Goal: Task Accomplishment & Management: Use online tool/utility

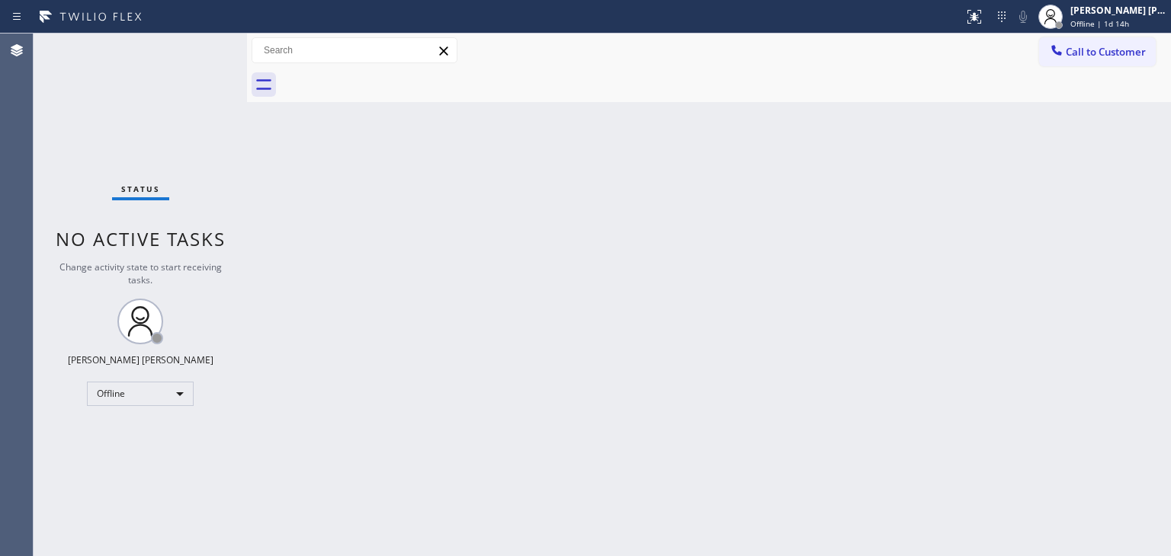
click at [649, 91] on div at bounding box center [725, 85] width 890 height 34
drag, startPoint x: 821, startPoint y: 368, endPoint x: 741, endPoint y: 174, distance: 210.2
click at [741, 174] on div "Back to Dashboard Change Sender ID Customers Technicians Select a contact Outbo…" at bounding box center [709, 295] width 924 height 523
click at [1125, 23] on span "Offline | 1d 15h" at bounding box center [1099, 23] width 59 height 11
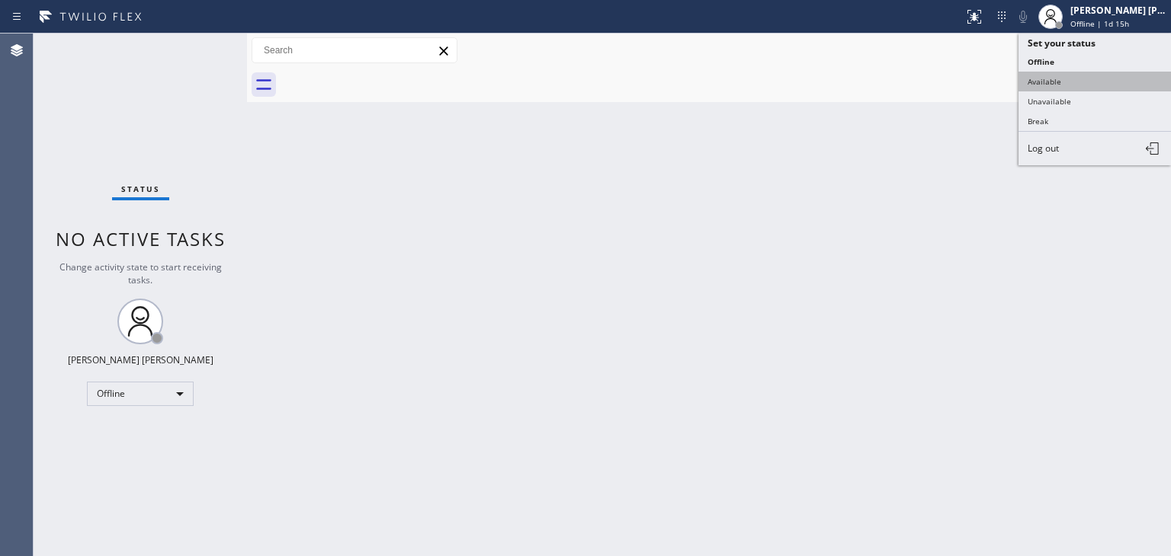
click at [1088, 80] on button "Available" at bounding box center [1094, 82] width 152 height 20
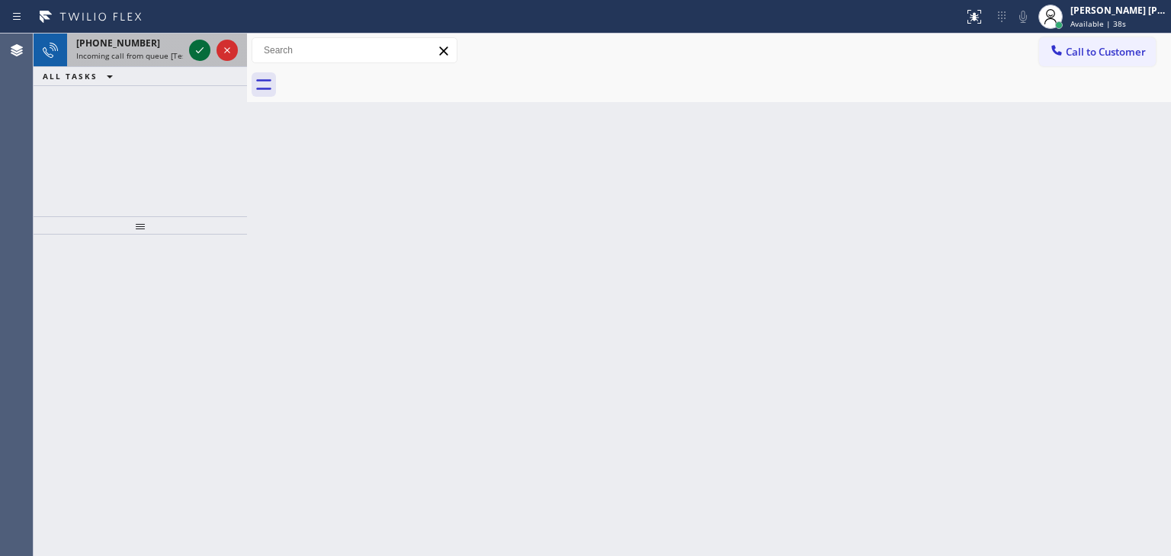
click at [197, 56] on icon at bounding box center [200, 50] width 18 height 18
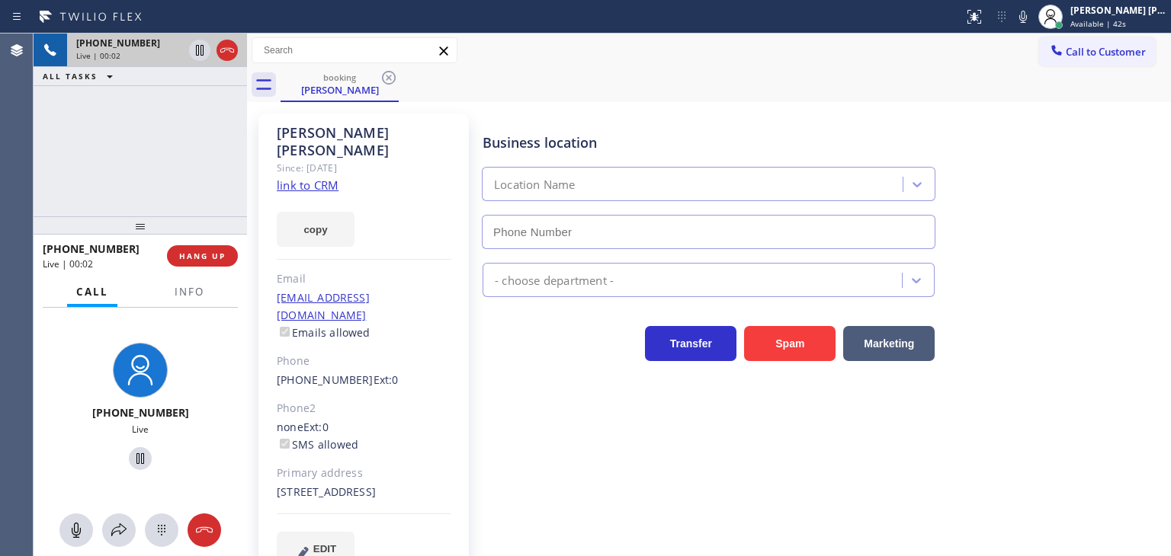
type input "[PHONE_NUMBER]"
click at [317, 178] on link "link to CRM" at bounding box center [308, 185] width 62 height 15
click at [1032, 11] on icon at bounding box center [1023, 17] width 18 height 18
click at [982, 143] on div "Business location Appliance Viking Repair [PHONE_NUMBER]" at bounding box center [822, 180] width 687 height 138
click at [1032, 20] on icon at bounding box center [1023, 17] width 18 height 18
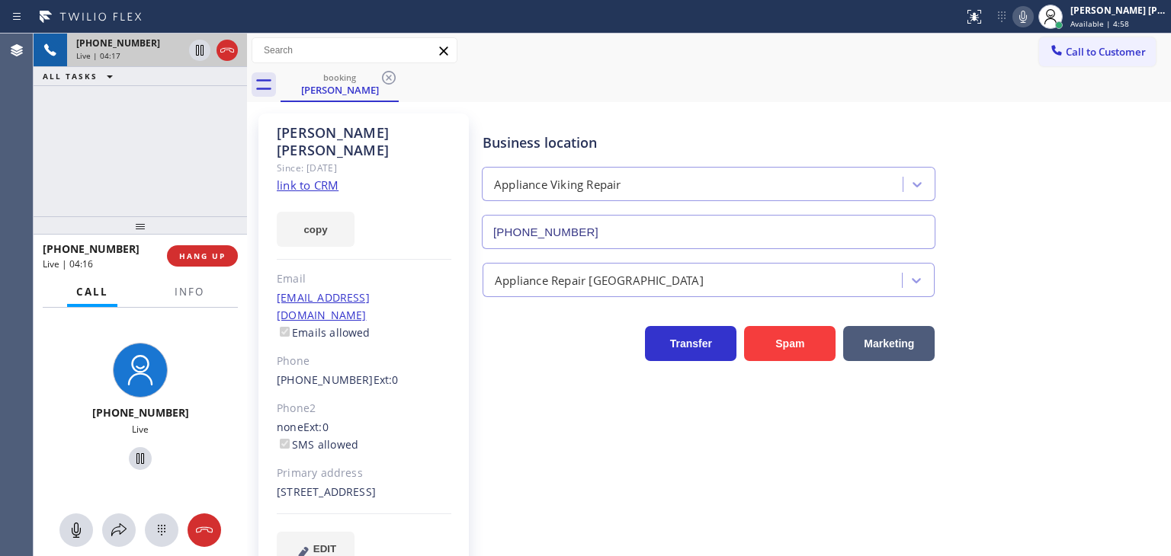
click at [1032, 13] on icon at bounding box center [1023, 17] width 18 height 18
click at [178, 288] on span "Info" at bounding box center [190, 292] width 30 height 14
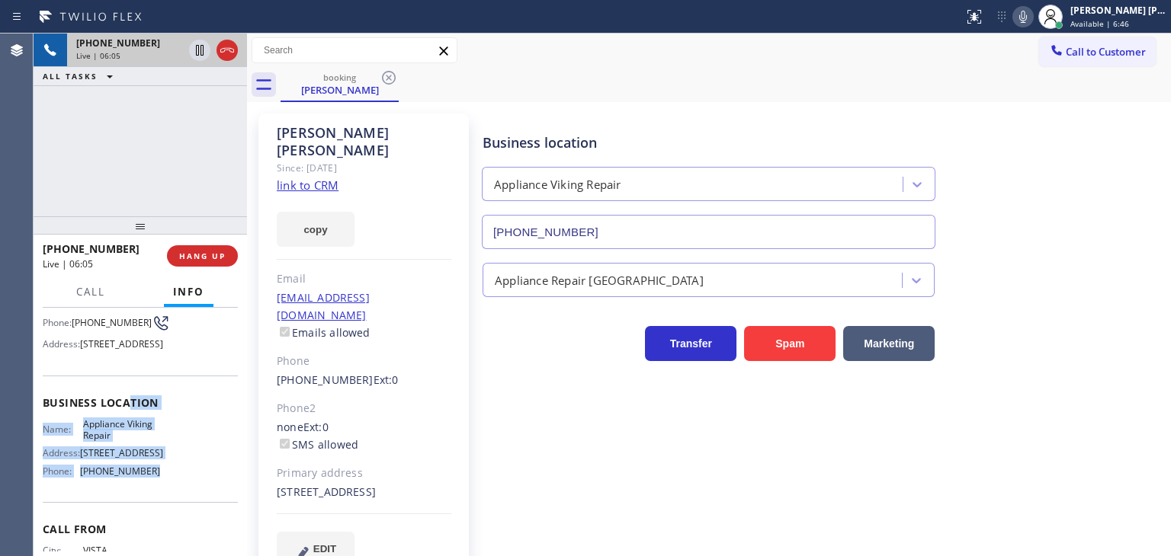
scroll to position [76, 0]
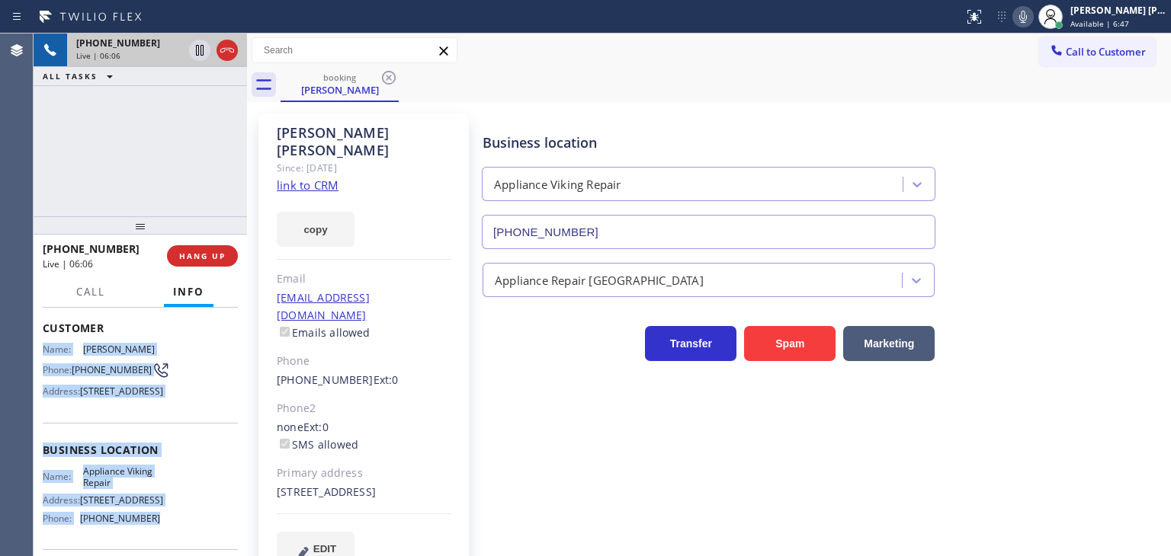
drag, startPoint x: 161, startPoint y: 485, endPoint x: 46, endPoint y: 338, distance: 187.4
click at [46, 338] on div "Context Queue: [Test] All Priority: 1 Customer Name: [PERSON_NAME] Phone: [PHON…" at bounding box center [140, 450] width 195 height 429
copy div "Name: [PERSON_NAME] Phone: [PHONE_NUMBER] Address: [STREET_ADDRESS] Business lo…"
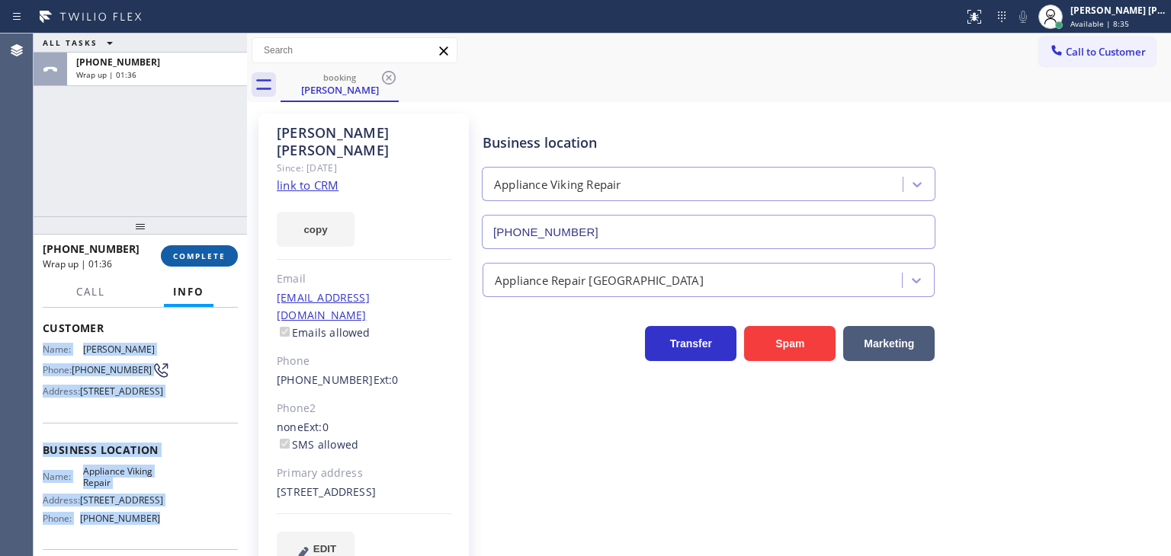
click at [194, 255] on span "COMPLETE" at bounding box center [199, 256] width 53 height 11
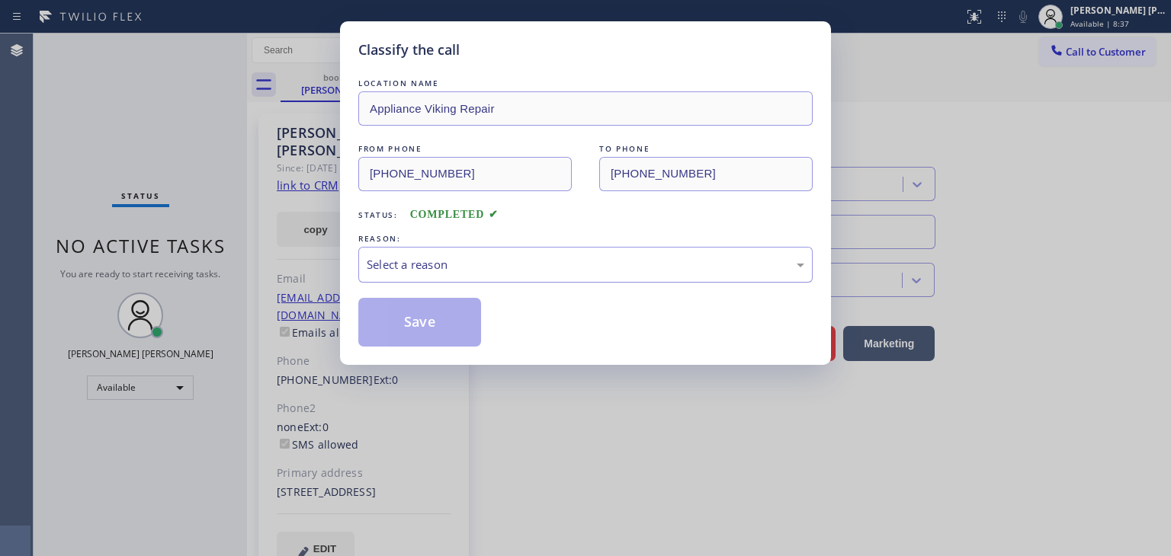
click at [399, 264] on div "Select a reason" at bounding box center [585, 265] width 437 height 18
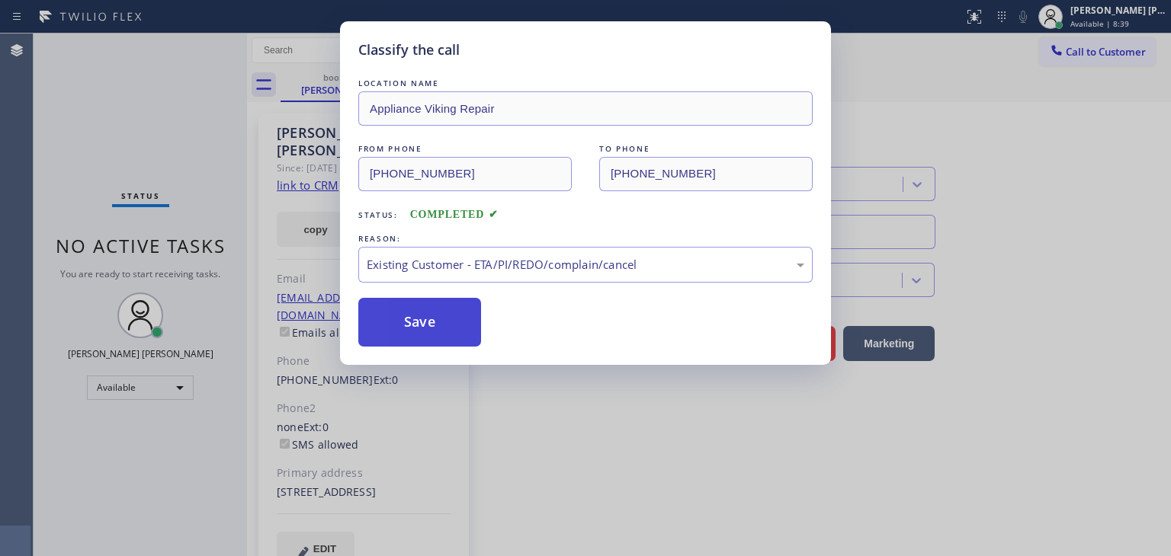
click at [434, 329] on button "Save" at bounding box center [419, 322] width 123 height 49
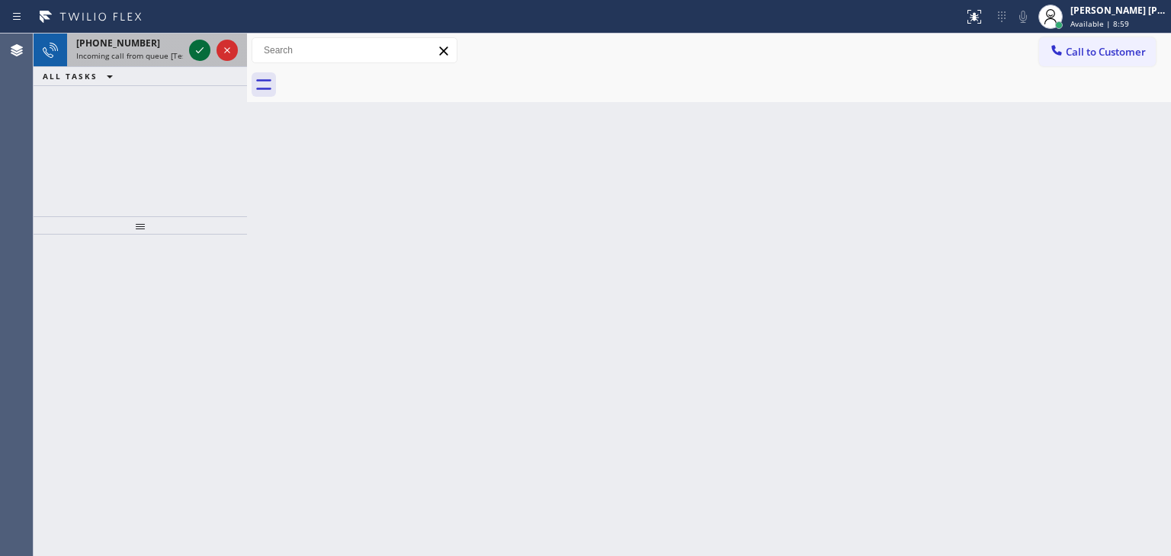
click at [203, 53] on icon at bounding box center [200, 50] width 18 height 18
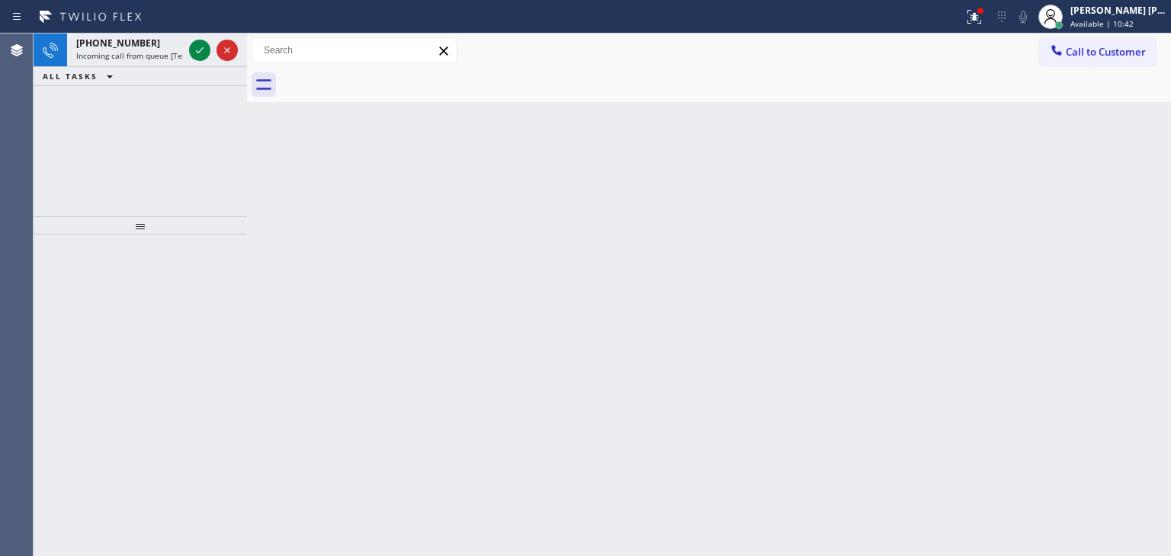
drag, startPoint x: 201, startPoint y: 54, endPoint x: 181, endPoint y: 112, distance: 61.5
click at [201, 54] on icon at bounding box center [200, 50] width 18 height 18
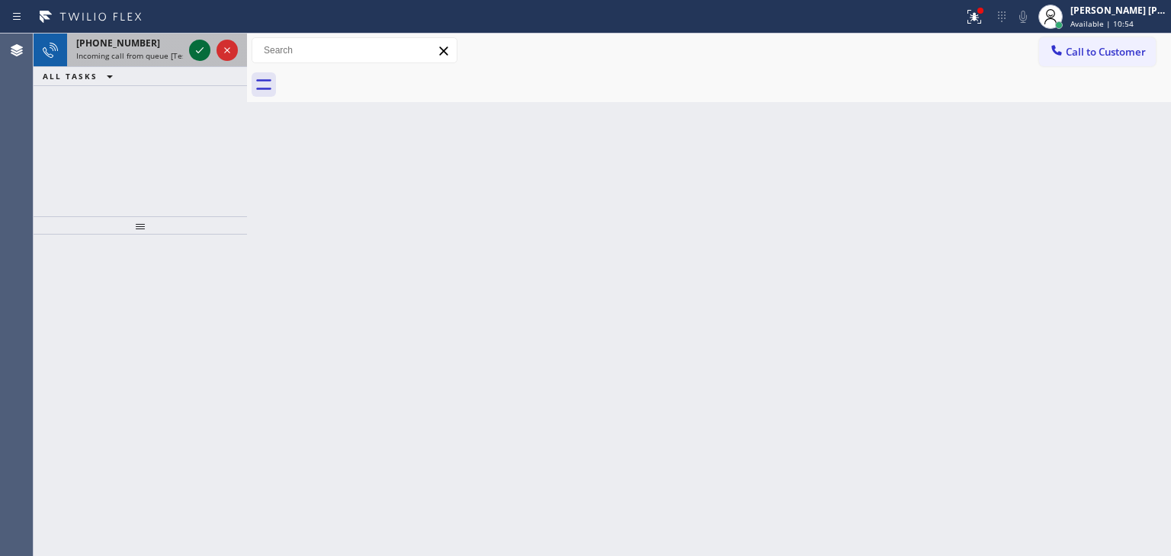
click at [198, 56] on icon at bounding box center [200, 50] width 18 height 18
click at [200, 50] on icon at bounding box center [200, 50] width 18 height 18
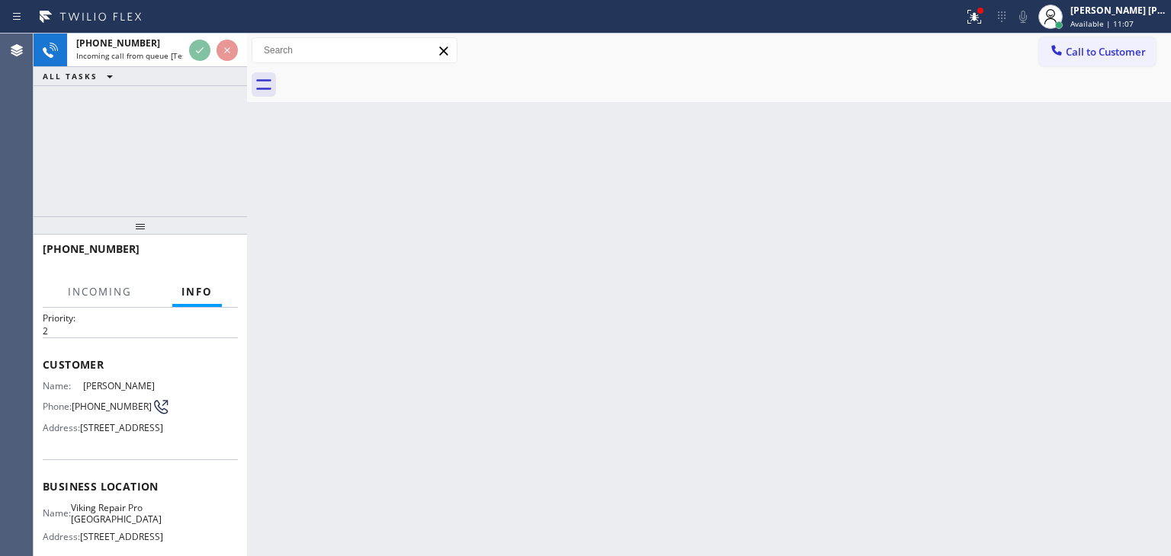
scroll to position [76, 0]
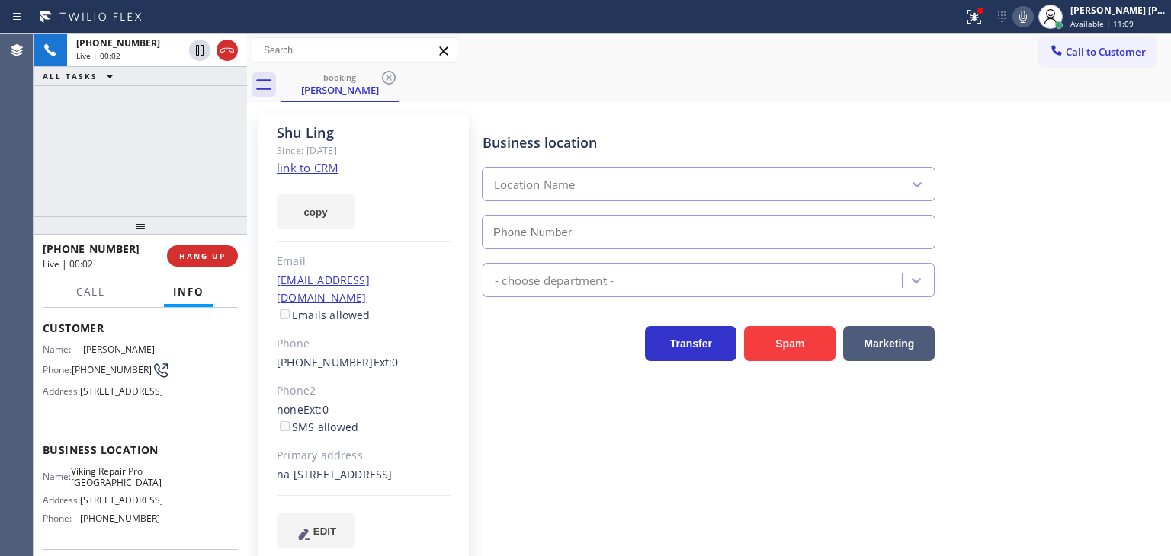
type input "[PHONE_NUMBER]"
click at [170, 183] on div "[PHONE_NUMBER] Live | 00:15 ALL TASKS ALL TASKS ACTIVE TASKS TASKS IN WRAP UP" at bounding box center [140, 125] width 213 height 183
click at [323, 168] on link "link to CRM" at bounding box center [308, 167] width 62 height 15
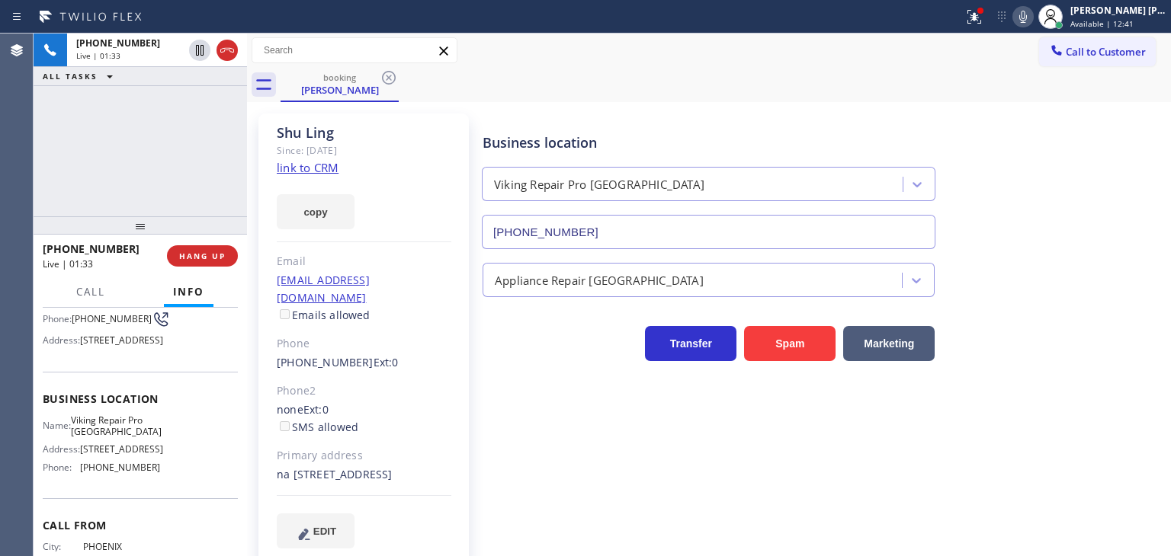
scroll to position [152, 0]
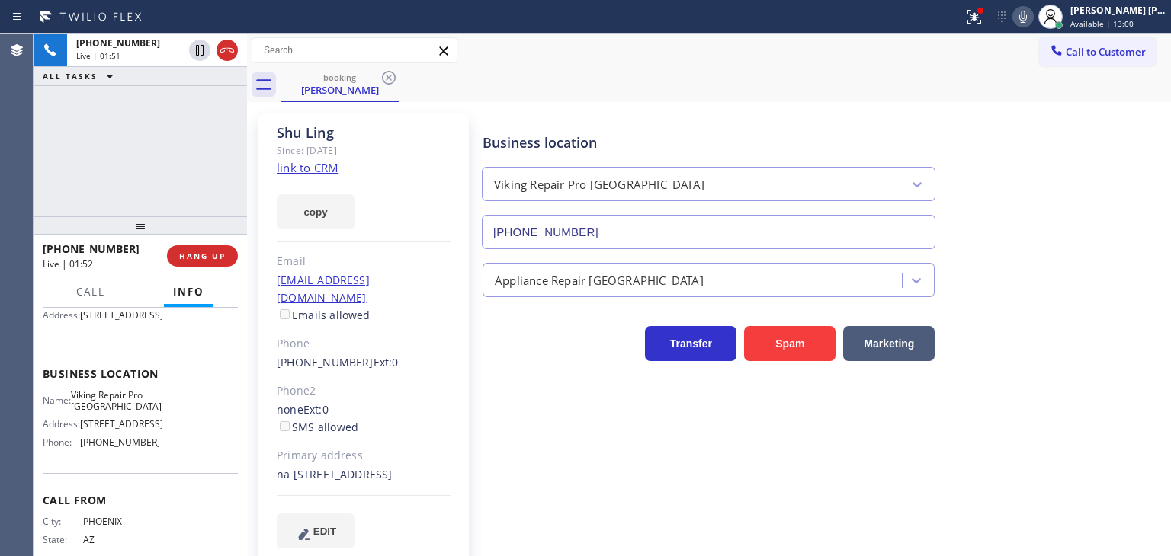
click at [201, 134] on div "[PHONE_NUMBER] Live | 01:51 ALL TASKS ALL TASKS ACTIVE TASKS TASKS IN WRAP UP" at bounding box center [140, 125] width 213 height 183
click at [1032, 17] on icon at bounding box center [1023, 17] width 18 height 18
click at [192, 202] on div "[PHONE_NUMBER] Live | 05:22 ALL TASKS ALL TASKS ACTIVE TASKS TASKS IN WRAP UP" at bounding box center [140, 125] width 213 height 183
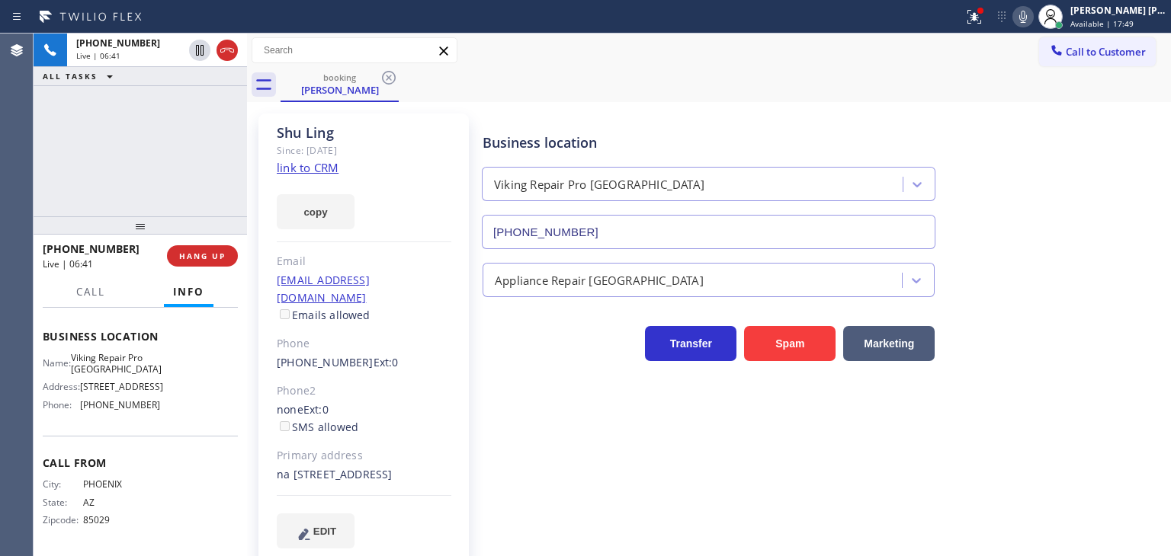
click at [162, 174] on div "[PHONE_NUMBER] Live | 06:41 ALL TASKS ALL TASKS ACTIVE TASKS TASKS IN WRAP UP" at bounding box center [140, 125] width 213 height 183
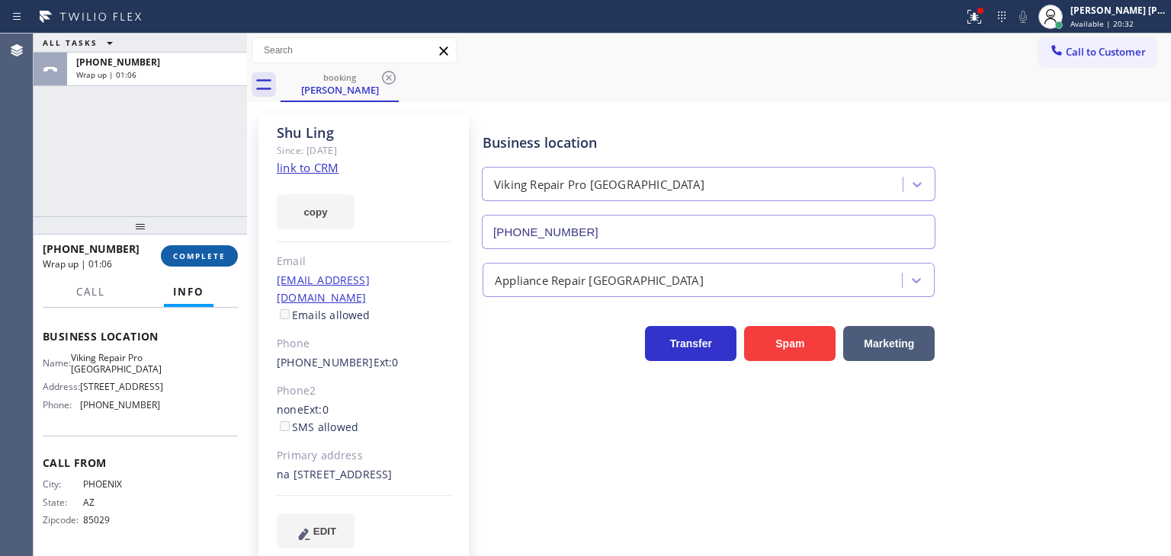
click at [199, 255] on span "COMPLETE" at bounding box center [199, 256] width 53 height 11
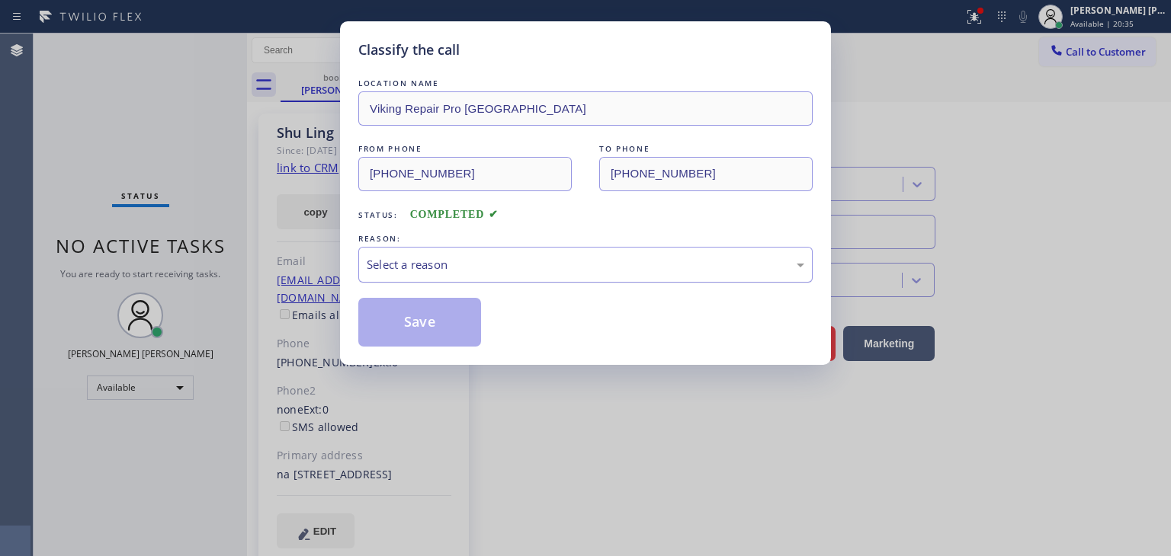
click at [442, 257] on div "Select a reason" at bounding box center [585, 265] width 437 height 18
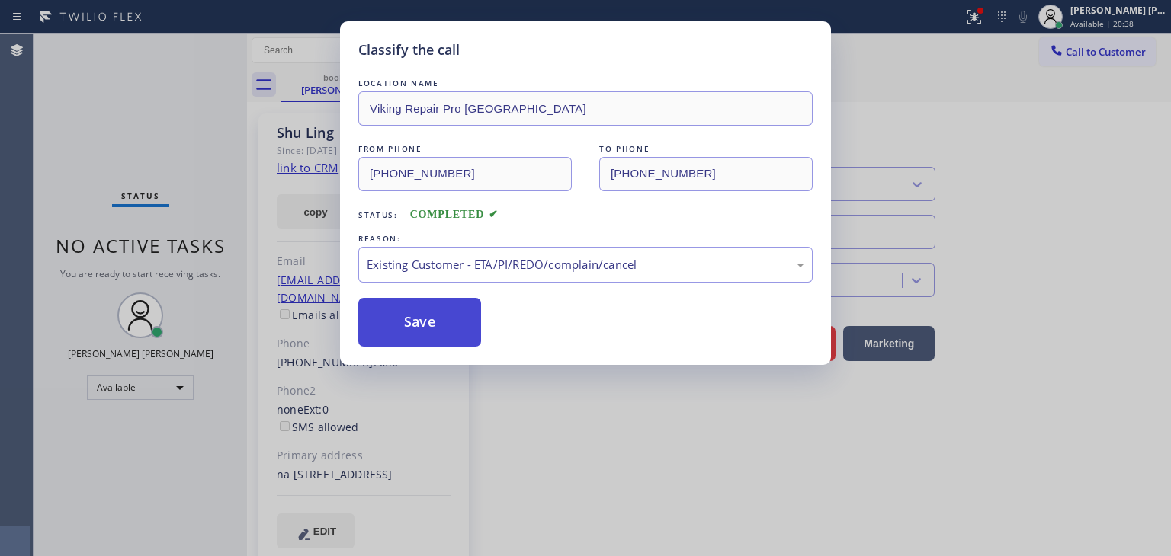
click at [427, 325] on button "Save" at bounding box center [419, 322] width 123 height 49
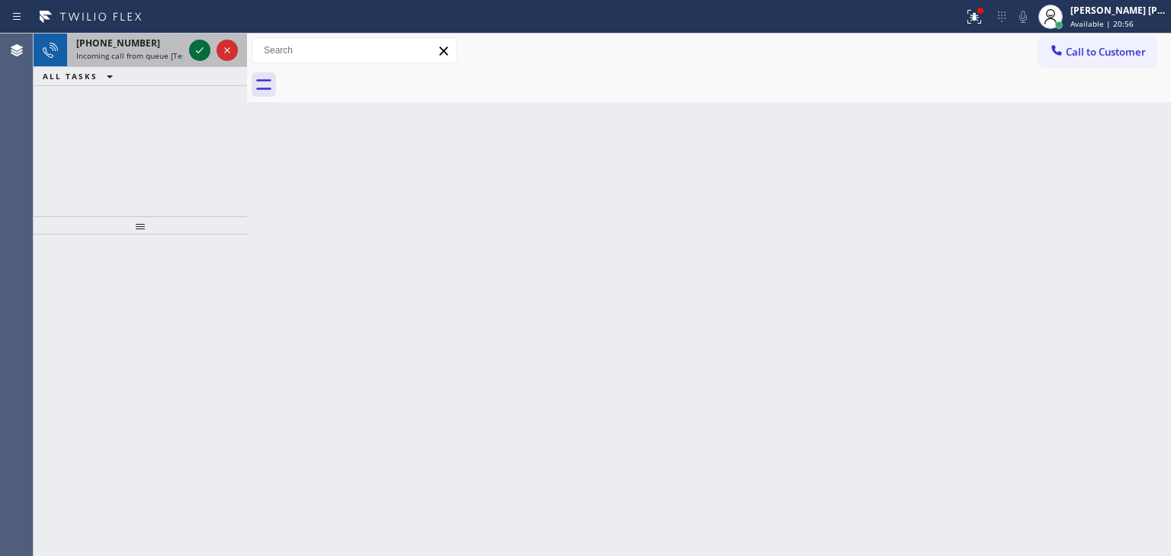
click at [198, 51] on icon at bounding box center [200, 50] width 18 height 18
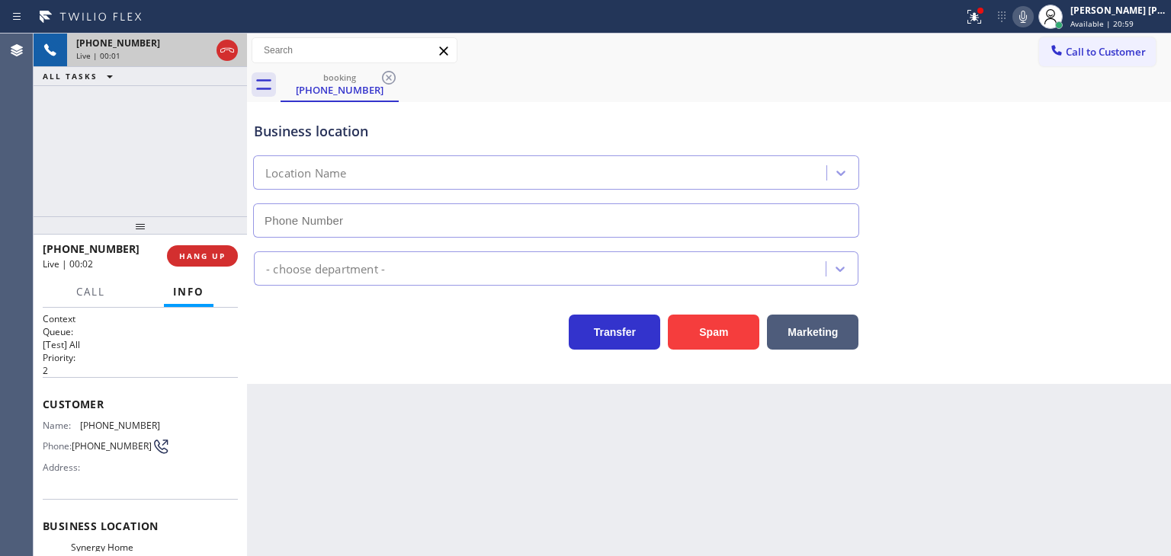
type input "[PHONE_NUMBER]"
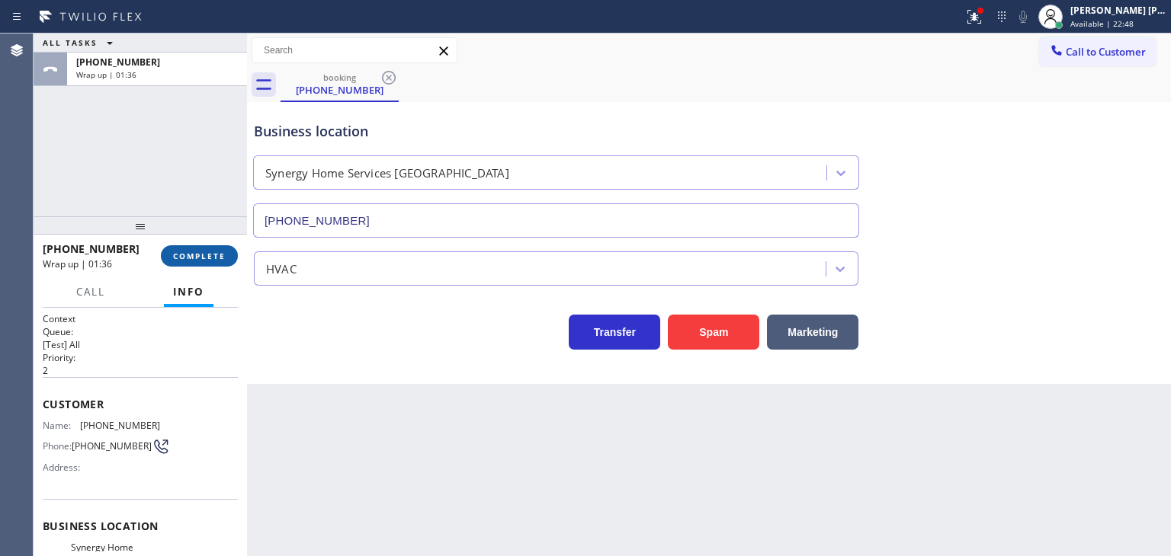
click at [207, 251] on span "COMPLETE" at bounding box center [199, 256] width 53 height 11
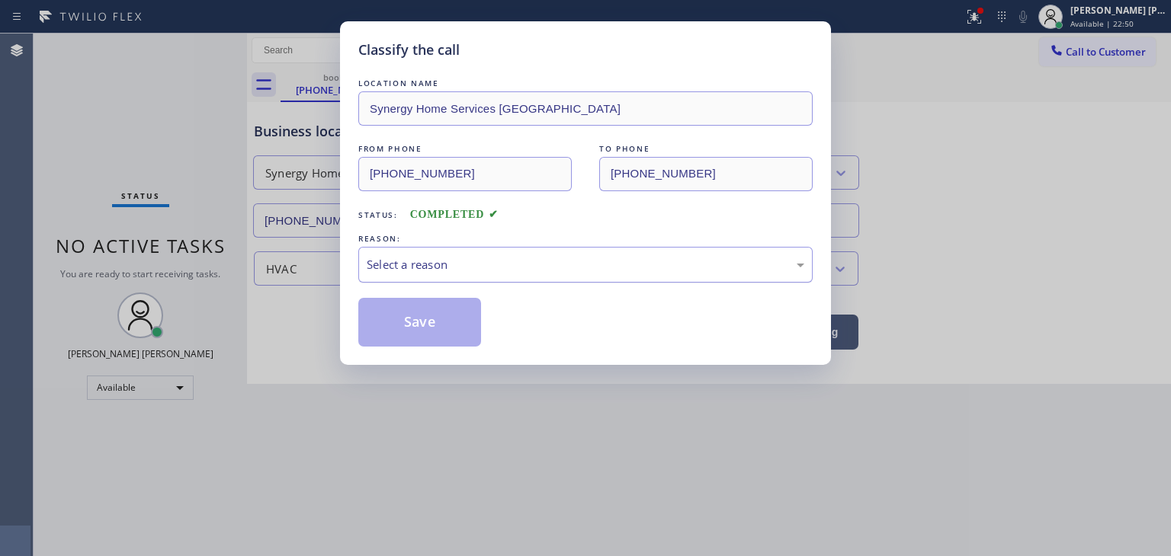
click at [444, 266] on div "Select a reason" at bounding box center [585, 265] width 437 height 18
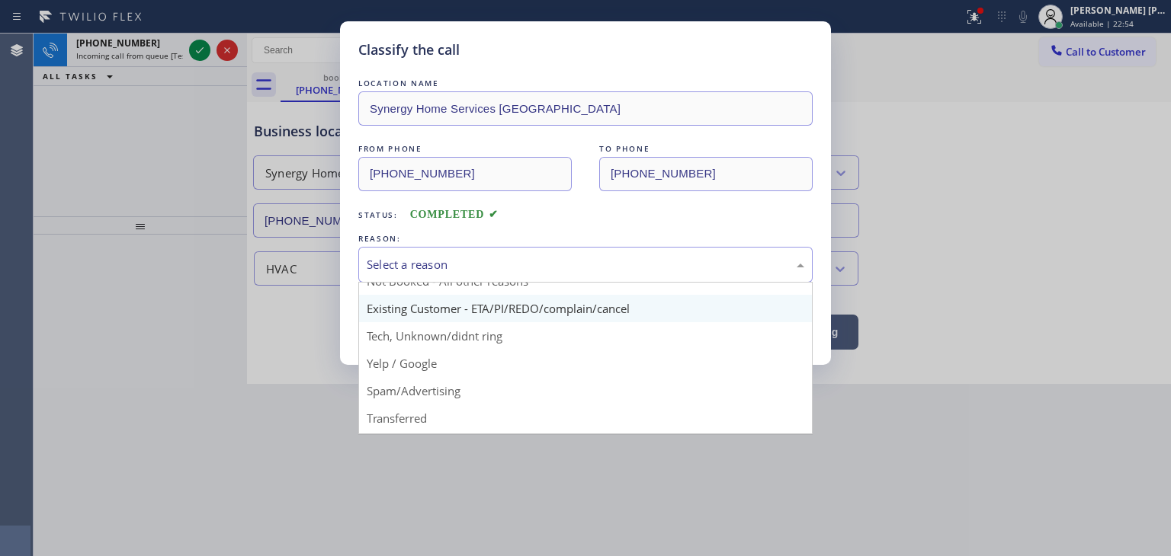
scroll to position [76, 0]
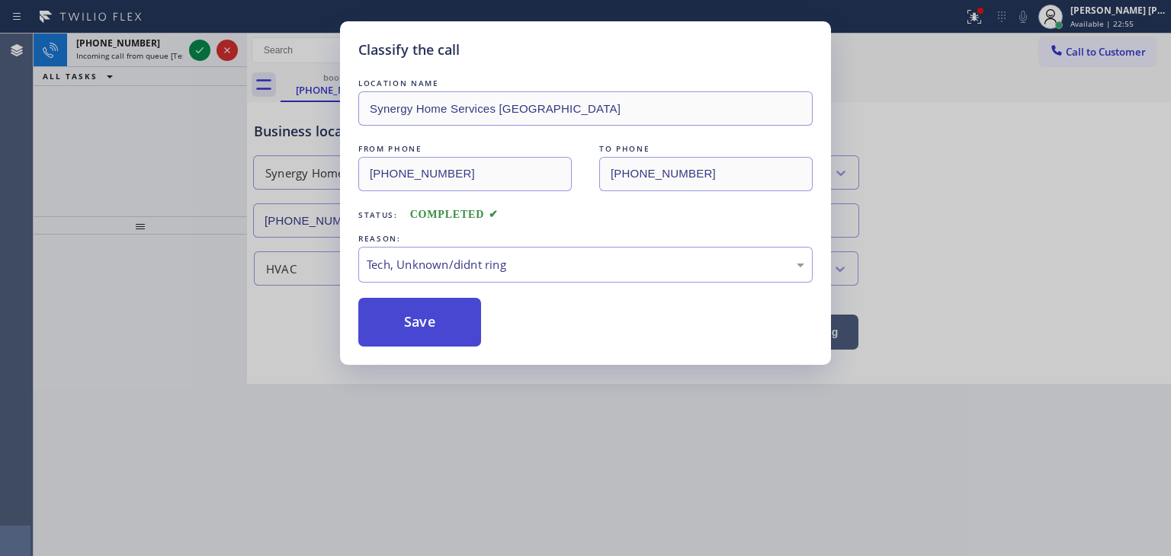
click at [418, 316] on button "Save" at bounding box center [419, 322] width 123 height 49
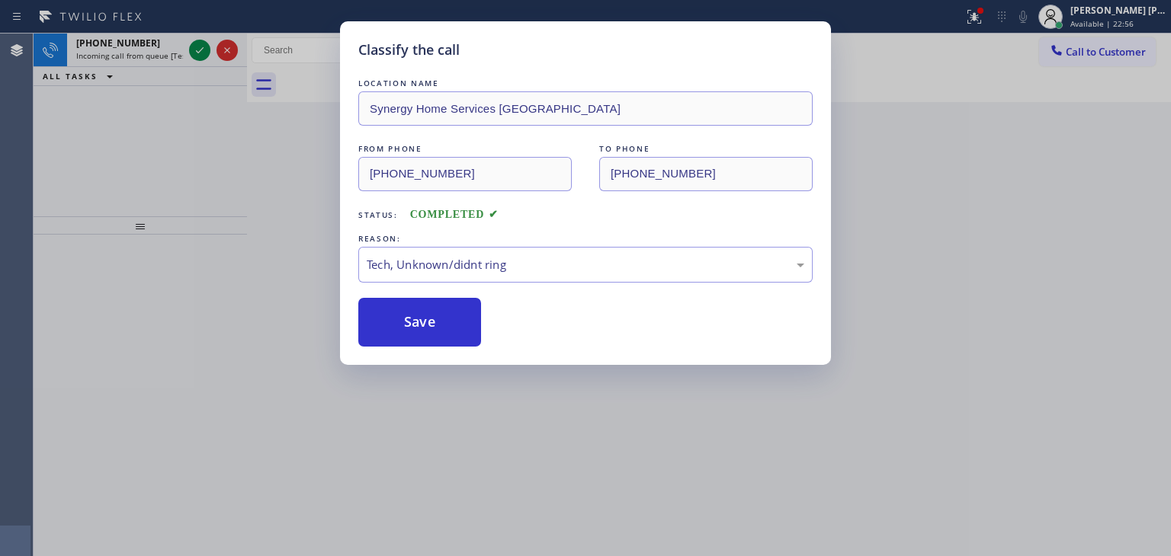
click at [201, 49] on div "Classify the call LOCATION NAME Appliance Viking Repair FROM PHONE [PHONE_NUMBE…" at bounding box center [602, 295] width 1137 height 523
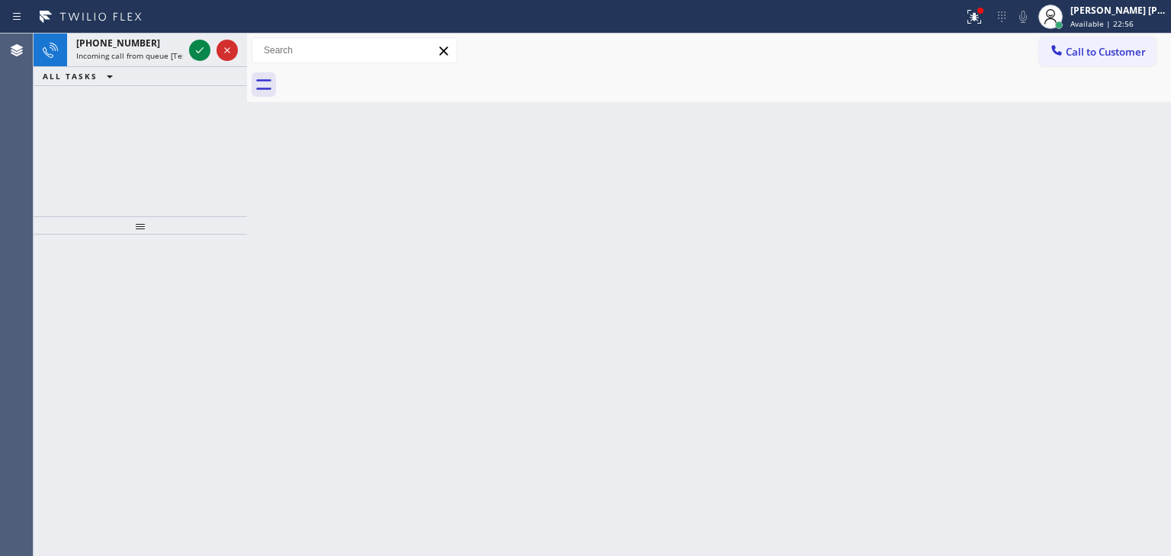
click at [201, 49] on icon at bounding box center [200, 50] width 18 height 18
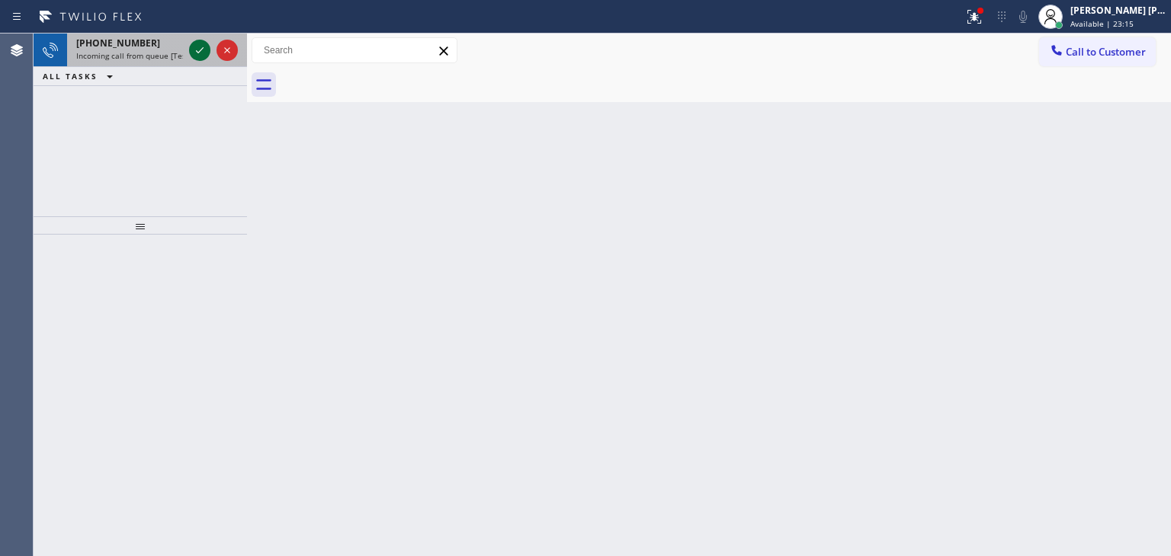
click at [201, 56] on icon at bounding box center [200, 50] width 18 height 18
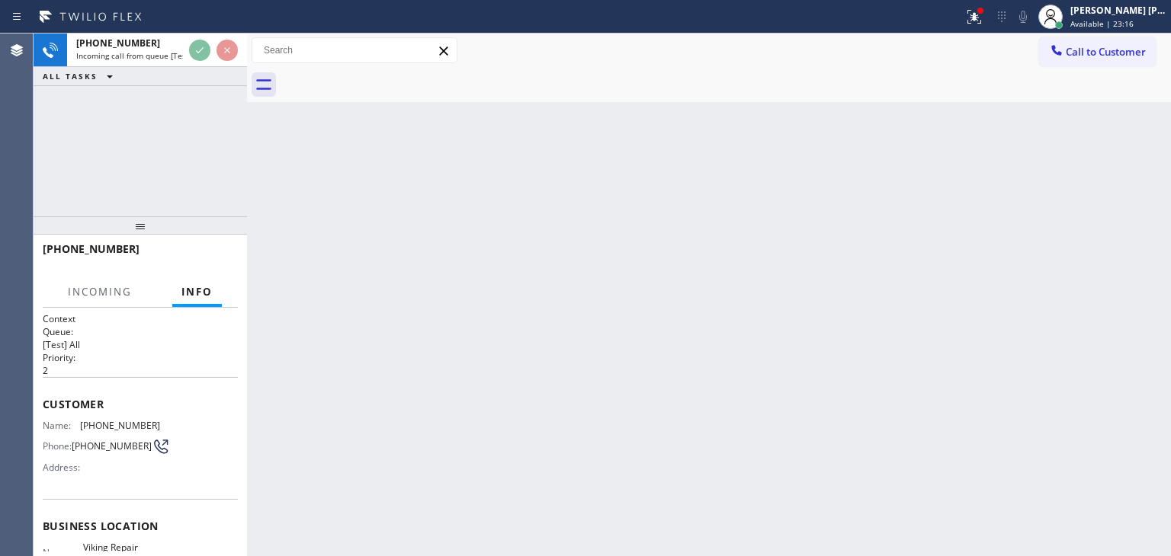
scroll to position [76, 0]
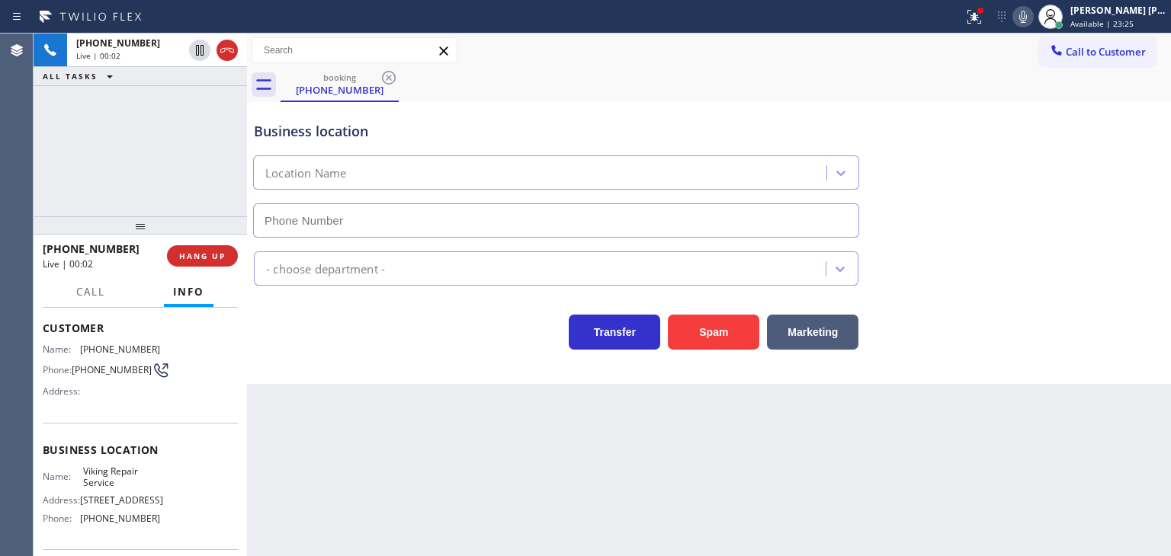
type input "[PHONE_NUMBER]"
click at [114, 165] on div "[PHONE_NUMBER] Live | 01:18 ALL TASKS ALL TASKS ACTIVE TASKS TASKS IN WRAP UP" at bounding box center [140, 125] width 213 height 183
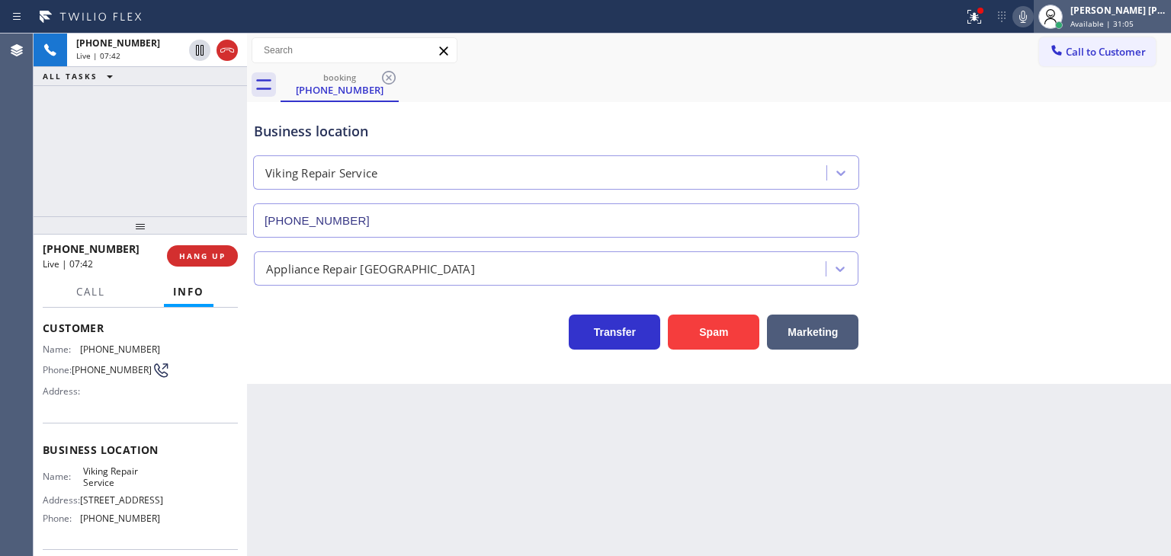
click at [1111, 10] on div "[PERSON_NAME] [PERSON_NAME]" at bounding box center [1118, 10] width 96 height 13
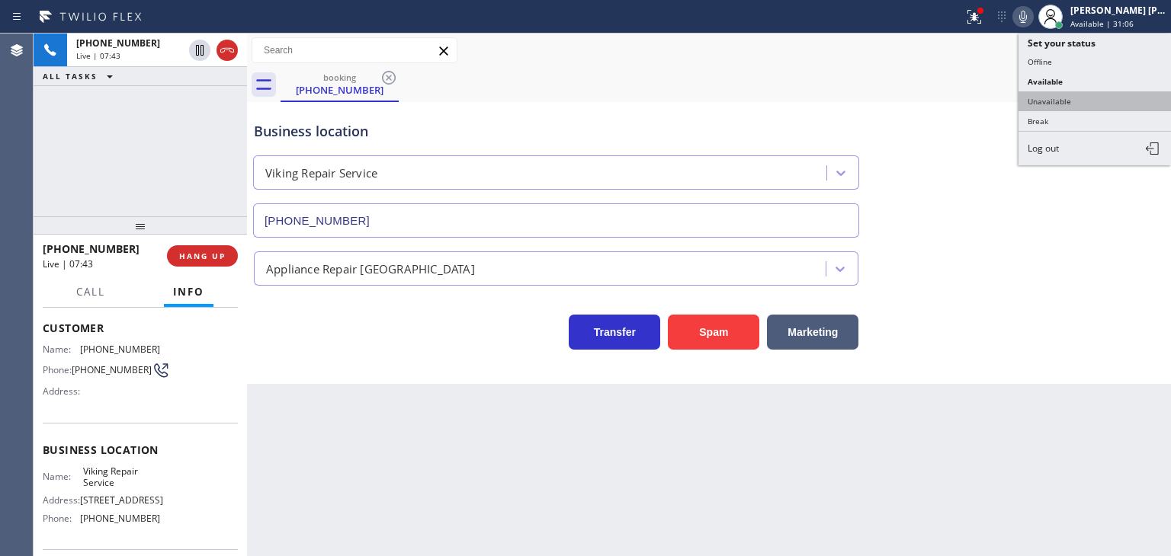
click at [1079, 94] on button "Unavailable" at bounding box center [1094, 101] width 152 height 20
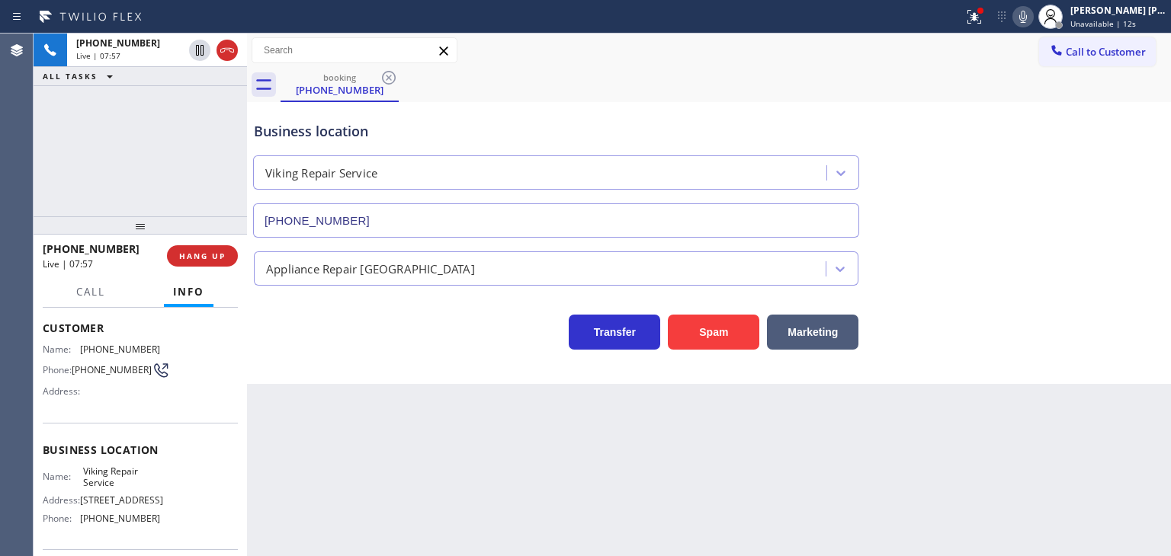
click at [1032, 15] on icon at bounding box center [1023, 17] width 18 height 18
drag, startPoint x: 150, startPoint y: 525, endPoint x: 76, endPoint y: 525, distance: 73.9
click at [76, 525] on div "Name: Viking Repair Service Address: [STREET_ADDRESS] Phone: [PHONE_NUMBER]" at bounding box center [140, 499] width 195 height 66
copy div "[PHONE_NUMBER]"
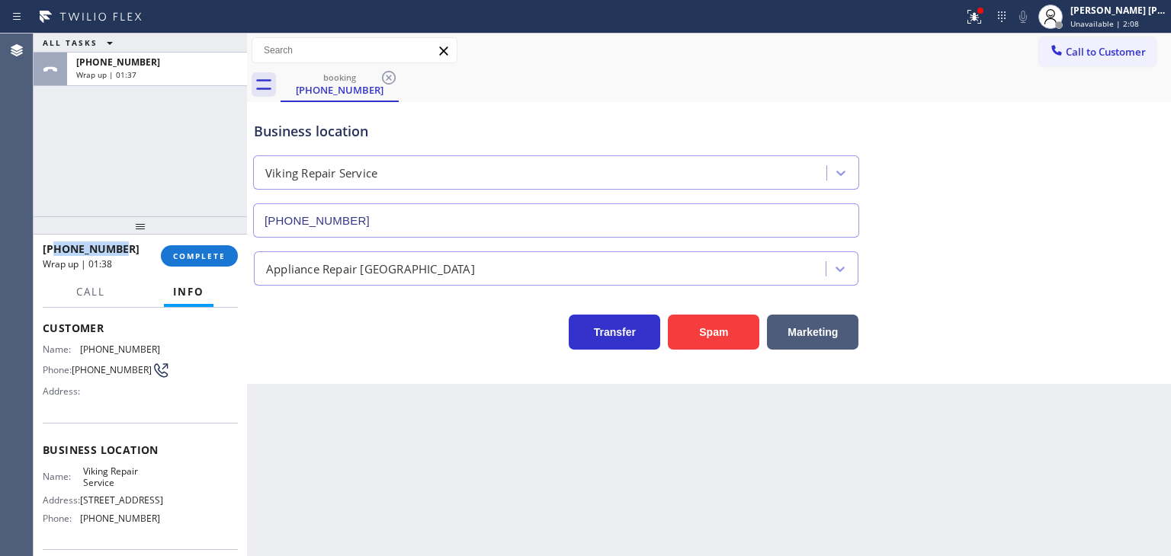
drag, startPoint x: 128, startPoint y: 251, endPoint x: 55, endPoint y: 249, distance: 73.2
click at [55, 249] on div "[PHONE_NUMBER]" at bounding box center [96, 249] width 107 height 14
copy span "8185227962"
click at [203, 255] on span "COMPLETE" at bounding box center [199, 256] width 53 height 11
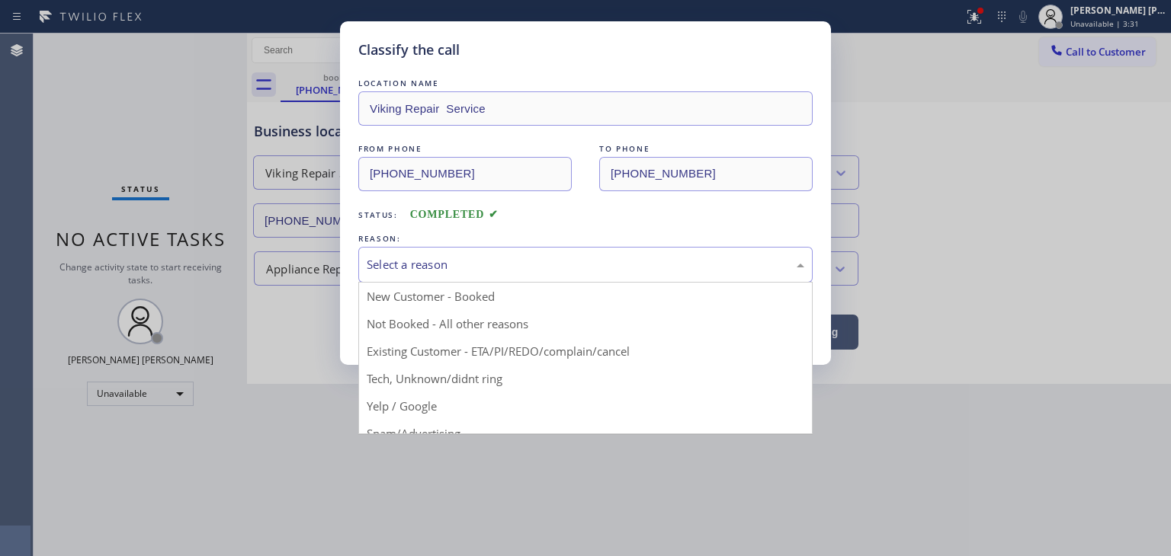
click at [409, 264] on div "Select a reason" at bounding box center [585, 265] width 437 height 18
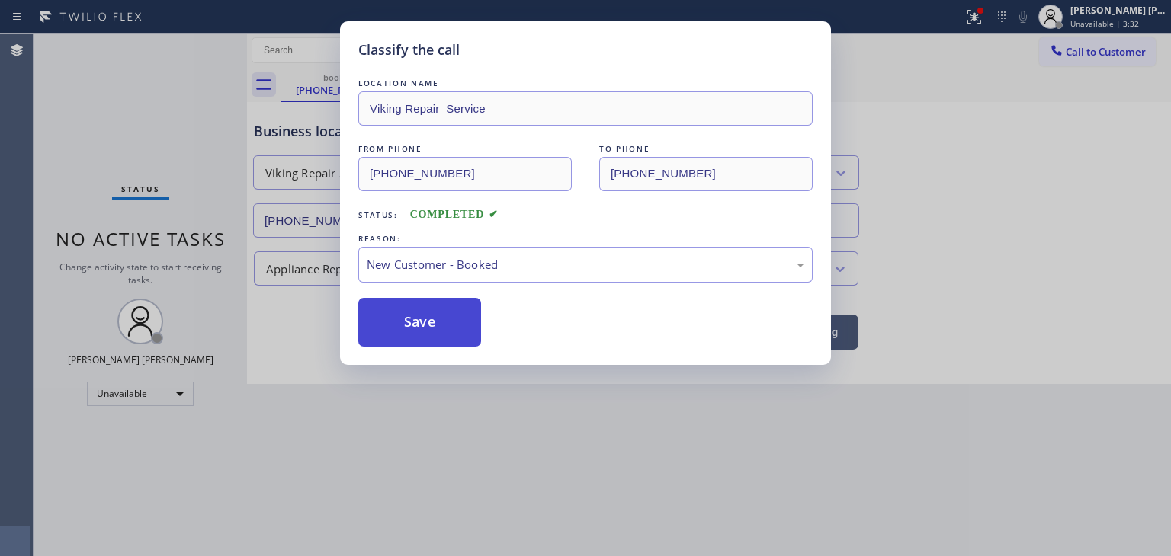
click at [422, 309] on button "Save" at bounding box center [419, 322] width 123 height 49
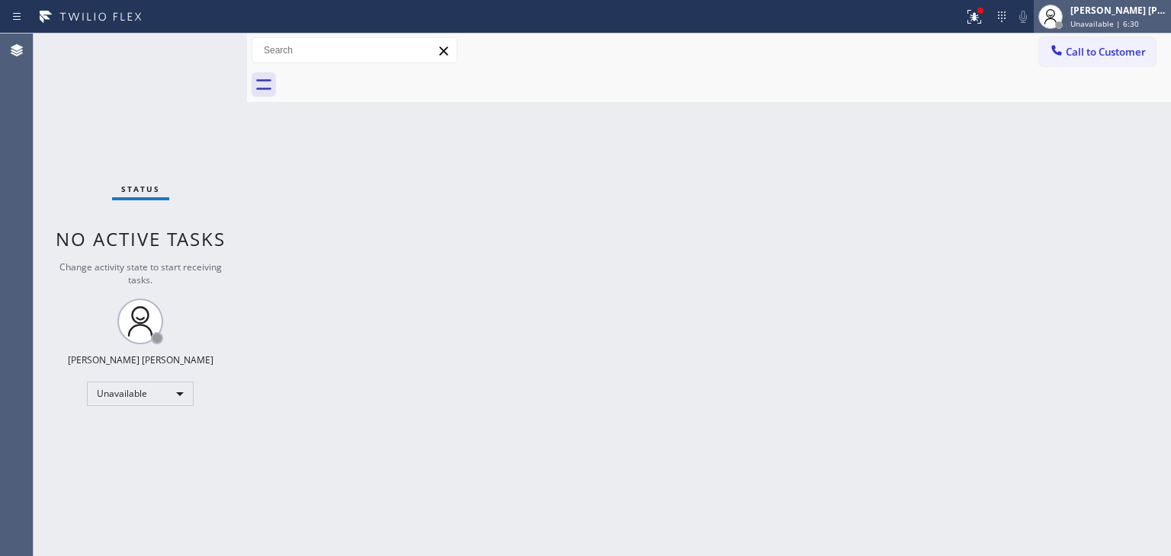
click at [1124, 14] on div "[PERSON_NAME] [PERSON_NAME]" at bounding box center [1118, 10] width 96 height 13
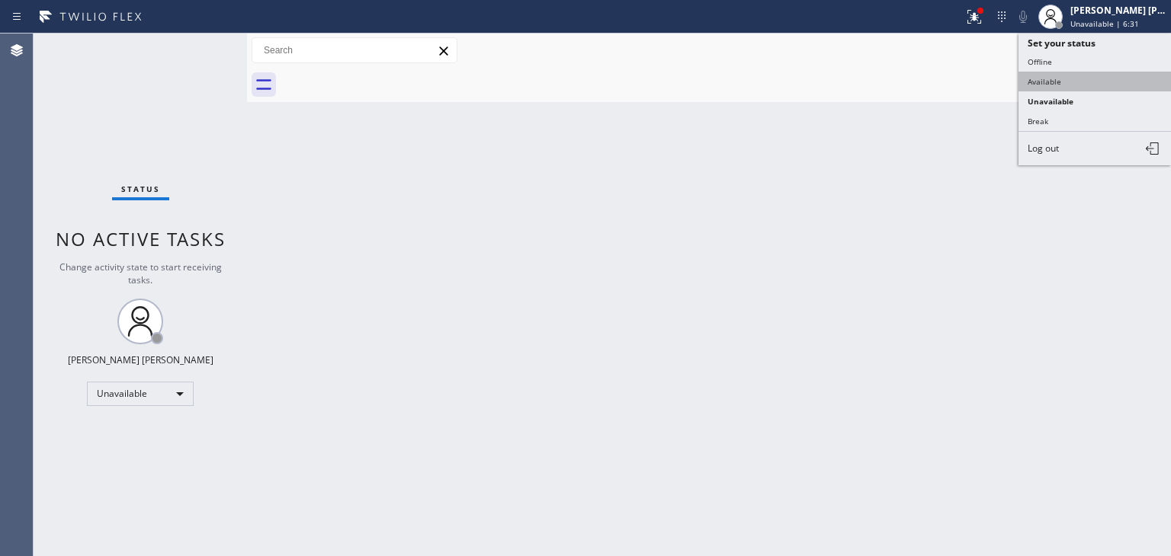
click at [1062, 80] on button "Available" at bounding box center [1094, 82] width 152 height 20
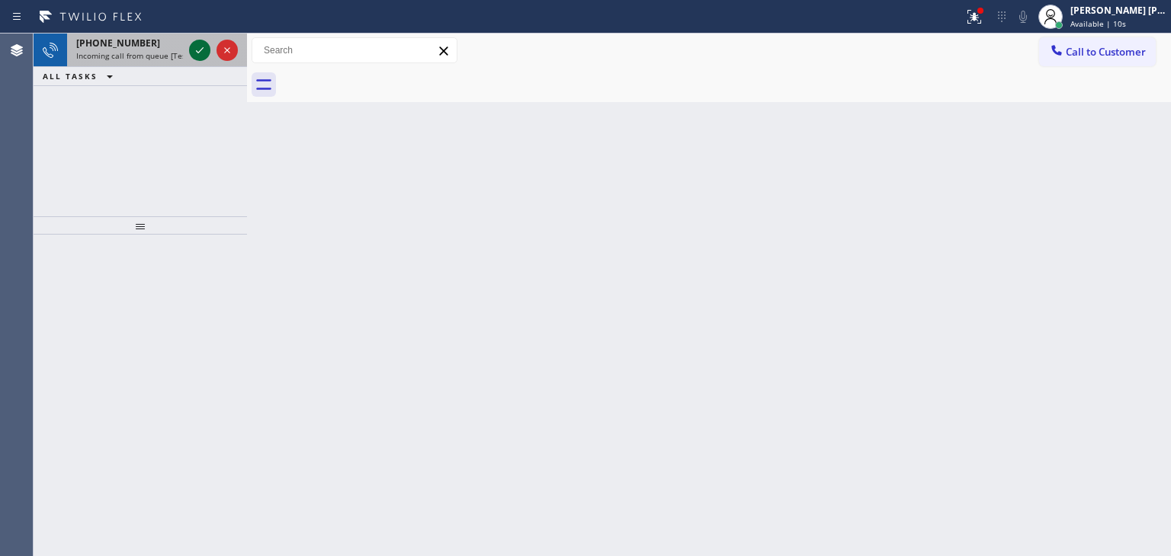
click at [197, 53] on icon at bounding box center [200, 50] width 18 height 18
click at [198, 46] on icon at bounding box center [200, 50] width 18 height 18
click at [203, 46] on icon at bounding box center [200, 50] width 18 height 18
click at [200, 56] on icon at bounding box center [200, 50] width 18 height 18
click at [197, 50] on icon at bounding box center [200, 50] width 18 height 18
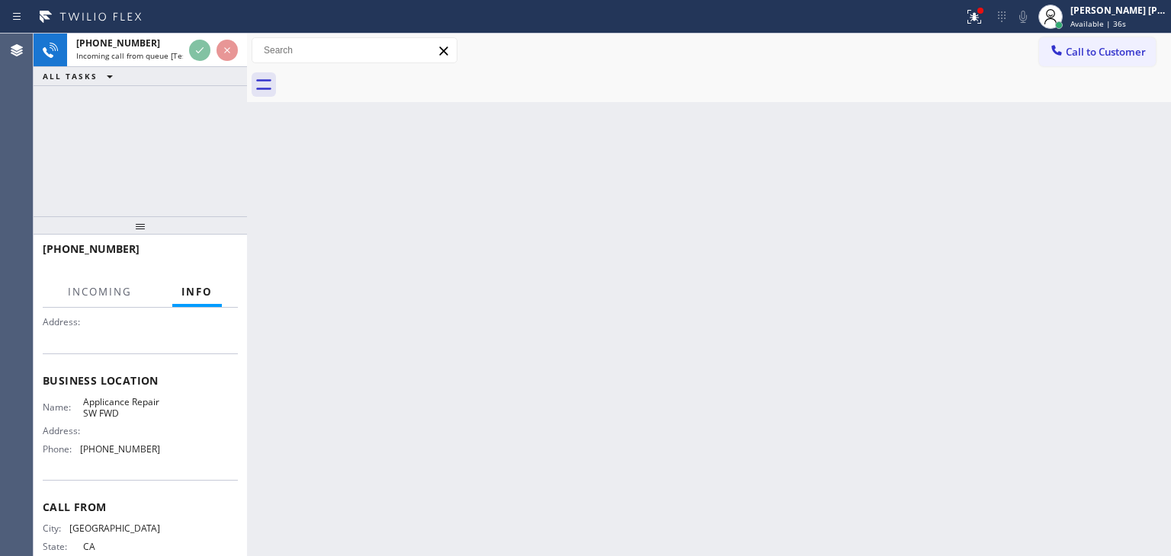
scroll to position [152, 0]
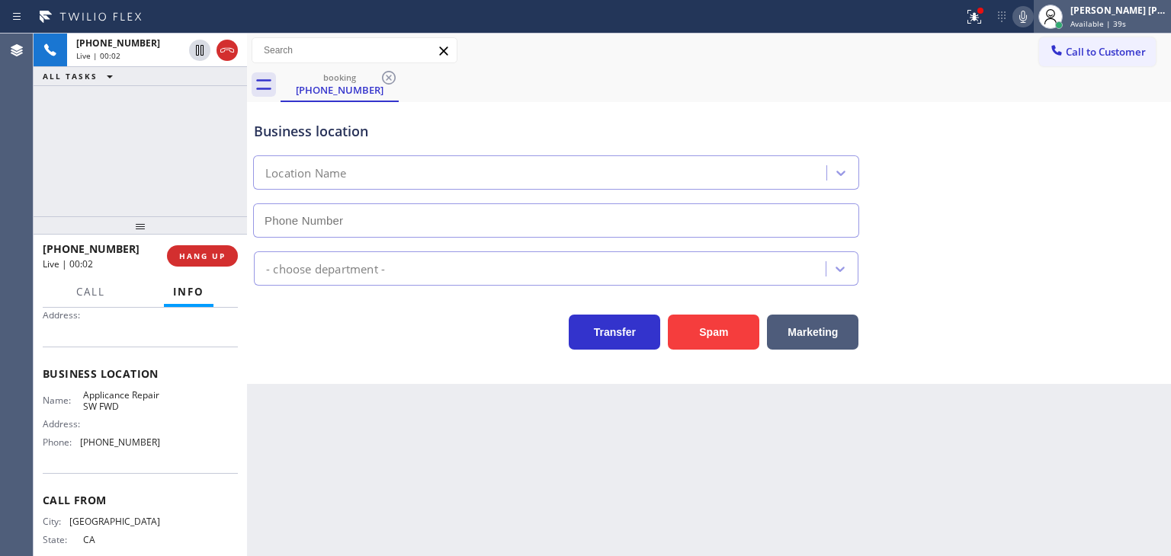
type input "[PHONE_NUMBER]"
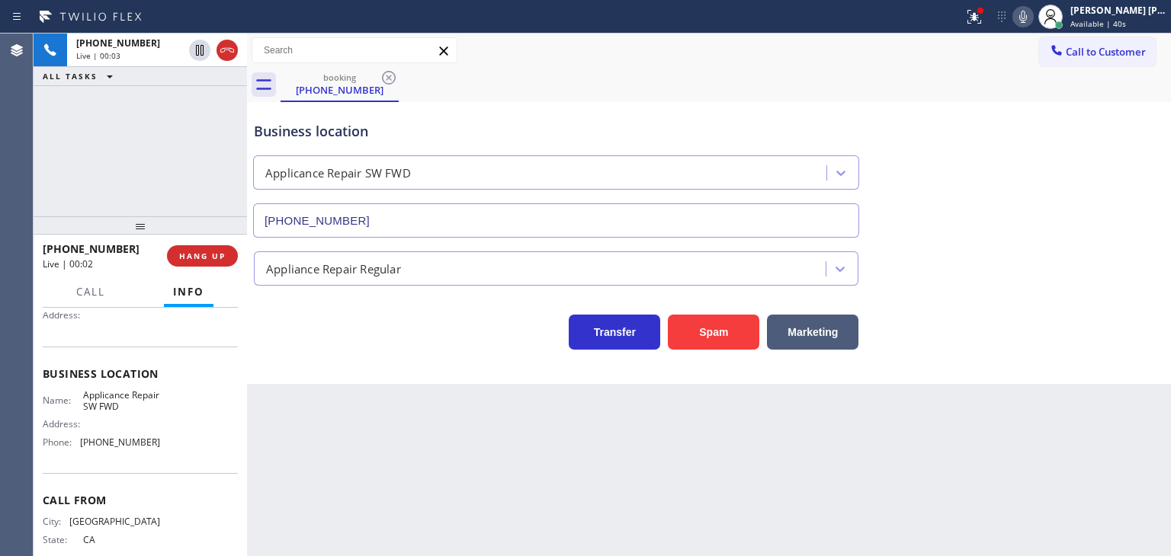
click at [1032, 17] on icon at bounding box center [1023, 17] width 18 height 18
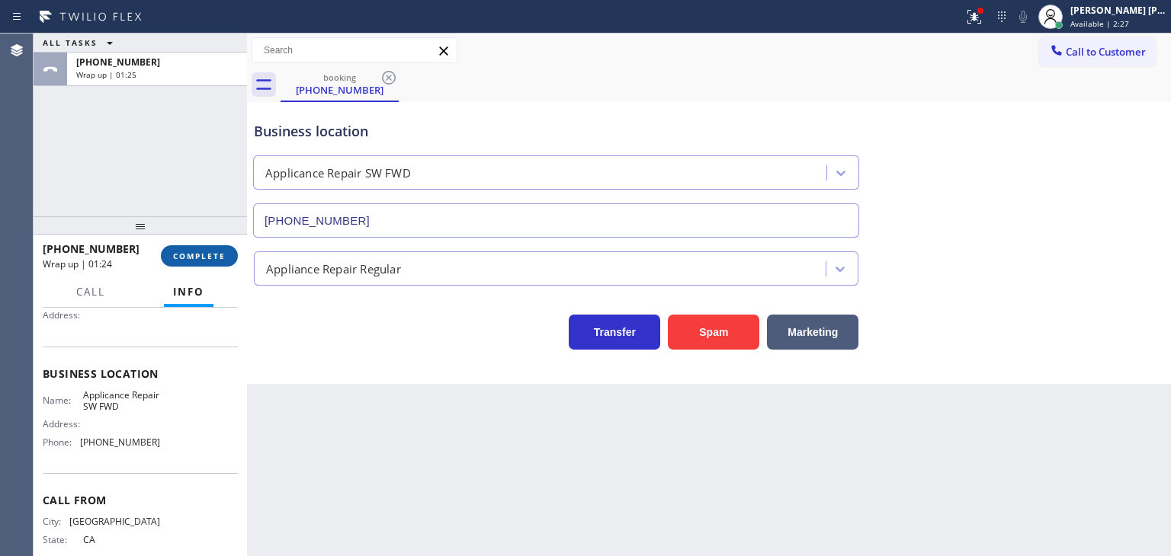
click at [210, 249] on button "COMPLETE" at bounding box center [199, 255] width 77 height 21
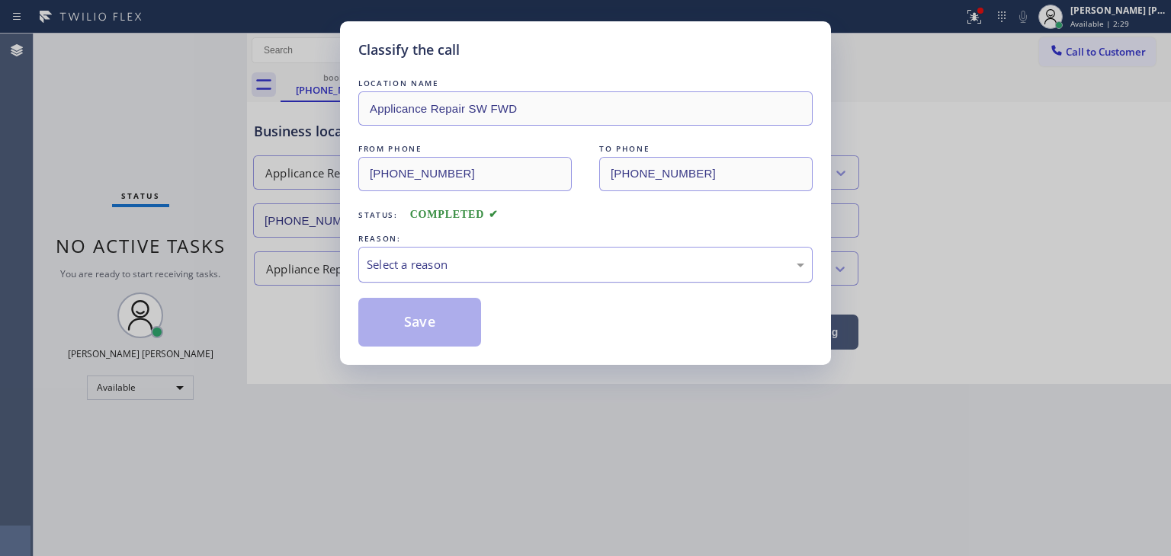
click at [415, 260] on div "Select a reason" at bounding box center [585, 265] width 437 height 18
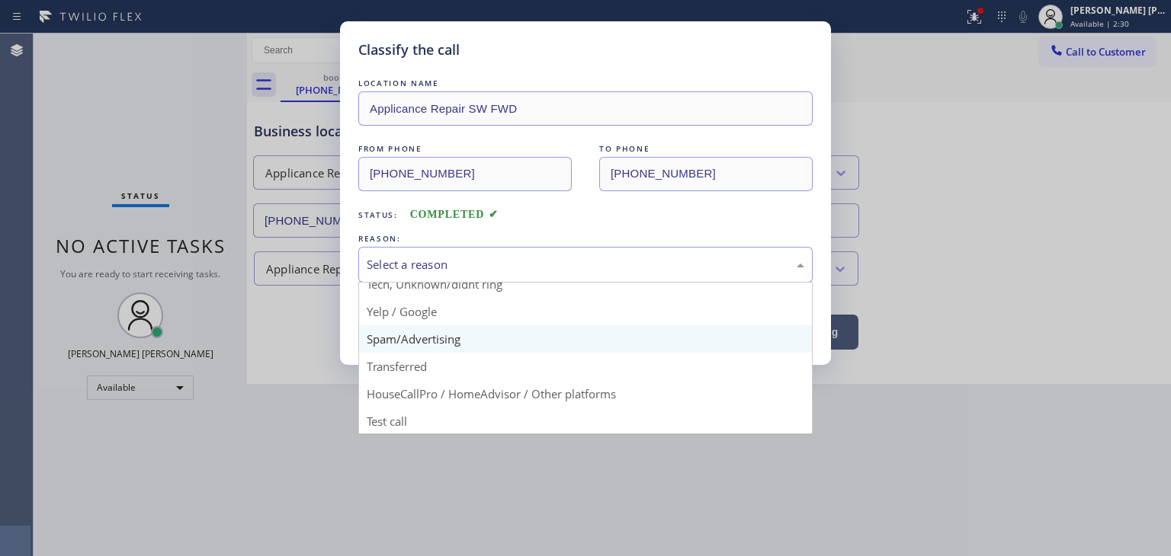
scroll to position [95, 0]
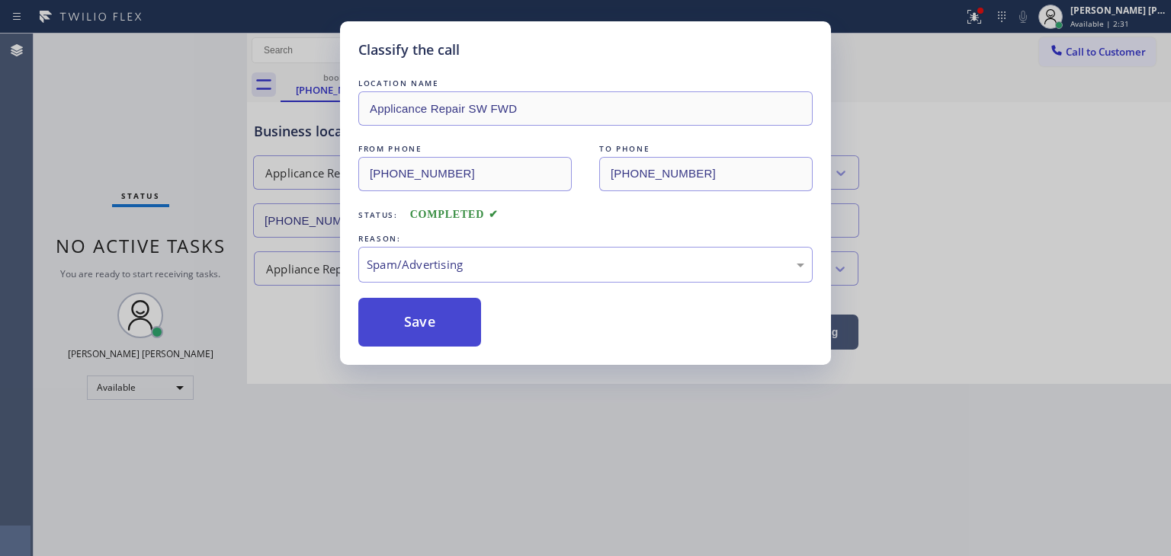
click at [439, 333] on button "Save" at bounding box center [419, 322] width 123 height 49
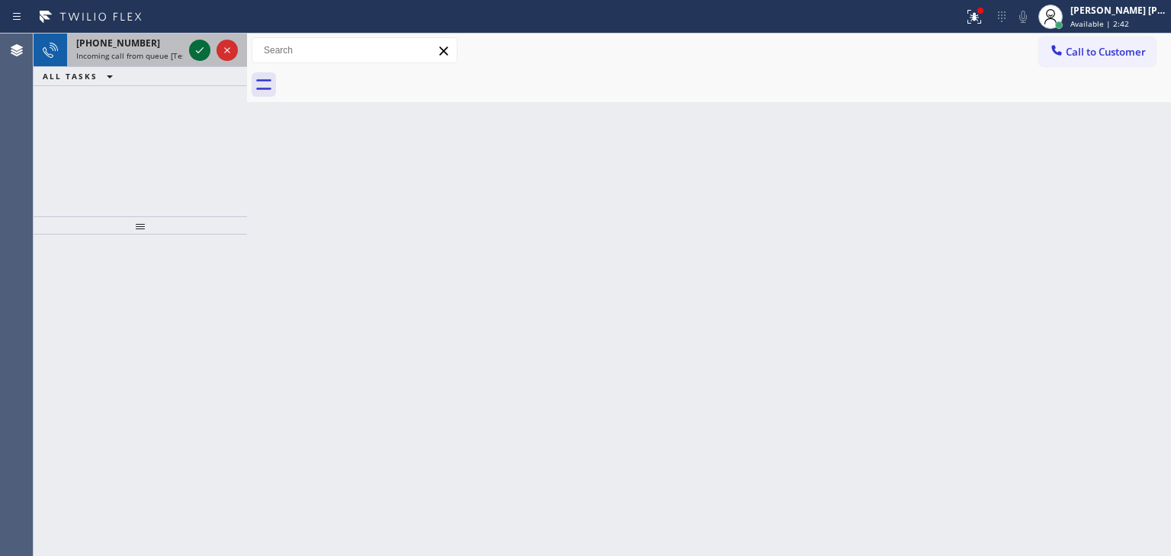
click at [201, 49] on icon at bounding box center [200, 50] width 8 height 6
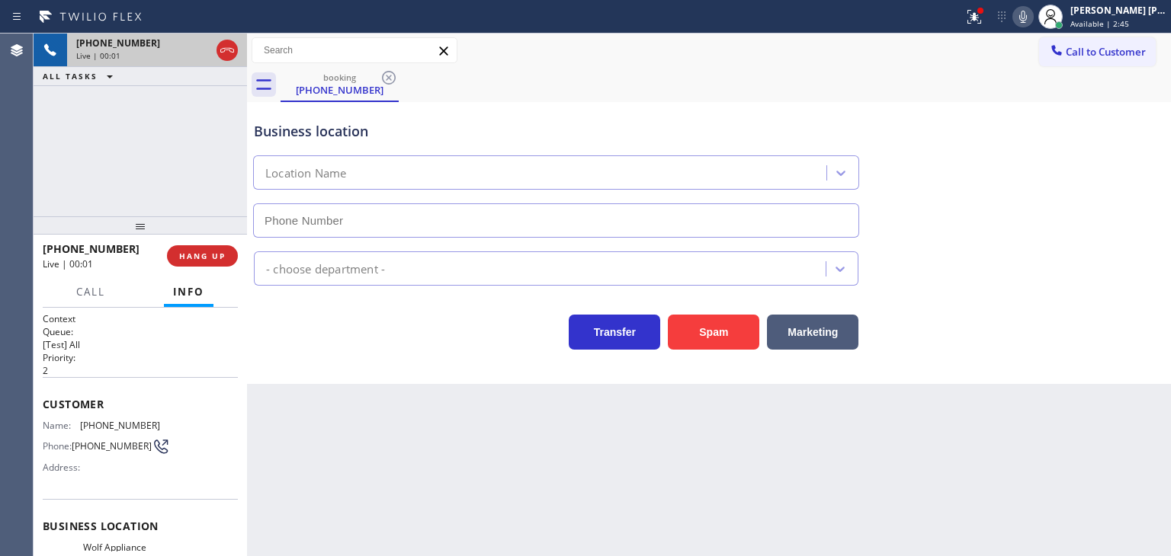
type input "[PHONE_NUMBER]"
click at [1027, 14] on icon at bounding box center [1023, 17] width 8 height 12
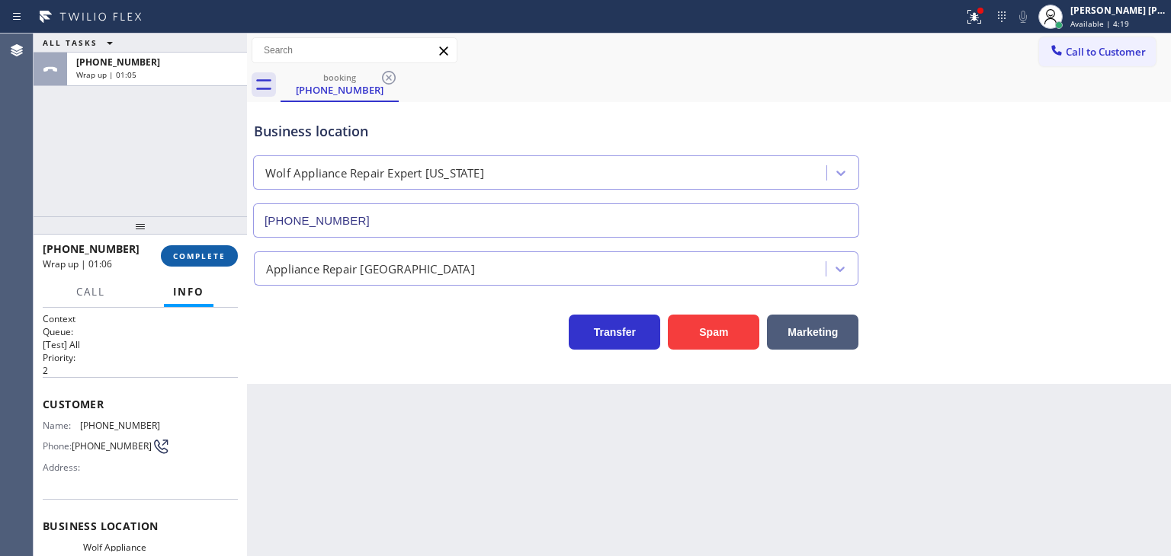
click at [206, 256] on span "COMPLETE" at bounding box center [199, 256] width 53 height 11
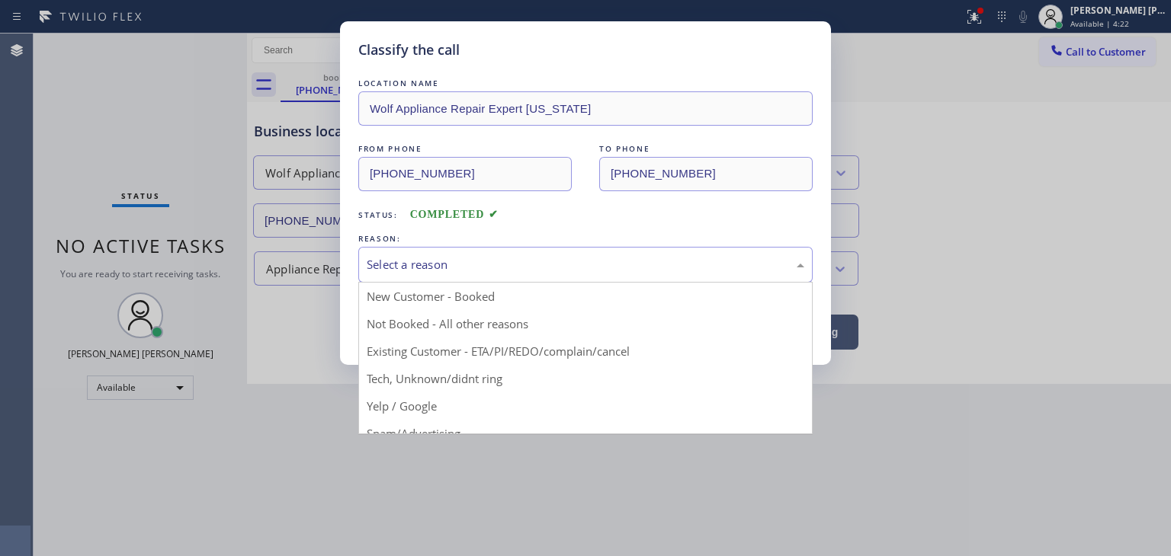
click at [454, 272] on div "Select a reason" at bounding box center [585, 265] width 437 height 18
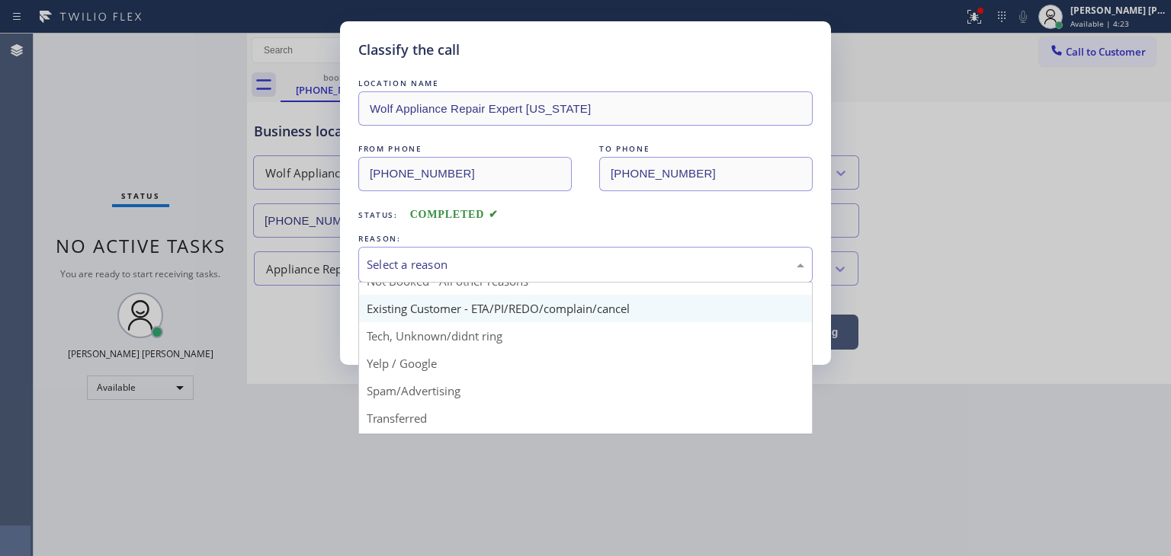
scroll to position [76, 0]
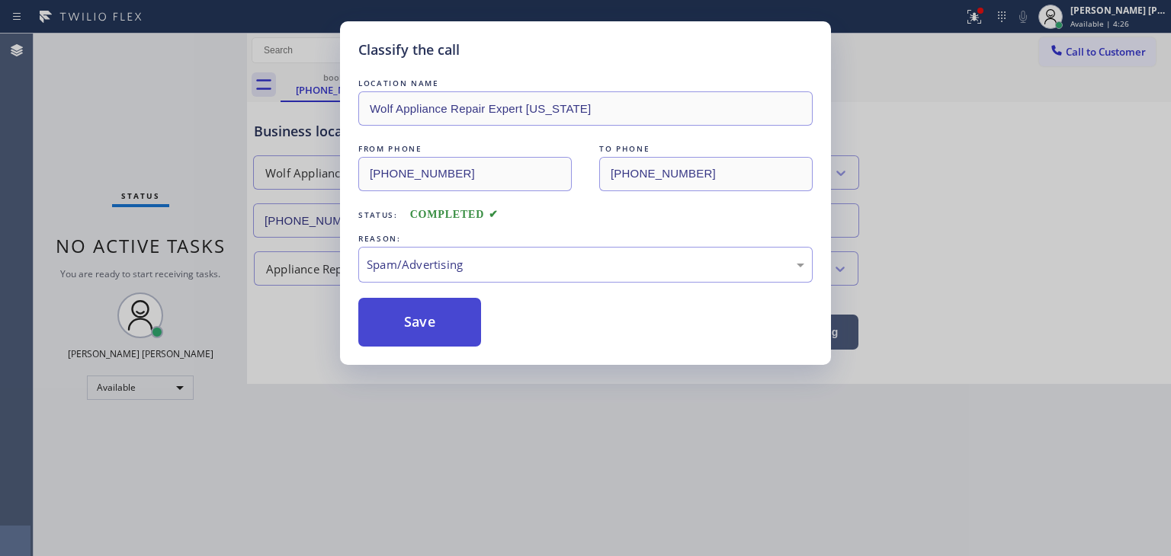
click at [425, 335] on button "Save" at bounding box center [419, 322] width 123 height 49
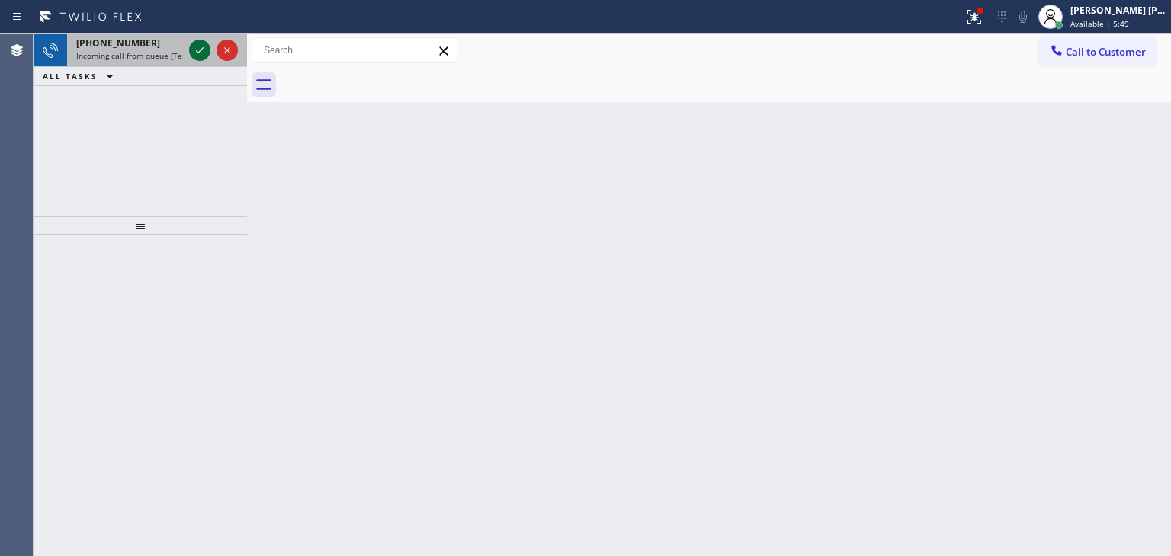
click at [194, 53] on icon at bounding box center [200, 50] width 18 height 18
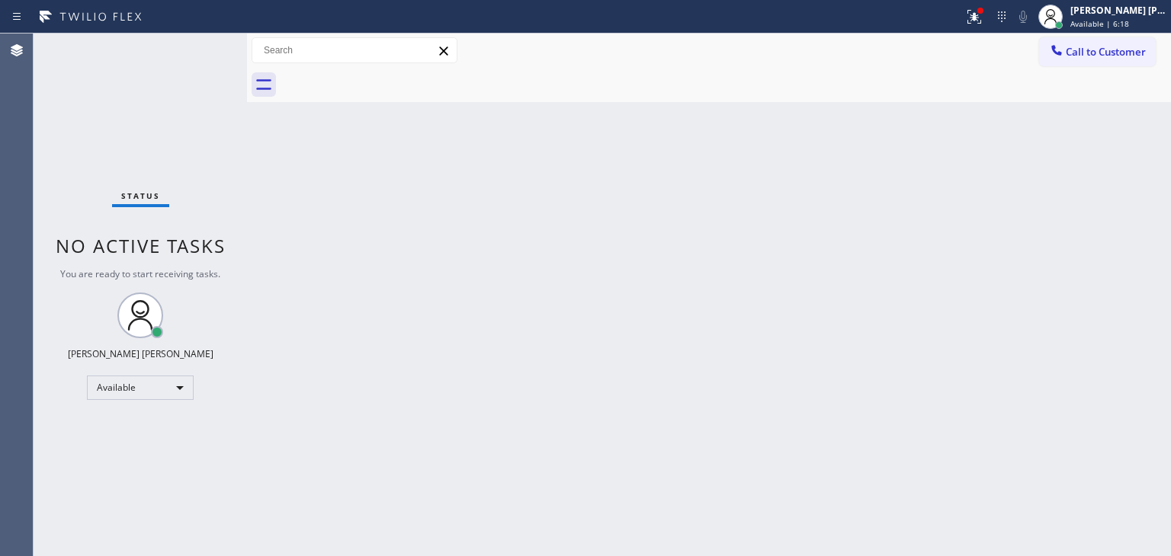
click at [199, 41] on div "Status No active tasks You are ready to start receiving tasks. [PERSON_NAME] [P…" at bounding box center [140, 295] width 213 height 523
click at [190, 43] on div "Status No active tasks You are ready to start receiving tasks. [PERSON_NAME] [P…" at bounding box center [140, 295] width 213 height 523
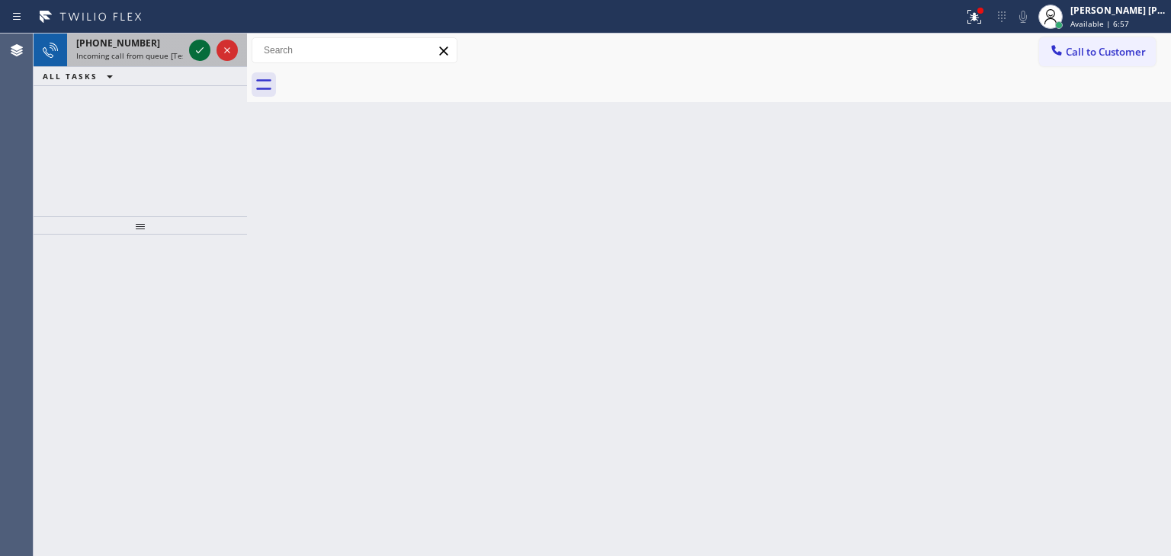
click at [198, 45] on icon at bounding box center [200, 50] width 18 height 18
click at [195, 46] on icon at bounding box center [200, 50] width 18 height 18
click at [197, 53] on icon at bounding box center [200, 50] width 8 height 6
click at [194, 34] on div at bounding box center [213, 51] width 55 height 34
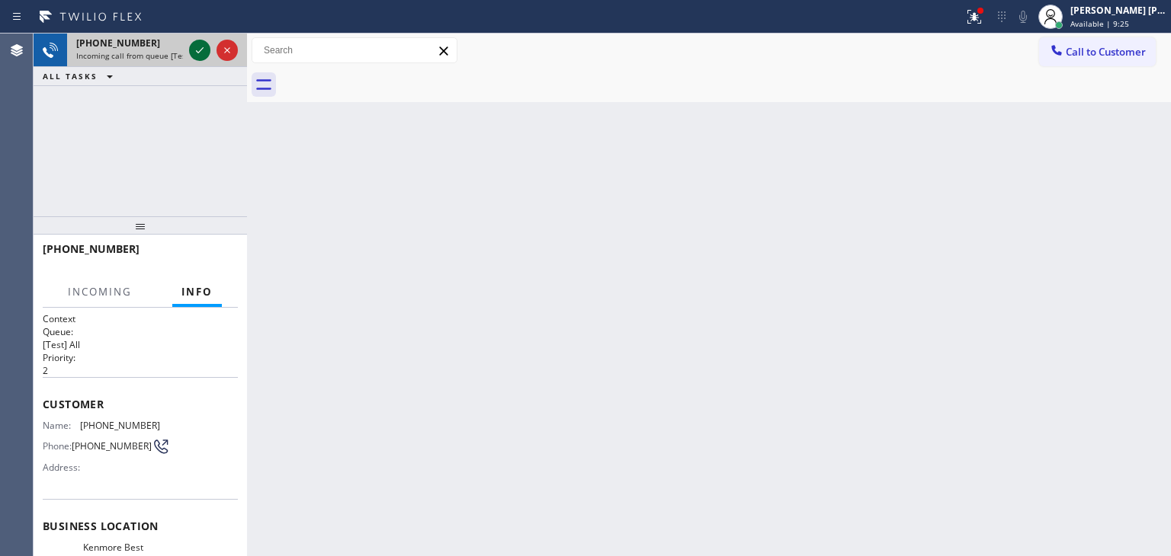
click at [200, 50] on icon at bounding box center [200, 50] width 18 height 18
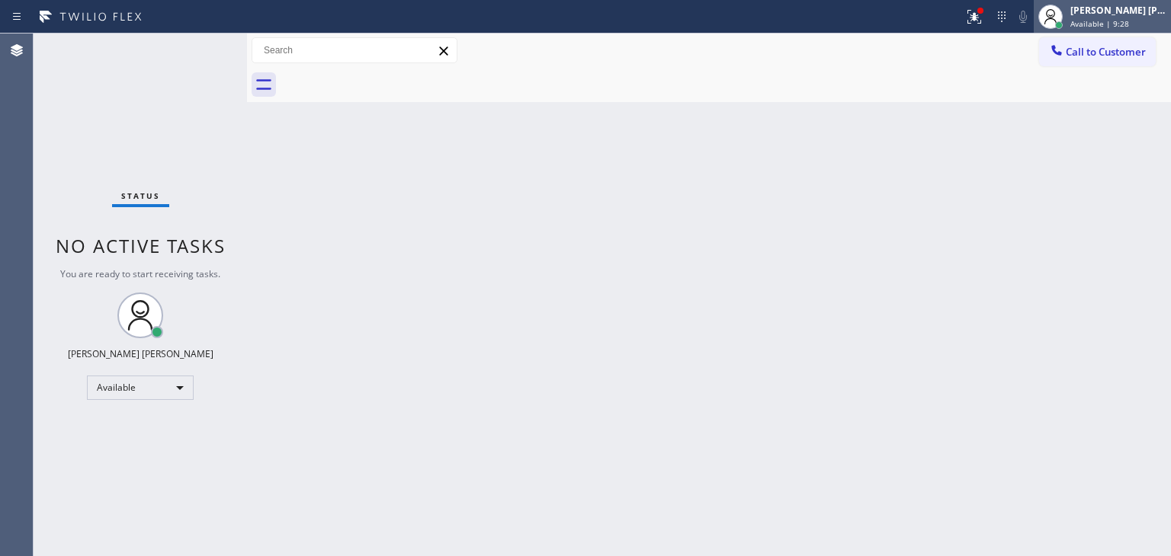
click at [1128, 21] on span "Available | 9:28" at bounding box center [1099, 23] width 59 height 11
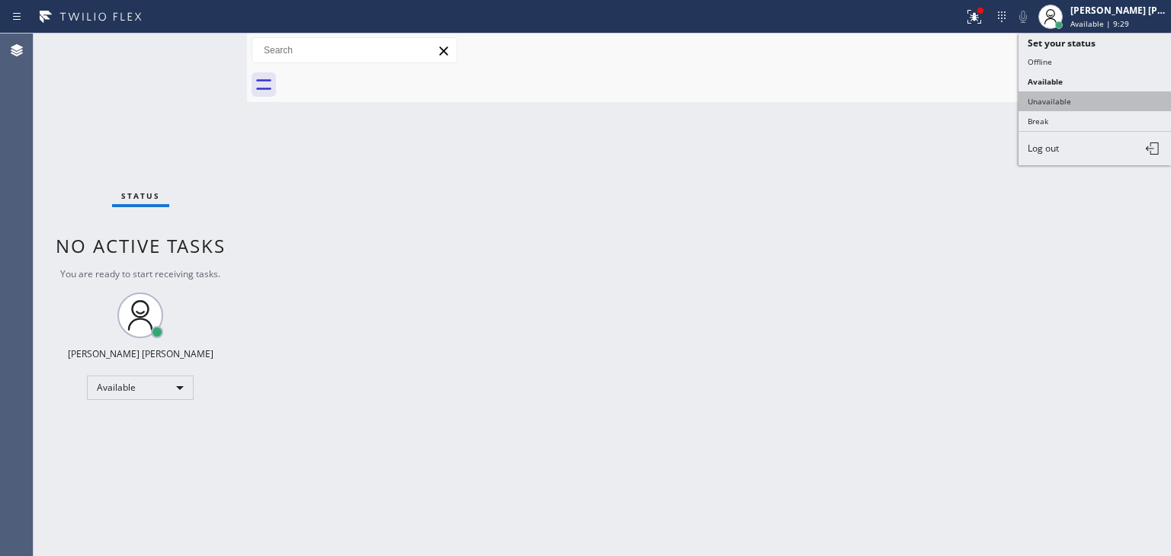
click at [1089, 93] on button "Unavailable" at bounding box center [1094, 101] width 152 height 20
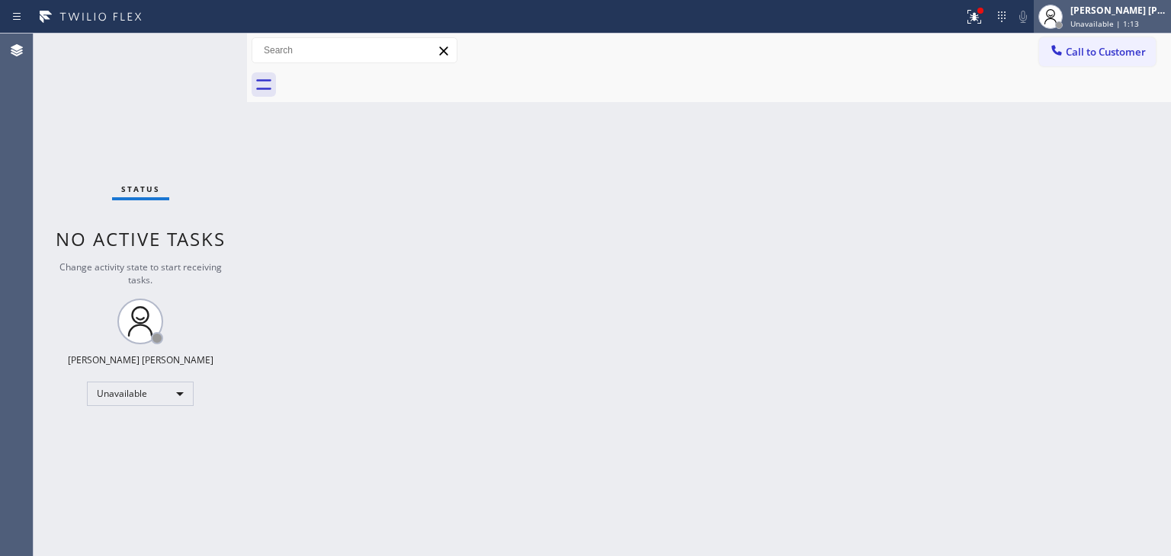
click at [1114, 19] on span "Unavailable | 1:13" at bounding box center [1104, 23] width 69 height 11
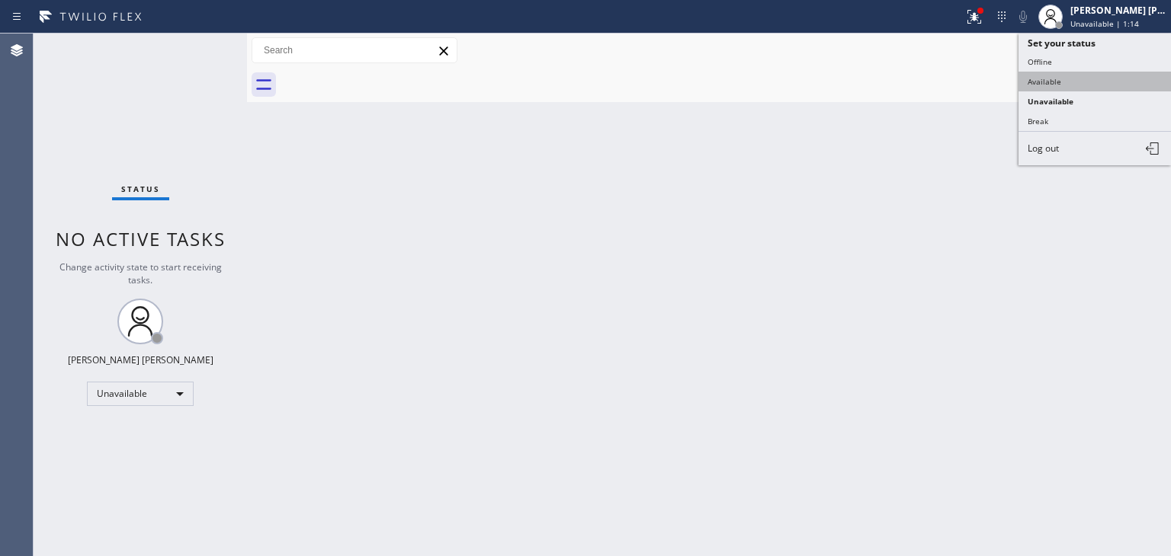
click at [1084, 81] on button "Available" at bounding box center [1094, 82] width 152 height 20
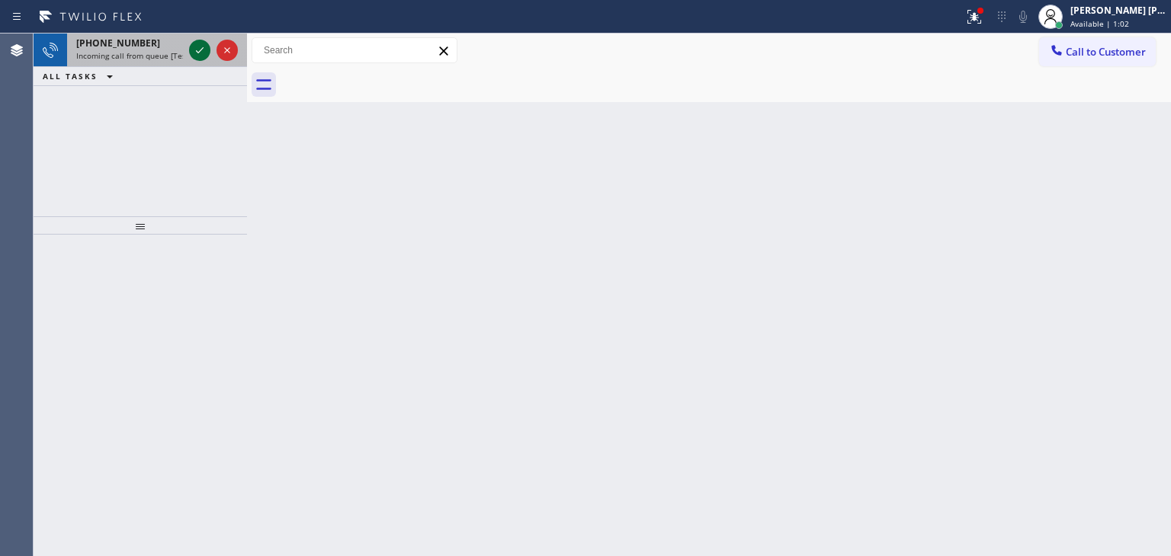
click at [201, 46] on icon at bounding box center [200, 50] width 18 height 18
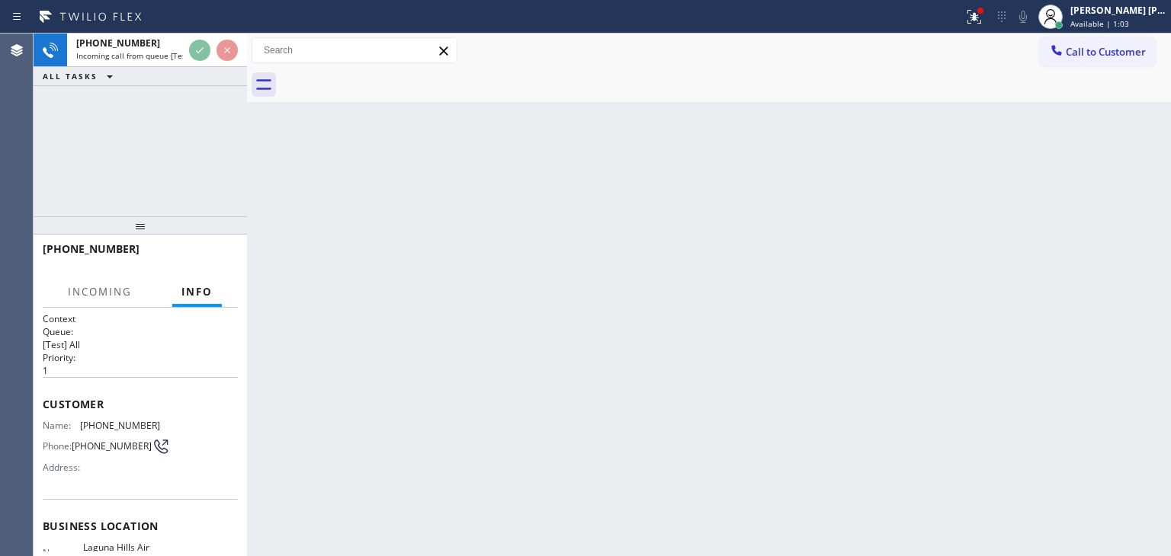
scroll to position [53, 0]
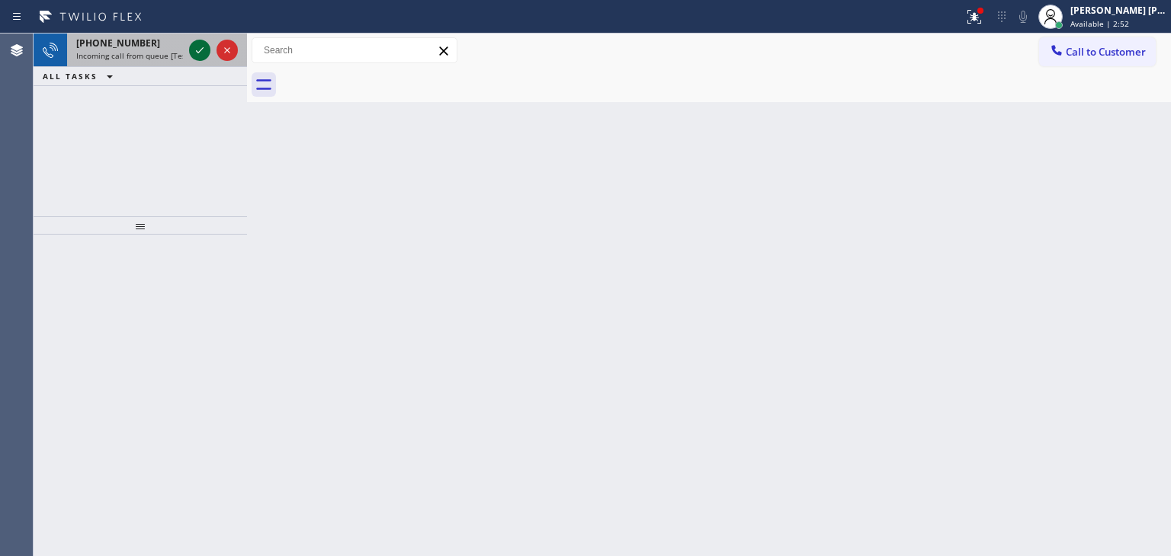
click at [203, 54] on icon at bounding box center [200, 50] width 18 height 18
click at [203, 50] on icon at bounding box center [200, 50] width 18 height 18
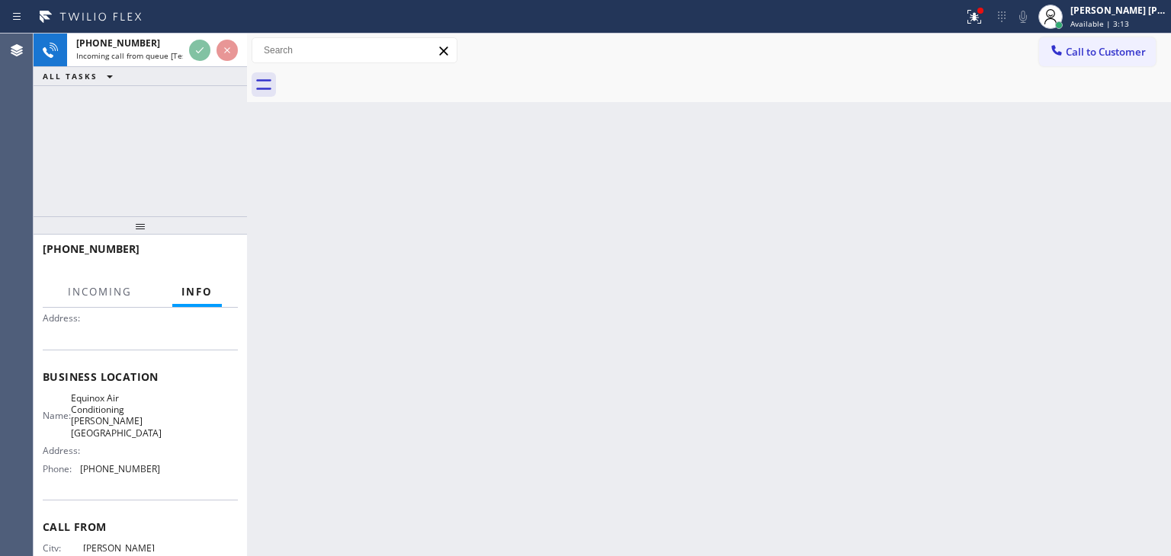
scroll to position [152, 0]
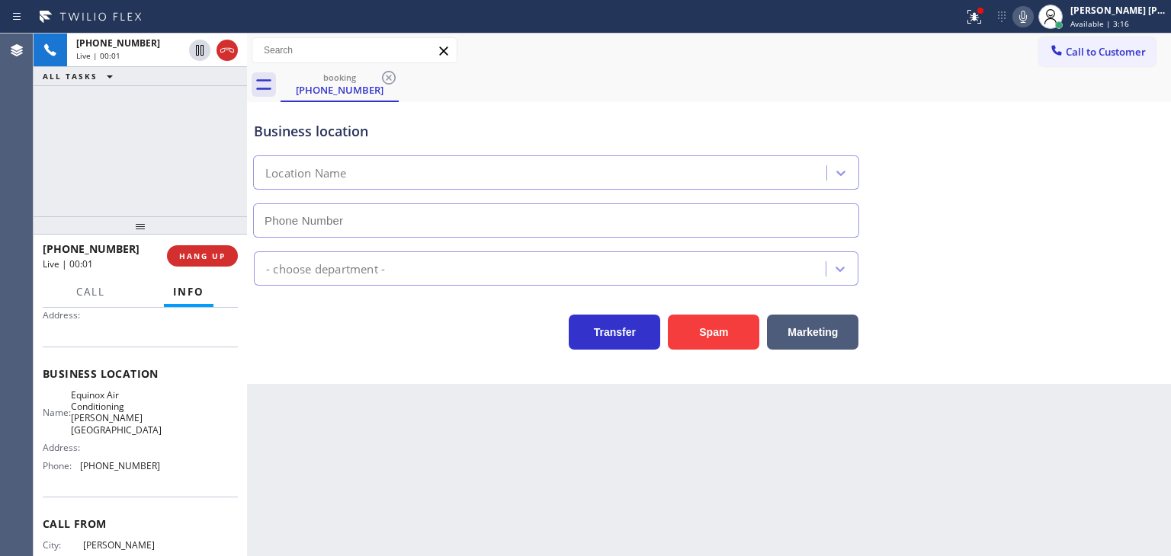
type input "[PHONE_NUMBER]"
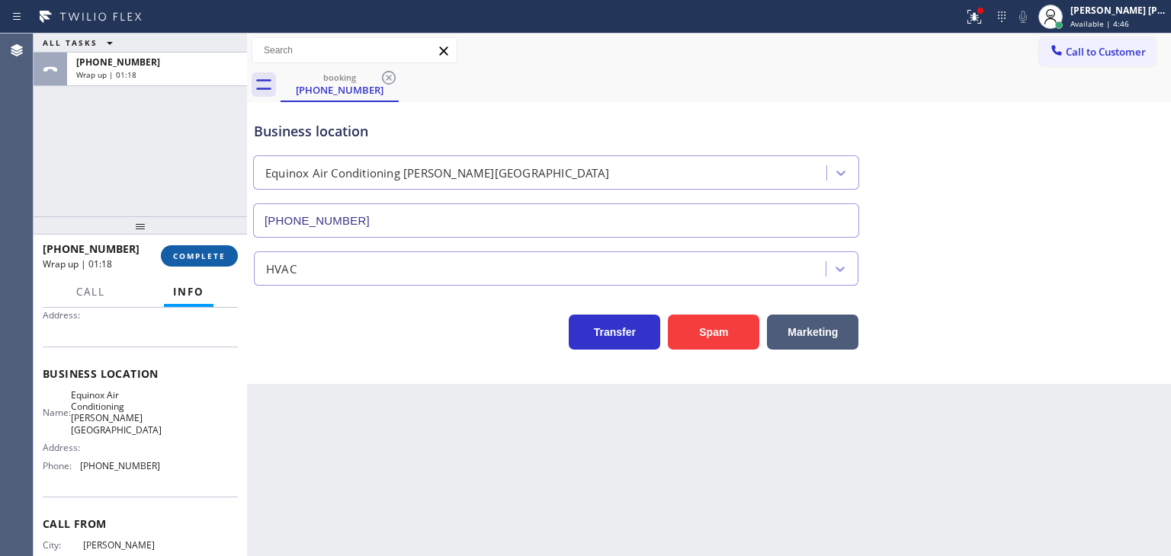
click at [207, 255] on span "COMPLETE" at bounding box center [199, 256] width 53 height 11
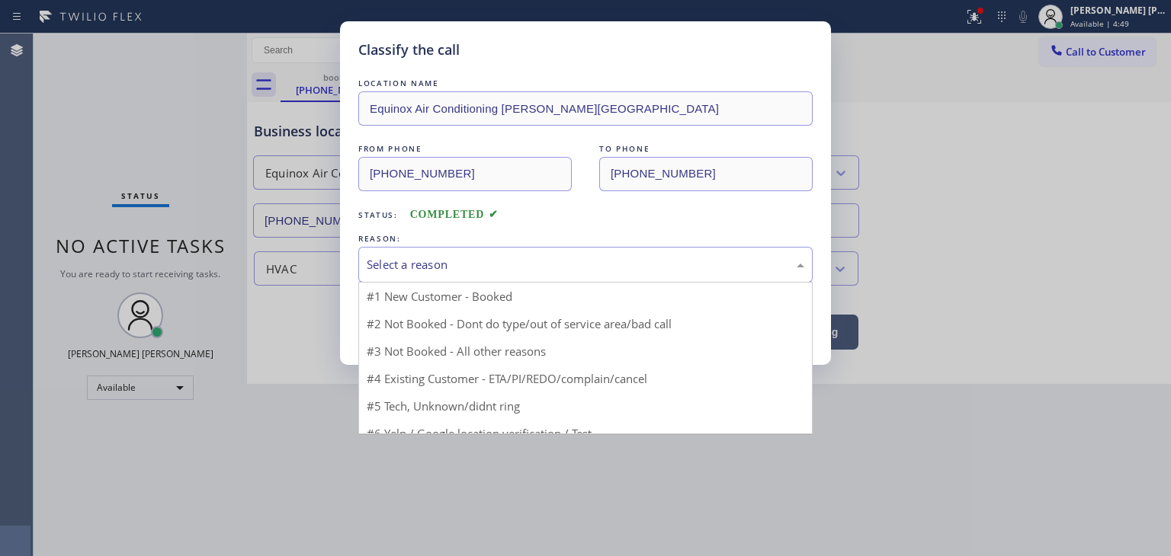
click at [407, 257] on div "Select a reason" at bounding box center [585, 265] width 437 height 18
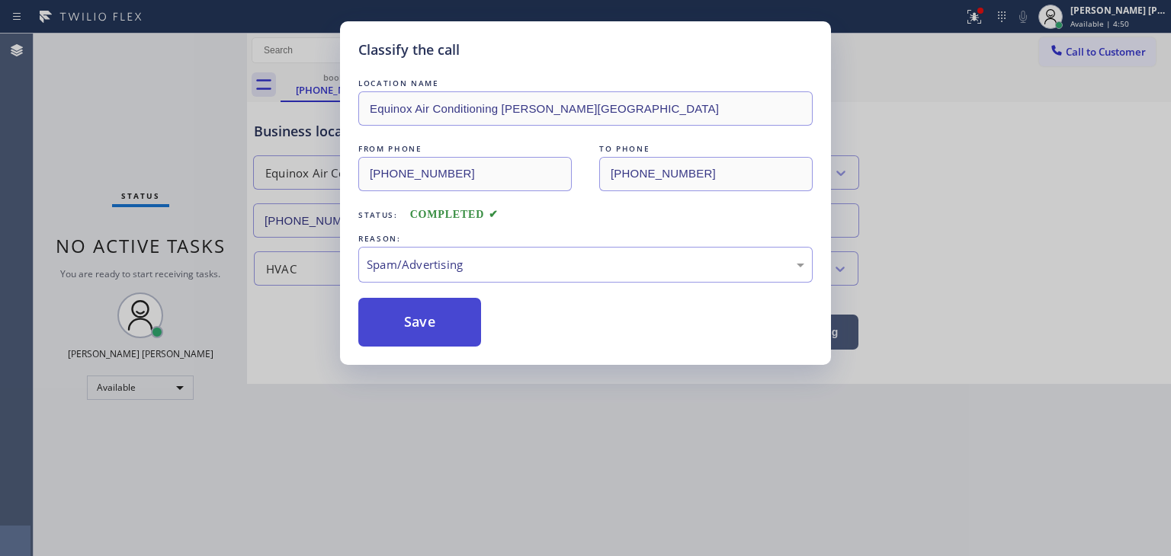
click at [425, 319] on button "Save" at bounding box center [419, 322] width 123 height 49
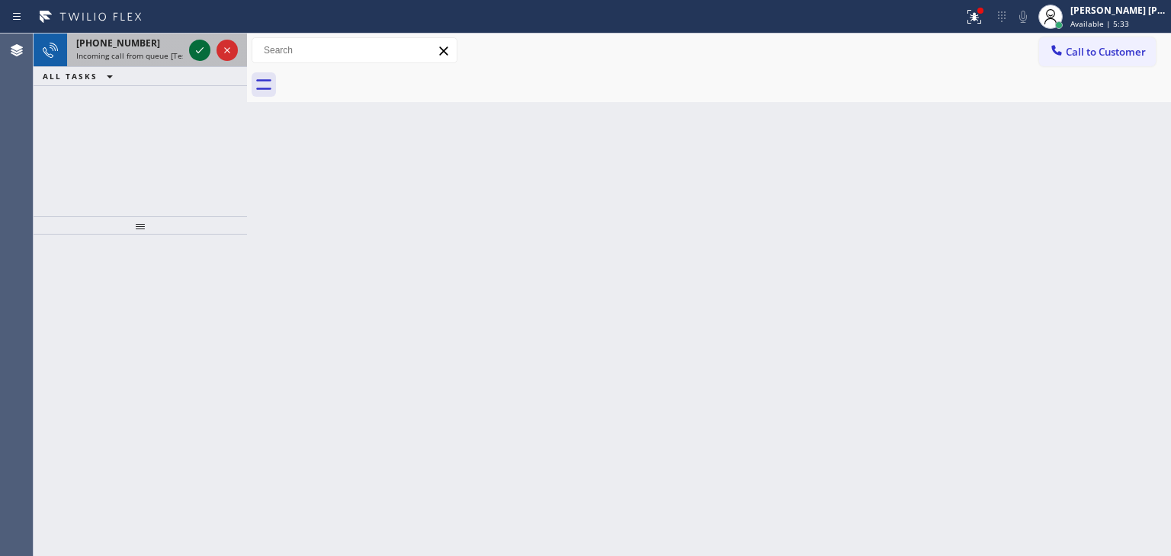
click at [198, 41] on icon at bounding box center [200, 50] width 18 height 18
click at [200, 49] on icon at bounding box center [200, 50] width 18 height 18
click at [194, 53] on icon at bounding box center [200, 50] width 18 height 18
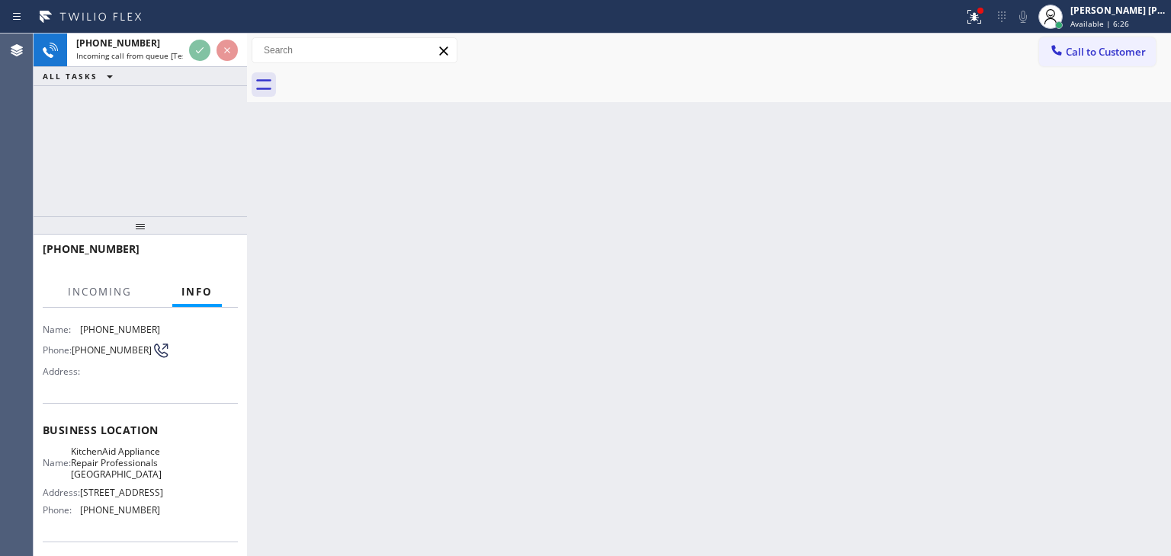
scroll to position [76, 0]
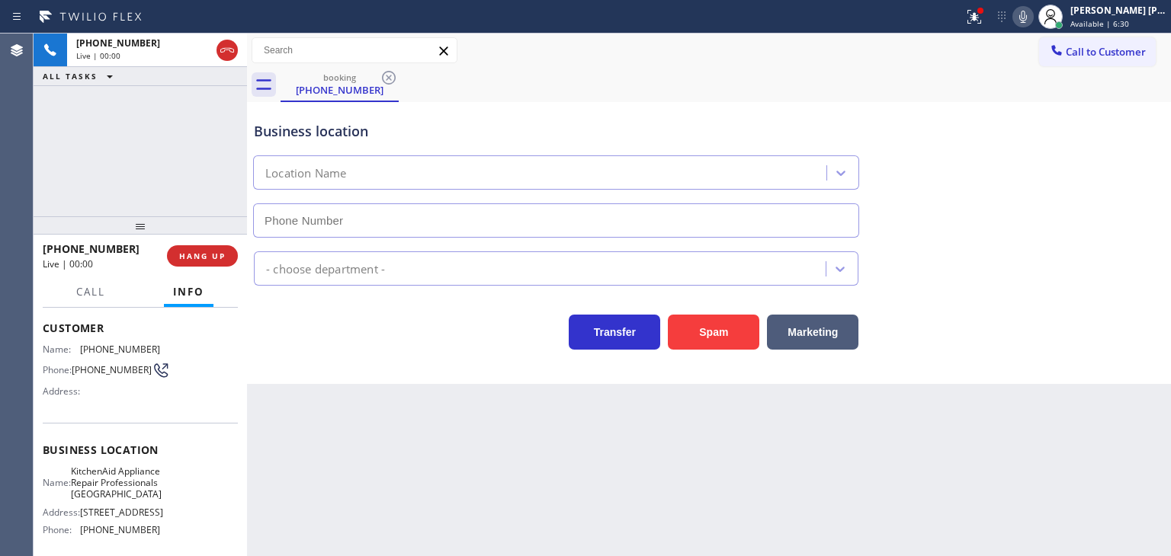
type input "[PHONE_NUMBER]"
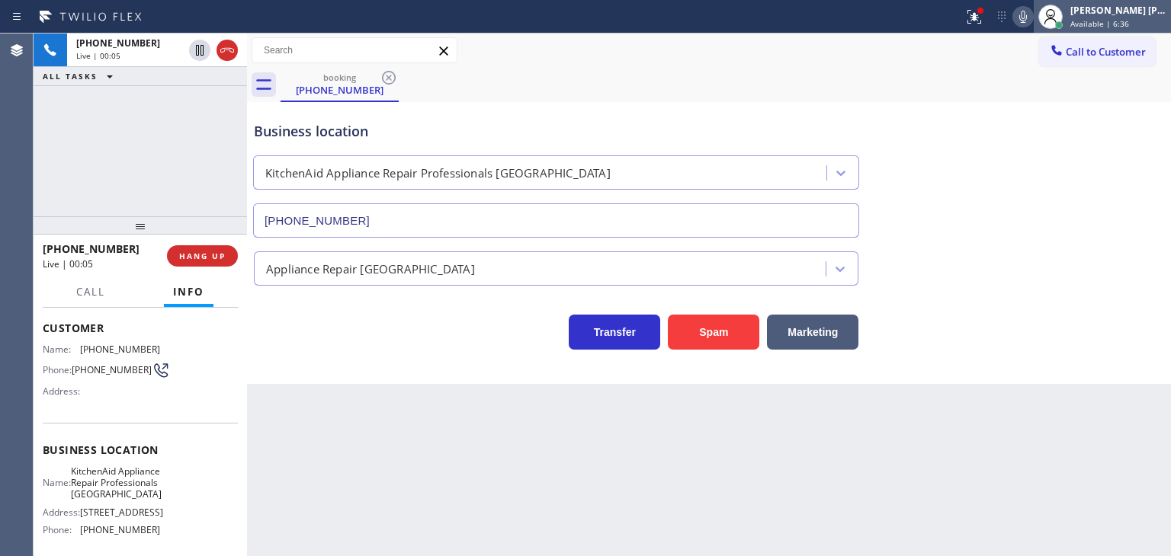
click at [1129, 10] on div "[PERSON_NAME] [PERSON_NAME]" at bounding box center [1118, 10] width 96 height 13
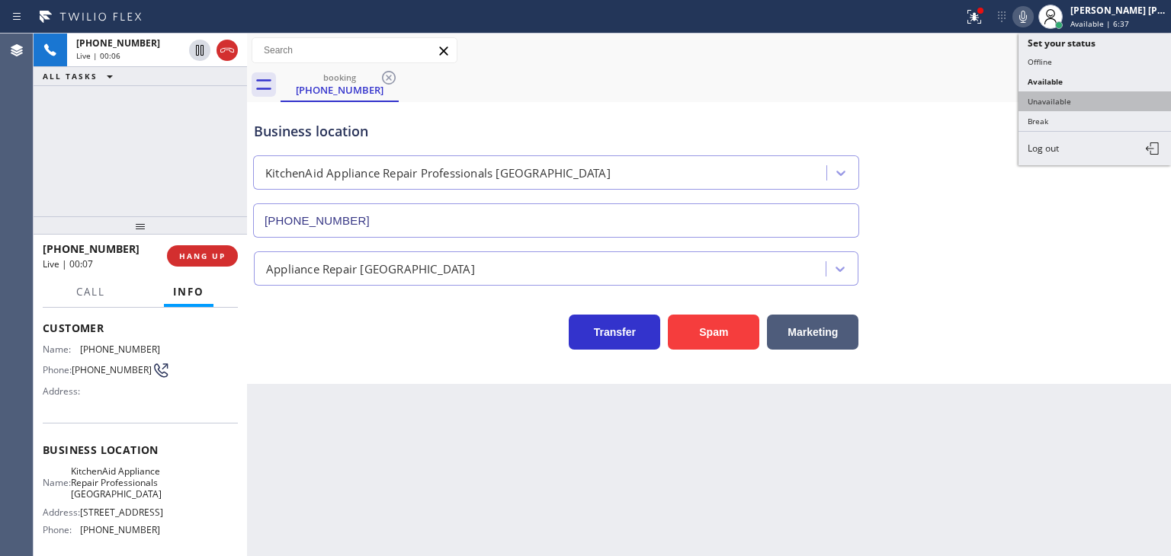
click at [1091, 98] on button "Unavailable" at bounding box center [1094, 101] width 152 height 20
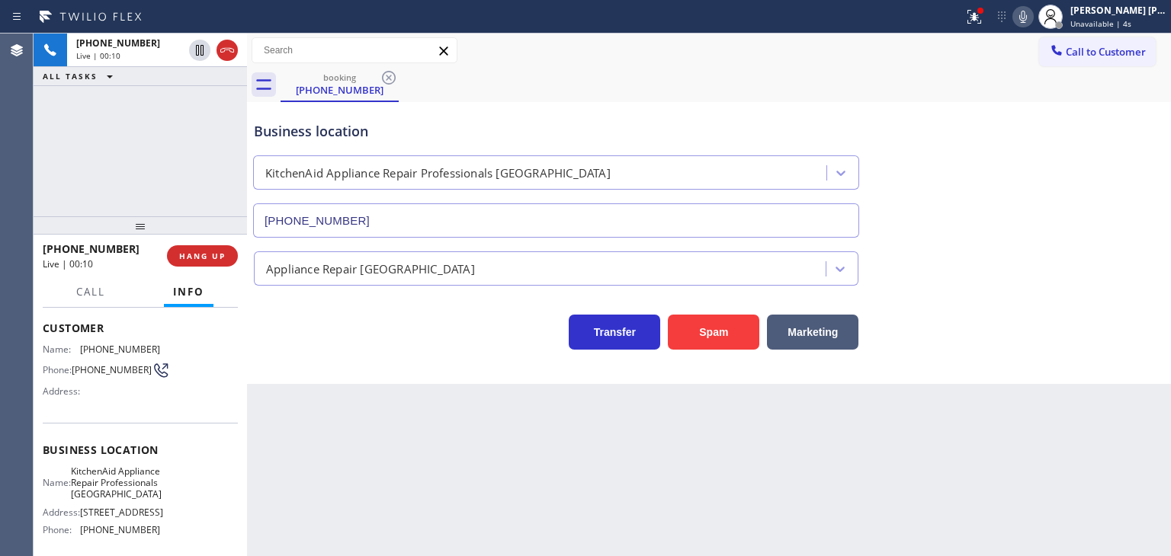
click at [1032, 19] on icon at bounding box center [1023, 17] width 18 height 18
click at [1032, 17] on icon at bounding box center [1023, 17] width 18 height 18
drag, startPoint x: 1044, startPoint y: 15, endPoint x: 1069, endPoint y: 28, distance: 27.6
click at [1032, 15] on icon at bounding box center [1023, 17] width 18 height 18
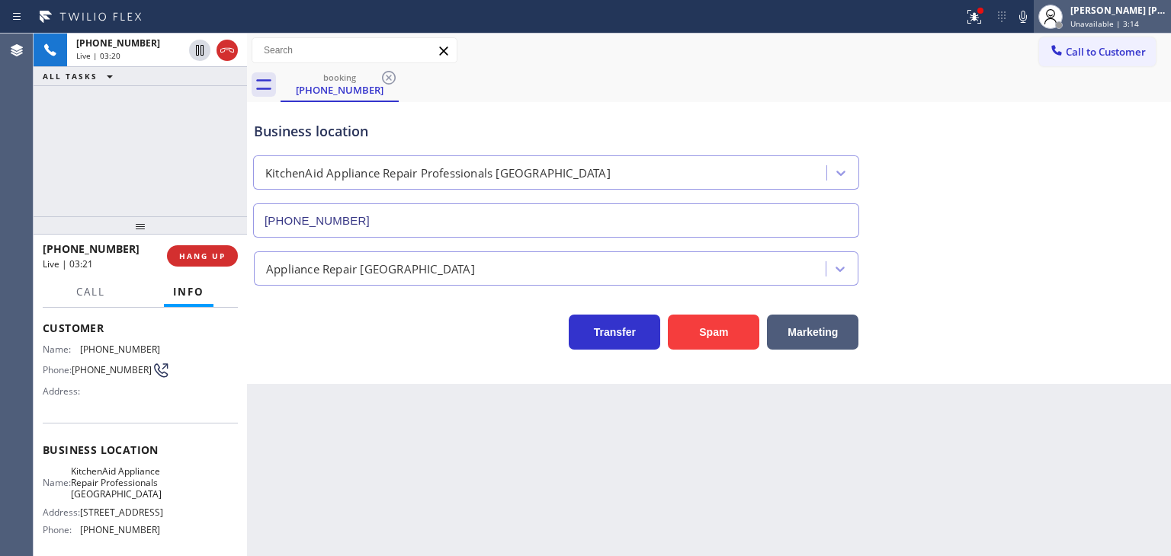
click at [1120, 30] on div "[PERSON_NAME] [PERSON_NAME] Unavailable | 3:14" at bounding box center [1101, 17] width 137 height 34
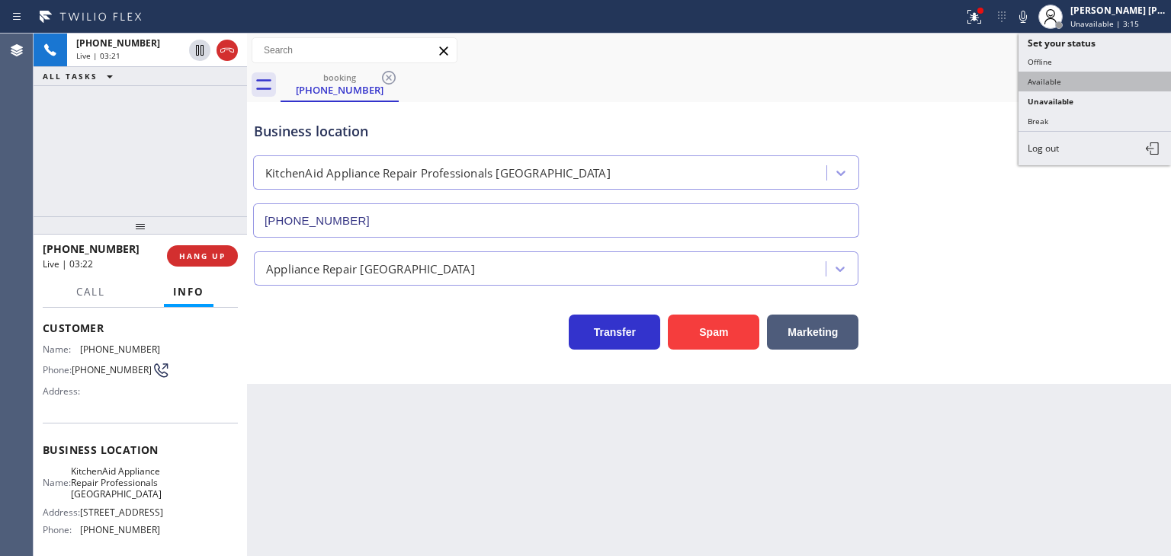
click at [1091, 79] on button "Available" at bounding box center [1094, 82] width 152 height 20
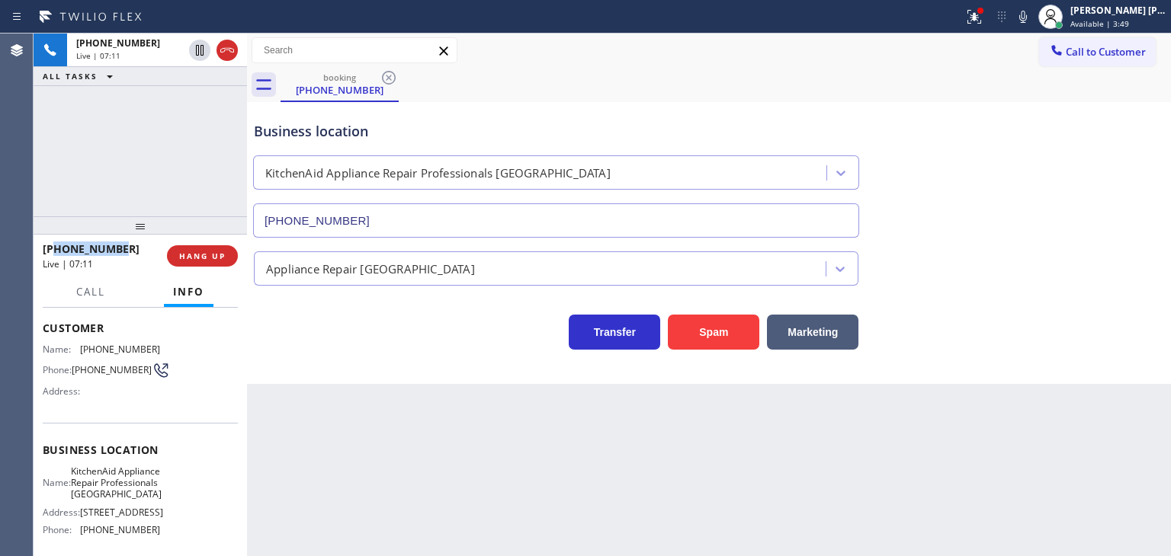
drag, startPoint x: 127, startPoint y: 245, endPoint x: 57, endPoint y: 246, distance: 70.1
click at [57, 246] on div "[PHONE_NUMBER]" at bounding box center [100, 249] width 114 height 14
copy span "5127797025"
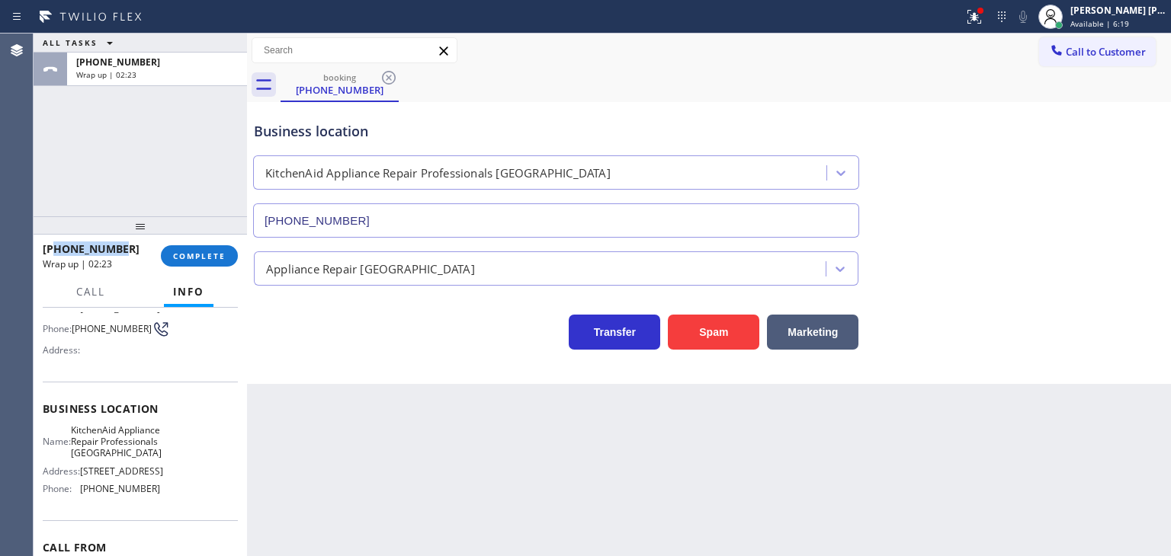
scroll to position [152, 0]
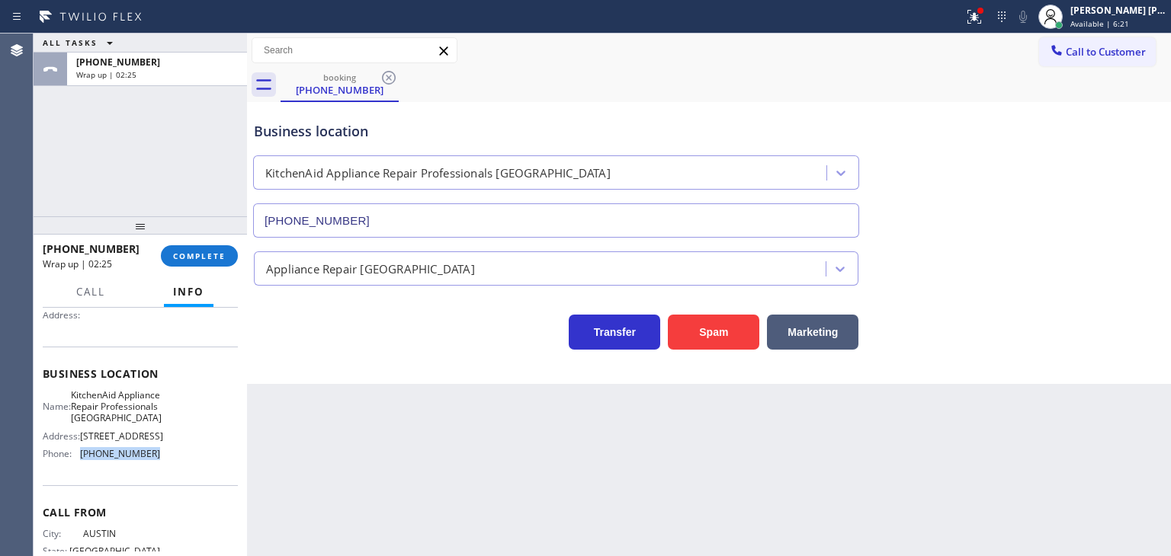
drag, startPoint x: 162, startPoint y: 466, endPoint x: 79, endPoint y: 470, distance: 82.4
click at [79, 466] on div "Name: KitchenAid Appliance Repair Professionals [GEOGRAPHIC_DATA] Address: [STR…" at bounding box center [140, 427] width 195 height 77
copy div "[PHONE_NUMBER]"
click at [217, 260] on span "COMPLETE" at bounding box center [199, 256] width 53 height 11
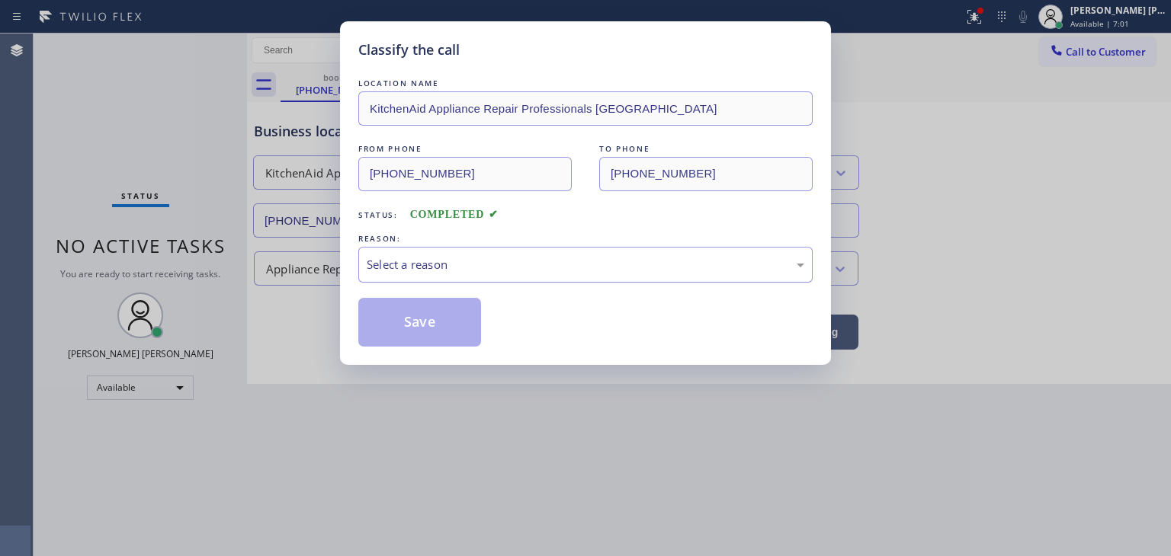
click at [441, 264] on div "Select a reason" at bounding box center [585, 265] width 437 height 18
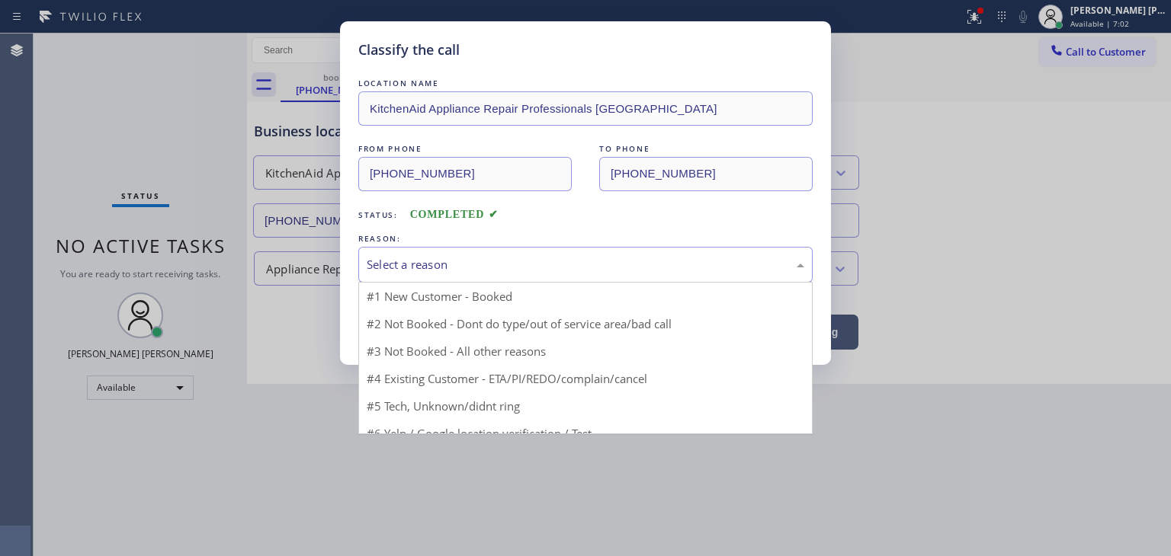
click at [441, 264] on div "Select a reason" at bounding box center [585, 265] width 437 height 18
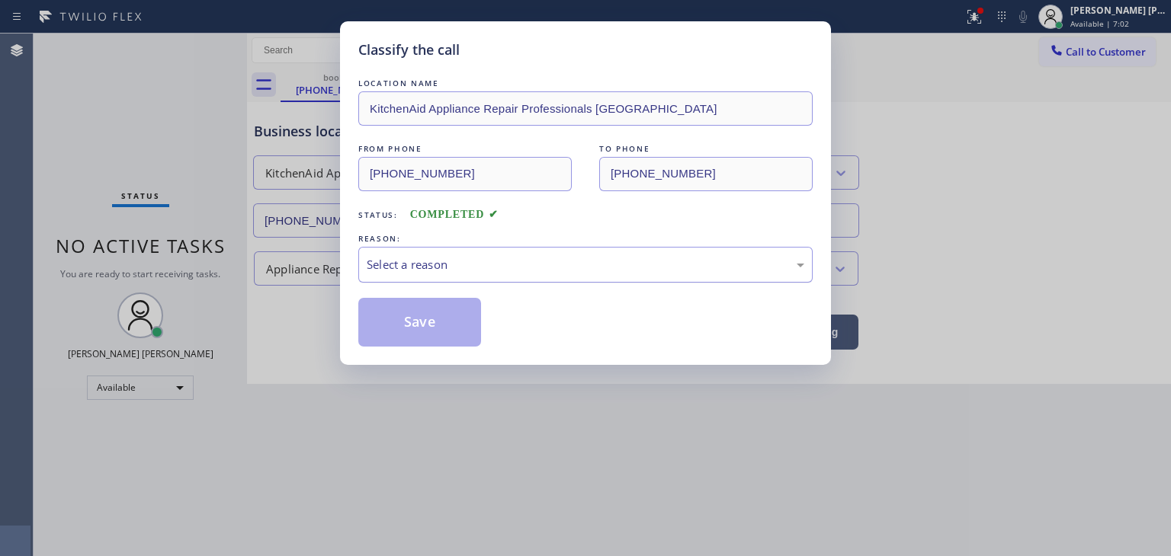
click at [431, 261] on div "Select a reason" at bounding box center [585, 265] width 437 height 18
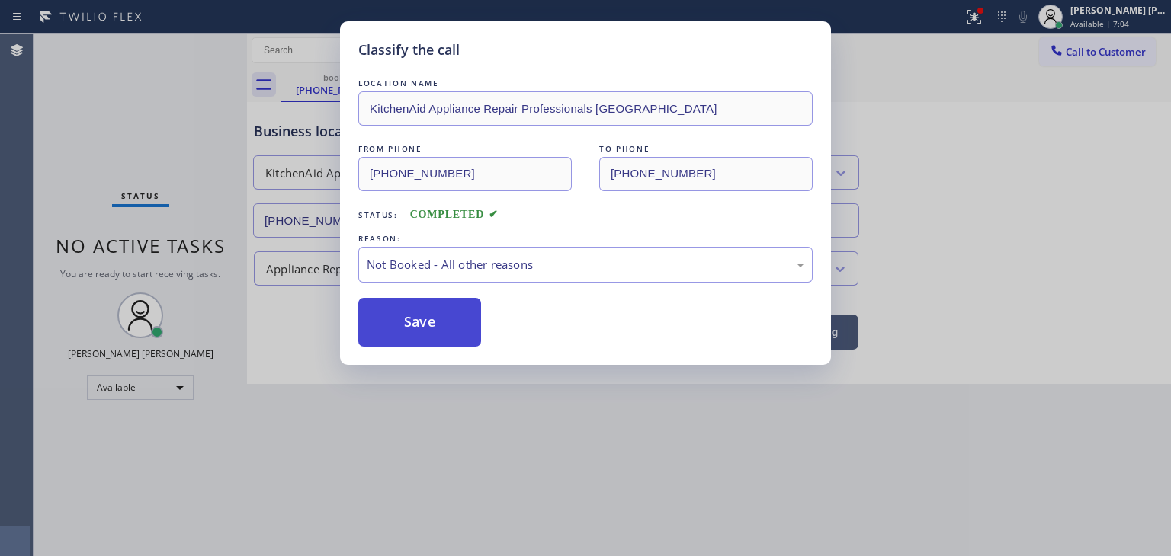
click at [436, 323] on button "Save" at bounding box center [419, 322] width 123 height 49
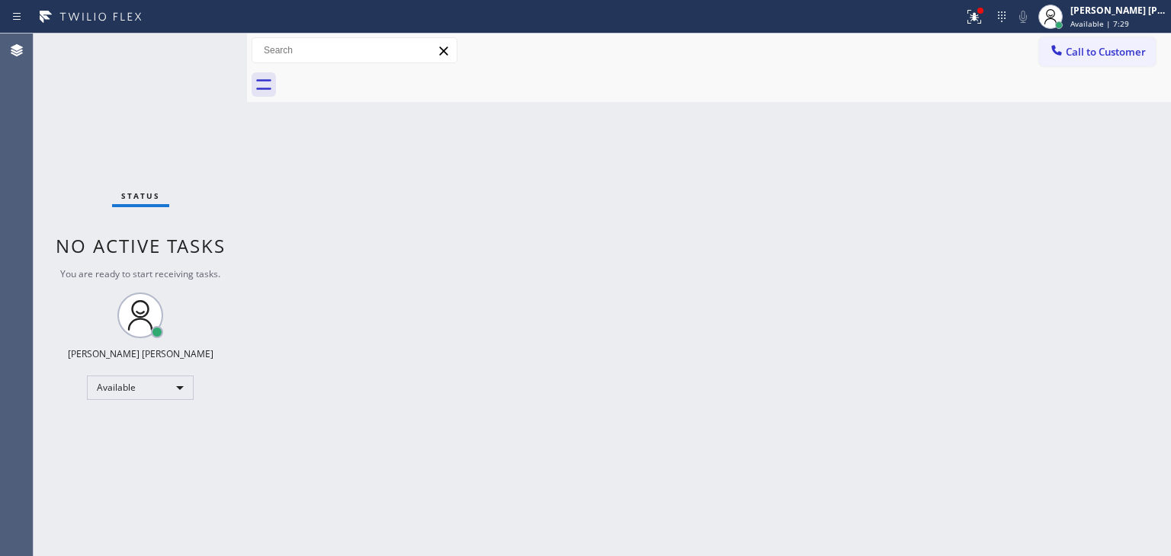
click at [200, 52] on div "Status No active tasks You are ready to start receiving tasks. [PERSON_NAME] [P…" at bounding box center [140, 295] width 213 height 523
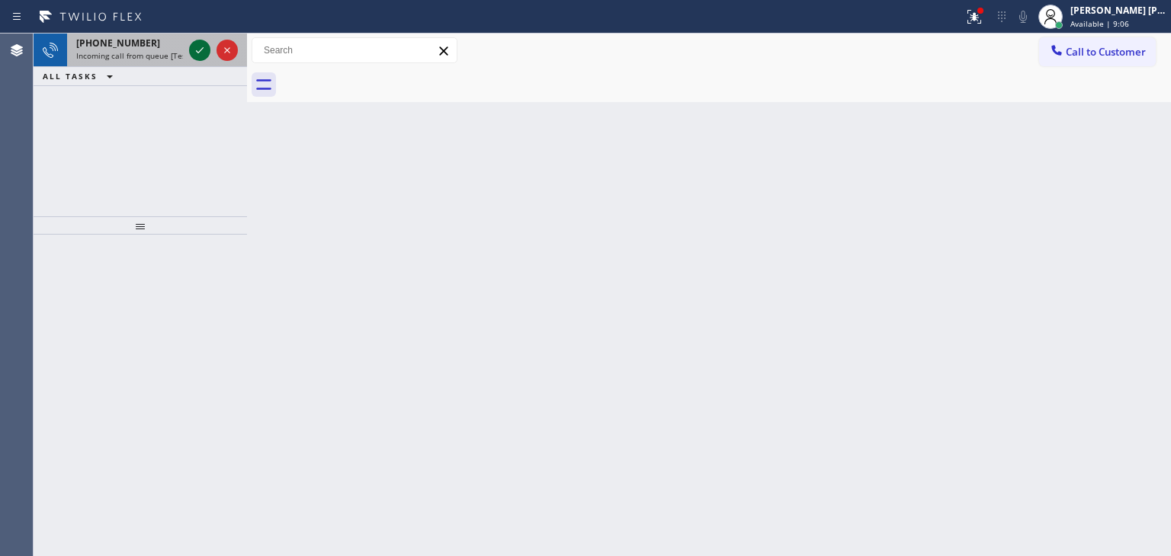
click at [204, 46] on icon at bounding box center [200, 50] width 18 height 18
click at [200, 47] on icon at bounding box center [200, 50] width 18 height 18
click at [198, 44] on icon at bounding box center [200, 50] width 18 height 18
click at [200, 50] on icon at bounding box center [200, 50] width 18 height 18
click at [197, 49] on icon at bounding box center [200, 50] width 18 height 18
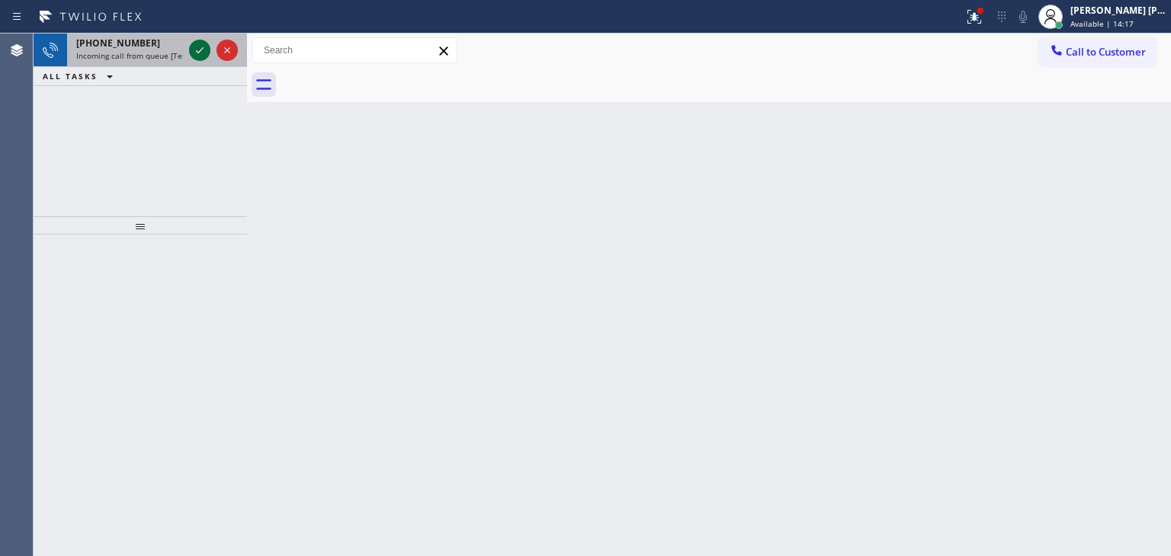
click at [203, 58] on icon at bounding box center [200, 50] width 18 height 18
click at [196, 48] on icon at bounding box center [200, 50] width 18 height 18
click at [196, 43] on icon at bounding box center [200, 50] width 18 height 18
click at [198, 44] on icon at bounding box center [200, 50] width 18 height 18
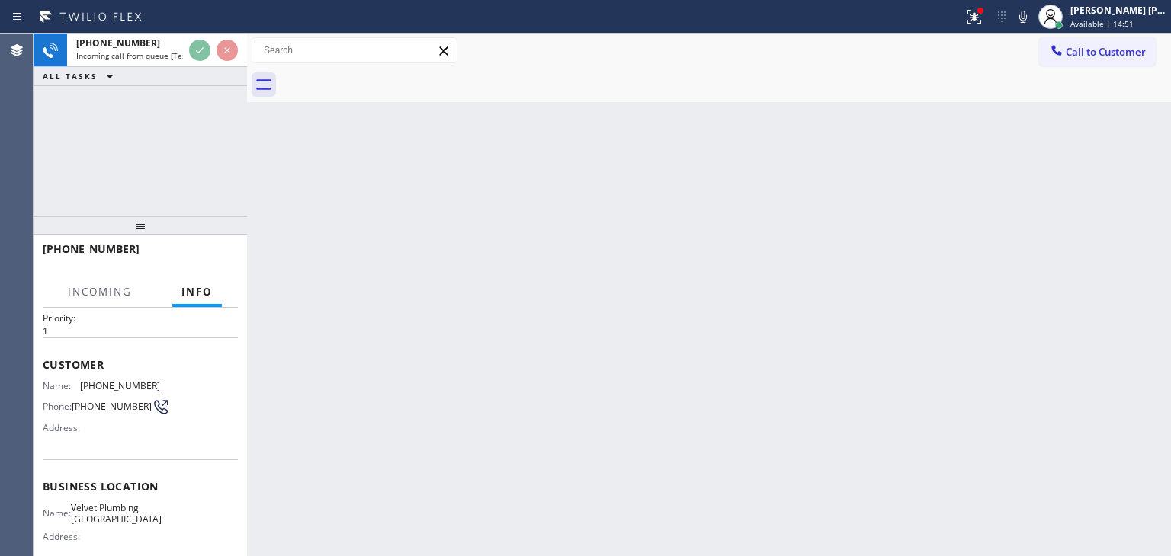
scroll to position [76, 0]
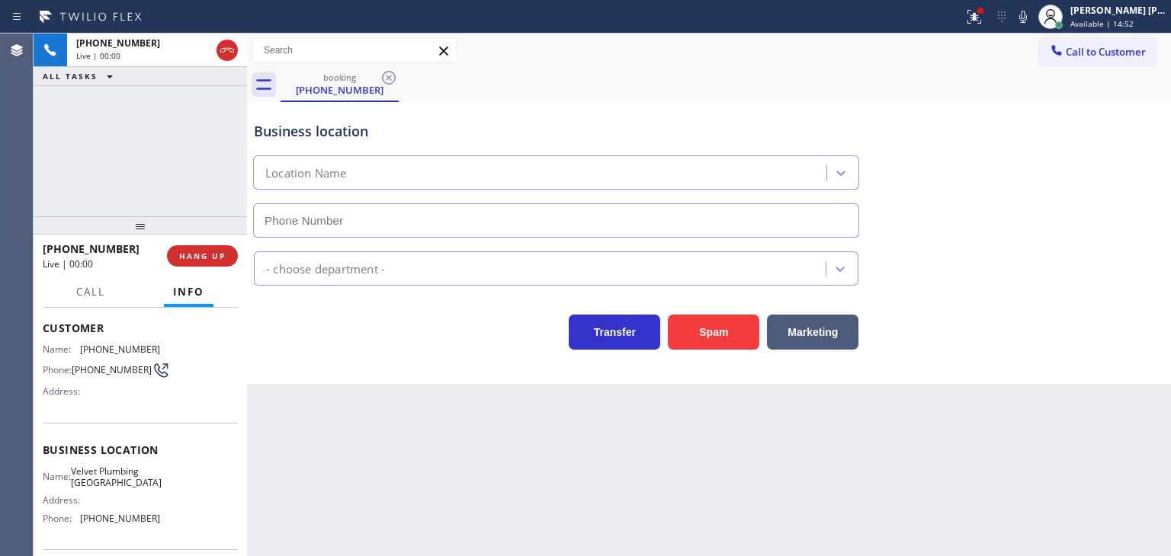
type input "[PHONE_NUMBER]"
click at [1027, 16] on icon at bounding box center [1023, 17] width 8 height 12
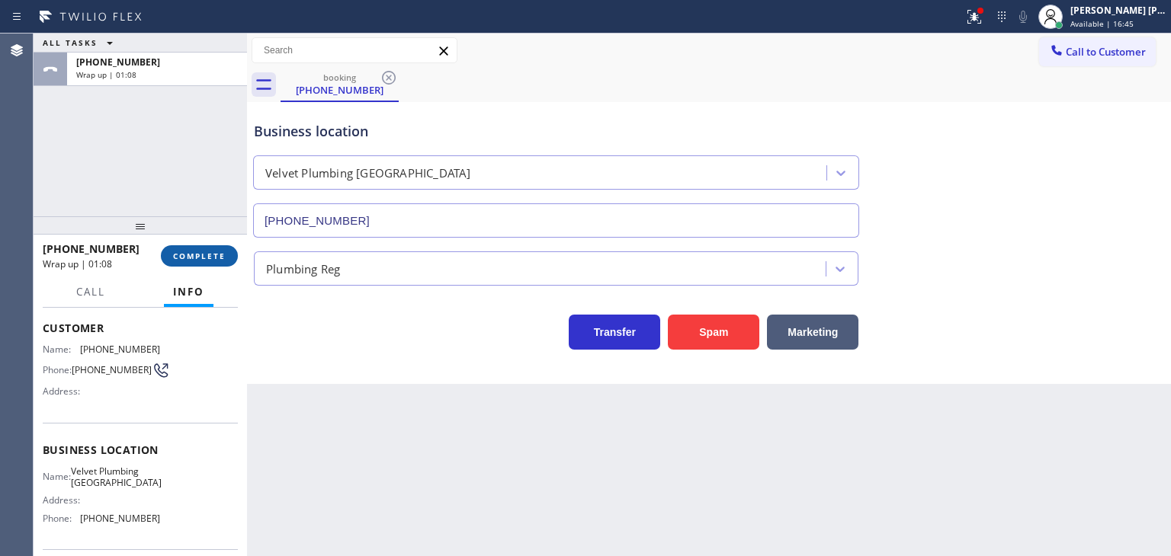
click at [211, 254] on span "COMPLETE" at bounding box center [199, 256] width 53 height 11
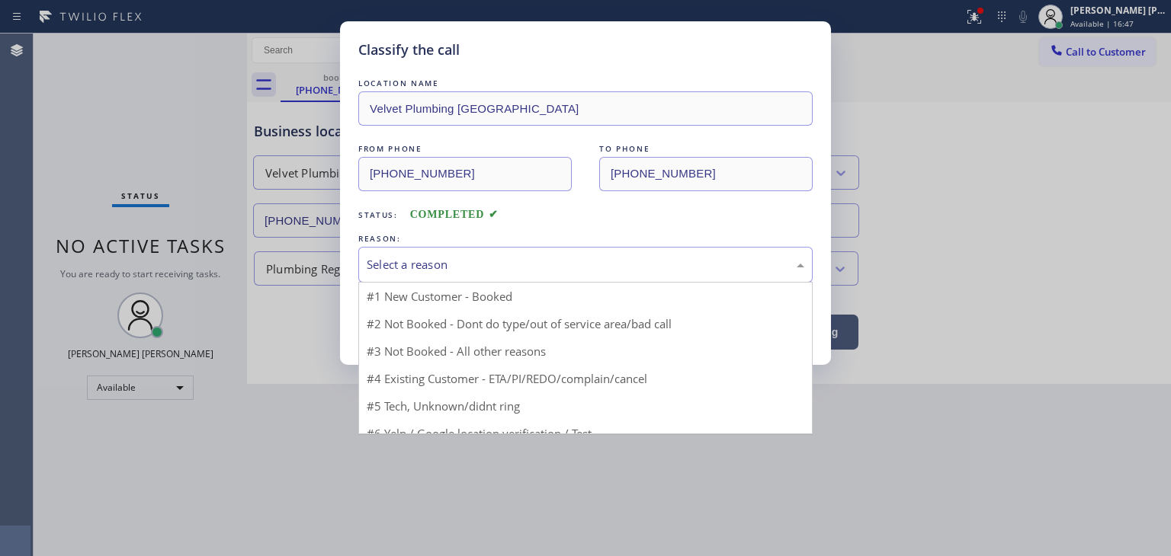
click at [396, 257] on div "Select a reason" at bounding box center [585, 265] width 437 height 18
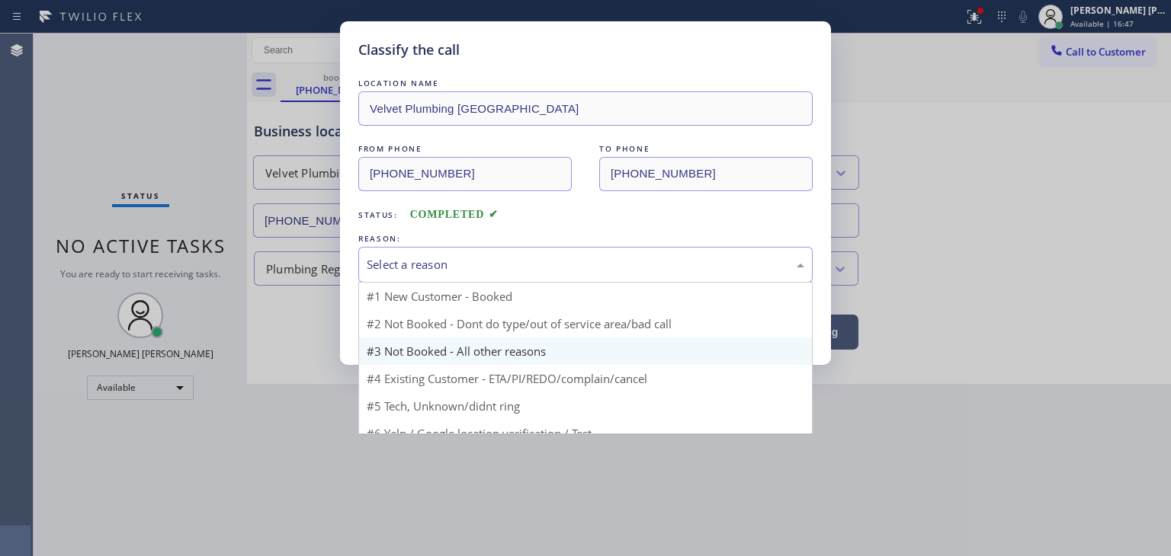
scroll to position [13, 0]
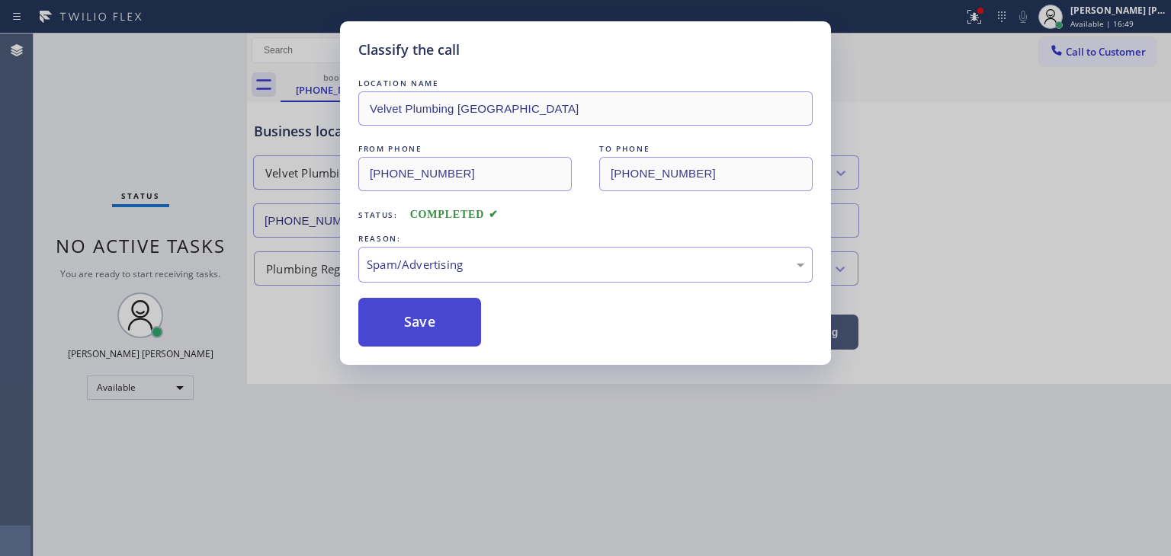
click at [421, 329] on button "Save" at bounding box center [419, 322] width 123 height 49
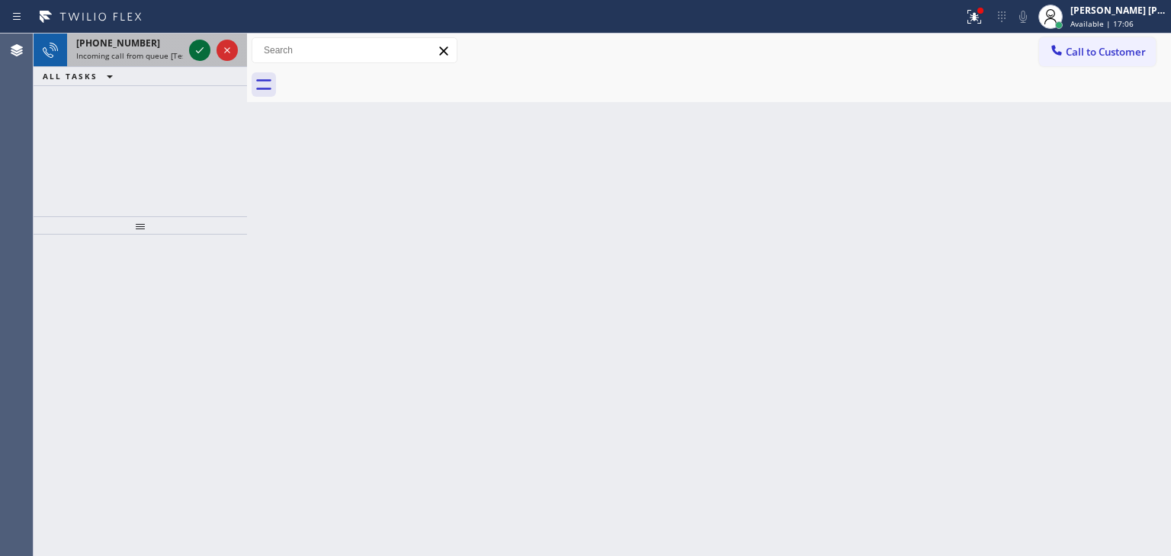
click at [201, 43] on icon at bounding box center [200, 50] width 18 height 18
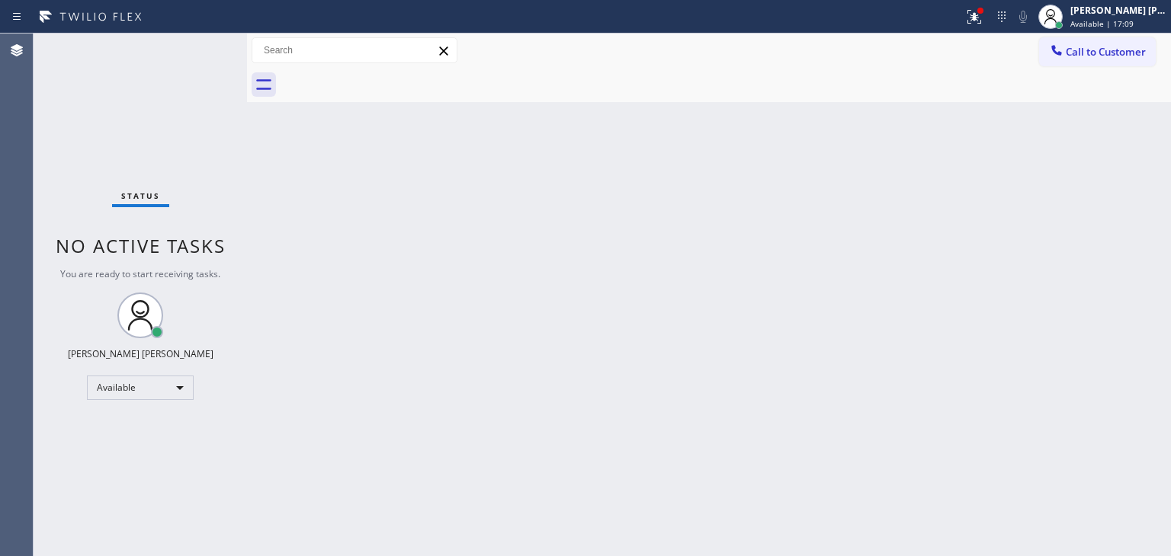
click at [199, 53] on div "Status No active tasks You are ready to start receiving tasks. [PERSON_NAME] [P…" at bounding box center [140, 295] width 213 height 523
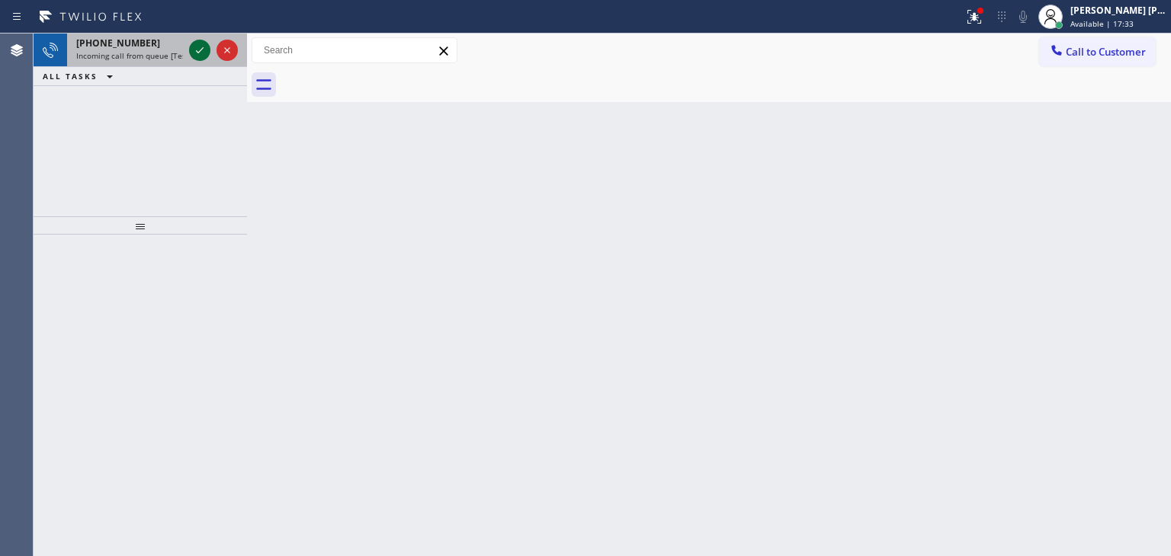
click at [204, 50] on icon at bounding box center [200, 50] width 18 height 18
click at [201, 52] on icon at bounding box center [200, 50] width 18 height 18
click at [200, 58] on icon at bounding box center [200, 50] width 18 height 18
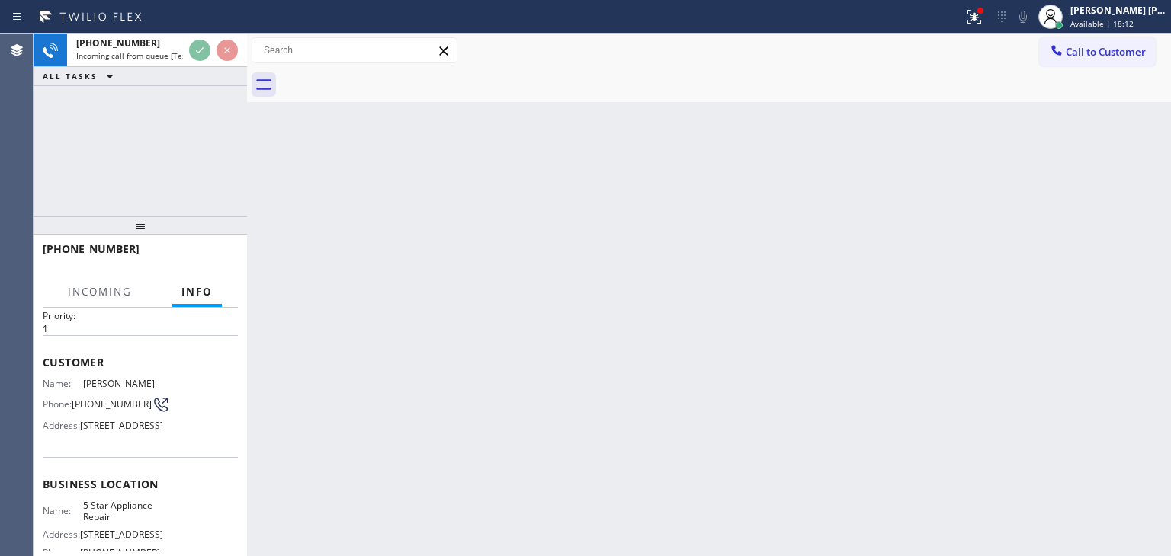
scroll to position [76, 0]
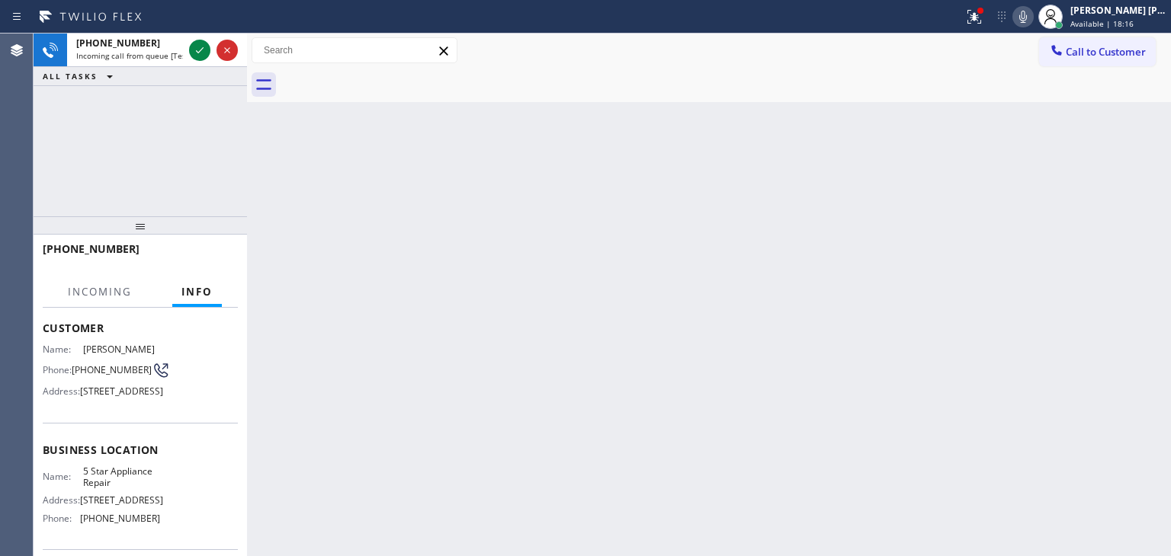
click at [1032, 11] on icon at bounding box center [1023, 17] width 18 height 18
click at [1032, 10] on icon at bounding box center [1023, 17] width 18 height 18
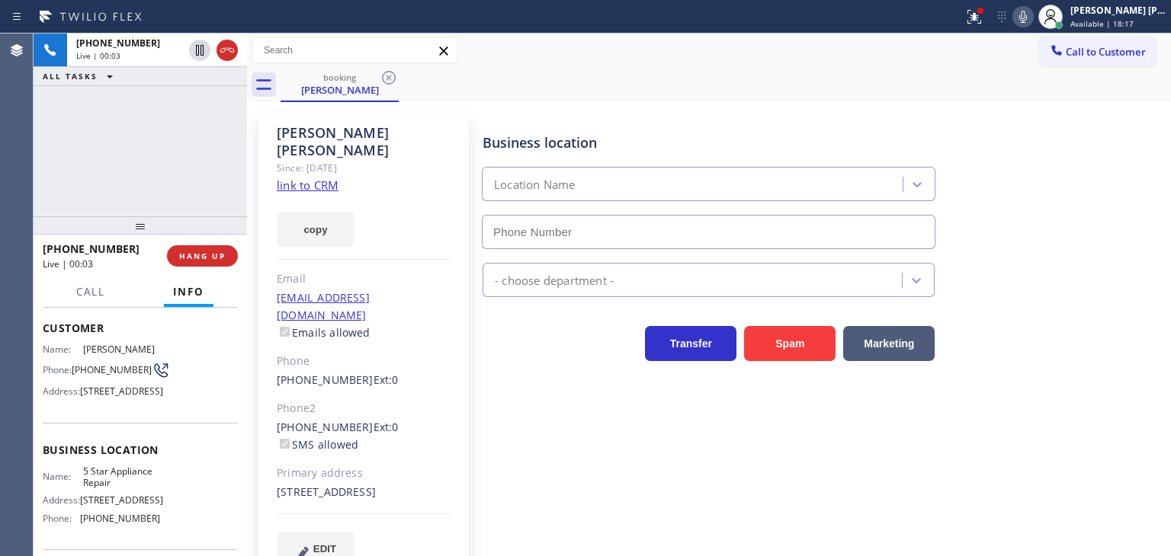
type input "[PHONE_NUMBER]"
click at [1032, 18] on icon at bounding box center [1023, 17] width 18 height 18
click at [1032, 17] on icon at bounding box center [1023, 17] width 18 height 18
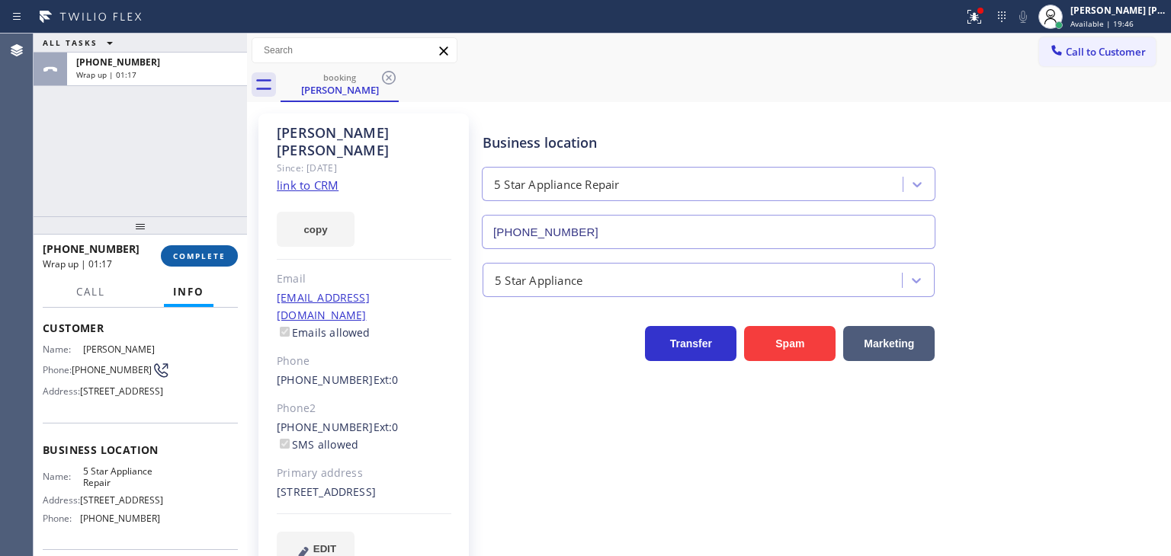
click at [211, 254] on span "COMPLETE" at bounding box center [199, 256] width 53 height 11
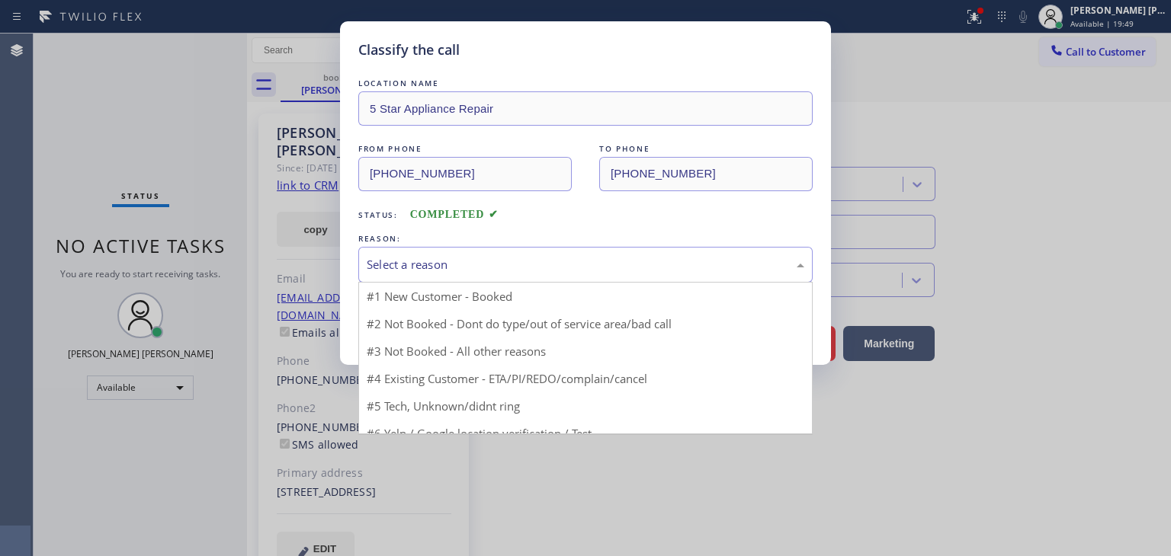
click at [424, 273] on div "Select a reason" at bounding box center [585, 265] width 454 height 36
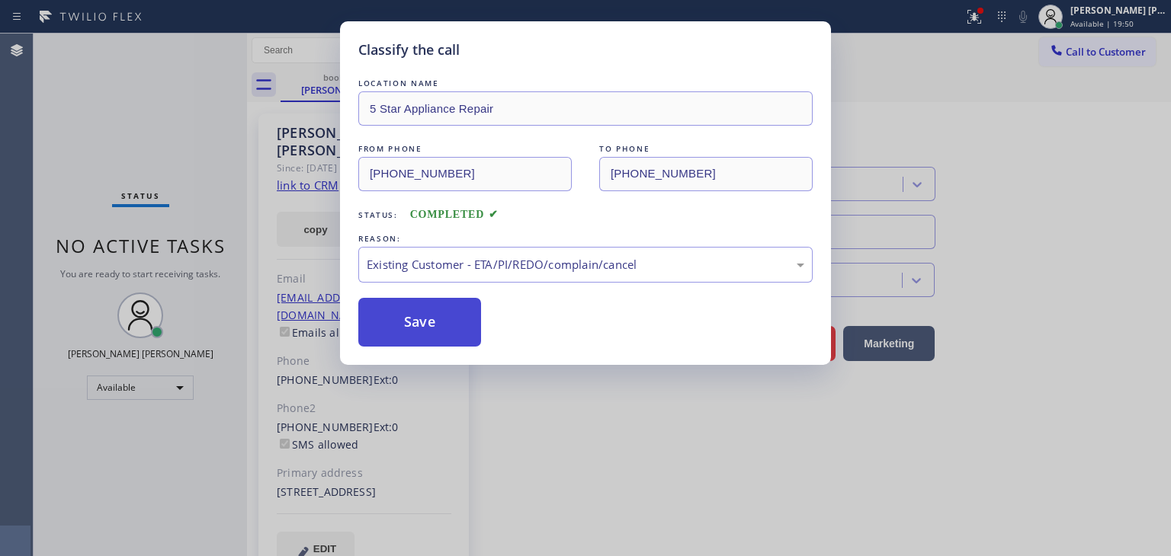
click at [427, 322] on button "Save" at bounding box center [419, 322] width 123 height 49
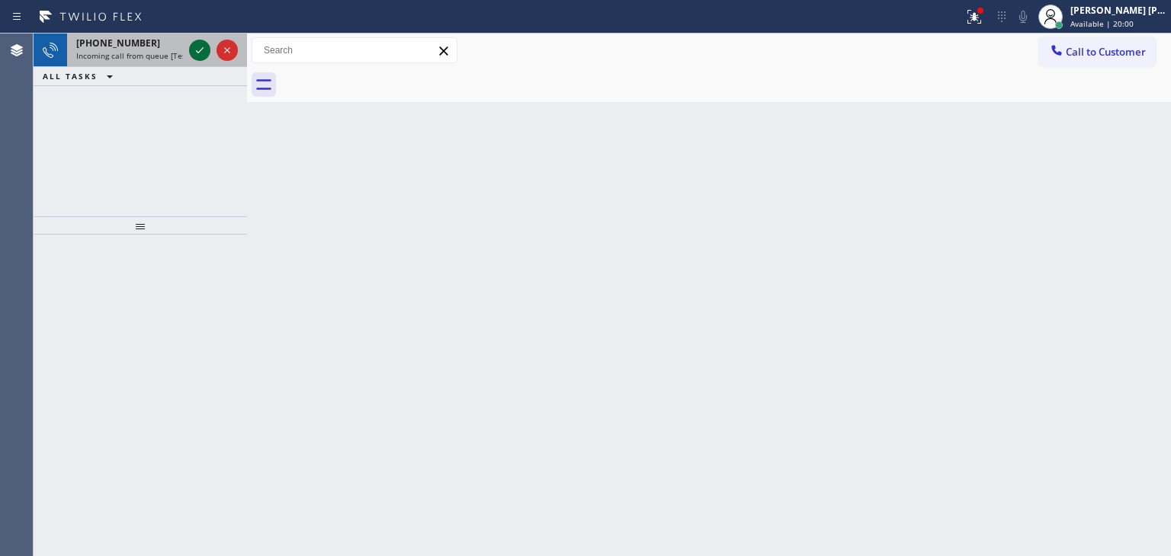
click at [201, 46] on icon at bounding box center [200, 50] width 18 height 18
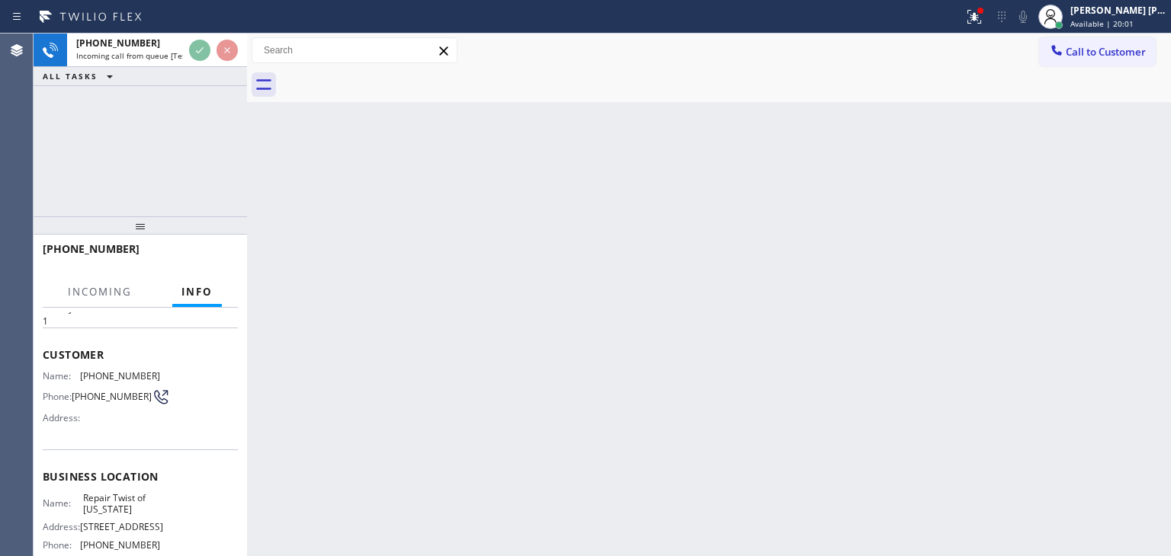
scroll to position [76, 0]
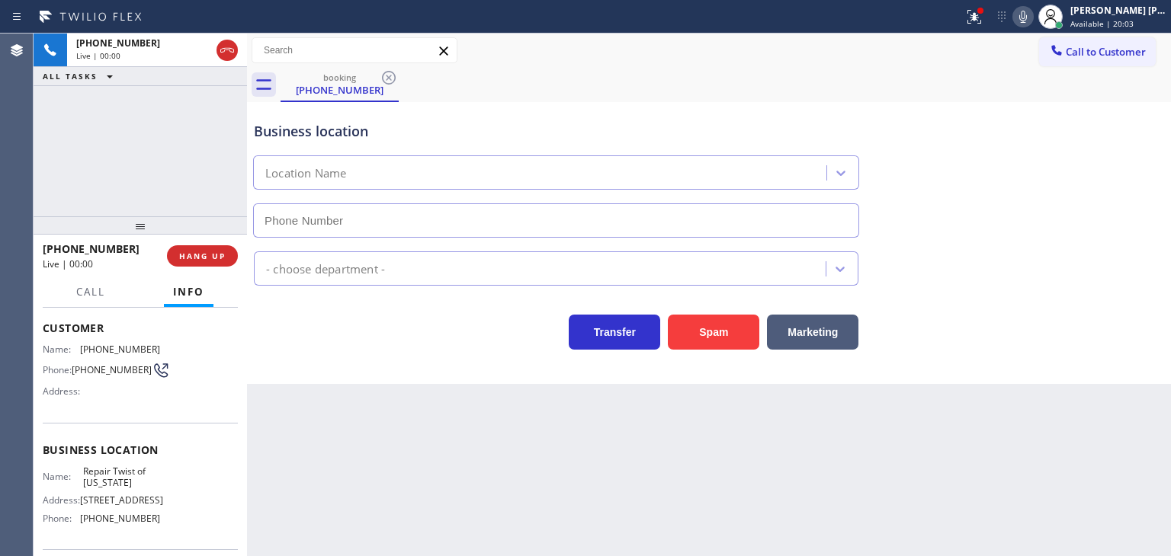
type input "[PHONE_NUMBER]"
click at [1032, 18] on icon at bounding box center [1023, 17] width 18 height 18
drag, startPoint x: 1048, startPoint y: 18, endPoint x: 1067, endPoint y: 65, distance: 51.0
click at [1027, 18] on icon at bounding box center [1023, 17] width 8 height 12
drag, startPoint x: 125, startPoint y: 245, endPoint x: 55, endPoint y: 248, distance: 70.2
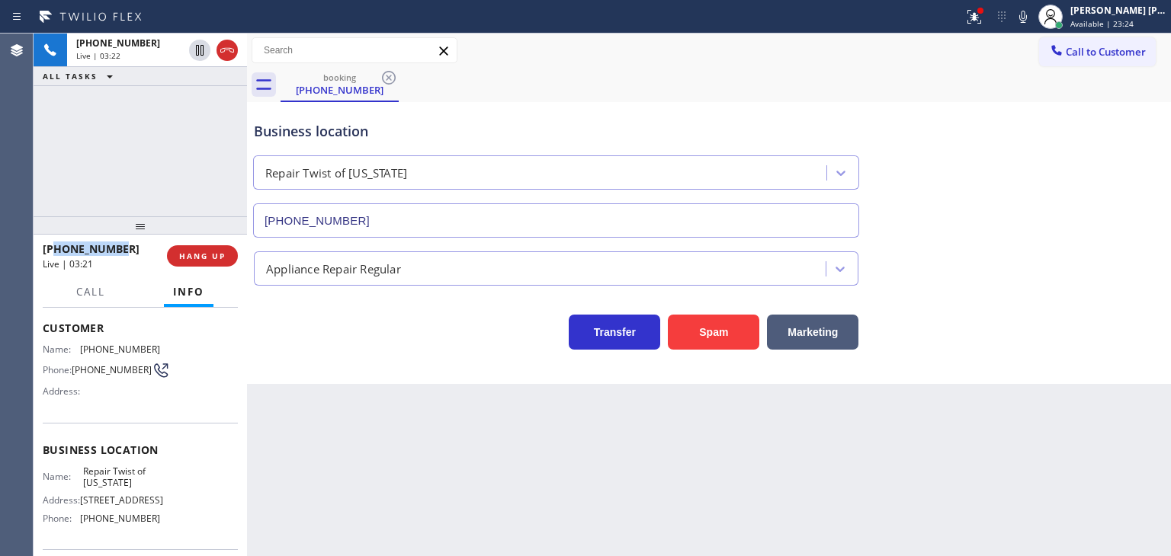
click at [55, 248] on div "[PHONE_NUMBER]" at bounding box center [100, 249] width 114 height 14
copy span "9176517188"
click at [1032, 15] on icon at bounding box center [1023, 17] width 18 height 18
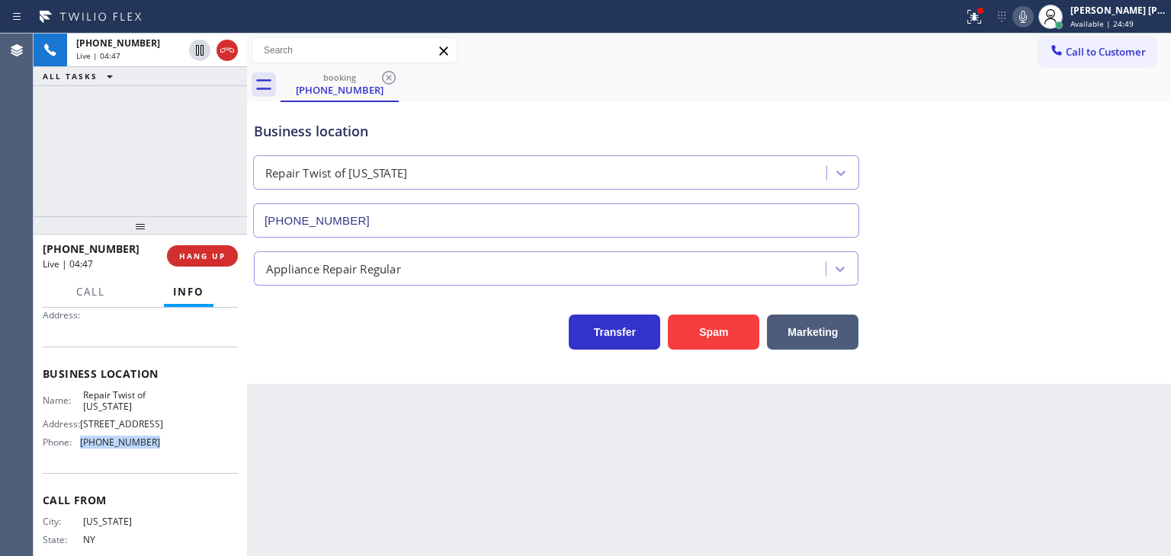
drag, startPoint x: 162, startPoint y: 470, endPoint x: 74, endPoint y: 465, distance: 87.8
click at [74, 455] on div "Name: Repair Twist of [US_STATE] Address: [STREET_ADDRESS] Phone: [PHONE_NUMBER]" at bounding box center [140, 422] width 195 height 66
copy div "[PHONE_NUMBER]"
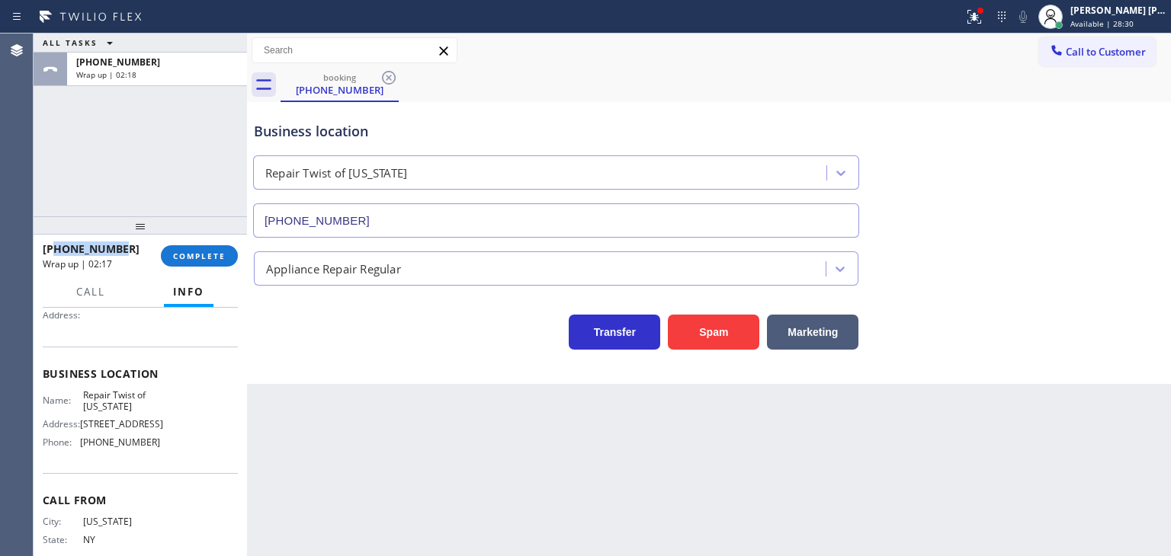
drag, startPoint x: 128, startPoint y: 252, endPoint x: 55, endPoint y: 245, distance: 73.4
click at [55, 245] on div "[PHONE_NUMBER]" at bounding box center [96, 249] width 107 height 14
copy span "9176517188"
click at [188, 258] on span "COMPLETE" at bounding box center [199, 256] width 53 height 11
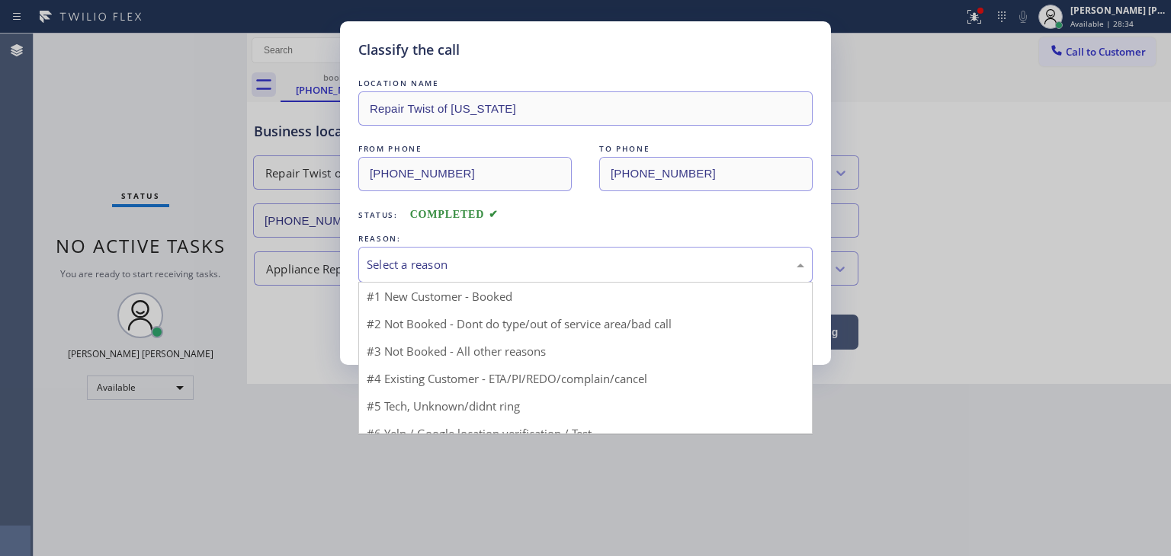
click at [444, 263] on div "Select a reason" at bounding box center [585, 265] width 437 height 18
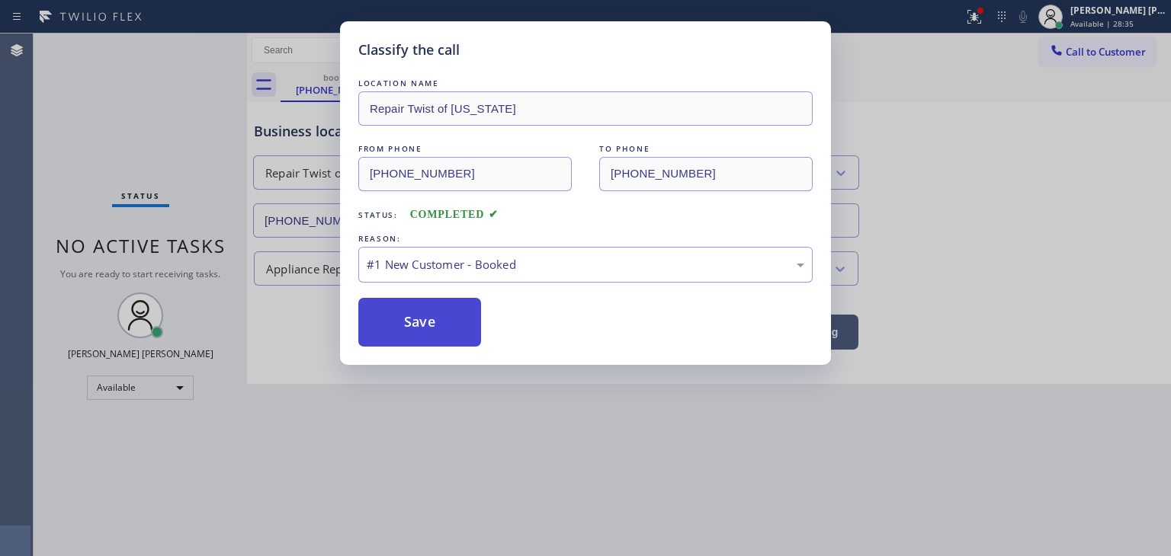
click at [426, 333] on button "Save" at bounding box center [419, 322] width 123 height 49
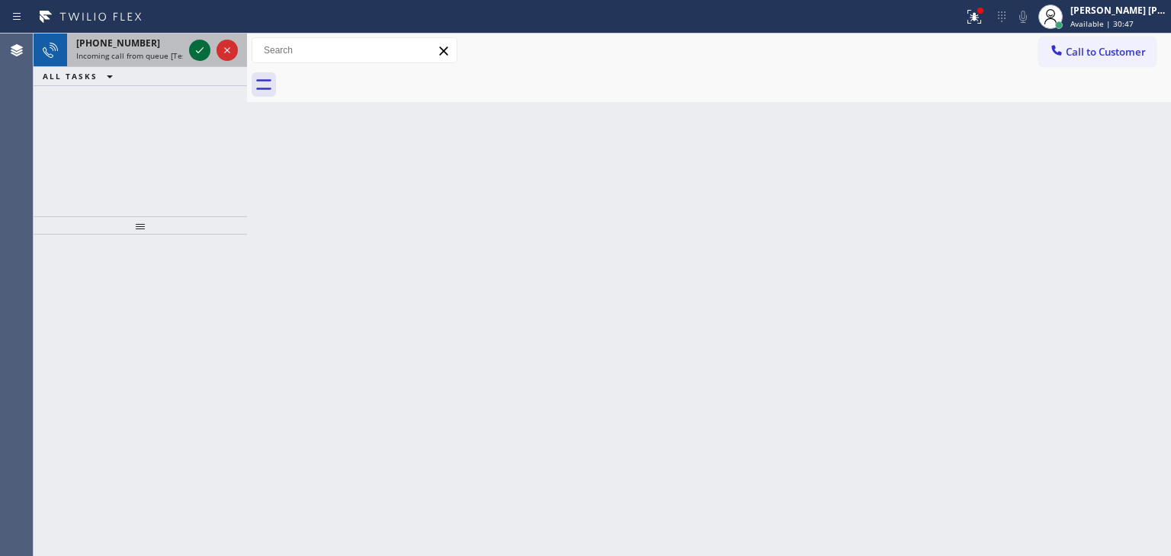
click at [201, 46] on icon at bounding box center [200, 50] width 18 height 18
click at [200, 54] on icon at bounding box center [200, 50] width 18 height 18
click at [202, 50] on icon at bounding box center [200, 50] width 18 height 18
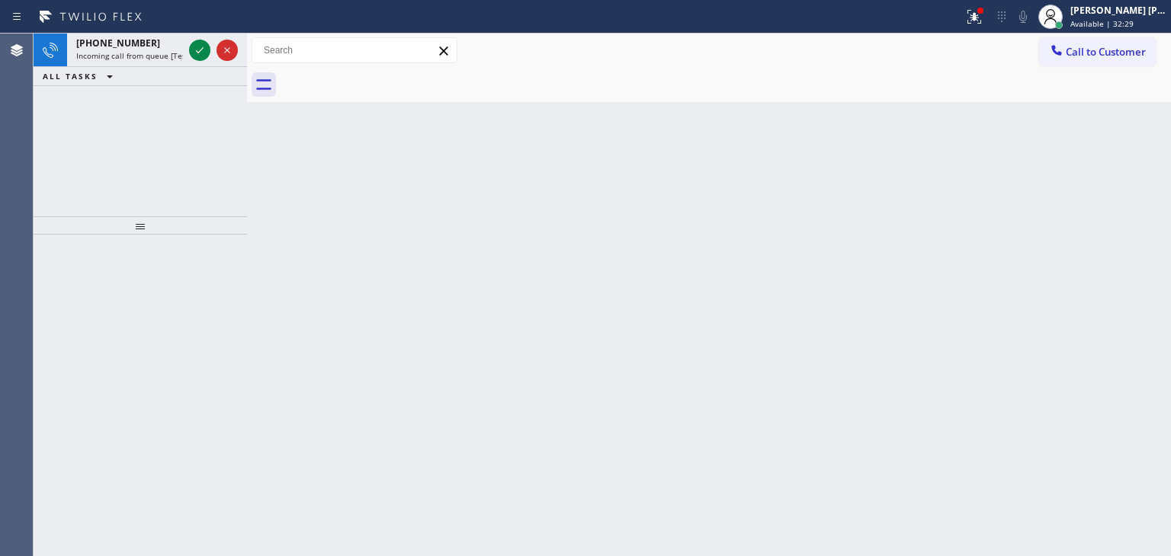
drag, startPoint x: 1115, startPoint y: 25, endPoint x: 1089, endPoint y: 43, distance: 31.7
click at [1114, 26] on span "Available | 32:29" at bounding box center [1101, 23] width 63 height 11
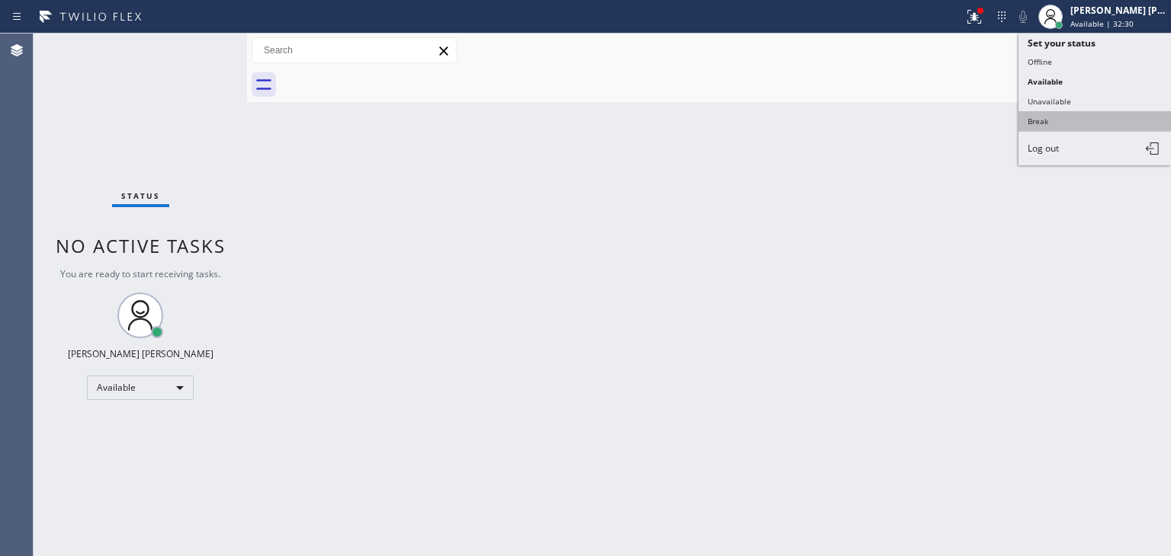
click at [1058, 114] on button "Break" at bounding box center [1094, 121] width 152 height 20
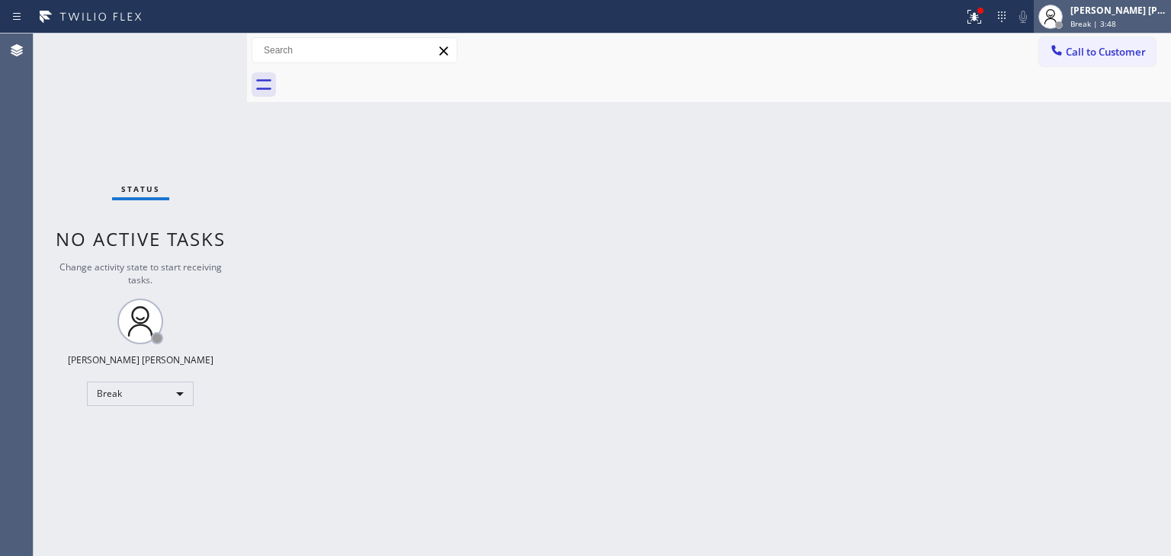
click at [1151, 20] on div "Break | 3:48" at bounding box center [1118, 23] width 96 height 11
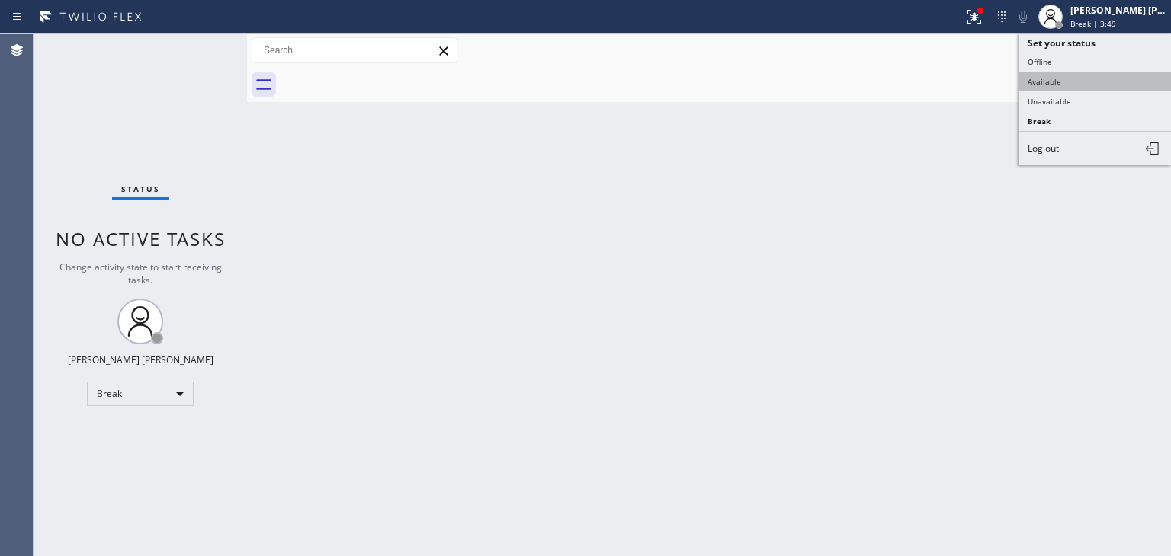
click at [1081, 83] on button "Available" at bounding box center [1094, 82] width 152 height 20
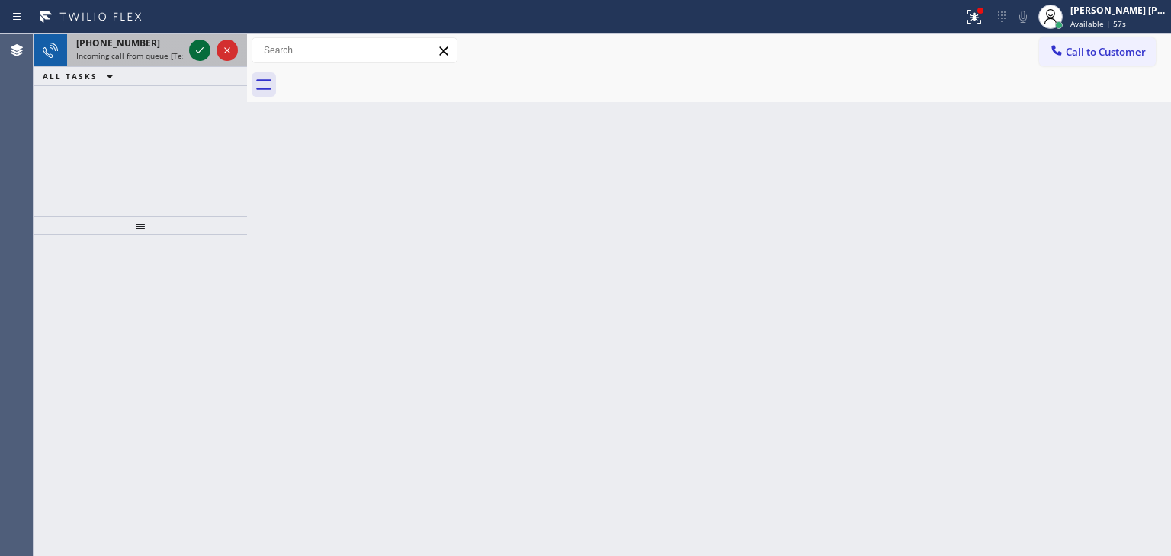
click at [200, 50] on icon at bounding box center [200, 50] width 8 height 6
click at [200, 50] on icon at bounding box center [200, 50] width 18 height 18
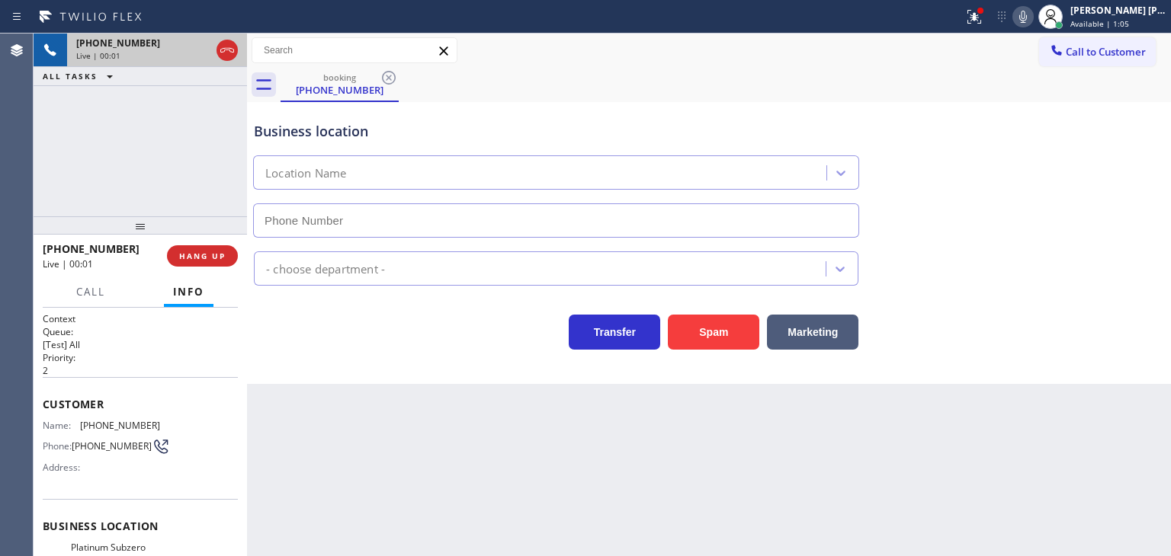
type input "[PHONE_NUMBER]"
click at [1032, 24] on icon at bounding box center [1023, 17] width 18 height 18
click at [1028, 18] on rect at bounding box center [1022, 15] width 11 height 11
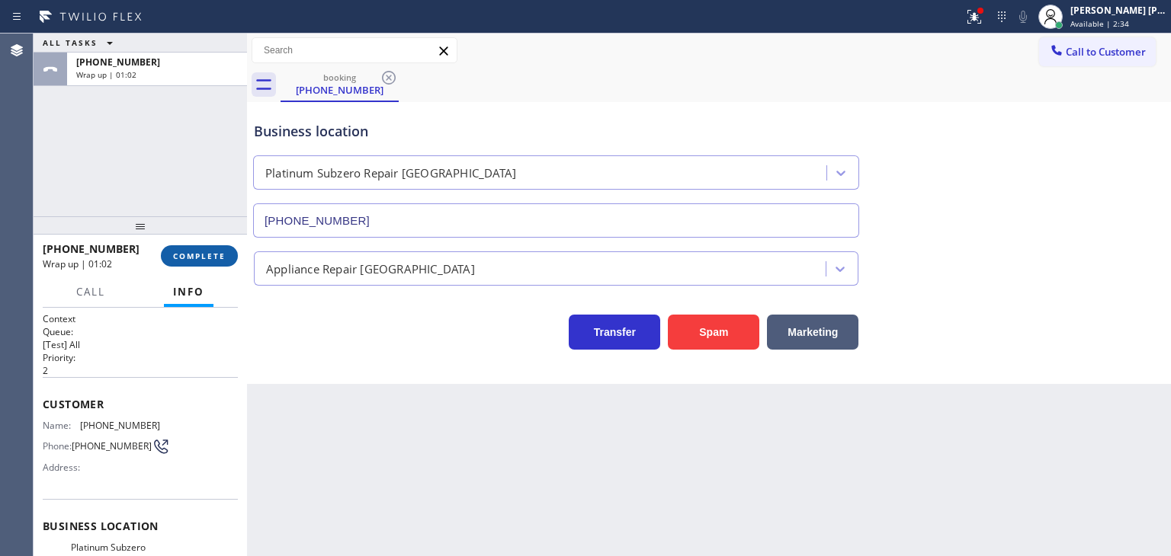
click at [191, 249] on button "COMPLETE" at bounding box center [199, 255] width 77 height 21
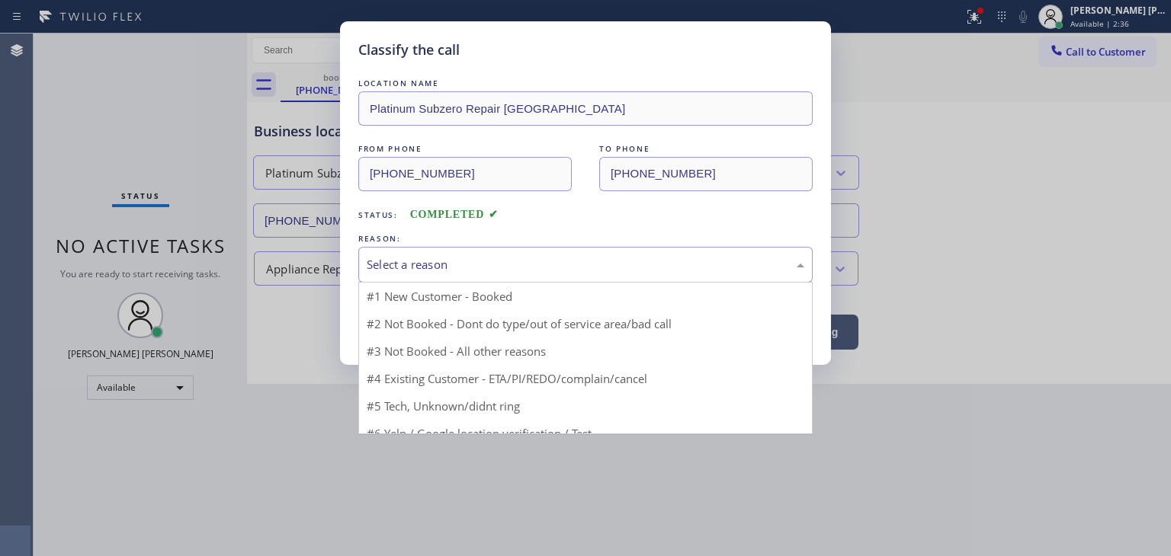
click at [405, 271] on div "Select a reason" at bounding box center [585, 265] width 437 height 18
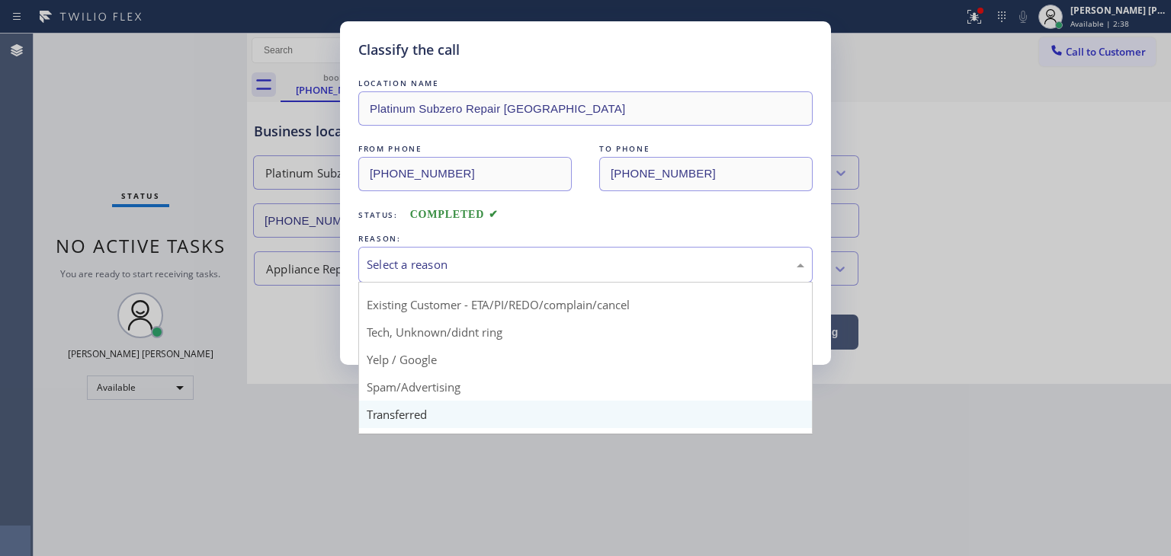
scroll to position [95, 0]
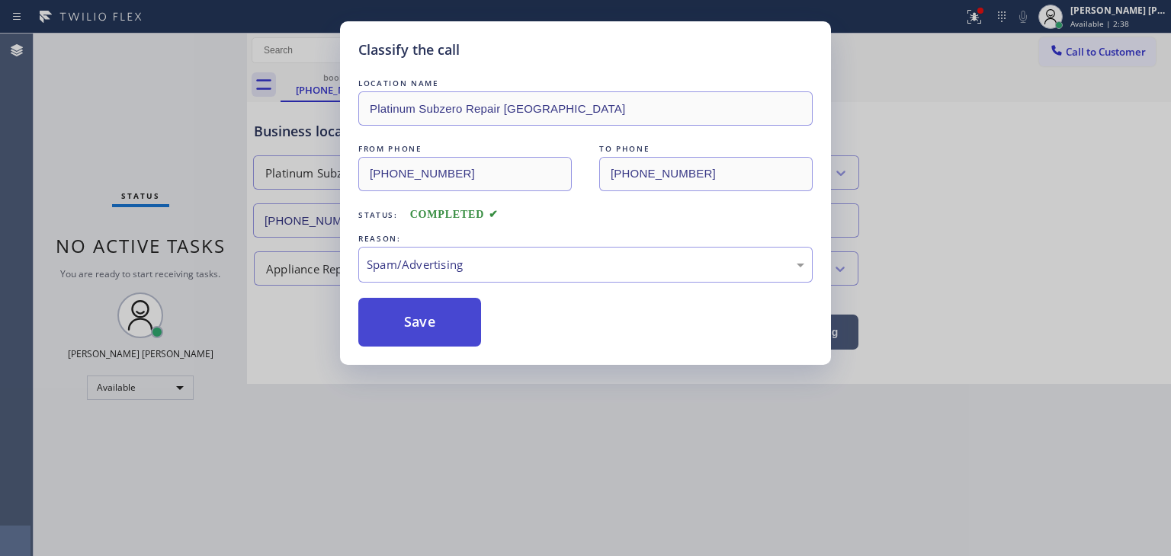
click at [408, 330] on button "Save" at bounding box center [419, 322] width 123 height 49
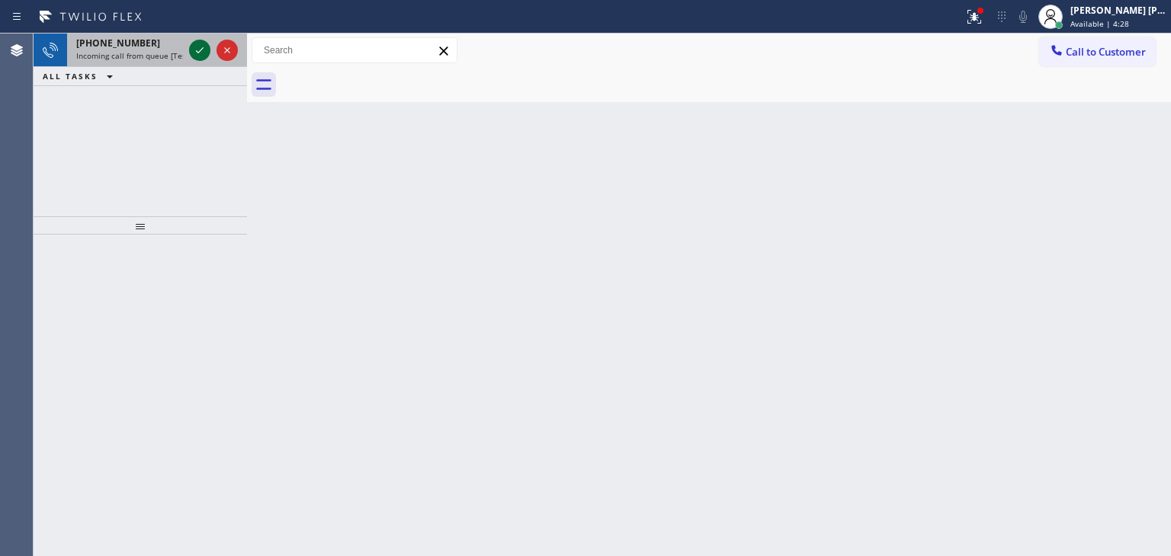
click at [197, 49] on icon at bounding box center [200, 50] width 18 height 18
click at [203, 44] on icon at bounding box center [200, 50] width 18 height 18
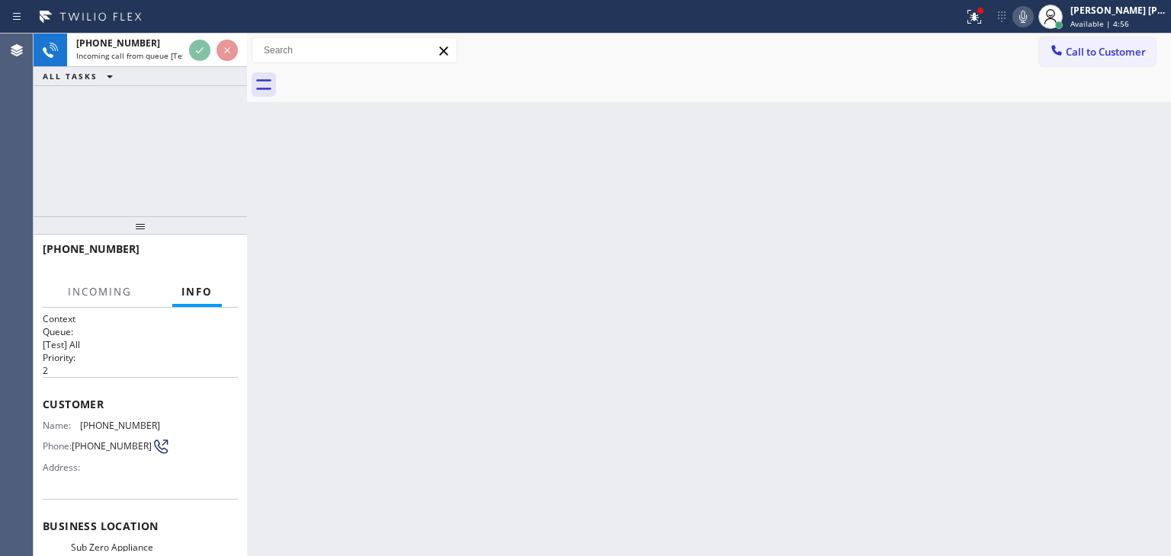
scroll to position [76, 0]
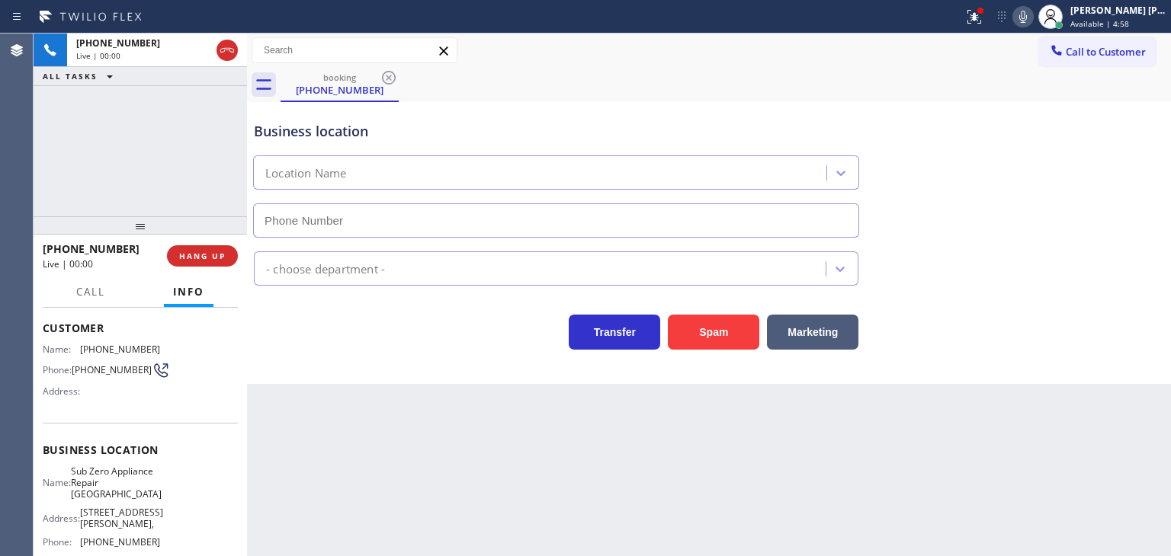
type input "[PHONE_NUMBER]"
click at [1032, 20] on icon at bounding box center [1023, 17] width 18 height 18
click at [1027, 20] on icon at bounding box center [1023, 17] width 8 height 12
click at [102, 290] on span "Call" at bounding box center [90, 292] width 29 height 14
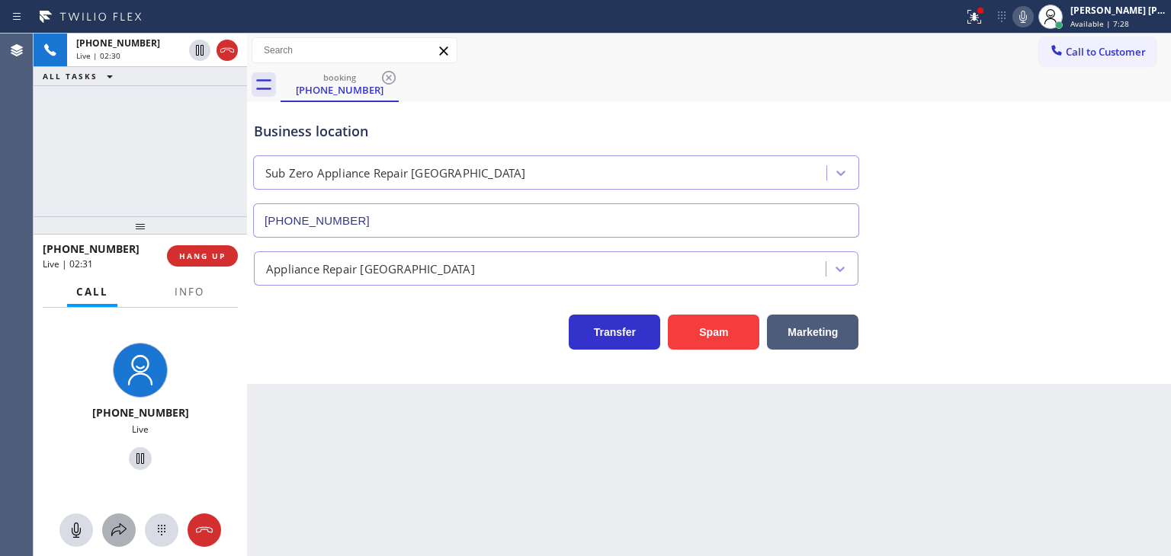
click at [127, 524] on icon at bounding box center [119, 530] width 18 height 18
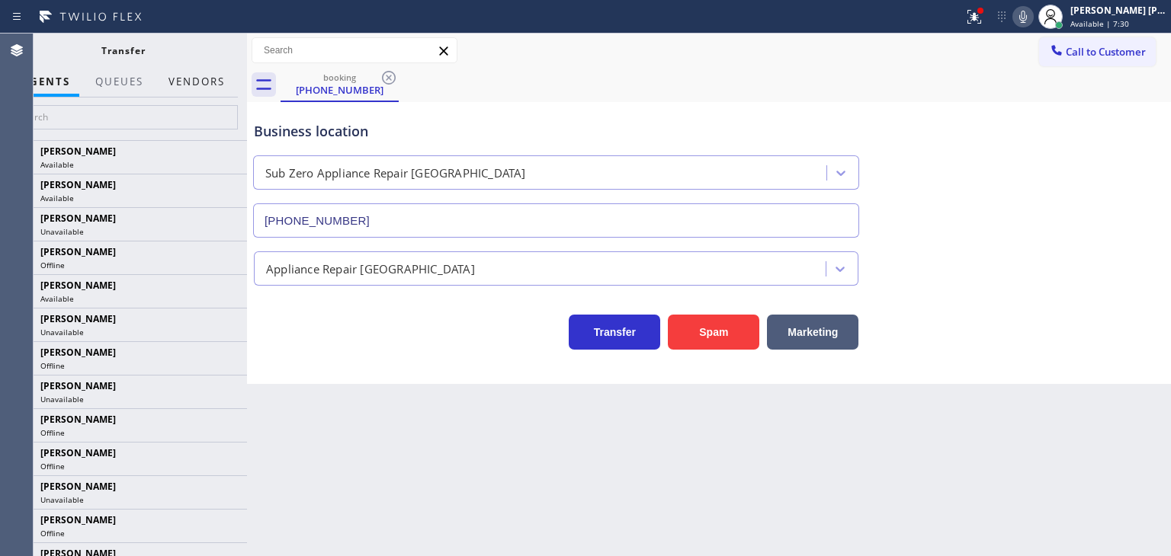
click at [207, 76] on button "Vendors" at bounding box center [196, 82] width 75 height 30
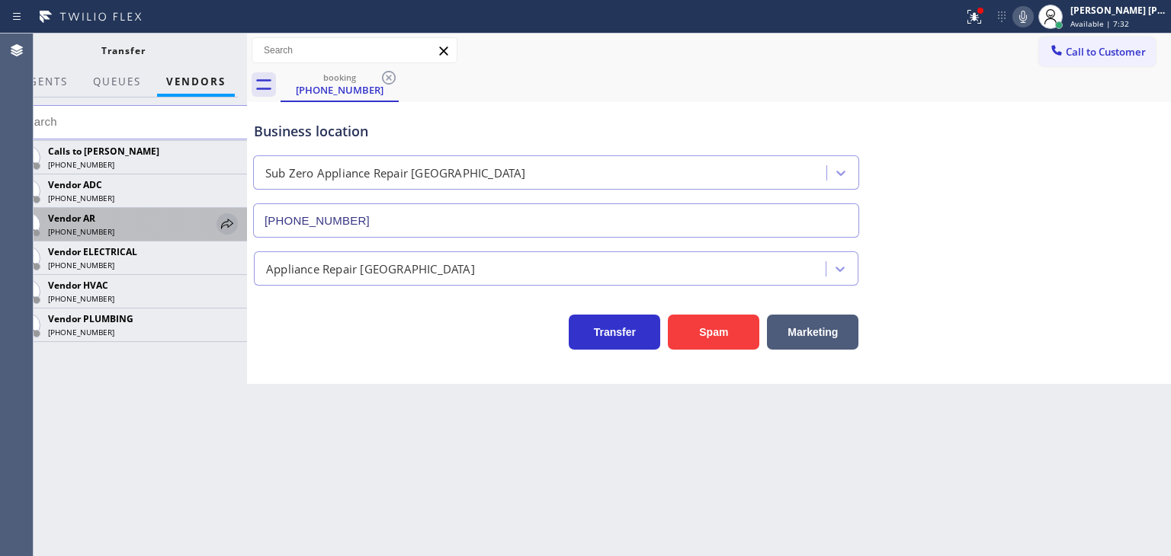
click at [223, 223] on icon at bounding box center [227, 224] width 12 height 10
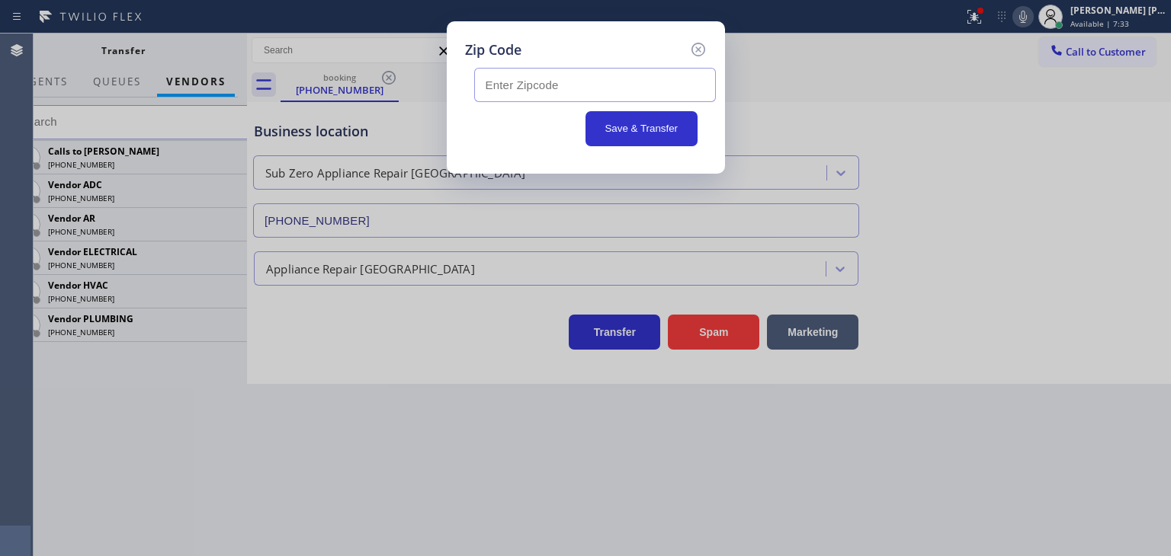
click at [510, 74] on input "text" at bounding box center [595, 85] width 242 height 34
type input "98244"
click at [643, 136] on button "Save & Transfer" at bounding box center [641, 128] width 112 height 35
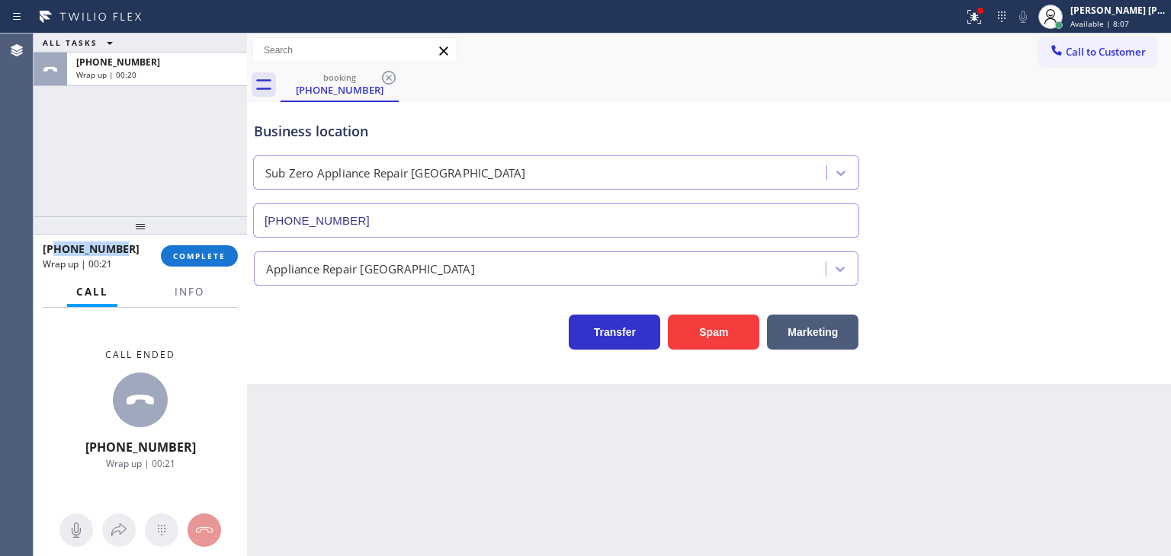
drag, startPoint x: 131, startPoint y: 245, endPoint x: 57, endPoint y: 248, distance: 74.0
click at [57, 248] on div "[PHONE_NUMBER]" at bounding box center [96, 249] width 107 height 14
copy span "3609272666"
drag, startPoint x: 151, startPoint y: 127, endPoint x: 180, endPoint y: 86, distance: 50.3
click at [151, 127] on div "ALL TASKS ALL TASKS ACTIVE TASKS TASKS IN WRAP UP [PHONE_NUMBER] Wrap up | 00:48" at bounding box center [140, 125] width 213 height 183
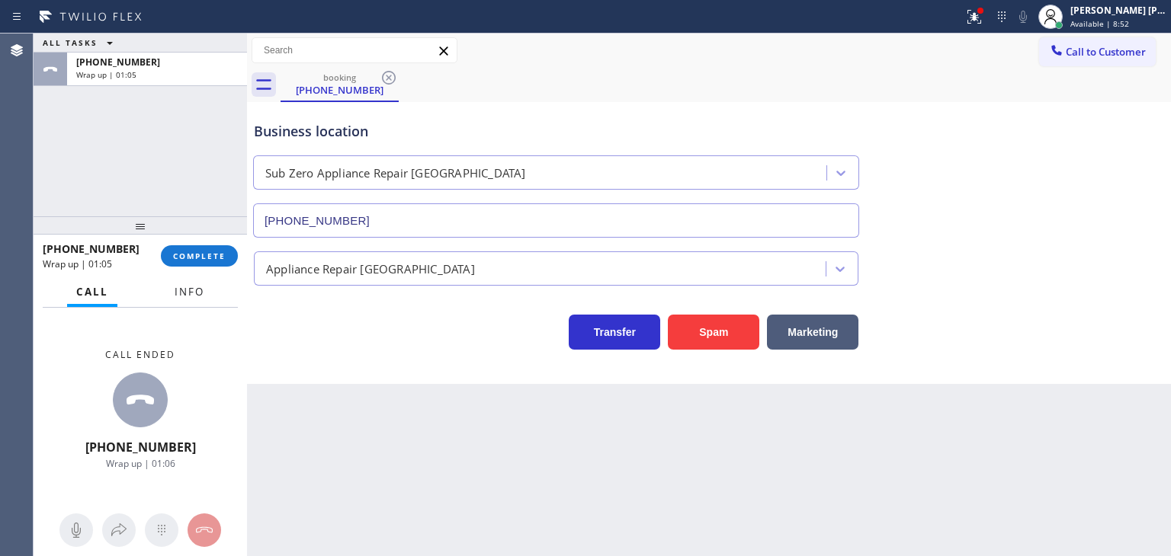
click at [191, 286] on span "Info" at bounding box center [190, 292] width 30 height 14
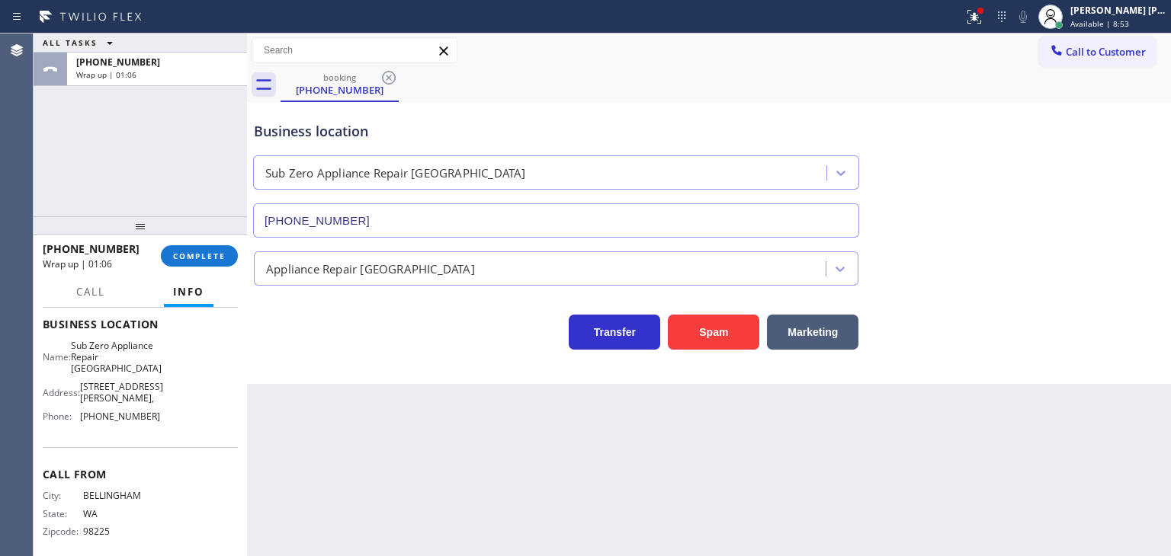
scroll to position [203, 0]
drag, startPoint x: 149, startPoint y: 405, endPoint x: 79, endPoint y: 406, distance: 70.1
click at [79, 410] on div "Phone: [PHONE_NUMBER]" at bounding box center [101, 415] width 117 height 11
copy div "[PHONE_NUMBER]"
click at [213, 254] on span "COMPLETE" at bounding box center [199, 256] width 53 height 11
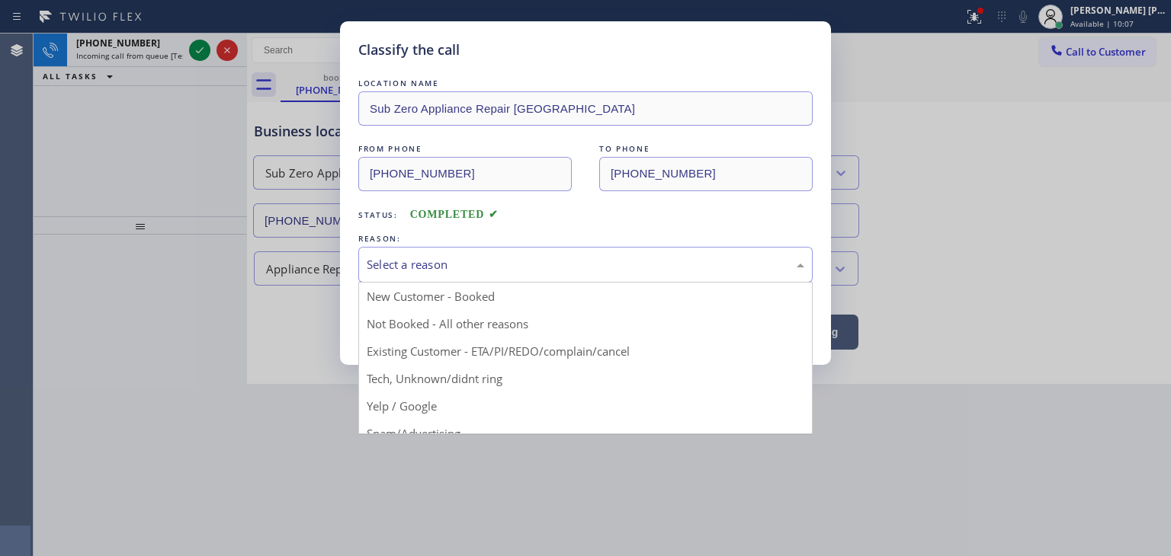
click at [479, 260] on div "Select a reason" at bounding box center [585, 265] width 437 height 18
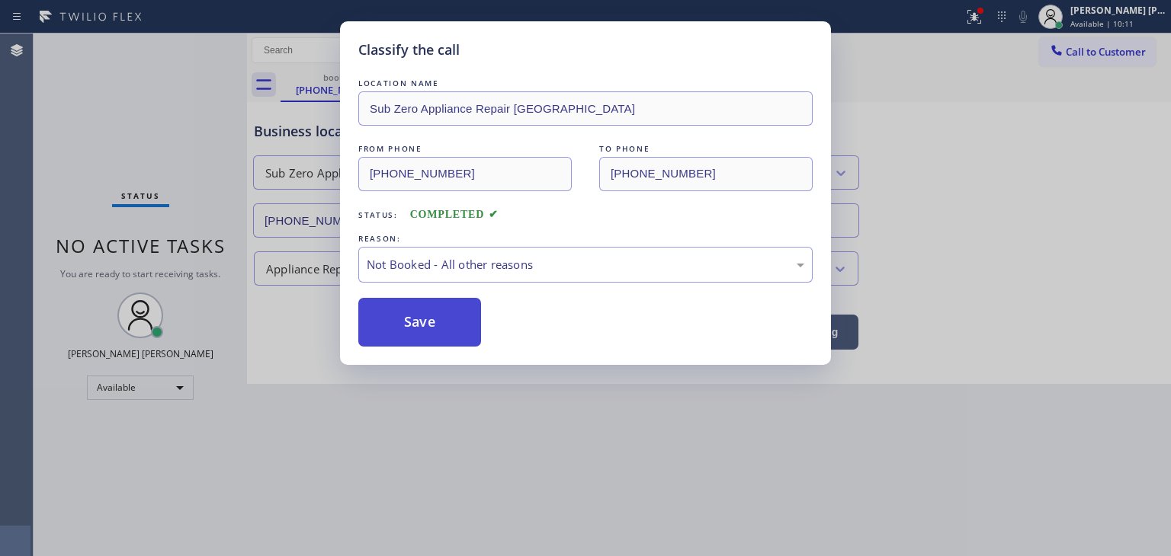
click at [434, 325] on button "Save" at bounding box center [419, 322] width 123 height 49
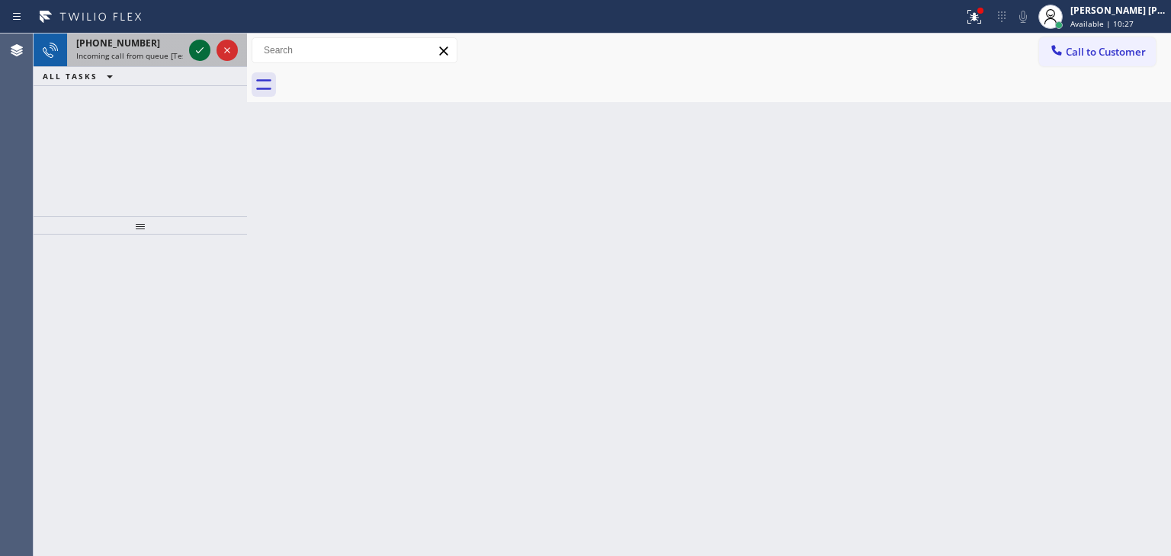
click at [197, 41] on icon at bounding box center [200, 50] width 18 height 18
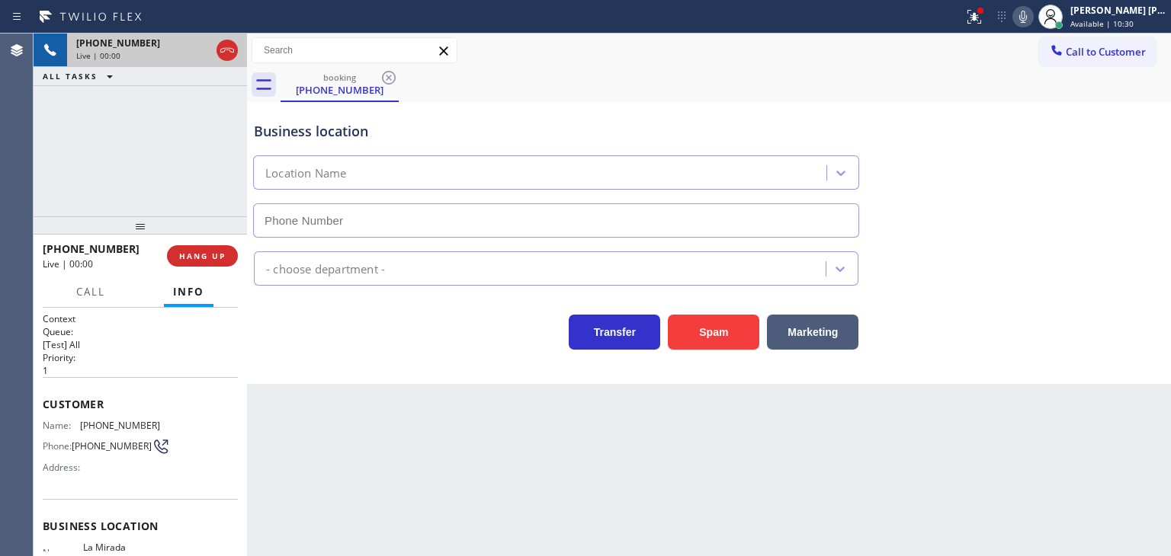
scroll to position [76, 0]
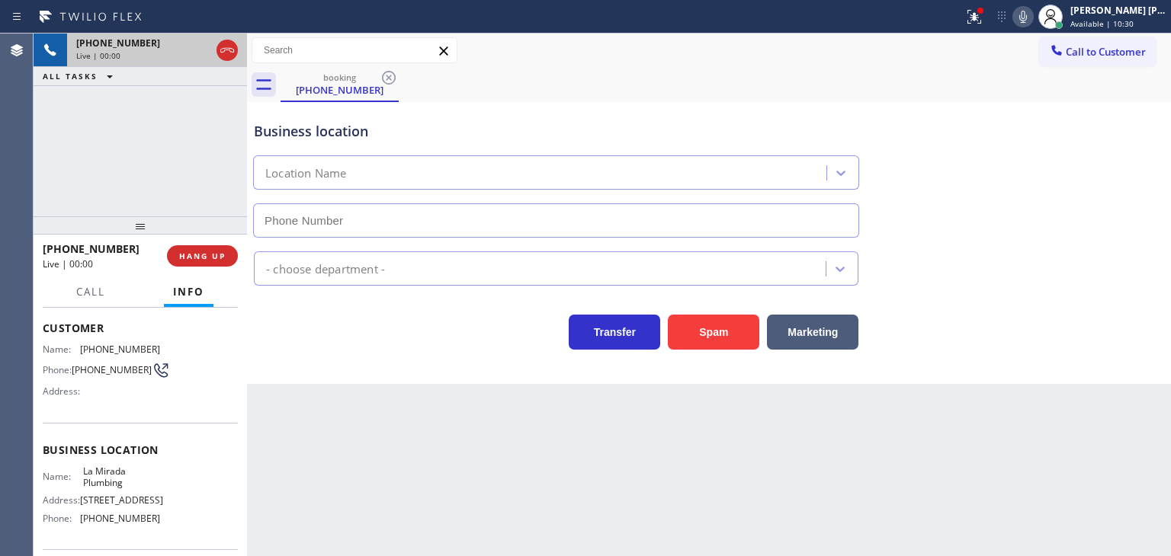
type input "[PHONE_NUMBER]"
click at [1032, 13] on icon at bounding box center [1023, 17] width 18 height 18
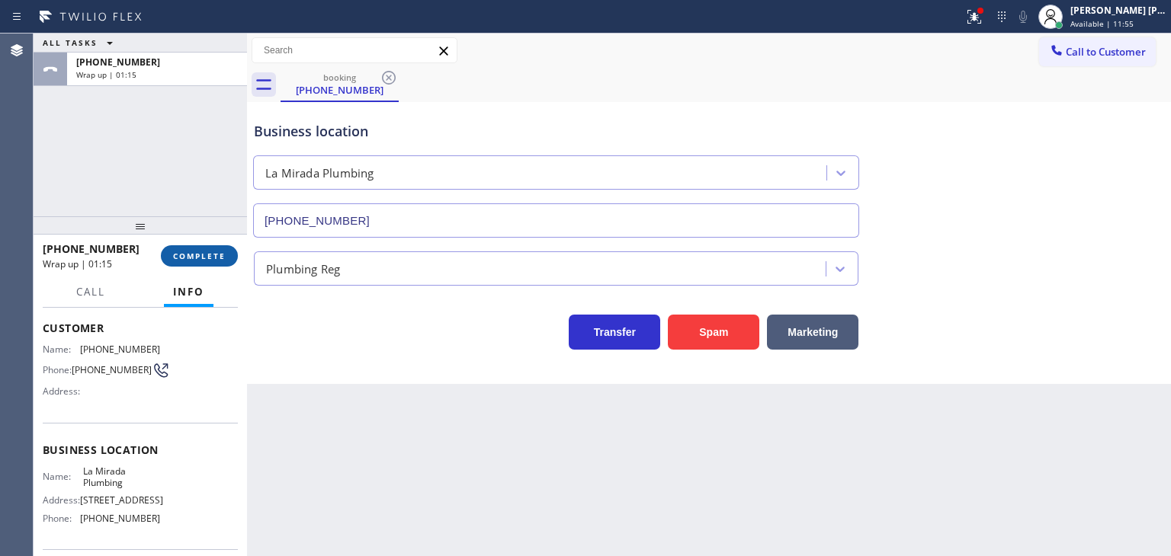
click at [186, 248] on button "COMPLETE" at bounding box center [199, 255] width 77 height 21
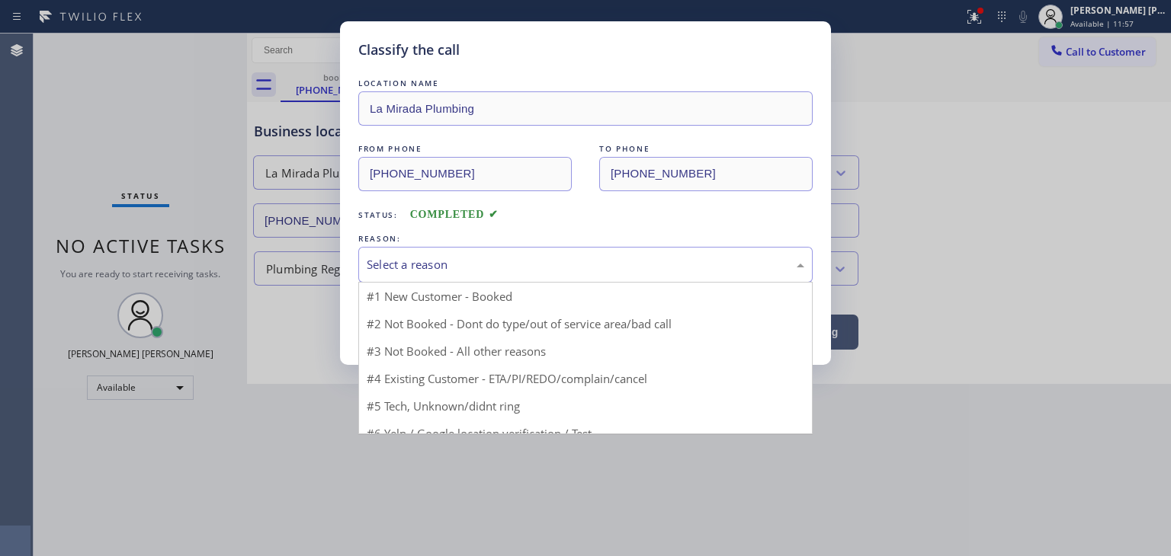
click at [430, 256] on div "Select a reason" at bounding box center [585, 265] width 437 height 18
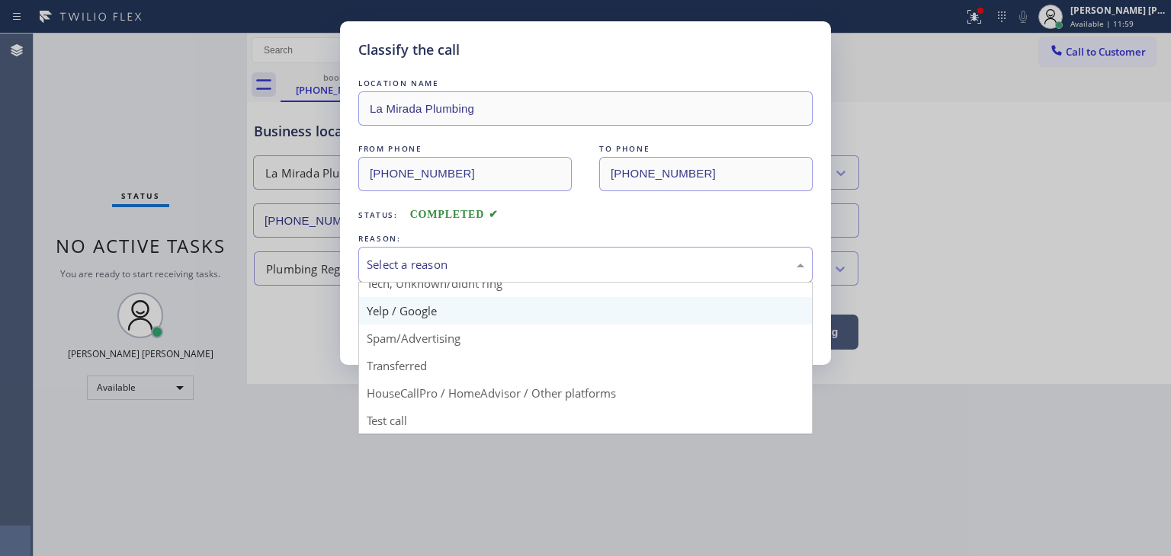
scroll to position [19, 0]
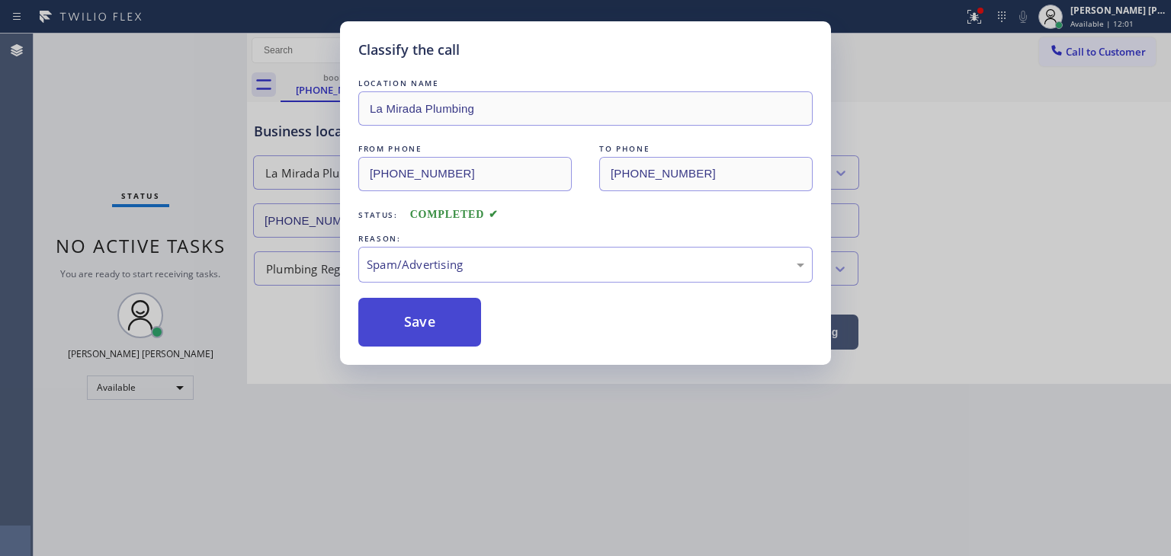
click at [423, 331] on button "Save" at bounding box center [419, 322] width 123 height 49
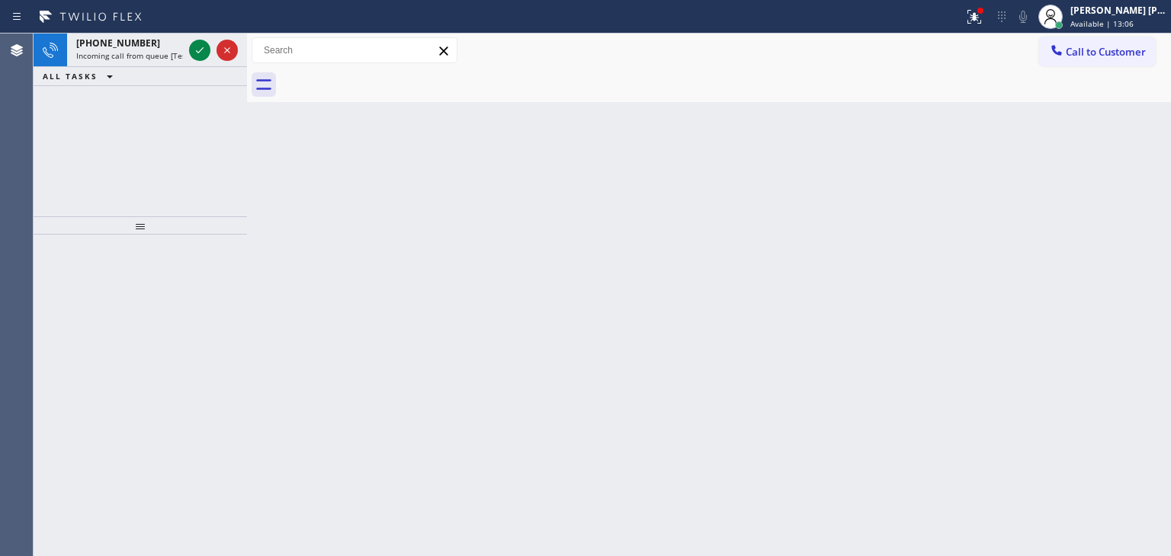
drag, startPoint x: 197, startPoint y: 50, endPoint x: 191, endPoint y: 150, distance: 100.8
click at [197, 50] on icon at bounding box center [200, 50] width 18 height 18
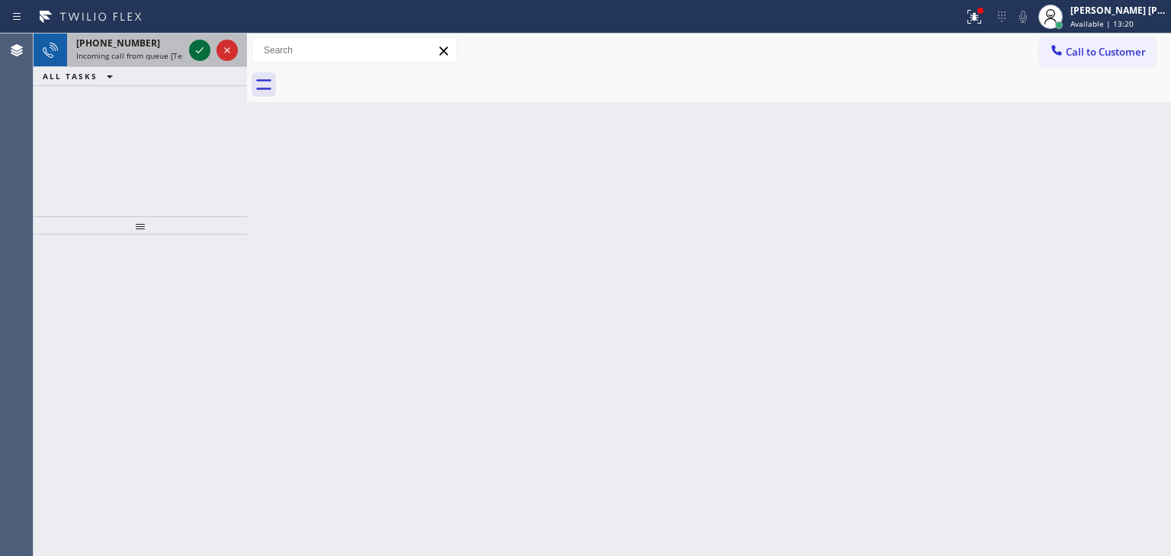
click at [202, 50] on icon at bounding box center [200, 50] width 18 height 18
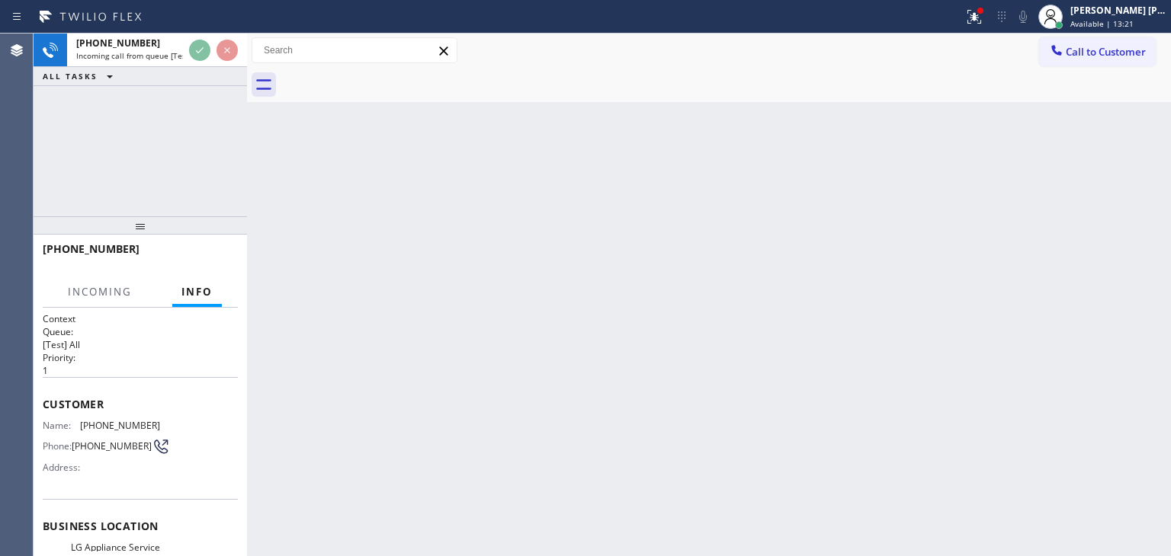
scroll to position [76, 0]
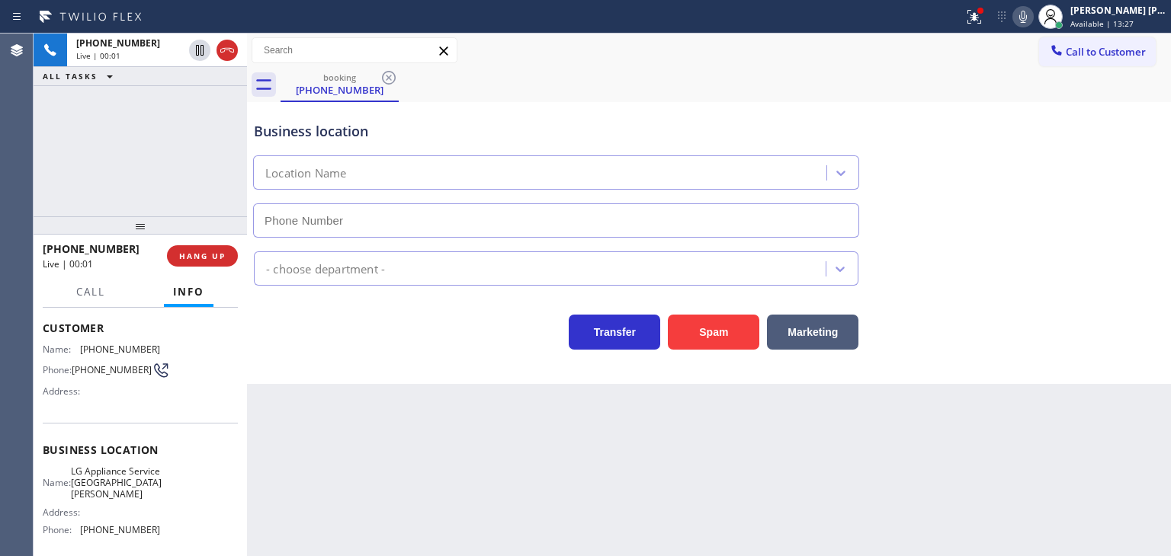
type input "[PHONE_NUMBER]"
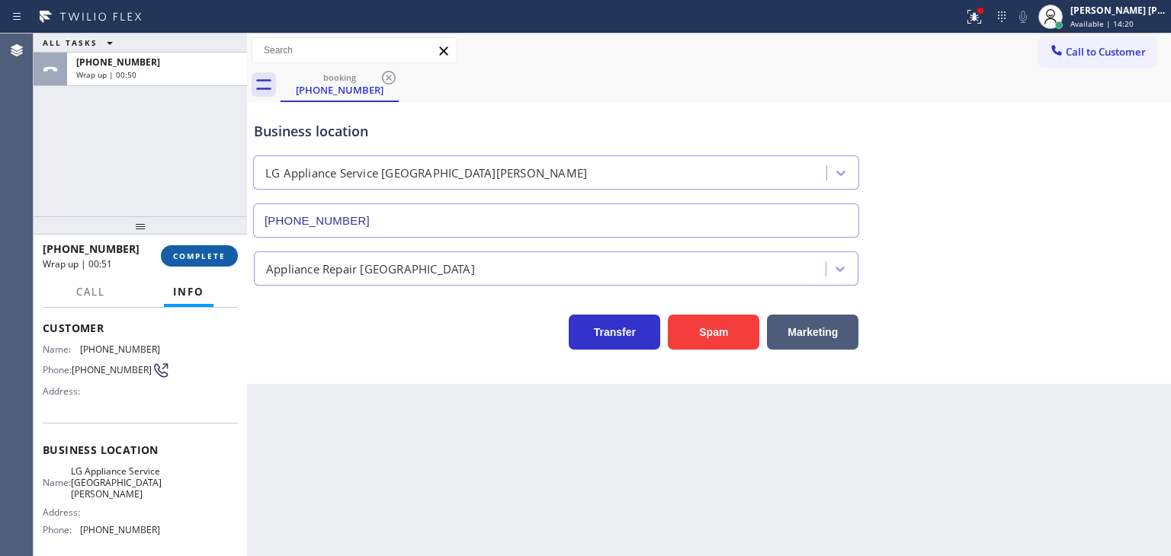
click at [213, 259] on span "COMPLETE" at bounding box center [199, 256] width 53 height 11
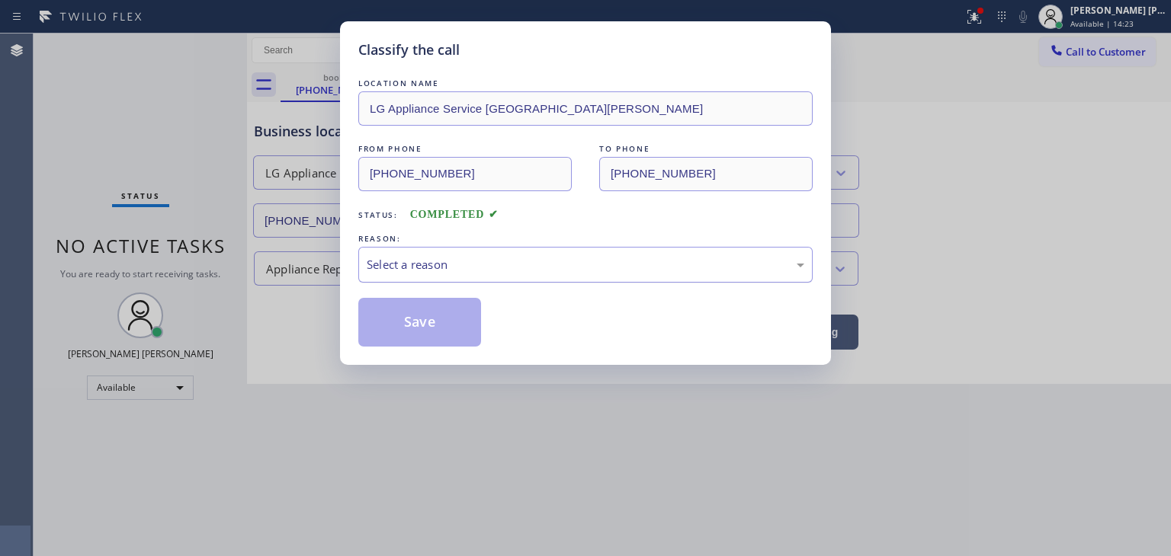
click at [402, 269] on div "Select a reason" at bounding box center [585, 265] width 437 height 18
click at [437, 334] on button "Save" at bounding box center [419, 322] width 123 height 49
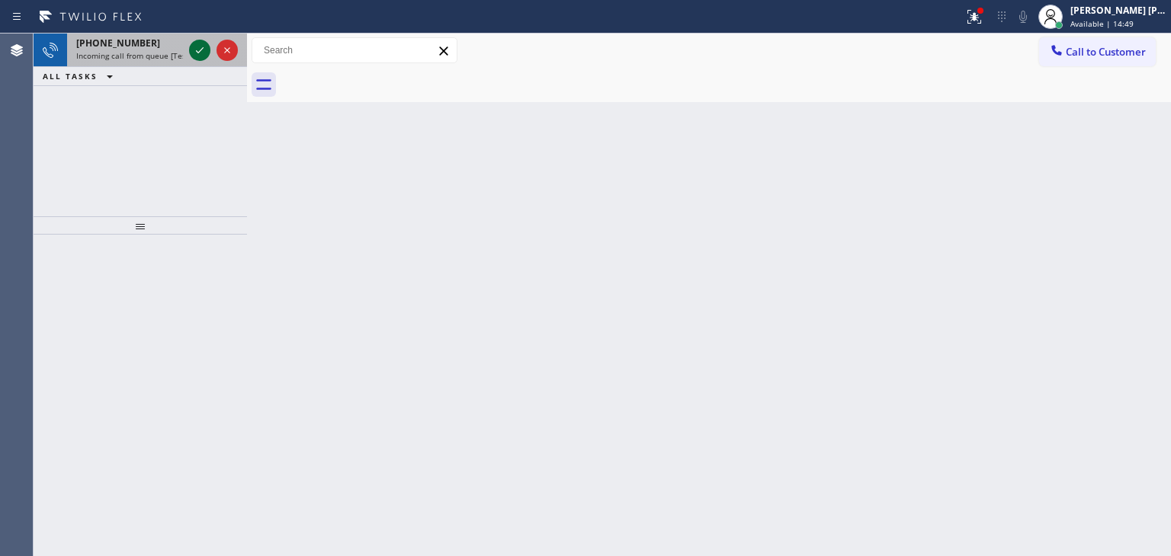
click at [194, 53] on icon at bounding box center [200, 50] width 18 height 18
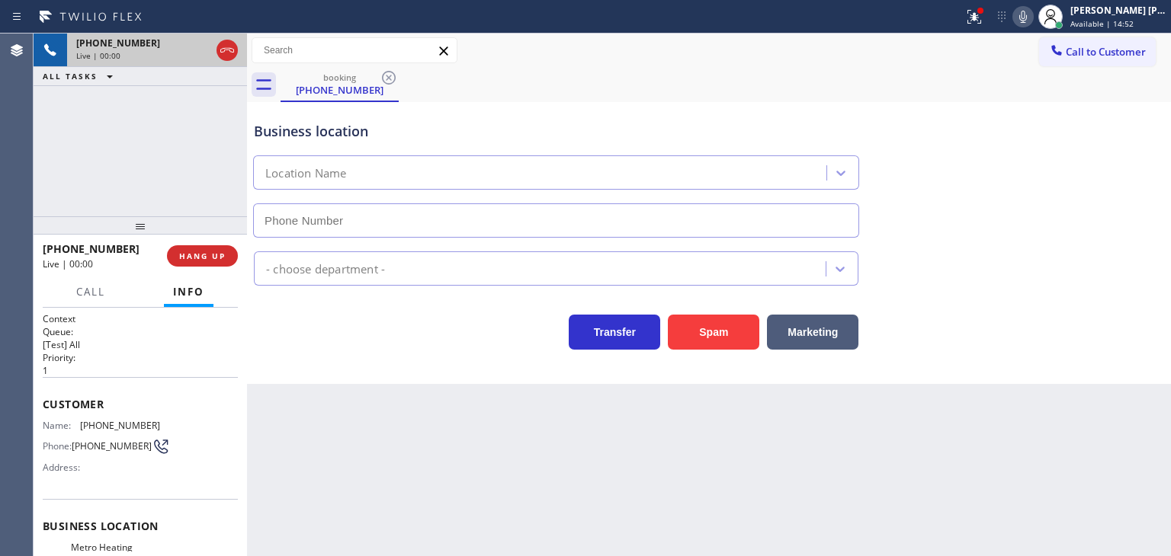
type input "[PHONE_NUMBER]"
click at [1027, 19] on icon at bounding box center [1023, 17] width 8 height 12
click at [1032, 20] on icon at bounding box center [1023, 17] width 18 height 18
click at [1032, 22] on icon at bounding box center [1023, 17] width 18 height 18
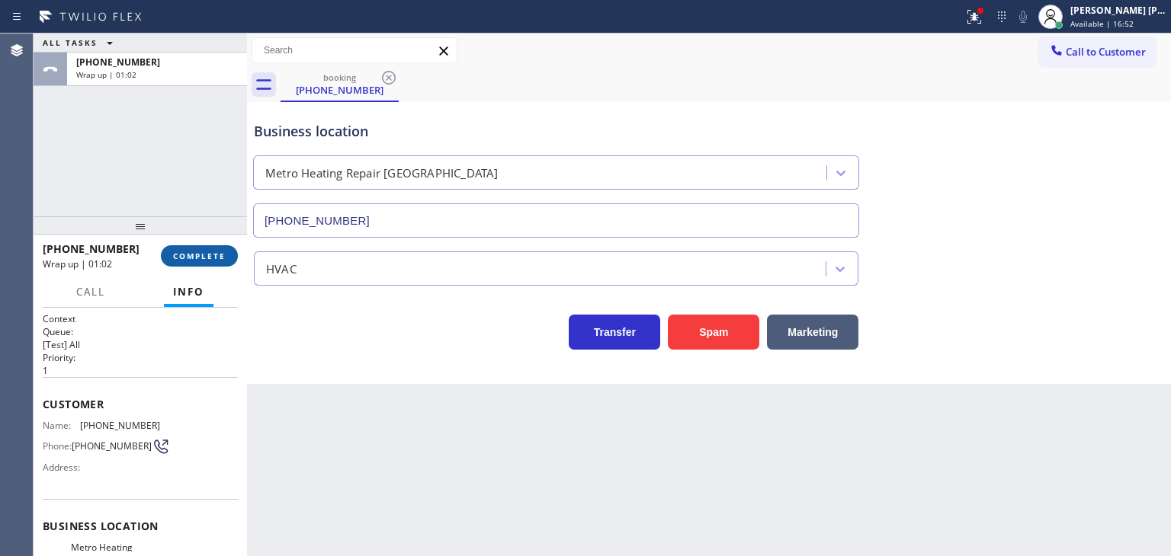
click at [213, 254] on span "COMPLETE" at bounding box center [199, 256] width 53 height 11
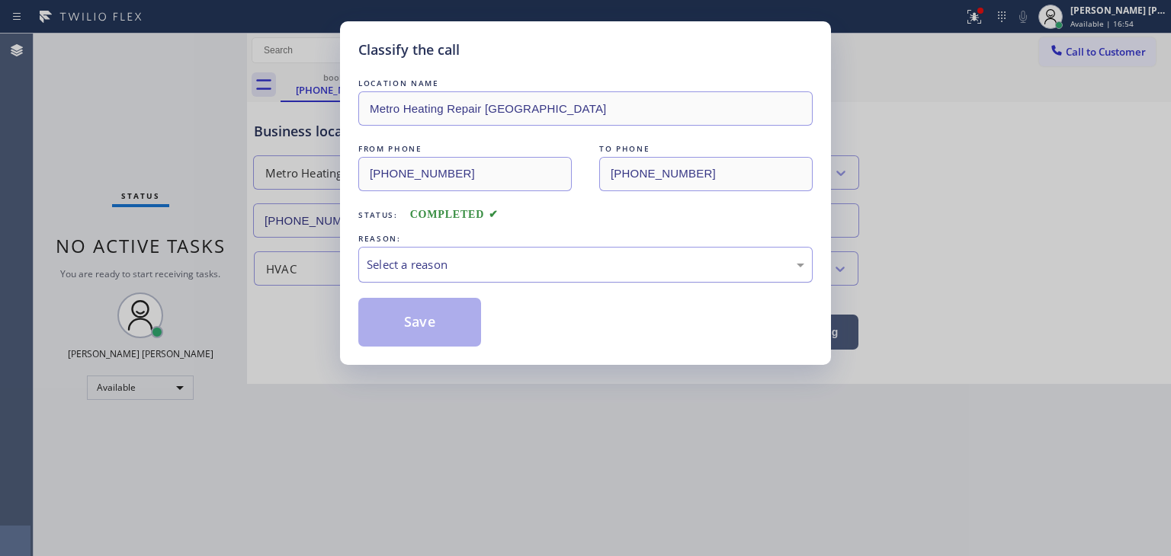
drag, startPoint x: 427, startPoint y: 266, endPoint x: 427, endPoint y: 276, distance: 9.9
click at [427, 270] on div "Select a reason" at bounding box center [585, 265] width 437 height 18
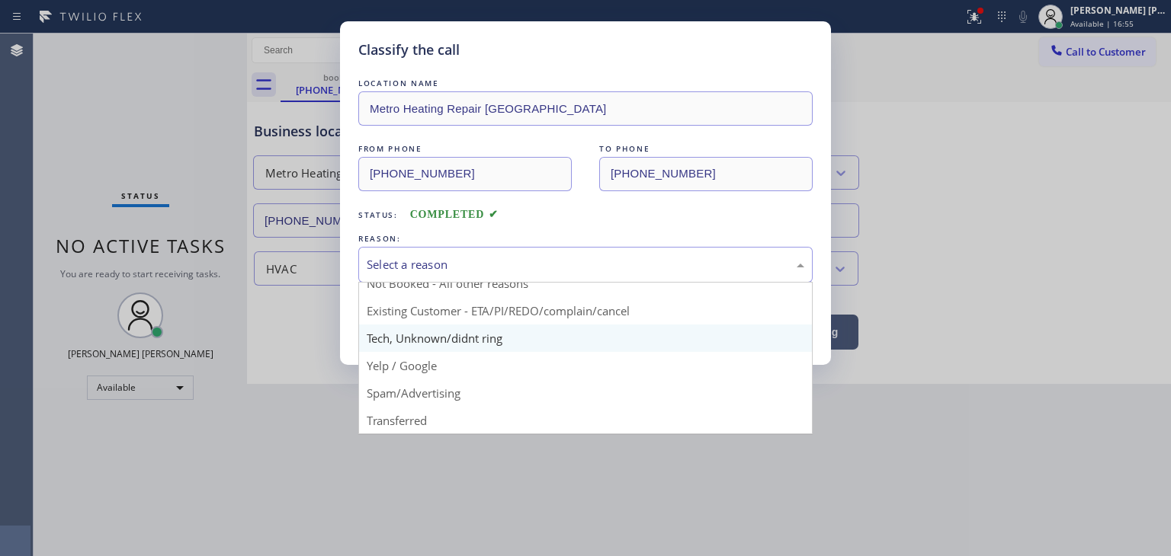
scroll to position [13, 0]
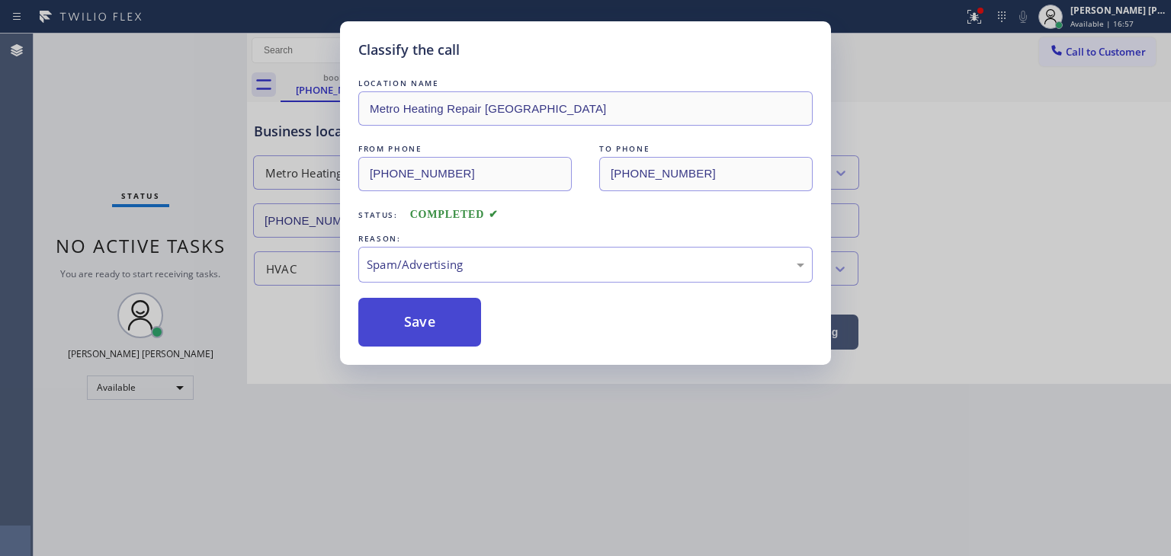
click at [433, 325] on button "Save" at bounding box center [419, 322] width 123 height 49
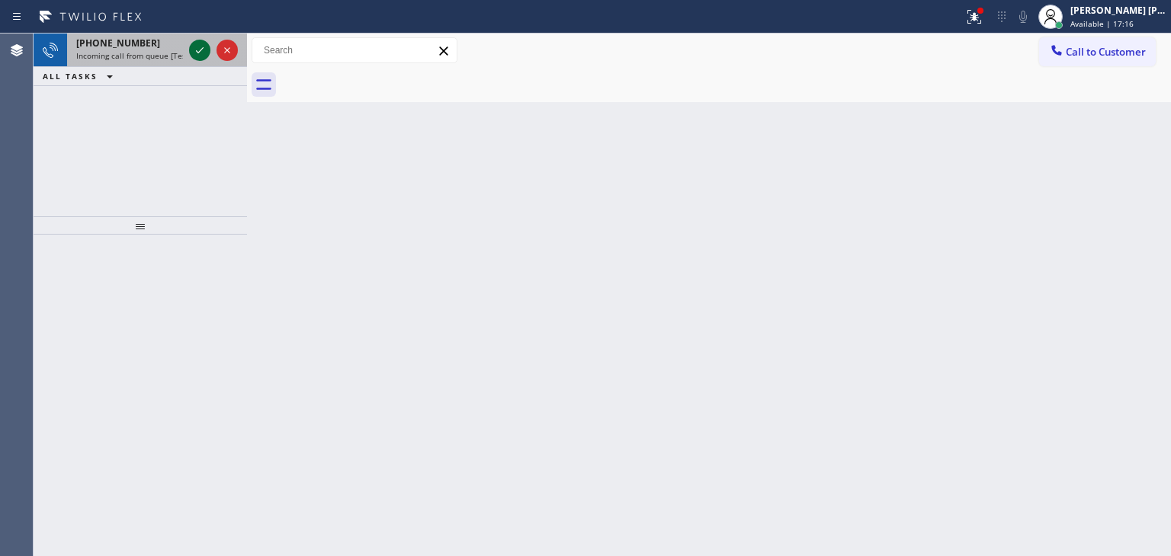
click at [202, 50] on icon at bounding box center [200, 50] width 18 height 18
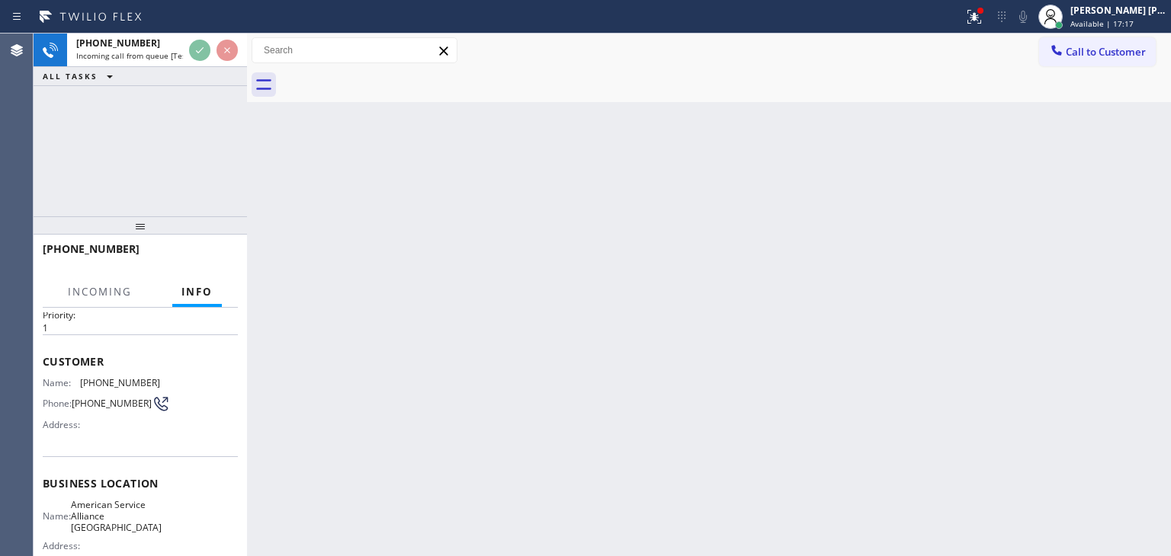
scroll to position [76, 0]
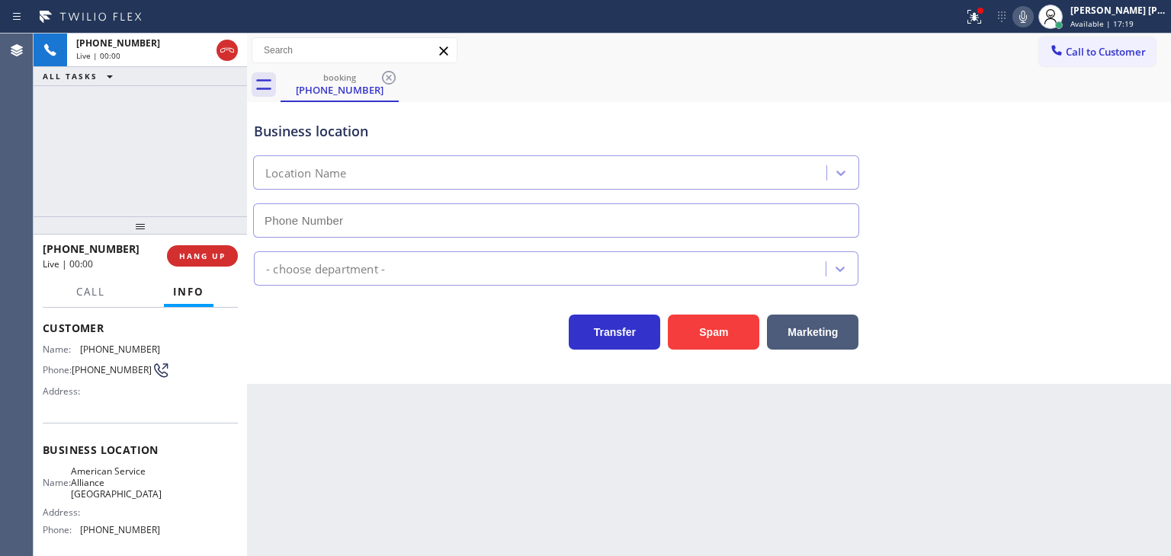
type input "[PHONE_NUMBER]"
click at [1032, 19] on icon at bounding box center [1023, 17] width 18 height 18
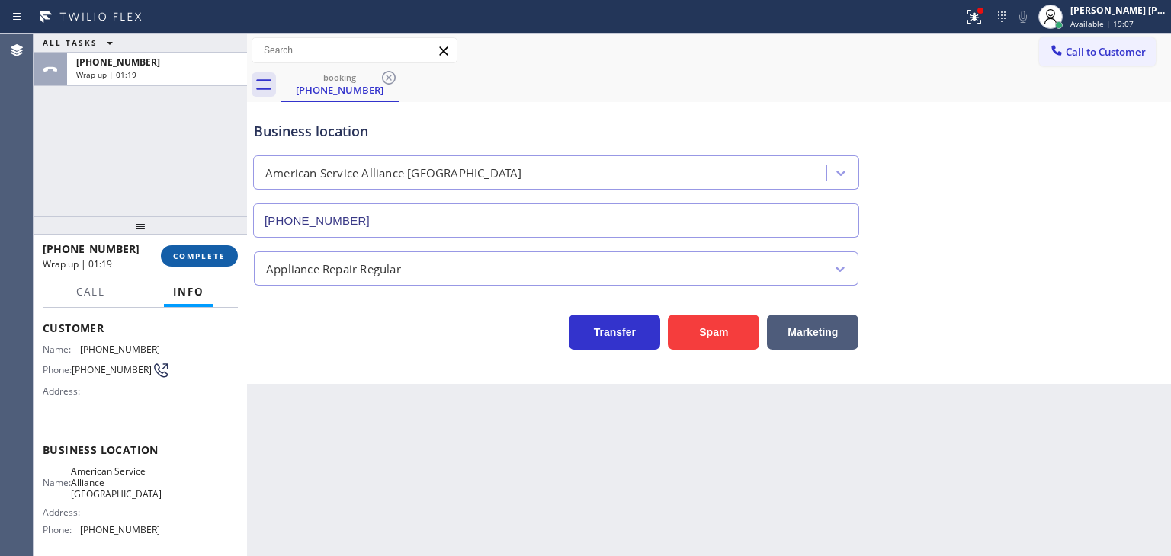
click at [211, 264] on button "COMPLETE" at bounding box center [199, 255] width 77 height 21
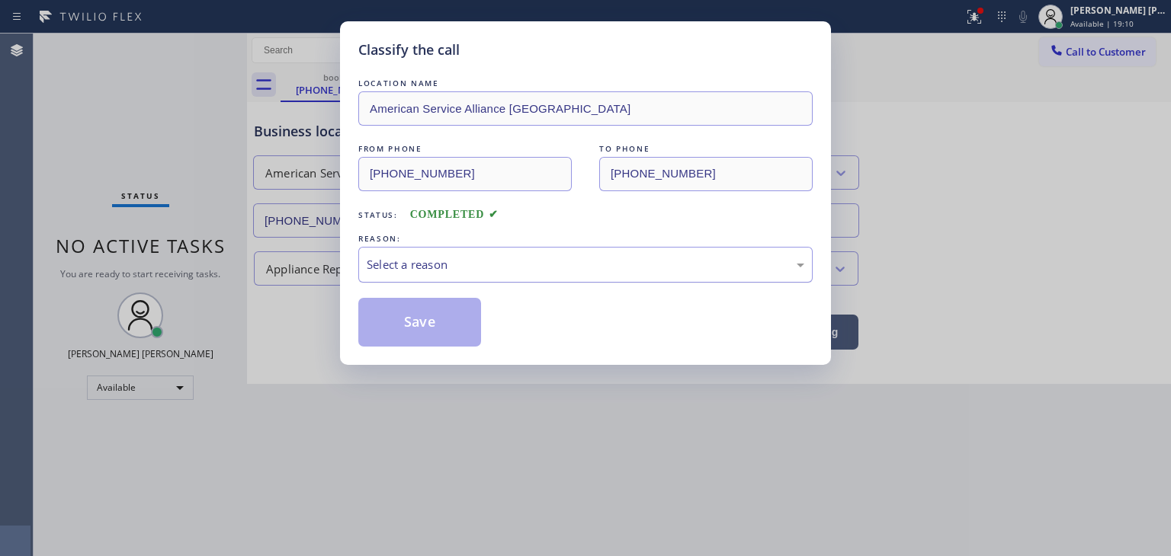
click at [424, 274] on div "Select a reason" at bounding box center [585, 265] width 454 height 36
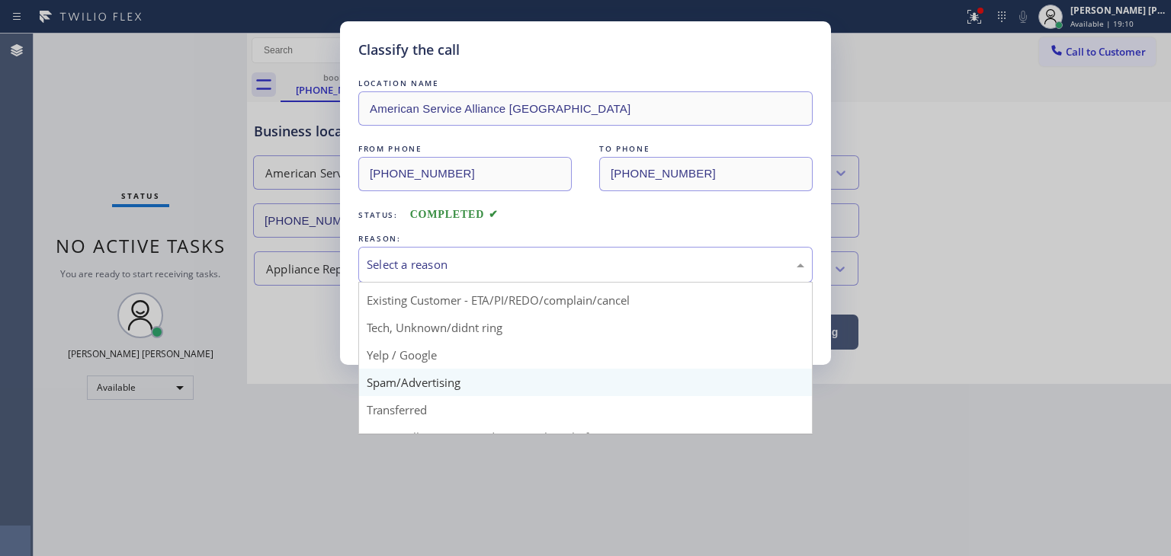
scroll to position [95, 0]
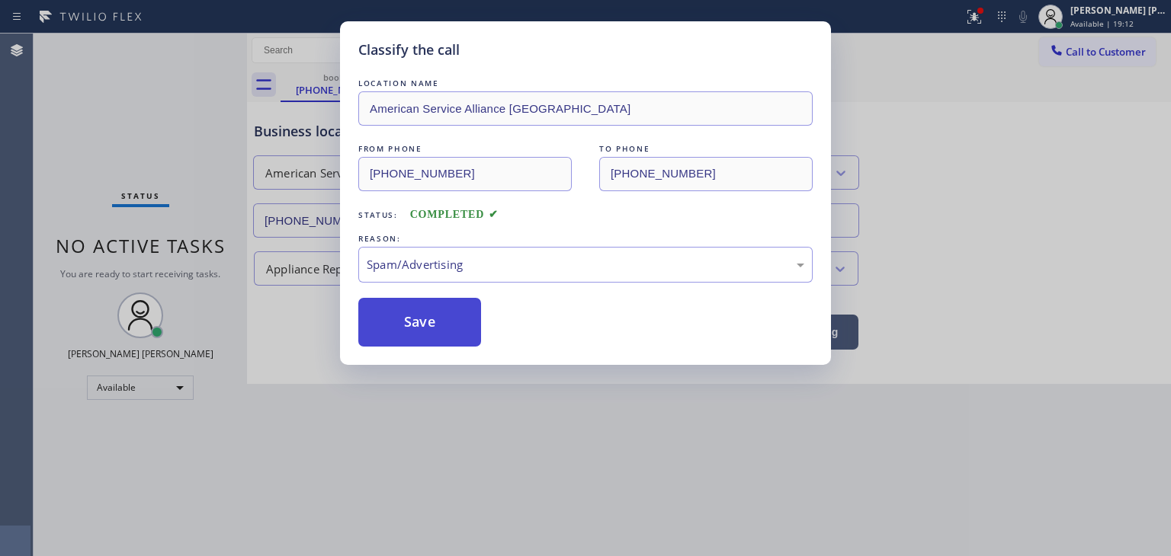
click at [417, 335] on button "Save" at bounding box center [419, 322] width 123 height 49
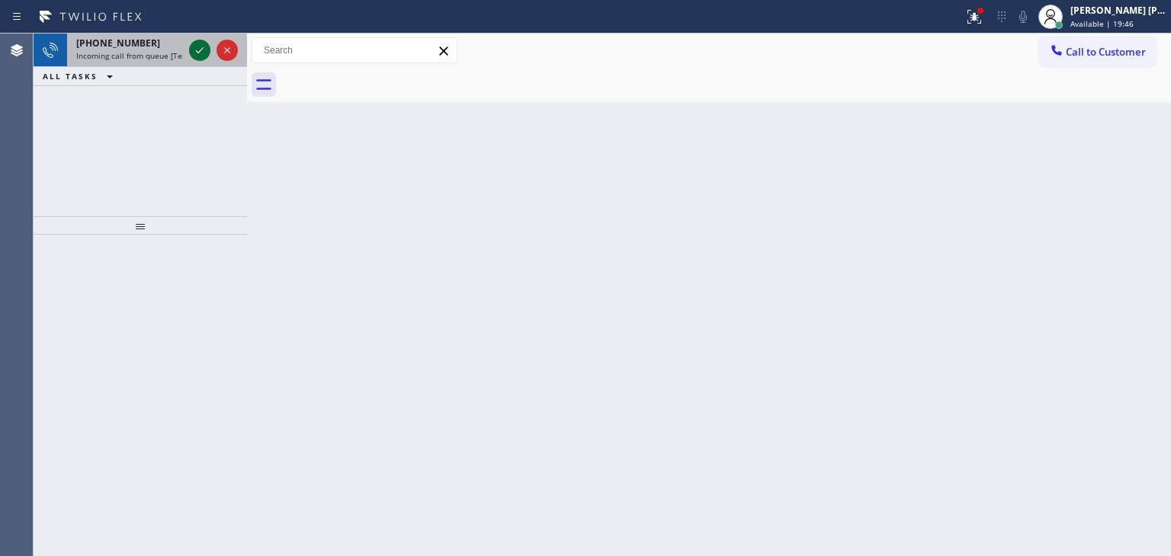
click at [200, 52] on icon at bounding box center [200, 50] width 18 height 18
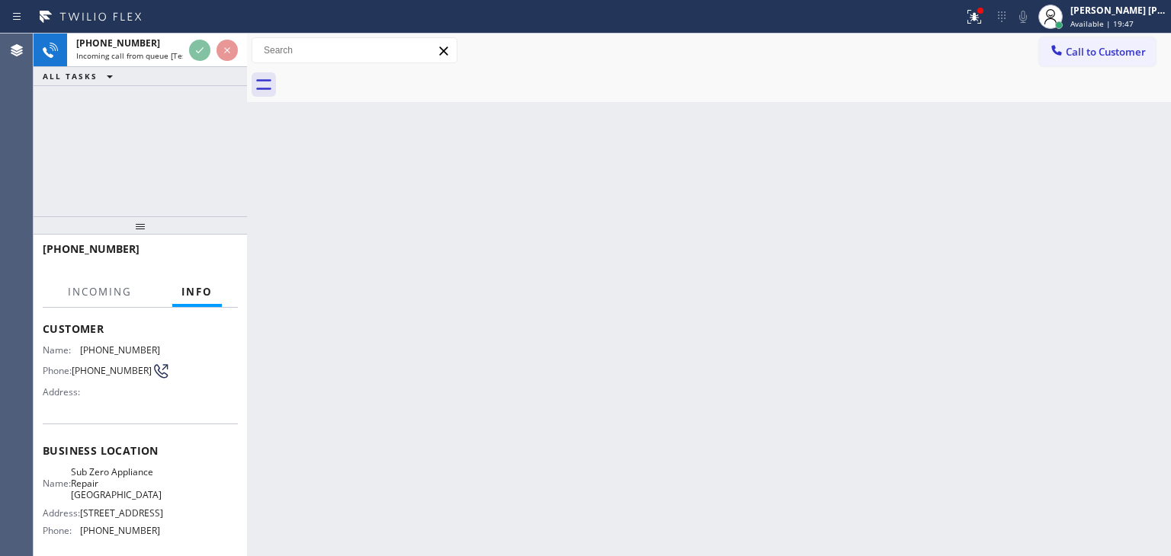
scroll to position [76, 0]
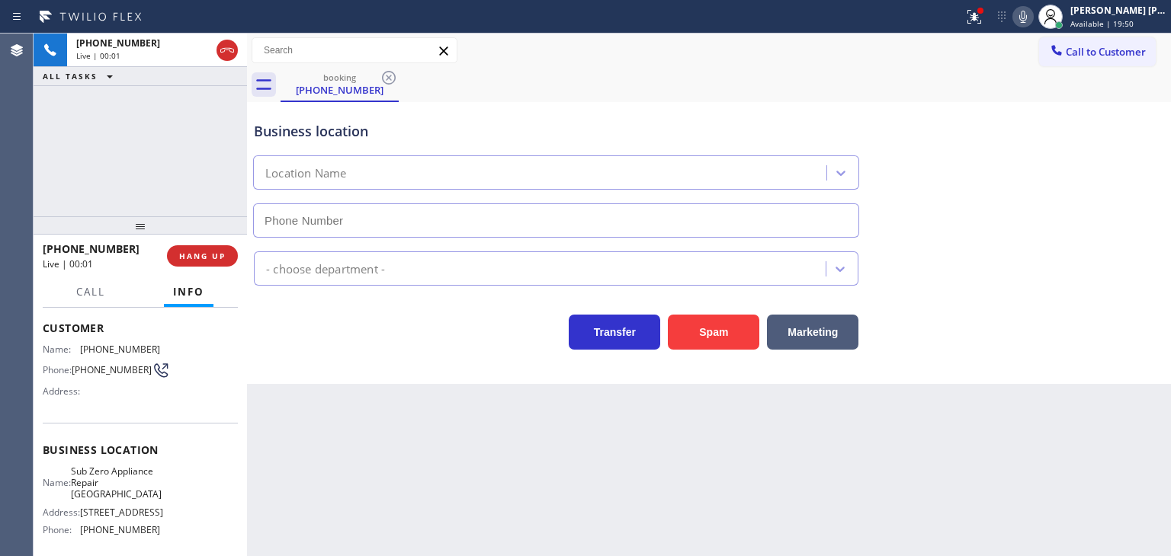
type input "[PHONE_NUMBER]"
click at [1032, 15] on icon at bounding box center [1023, 17] width 18 height 18
click at [1032, 14] on icon at bounding box center [1023, 17] width 18 height 18
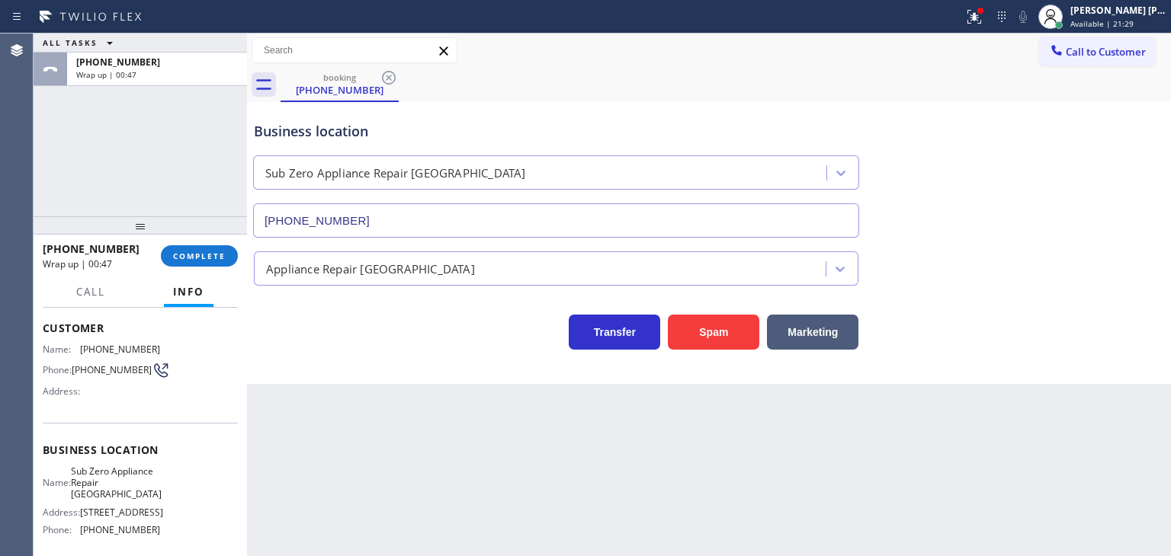
click at [168, 164] on div "ALL TASKS ALL TASKS ACTIVE TASKS TASKS IN WRAP UP [PHONE_NUMBER] Wrap up | 00:47" at bounding box center [140, 125] width 213 height 183
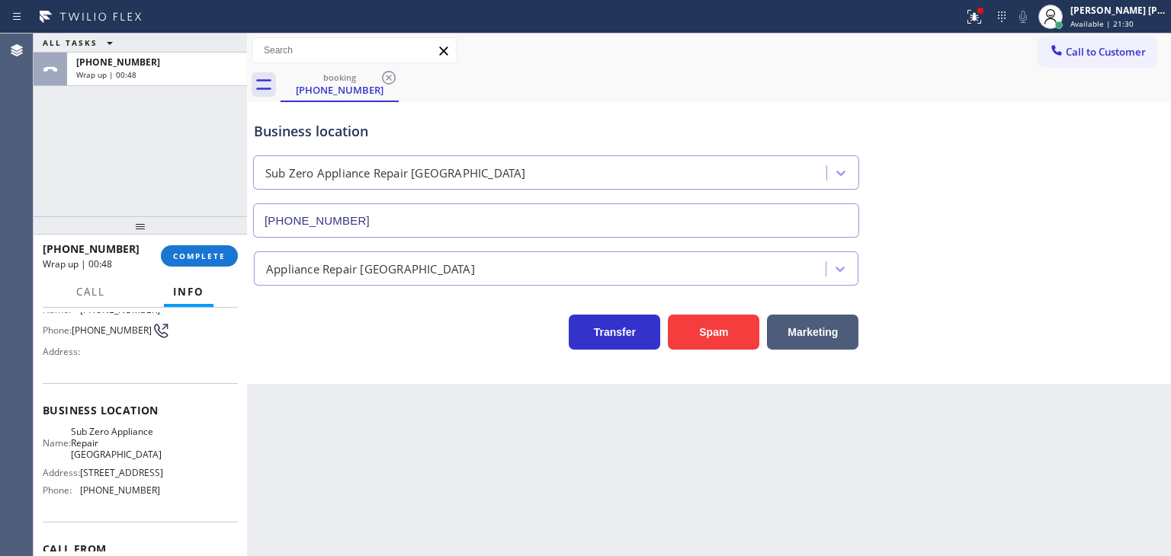
scroll to position [152, 0]
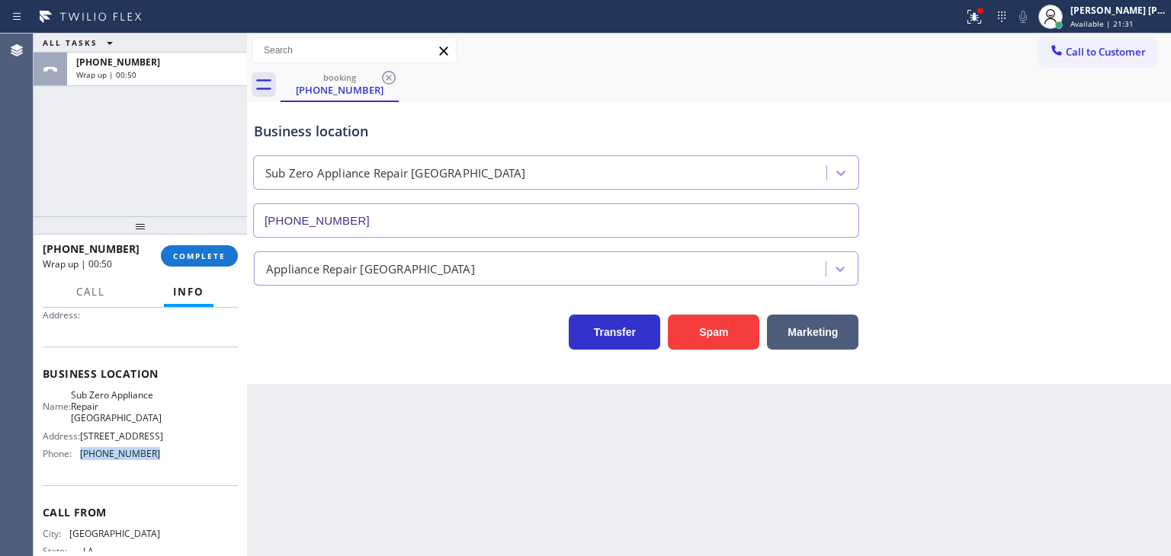
drag, startPoint x: 165, startPoint y: 469, endPoint x: 78, endPoint y: 471, distance: 87.7
click at [78, 466] on div "Name: Sub Zero Appliance Repair [GEOGRAPHIC_DATA] Address: [STREET_ADDRESS], Ph…" at bounding box center [140, 427] width 195 height 77
click at [1098, 47] on span "Call to Customer" at bounding box center [1105, 52] width 80 height 14
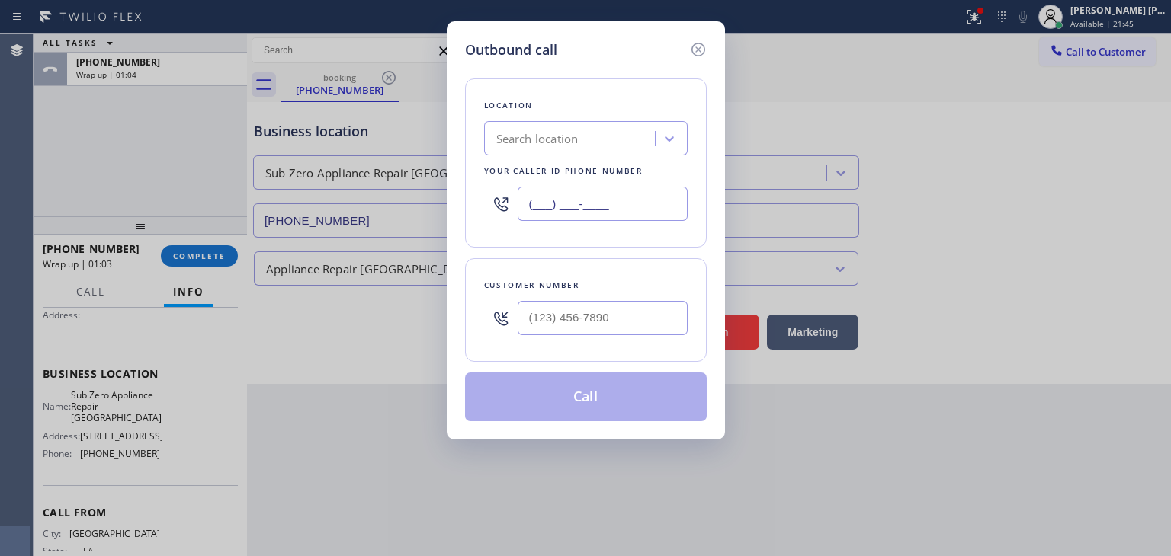
click at [594, 203] on input "(___) ___-____" at bounding box center [603, 204] width 170 height 34
paste input "708) 316-0603"
type input "[PHONE_NUMBER]"
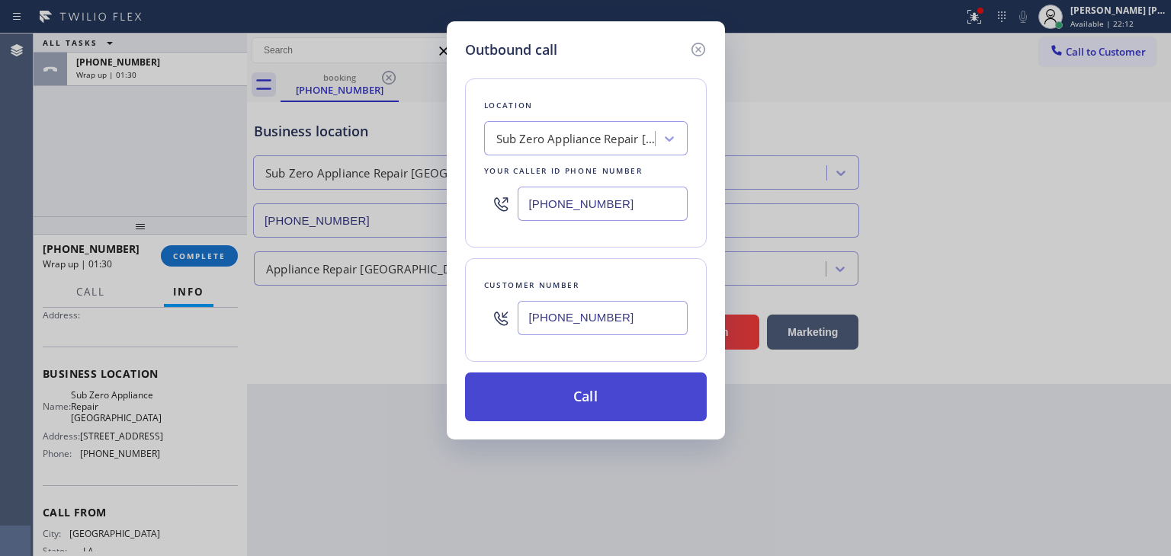
type input "[PHONE_NUMBER]"
click at [577, 400] on button "Call" at bounding box center [586, 397] width 242 height 49
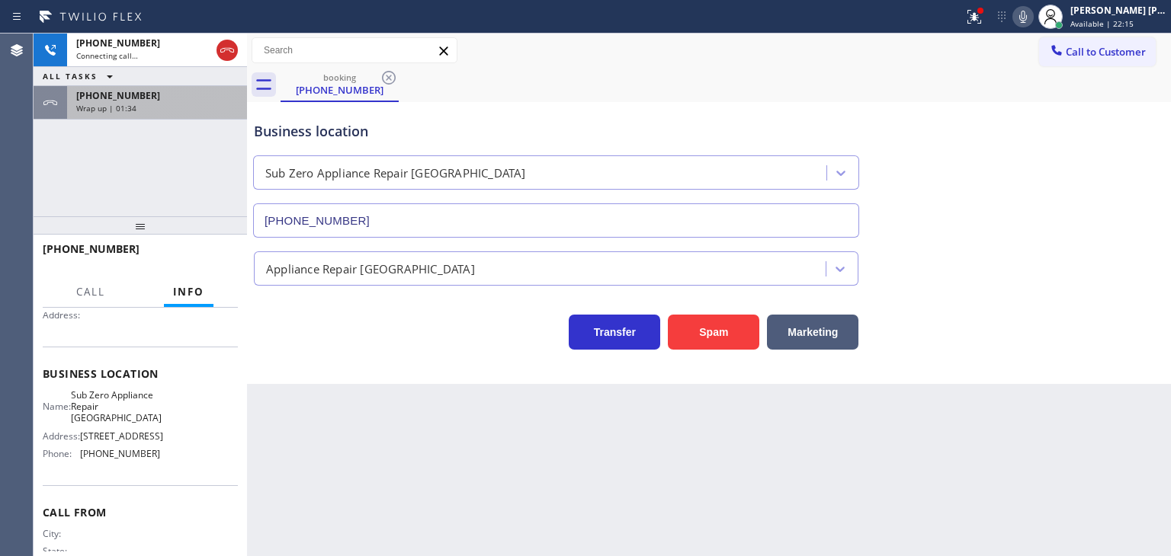
click at [174, 95] on div "[PHONE_NUMBER]" at bounding box center [157, 95] width 162 height 13
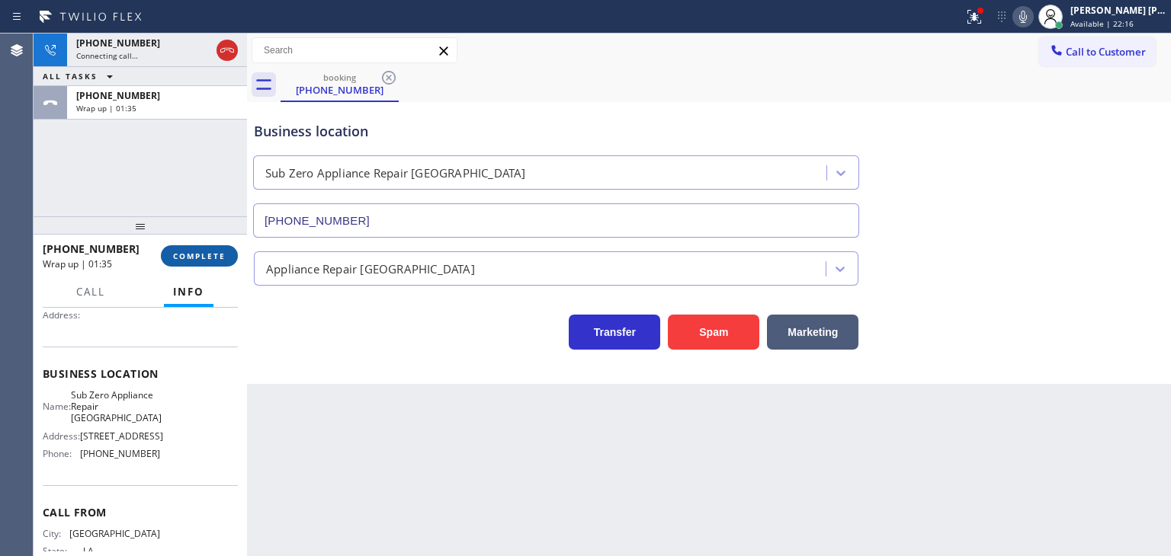
click at [201, 263] on button "COMPLETE" at bounding box center [199, 255] width 77 height 21
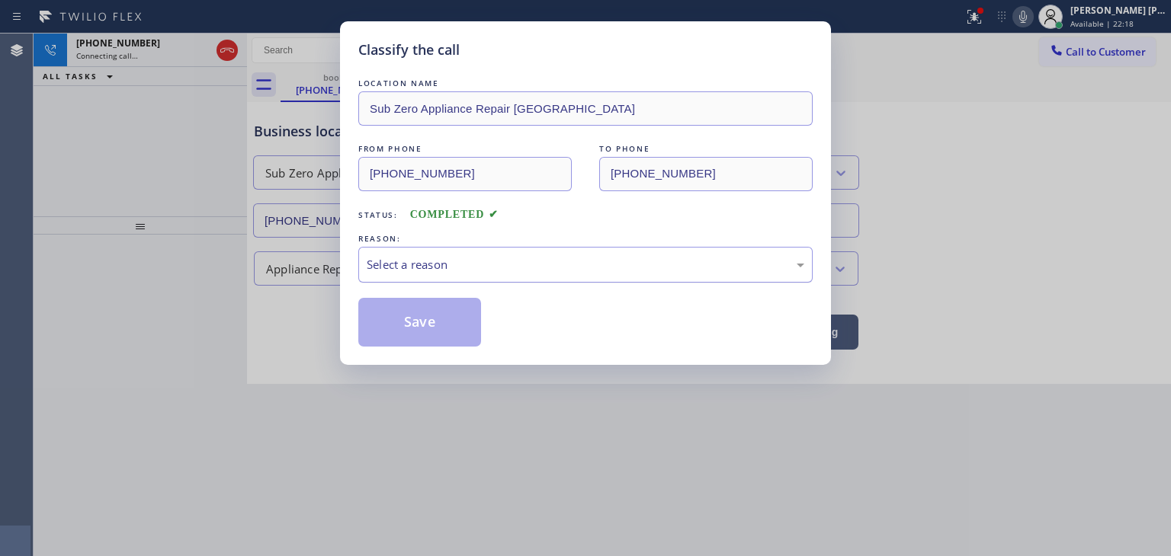
click at [446, 266] on div "Select a reason" at bounding box center [585, 265] width 437 height 18
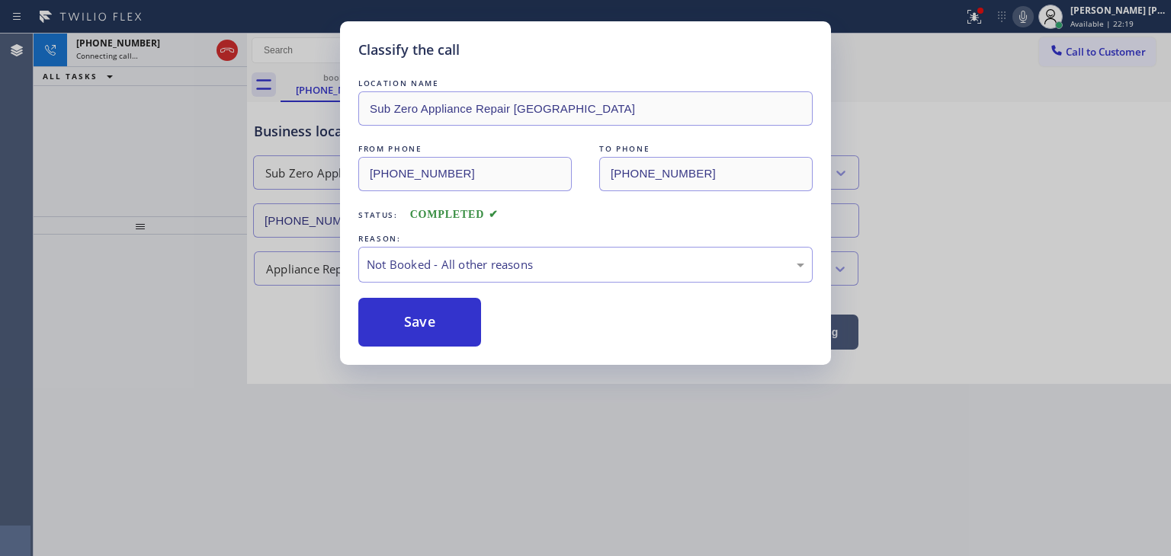
click at [439, 319] on button "Save" at bounding box center [419, 322] width 123 height 49
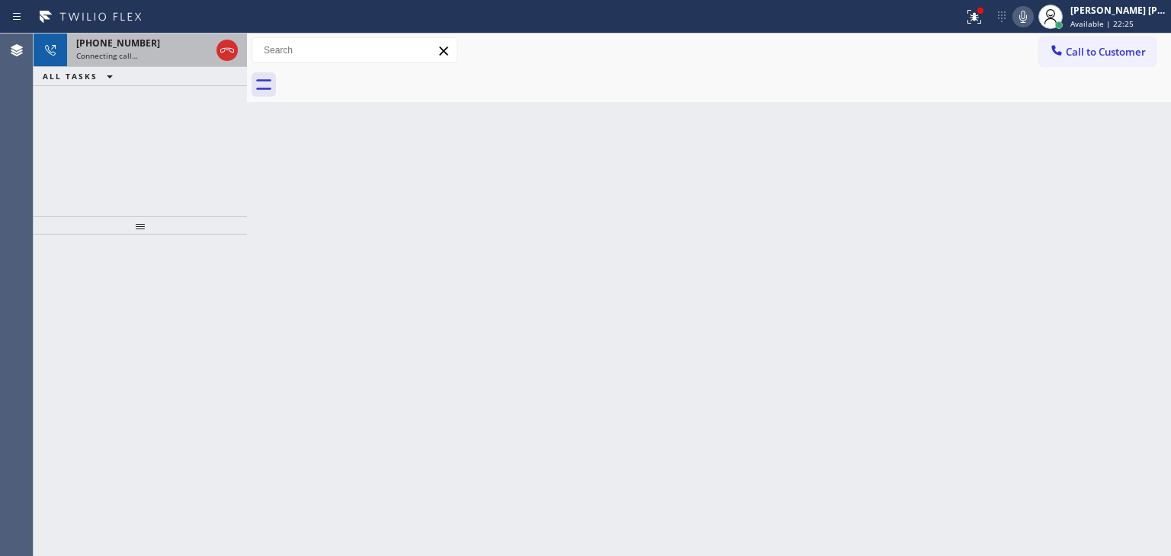
click at [148, 45] on div "[PHONE_NUMBER]" at bounding box center [143, 43] width 134 height 13
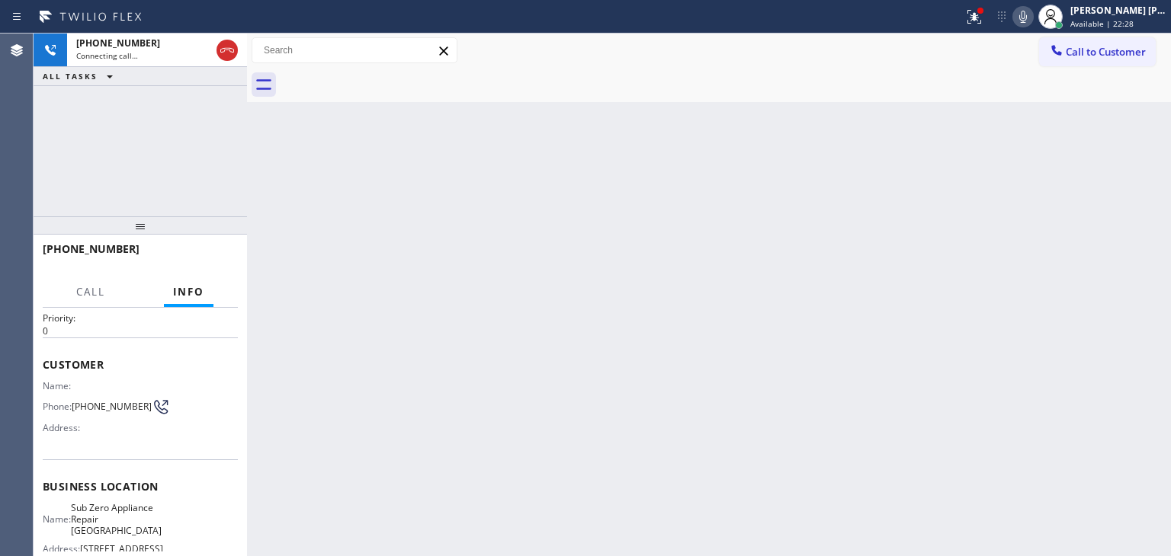
scroll to position [76, 0]
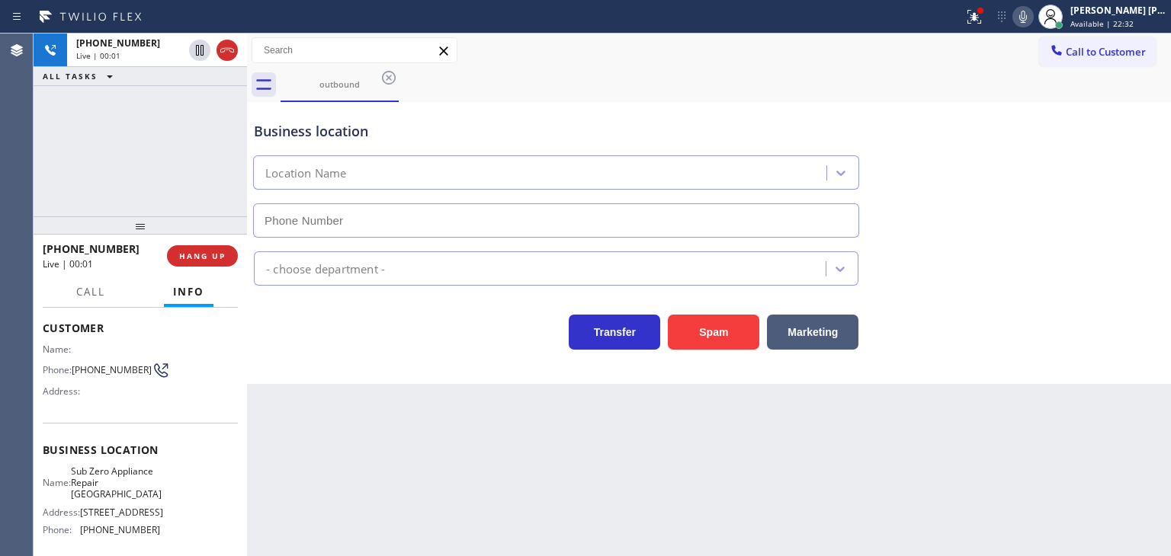
type input "[PHONE_NUMBER]"
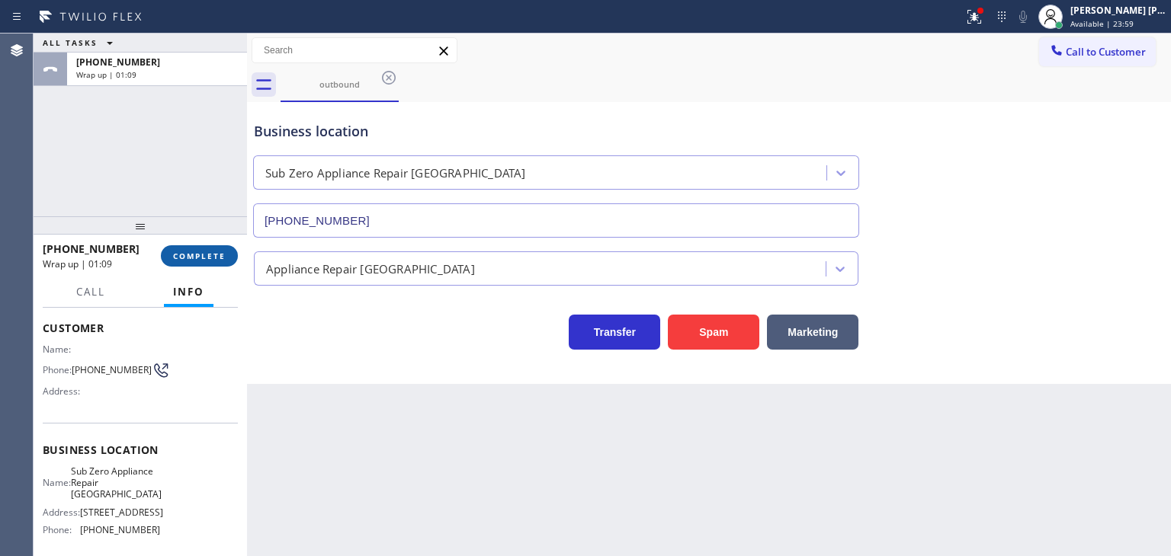
click at [223, 254] on span "COMPLETE" at bounding box center [199, 256] width 53 height 11
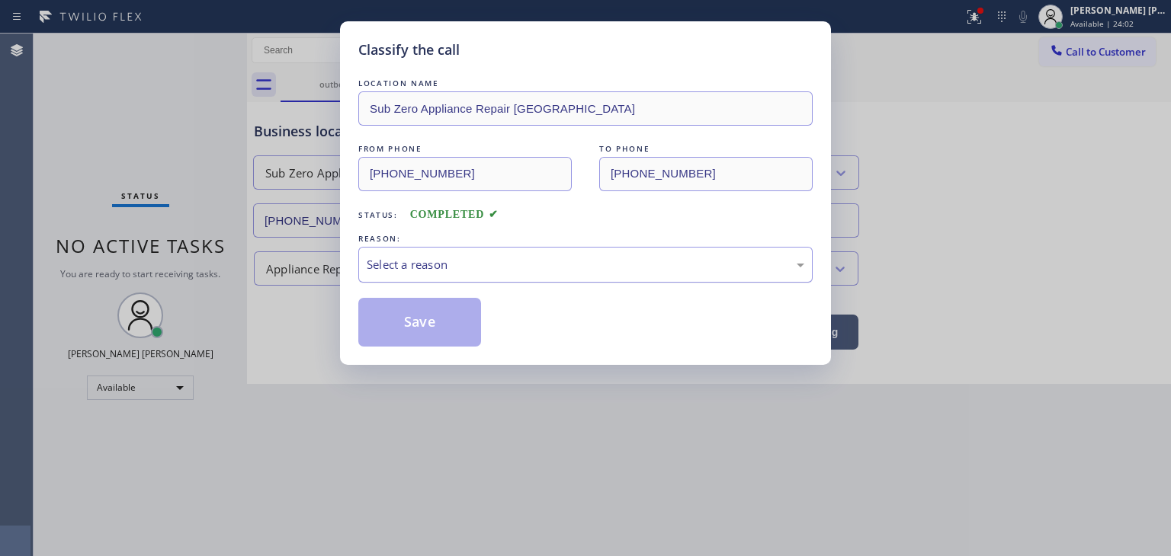
click at [404, 264] on div "Select a reason" at bounding box center [585, 265] width 437 height 18
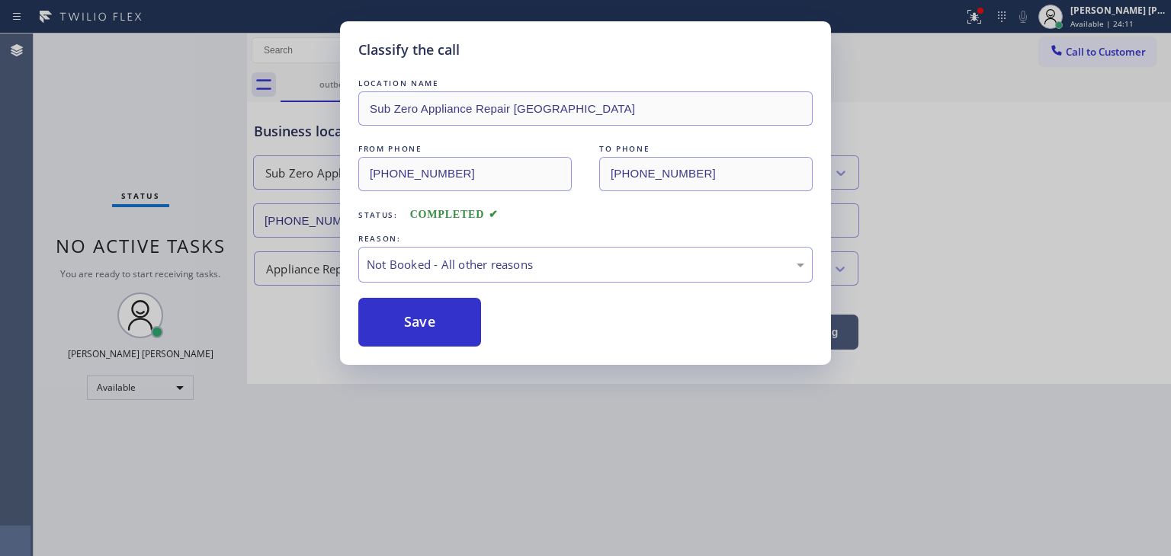
click at [430, 319] on button "Save" at bounding box center [419, 322] width 123 height 49
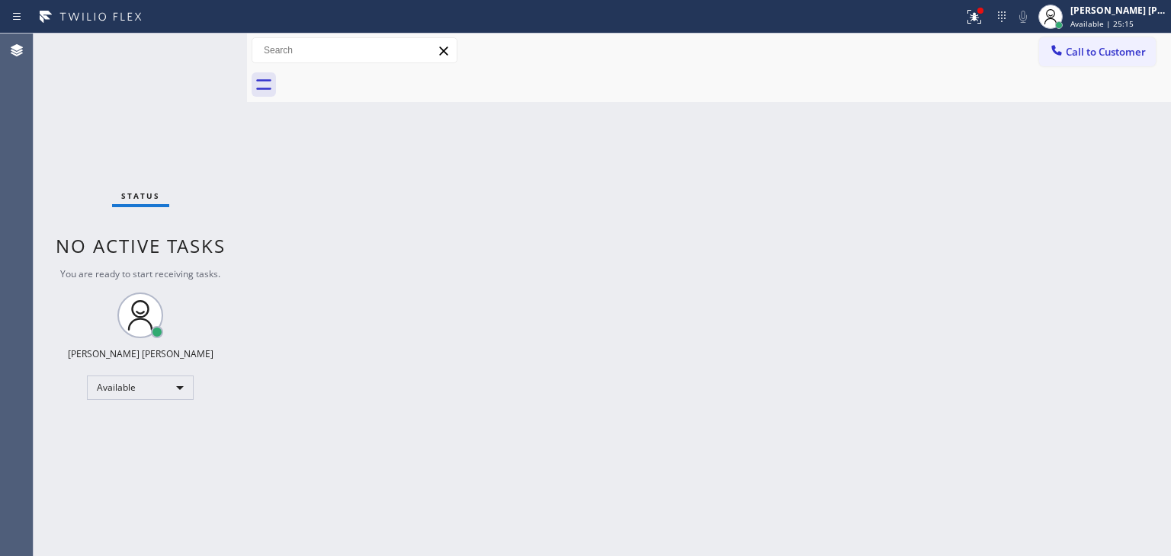
click at [201, 44] on div "Status No active tasks You are ready to start receiving tasks. [PERSON_NAME] [P…" at bounding box center [140, 295] width 213 height 523
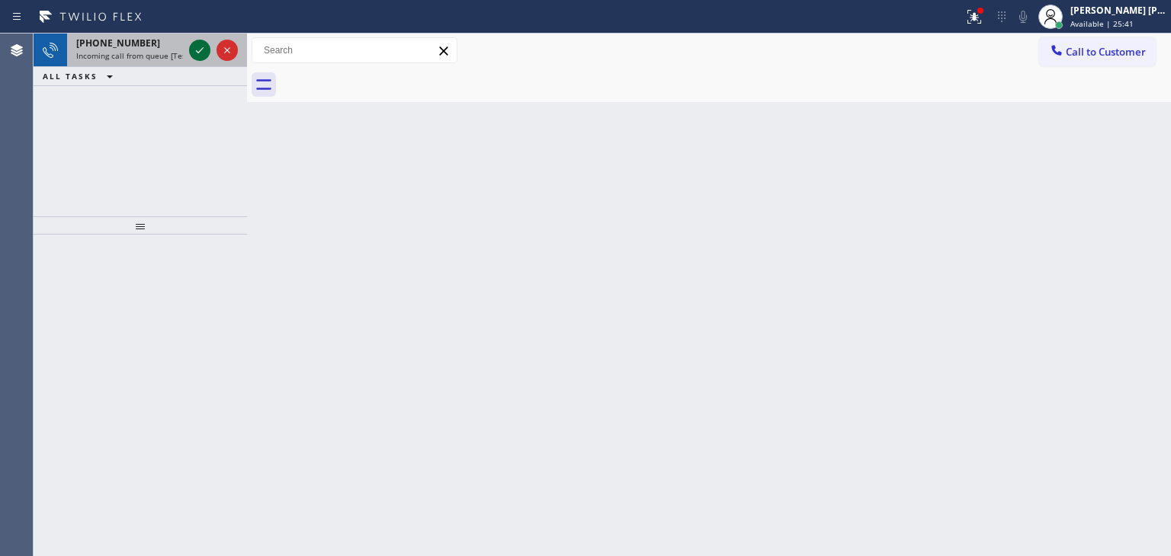
click at [198, 46] on icon at bounding box center [200, 50] width 18 height 18
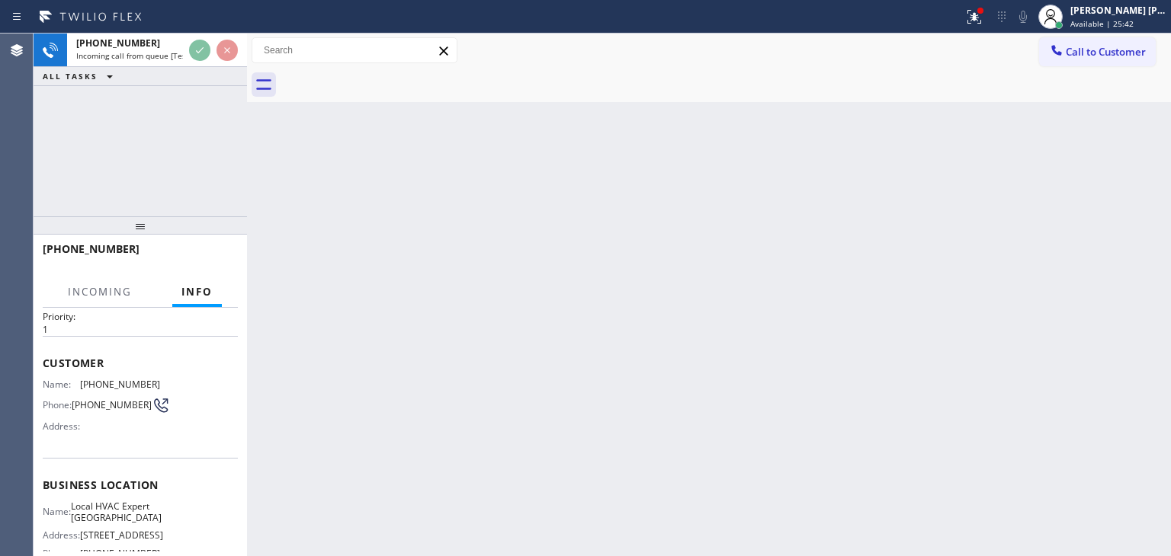
scroll to position [76, 0]
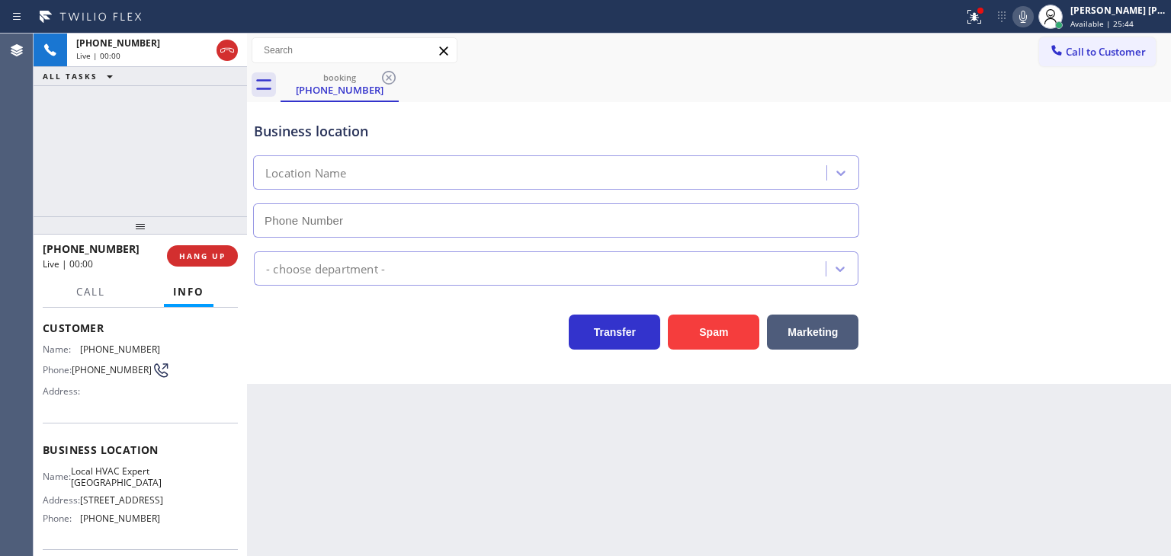
type input "[PHONE_NUMBER]"
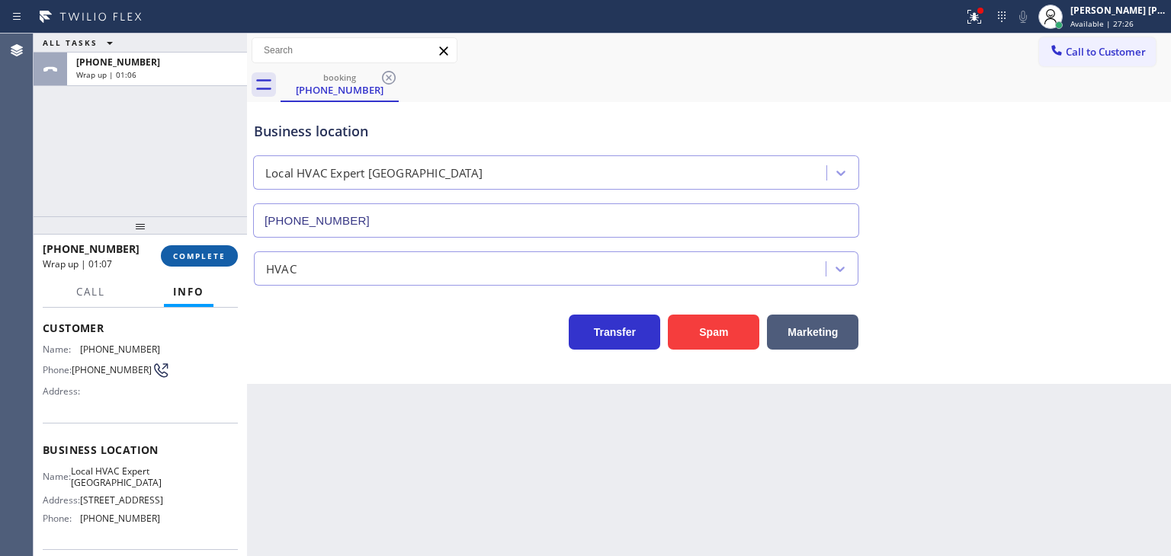
click at [183, 259] on span "COMPLETE" at bounding box center [199, 256] width 53 height 11
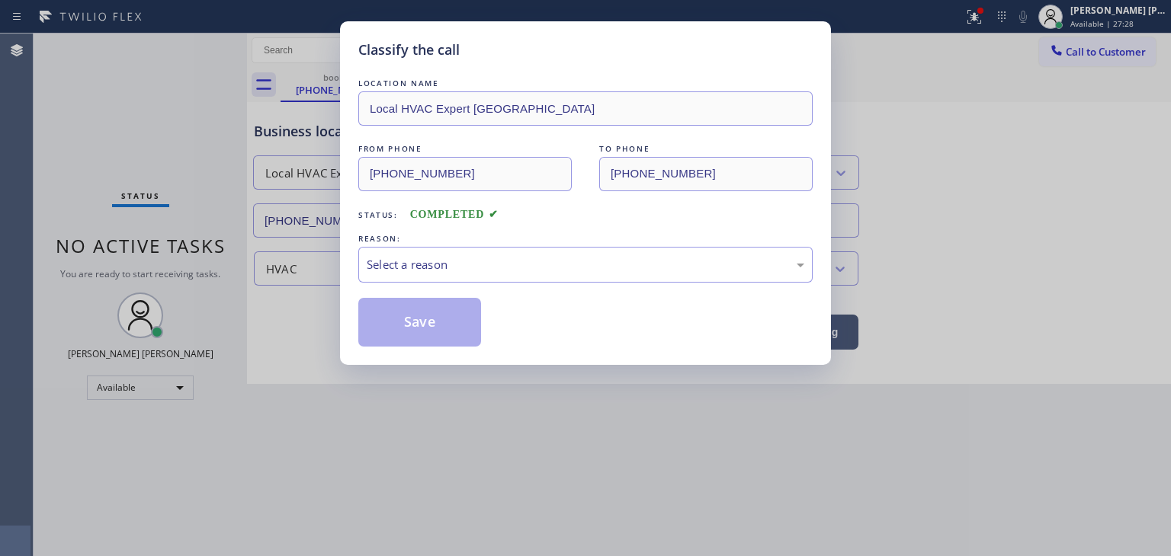
click at [405, 266] on div "Select a reason" at bounding box center [585, 265] width 437 height 18
click at [415, 324] on button "Save" at bounding box center [419, 322] width 123 height 49
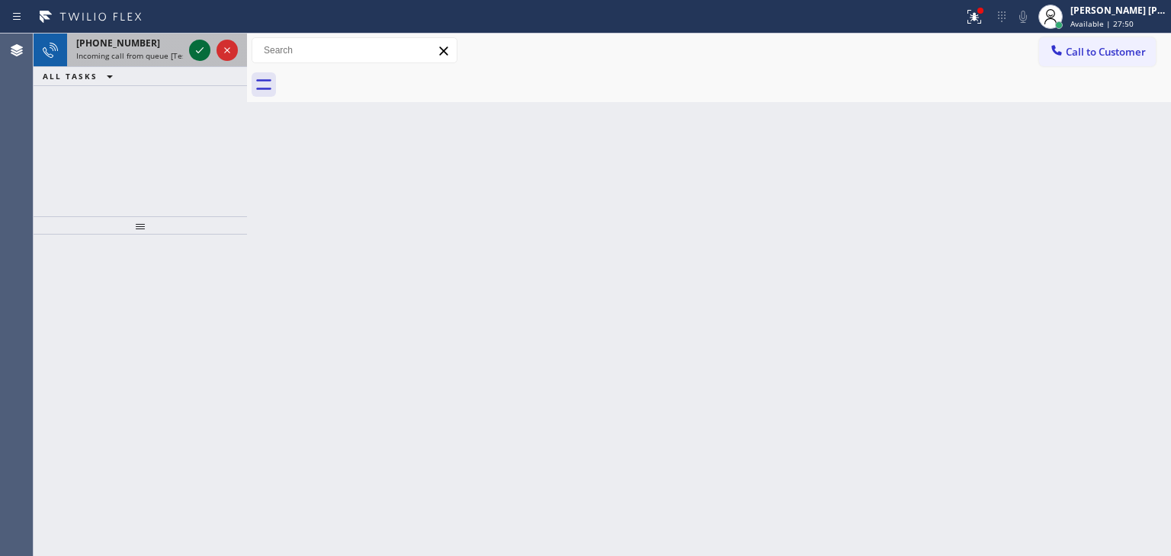
click at [201, 47] on icon at bounding box center [200, 50] width 18 height 18
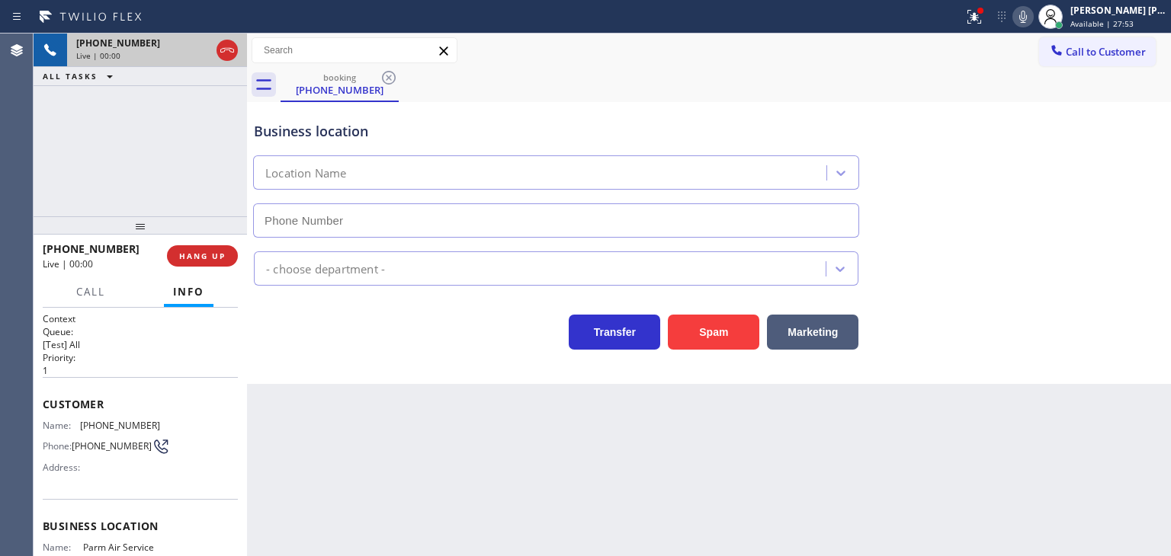
type input "[PHONE_NUMBER]"
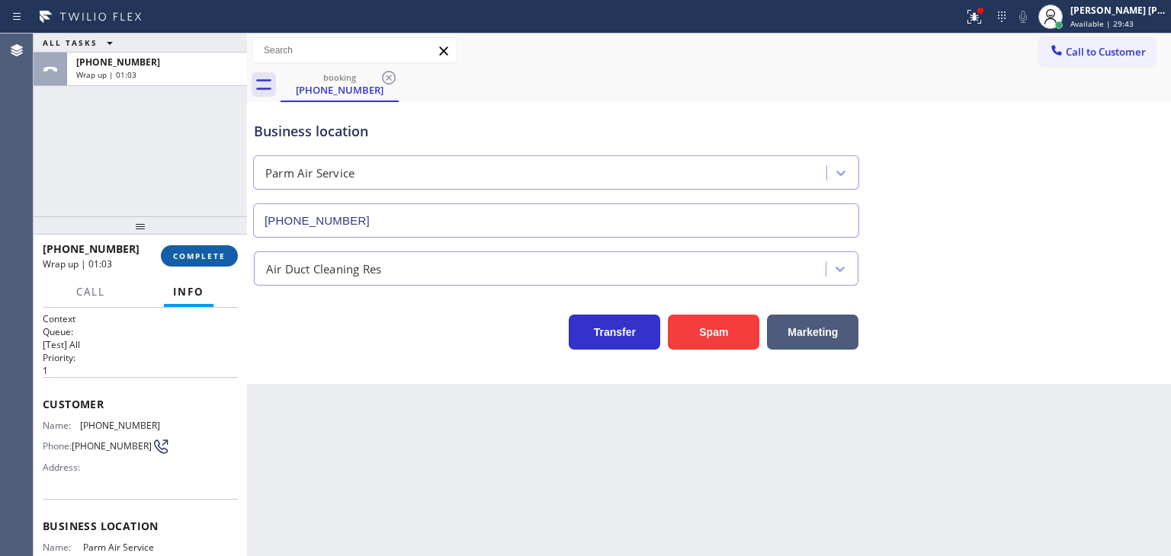
click at [194, 253] on span "COMPLETE" at bounding box center [199, 256] width 53 height 11
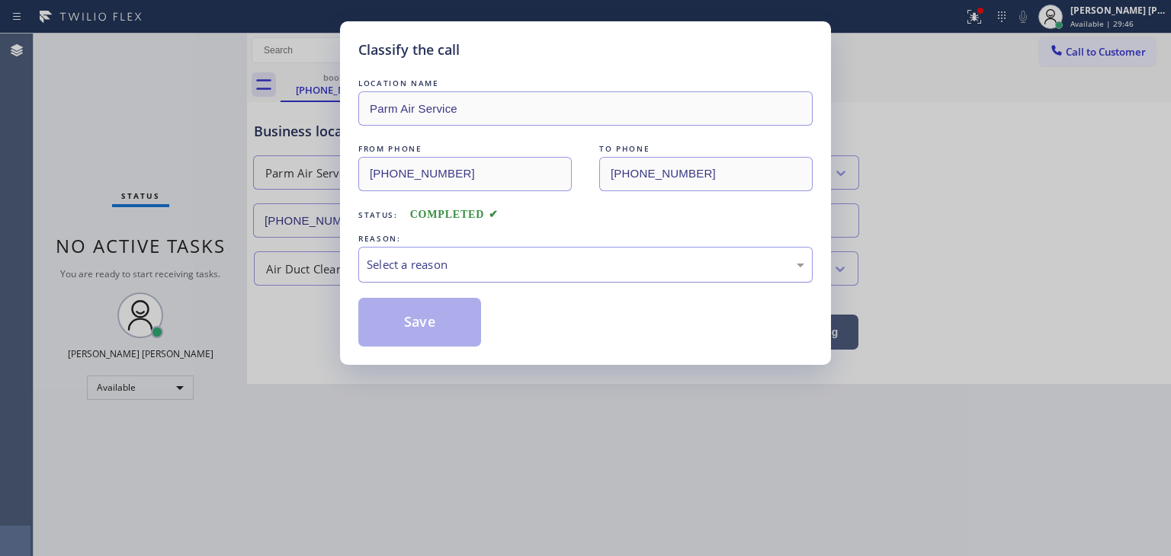
click at [428, 266] on div "Select a reason" at bounding box center [585, 265] width 437 height 18
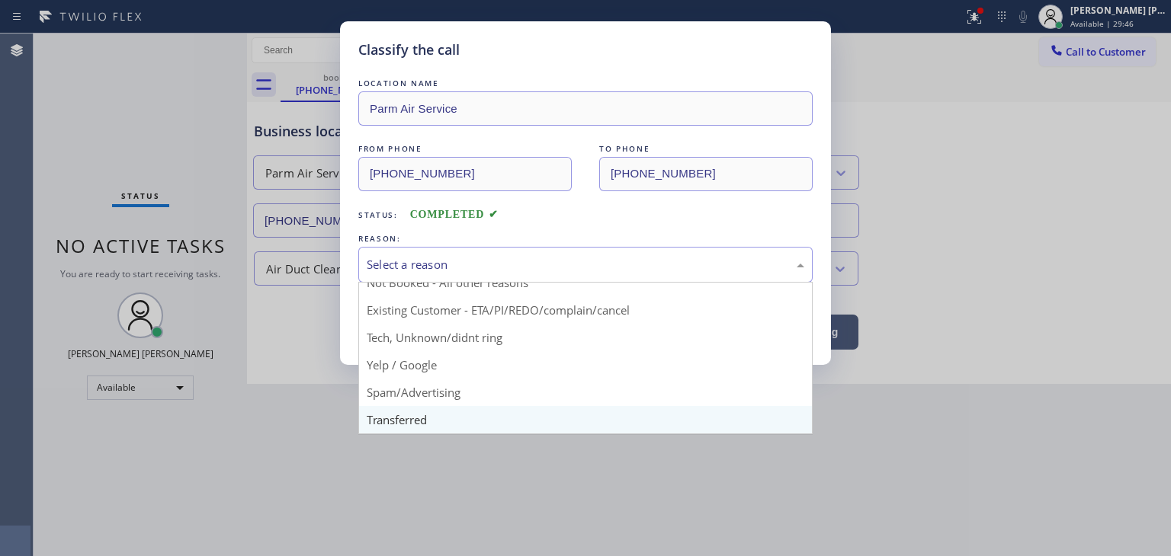
scroll to position [76, 0]
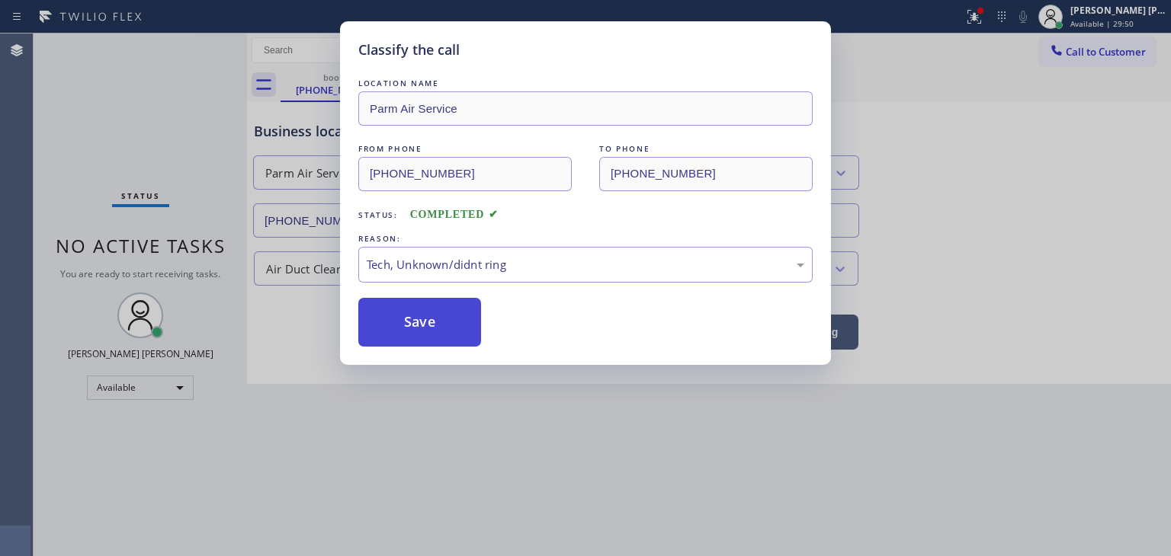
click at [431, 322] on button "Save" at bounding box center [419, 322] width 123 height 49
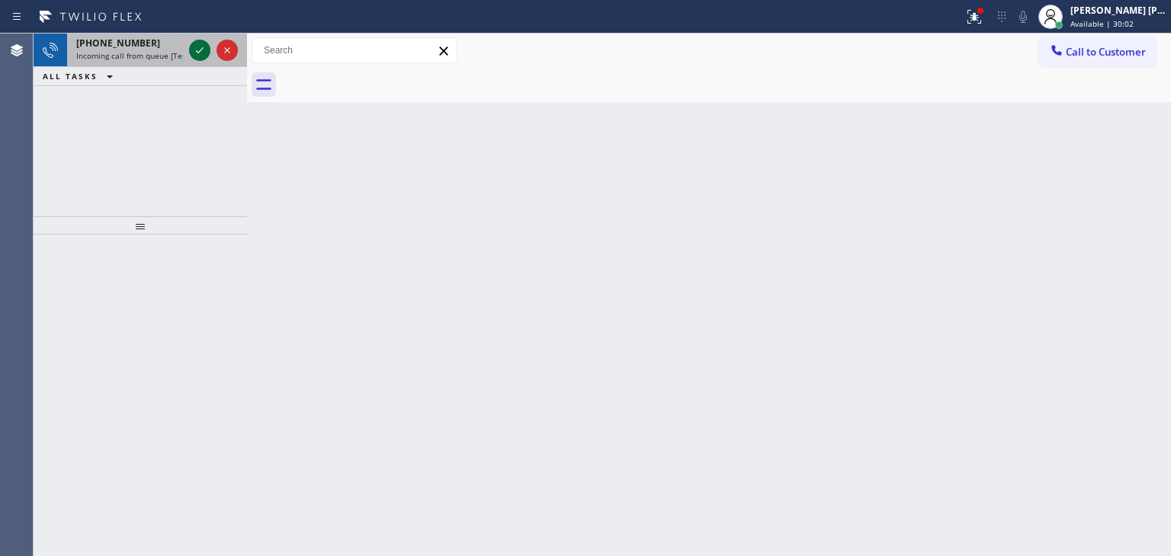
click at [201, 49] on icon at bounding box center [200, 50] width 8 height 6
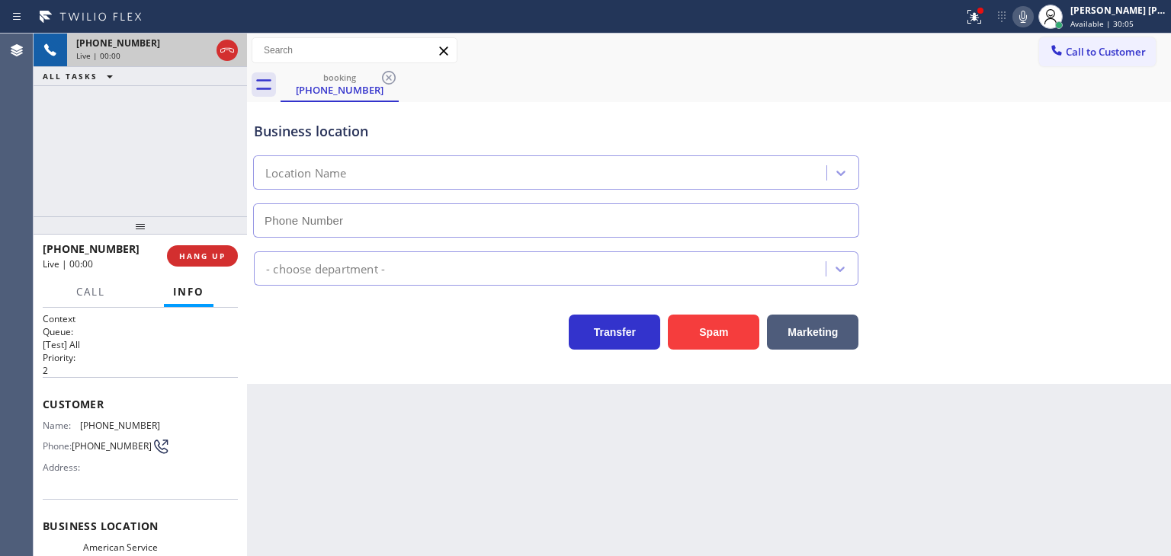
type input "[PHONE_NUMBER]"
click at [1045, 5] on div "Status report Issues detected These issues could affect your workflow. Please c…" at bounding box center [1063, 17] width 213 height 34
click at [1032, 16] on icon at bounding box center [1023, 17] width 18 height 18
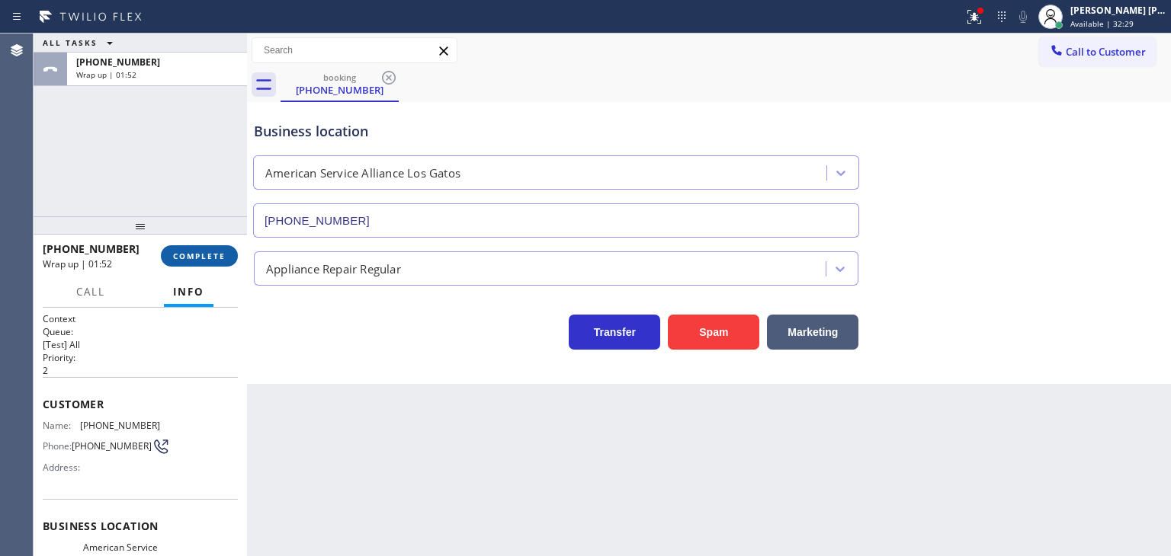
click at [203, 263] on button "COMPLETE" at bounding box center [199, 255] width 77 height 21
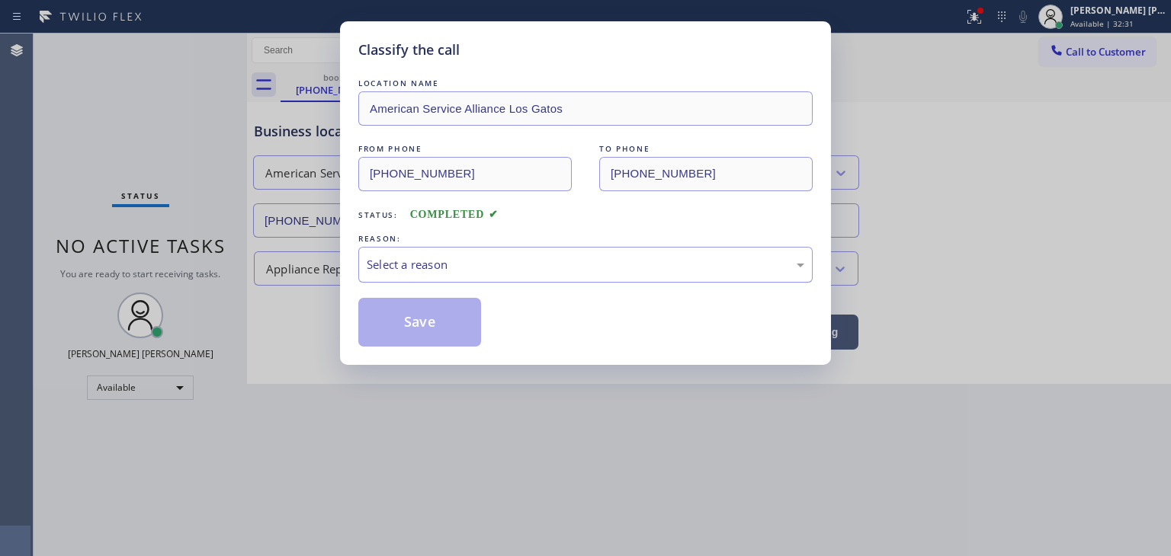
click at [433, 263] on div "Select a reason" at bounding box center [585, 265] width 437 height 18
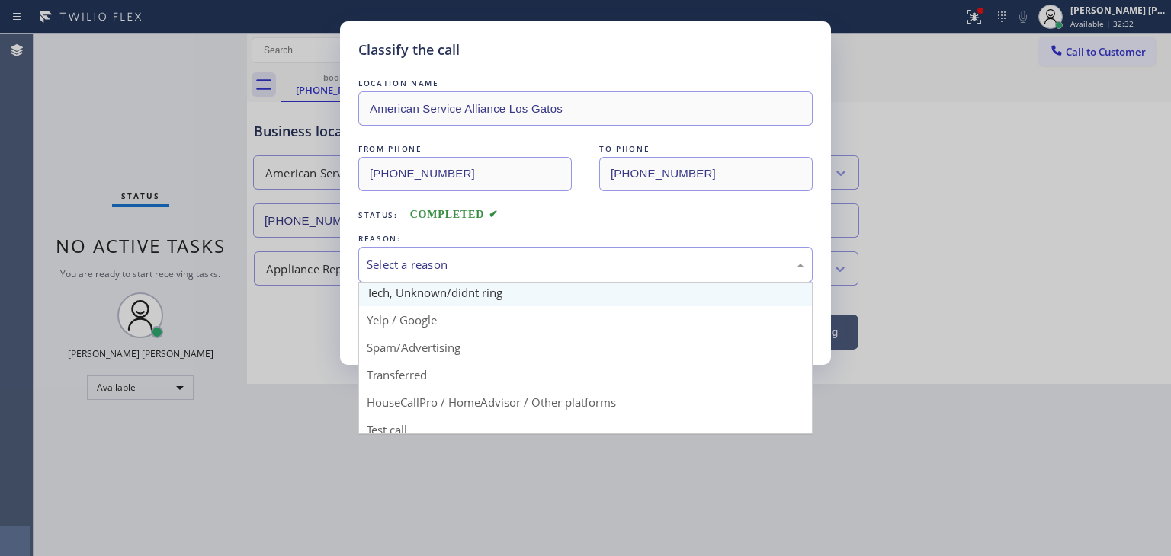
scroll to position [95, 0]
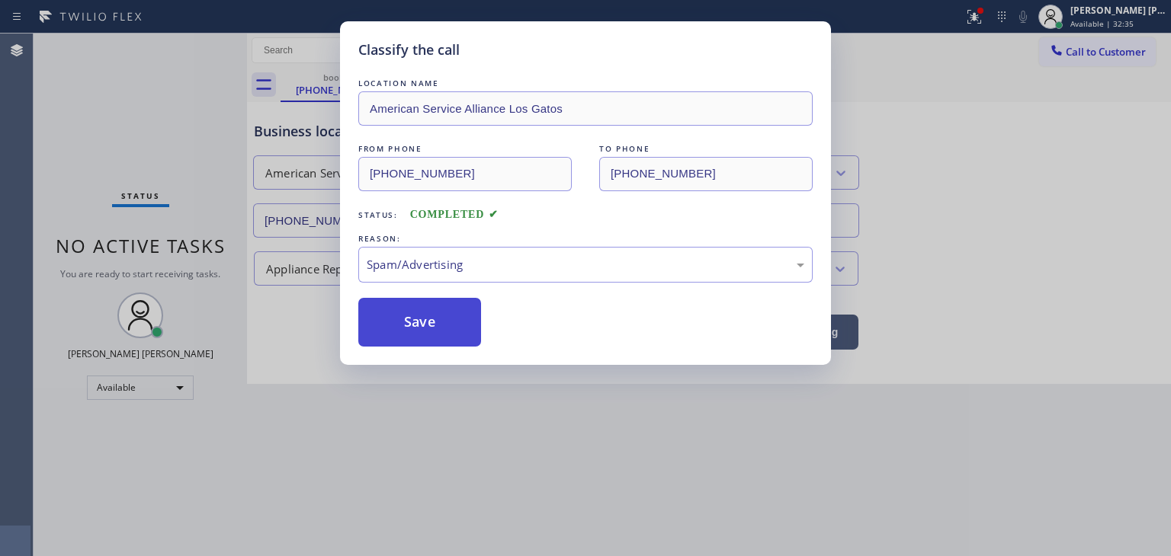
click at [424, 325] on button "Save" at bounding box center [419, 322] width 123 height 49
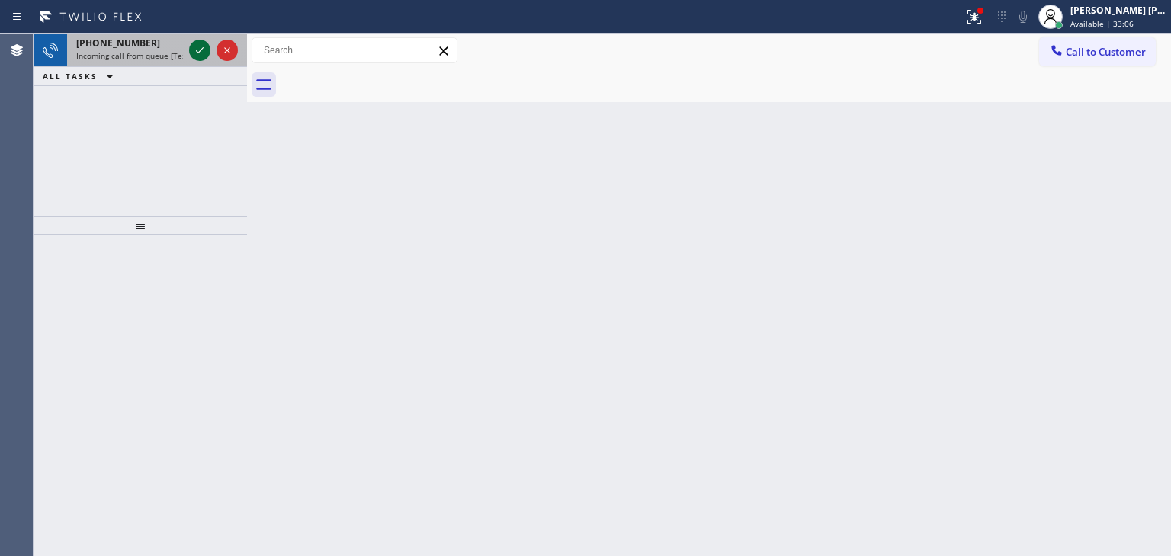
click at [196, 49] on icon at bounding box center [200, 50] width 18 height 18
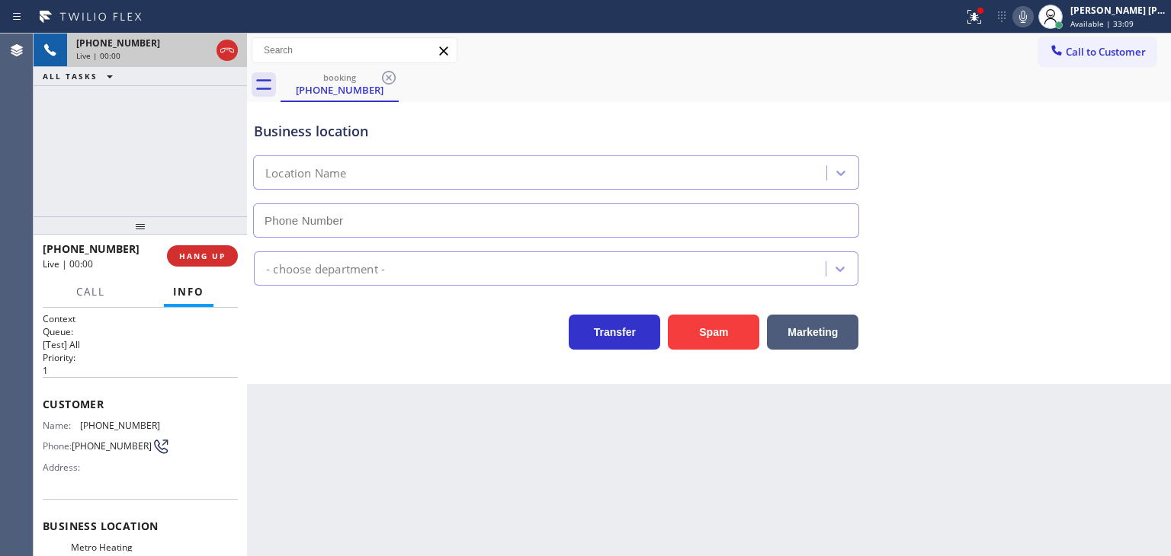
type input "[PHONE_NUMBER]"
click at [1032, 11] on icon at bounding box center [1023, 17] width 18 height 18
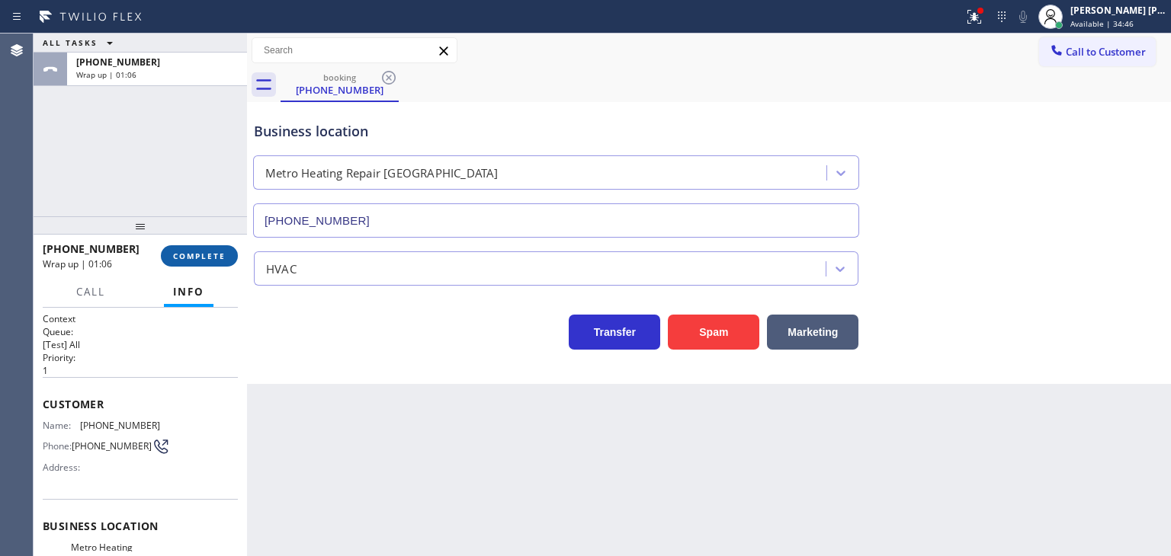
click at [203, 251] on span "COMPLETE" at bounding box center [199, 256] width 53 height 11
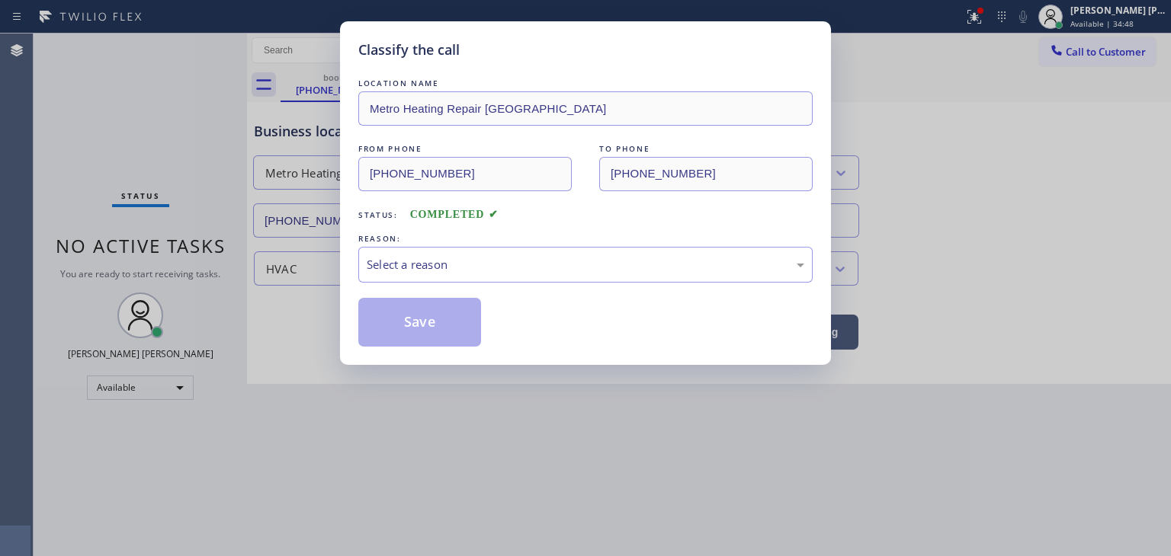
click at [423, 266] on div "Select a reason" at bounding box center [585, 265] width 437 height 18
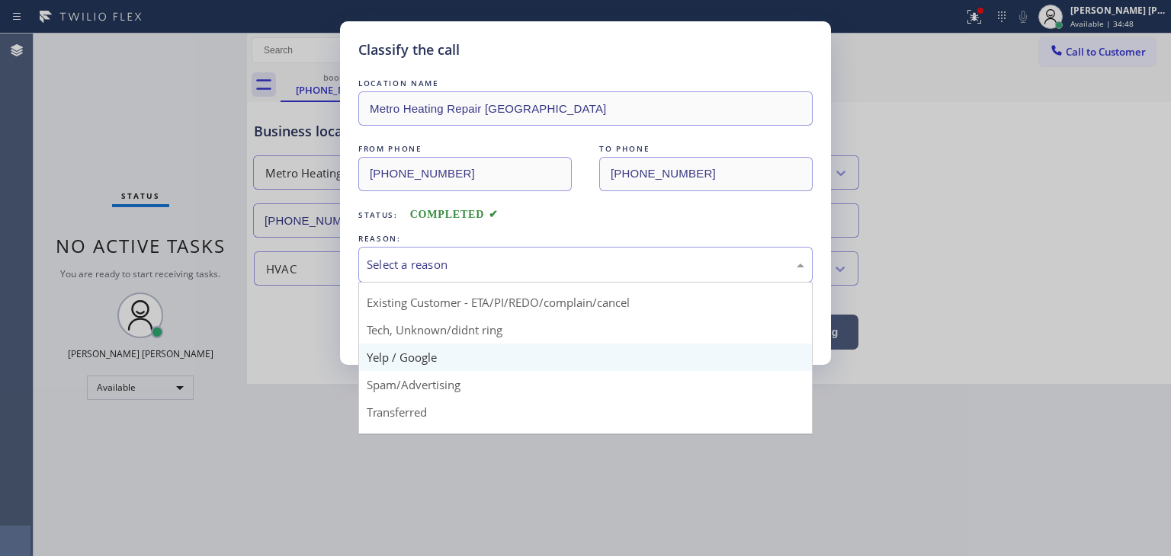
scroll to position [76, 0]
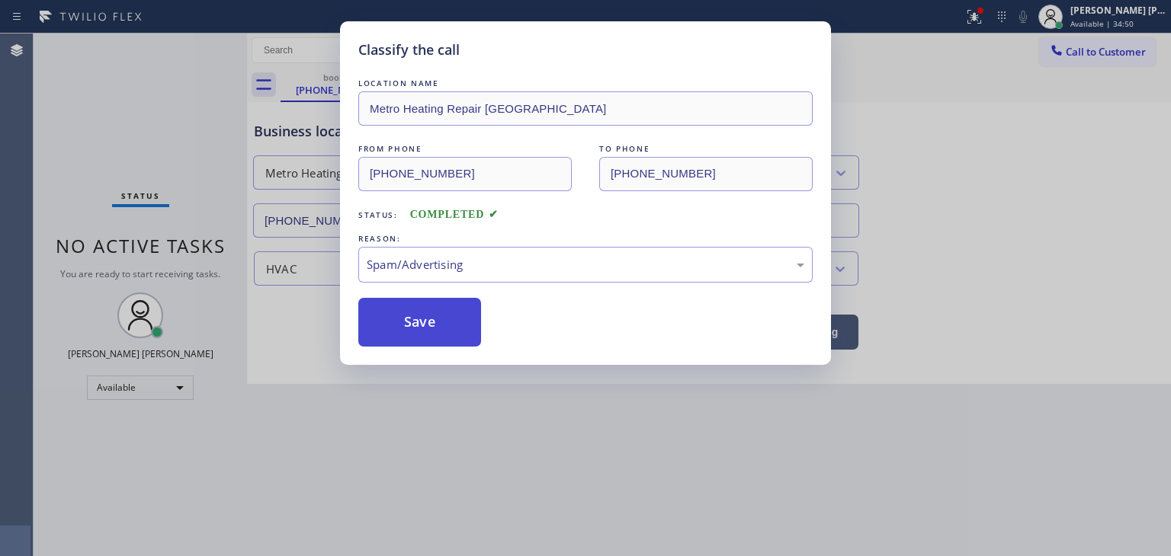
click at [418, 326] on button "Save" at bounding box center [419, 322] width 123 height 49
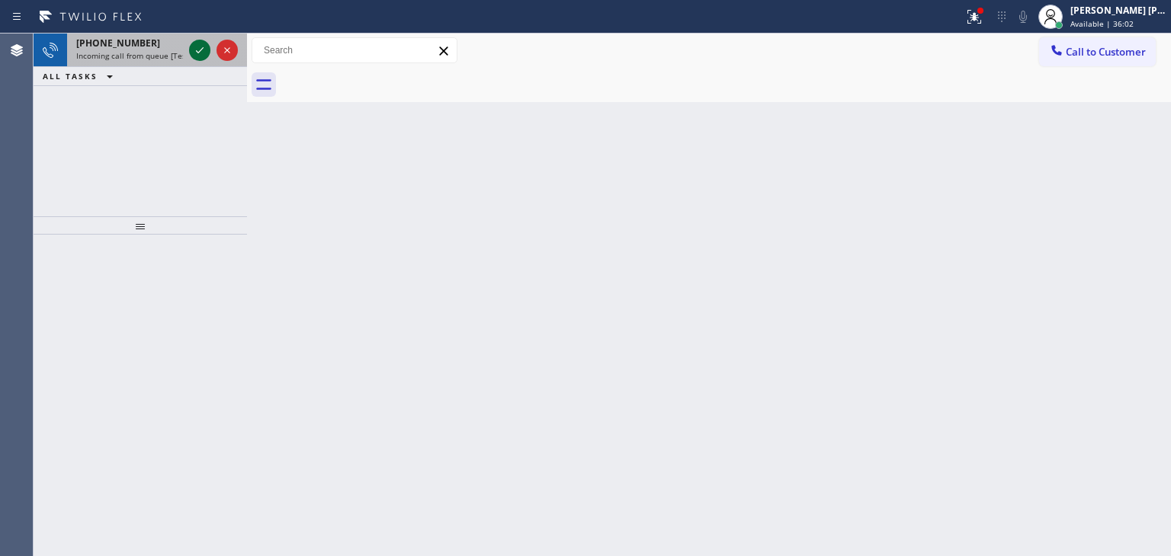
click at [202, 45] on icon at bounding box center [200, 50] width 18 height 18
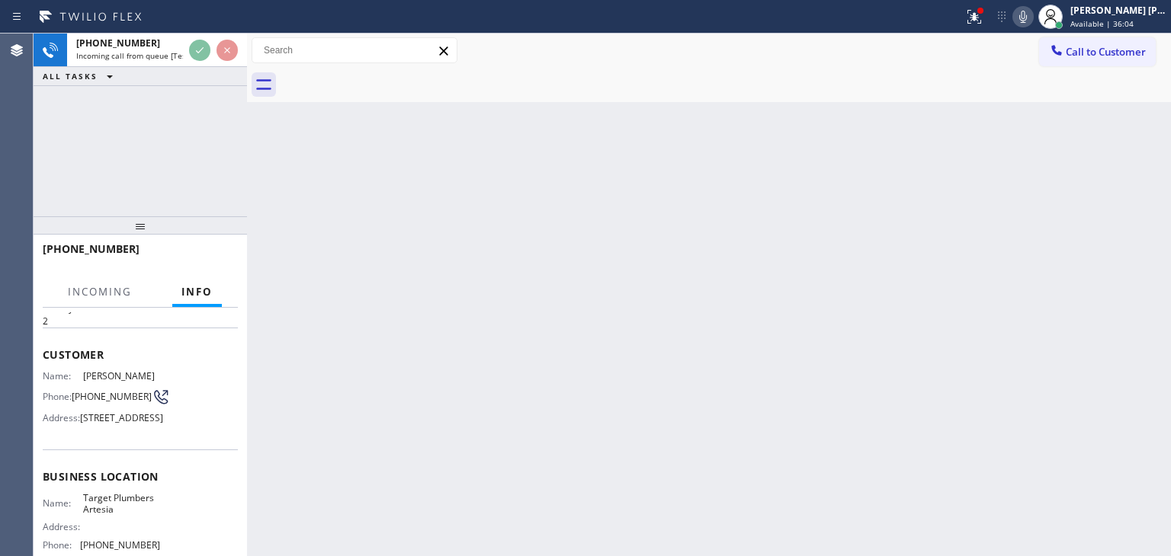
scroll to position [76, 0]
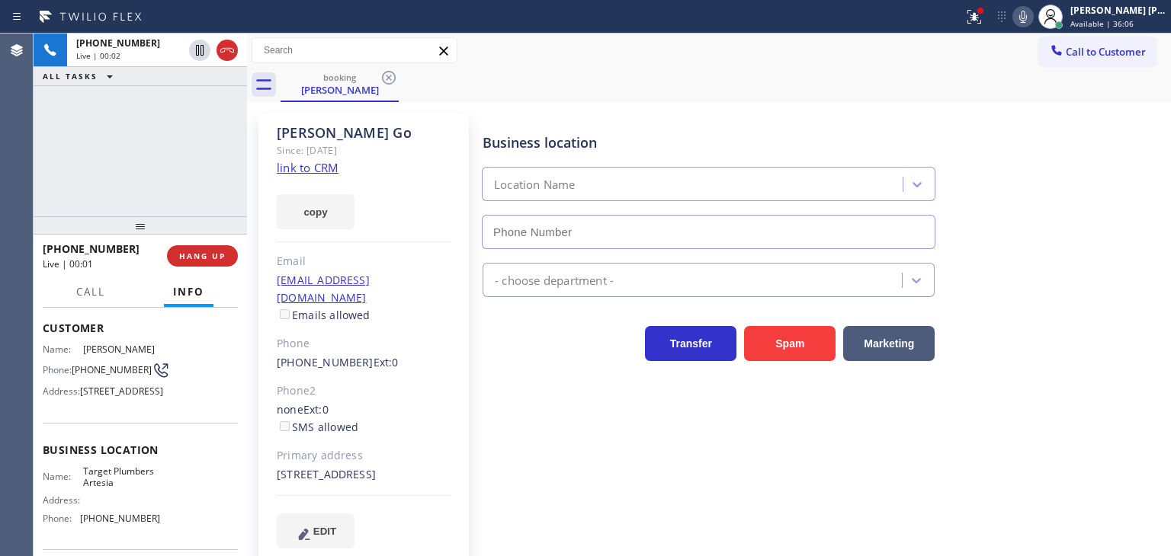
type input "[PHONE_NUMBER]"
click at [317, 167] on link "link to CRM" at bounding box center [308, 167] width 62 height 15
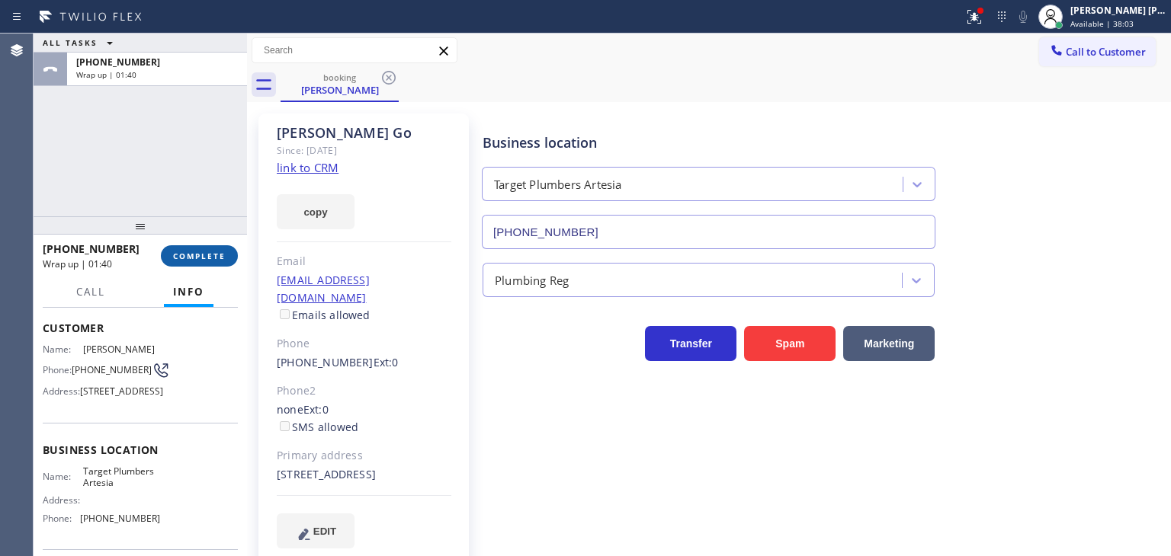
click at [224, 255] on span "COMPLETE" at bounding box center [199, 256] width 53 height 11
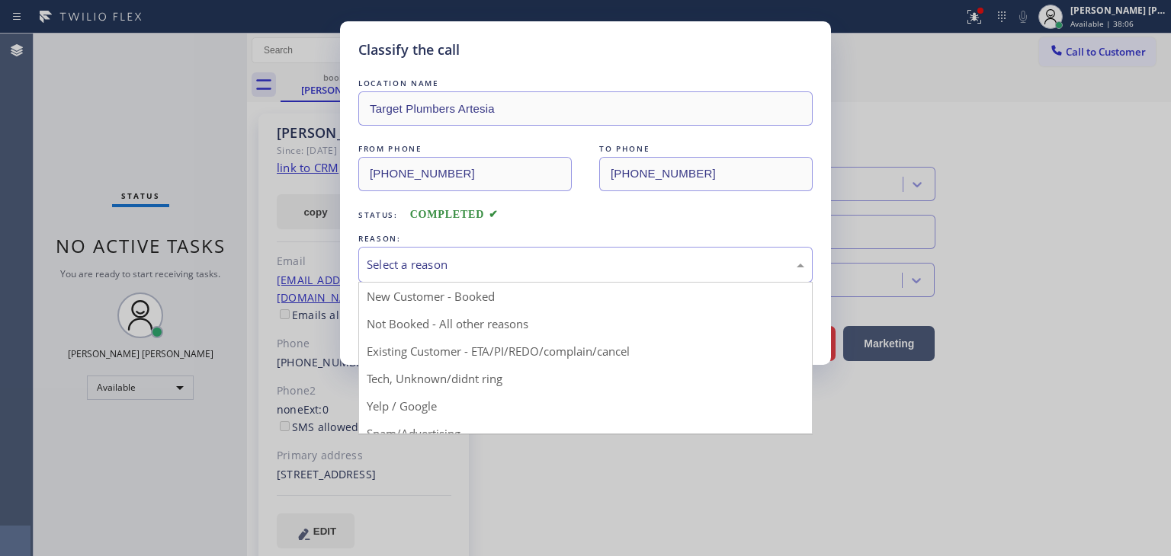
click at [441, 264] on div "Select a reason" at bounding box center [585, 265] width 437 height 18
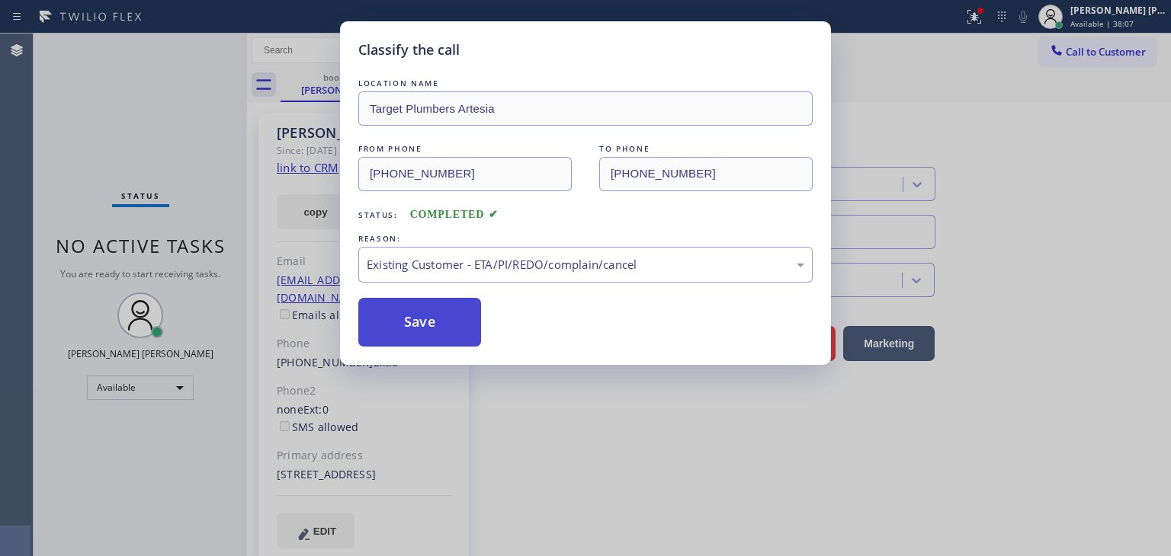
click at [436, 333] on button "Save" at bounding box center [419, 322] width 123 height 49
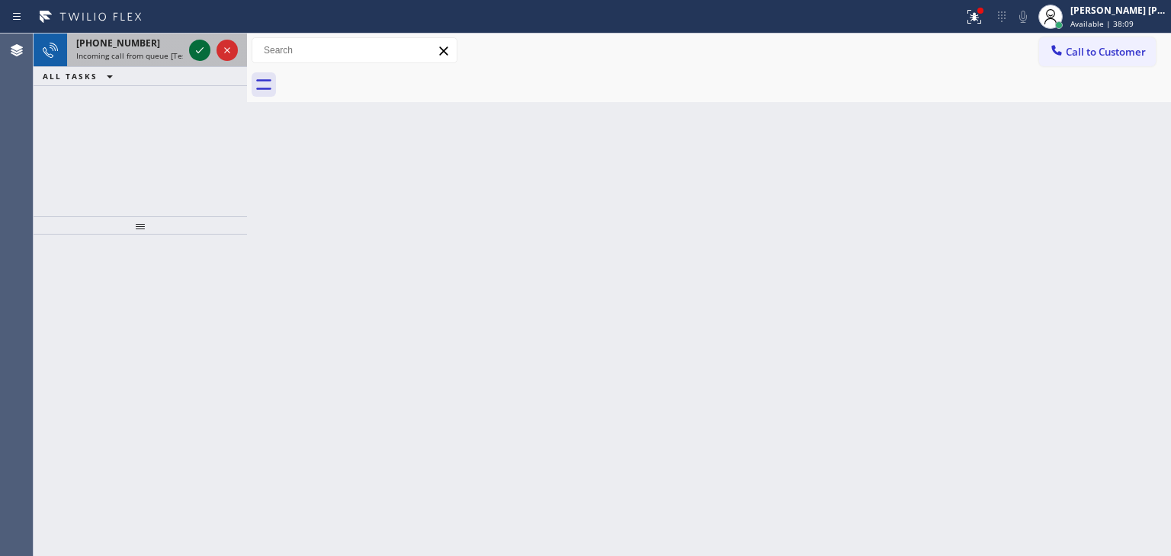
click at [204, 53] on icon at bounding box center [200, 50] width 18 height 18
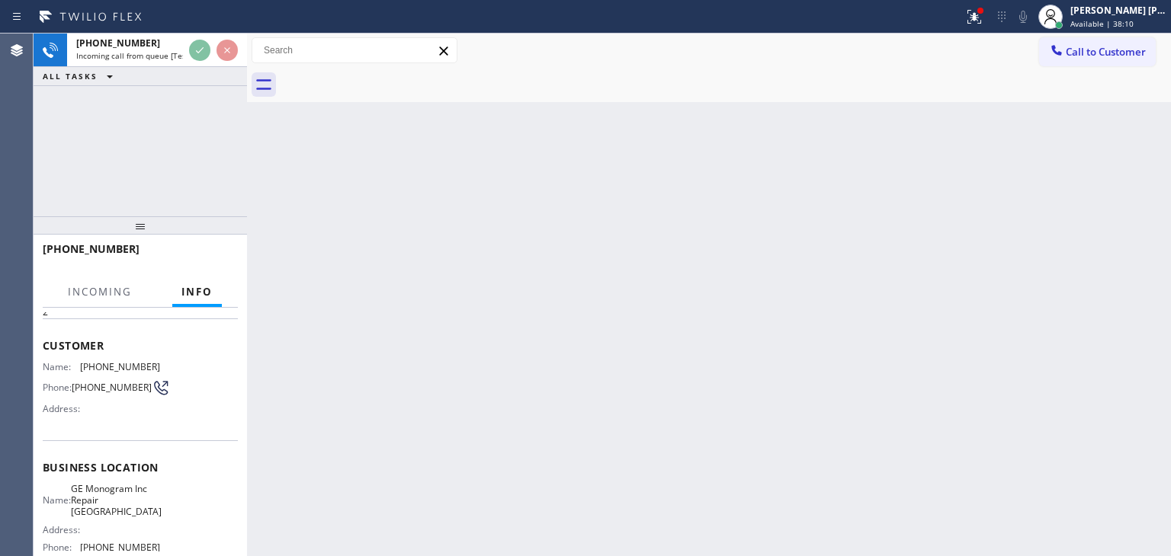
scroll to position [76, 0]
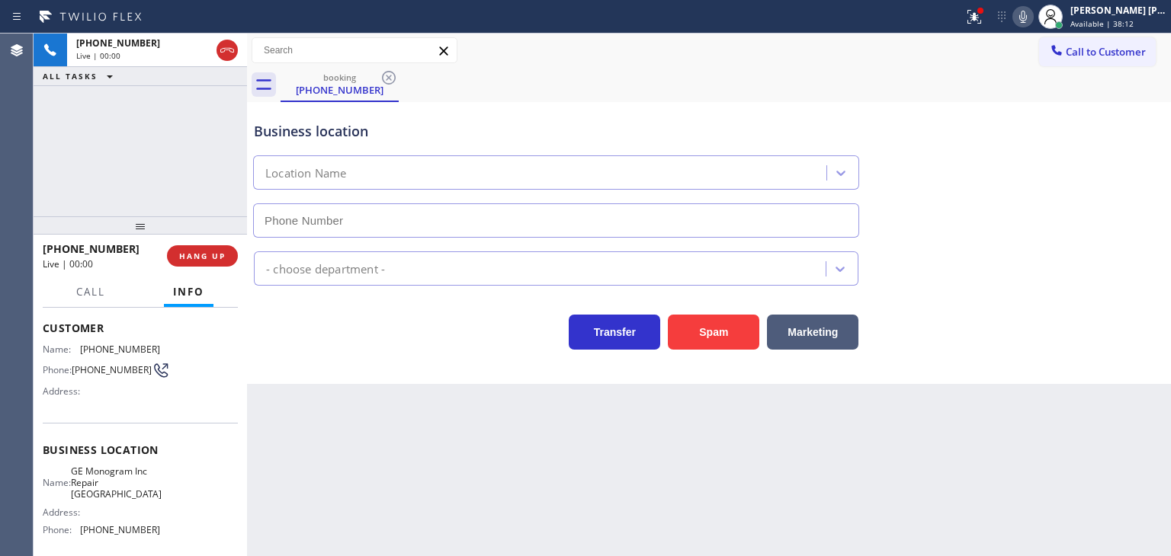
type input "[PHONE_NUMBER]"
click at [1032, 16] on icon at bounding box center [1023, 17] width 18 height 18
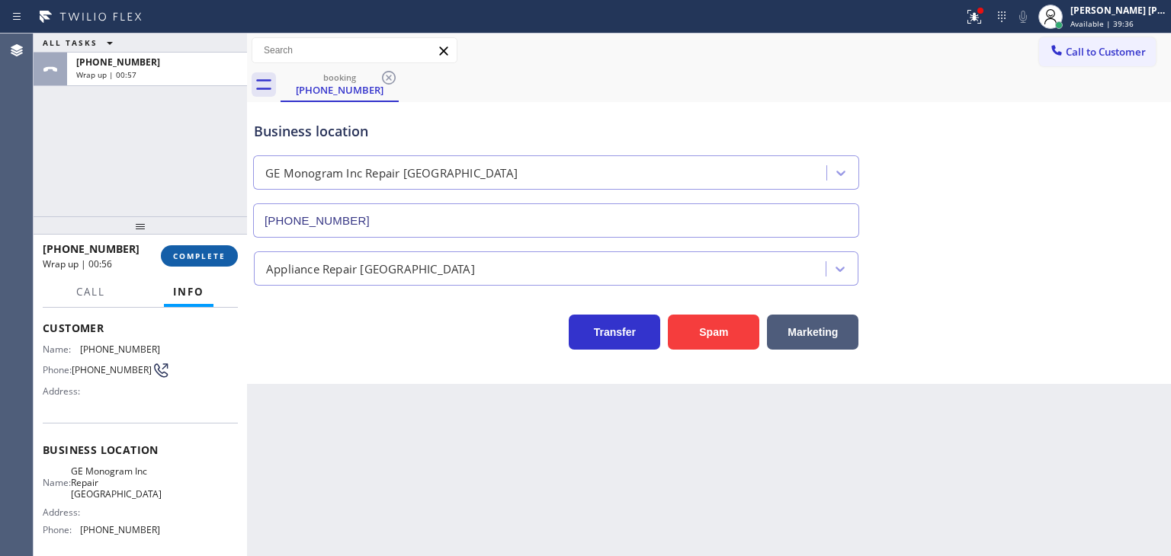
click at [209, 259] on span "COMPLETE" at bounding box center [199, 256] width 53 height 11
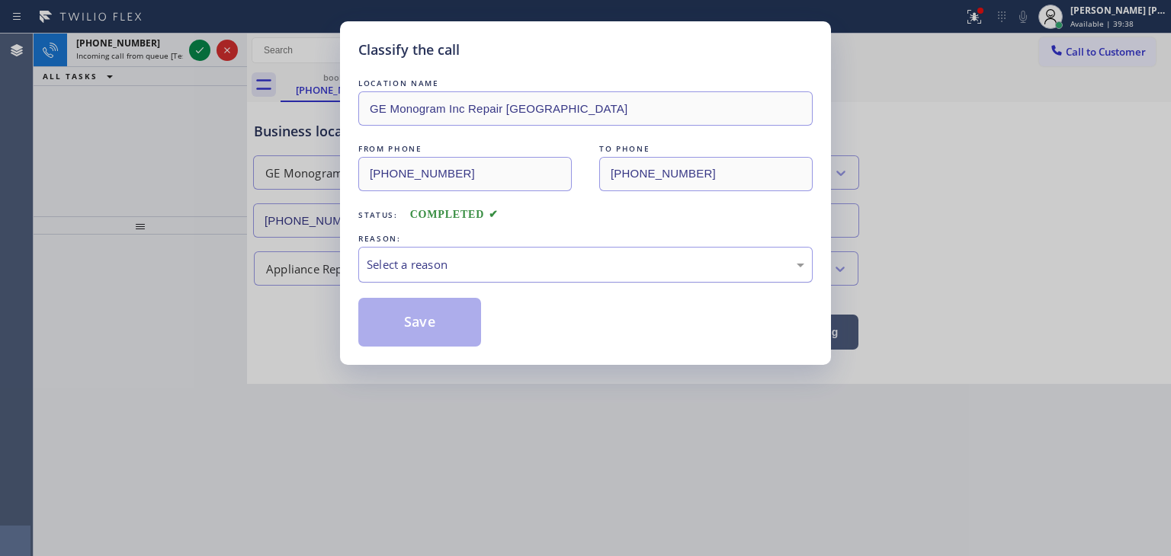
click at [415, 269] on div "Select a reason" at bounding box center [585, 265] width 437 height 18
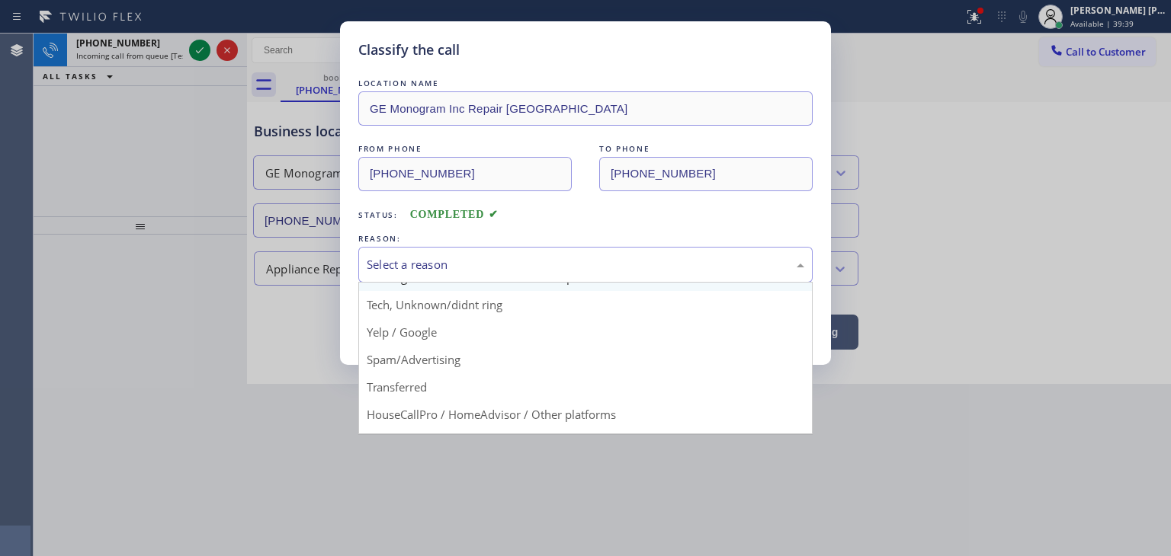
scroll to position [76, 0]
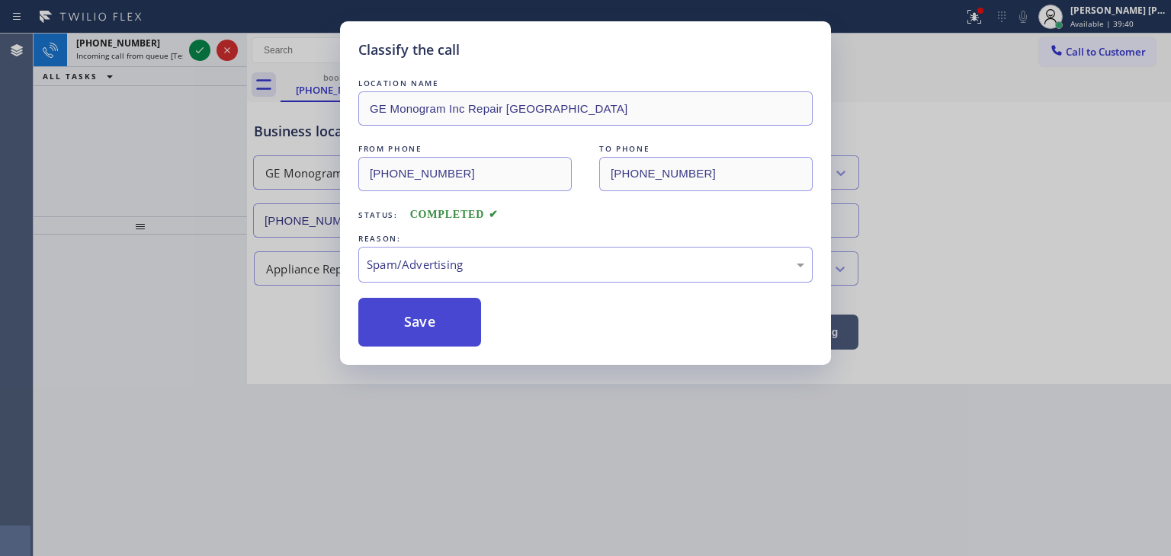
click at [408, 329] on button "Save" at bounding box center [419, 322] width 123 height 49
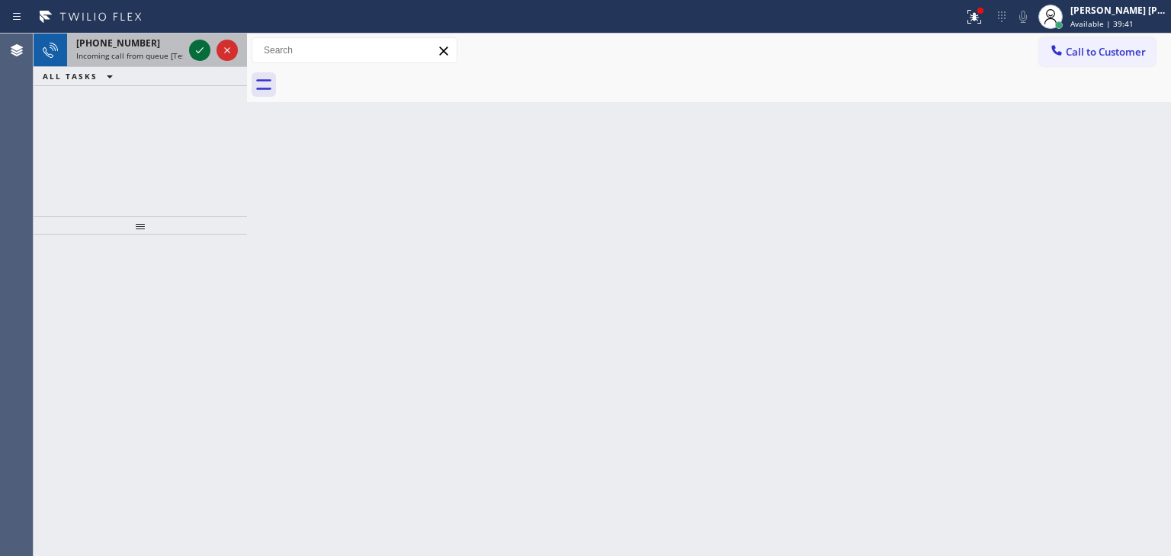
click at [206, 49] on icon at bounding box center [200, 50] width 18 height 18
click at [200, 53] on icon at bounding box center [200, 50] width 18 height 18
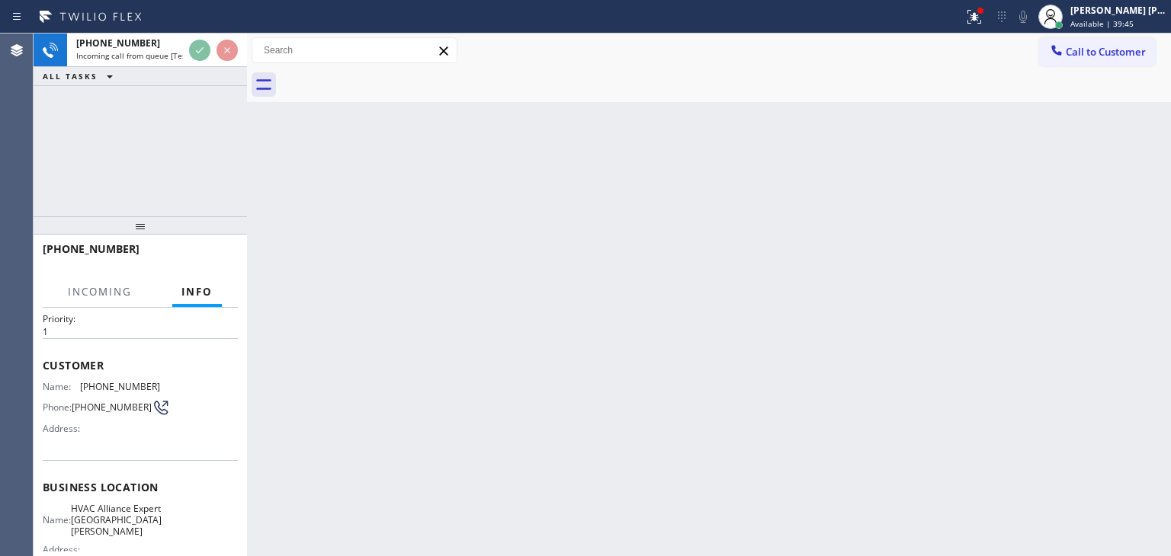
scroll to position [76, 0]
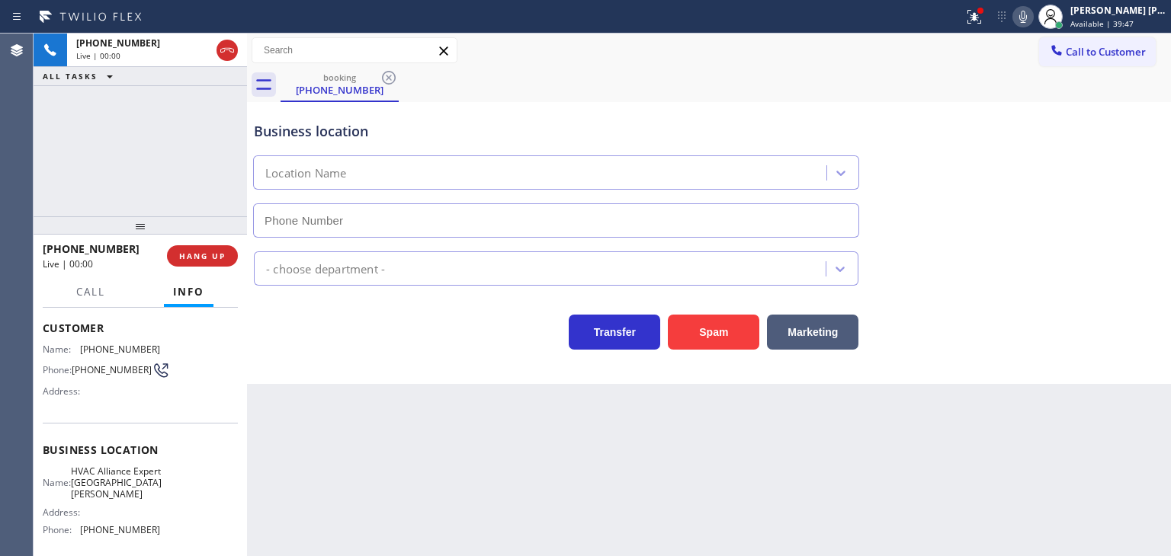
type input "[PHONE_NUMBER]"
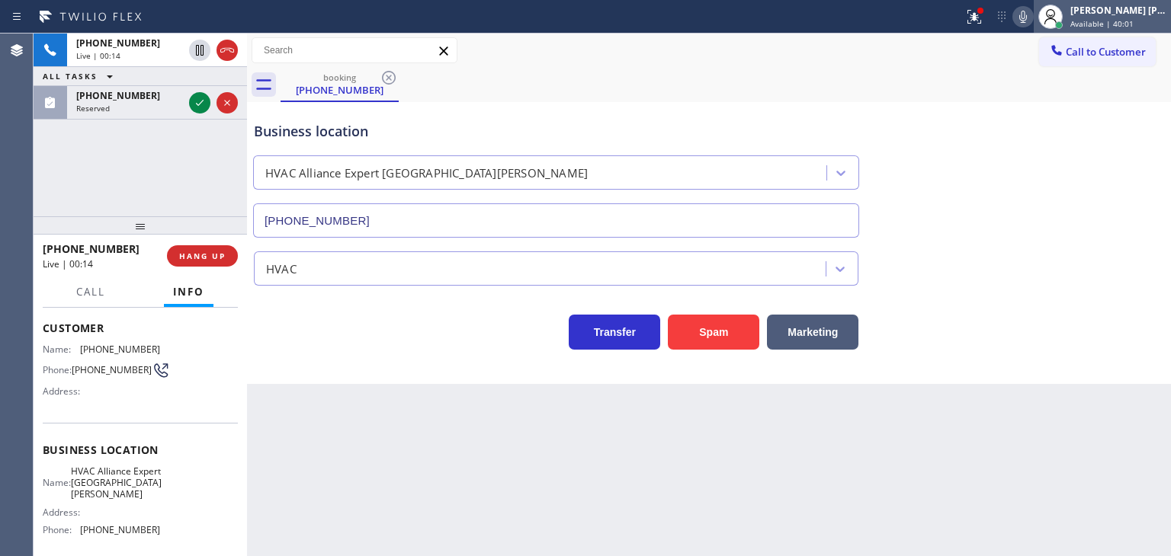
drag, startPoint x: 1122, startPoint y: 13, endPoint x: 1111, endPoint y: 24, distance: 15.1
click at [1120, 12] on div "[PERSON_NAME] [PERSON_NAME]" at bounding box center [1118, 10] width 96 height 13
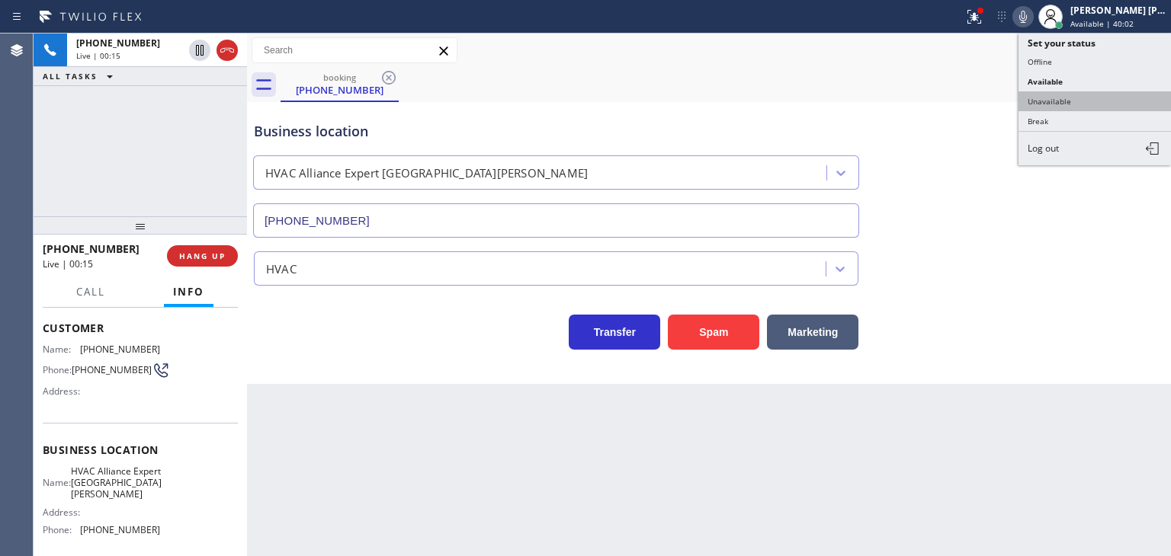
click at [1078, 91] on button "Unavailable" at bounding box center [1094, 101] width 152 height 20
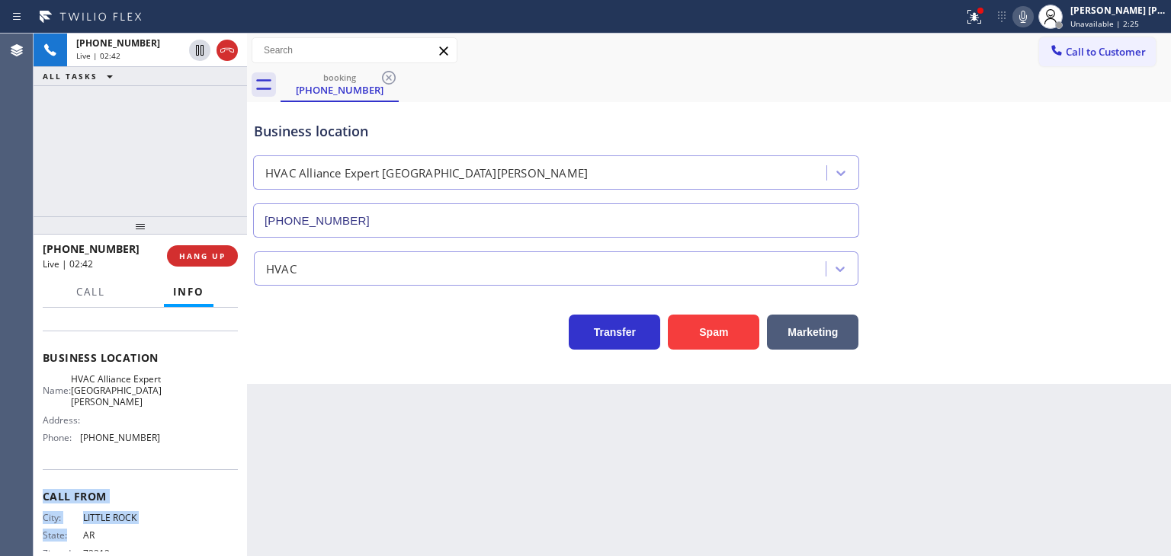
scroll to position [184, 0]
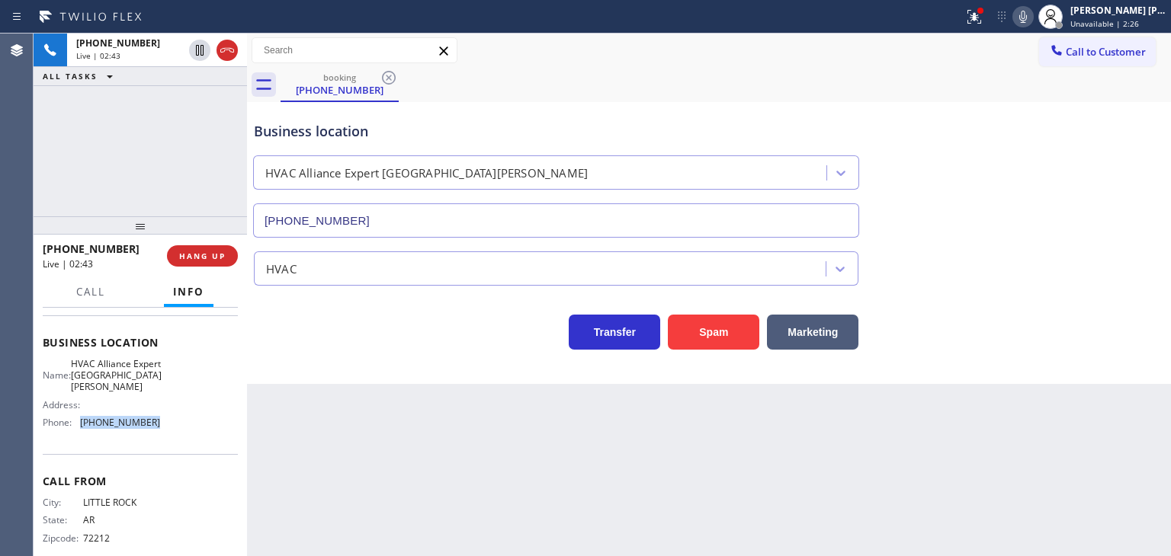
drag, startPoint x: 151, startPoint y: 534, endPoint x: 74, endPoint y: 422, distance: 135.9
click at [74, 422] on div "Phone: [PHONE_NUMBER]" at bounding box center [101, 422] width 117 height 11
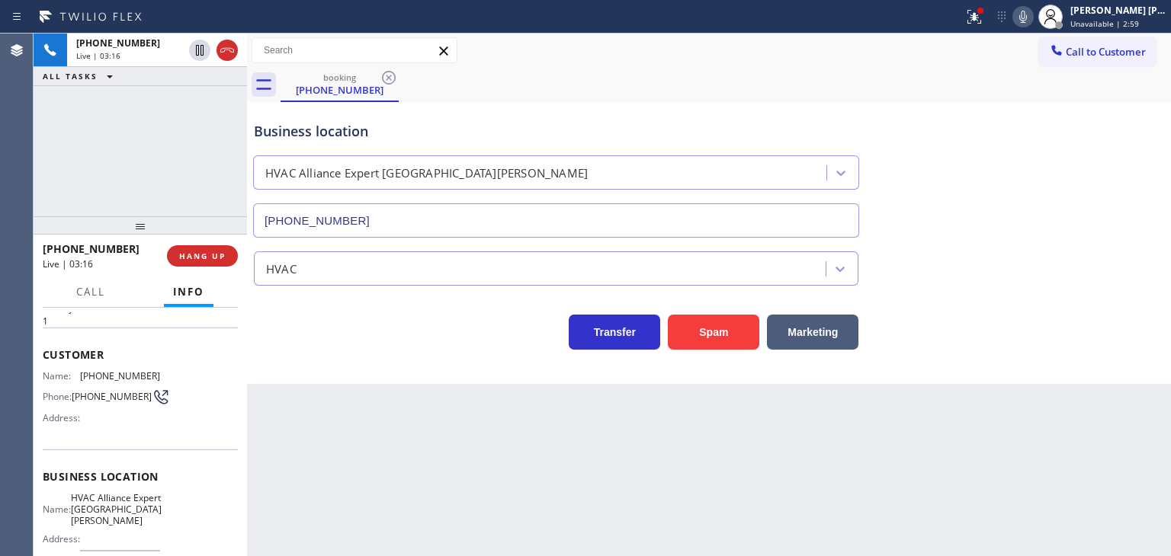
scroll to position [76, 0]
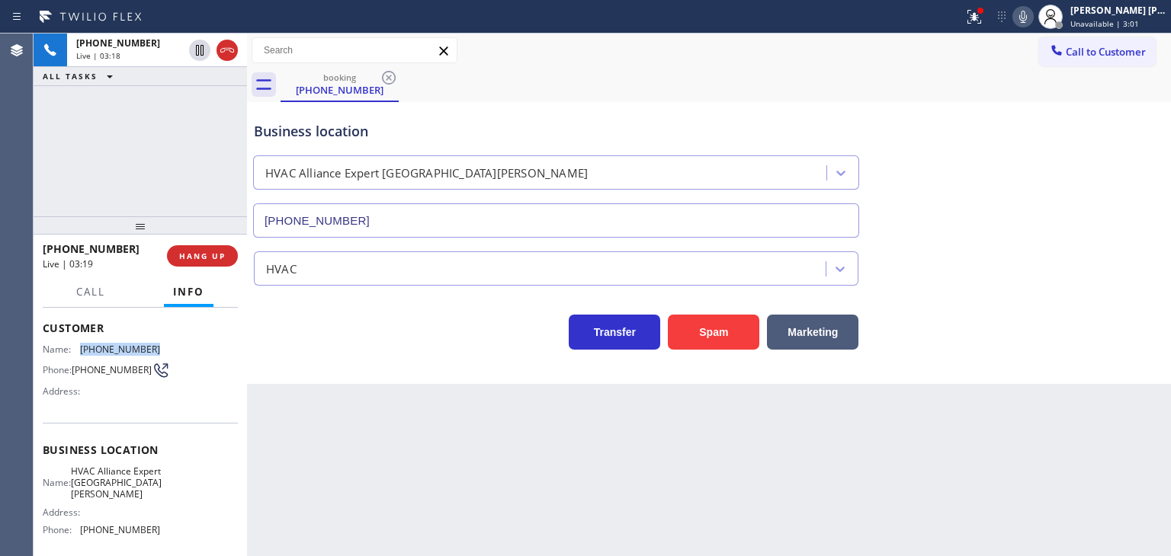
drag, startPoint x: 159, startPoint y: 349, endPoint x: 79, endPoint y: 348, distance: 80.0
click at [79, 348] on div "Name: [PHONE_NUMBER] Phone: [PHONE_NUMBER] Address:" at bounding box center [140, 374] width 195 height 60
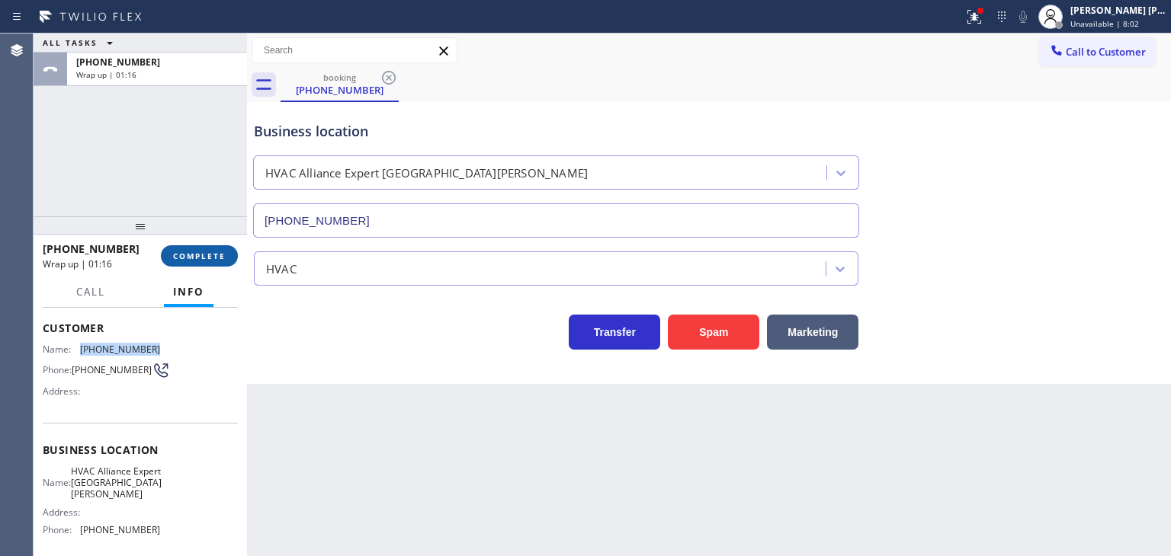
click at [192, 257] on span "COMPLETE" at bounding box center [199, 256] width 53 height 11
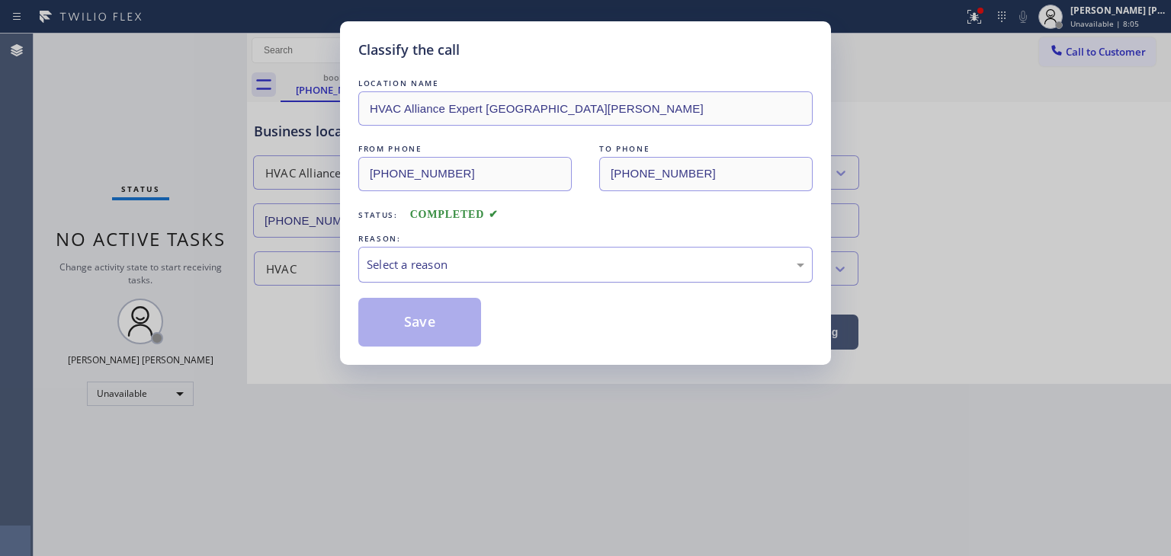
click at [444, 271] on div "Select a reason" at bounding box center [585, 265] width 437 height 18
click at [424, 324] on button "Save" at bounding box center [419, 322] width 123 height 49
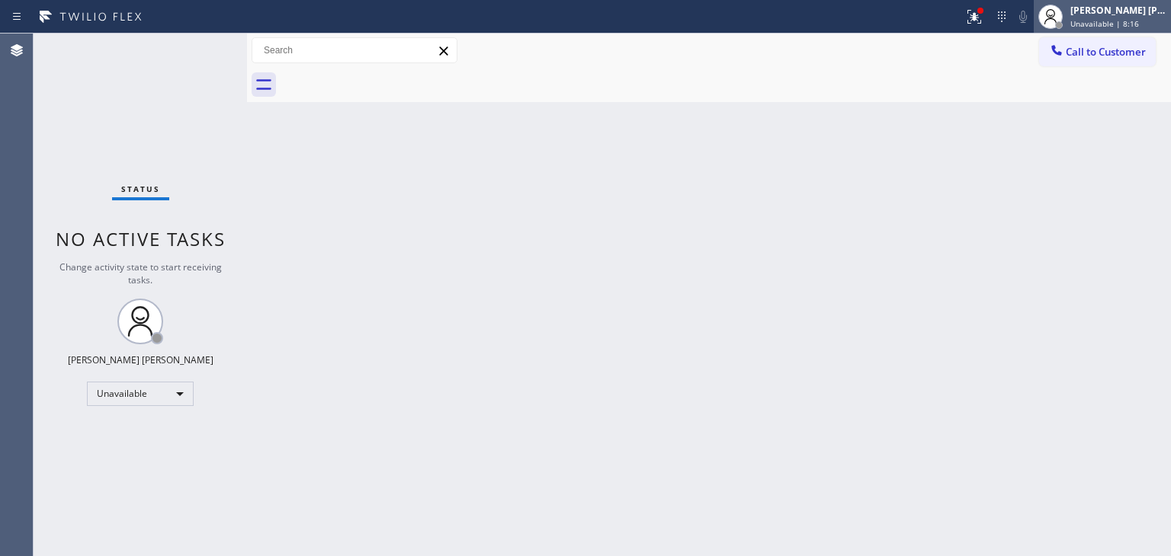
click at [1128, 19] on span "Unavailable | 8:16" at bounding box center [1104, 23] width 69 height 11
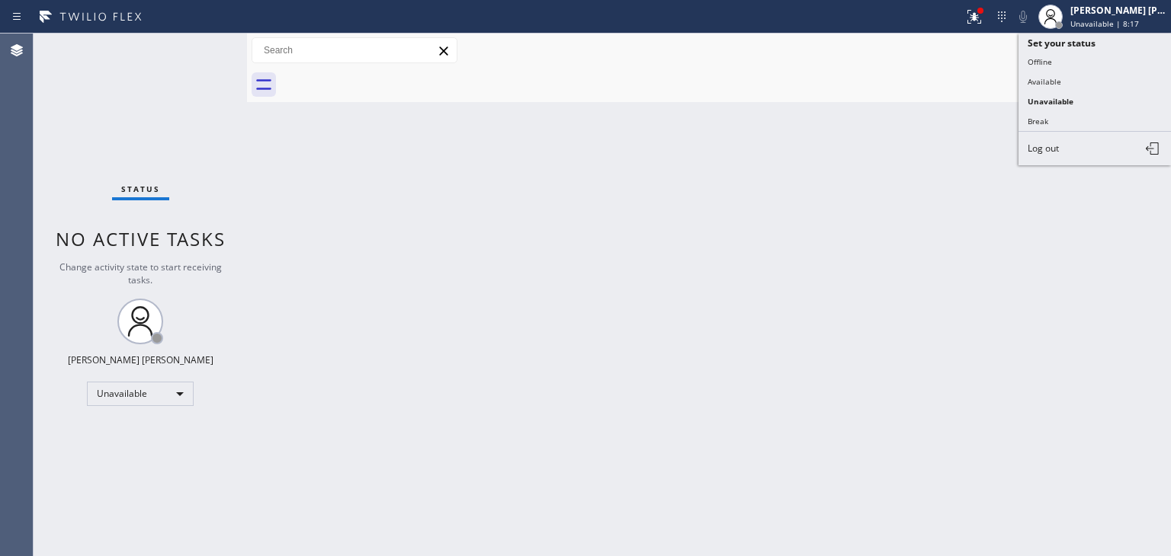
drag, startPoint x: 1047, startPoint y: 72, endPoint x: 1037, endPoint y: 75, distance: 10.9
click at [1047, 74] on button "Available" at bounding box center [1094, 82] width 152 height 20
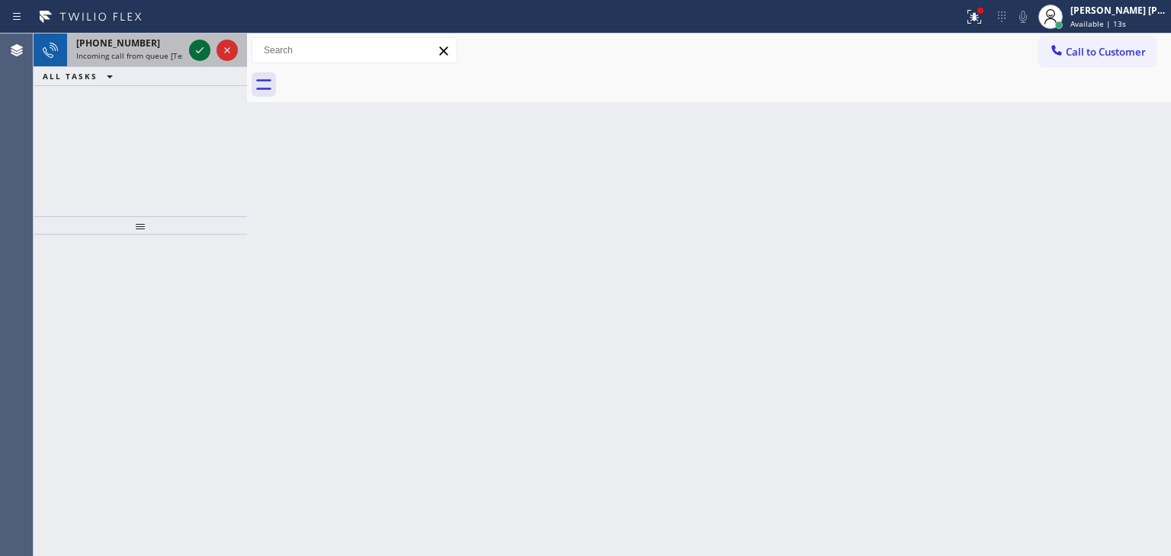
click at [194, 43] on icon at bounding box center [200, 50] width 18 height 18
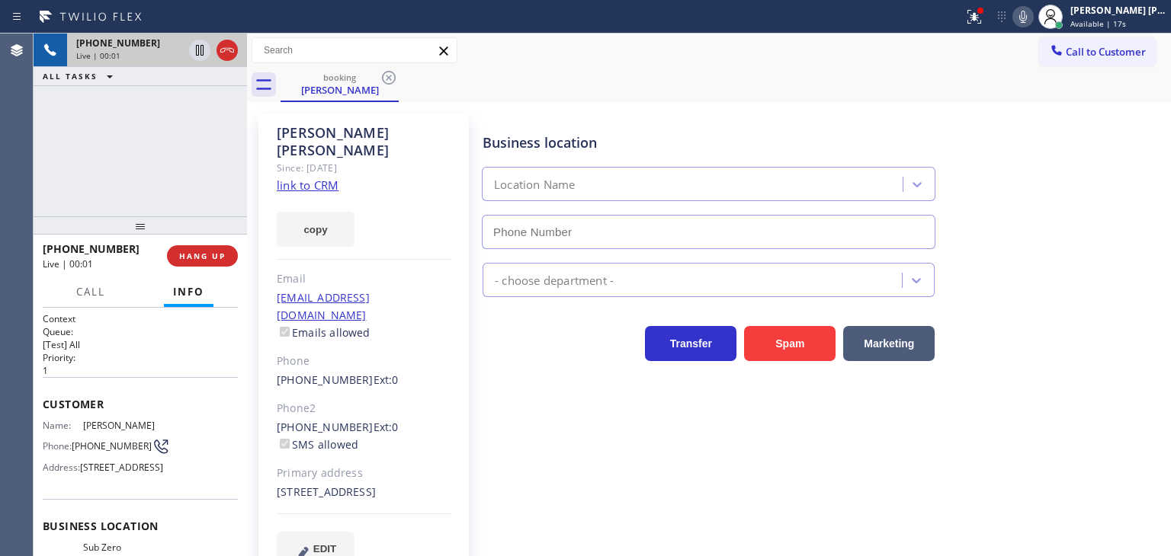
type input "[PHONE_NUMBER]"
click at [322, 178] on link "link to CRM" at bounding box center [308, 185] width 62 height 15
click at [140, 178] on div "[PHONE_NUMBER] Live | 04:03 ALL TASKS ALL TASKS ACTIVE TASKS TASKS IN WRAP UP" at bounding box center [140, 125] width 213 height 183
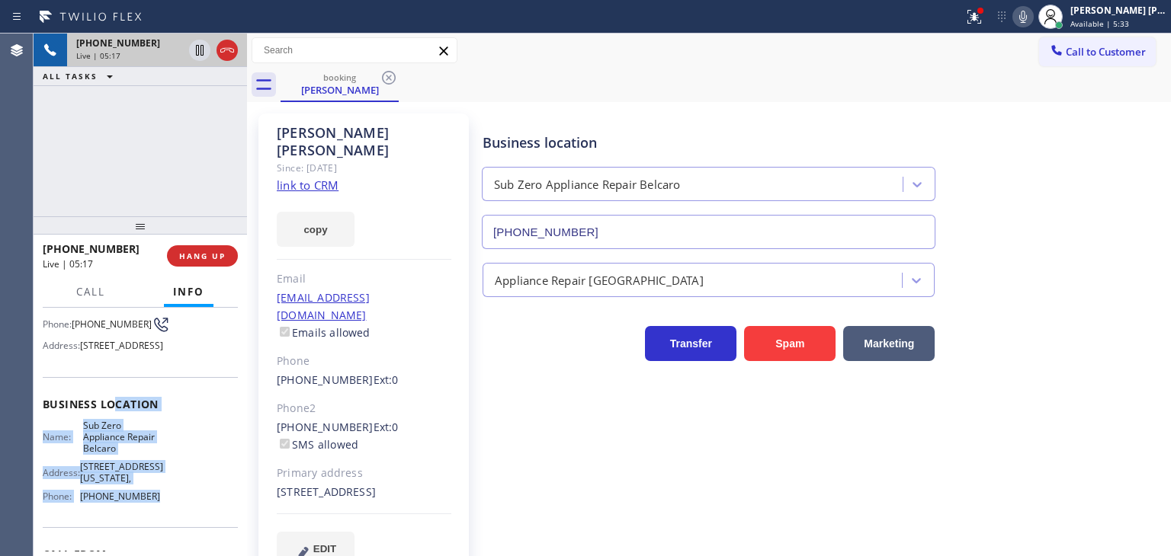
scroll to position [76, 0]
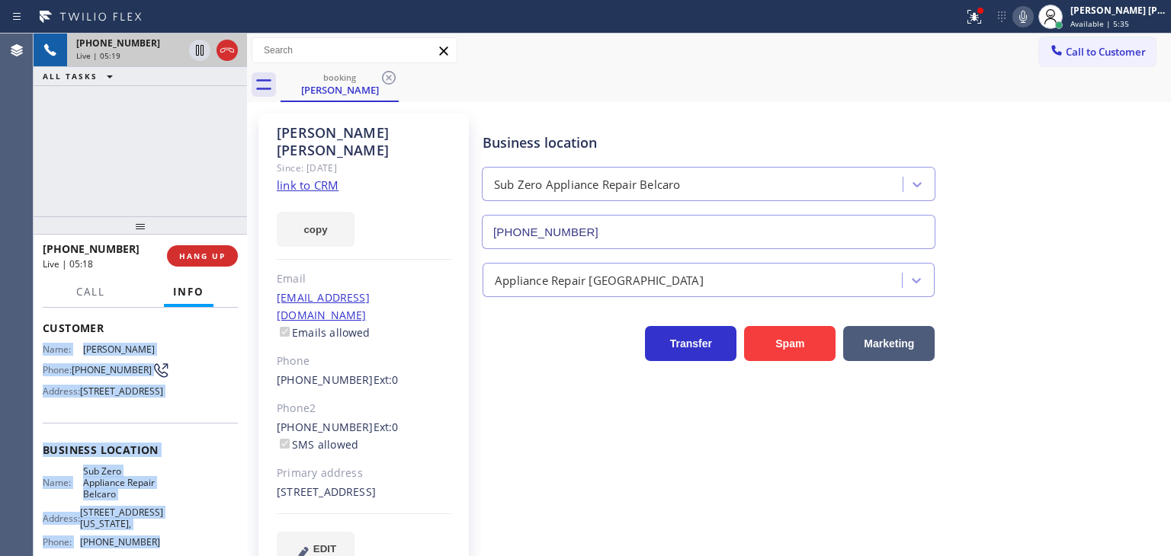
drag, startPoint x: 169, startPoint y: 485, endPoint x: 43, endPoint y: 348, distance: 186.6
click at [43, 348] on div "Context Queue: [Test] All Priority: 1 Customer Name: [GEOGRAPHIC_DATA][PERSON_N…" at bounding box center [140, 462] width 195 height 453
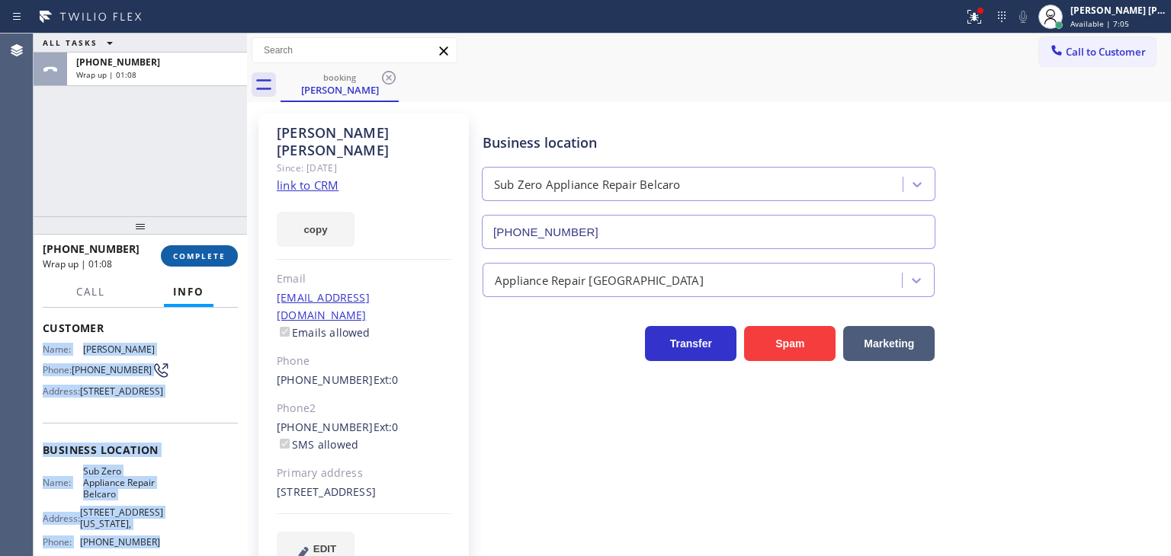
click at [210, 255] on span "COMPLETE" at bounding box center [199, 256] width 53 height 11
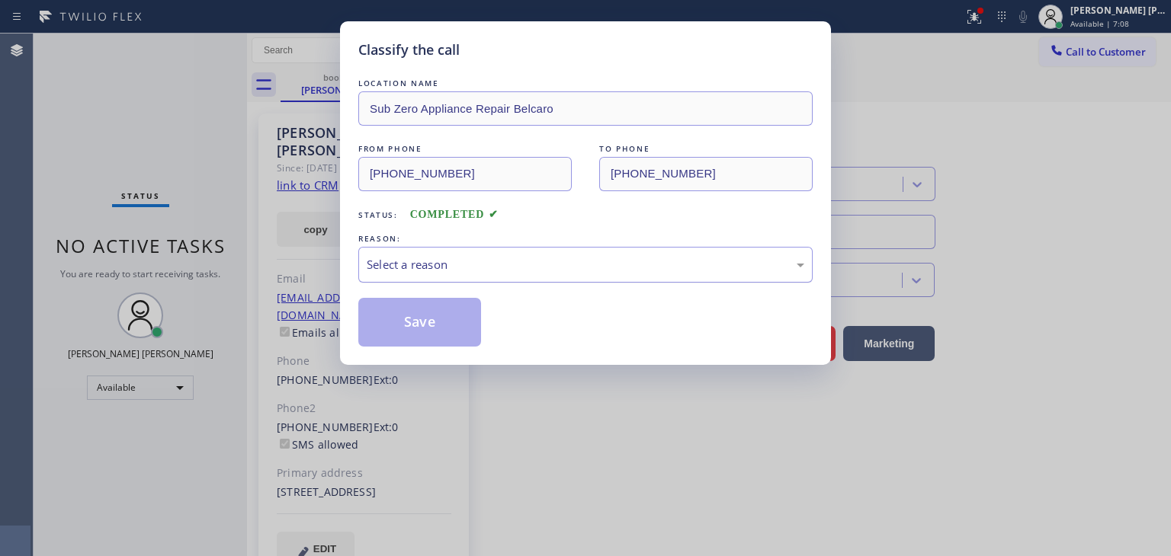
click at [386, 269] on div "Select a reason" at bounding box center [585, 265] width 437 height 18
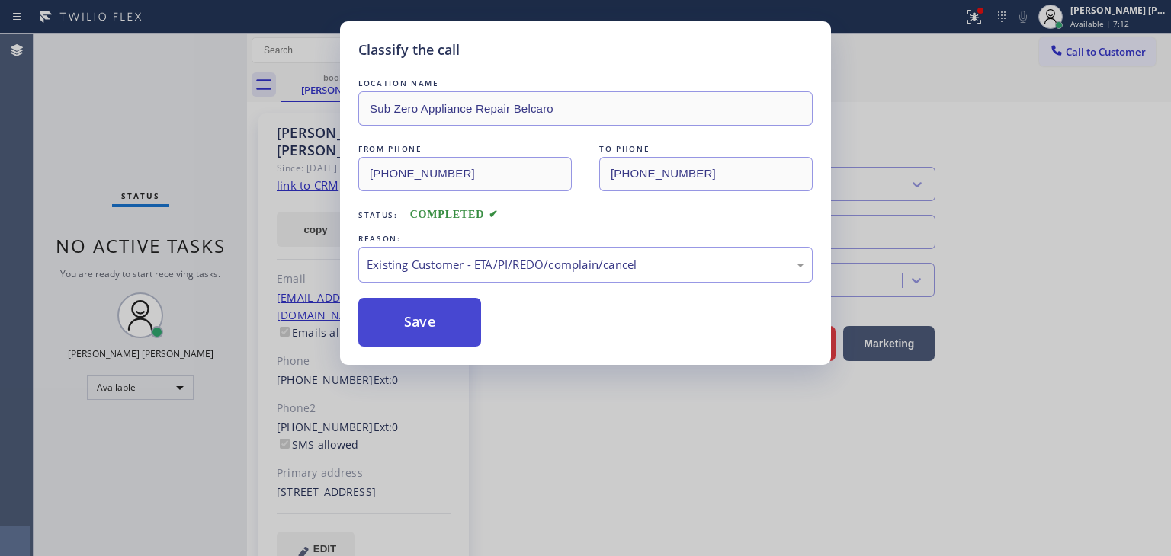
click at [420, 328] on button "Save" at bounding box center [419, 322] width 123 height 49
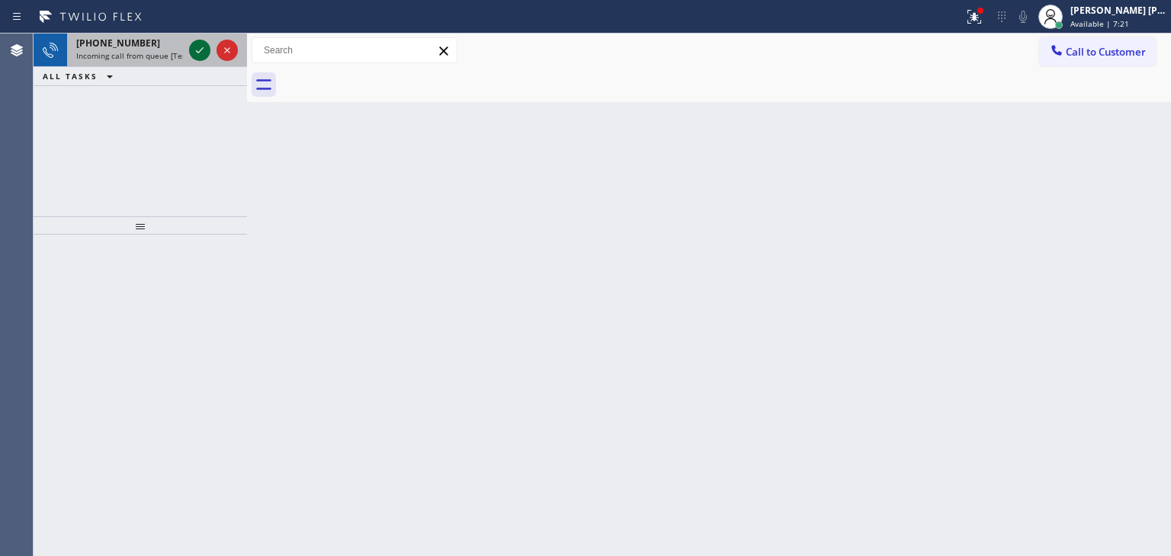
click at [203, 51] on icon at bounding box center [200, 50] width 18 height 18
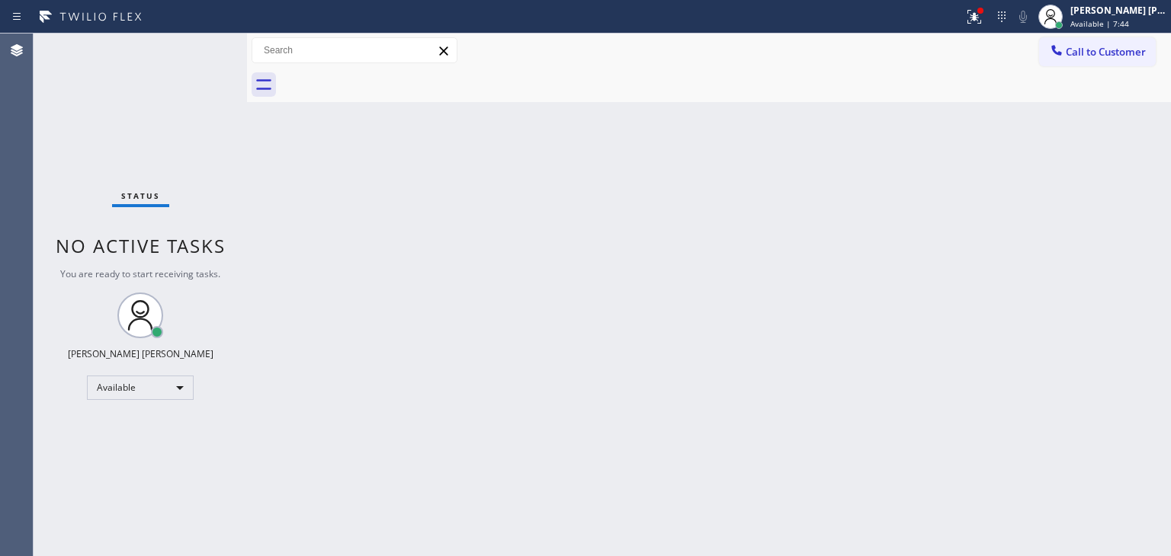
drag, startPoint x: 1101, startPoint y: 22, endPoint x: 1097, endPoint y: 34, distance: 12.1
click at [1101, 22] on span "Available | 7:44" at bounding box center [1099, 23] width 59 height 11
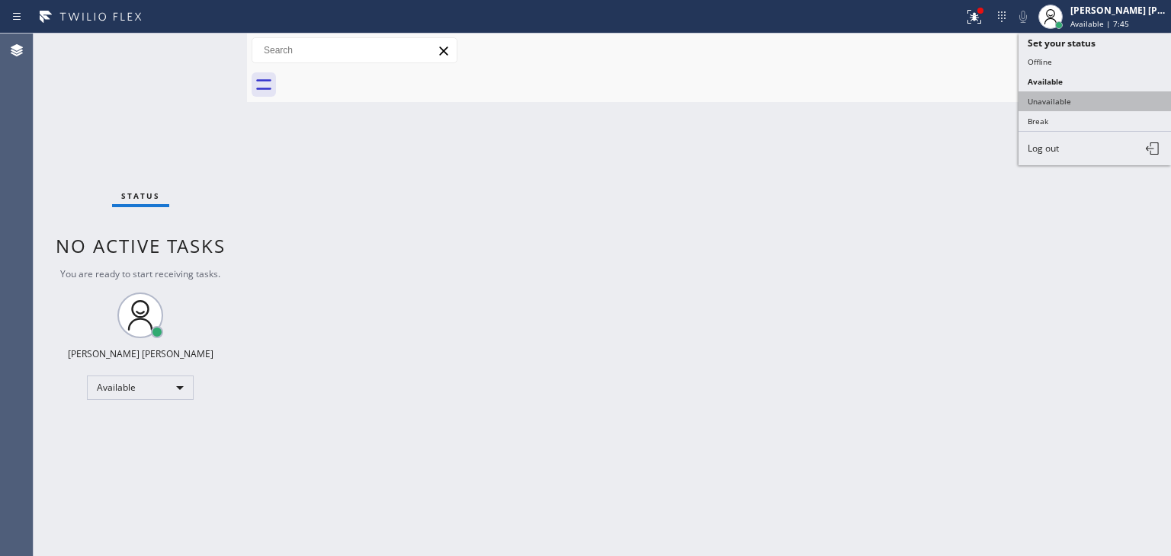
click at [1073, 98] on button "Unavailable" at bounding box center [1094, 101] width 152 height 20
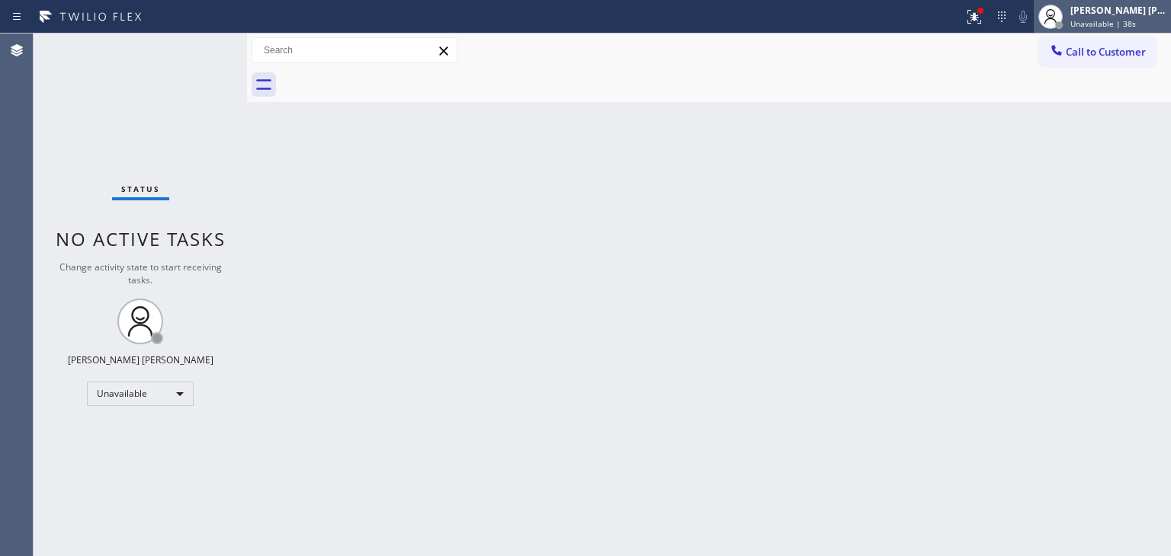
click at [1133, 10] on div "[PERSON_NAME] [PERSON_NAME]" at bounding box center [1118, 10] width 96 height 13
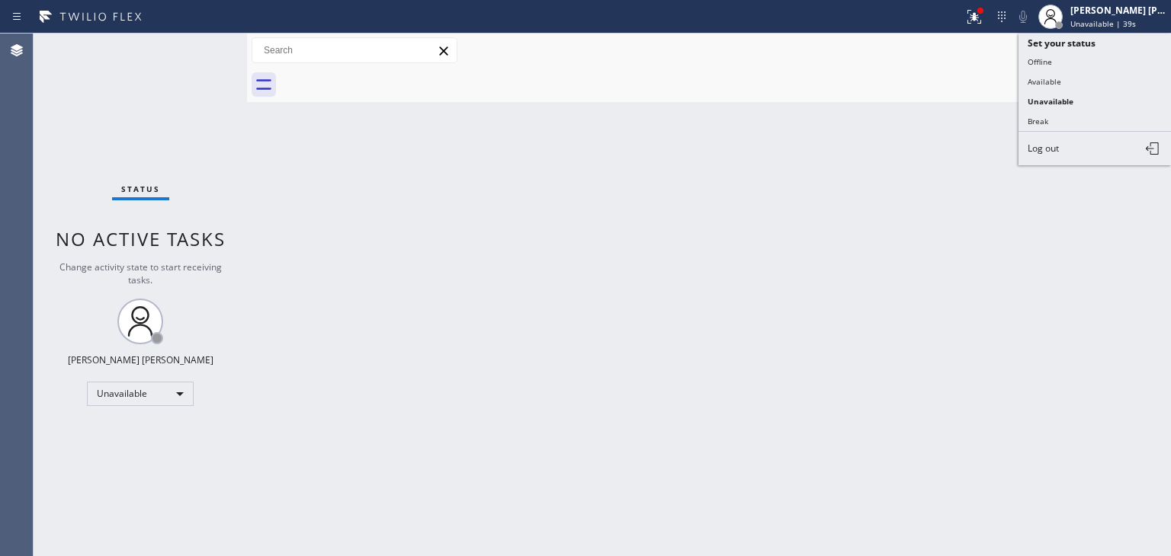
click at [1099, 72] on button "Available" at bounding box center [1094, 82] width 152 height 20
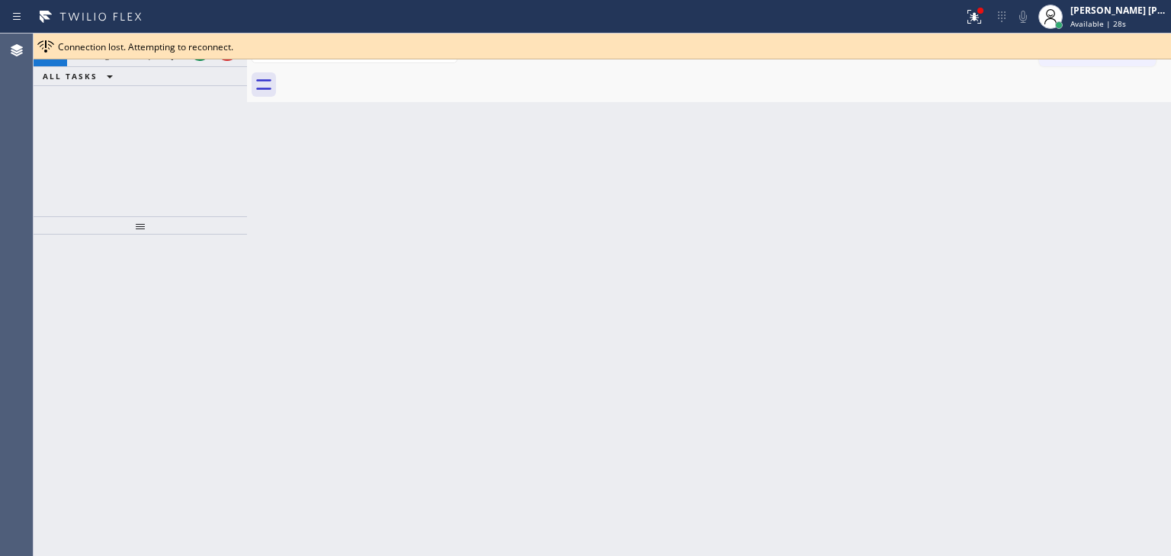
click at [198, 56] on div "Connection lost. Attempting to reconnect." at bounding box center [602, 47] width 1137 height 26
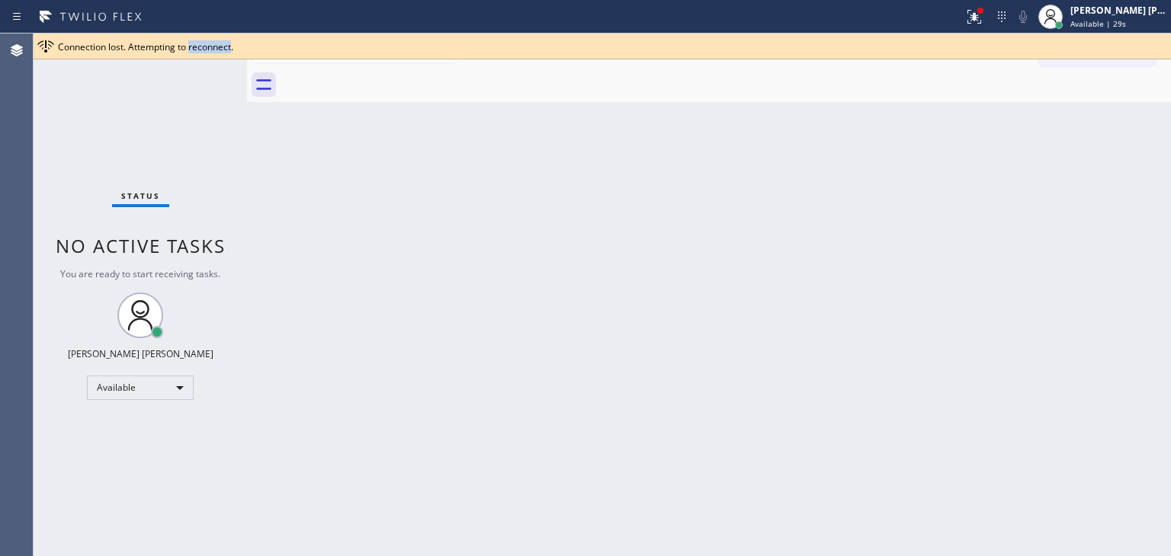
click at [198, 56] on div "Connection lost. Attempting to reconnect." at bounding box center [602, 47] width 1137 height 26
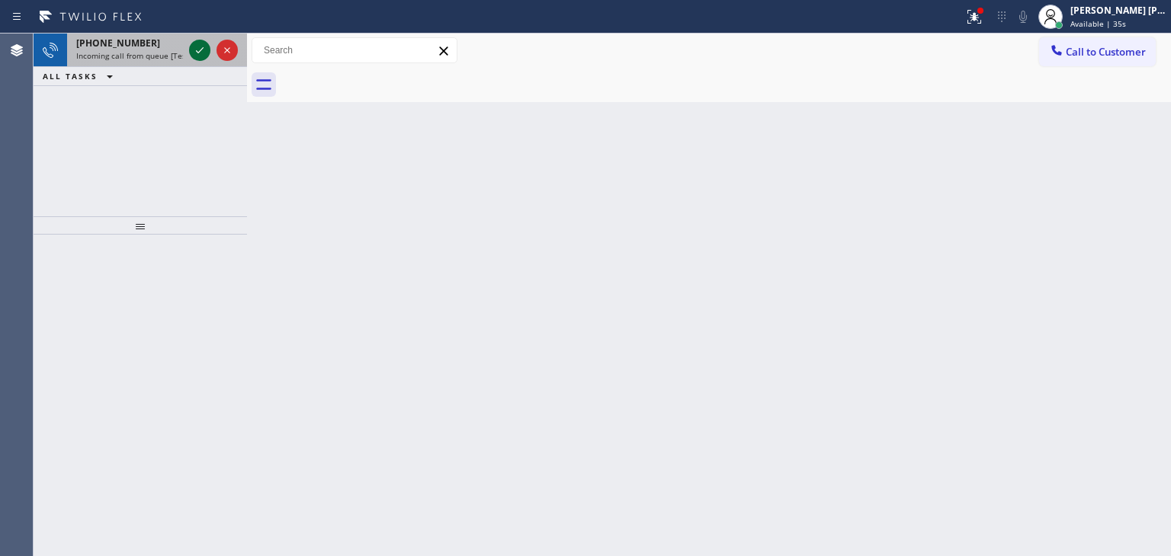
click at [196, 43] on icon at bounding box center [200, 50] width 18 height 18
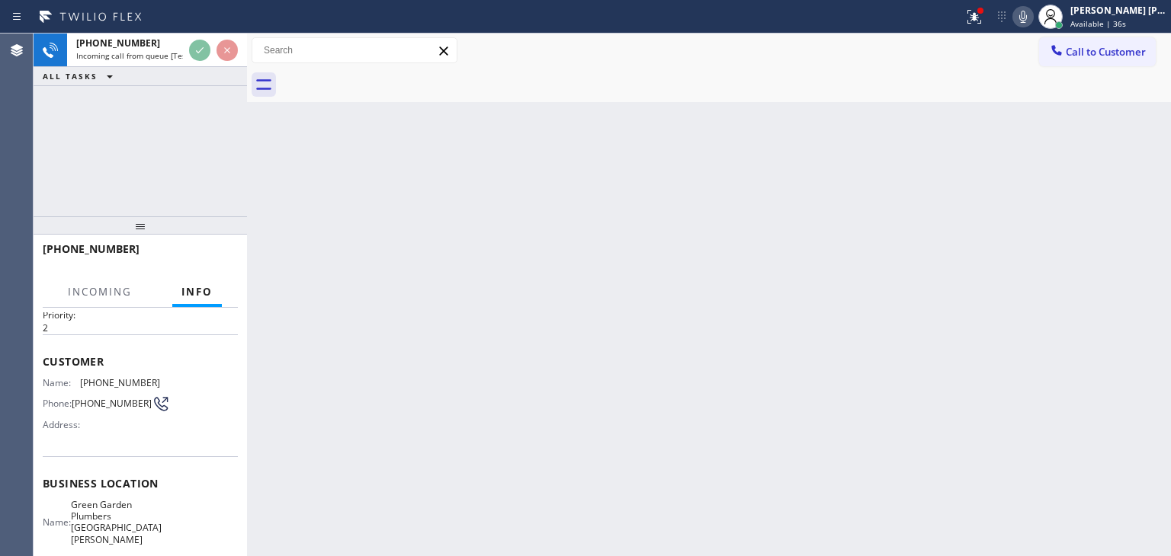
scroll to position [76, 0]
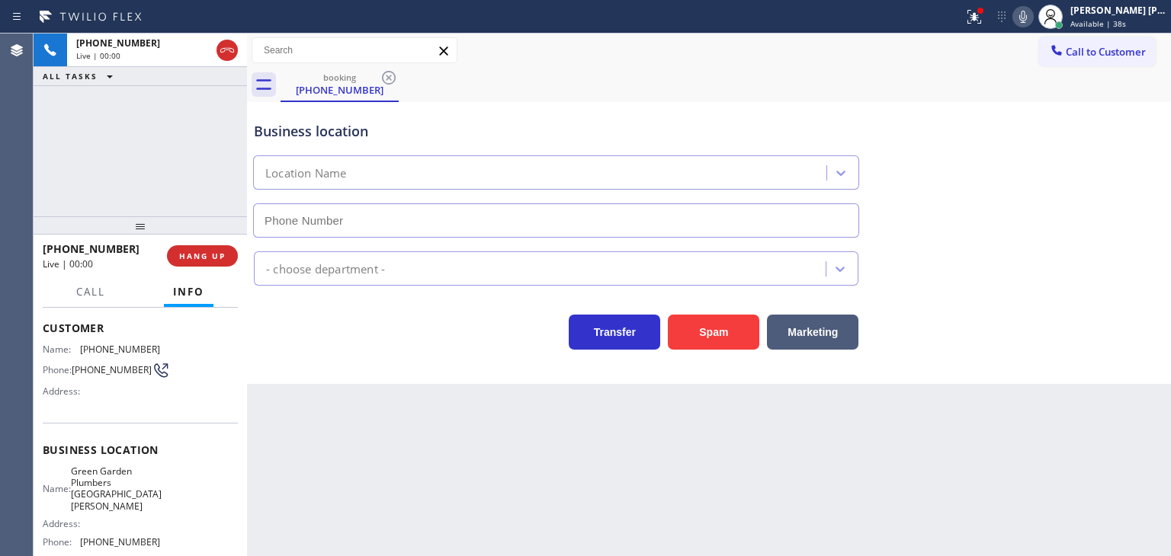
type input "[PHONE_NUMBER]"
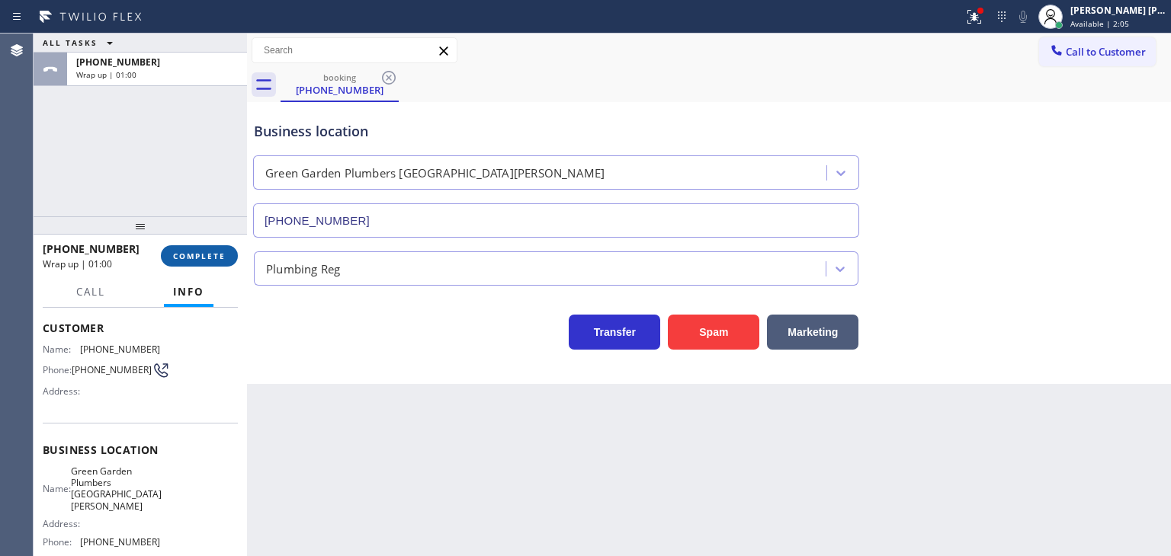
click at [206, 258] on span "COMPLETE" at bounding box center [199, 256] width 53 height 11
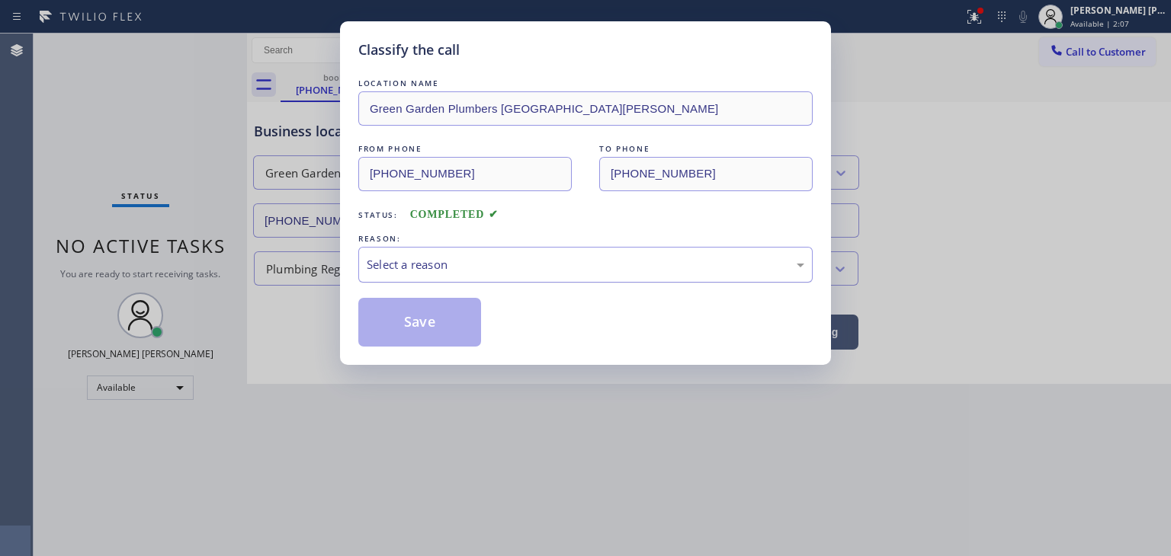
click at [407, 259] on div "Select a reason" at bounding box center [585, 265] width 437 height 18
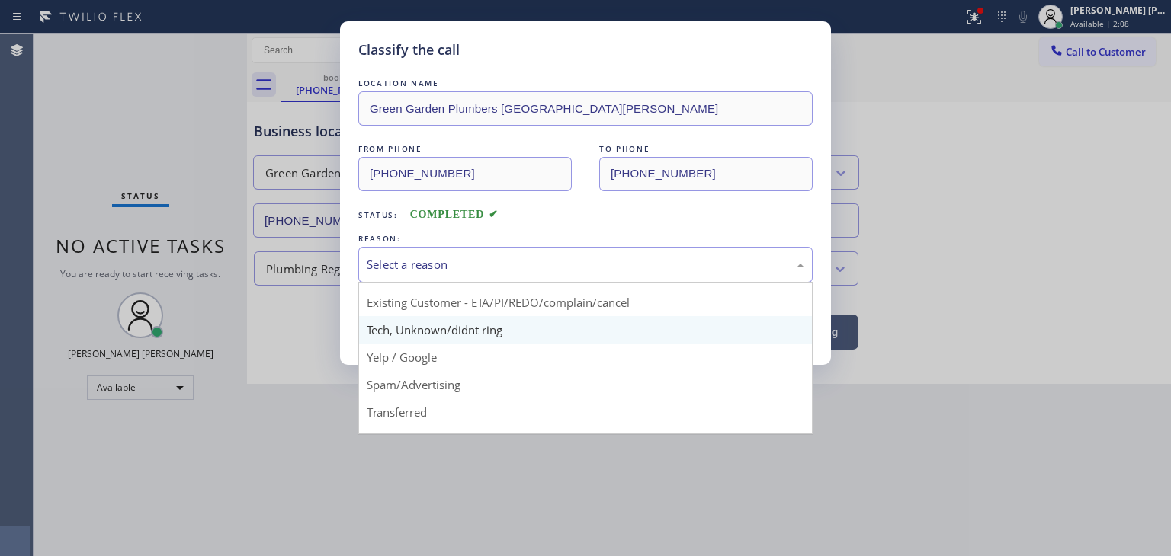
scroll to position [76, 0]
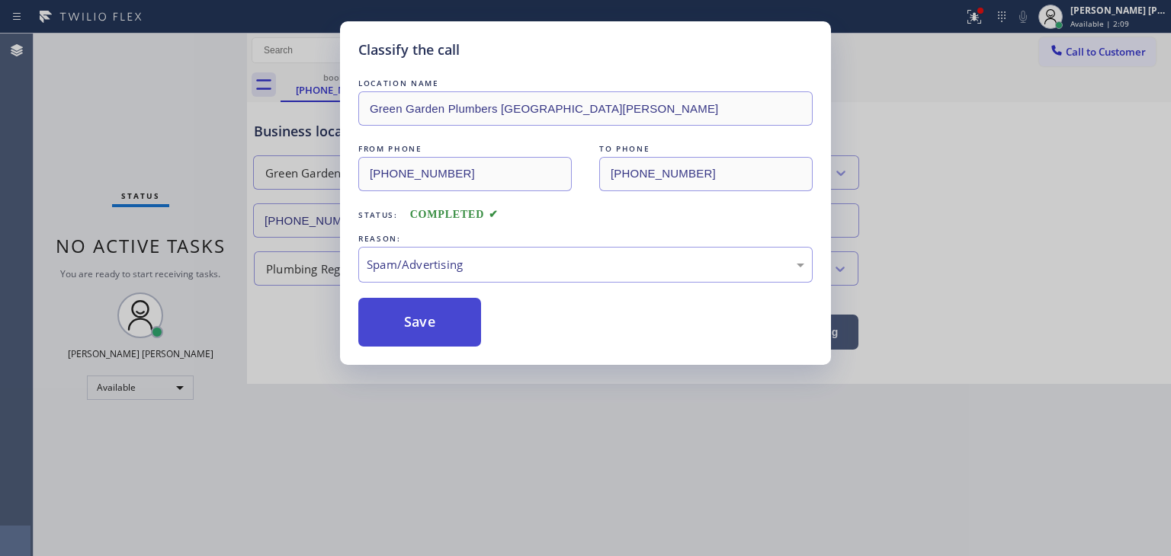
click at [425, 336] on button "Save" at bounding box center [419, 322] width 123 height 49
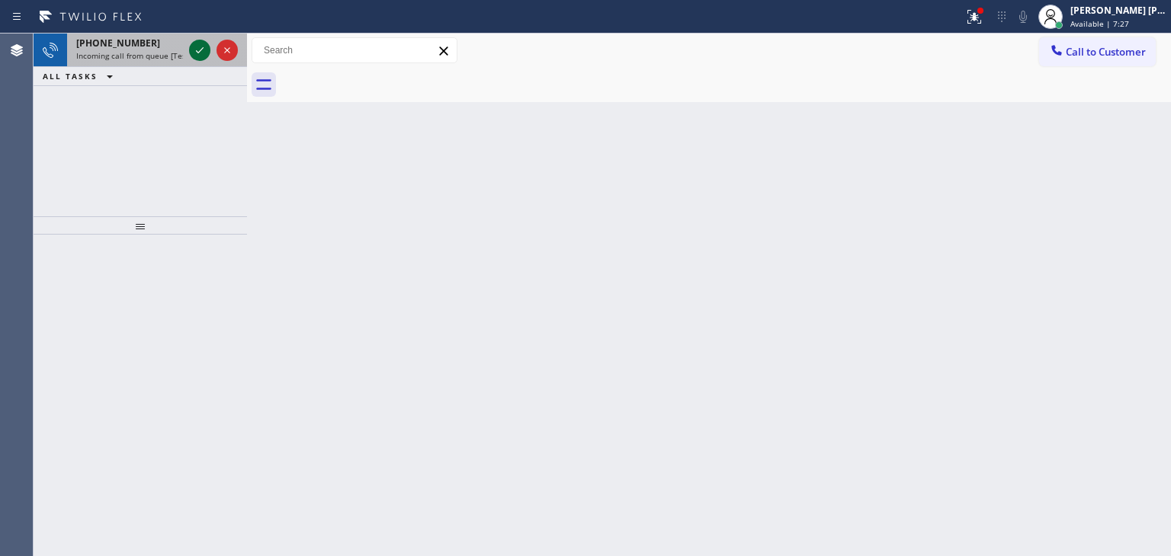
click at [189, 47] on div at bounding box center [199, 50] width 21 height 18
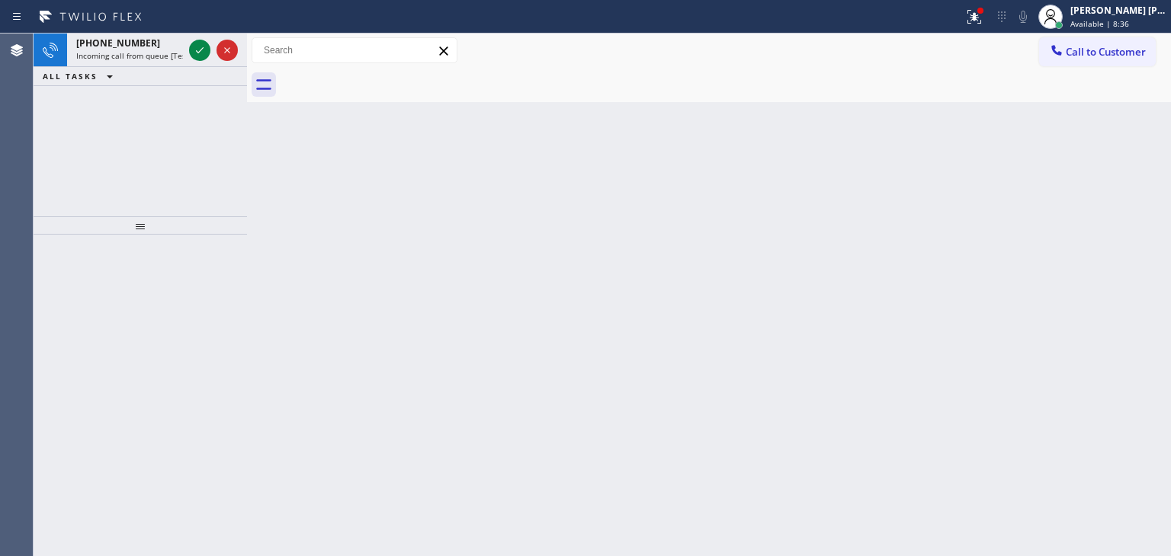
drag, startPoint x: 201, startPoint y: 50, endPoint x: 195, endPoint y: 96, distance: 46.9
click at [201, 50] on icon at bounding box center [200, 50] width 8 height 6
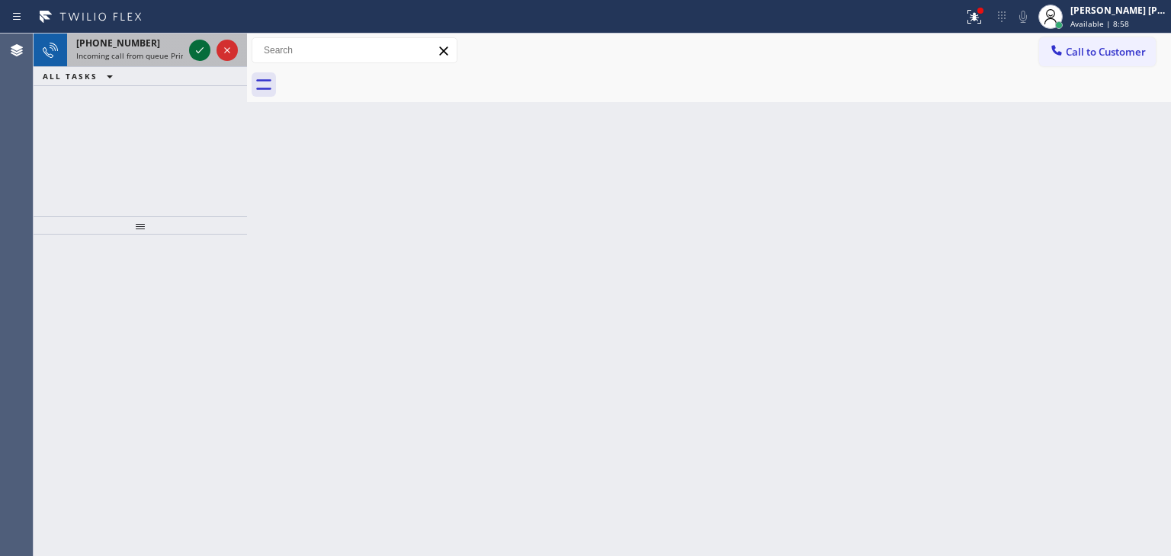
click at [199, 46] on icon at bounding box center [200, 50] width 18 height 18
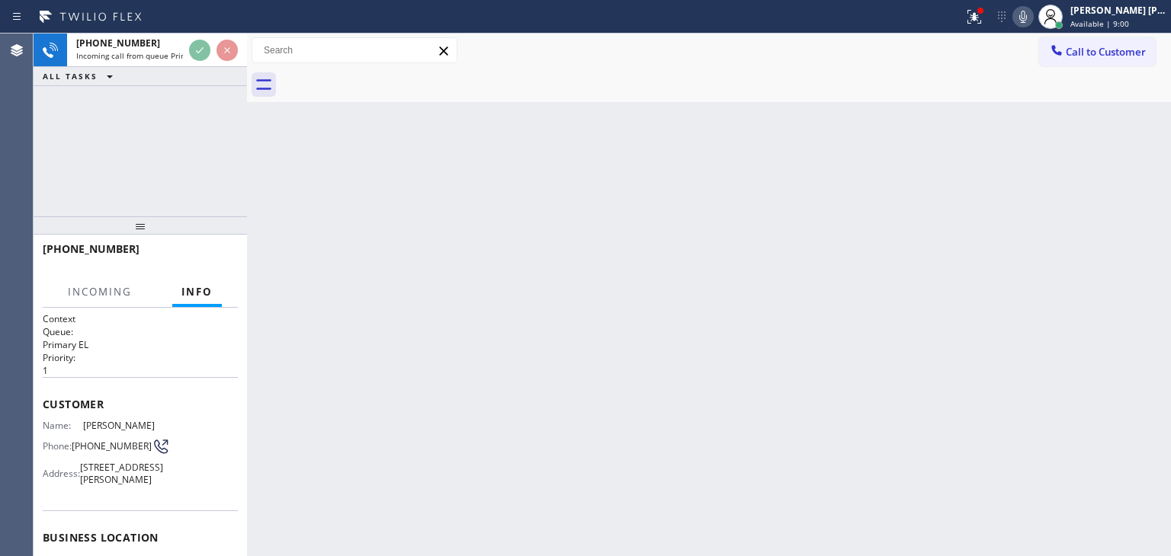
scroll to position [76, 0]
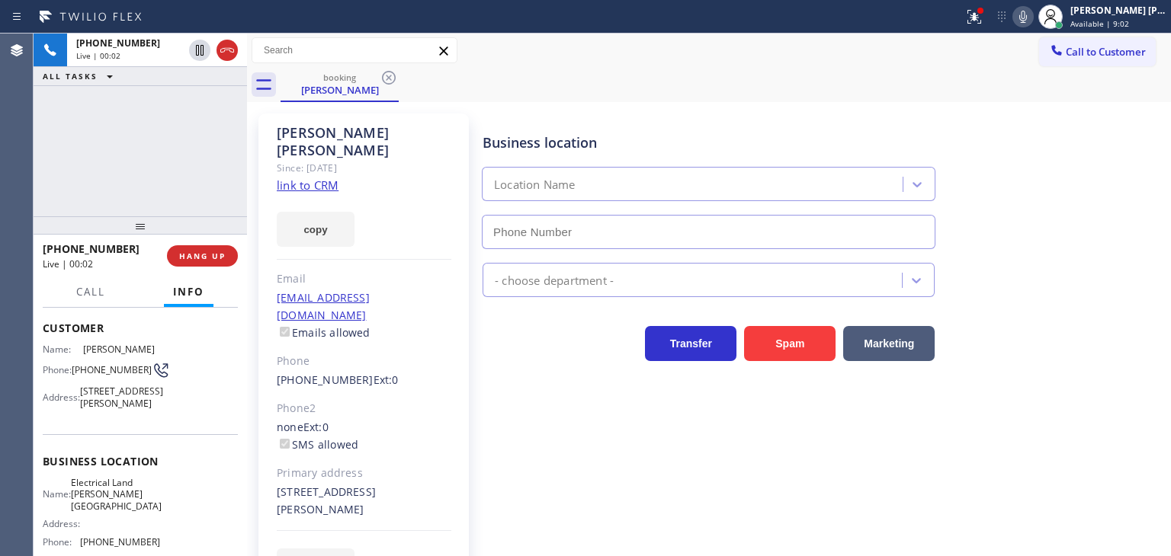
type input "[PHONE_NUMBER]"
click at [1032, 17] on icon at bounding box center [1023, 17] width 18 height 18
click at [1032, 13] on icon at bounding box center [1023, 17] width 18 height 18
click at [298, 178] on link "link to CRM" at bounding box center [308, 185] width 62 height 15
click at [1027, 14] on icon at bounding box center [1023, 17] width 8 height 12
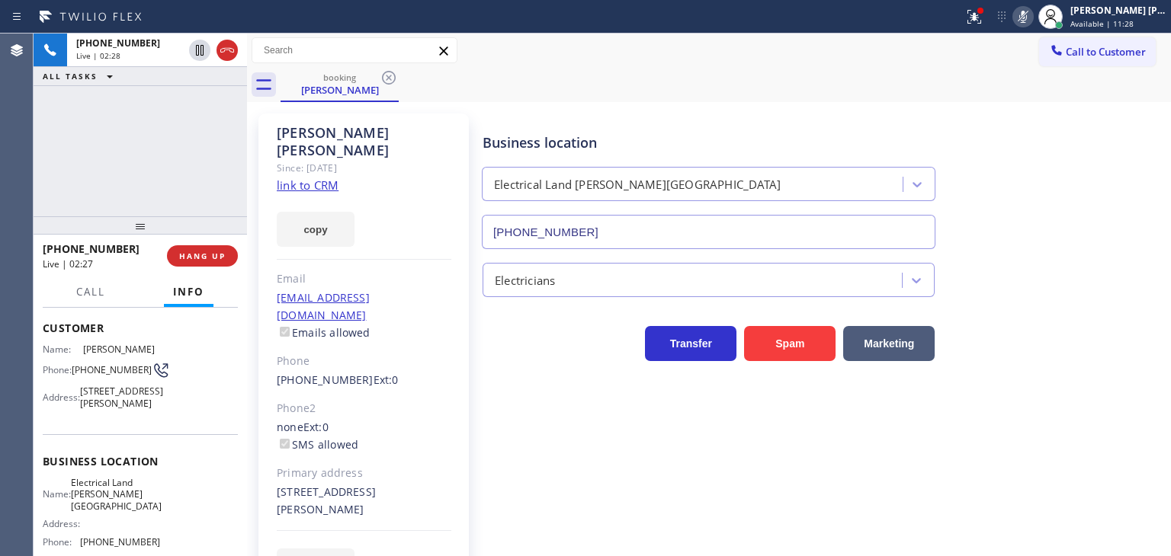
click at [1032, 14] on icon at bounding box center [1023, 17] width 18 height 18
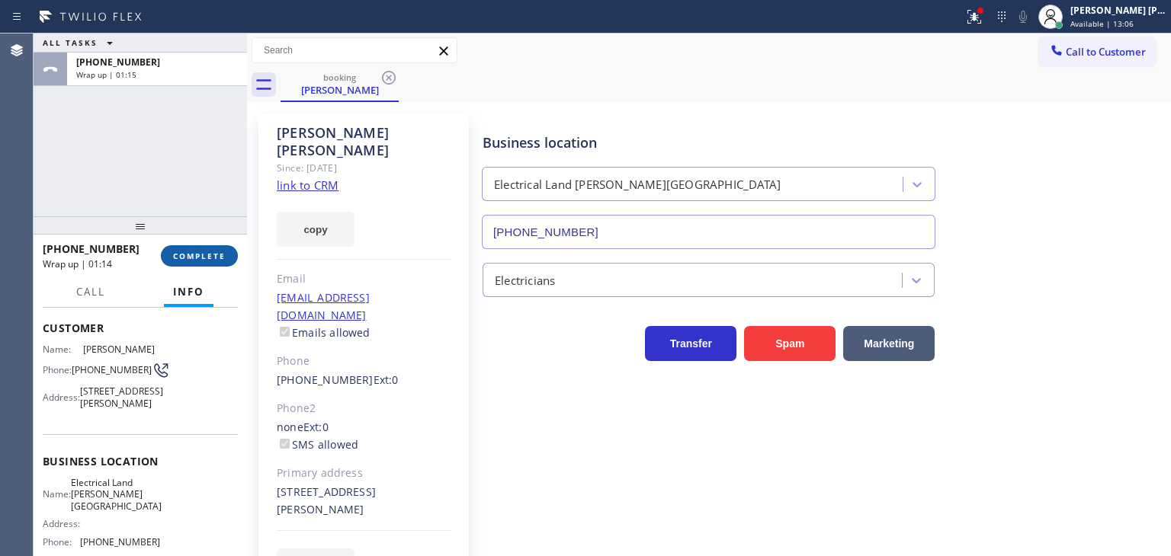
click at [202, 255] on span "COMPLETE" at bounding box center [199, 256] width 53 height 11
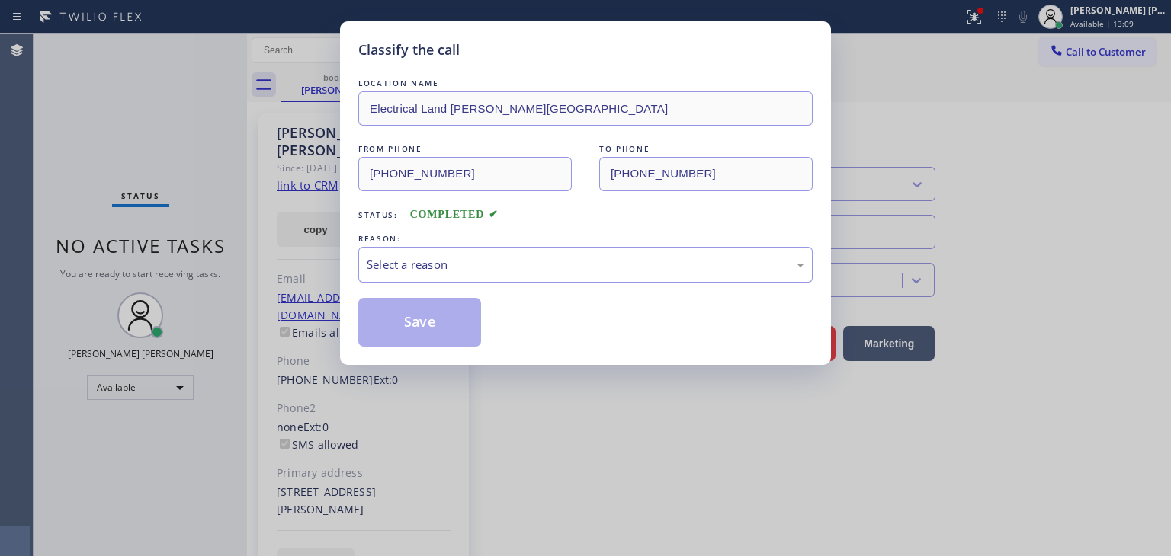
click at [400, 277] on div "Select a reason" at bounding box center [585, 265] width 454 height 36
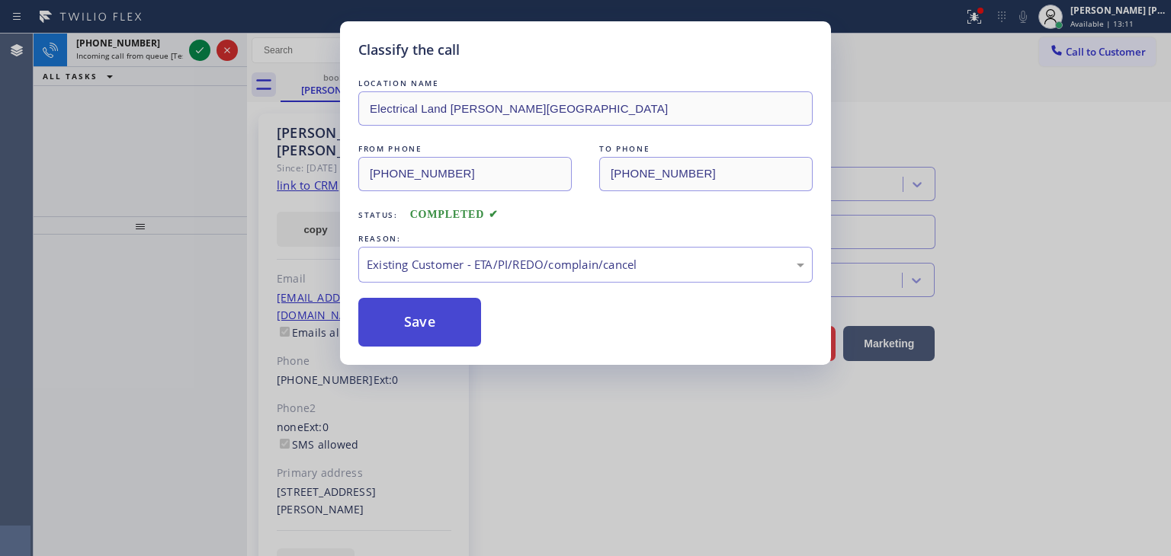
click at [418, 333] on button "Save" at bounding box center [419, 322] width 123 height 49
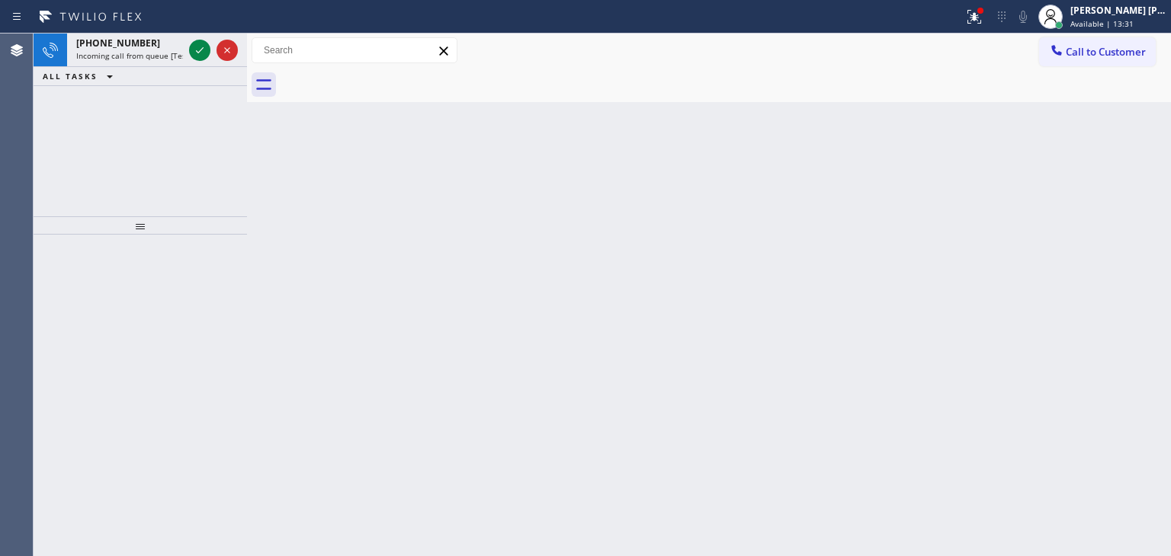
drag, startPoint x: 197, startPoint y: 53, endPoint x: 226, endPoint y: 213, distance: 163.3
click at [197, 53] on icon at bounding box center [200, 50] width 18 height 18
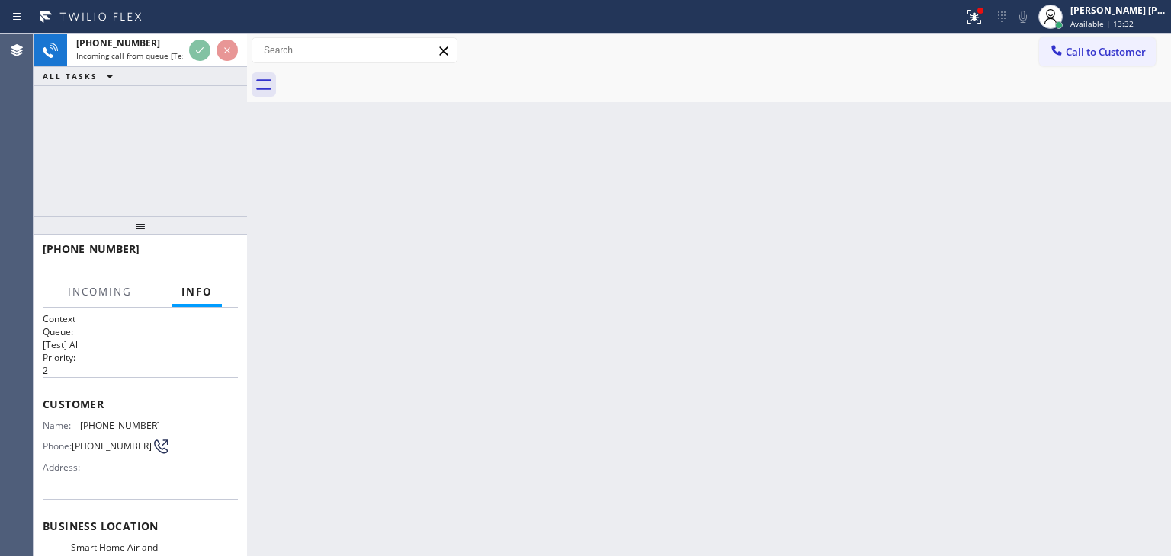
scroll to position [40, 0]
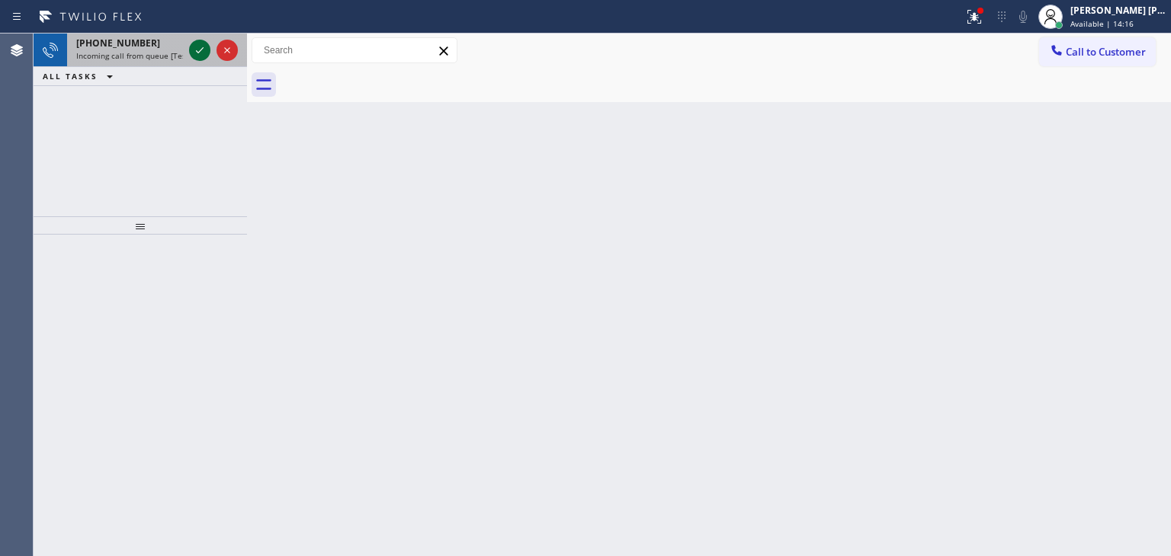
click at [204, 43] on icon at bounding box center [200, 50] width 18 height 18
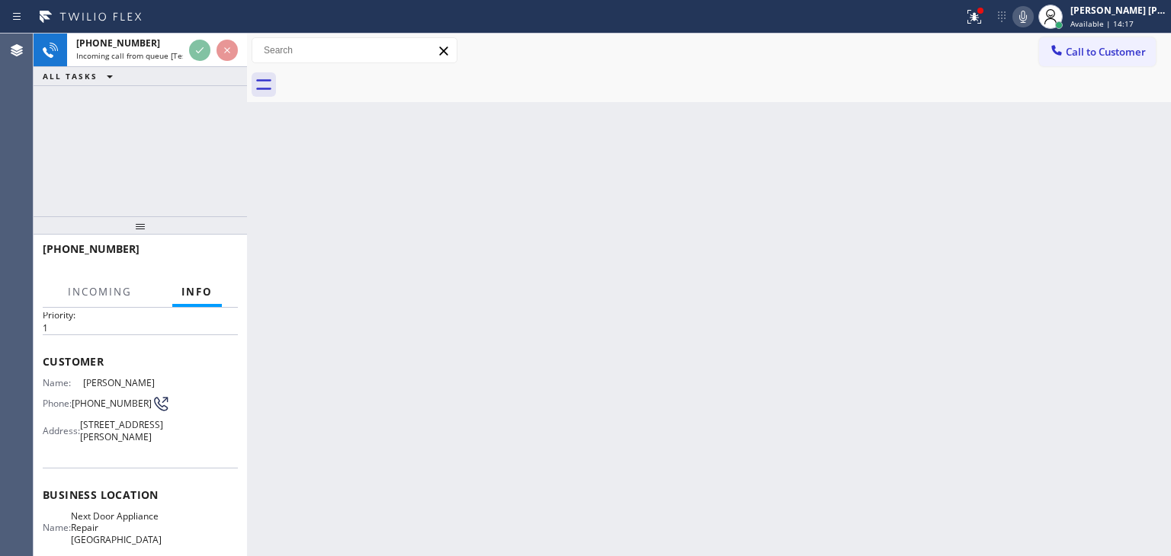
scroll to position [76, 0]
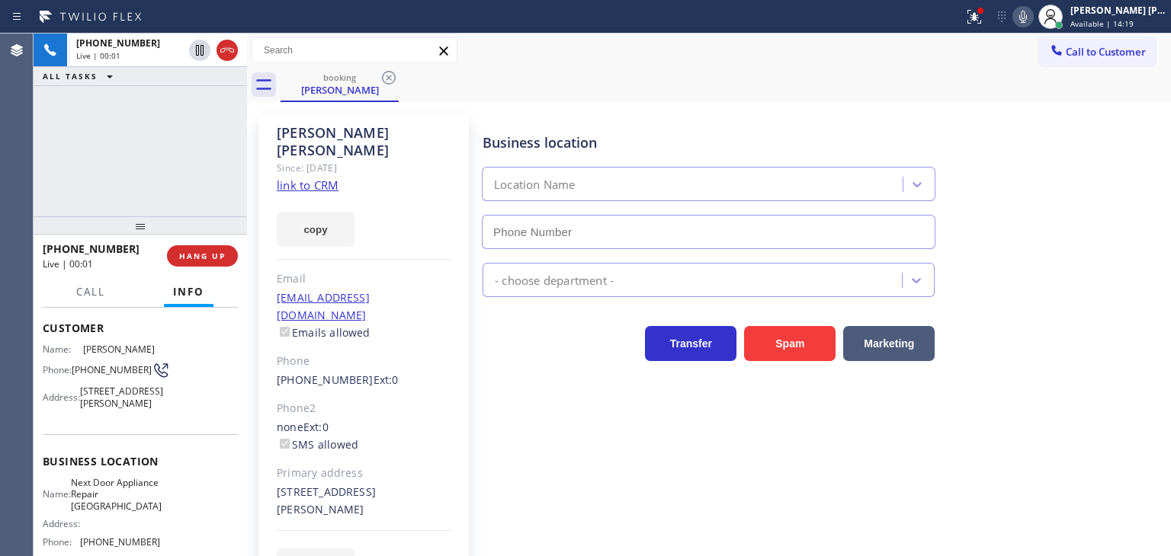
type input "[PHONE_NUMBER]"
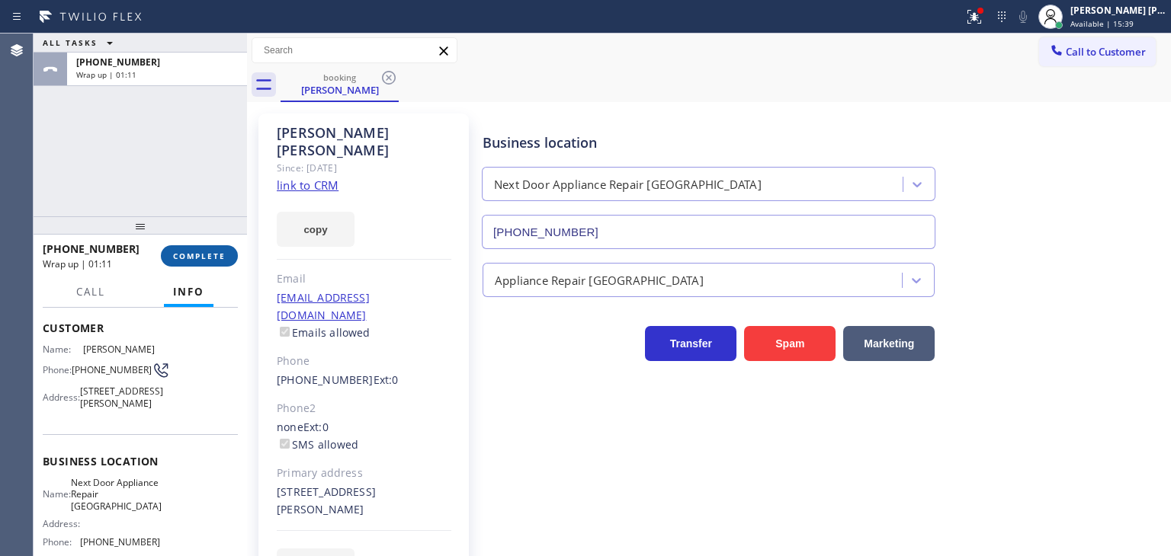
click at [198, 259] on span "COMPLETE" at bounding box center [199, 256] width 53 height 11
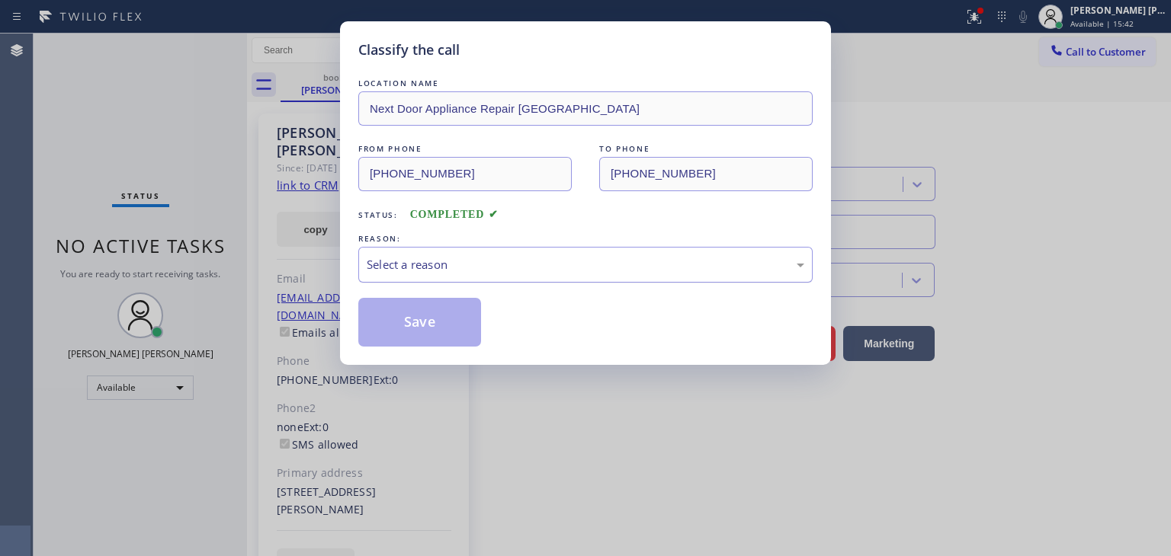
click at [418, 273] on div "Select a reason" at bounding box center [585, 265] width 454 height 36
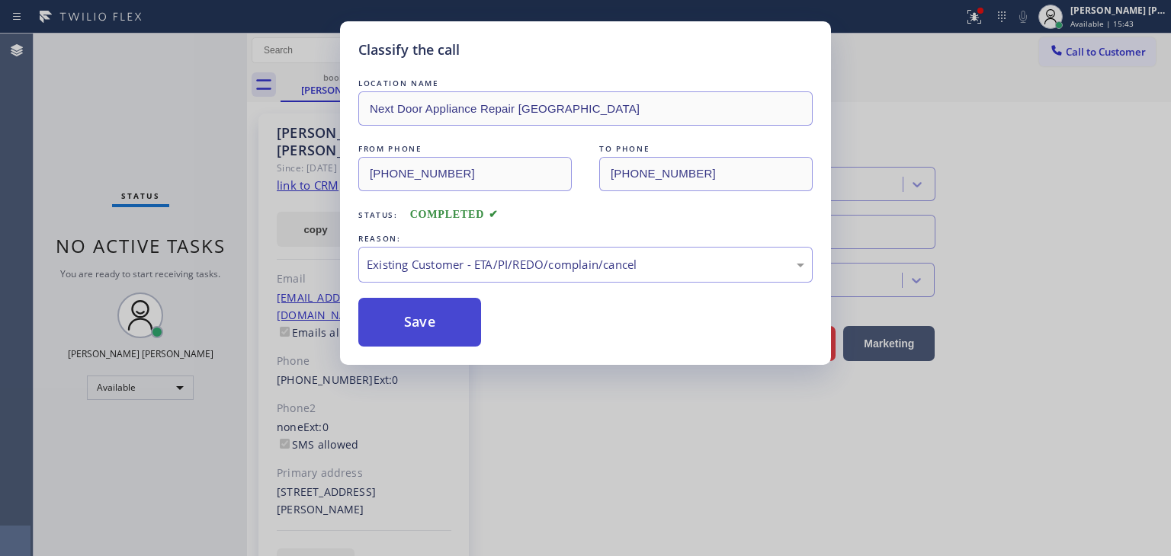
click at [413, 315] on button "Save" at bounding box center [419, 322] width 123 height 49
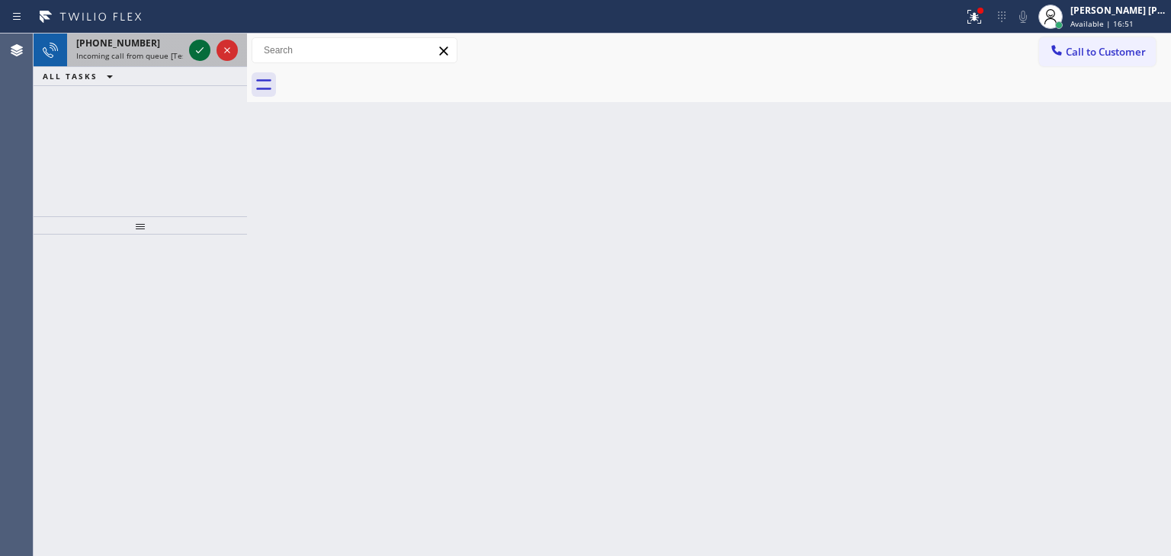
click at [196, 49] on icon at bounding box center [200, 50] width 18 height 18
click at [202, 48] on icon at bounding box center [200, 50] width 8 height 6
click at [194, 53] on icon at bounding box center [200, 50] width 18 height 18
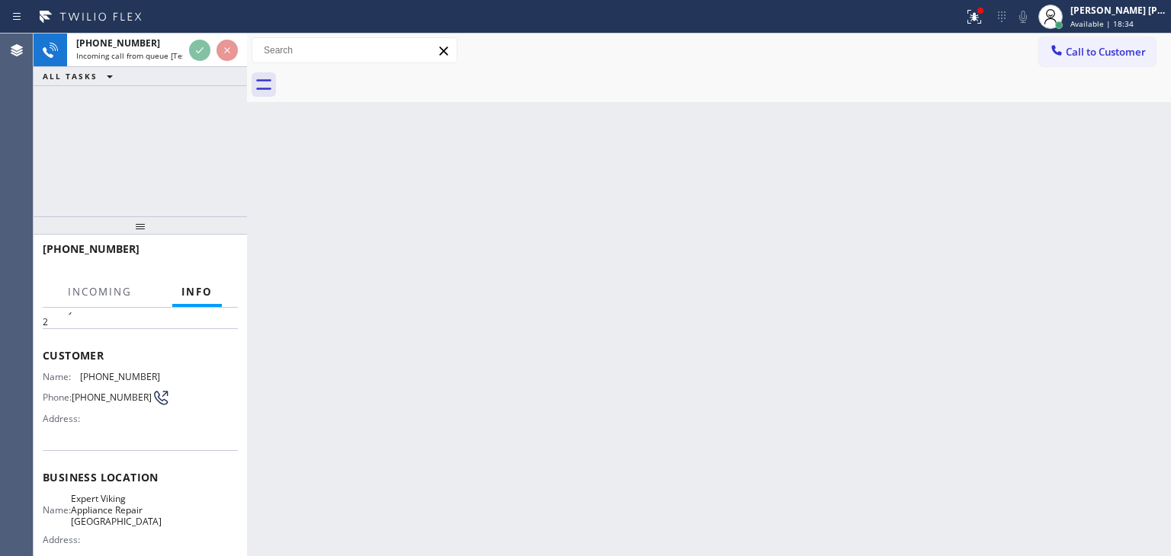
scroll to position [76, 0]
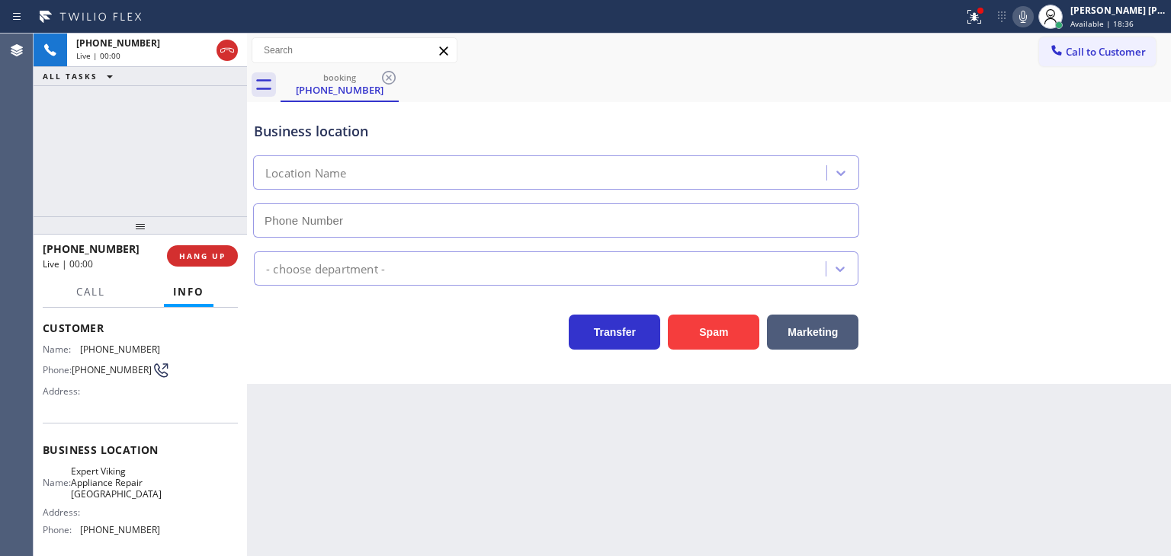
type input "[PHONE_NUMBER]"
click at [1032, 12] on icon at bounding box center [1023, 17] width 18 height 18
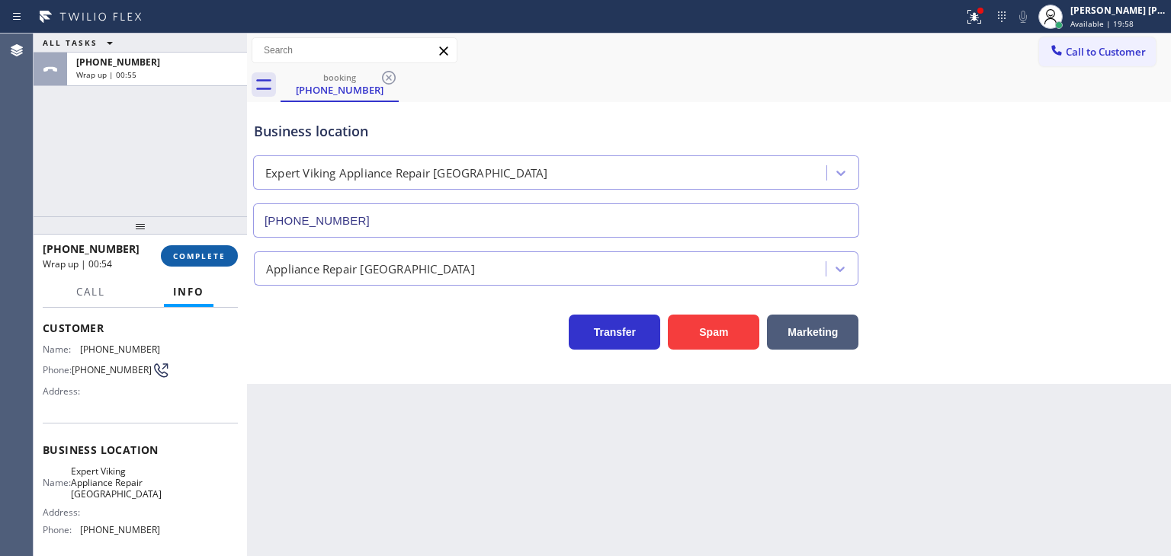
click at [222, 254] on span "COMPLETE" at bounding box center [199, 256] width 53 height 11
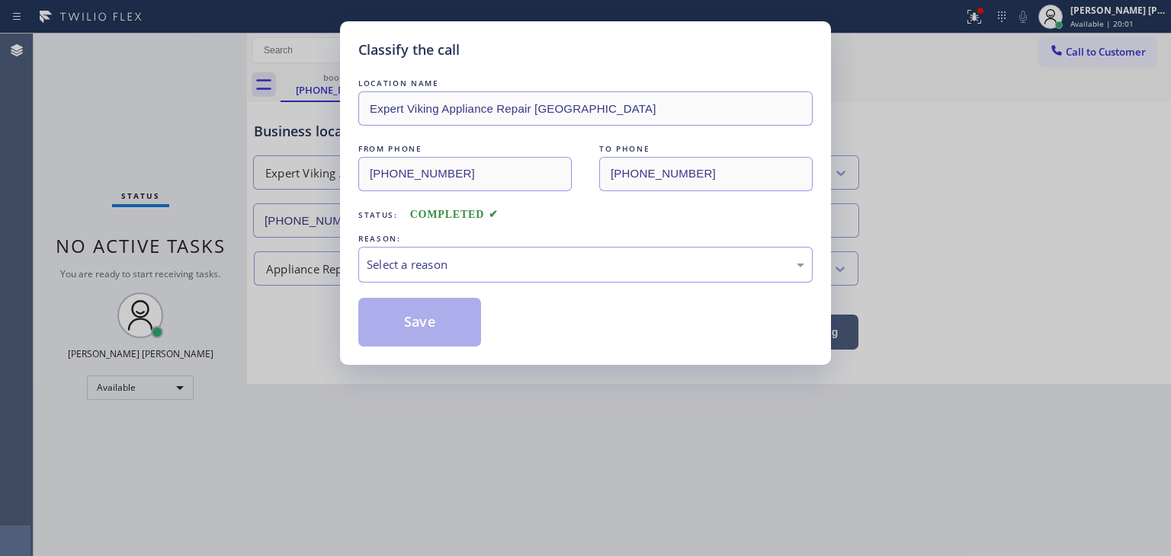
click at [432, 260] on div "Select a reason" at bounding box center [585, 265] width 437 height 18
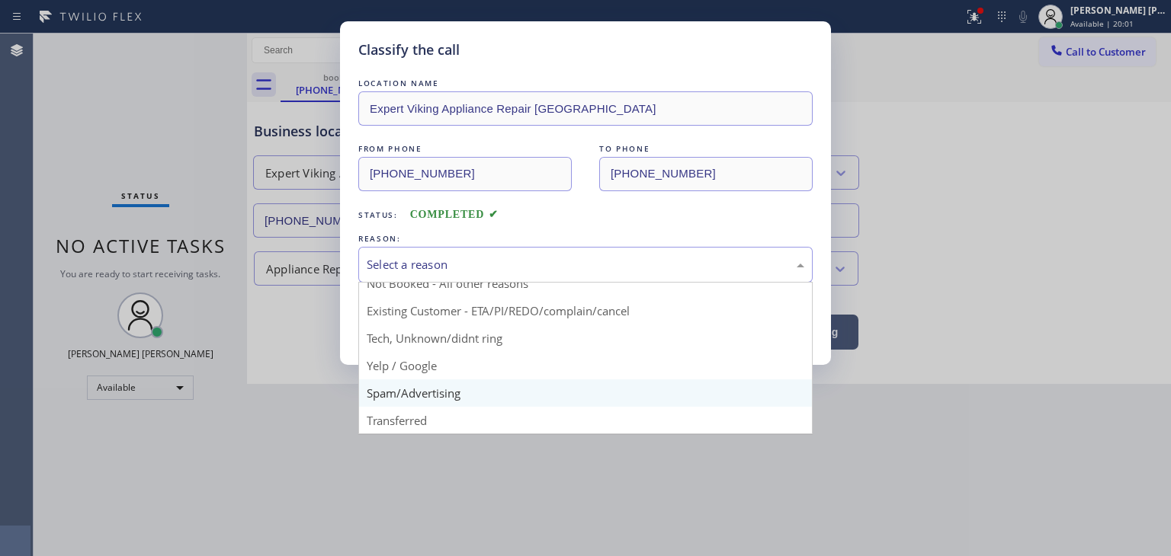
scroll to position [13, 0]
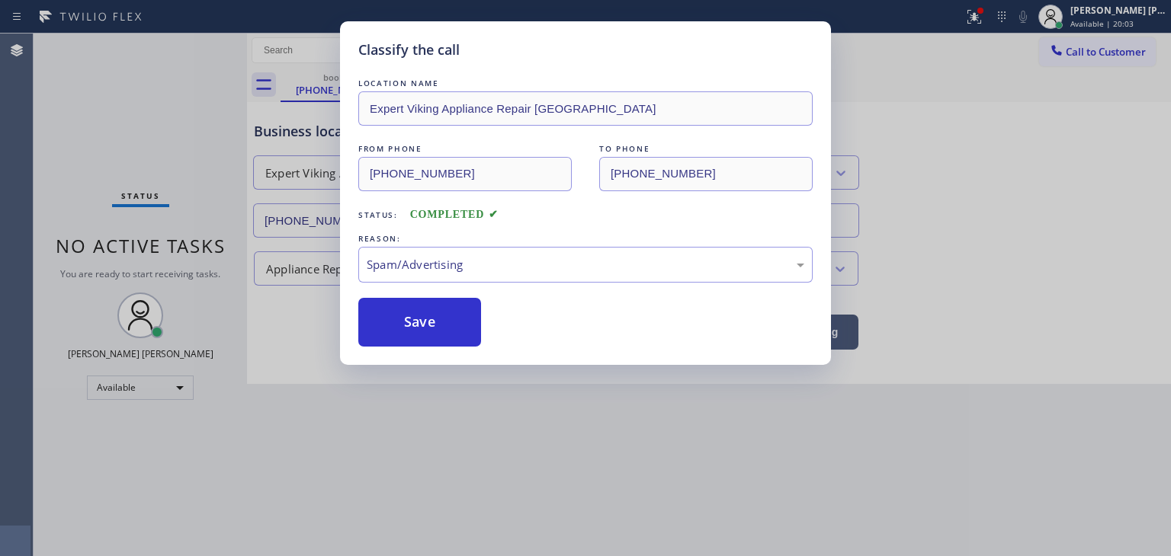
drag, startPoint x: 424, startPoint y: 328, endPoint x: 562, endPoint y: 370, distance: 144.0
click at [436, 335] on button "Save" at bounding box center [419, 322] width 123 height 49
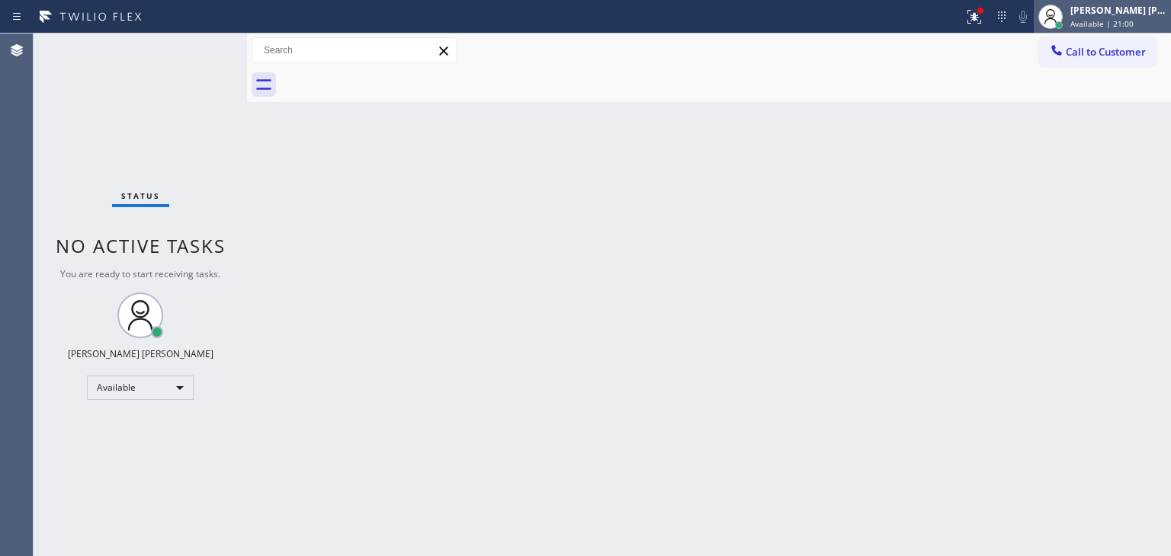
click at [1141, 7] on div "[PERSON_NAME] [PERSON_NAME]" at bounding box center [1118, 10] width 96 height 13
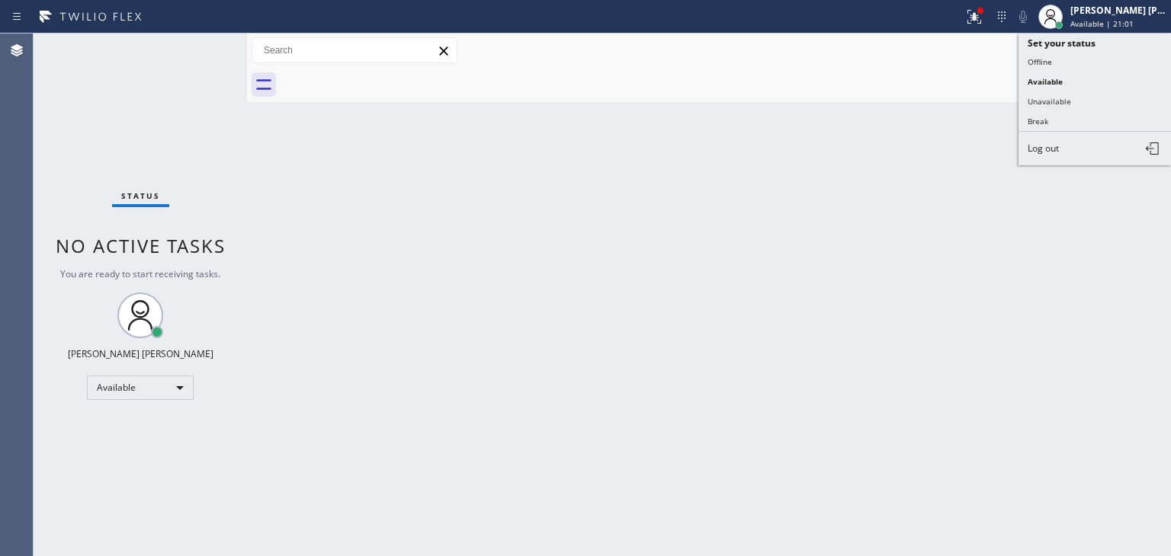
click at [1075, 124] on button "Break" at bounding box center [1094, 121] width 152 height 20
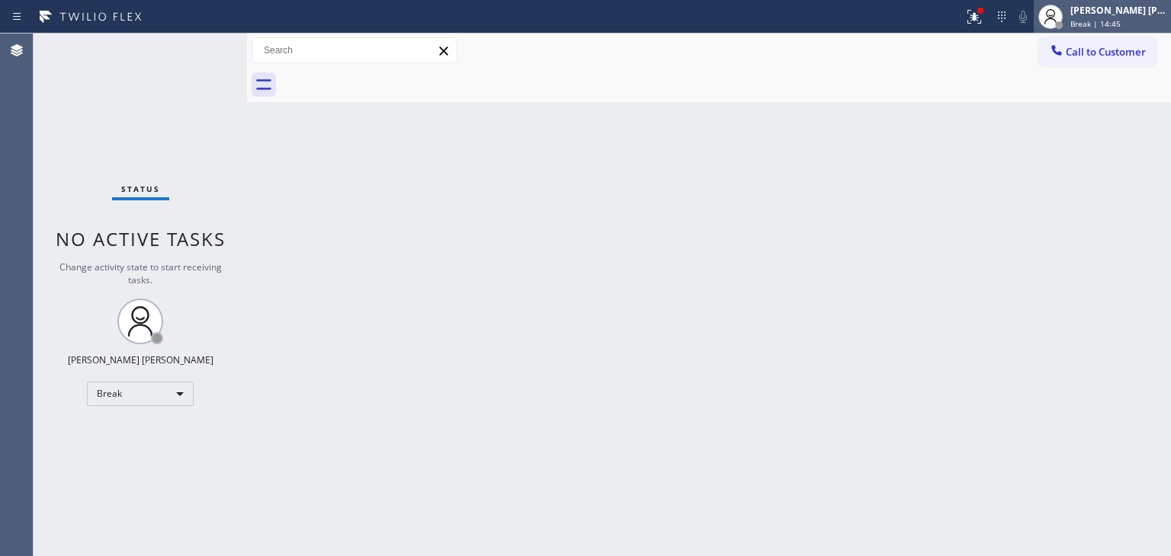
click at [1127, 13] on div "[PERSON_NAME] [PERSON_NAME]" at bounding box center [1118, 10] width 96 height 13
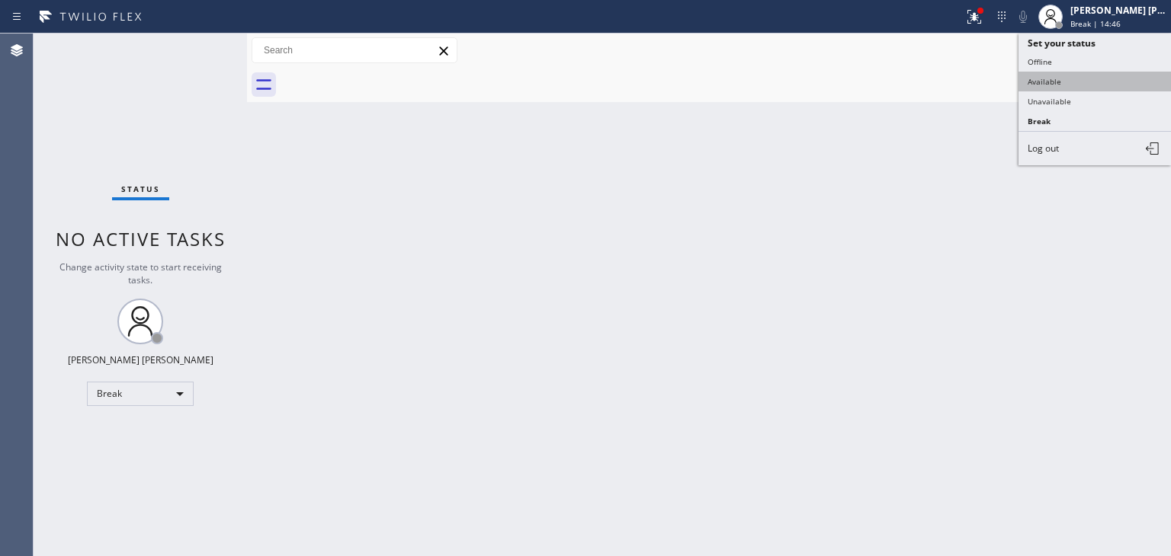
click at [1098, 74] on button "Available" at bounding box center [1094, 82] width 152 height 20
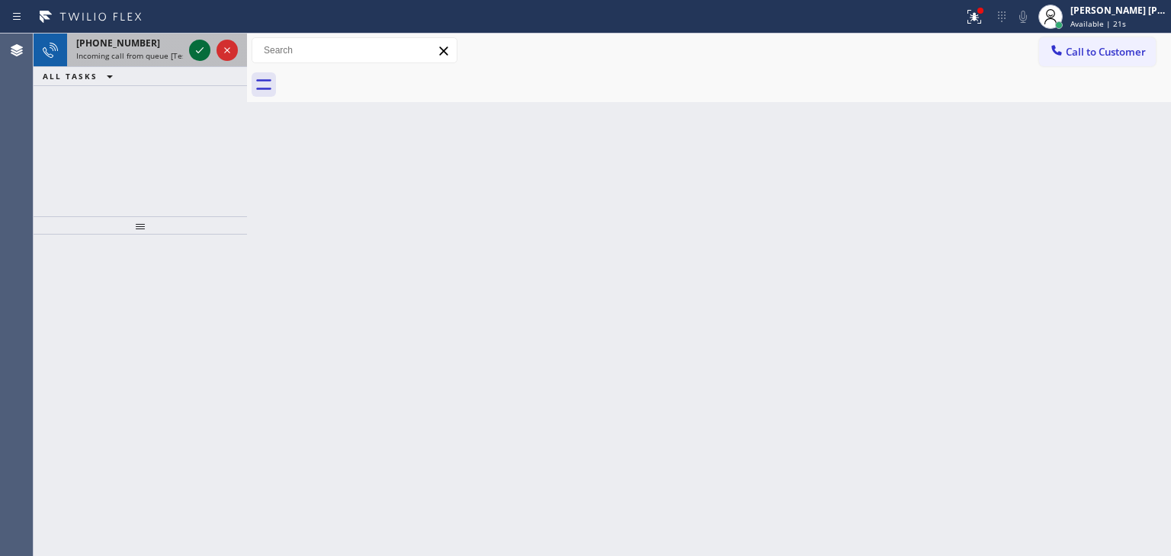
click at [198, 54] on icon at bounding box center [200, 50] width 18 height 18
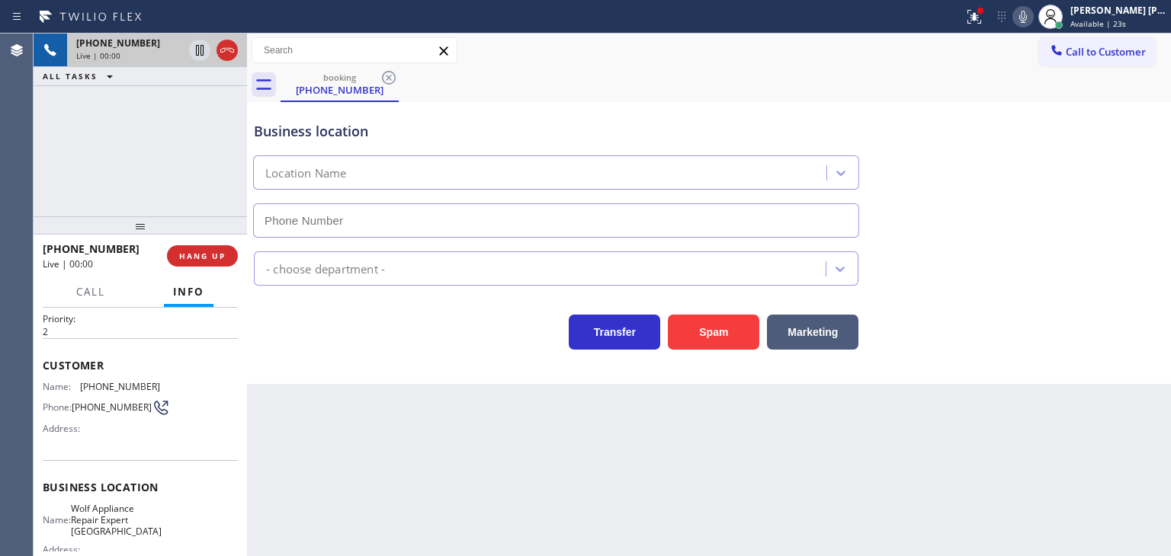
scroll to position [76, 0]
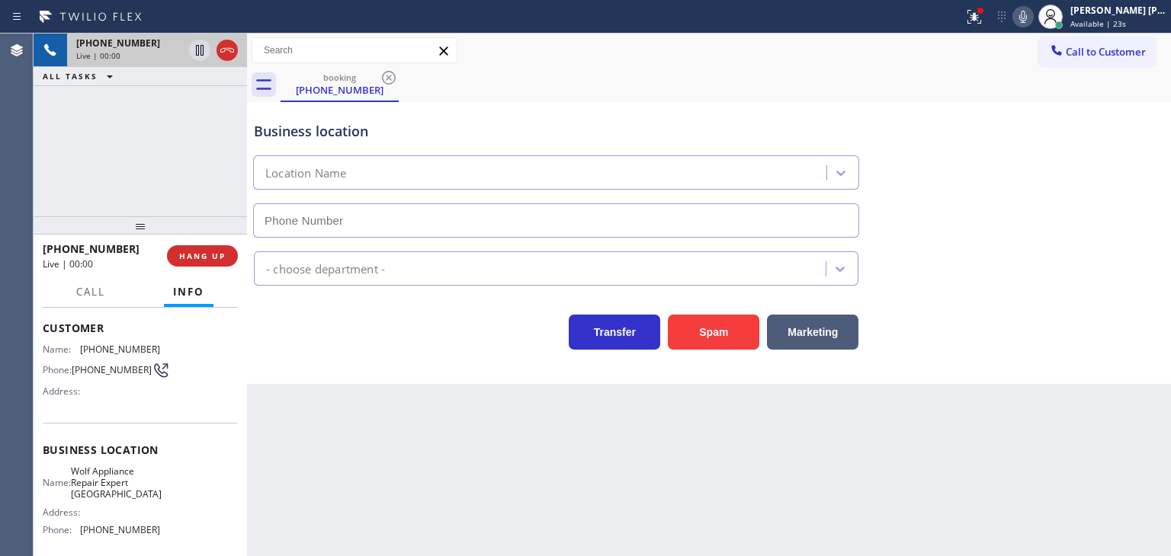
type input "[PHONE_NUMBER]"
click at [1032, 16] on icon at bounding box center [1023, 17] width 18 height 18
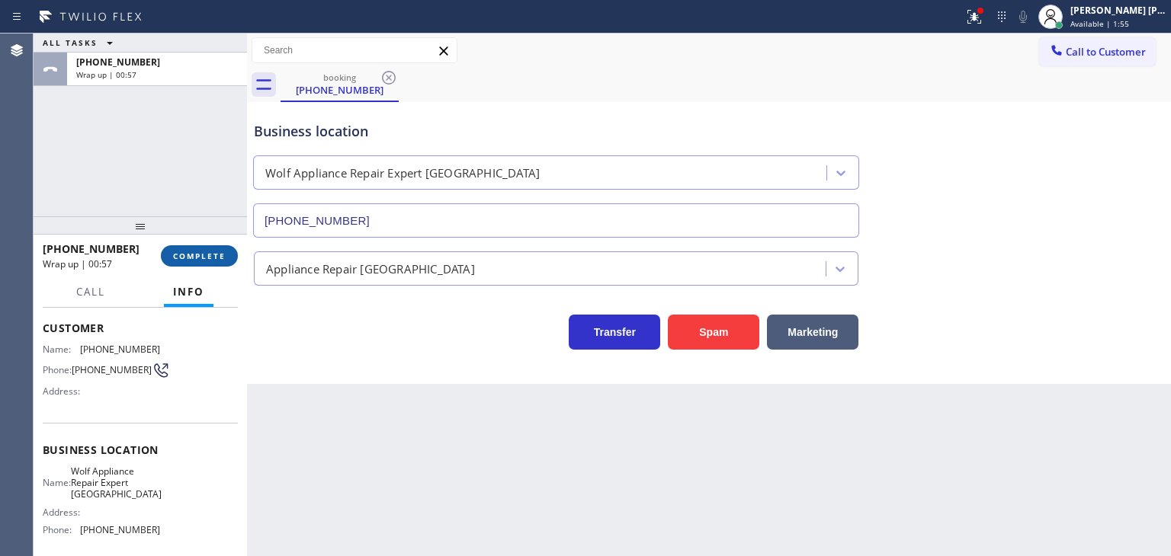
click at [189, 255] on span "COMPLETE" at bounding box center [199, 256] width 53 height 11
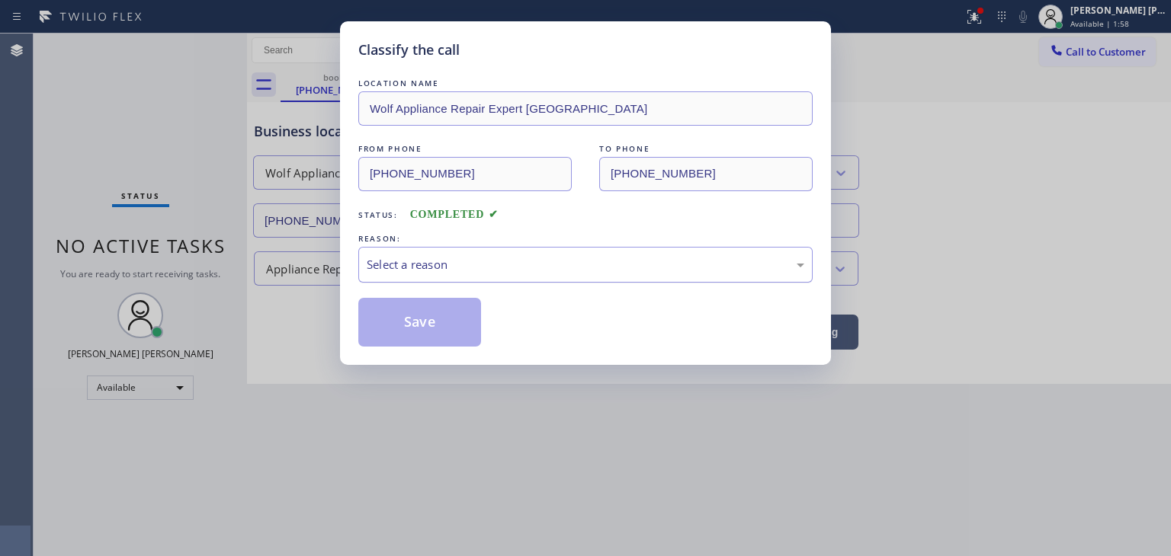
click at [433, 271] on div "Select a reason" at bounding box center [585, 265] width 437 height 18
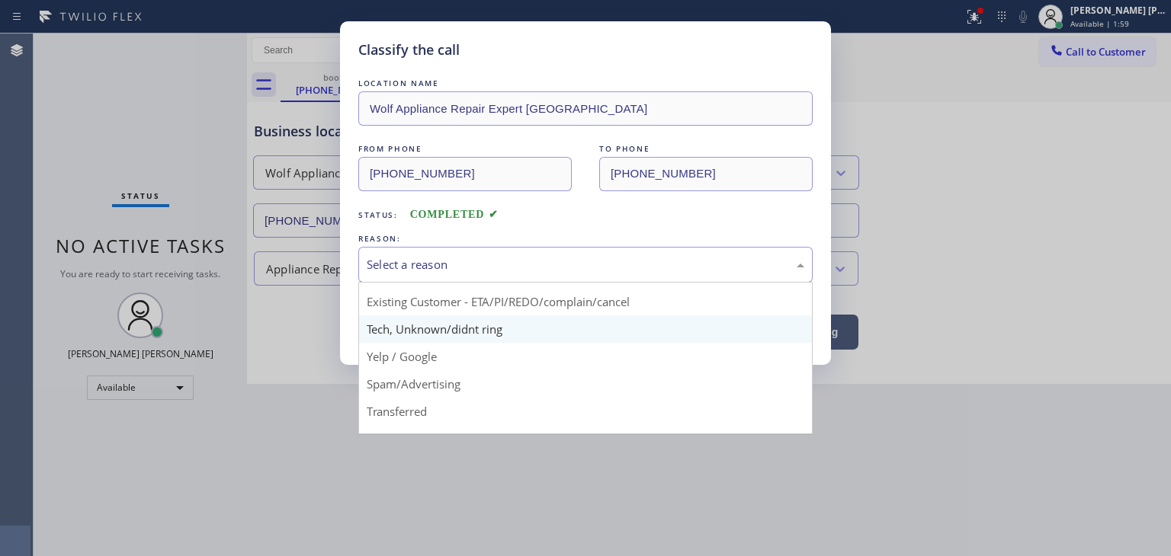
scroll to position [76, 0]
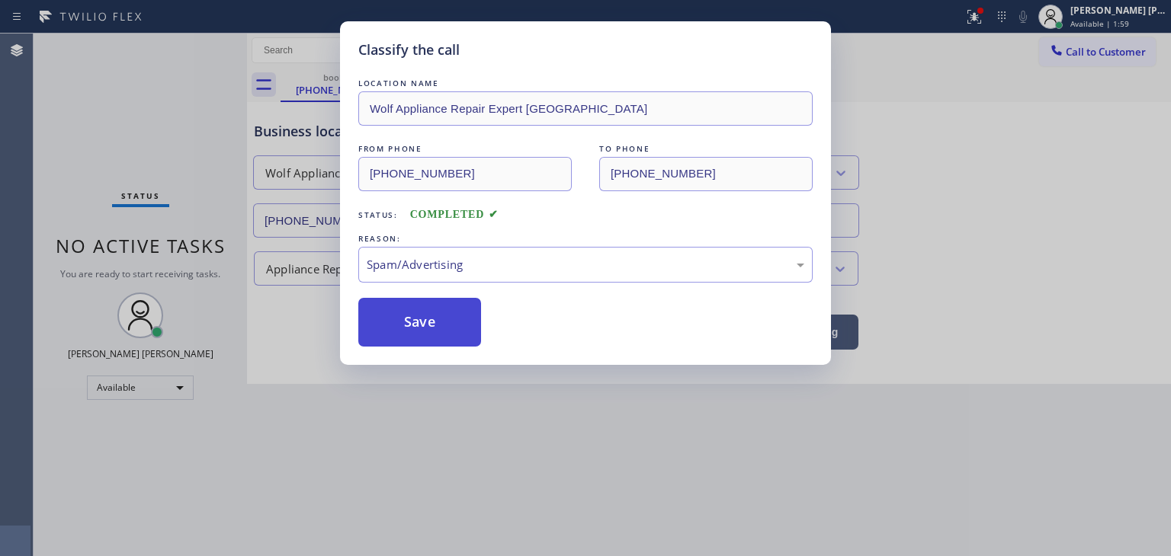
click at [426, 328] on button "Save" at bounding box center [419, 322] width 123 height 49
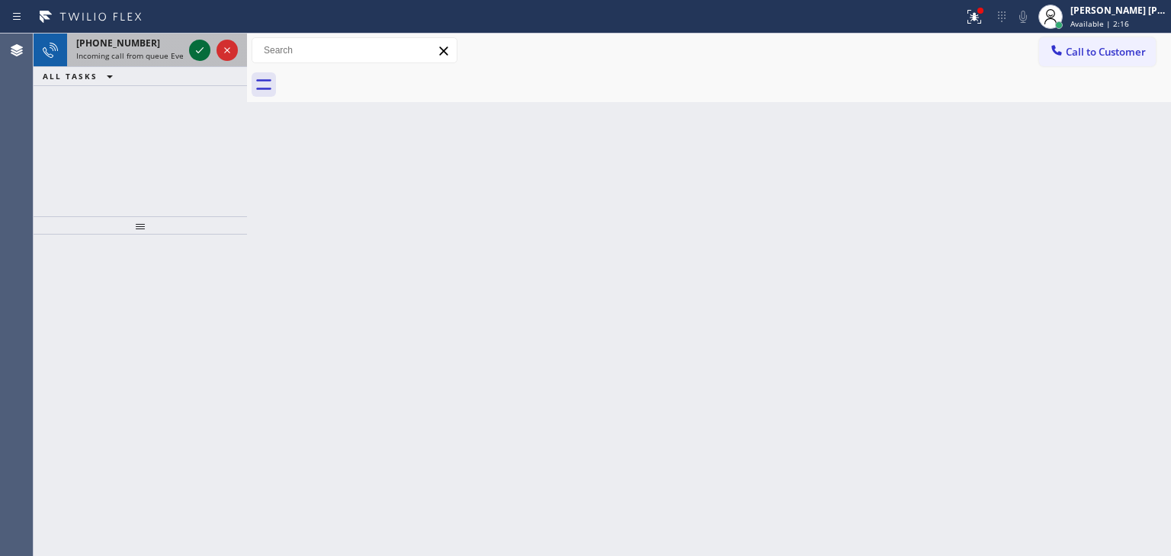
click at [197, 51] on icon at bounding box center [200, 50] width 18 height 18
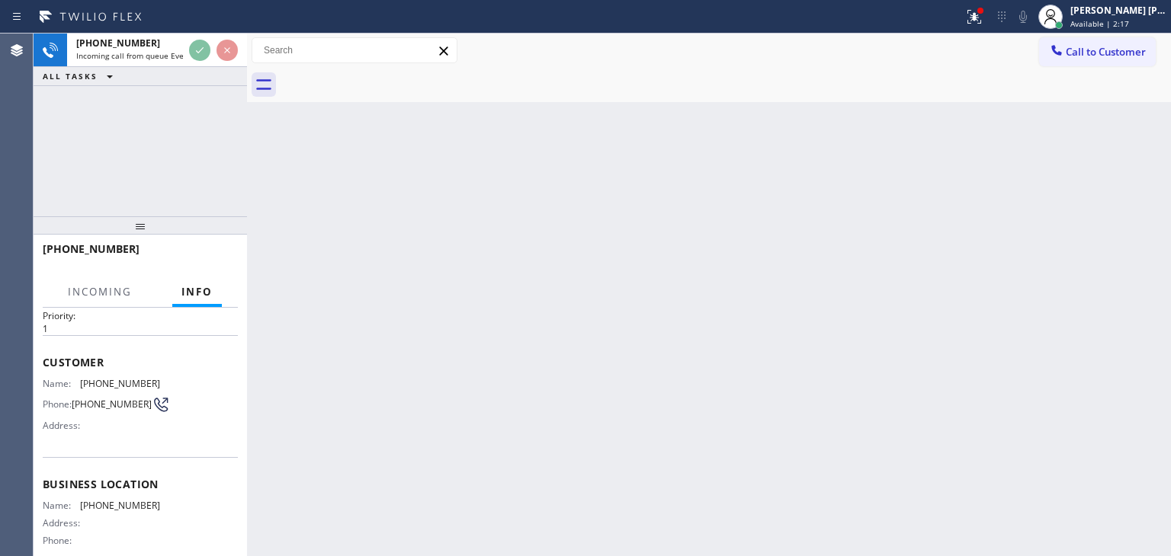
scroll to position [76, 0]
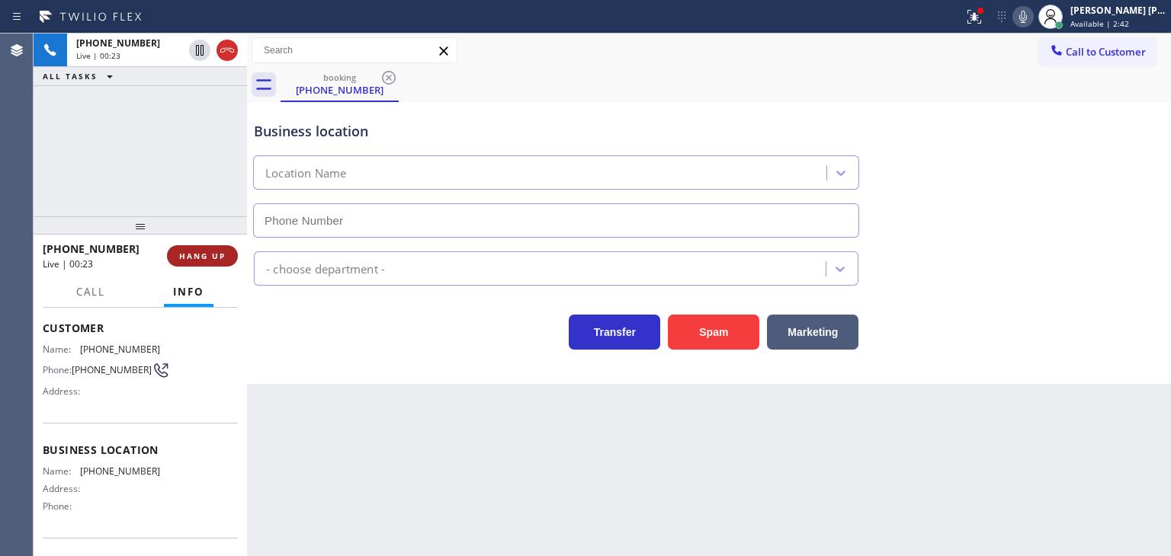
click at [220, 256] on span "HANG UP" at bounding box center [202, 256] width 46 height 11
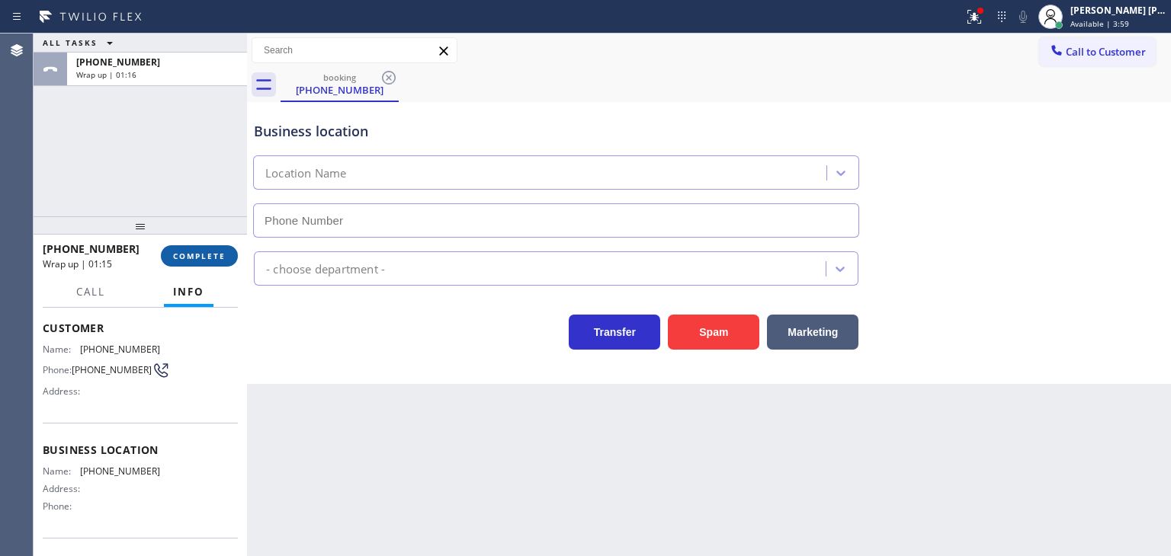
click at [190, 259] on span "COMPLETE" at bounding box center [199, 256] width 53 height 11
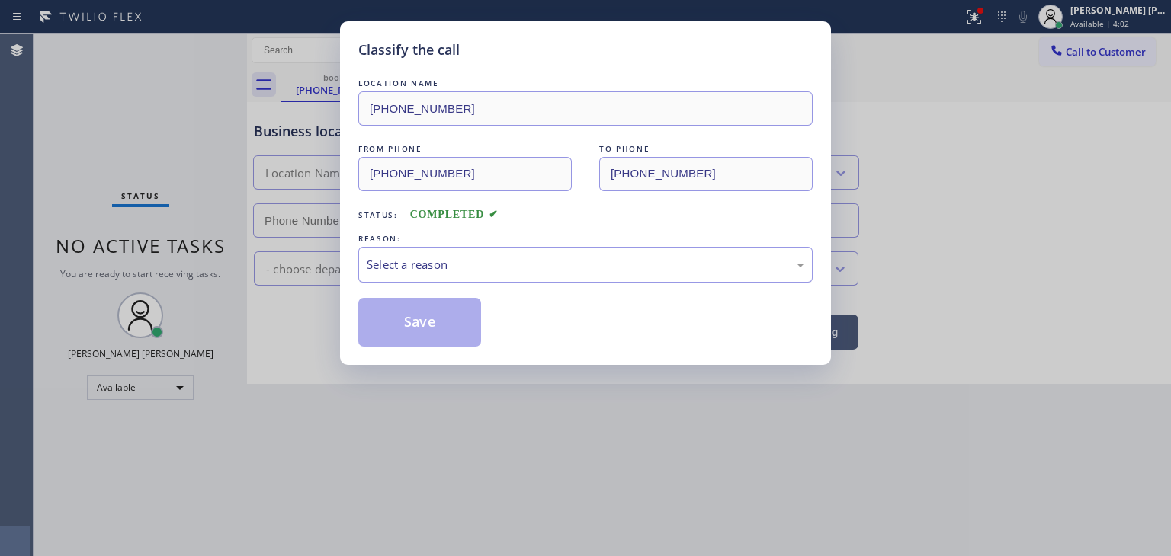
click at [490, 268] on div "Select a reason" at bounding box center [585, 265] width 437 height 18
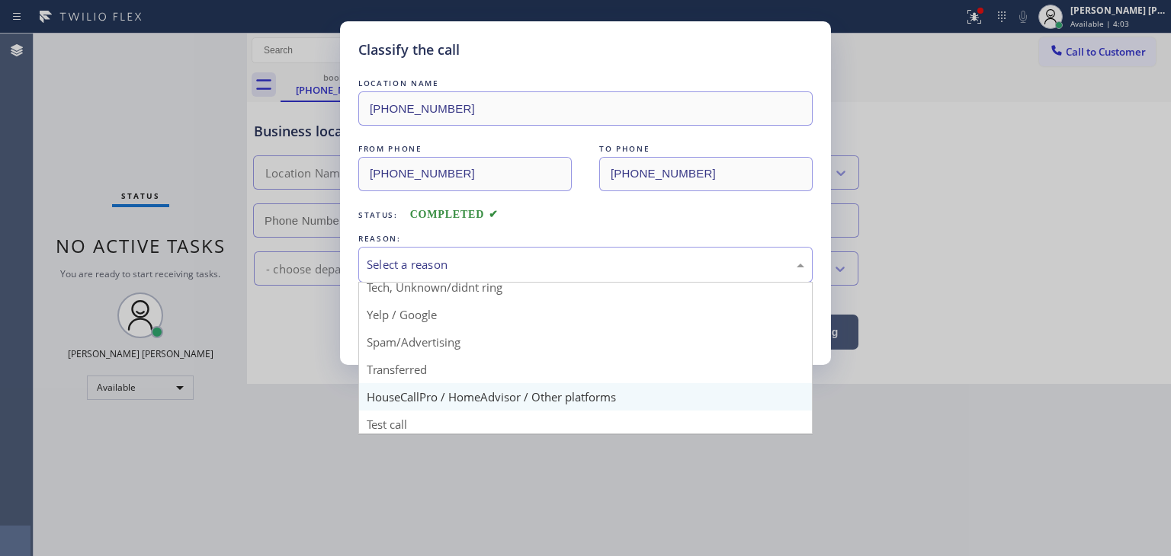
scroll to position [95, 0]
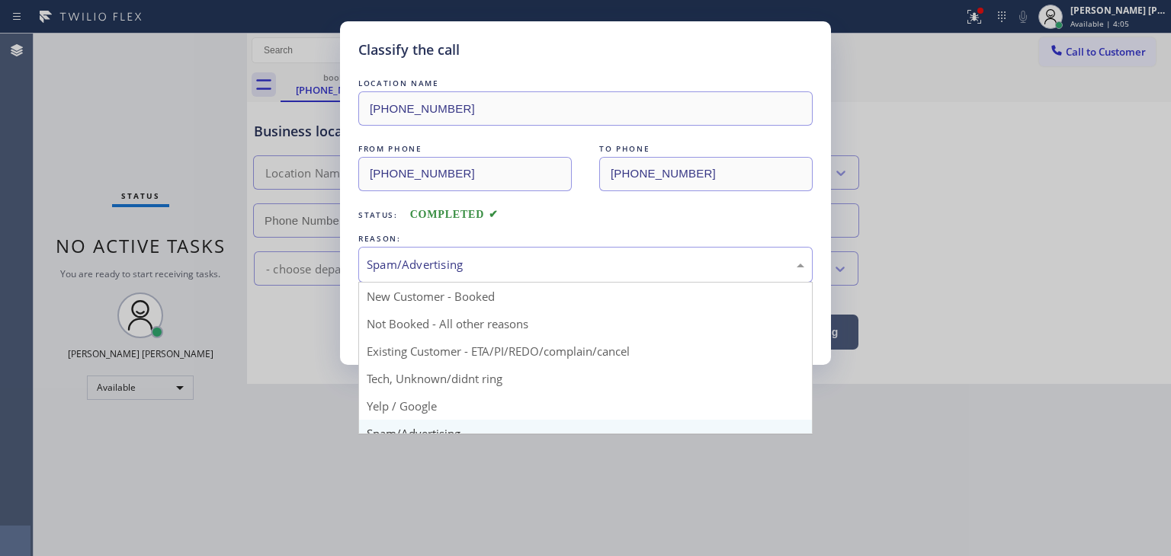
click at [442, 271] on div "Spam/Advertising" at bounding box center [585, 265] width 437 height 18
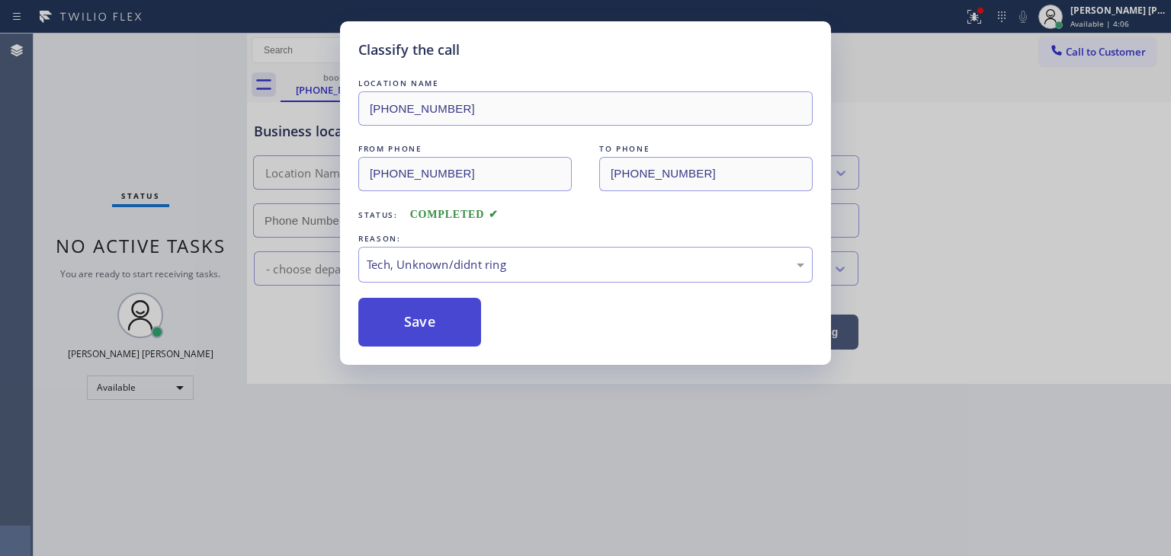
click at [425, 320] on button "Save" at bounding box center [419, 322] width 123 height 49
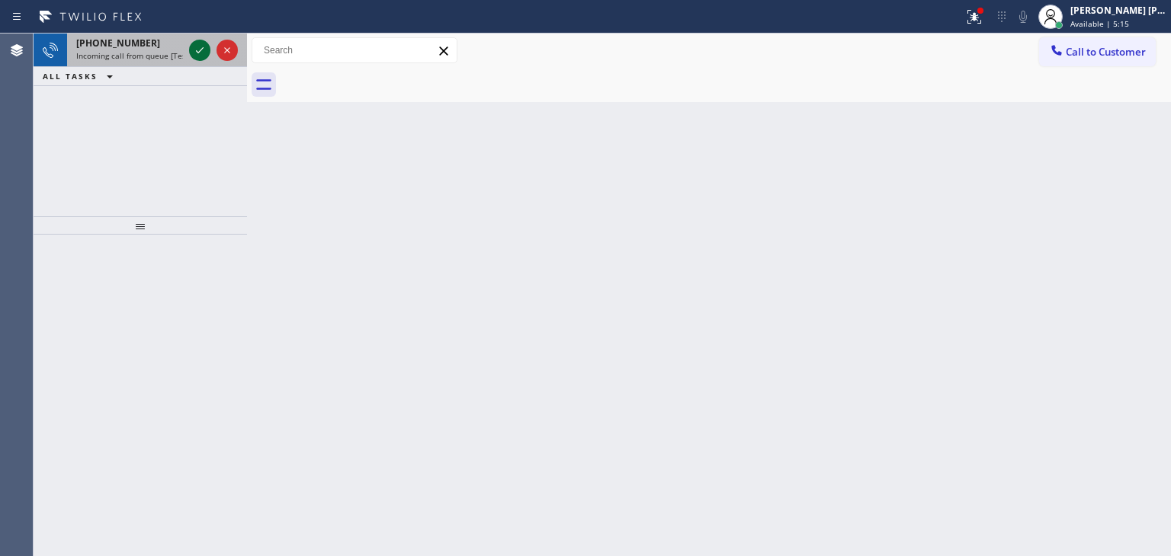
click at [203, 46] on icon at bounding box center [200, 50] width 18 height 18
drag, startPoint x: 203, startPoint y: 50, endPoint x: 197, endPoint y: 65, distance: 16.4
click at [203, 50] on icon at bounding box center [200, 50] width 18 height 18
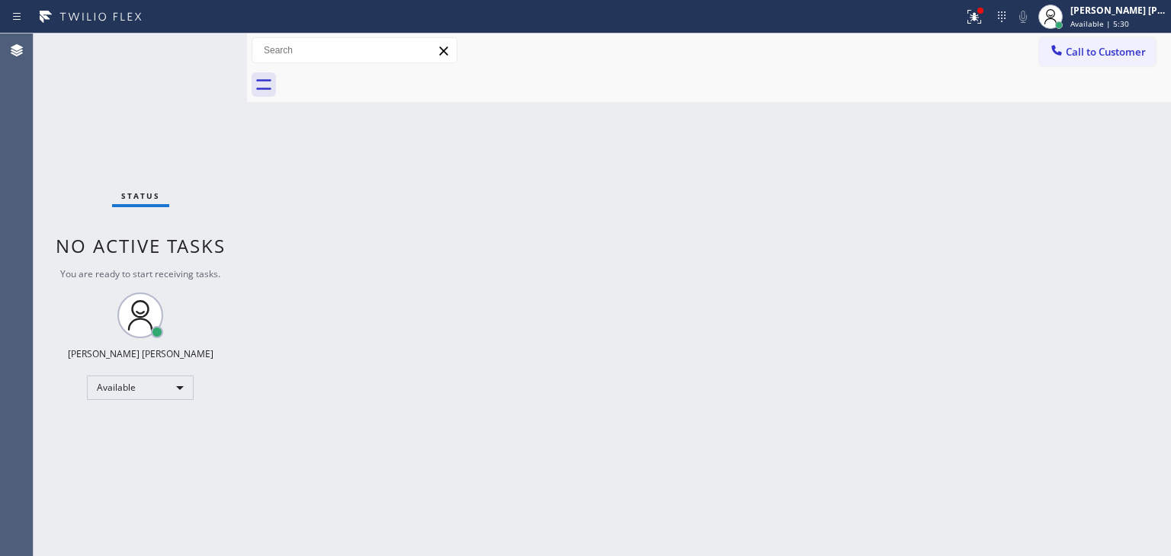
drag, startPoint x: 1108, startPoint y: 323, endPoint x: 1094, endPoint y: 323, distance: 14.5
click at [1108, 323] on div "Back to Dashboard Change Sender ID Customers Technicians Select a contact Outbo…" at bounding box center [709, 295] width 924 height 523
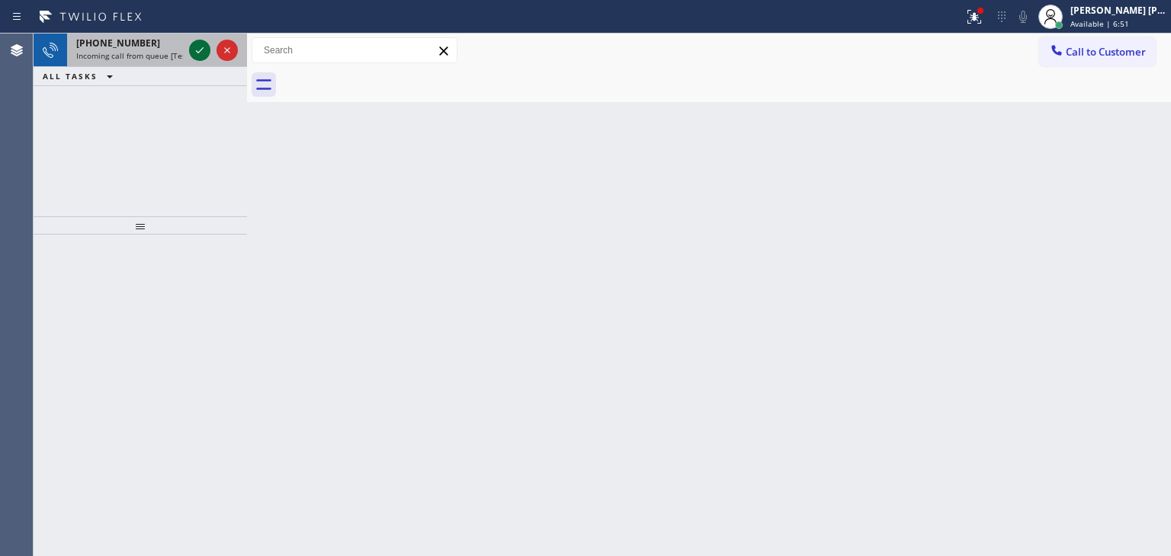
click at [194, 50] on icon at bounding box center [200, 50] width 18 height 18
click at [194, 53] on icon at bounding box center [200, 50] width 18 height 18
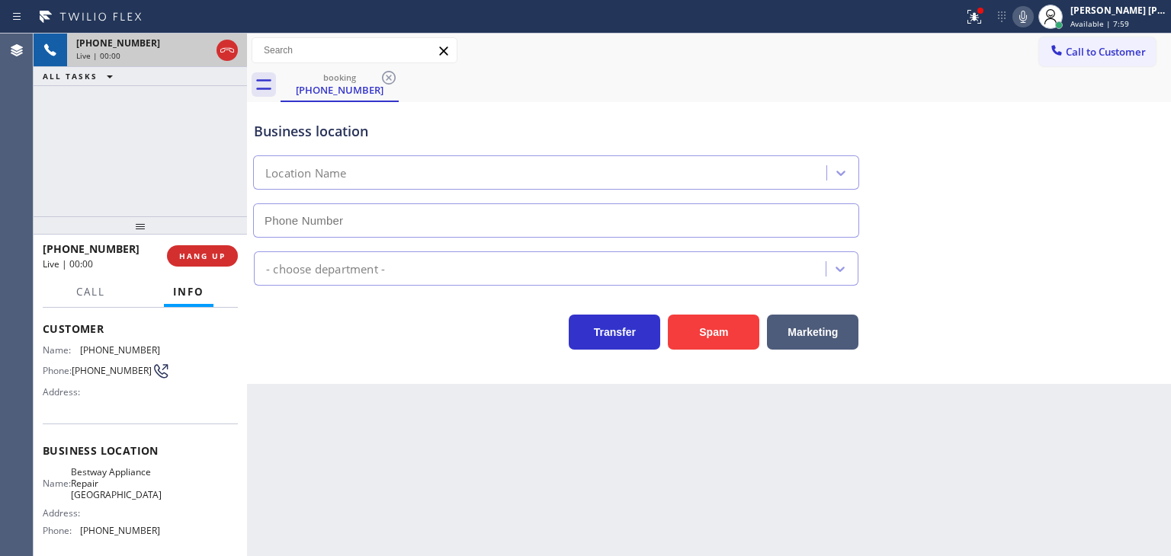
scroll to position [76, 0]
type input "[PHONE_NUMBER]"
click at [1032, 13] on icon at bounding box center [1023, 17] width 18 height 18
click at [1032, 14] on icon at bounding box center [1023, 17] width 18 height 18
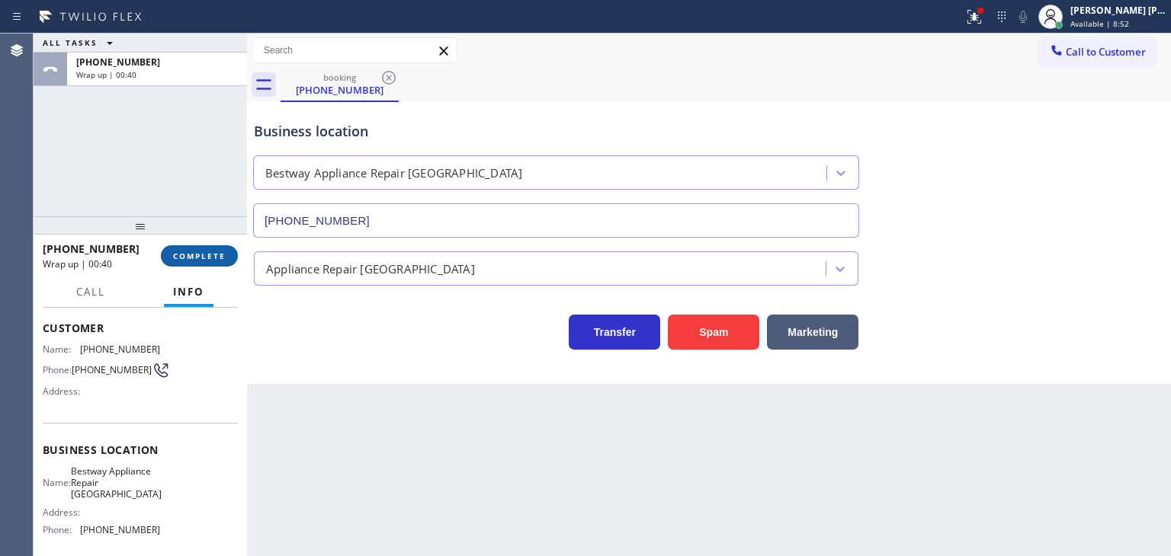
click at [198, 261] on button "COMPLETE" at bounding box center [199, 255] width 77 height 21
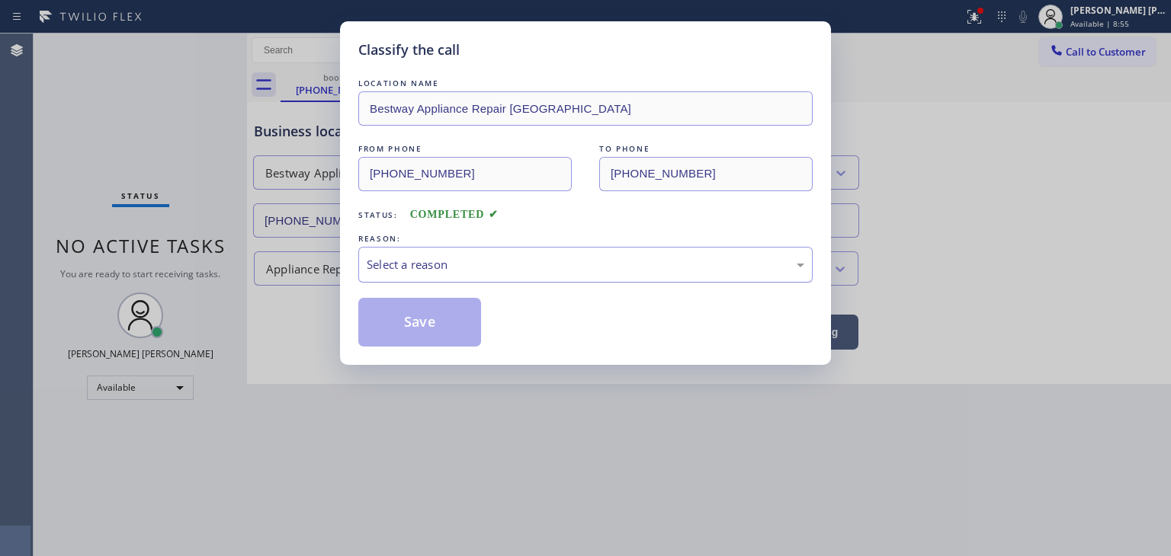
click at [457, 270] on div "Select a reason" at bounding box center [585, 265] width 437 height 18
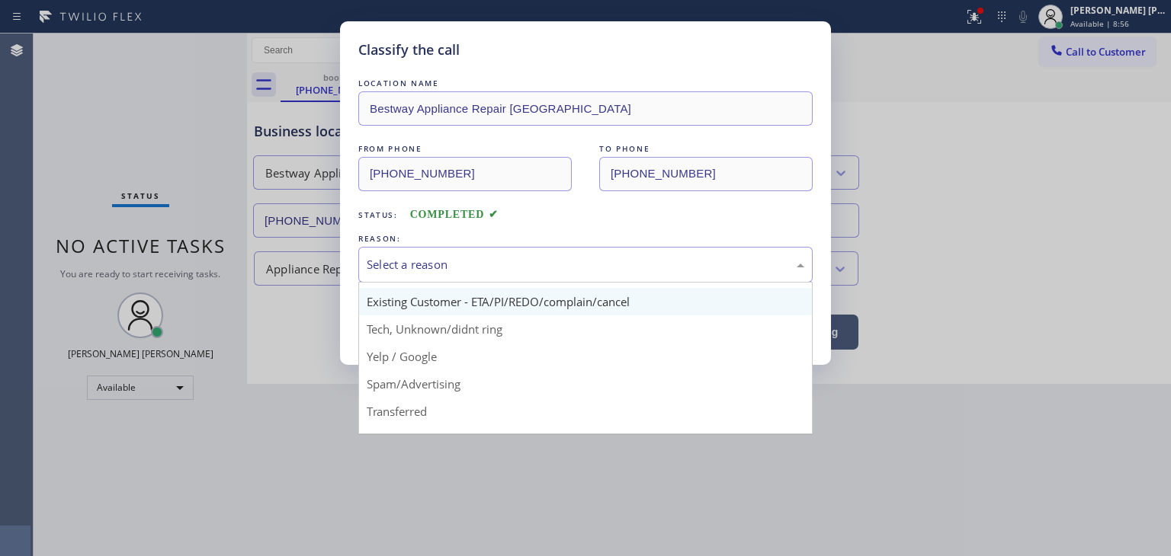
scroll to position [76, 0]
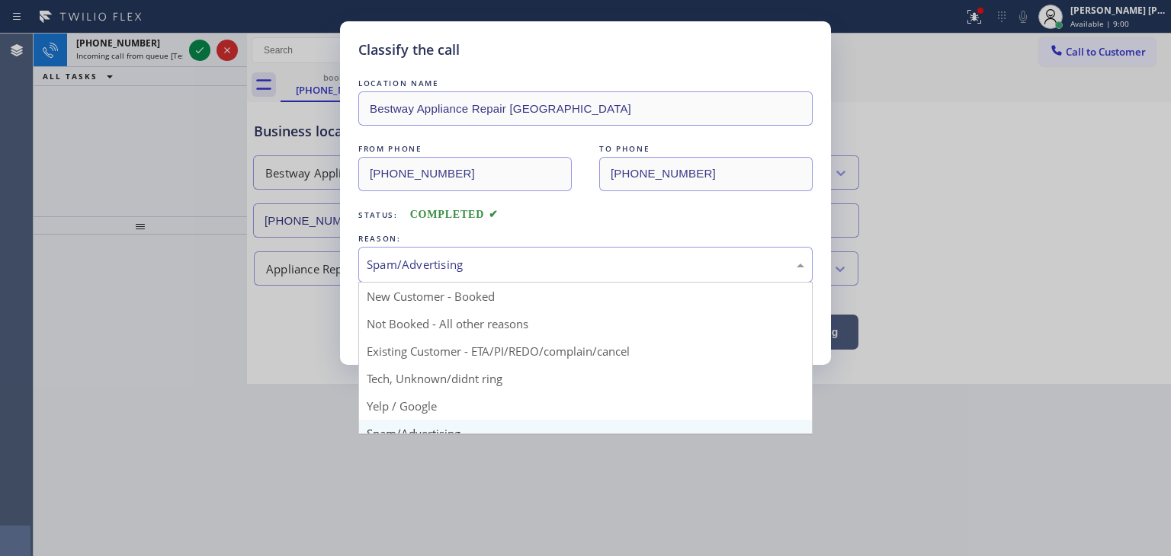
click at [431, 258] on div "Spam/Advertising" at bounding box center [585, 265] width 437 height 18
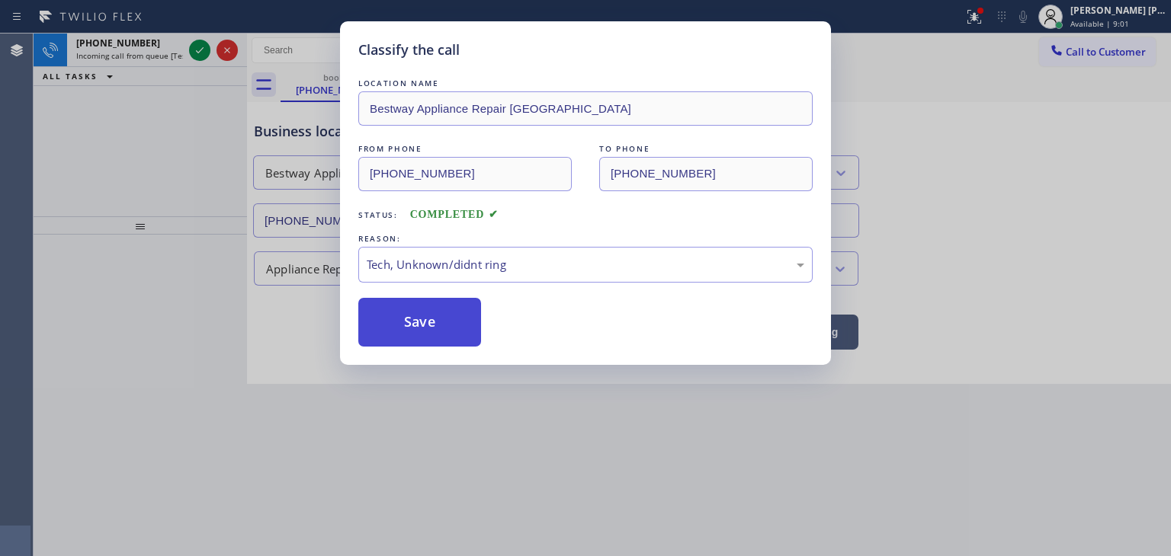
click at [416, 330] on button "Save" at bounding box center [419, 322] width 123 height 49
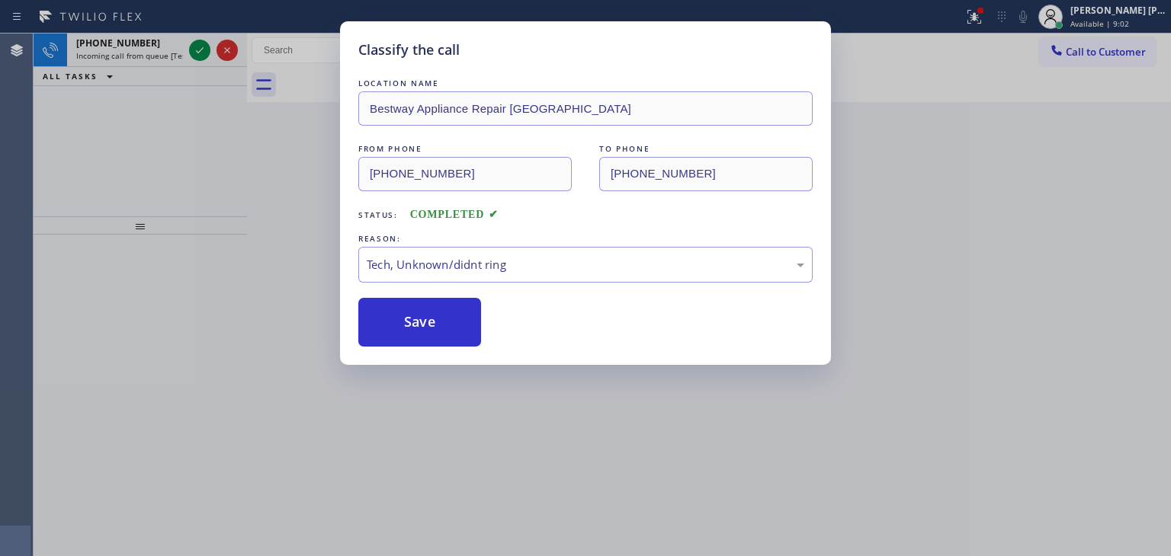
click at [198, 43] on div "Classify the call LOCATION NAME Bestway Appliance Repair Summerland FROM PHONE …" at bounding box center [585, 278] width 1171 height 556
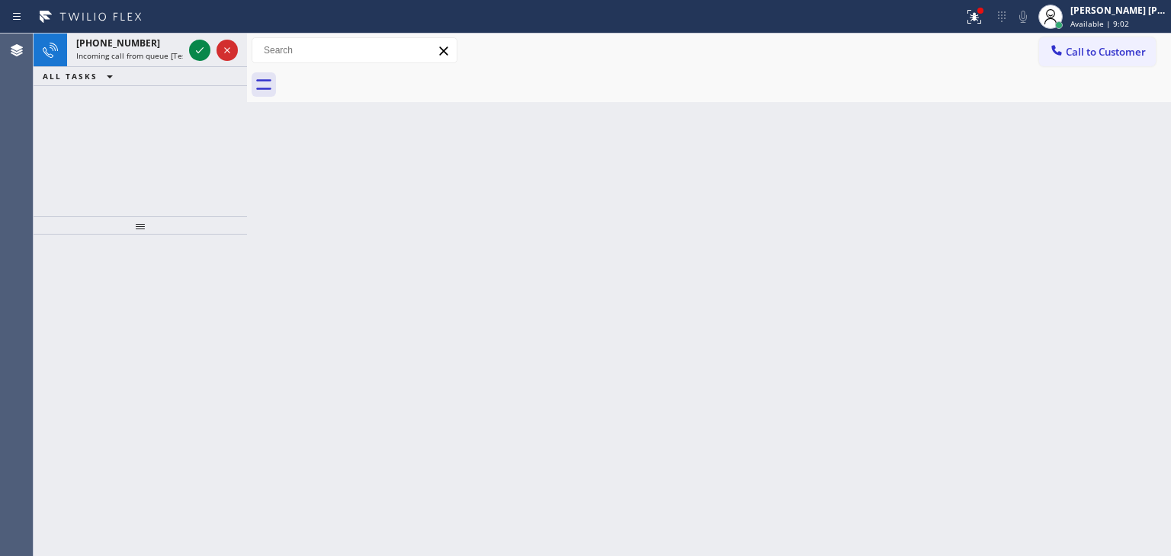
click at [198, 43] on icon at bounding box center [200, 50] width 18 height 18
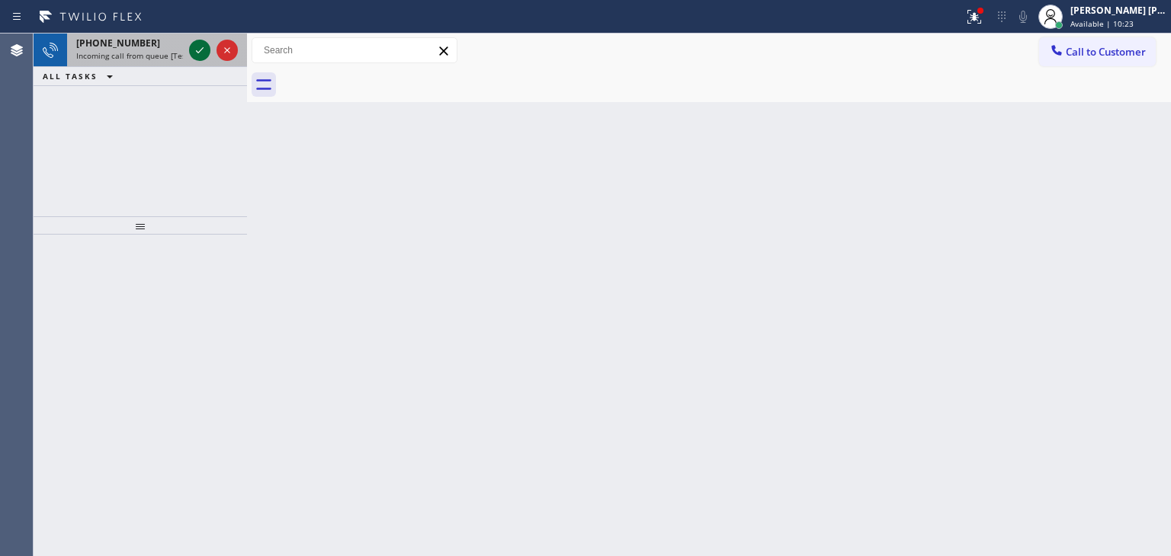
click at [197, 56] on icon at bounding box center [200, 50] width 18 height 18
click at [197, 50] on icon at bounding box center [200, 50] width 18 height 18
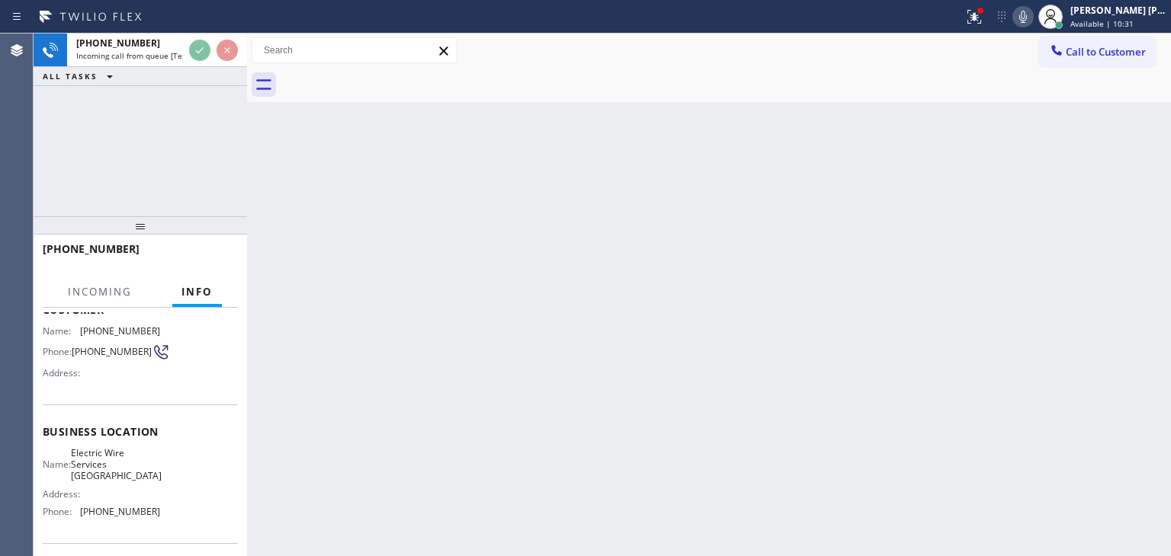
scroll to position [152, 0]
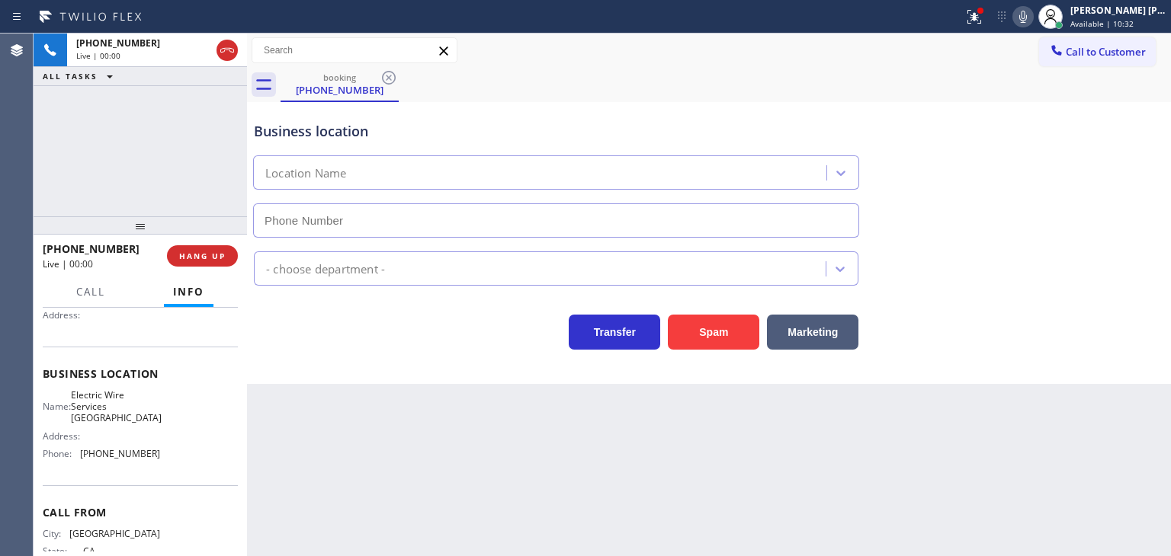
type input "[PHONE_NUMBER]"
click at [1032, 20] on icon at bounding box center [1023, 17] width 18 height 18
click at [1027, 14] on icon at bounding box center [1023, 17] width 8 height 12
click at [1027, 13] on icon at bounding box center [1023, 17] width 8 height 12
click at [1032, 8] on icon at bounding box center [1023, 17] width 18 height 18
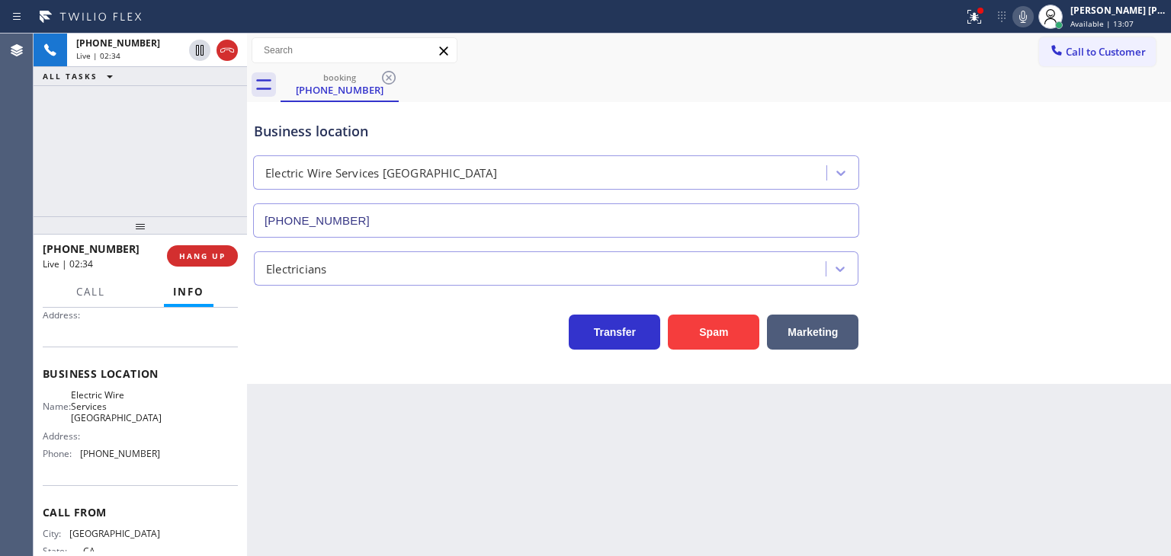
click at [1032, 14] on icon at bounding box center [1023, 17] width 18 height 18
click at [1028, 14] on rect at bounding box center [1022, 15] width 11 height 11
click at [1032, 14] on icon at bounding box center [1023, 17] width 18 height 18
click at [1032, 8] on icon at bounding box center [1023, 17] width 18 height 18
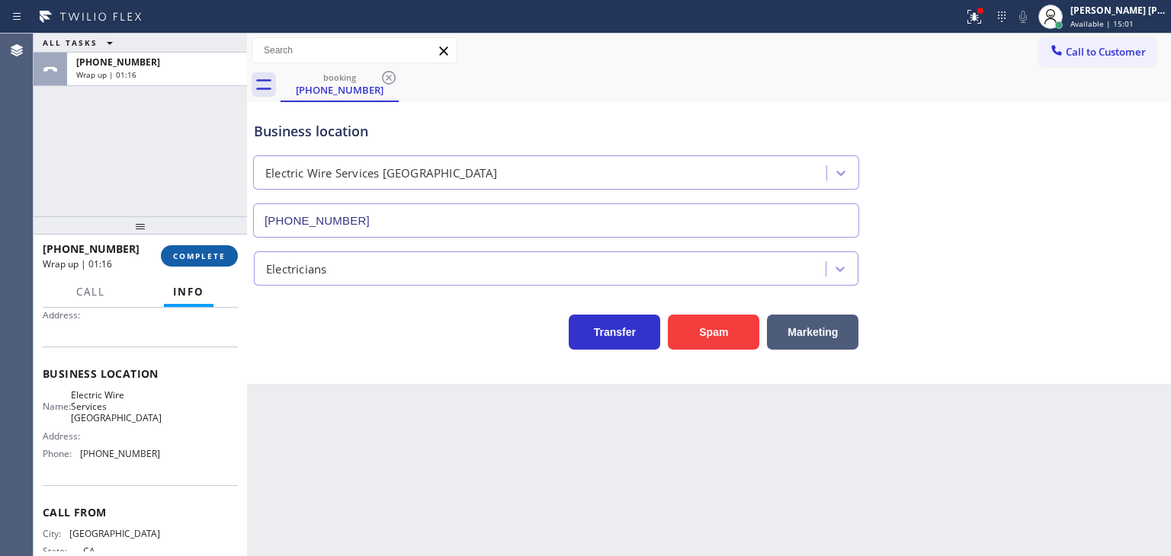
click at [180, 248] on button "COMPLETE" at bounding box center [199, 255] width 77 height 21
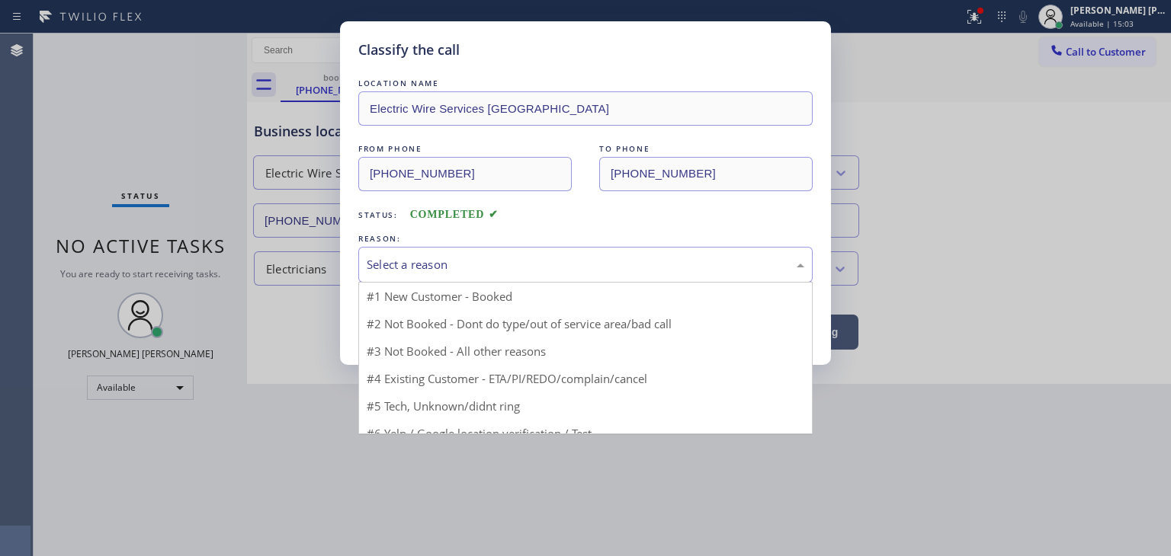
click at [460, 275] on div "Select a reason" at bounding box center [585, 265] width 454 height 36
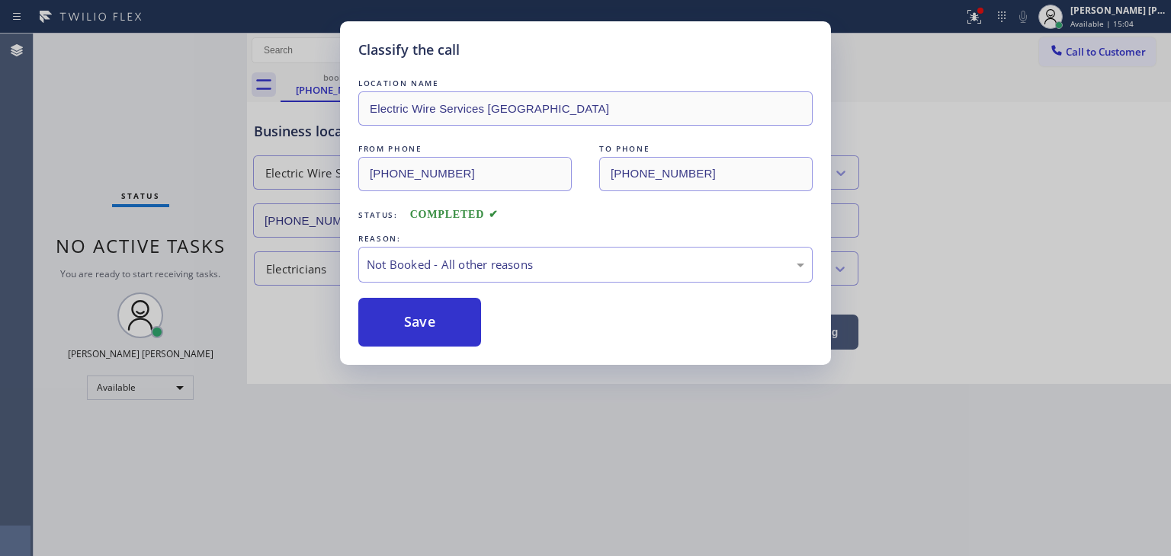
click at [436, 324] on button "Save" at bounding box center [419, 322] width 123 height 49
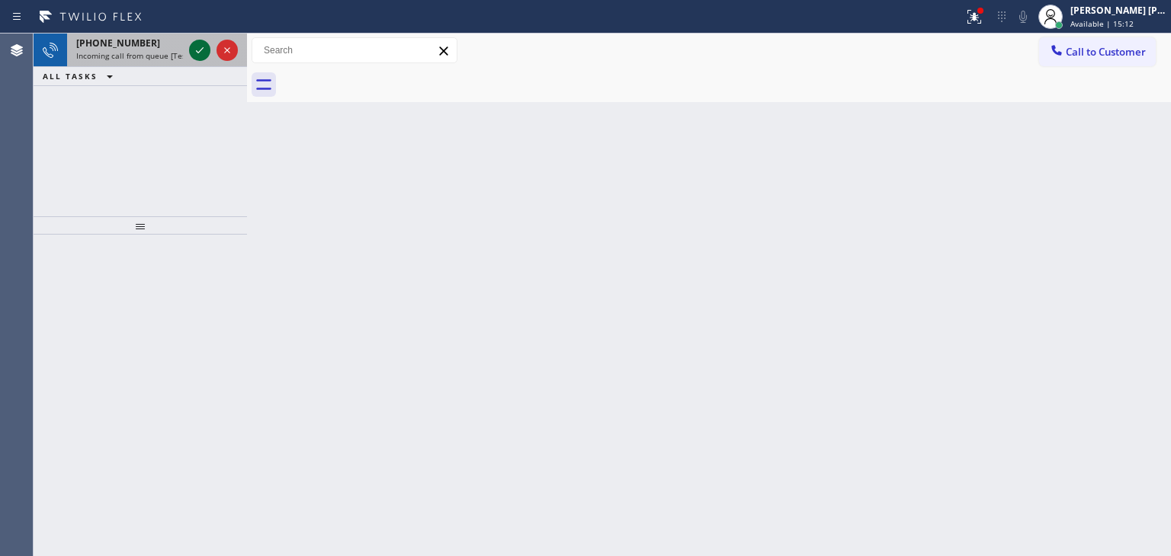
click at [204, 53] on icon at bounding box center [200, 50] width 18 height 18
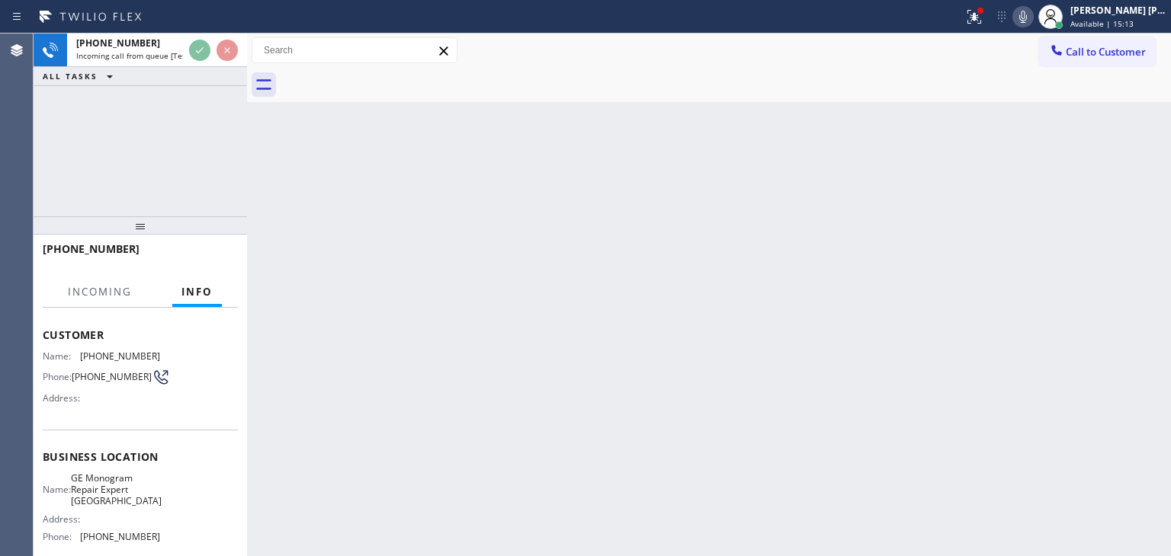
scroll to position [76, 0]
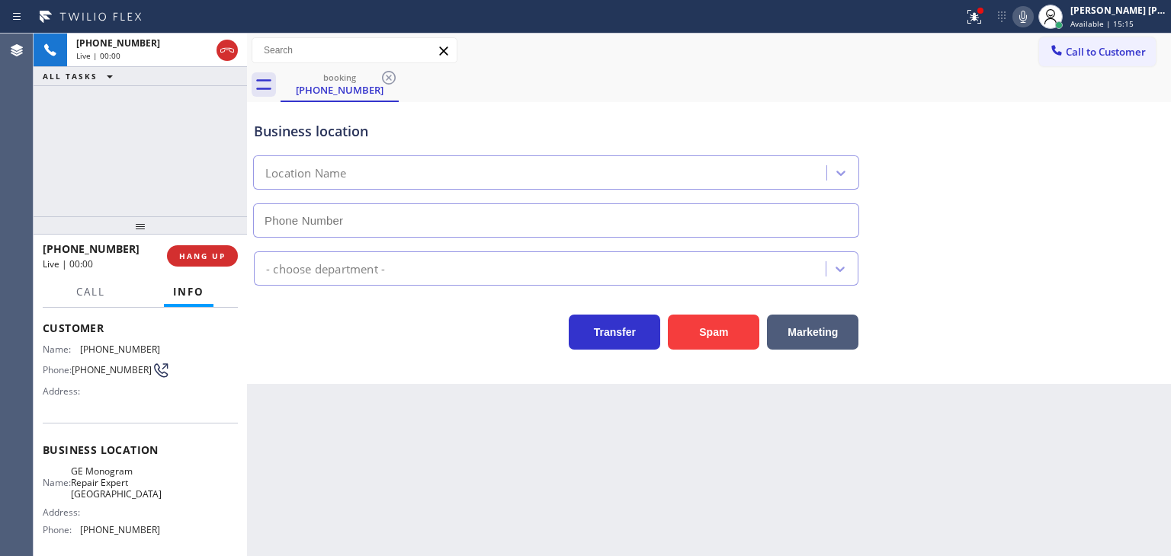
type input "[PHONE_NUMBER]"
click at [1032, 16] on icon at bounding box center [1023, 17] width 18 height 18
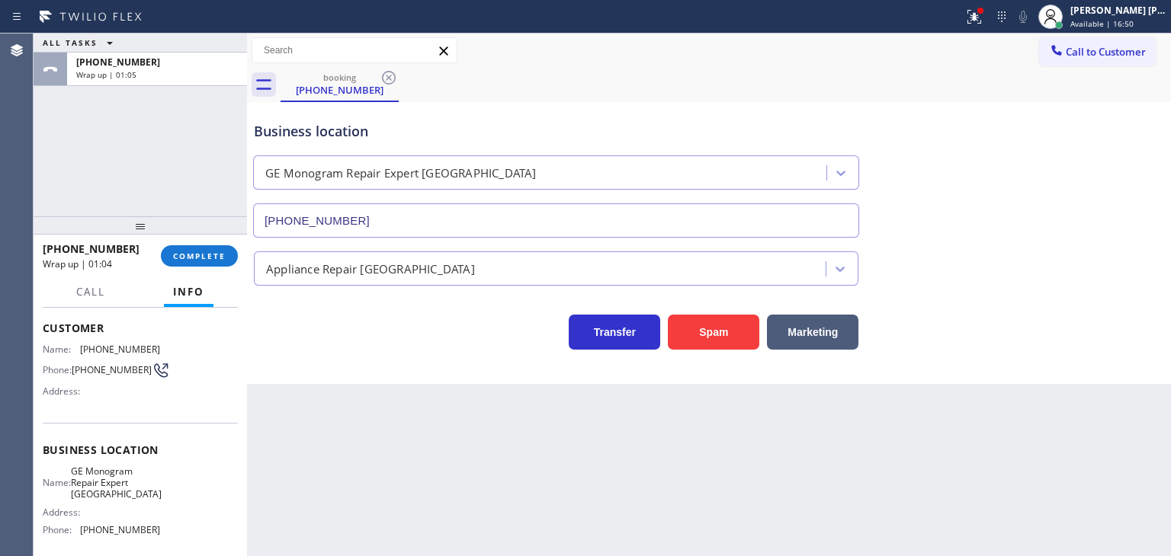
click at [127, 121] on div "ALL TASKS ALL TASKS ACTIVE TASKS TASKS IN WRAP UP [PHONE_NUMBER] Wrap up | 01:05" at bounding box center [140, 125] width 213 height 183
click at [201, 254] on span "COMPLETE" at bounding box center [199, 256] width 53 height 11
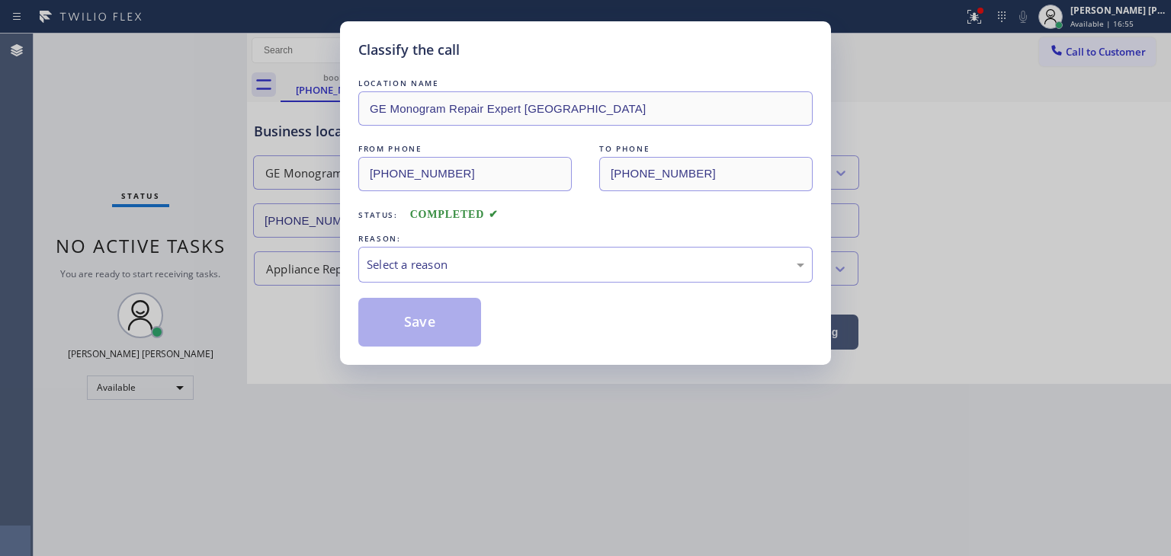
click at [438, 259] on div "Select a reason" at bounding box center [585, 265] width 437 height 18
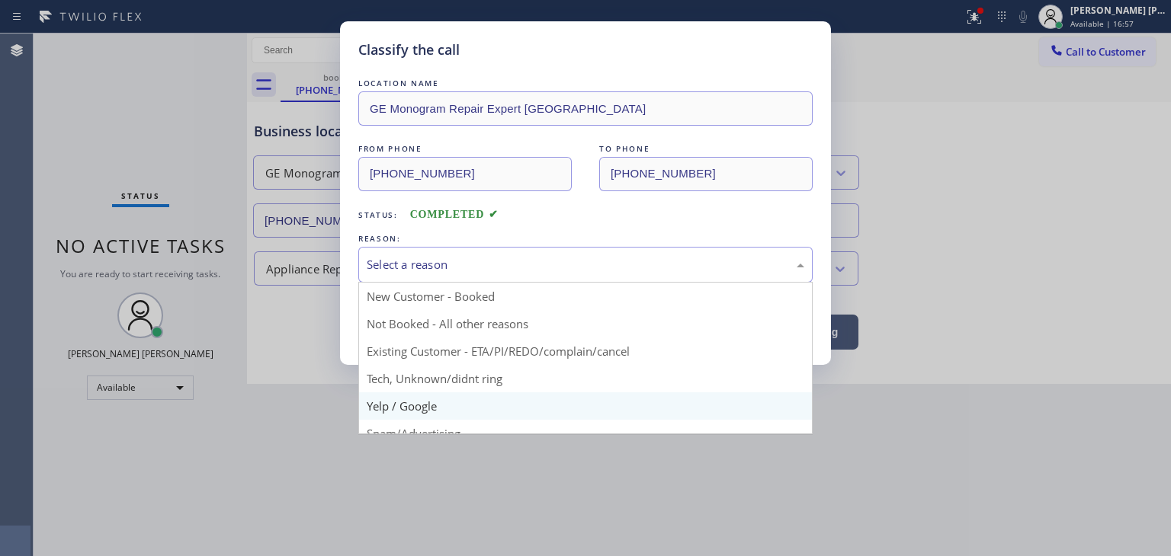
scroll to position [76, 0]
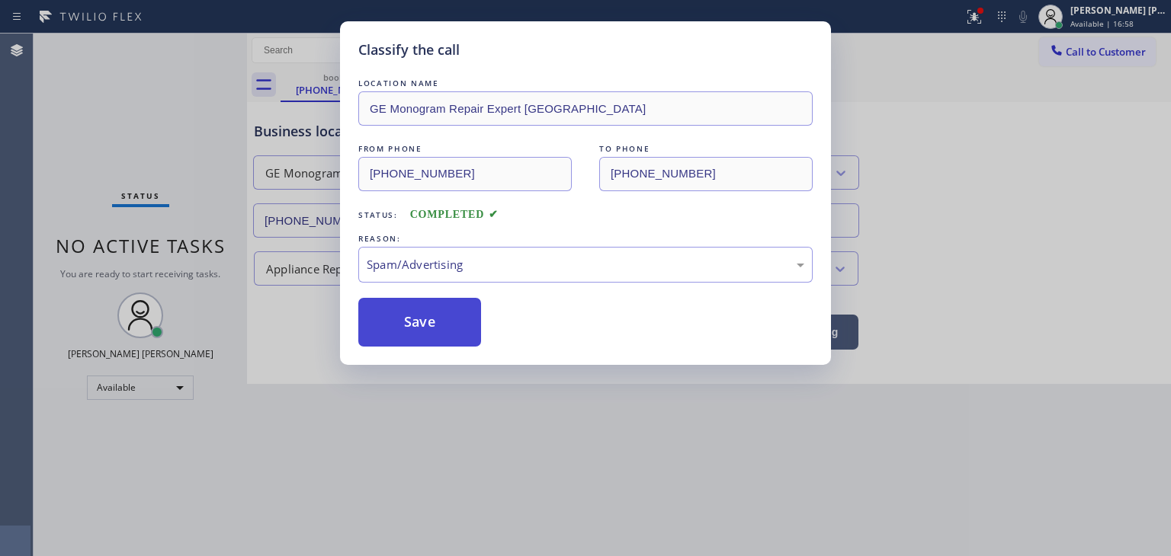
click at [412, 325] on button "Save" at bounding box center [419, 322] width 123 height 49
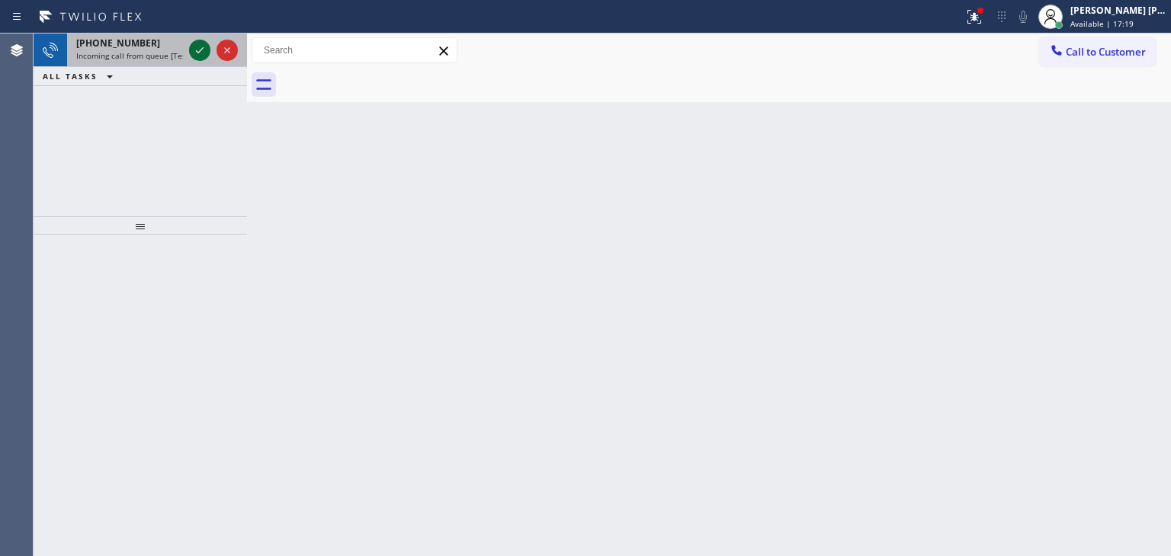
click at [198, 43] on icon at bounding box center [200, 50] width 18 height 18
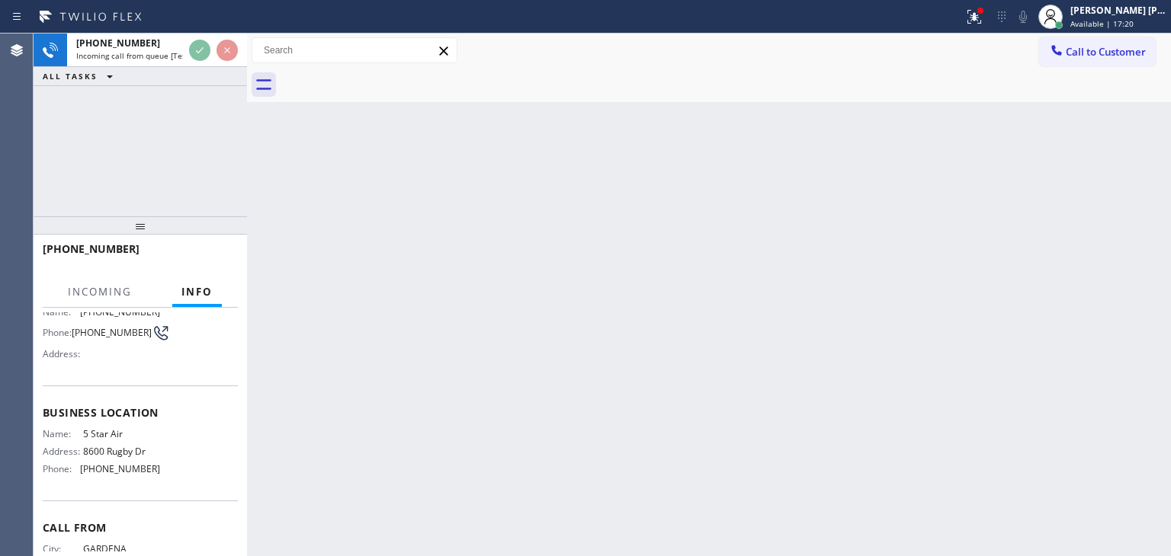
scroll to position [152, 0]
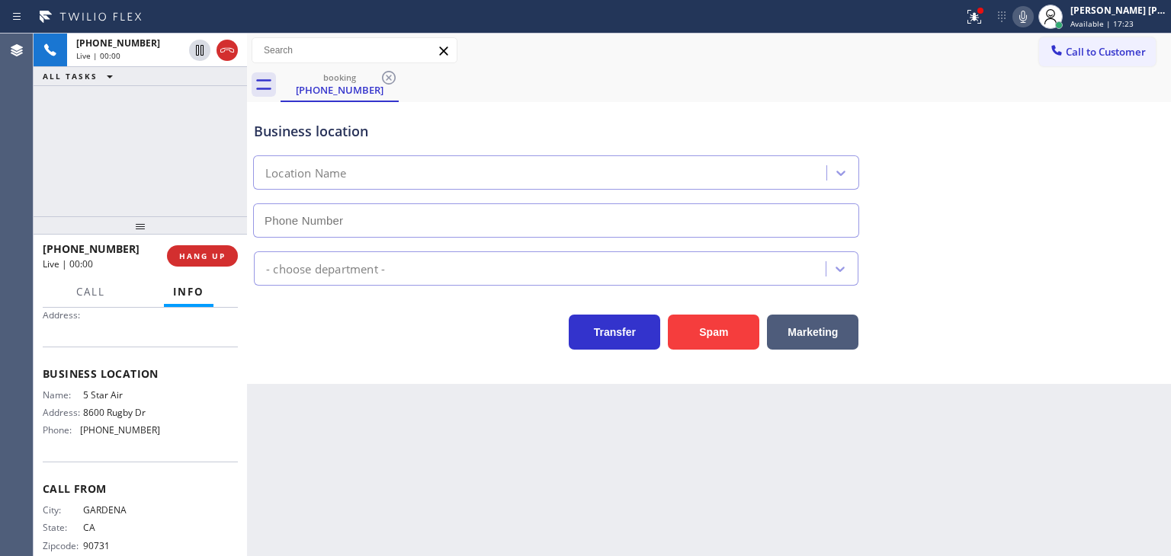
type input "[PHONE_NUMBER]"
click at [1032, 14] on icon at bounding box center [1023, 17] width 18 height 18
click at [1032, 12] on icon at bounding box center [1023, 17] width 18 height 18
click at [1027, 20] on icon at bounding box center [1023, 17] width 8 height 12
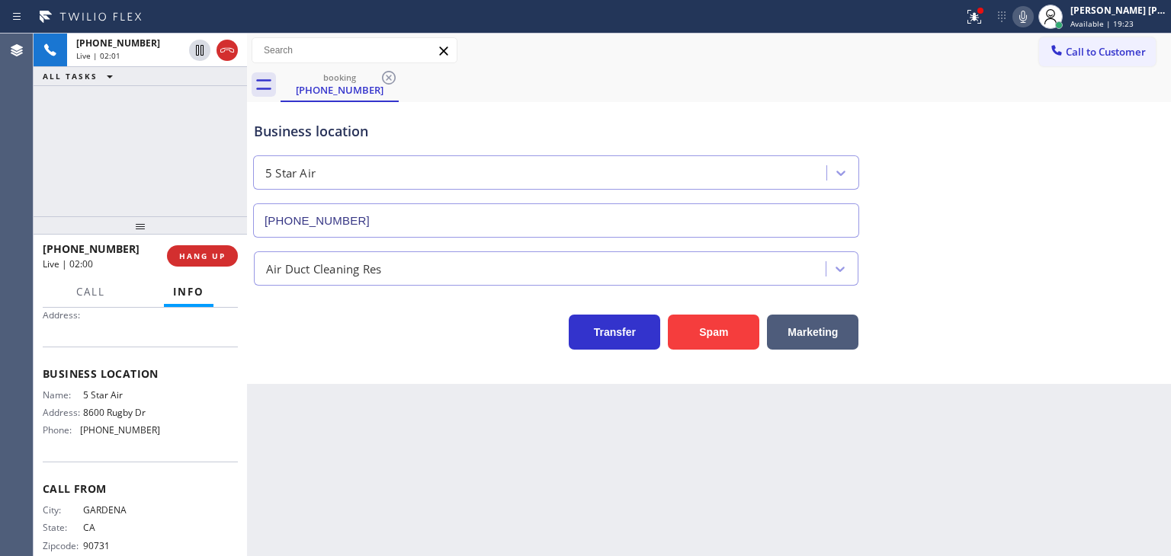
click at [1033, 18] on div at bounding box center [1022, 17] width 21 height 18
click at [1033, 19] on div at bounding box center [1022, 17] width 21 height 18
click at [166, 141] on div "[PHONE_NUMBER] Live | 02:49 ALL TASKS ALL TASKS ACTIVE TASKS TASKS IN WRAP UP" at bounding box center [140, 125] width 213 height 183
drag, startPoint x: 1062, startPoint y: 487, endPoint x: 1049, endPoint y: 487, distance: 13.7
click at [1062, 487] on div "Back to Dashboard Change Sender ID Customers Technicians Select a contact Outbo…" at bounding box center [709, 295] width 924 height 523
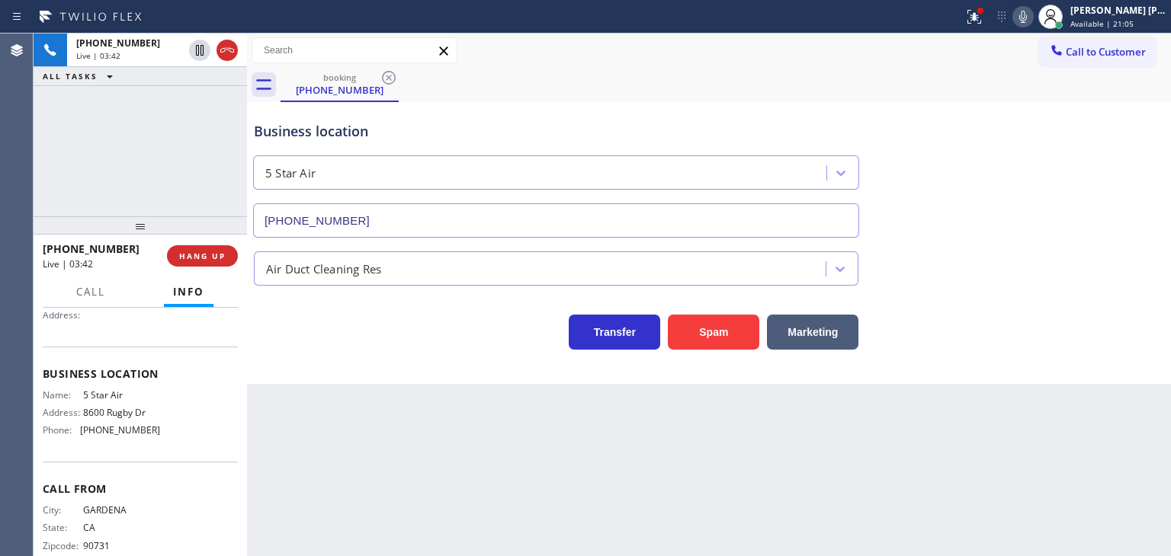
click at [1126, 258] on div "Air Duct Cleaning Res" at bounding box center [709, 265] width 916 height 40
click at [91, 293] on span "Call" at bounding box center [90, 292] width 29 height 14
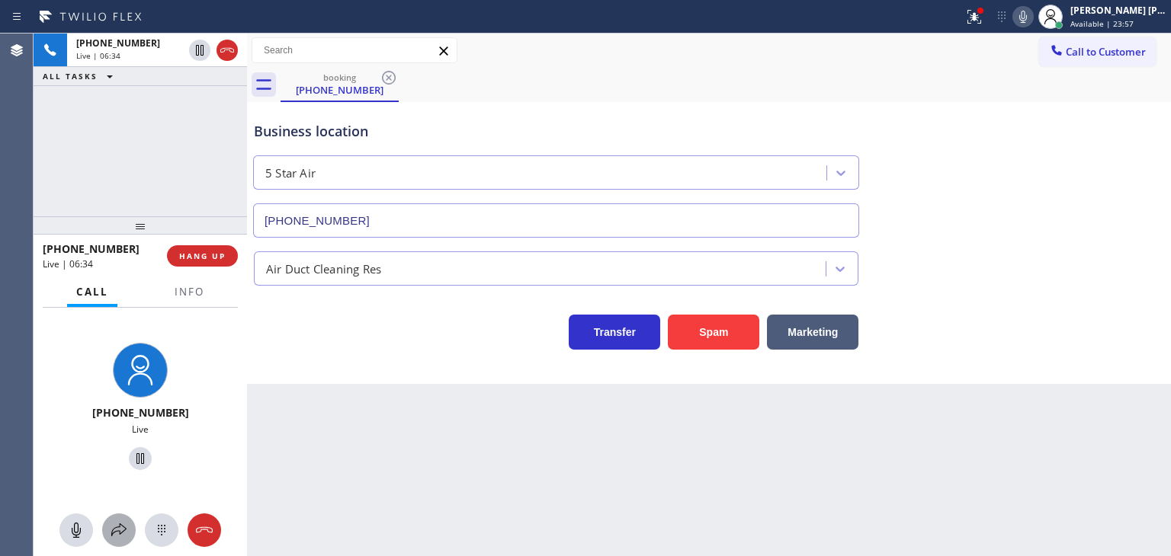
click at [120, 531] on icon at bounding box center [118, 530] width 15 height 13
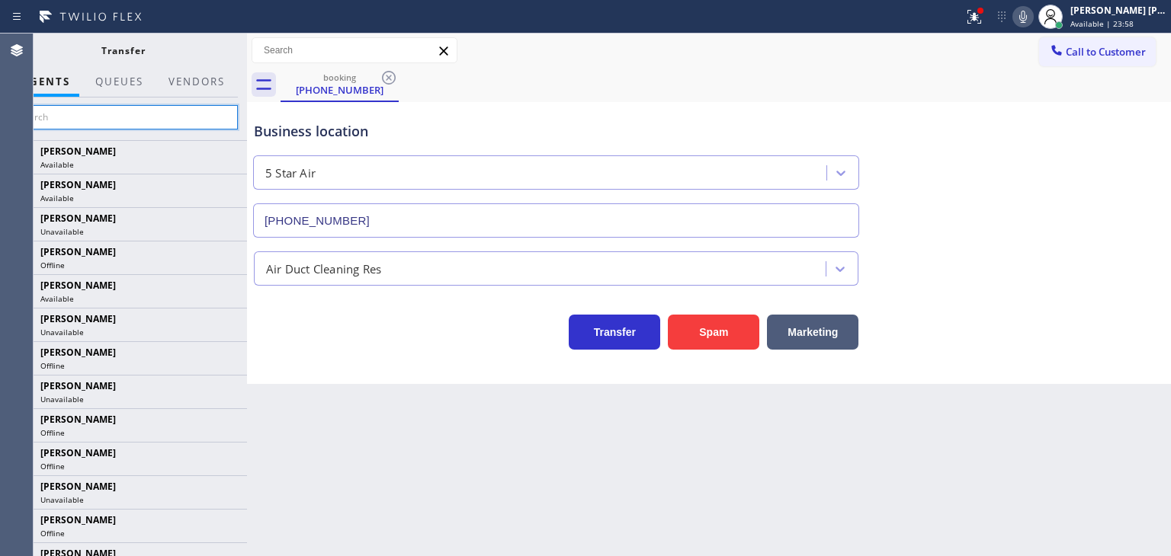
click at [155, 120] on input "text" at bounding box center [122, 117] width 229 height 24
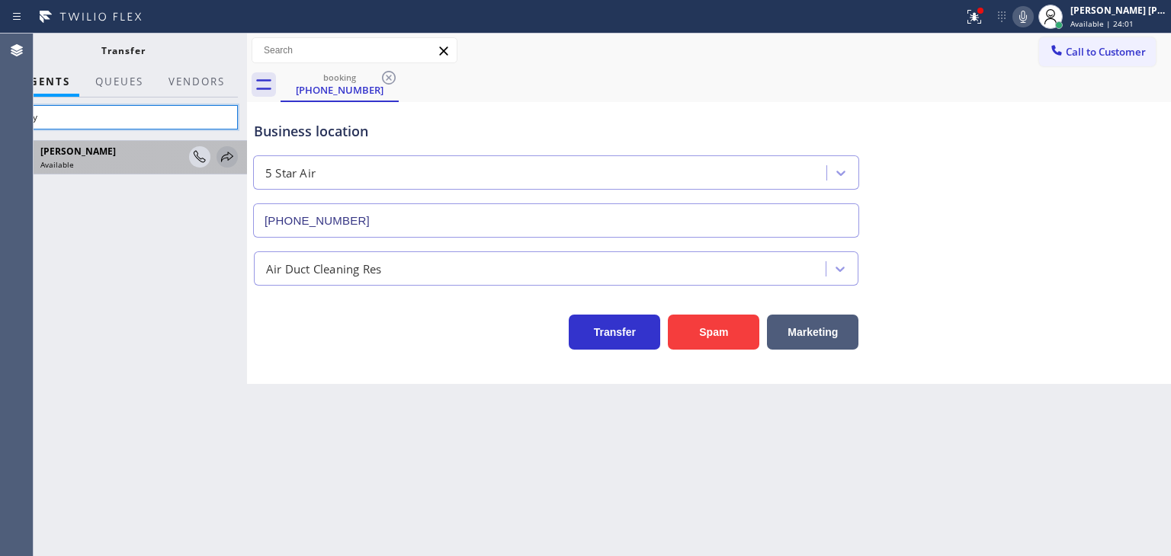
type input "vasy"
click at [223, 153] on icon at bounding box center [227, 157] width 18 height 18
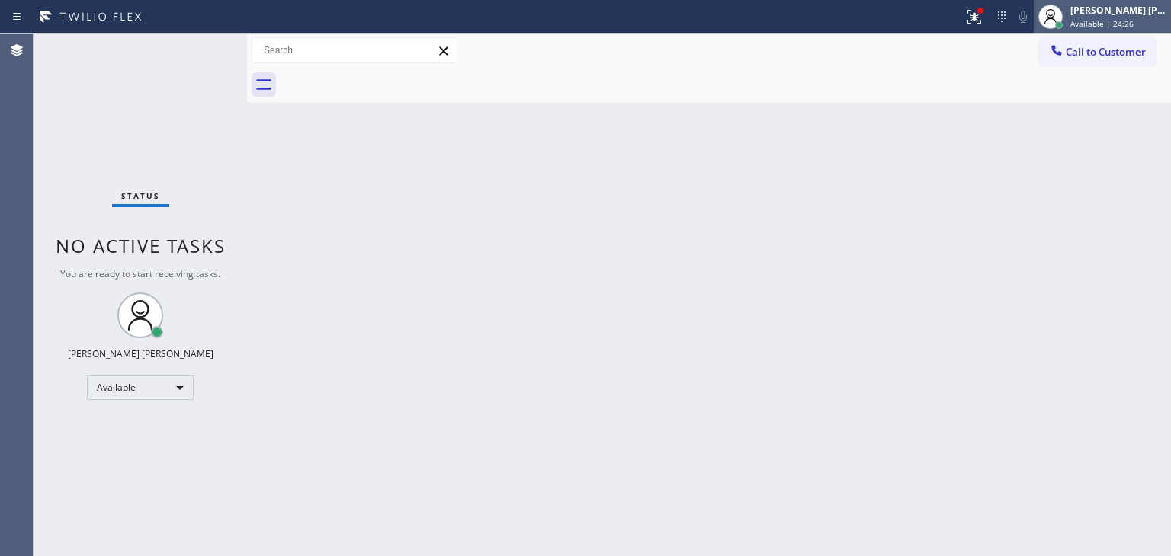
click at [1111, 18] on span "Available | 24:26" at bounding box center [1101, 23] width 63 height 11
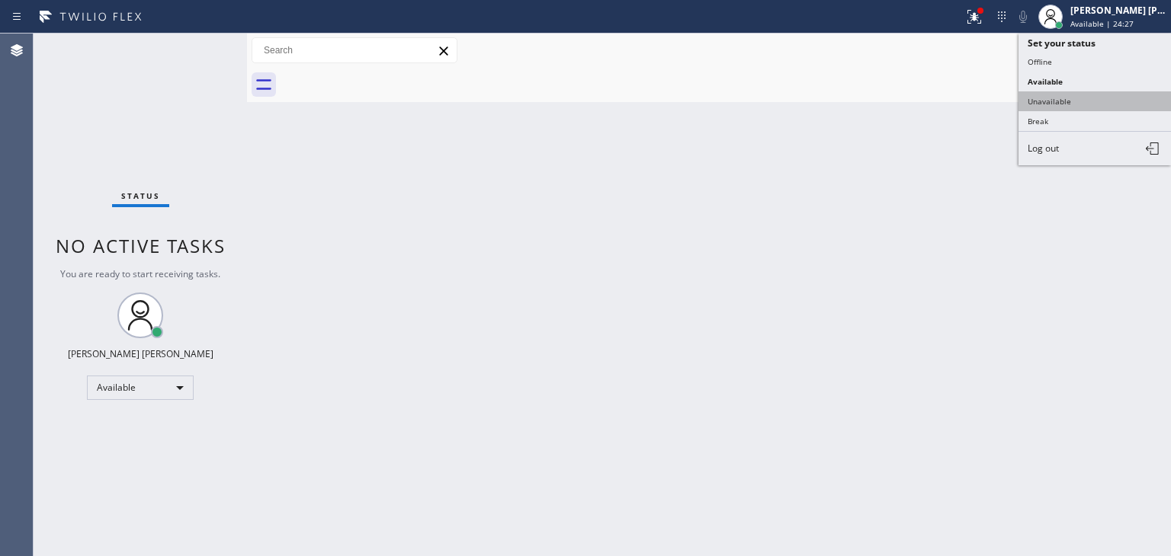
click at [1082, 96] on button "Unavailable" at bounding box center [1094, 101] width 152 height 20
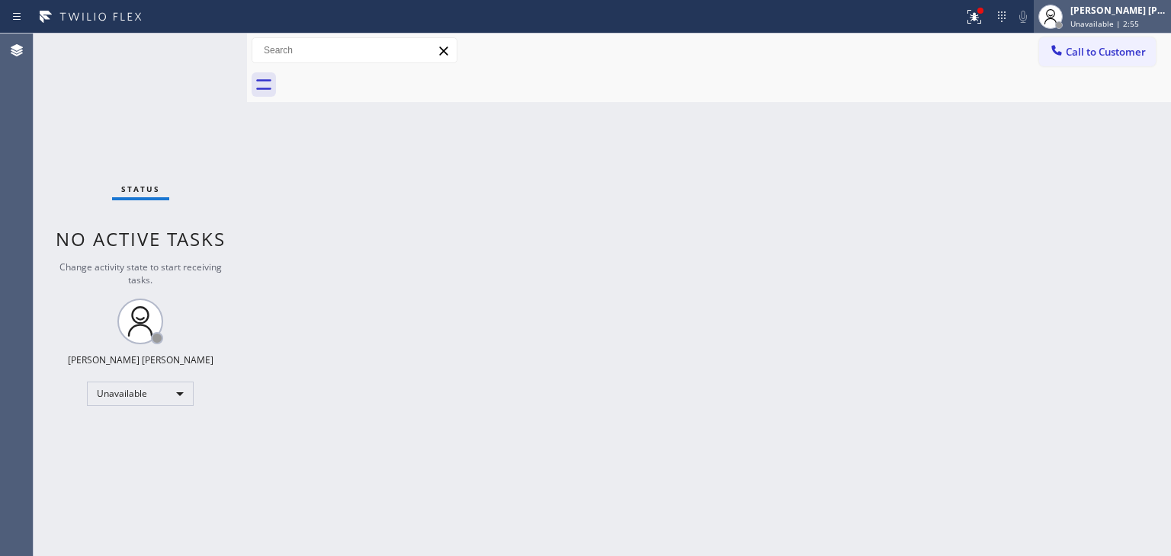
click at [1112, 10] on div "[PERSON_NAME] [PERSON_NAME]" at bounding box center [1118, 10] width 96 height 13
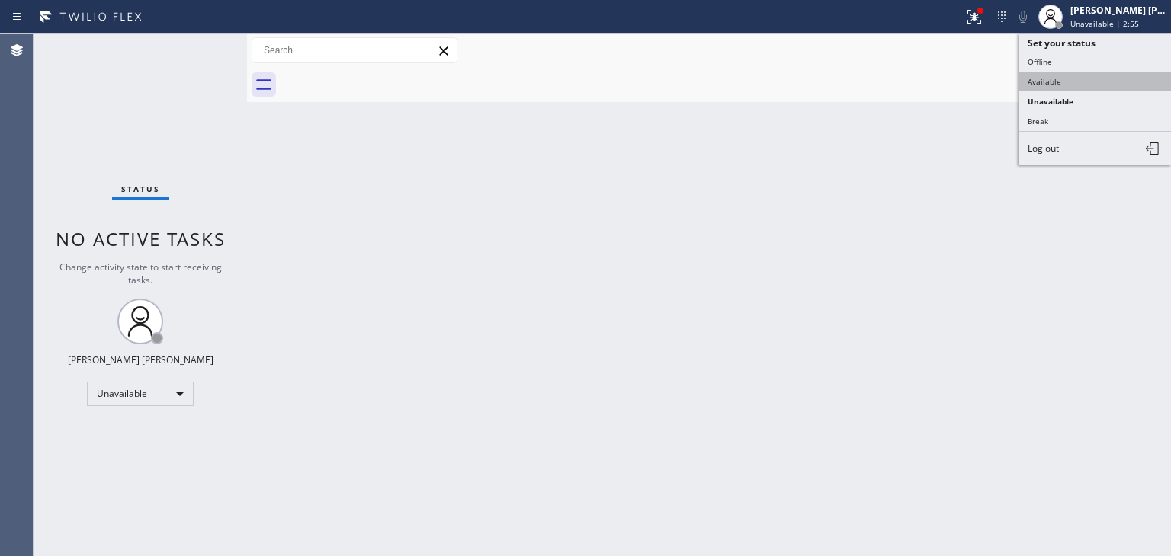
click at [1082, 76] on button "Available" at bounding box center [1094, 82] width 152 height 20
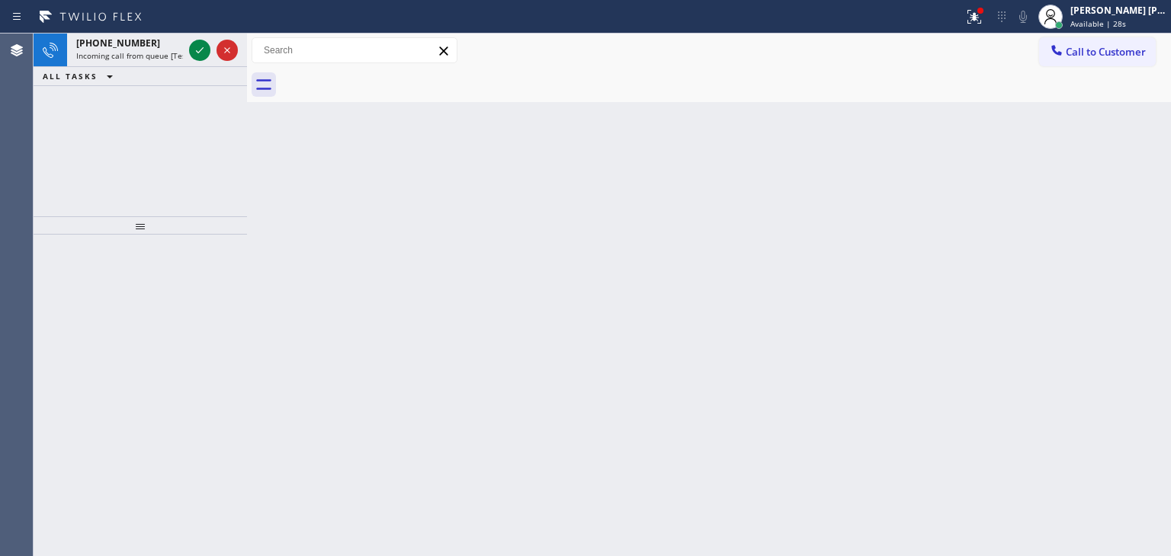
drag, startPoint x: 203, startPoint y: 50, endPoint x: 188, endPoint y: 83, distance: 36.1
click at [203, 50] on icon at bounding box center [200, 50] width 18 height 18
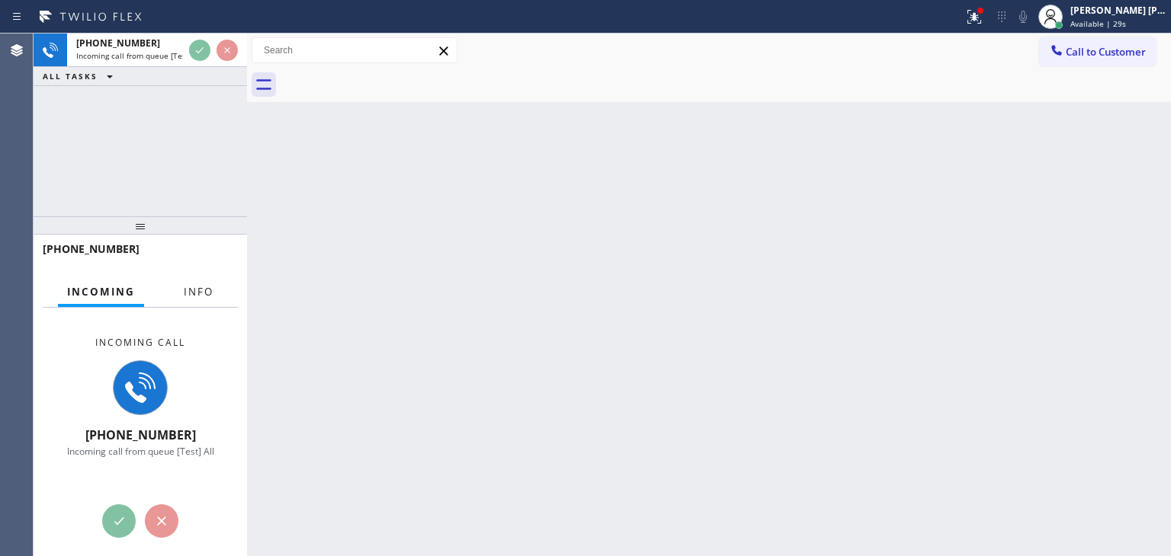
click at [200, 296] on span "Info" at bounding box center [199, 292] width 30 height 14
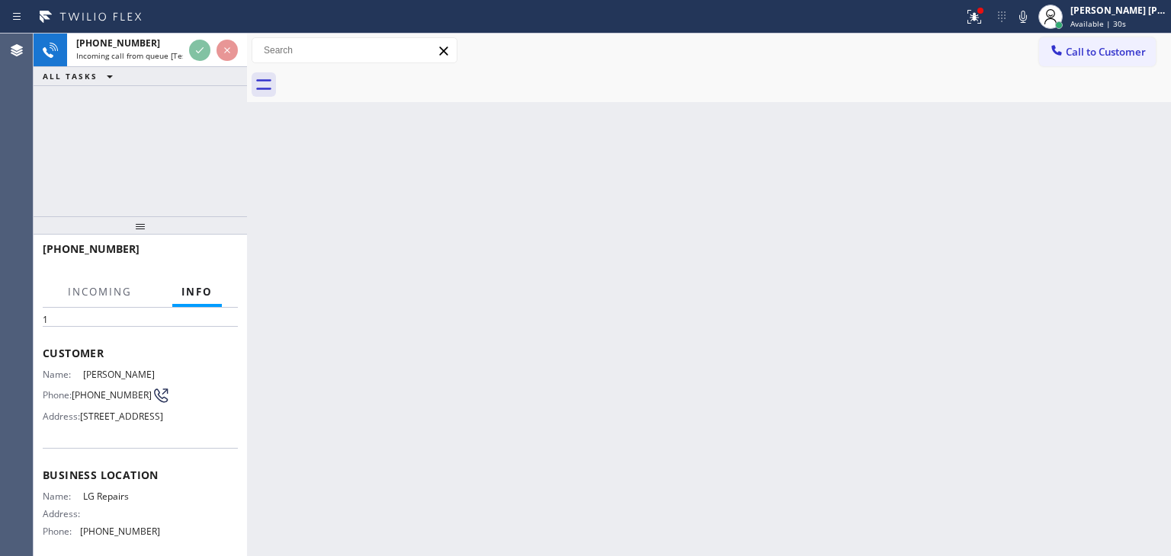
scroll to position [76, 0]
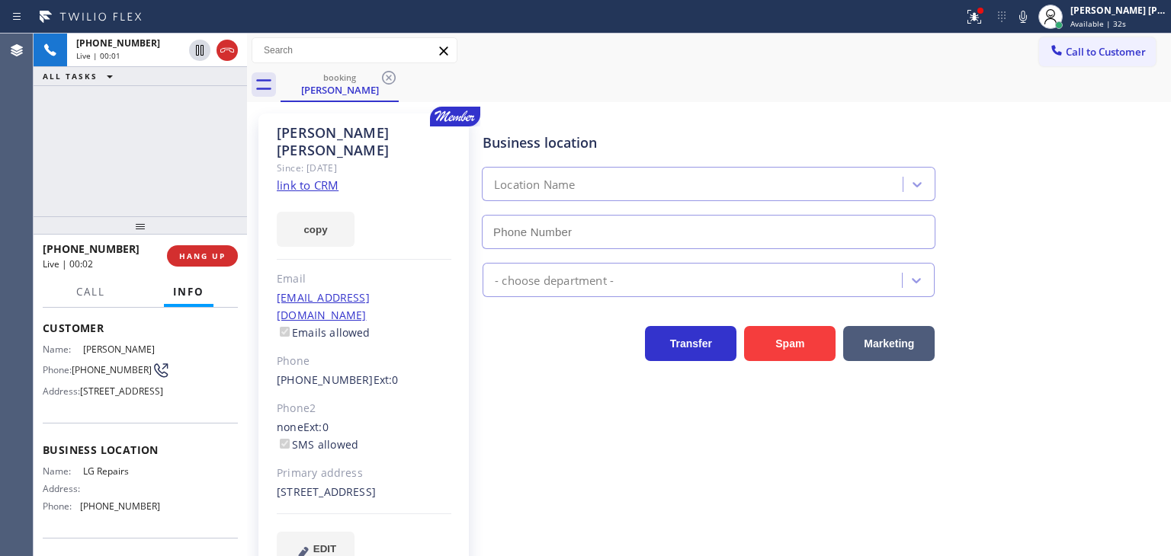
type input "[PHONE_NUMBER]"
click at [310, 178] on link "link to CRM" at bounding box center [308, 185] width 62 height 15
click at [1032, 18] on icon at bounding box center [1023, 17] width 18 height 18
click at [1028, 18] on rect at bounding box center [1022, 15] width 11 height 11
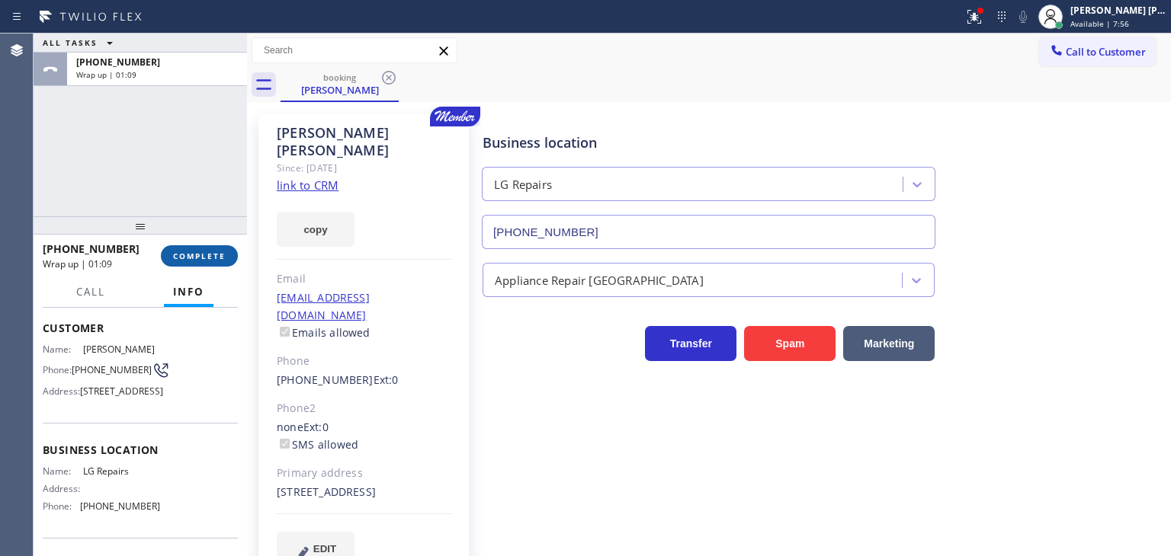
click at [208, 252] on span "COMPLETE" at bounding box center [199, 256] width 53 height 11
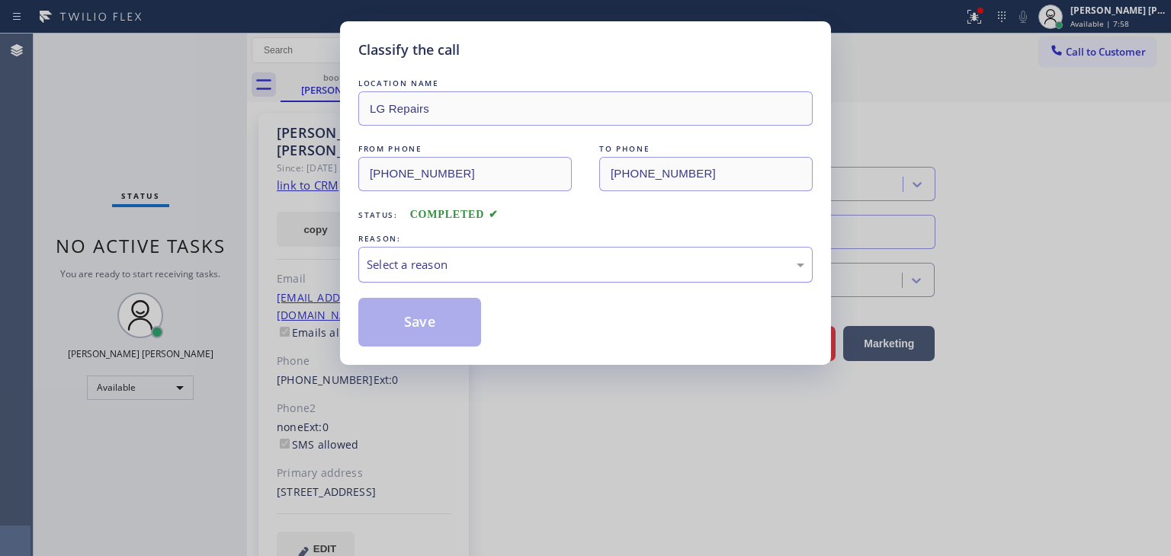
click at [415, 257] on div "Select a reason" at bounding box center [585, 265] width 437 height 18
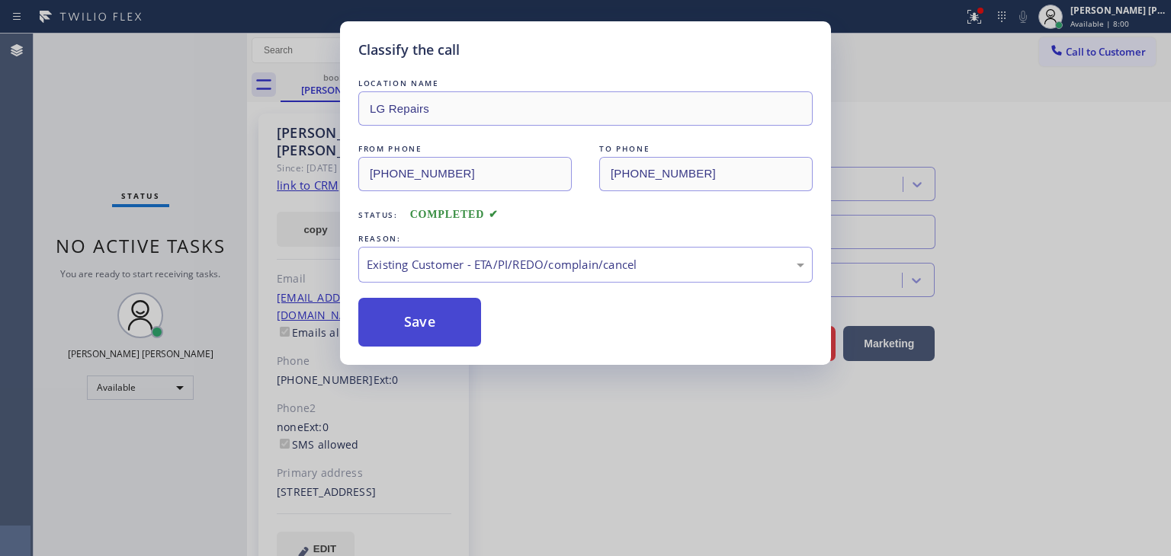
click at [415, 321] on button "Save" at bounding box center [419, 322] width 123 height 49
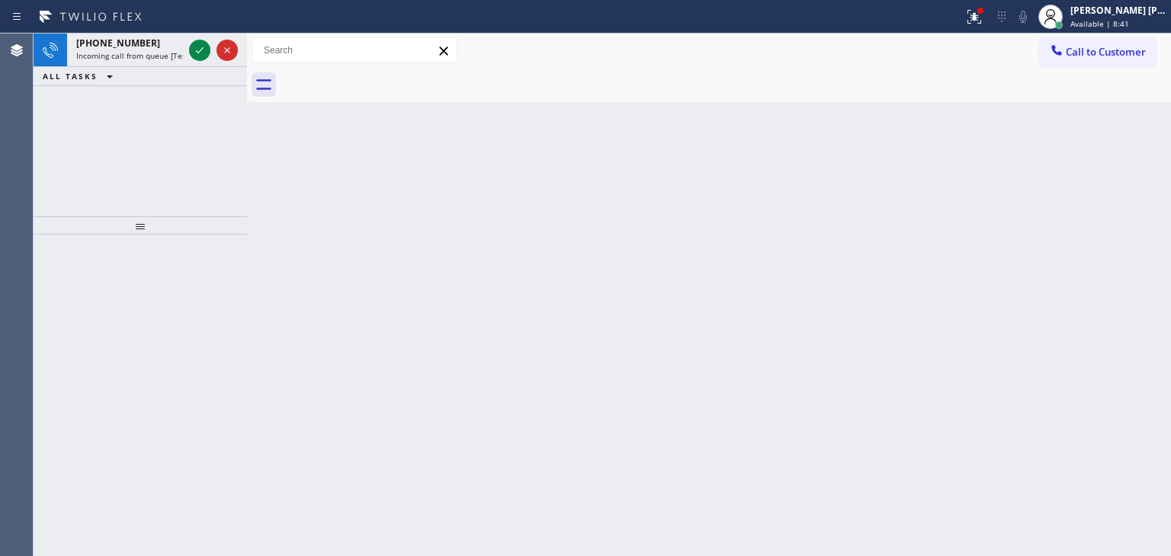
click at [201, 45] on icon at bounding box center [200, 50] width 18 height 18
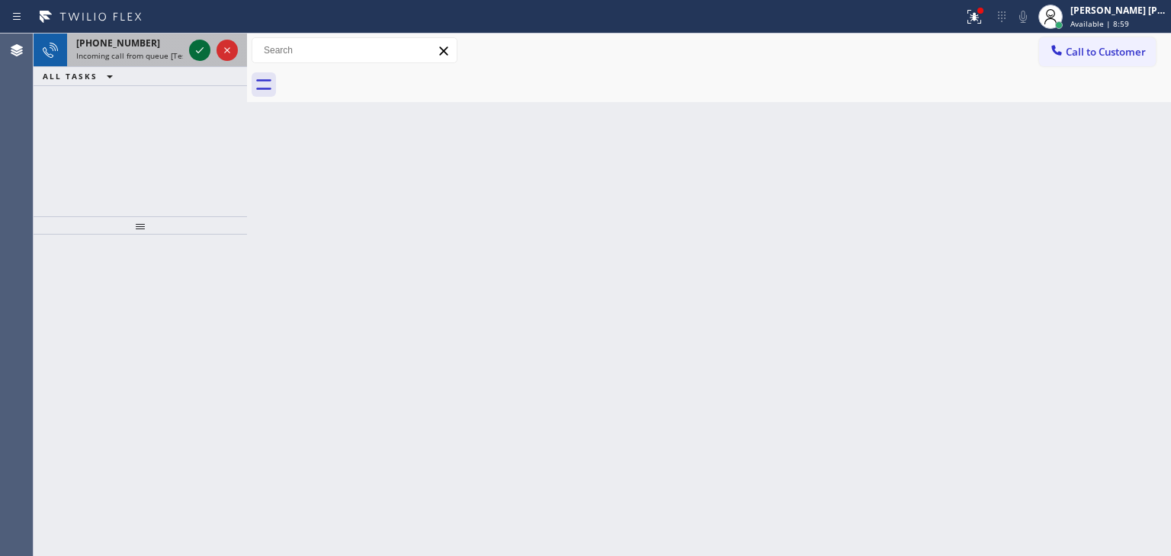
click at [195, 53] on icon at bounding box center [200, 50] width 18 height 18
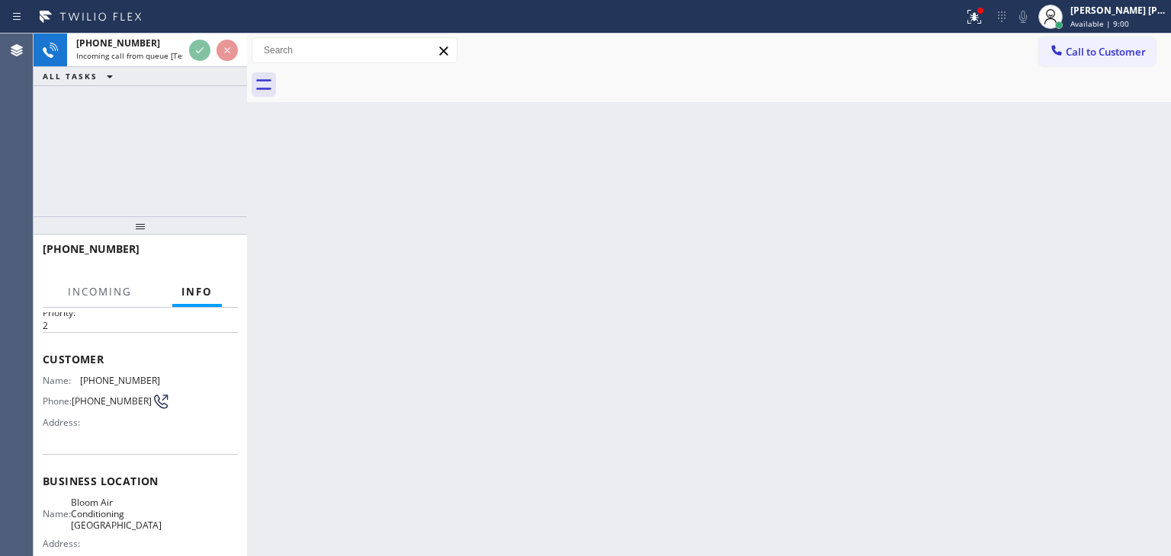
scroll to position [152, 0]
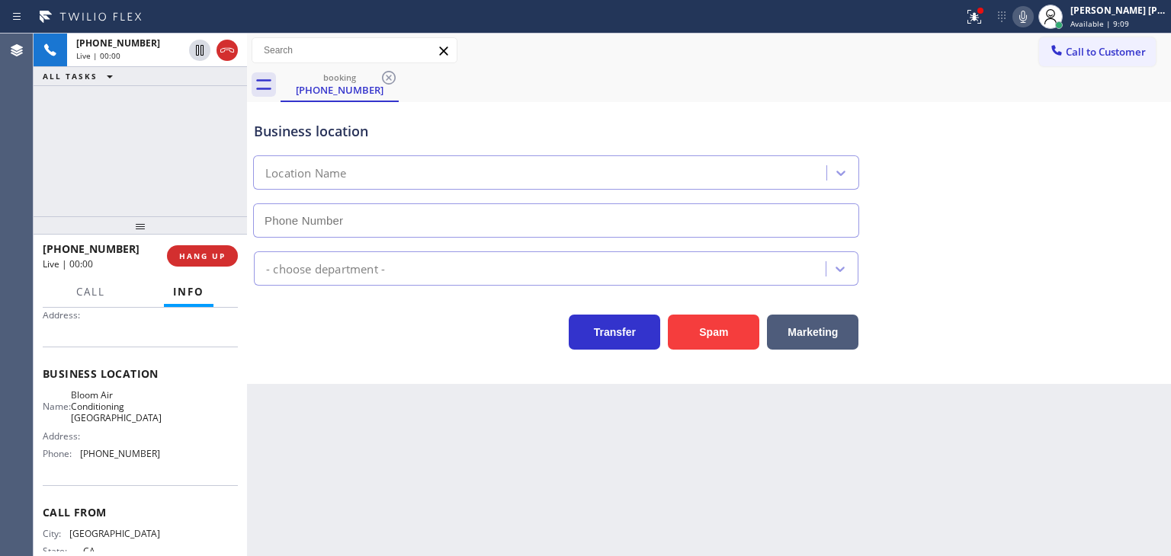
type input "(530) 290-6484"
click at [1032, 10] on icon at bounding box center [1023, 17] width 18 height 18
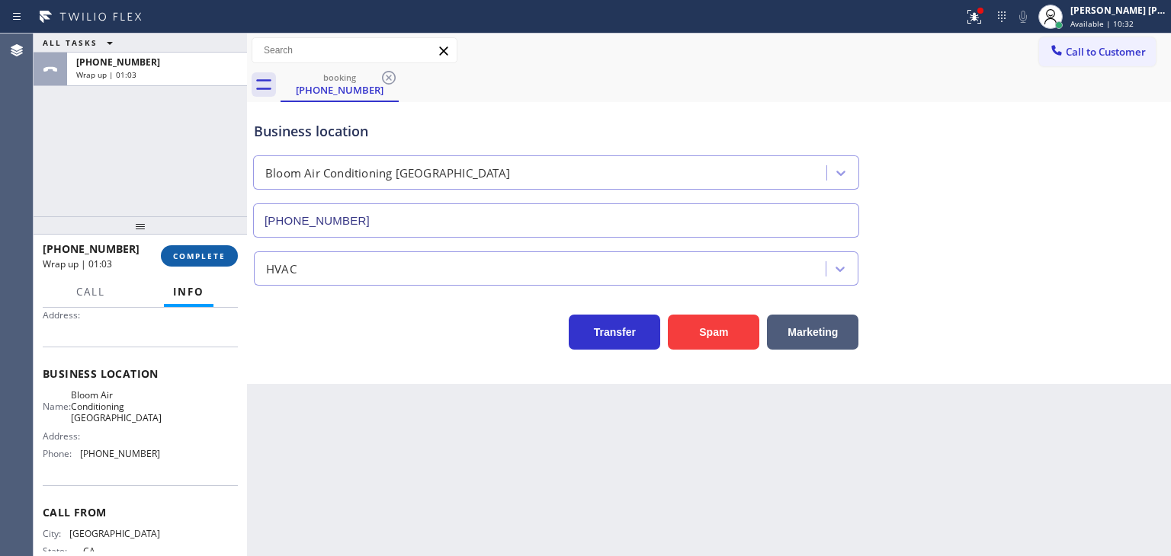
click at [192, 257] on span "COMPLETE" at bounding box center [199, 256] width 53 height 11
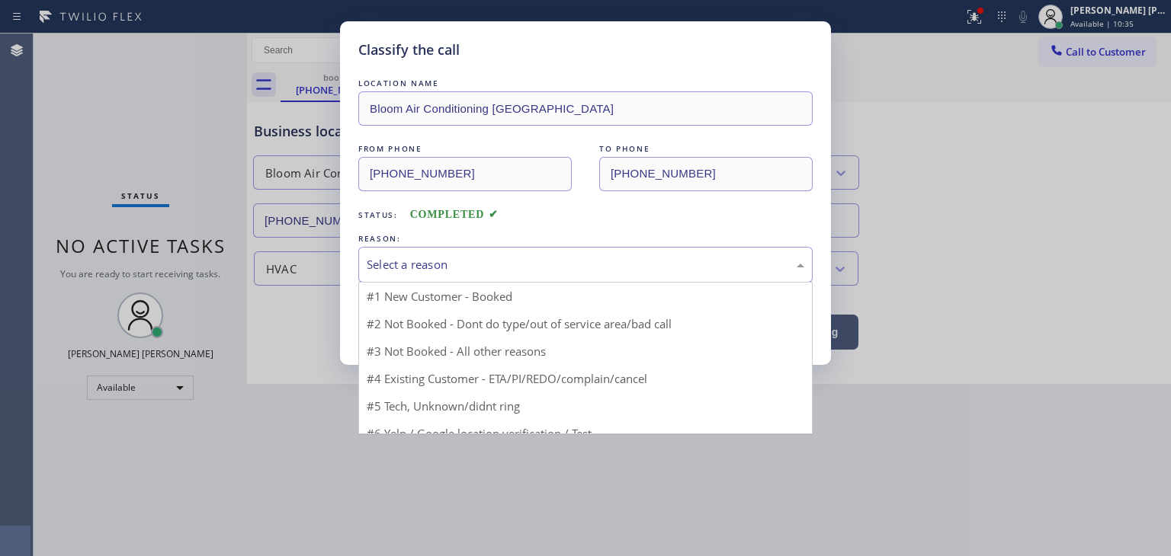
click at [473, 270] on div "Select a reason" at bounding box center [585, 265] width 437 height 18
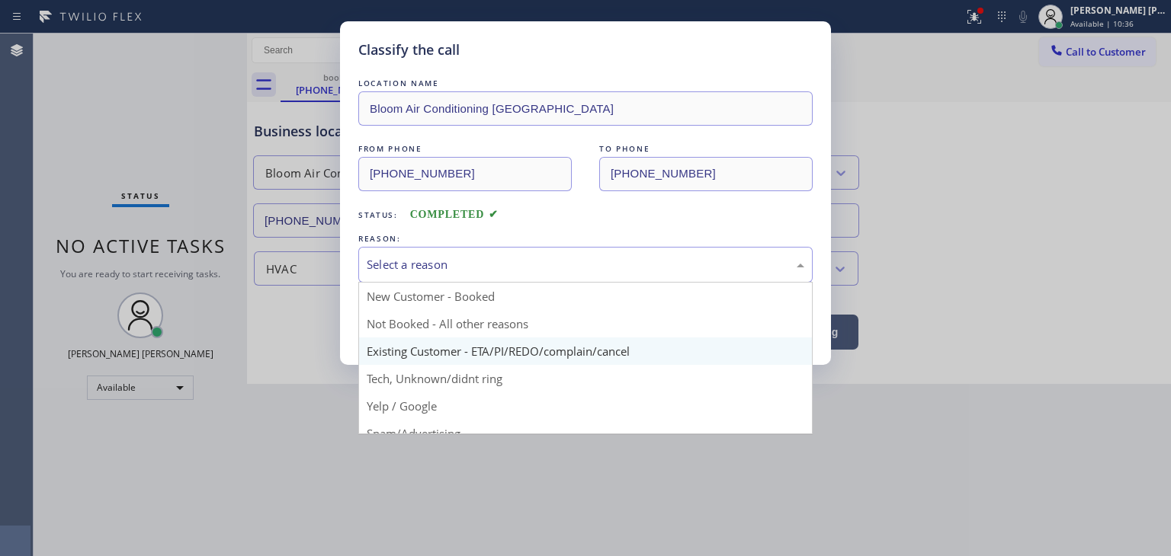
scroll to position [76, 0]
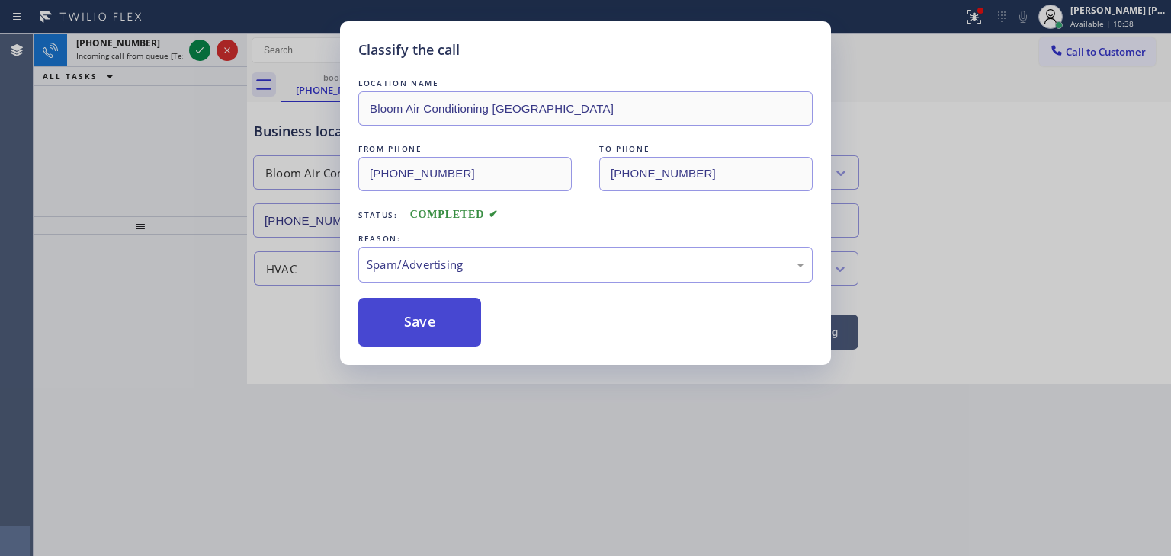
click at [393, 318] on button "Save" at bounding box center [419, 322] width 123 height 49
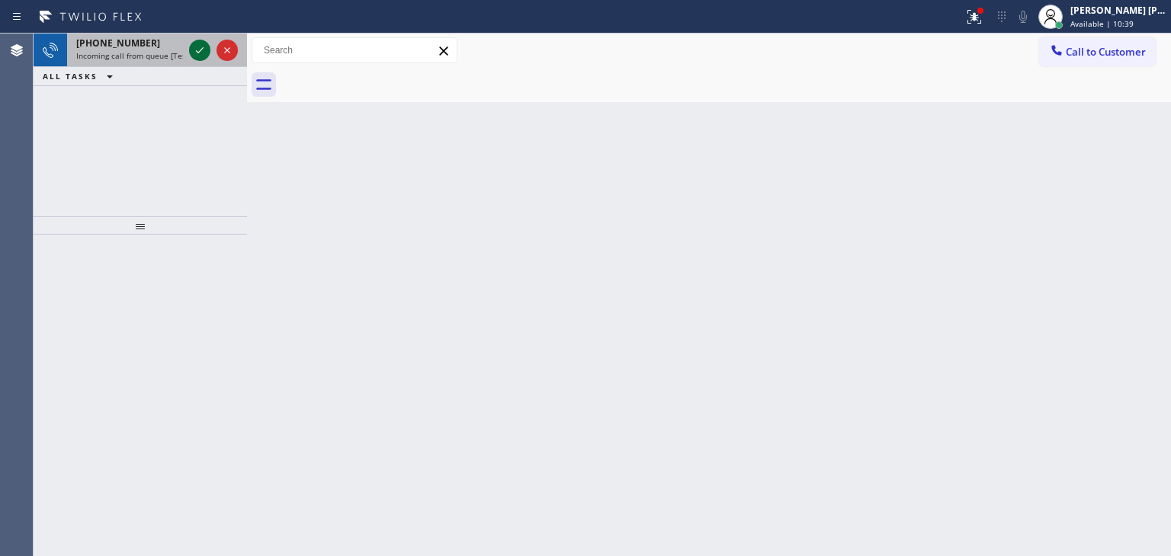
click at [199, 46] on icon at bounding box center [200, 50] width 18 height 18
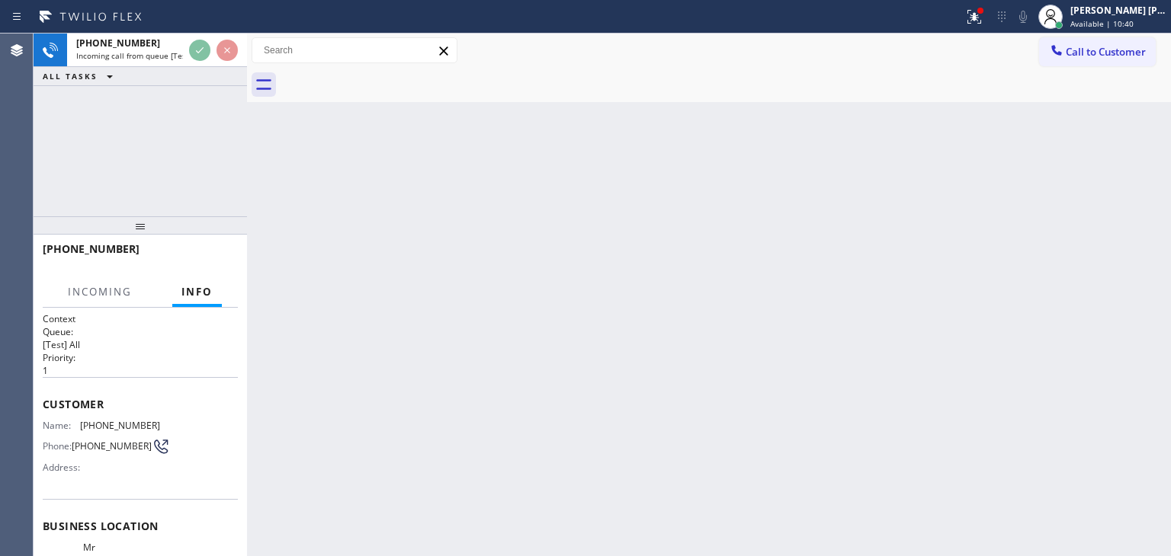
scroll to position [76, 0]
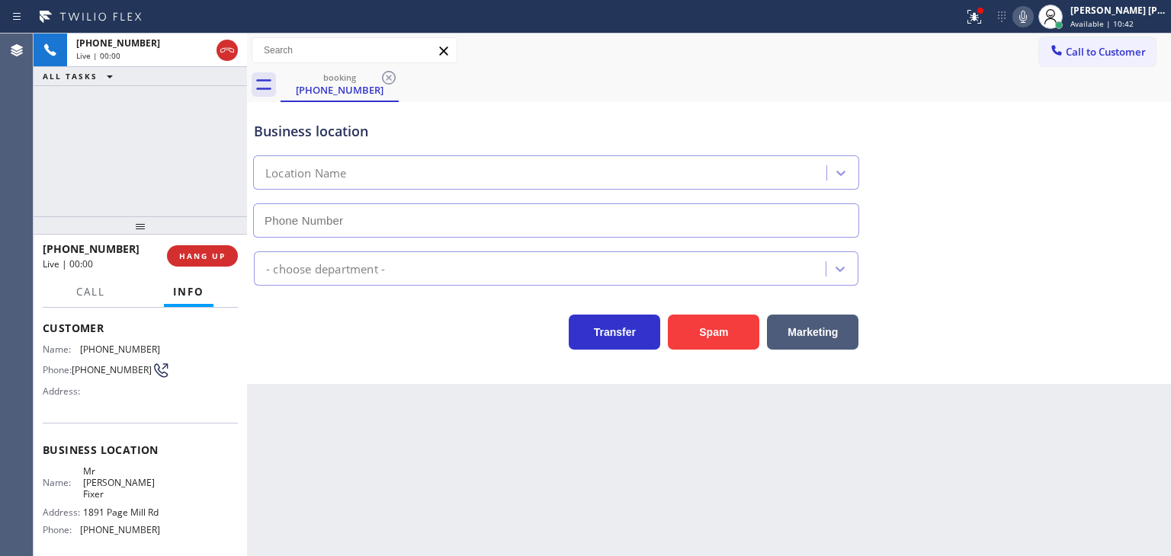
type input "(650) 933-4988"
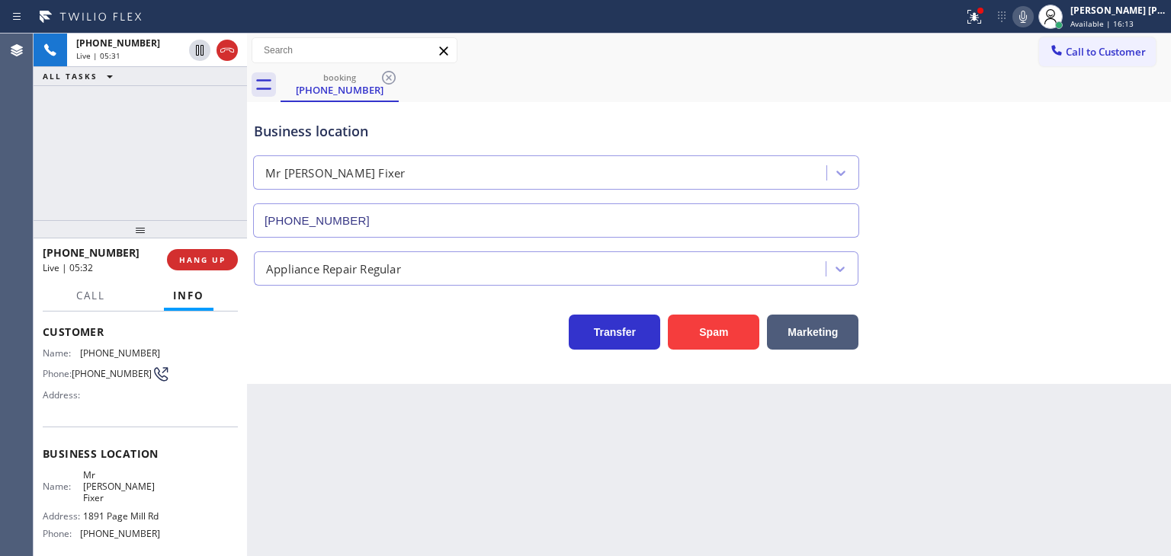
drag, startPoint x: 130, startPoint y: 238, endPoint x: 107, endPoint y: 242, distance: 23.2
click at [107, 239] on div at bounding box center [140, 229] width 213 height 18
click at [144, 256] on div "+19255252255" at bounding box center [100, 252] width 114 height 14
drag, startPoint x: 123, startPoint y: 256, endPoint x: 113, endPoint y: 257, distance: 10.7
click at [110, 257] on div "+19255252255" at bounding box center [100, 252] width 114 height 14
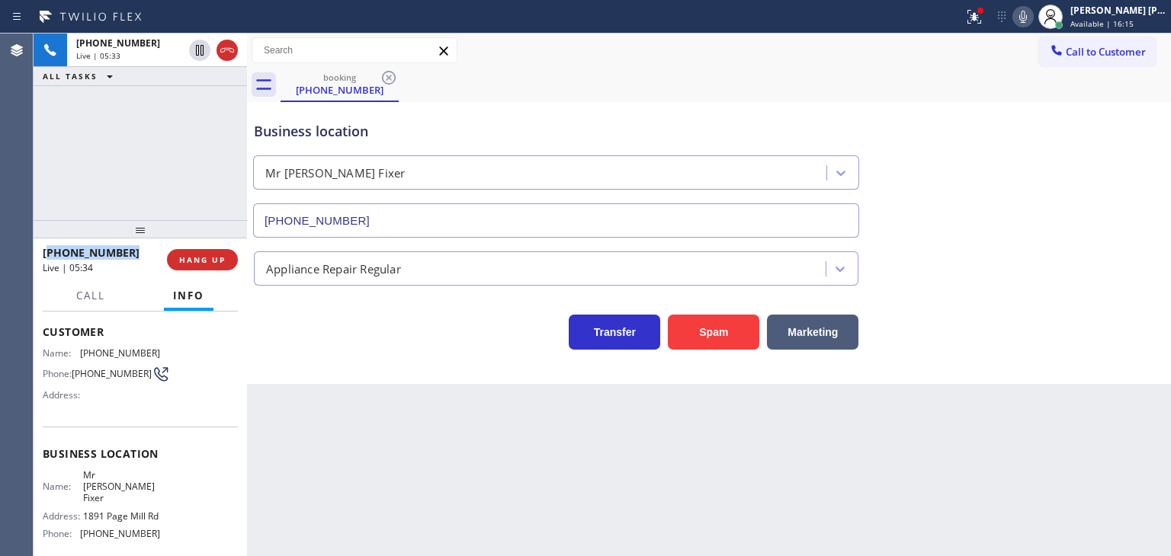
click at [135, 257] on div "+19255252255" at bounding box center [100, 252] width 114 height 14
drag, startPoint x: 134, startPoint y: 253, endPoint x: 58, endPoint y: 249, distance: 76.3
click at [58, 249] on div "+19255252255" at bounding box center [100, 252] width 114 height 14
copy span "9255252255"
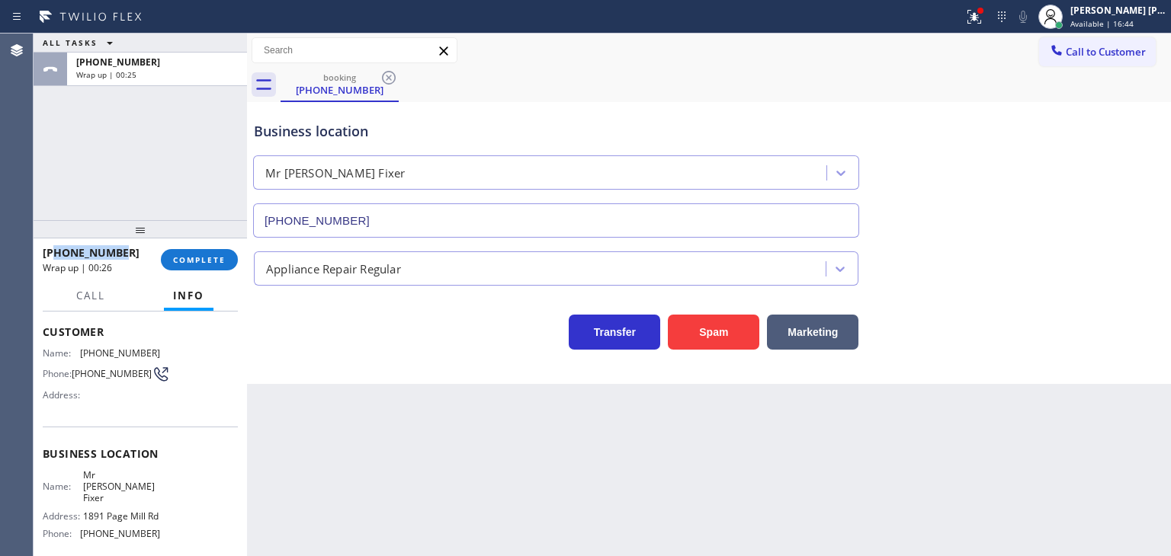
click at [139, 178] on div "ALL TASKS ALL TASKS ACTIVE TASKS TASKS IN WRAP UP +19255252255 Wrap up | 00:25" at bounding box center [140, 127] width 213 height 187
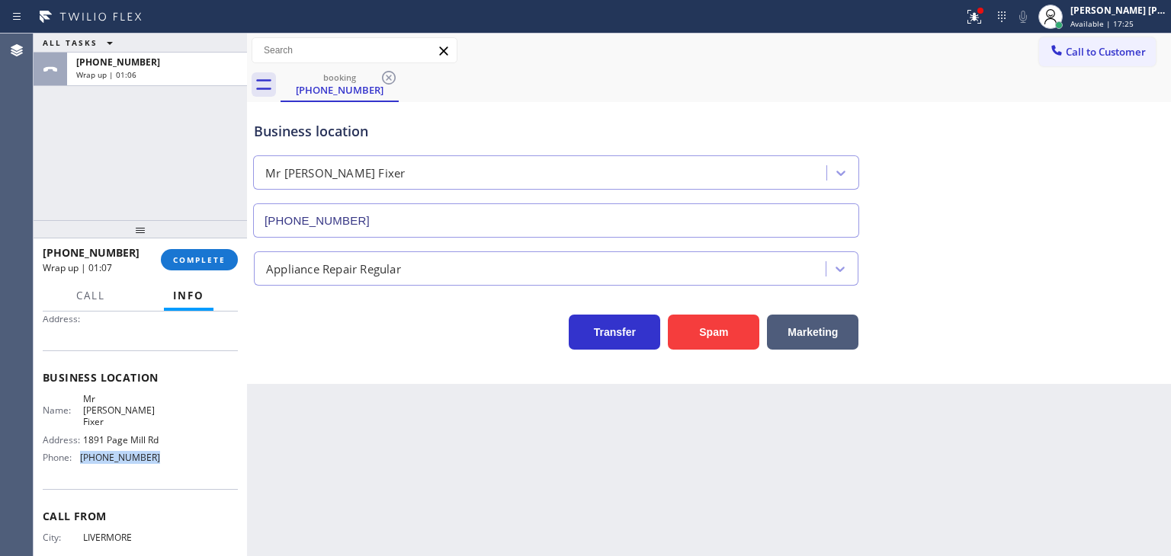
drag, startPoint x: 143, startPoint y: 464, endPoint x: 79, endPoint y: 473, distance: 64.7
click at [79, 473] on div "Business location Name: Mr Appliance Fixer Address: 1891 Page Mill Rd Phone: (6…" at bounding box center [140, 420] width 195 height 139
copy div "(650) 933-4988"
click at [191, 255] on span "COMPLETE" at bounding box center [199, 260] width 53 height 11
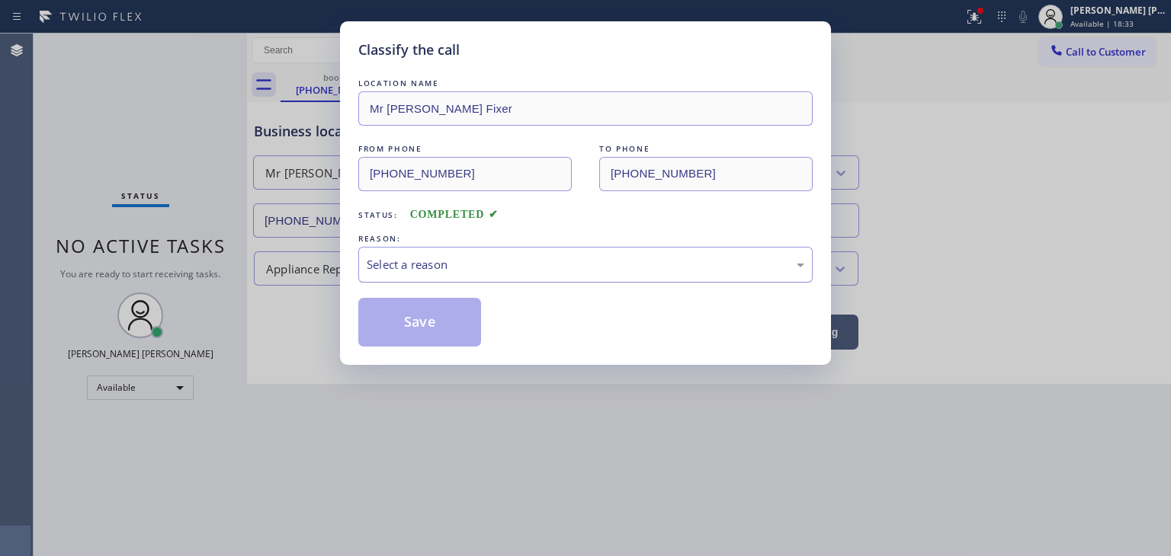
click at [402, 260] on div "Select a reason" at bounding box center [585, 265] width 437 height 18
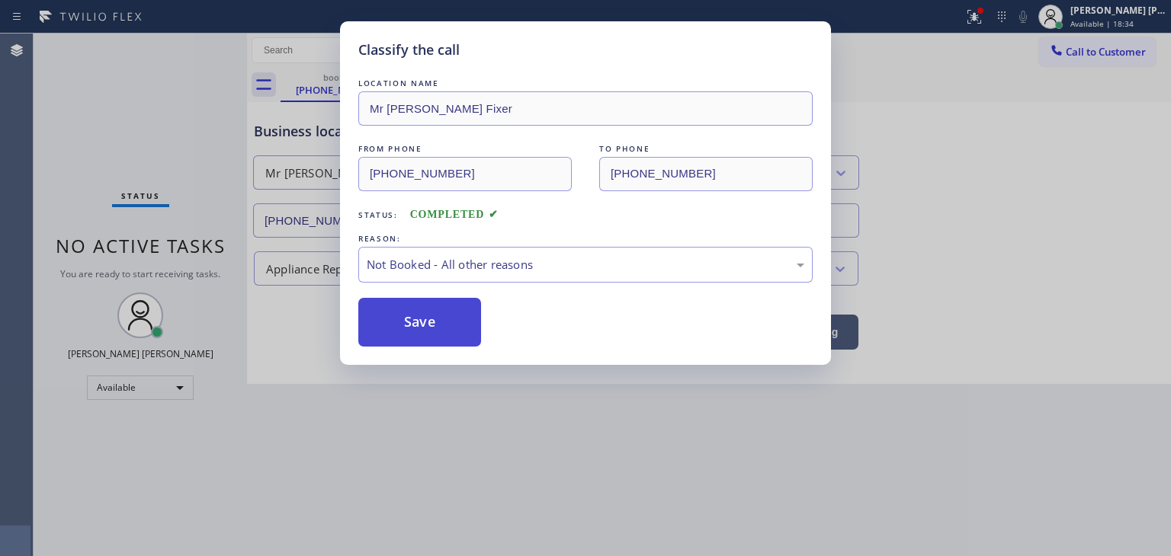
click at [412, 324] on button "Save" at bounding box center [419, 322] width 123 height 49
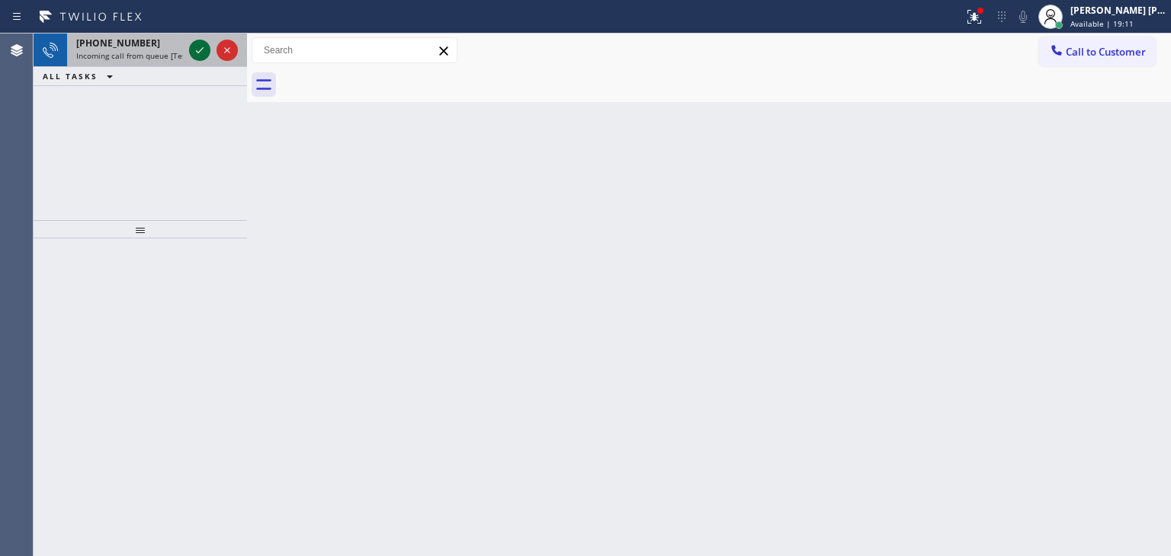
click at [197, 50] on icon at bounding box center [200, 50] width 18 height 18
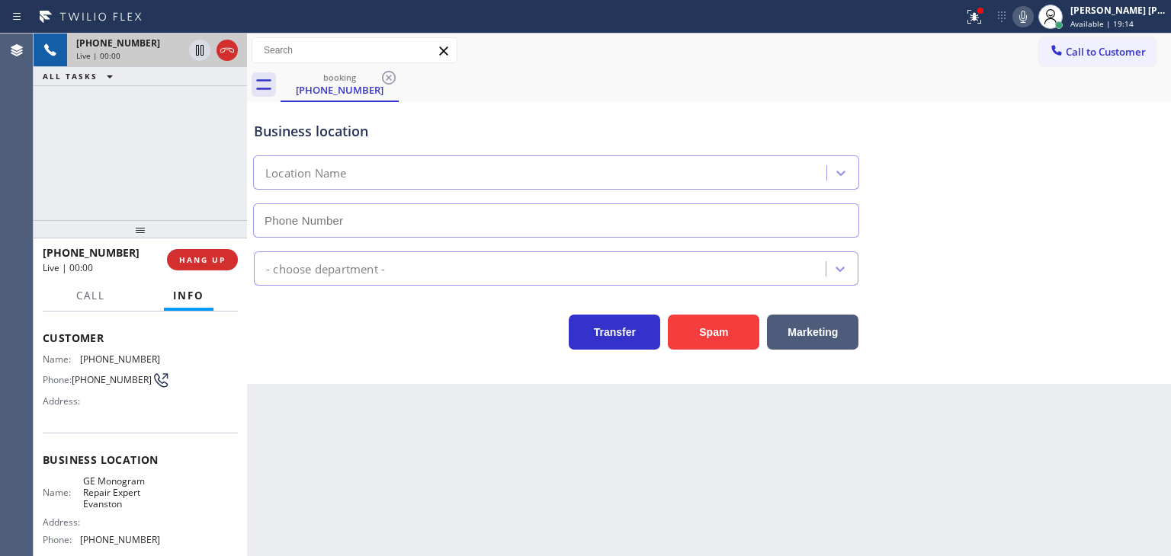
scroll to position [76, 0]
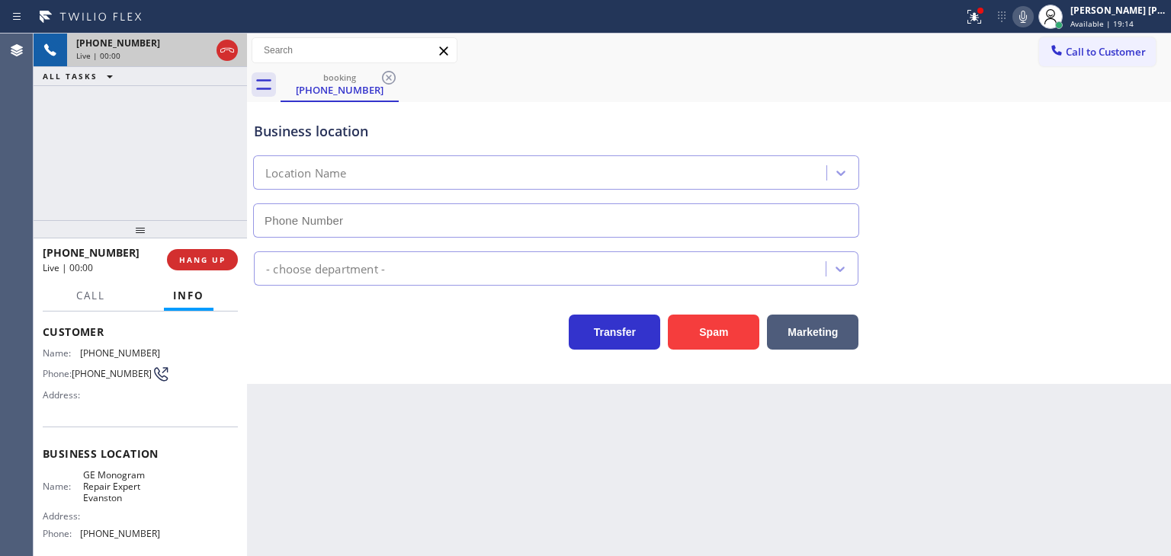
type input "(773) 915-0299"
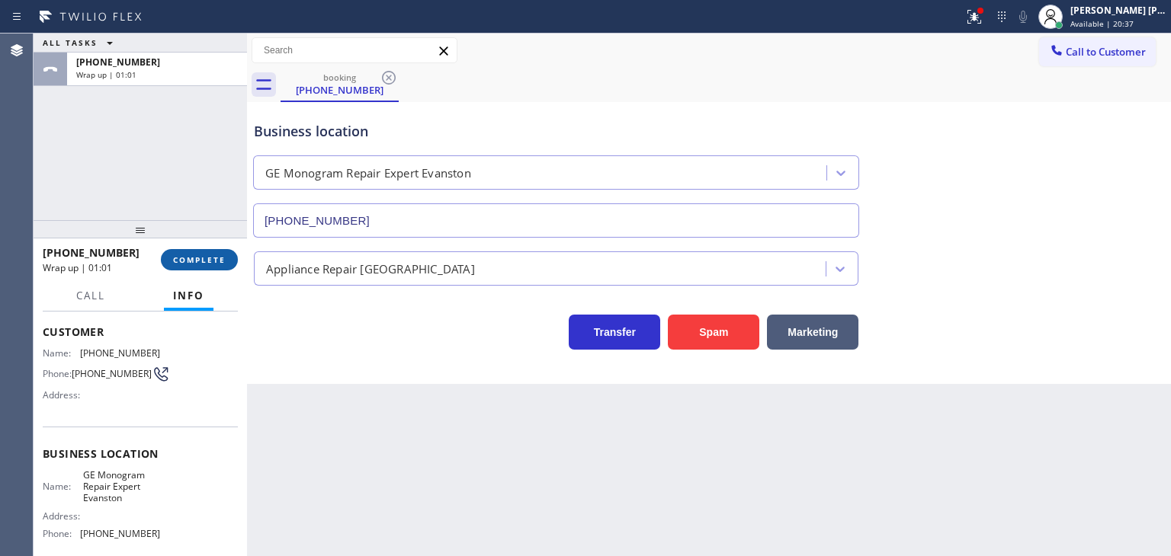
click at [186, 260] on span "COMPLETE" at bounding box center [199, 260] width 53 height 11
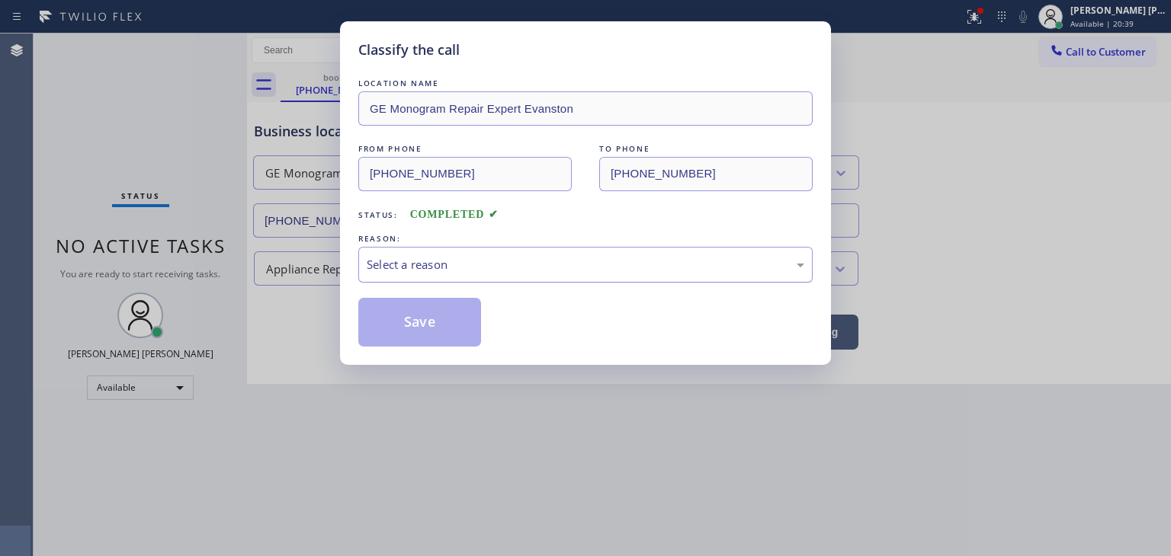
click at [453, 266] on div "Select a reason" at bounding box center [585, 265] width 437 height 18
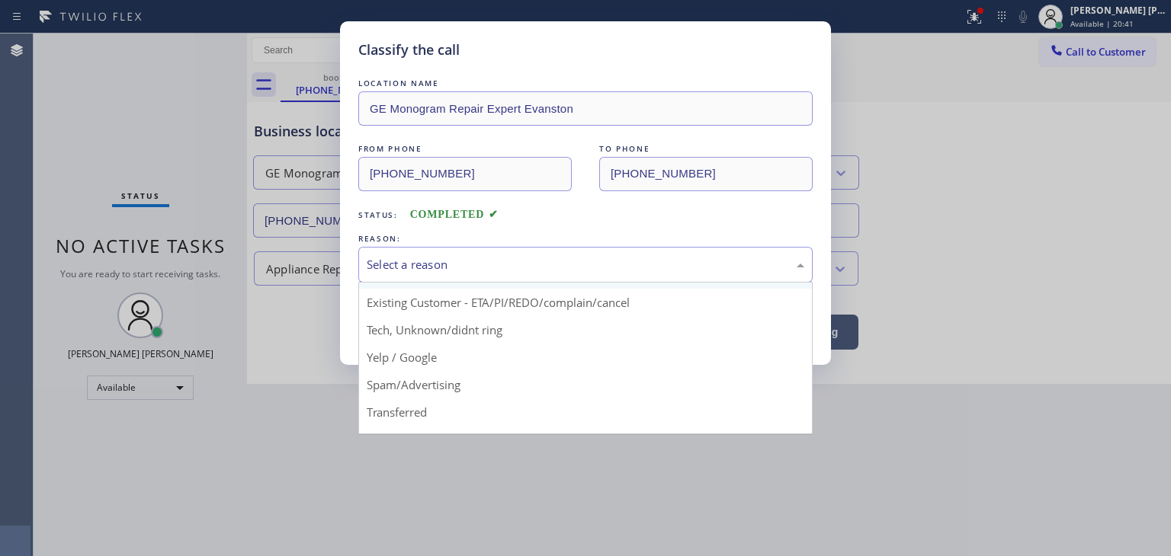
scroll to position [76, 0]
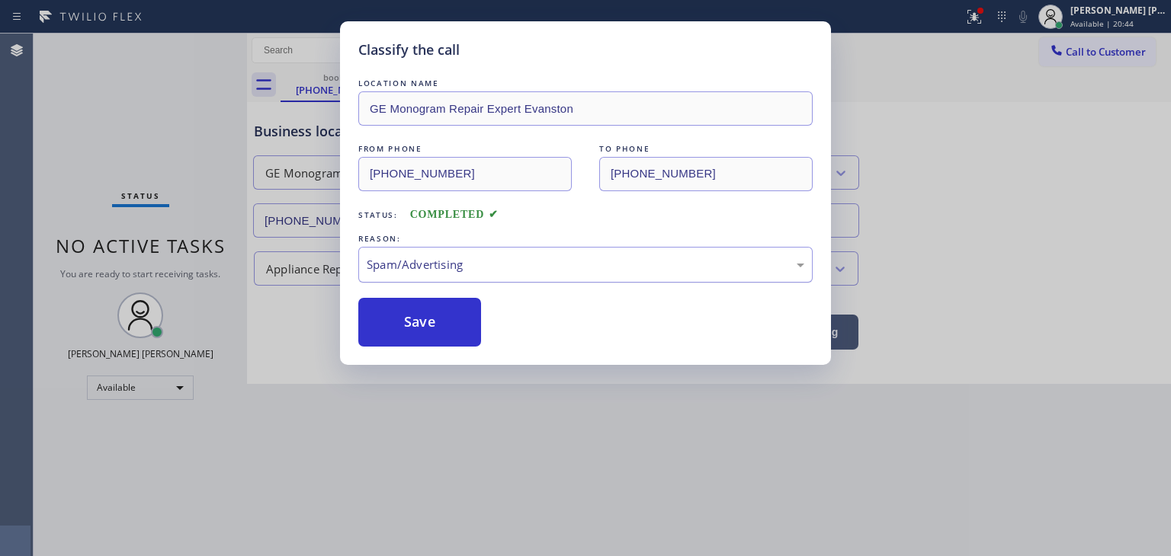
click at [469, 272] on div "Spam/Advertising" at bounding box center [585, 265] width 437 height 18
click at [444, 315] on button "Save" at bounding box center [419, 322] width 123 height 49
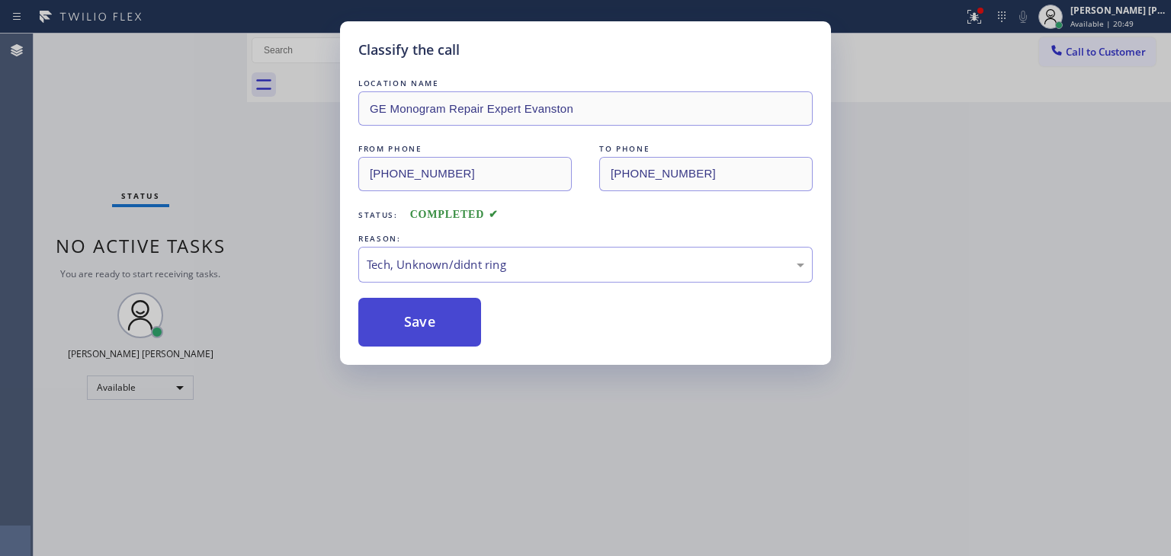
click at [389, 330] on button "Save" at bounding box center [419, 322] width 123 height 49
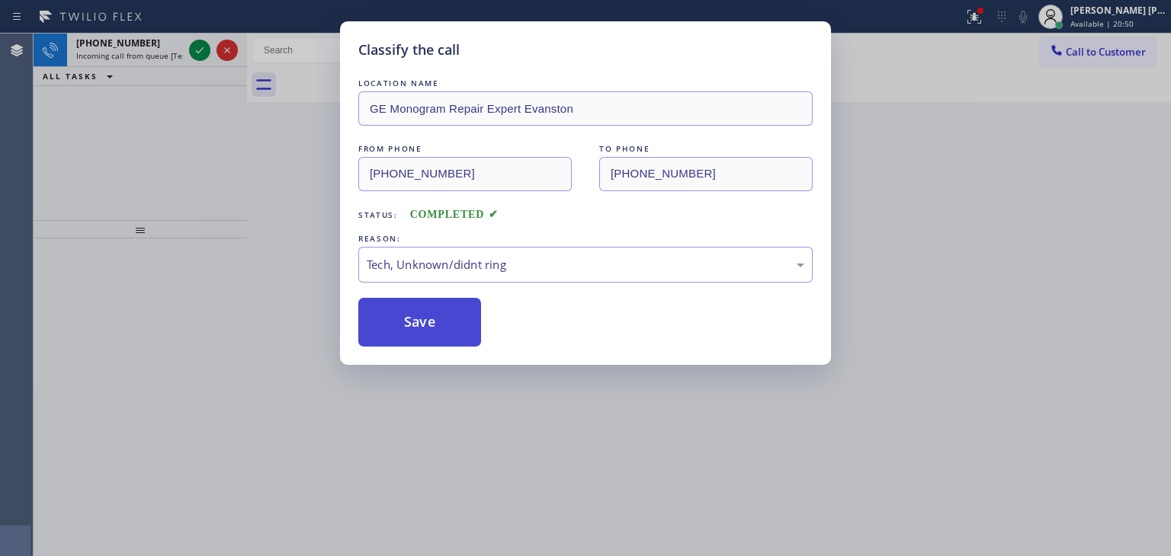
click at [389, 330] on div "Classify the call LOCATION NAME Appliance Viking Repair FROM PHONE (760) 415-88…" at bounding box center [602, 295] width 1137 height 523
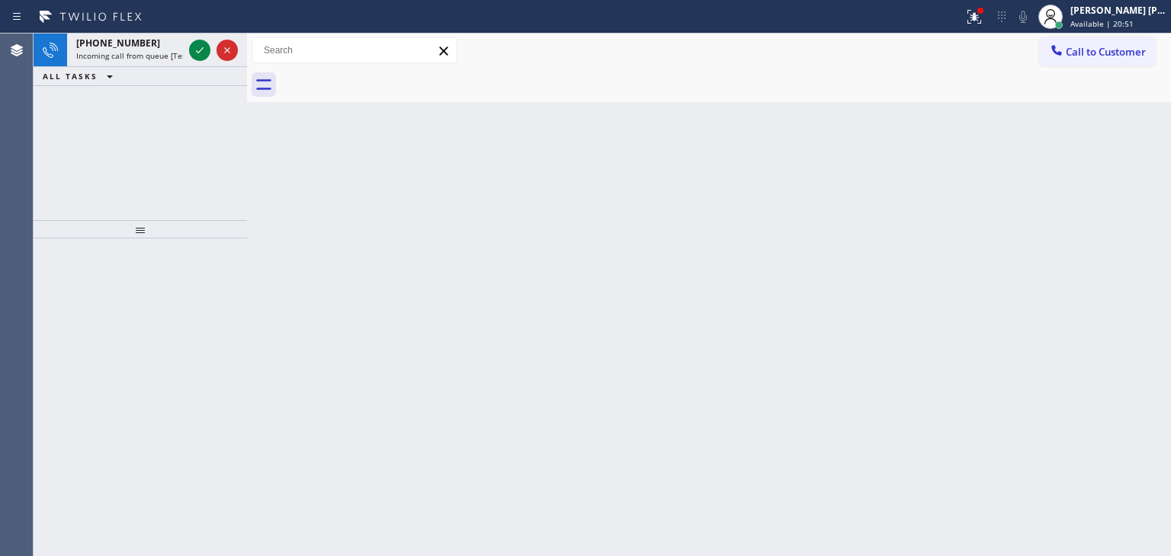
click at [389, 330] on div "Back to Dashboard Change Sender ID Customers Technicians Select a contact Outbo…" at bounding box center [709, 295] width 924 height 523
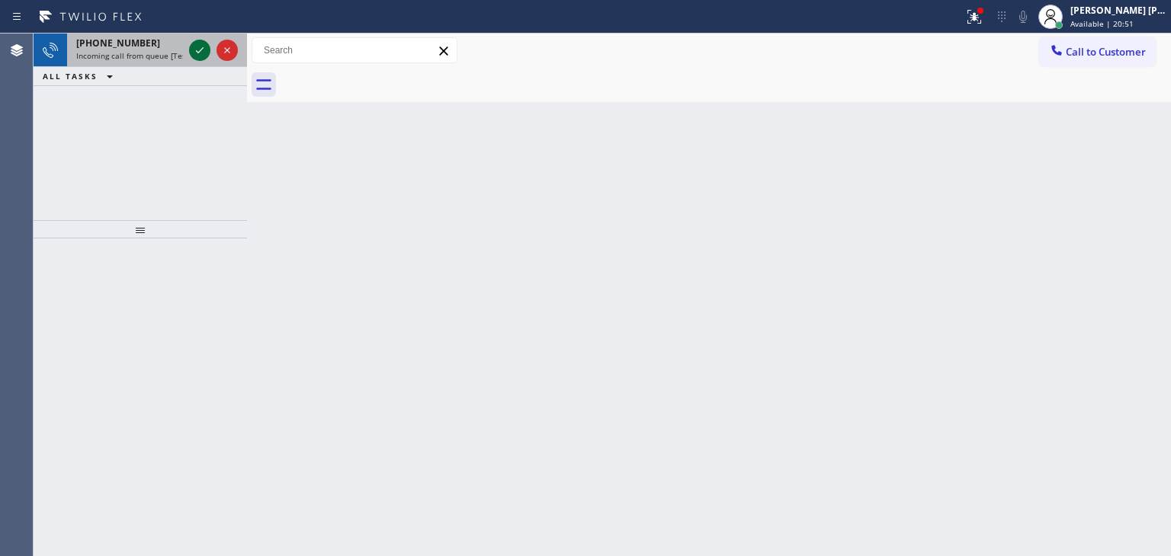
click at [203, 47] on icon at bounding box center [200, 50] width 18 height 18
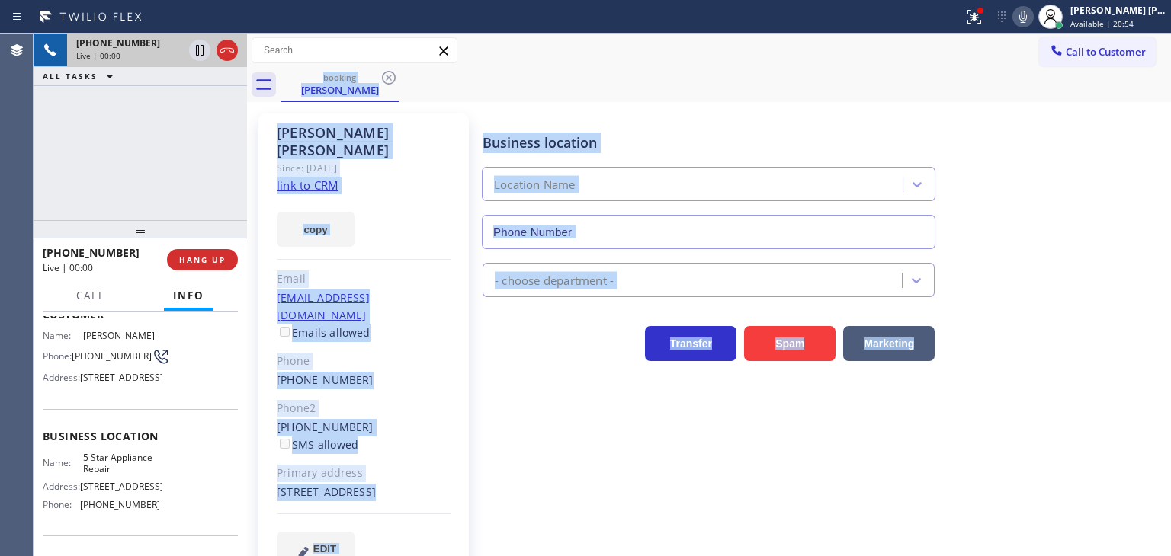
scroll to position [152, 0]
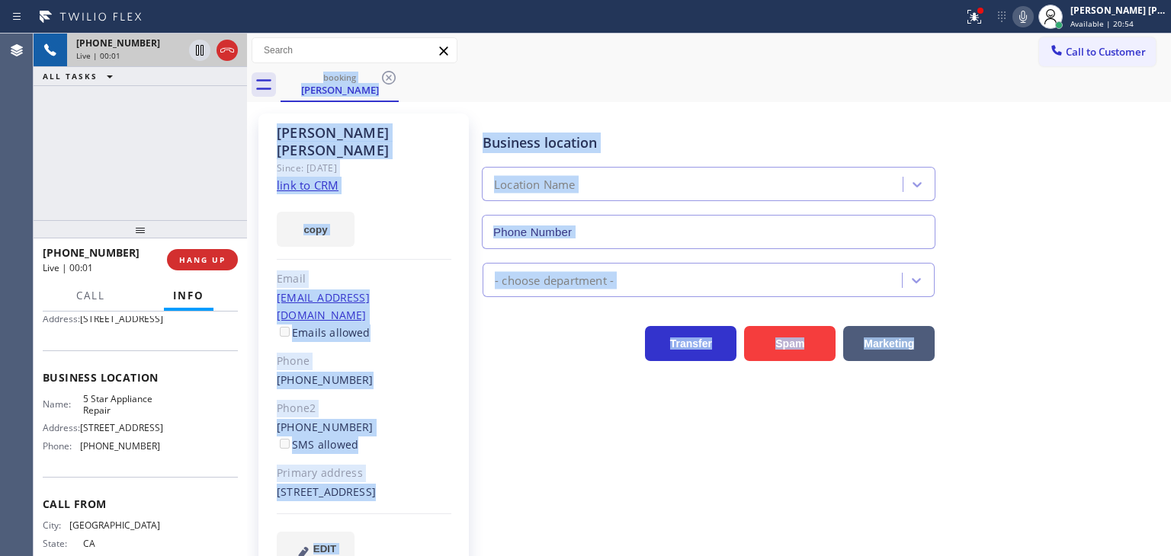
type input "[PHONE_NUMBER]"
click at [319, 178] on link "link to CRM" at bounding box center [308, 185] width 62 height 15
click at [1032, 25] on icon at bounding box center [1023, 17] width 18 height 18
click at [1032, 11] on icon at bounding box center [1023, 17] width 18 height 18
click at [1027, 15] on icon at bounding box center [1023, 17] width 8 height 12
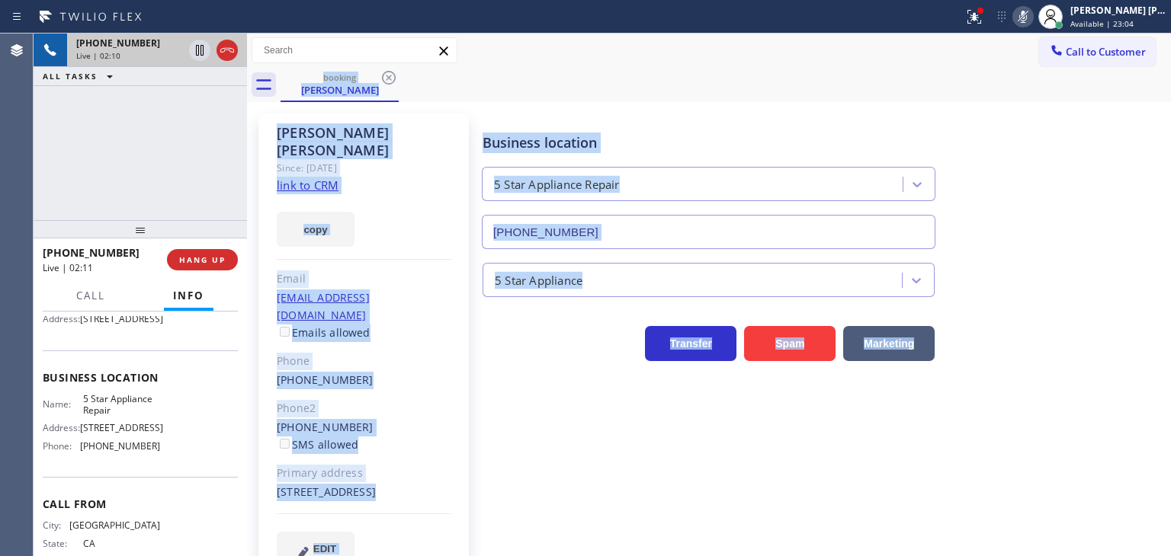
click at [1032, 15] on icon at bounding box center [1023, 17] width 18 height 18
click at [1027, 22] on icon at bounding box center [1023, 17] width 8 height 12
click at [1032, 25] on icon at bounding box center [1023, 17] width 18 height 18
click at [1032, 23] on icon at bounding box center [1023, 17] width 18 height 18
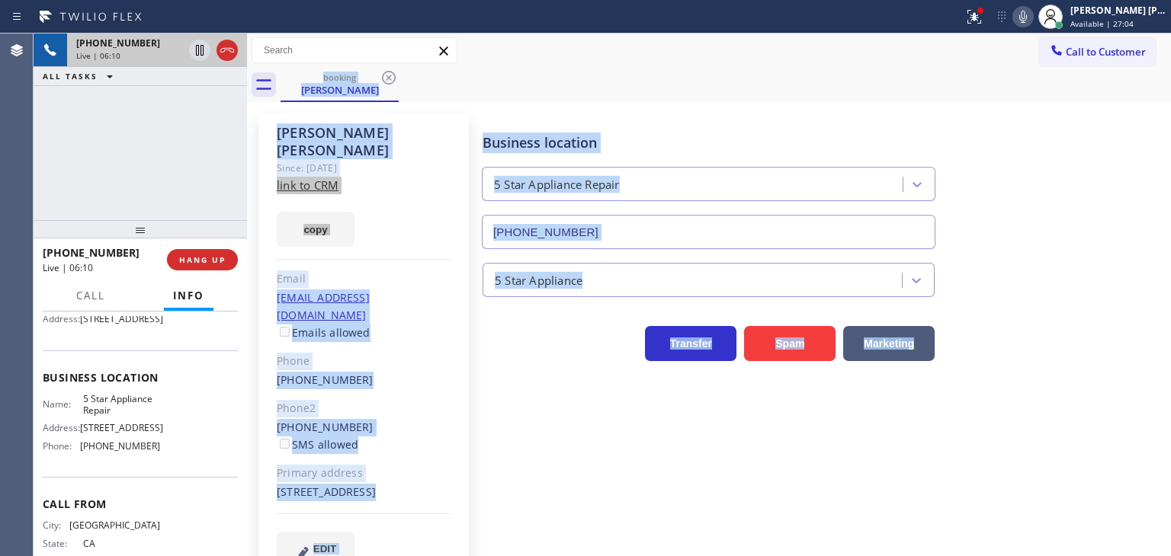
click at [1032, 14] on icon at bounding box center [1023, 17] width 18 height 18
click at [1032, 11] on icon at bounding box center [1023, 17] width 18 height 18
click at [1032, 16] on icon at bounding box center [1023, 17] width 18 height 18
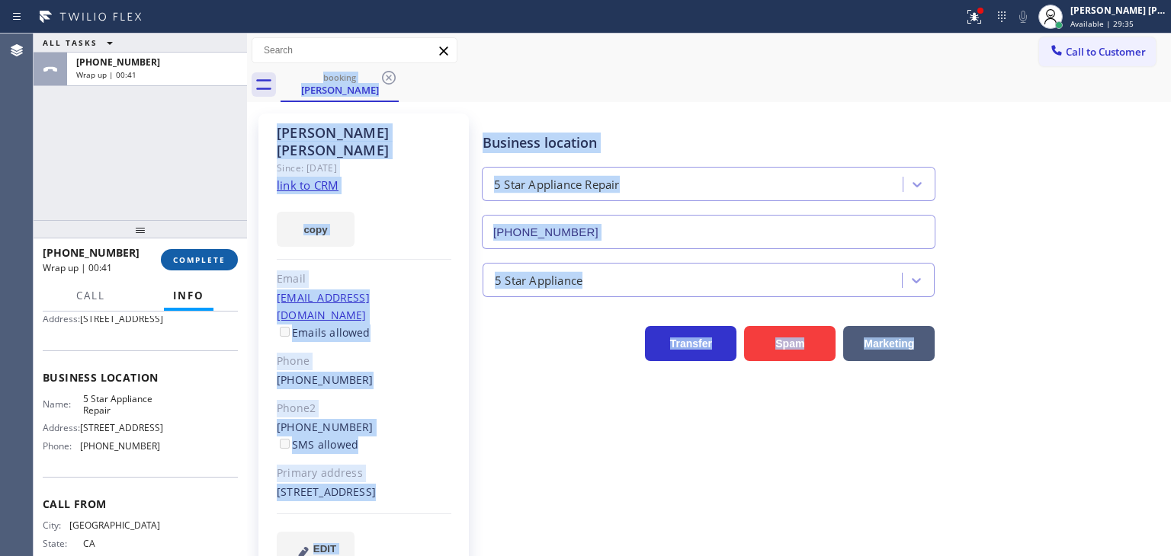
click at [189, 260] on span "COMPLETE" at bounding box center [199, 260] width 53 height 11
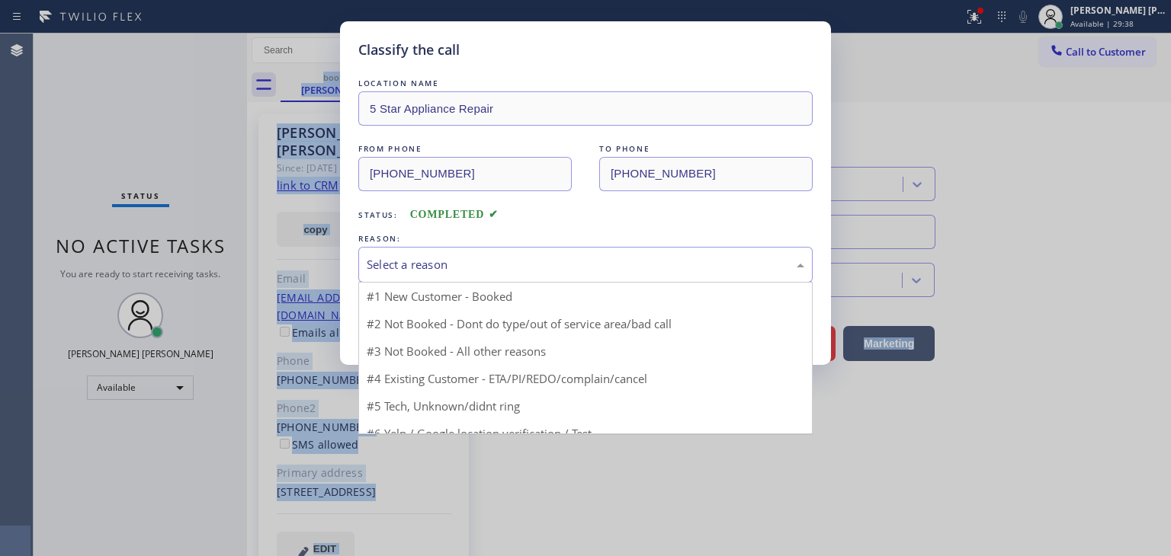
click at [397, 257] on div "Select a reason" at bounding box center [585, 265] width 437 height 18
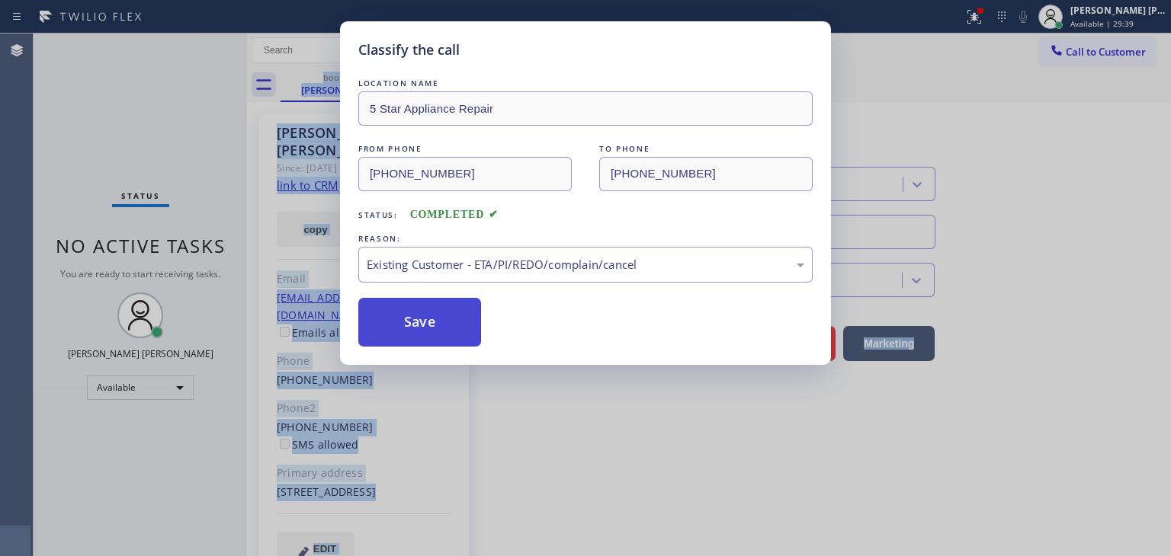
click at [428, 332] on button "Save" at bounding box center [419, 322] width 123 height 49
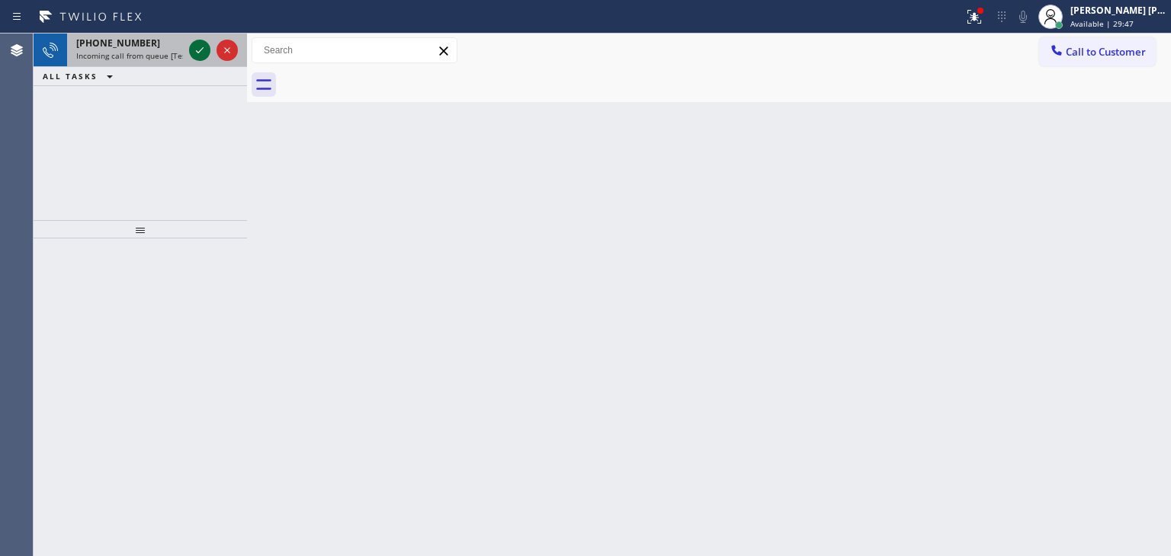
click at [200, 53] on icon at bounding box center [200, 50] width 18 height 18
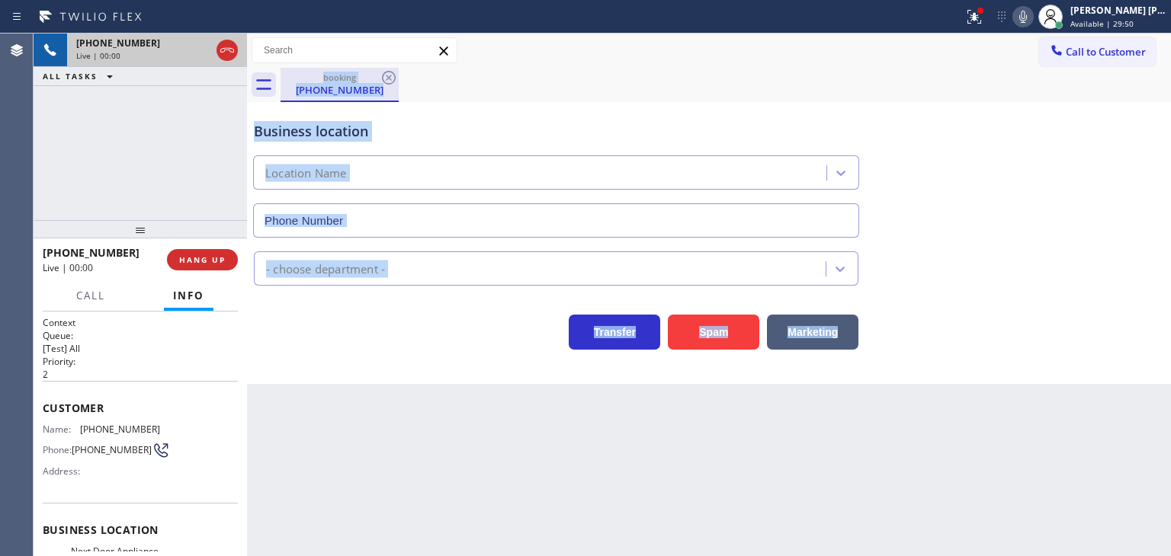
type input "(224) 246-8323"
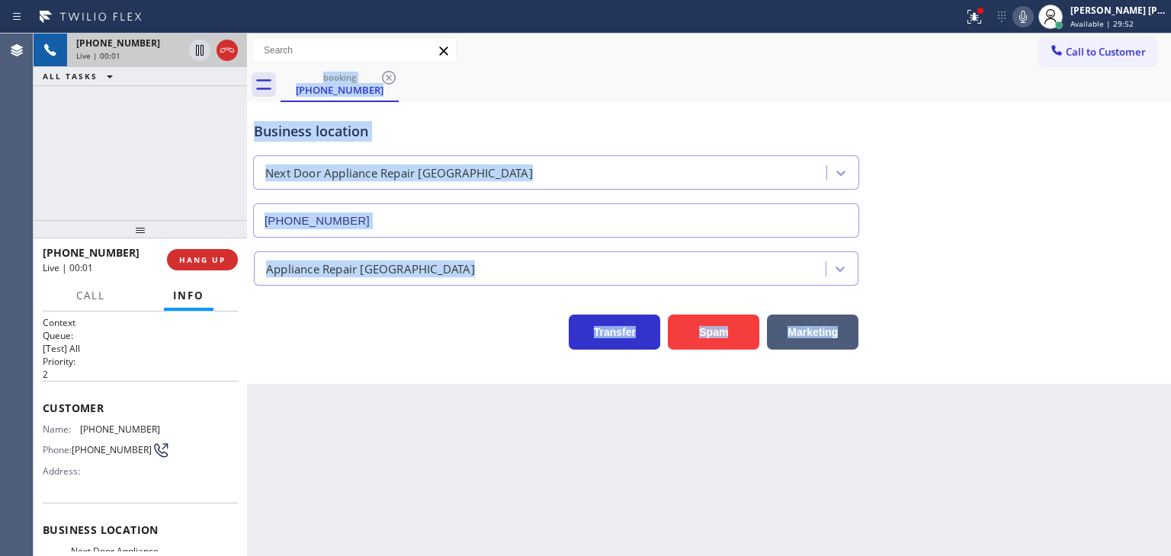
click at [1032, 16] on icon at bounding box center [1023, 17] width 18 height 18
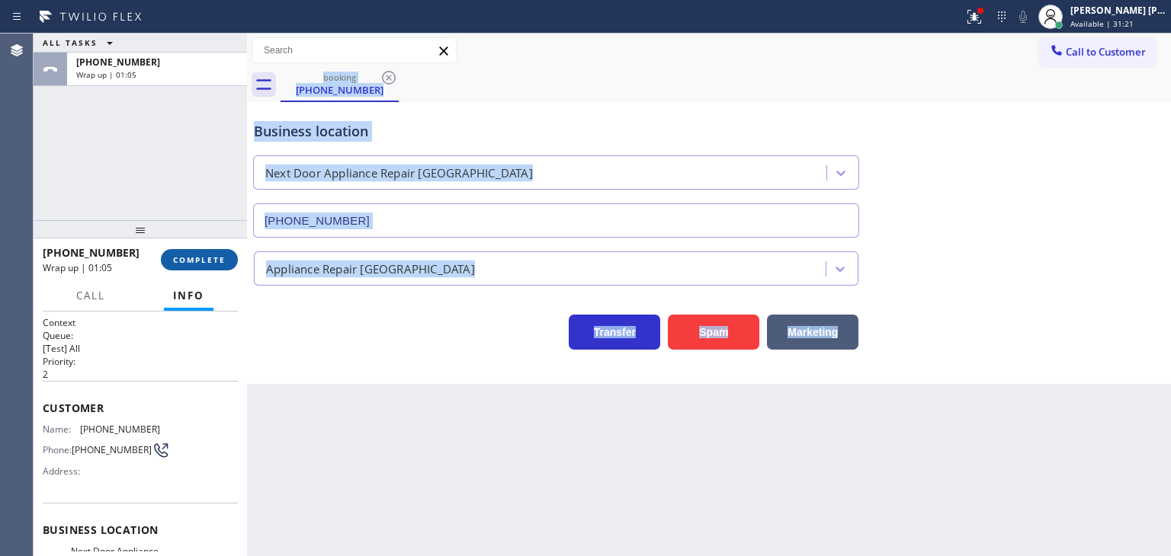
click at [222, 258] on span "COMPLETE" at bounding box center [199, 260] width 53 height 11
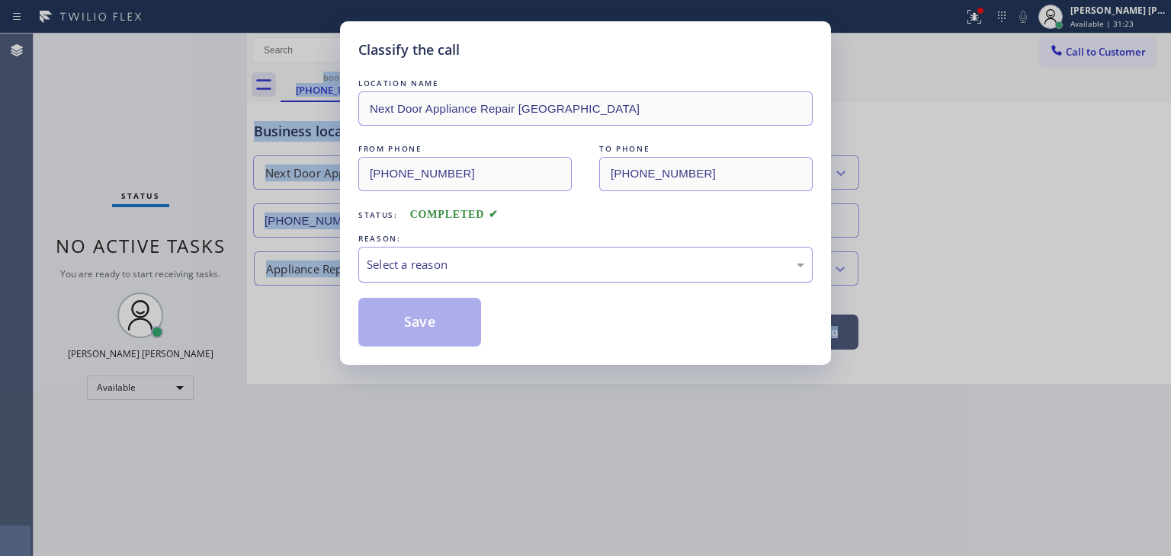
click at [457, 258] on div "Select a reason" at bounding box center [585, 265] width 437 height 18
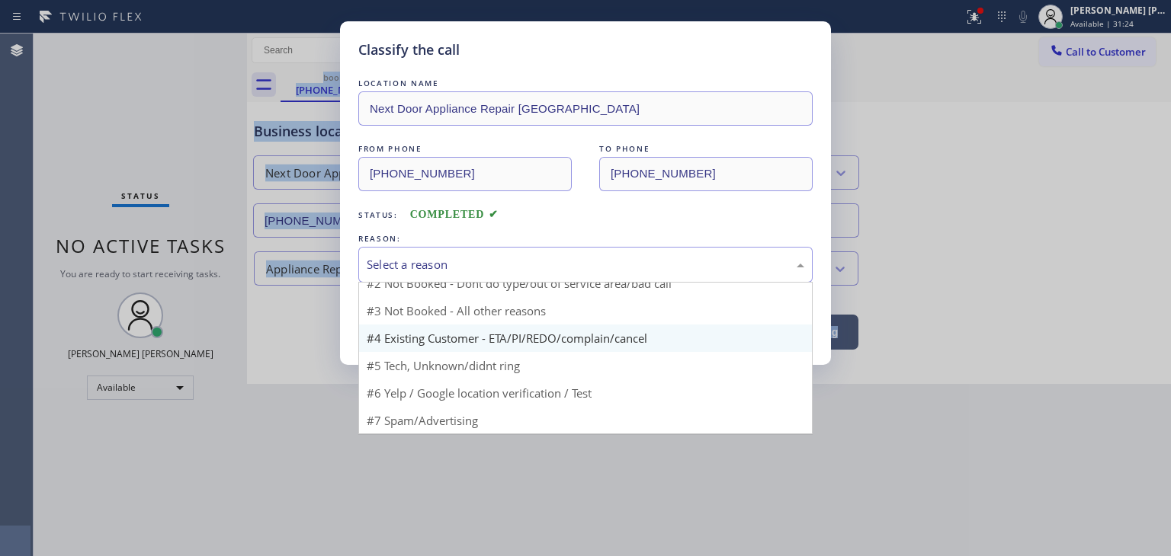
scroll to position [13, 0]
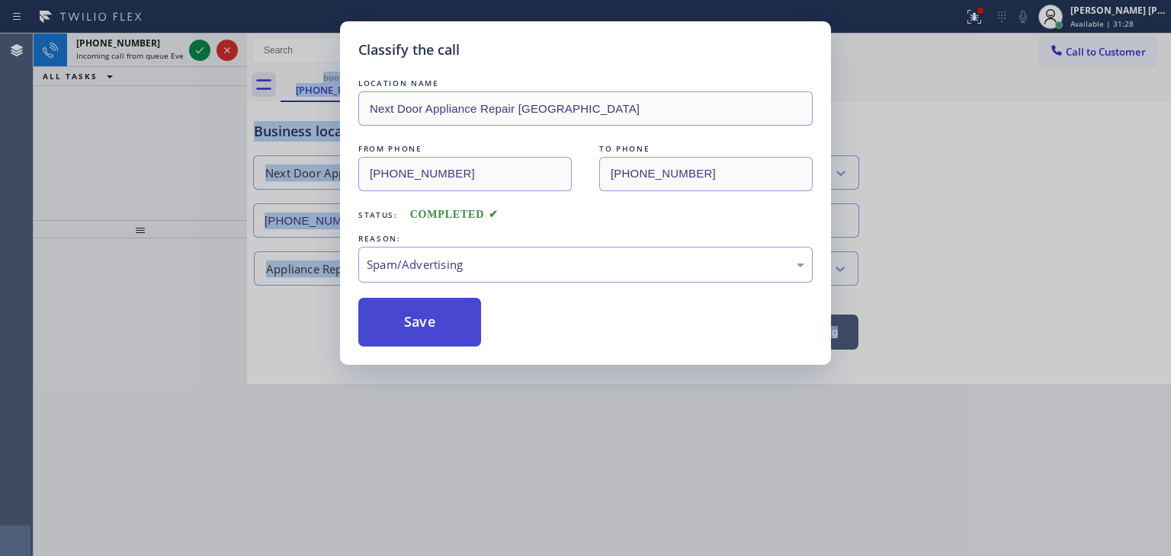
click at [428, 327] on button "Save" at bounding box center [419, 322] width 123 height 49
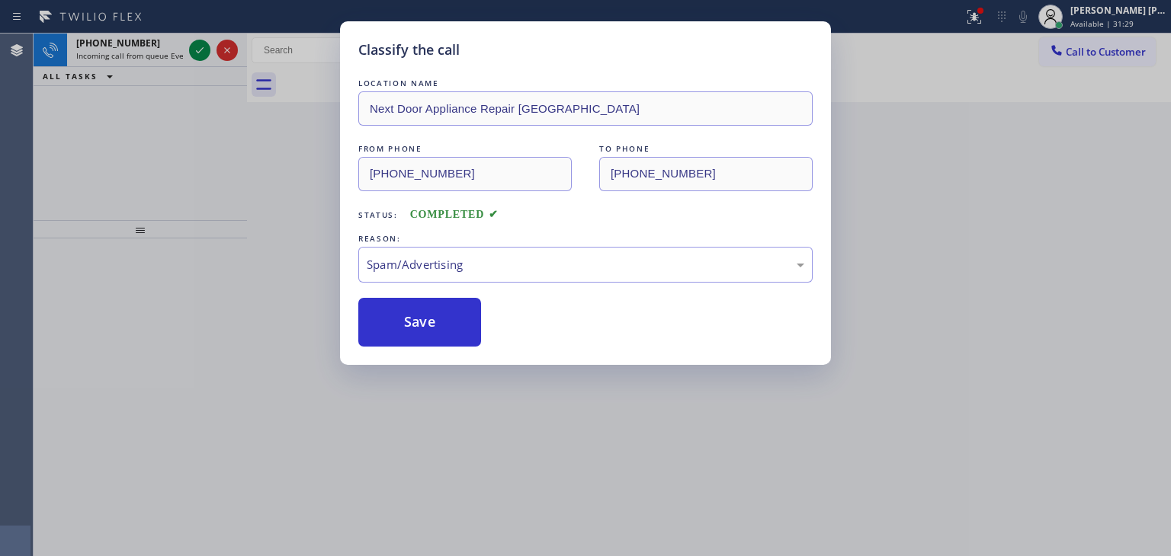
click at [204, 49] on div "Classify the call LOCATION NAME Next Door Appliance Repair Frankfort FROM PHONE…" at bounding box center [585, 278] width 1171 height 556
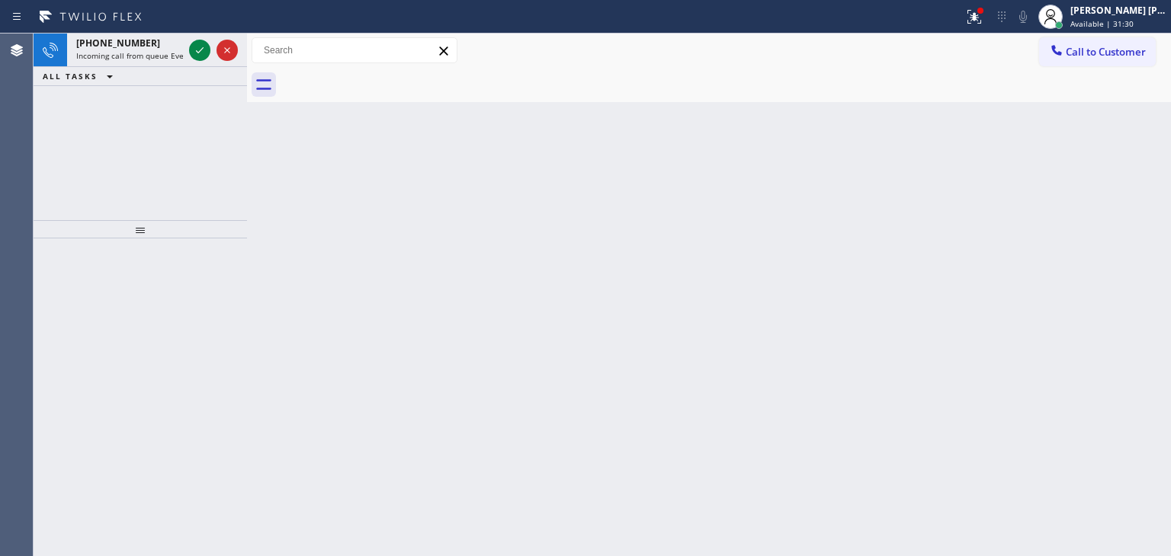
click at [204, 49] on icon at bounding box center [200, 50] width 18 height 18
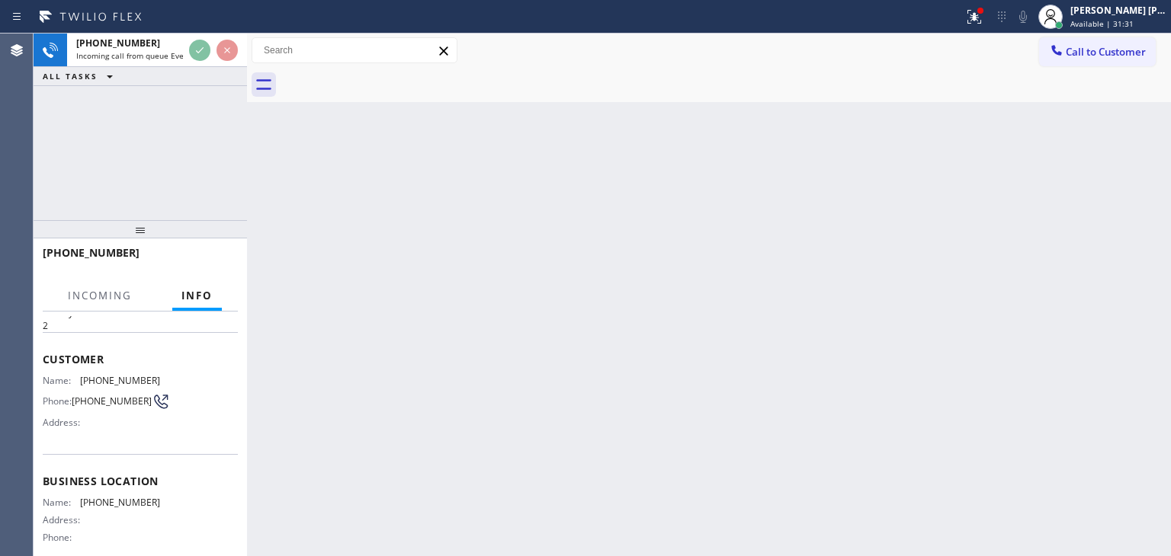
scroll to position [76, 0]
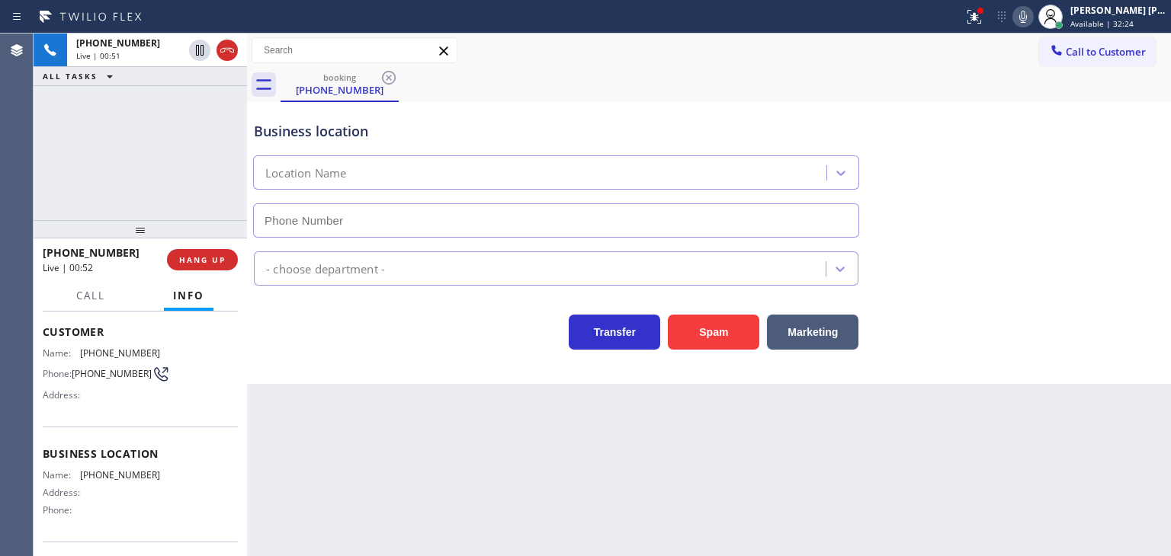
click at [1032, 13] on icon at bounding box center [1023, 17] width 18 height 18
click at [1032, 16] on icon at bounding box center [1023, 17] width 18 height 18
click at [1032, 8] on icon at bounding box center [1023, 17] width 18 height 18
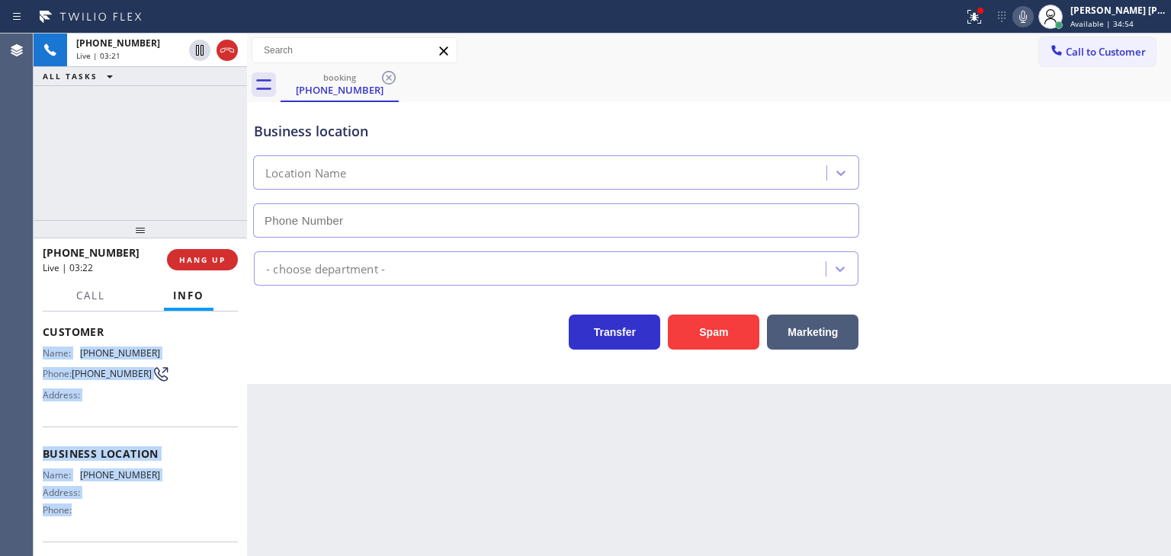
drag, startPoint x: 148, startPoint y: 519, endPoint x: 40, endPoint y: 354, distance: 197.0
click at [40, 354] on div "Context Queue: Everybody Priority: 2 Customer Name: (954) 997-0850 Phone: (954)…" at bounding box center [140, 434] width 213 height 245
copy div "Name: (954) 997-0850 Phone: (954) 997-0850 Address: Business location Name: (32…"
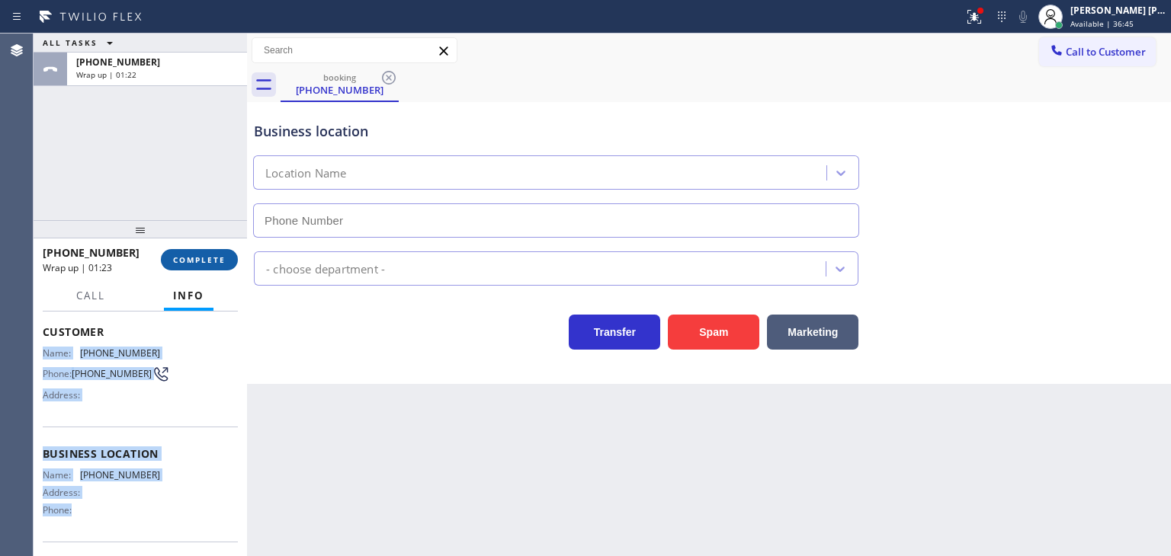
click at [177, 269] on button "COMPLETE" at bounding box center [199, 259] width 77 height 21
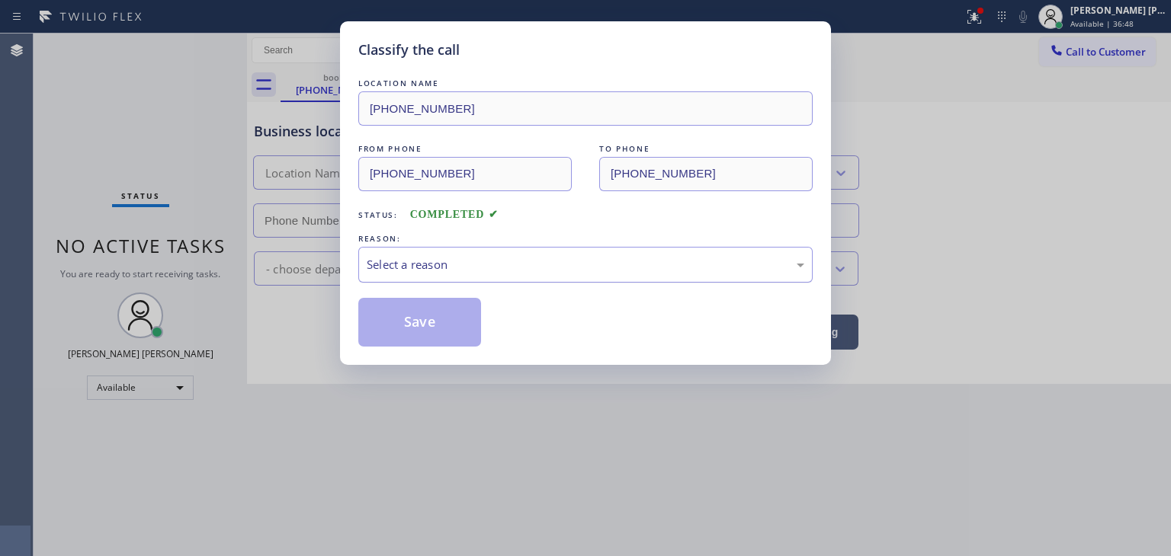
click at [401, 260] on div "Select a reason" at bounding box center [585, 265] width 437 height 18
click at [431, 328] on button "Save" at bounding box center [419, 322] width 123 height 49
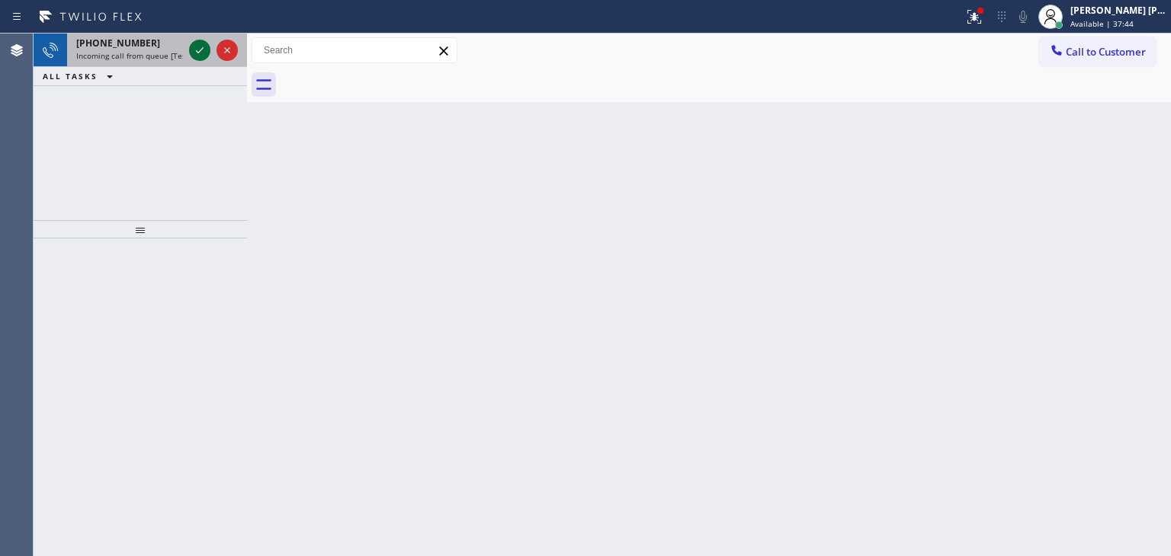
click at [202, 50] on icon at bounding box center [200, 50] width 18 height 18
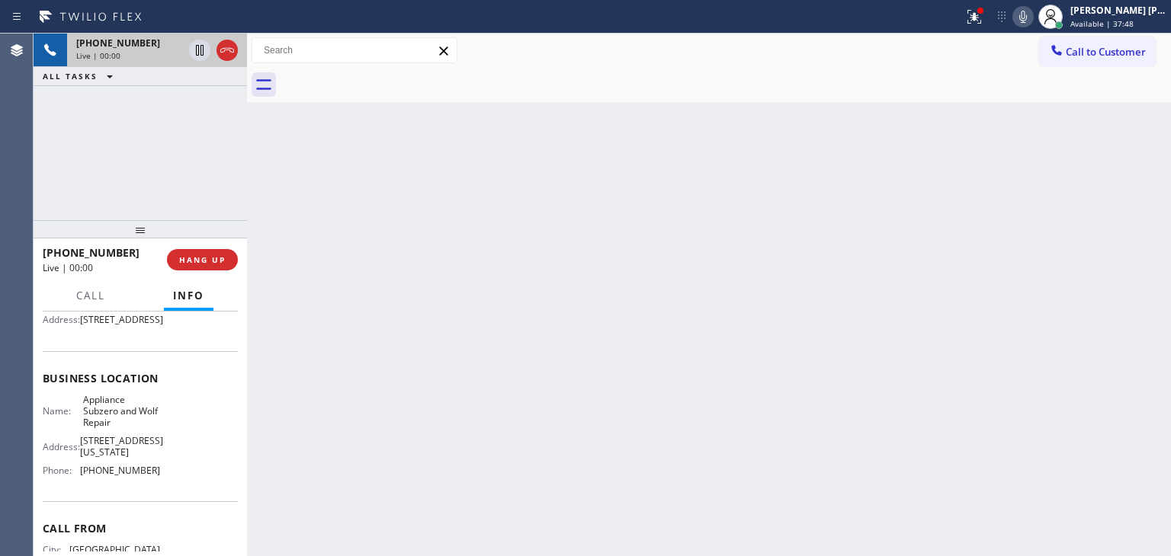
scroll to position [152, 0]
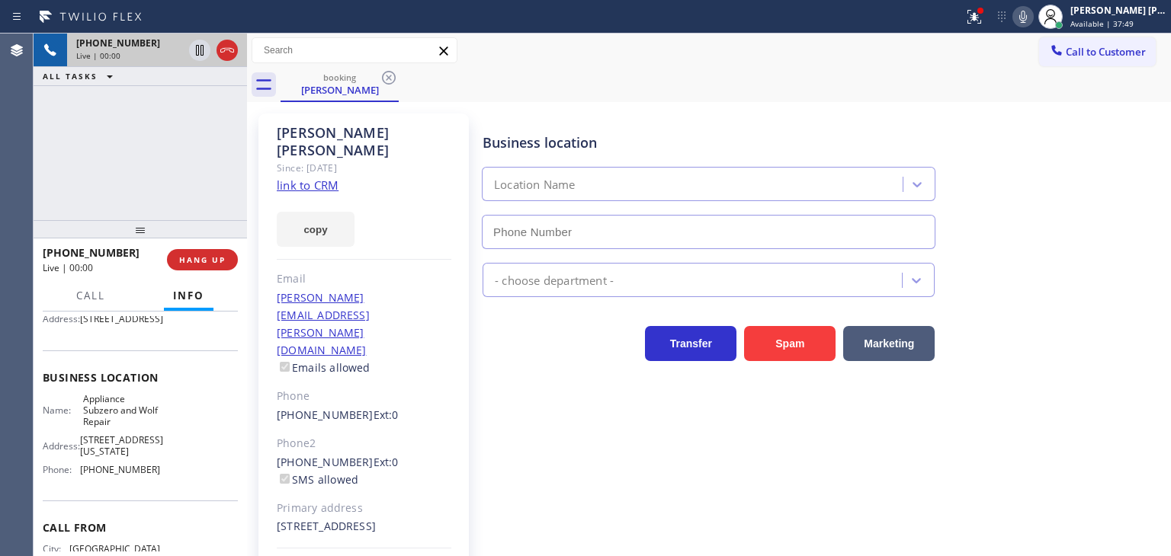
type input "(929) 298-2092"
click at [1032, 12] on icon at bounding box center [1023, 17] width 18 height 18
click at [1027, 18] on icon at bounding box center [1023, 17] width 8 height 12
click at [308, 178] on link "link to CRM" at bounding box center [308, 185] width 62 height 15
click at [1032, 19] on icon at bounding box center [1023, 17] width 18 height 18
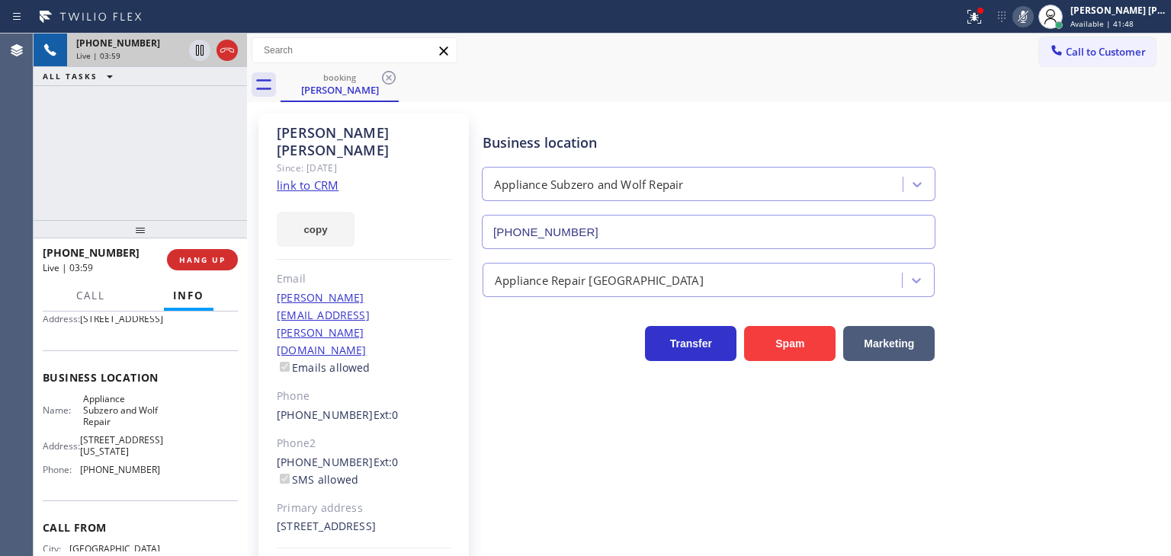
click at [1032, 22] on icon at bounding box center [1023, 17] width 18 height 18
click at [1027, 18] on icon at bounding box center [1023, 17] width 8 height 12
click at [1027, 12] on icon at bounding box center [1023, 17] width 8 height 12
click at [1027, 11] on icon at bounding box center [1023, 17] width 8 height 12
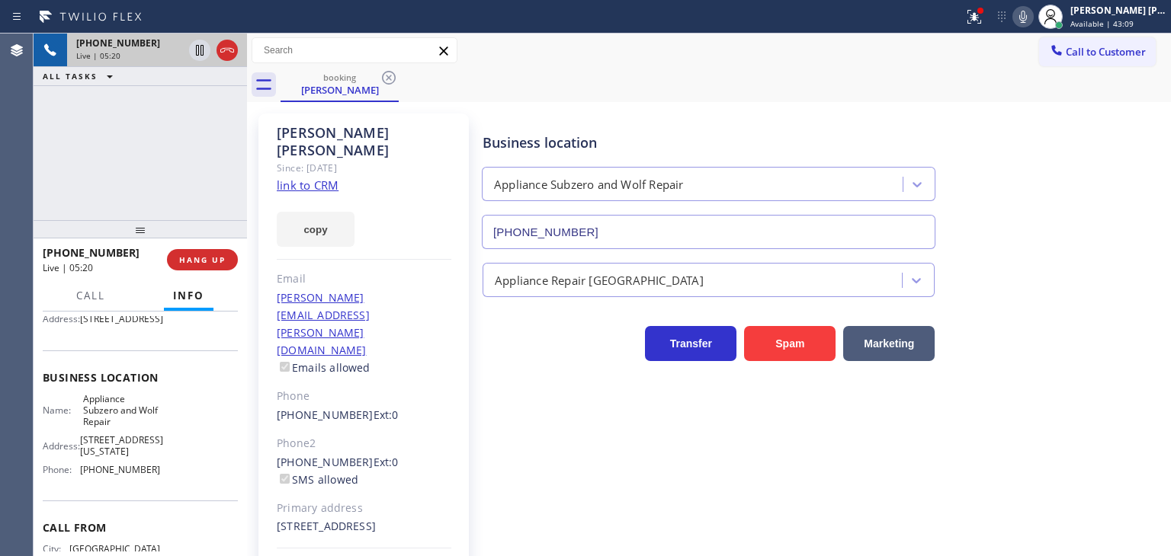
click at [1032, 13] on icon at bounding box center [1023, 17] width 18 height 18
click at [1028, 13] on rect at bounding box center [1022, 15] width 11 height 11
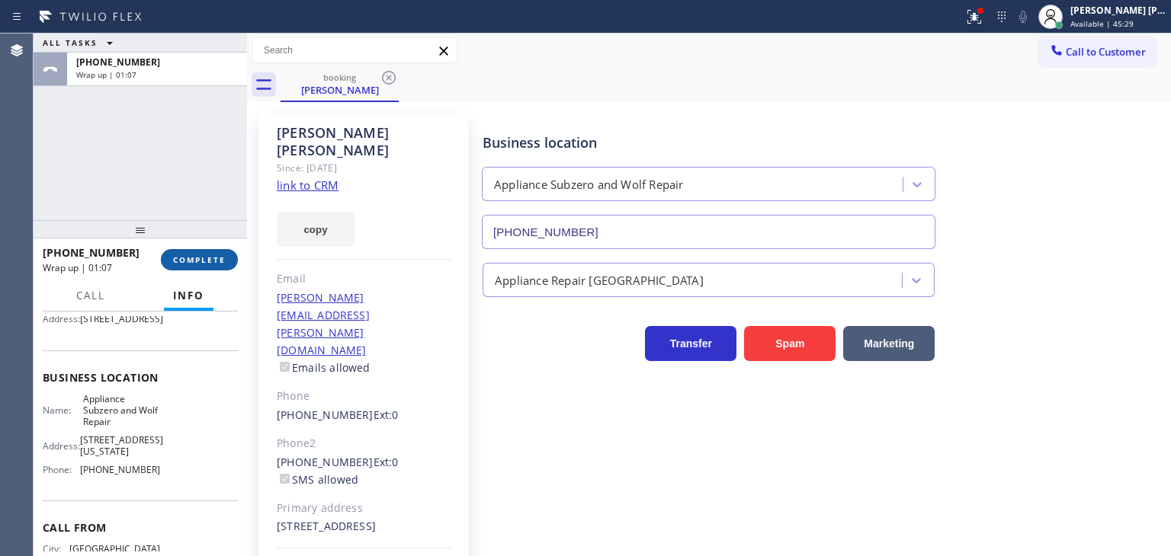
click at [195, 266] on button "COMPLETE" at bounding box center [199, 259] width 77 height 21
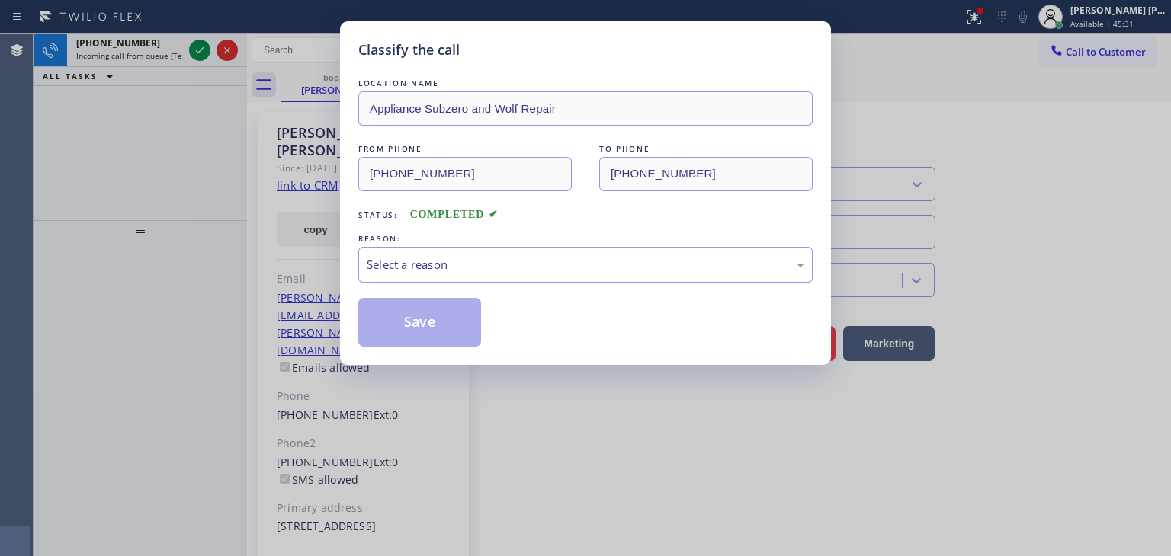
drag, startPoint x: 386, startPoint y: 247, endPoint x: 386, endPoint y: 260, distance: 13.0
click at [386, 248] on div "Select a reason" at bounding box center [585, 265] width 454 height 36
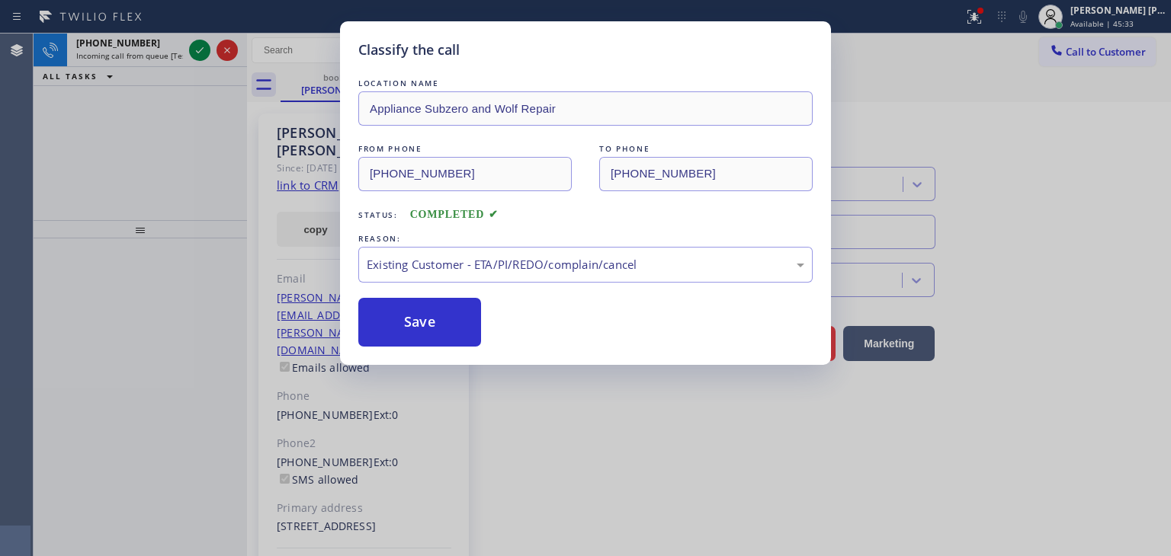
drag, startPoint x: 421, startPoint y: 321, endPoint x: 386, endPoint y: 293, distance: 43.9
click at [421, 321] on button "Save" at bounding box center [419, 322] width 123 height 49
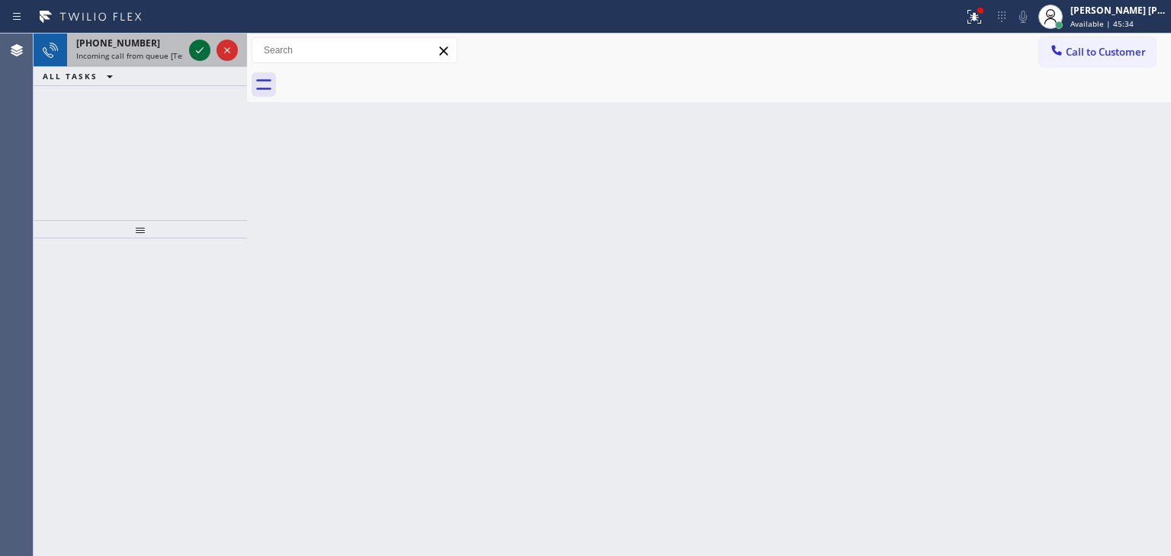
click at [205, 48] on icon at bounding box center [200, 50] width 18 height 18
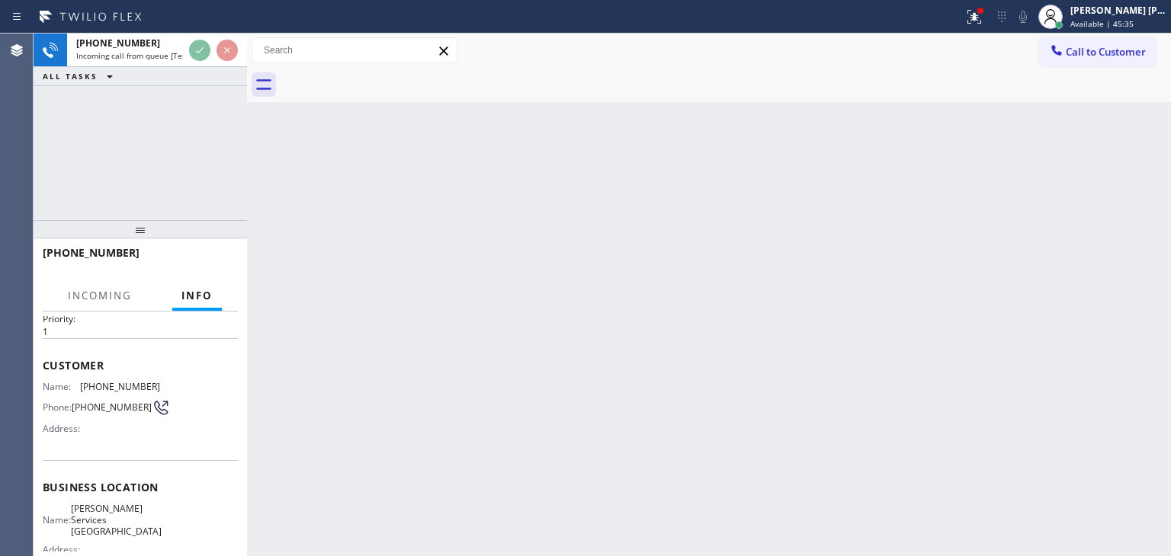
scroll to position [76, 0]
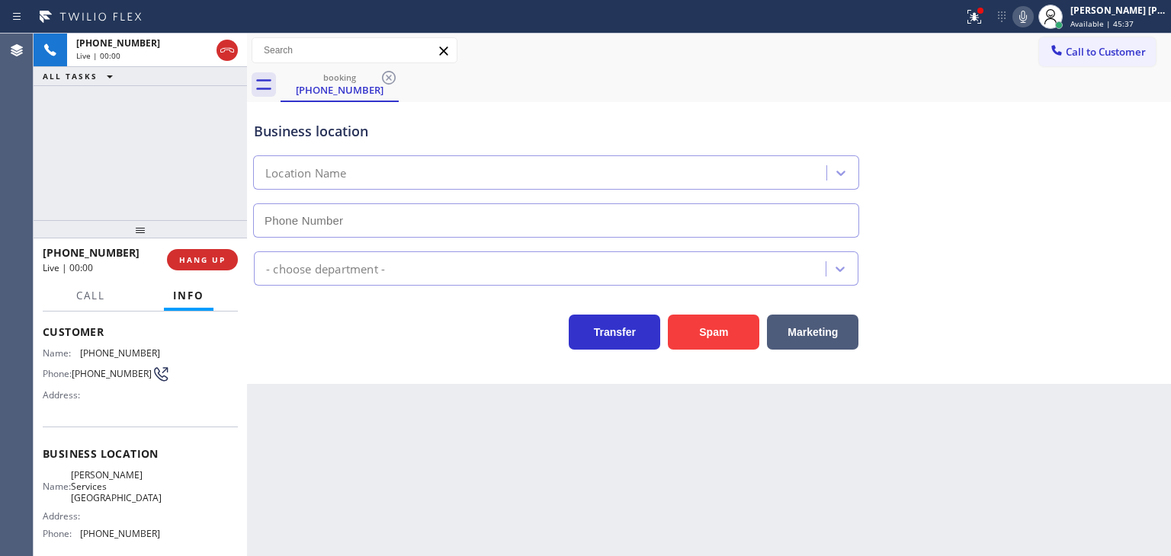
type input "(424) 383-5883"
click at [1032, 19] on icon at bounding box center [1023, 17] width 18 height 18
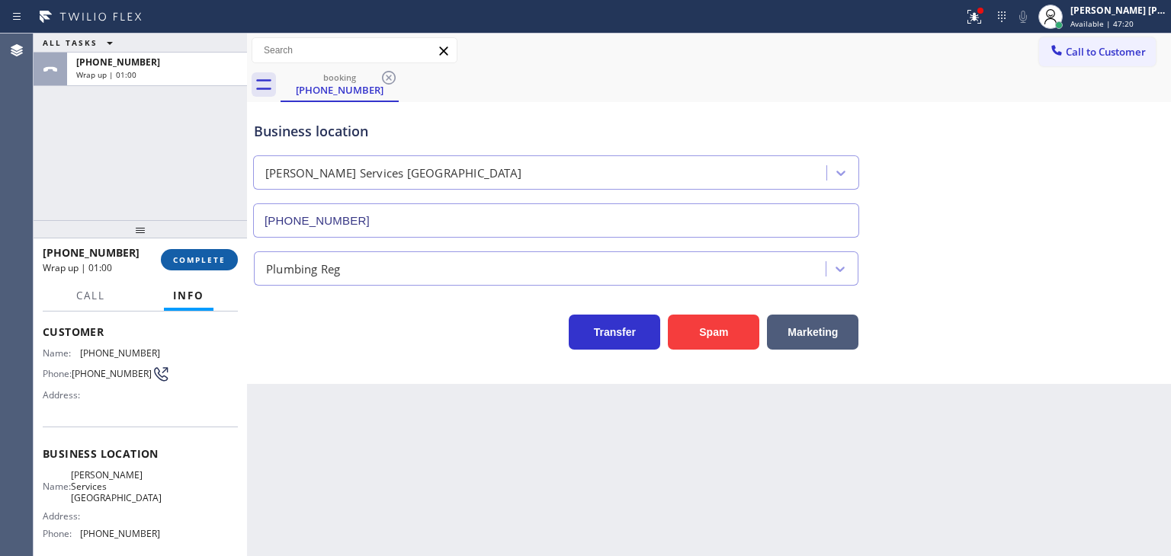
click at [196, 255] on span "COMPLETE" at bounding box center [199, 260] width 53 height 11
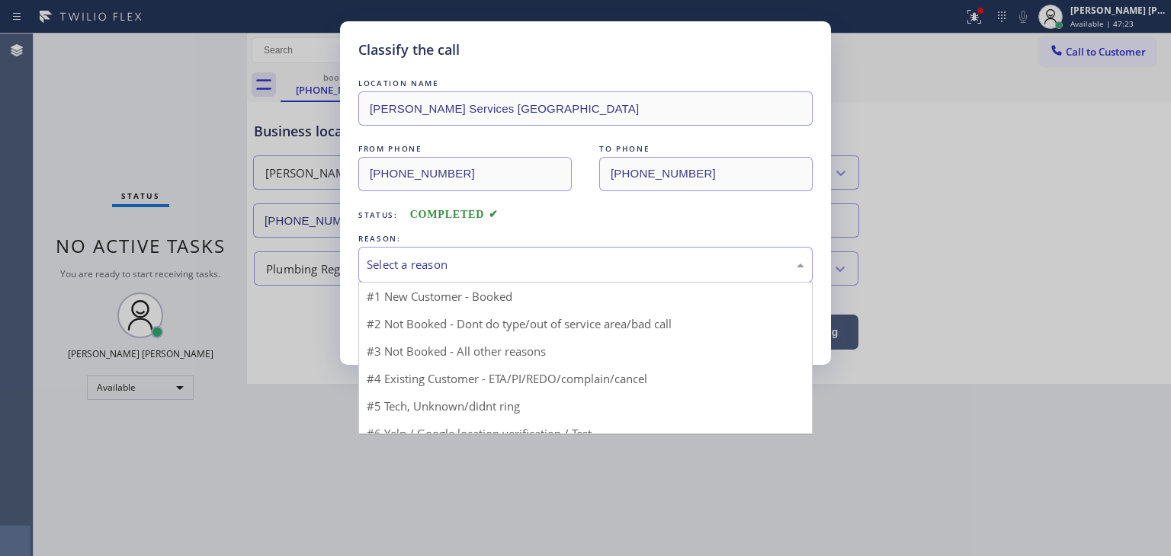
click at [431, 262] on div "Select a reason" at bounding box center [585, 265] width 437 height 18
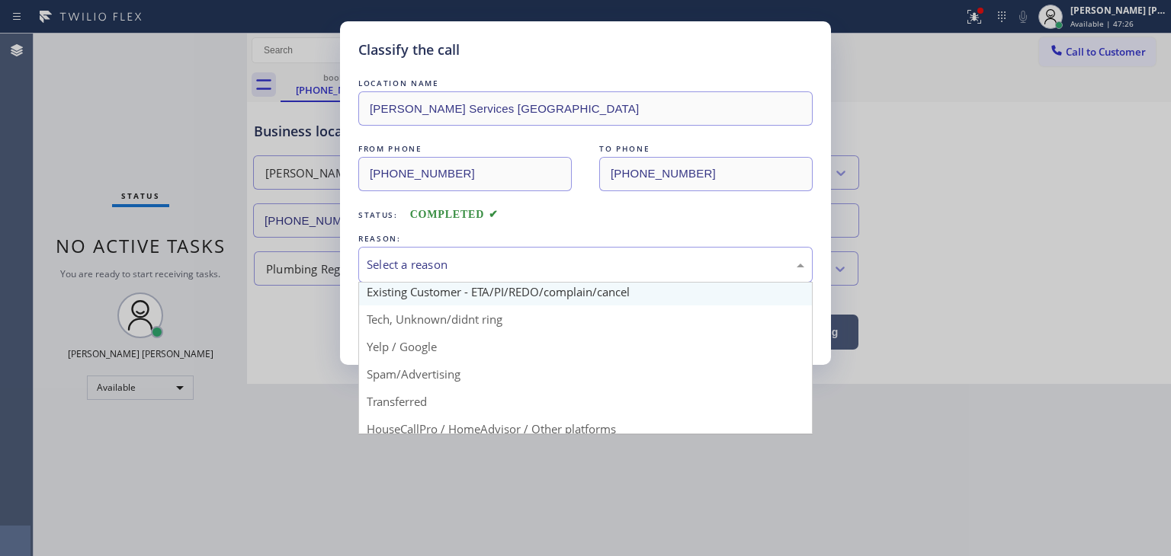
scroll to position [76, 0]
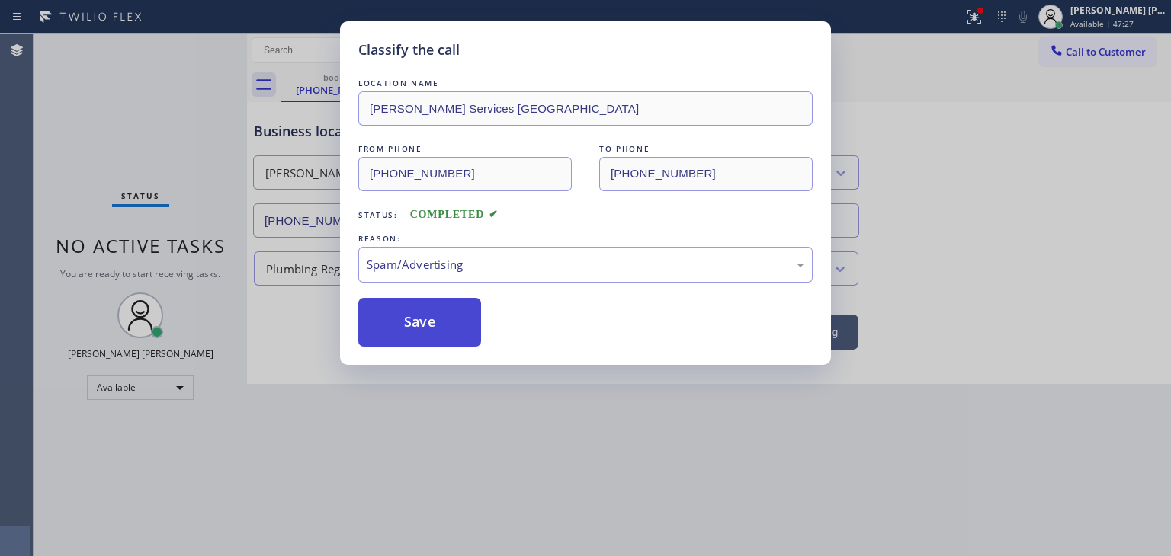
click at [411, 330] on button "Save" at bounding box center [419, 322] width 123 height 49
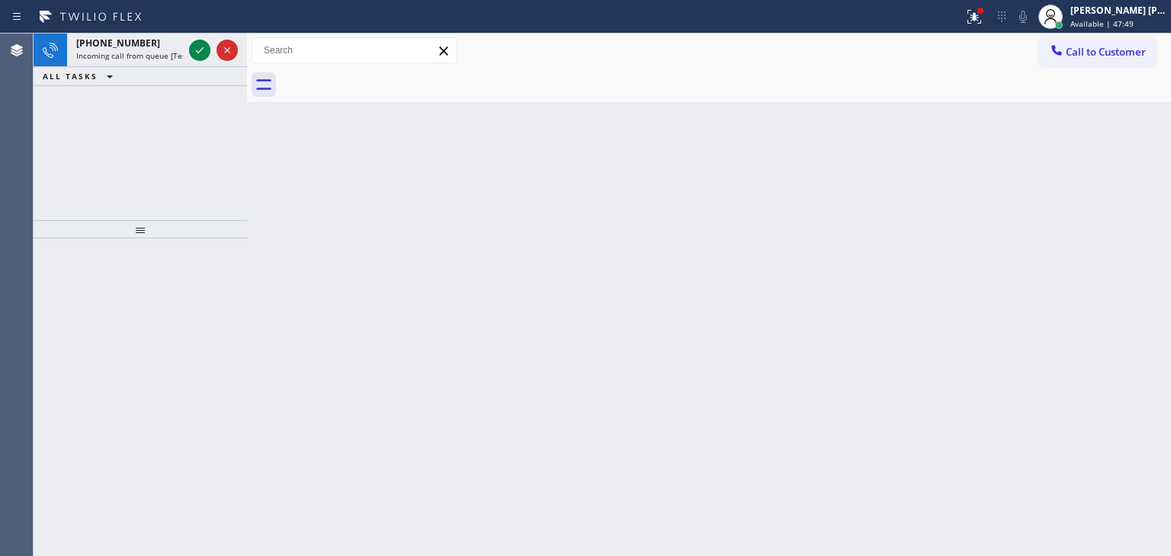
drag, startPoint x: 201, startPoint y: 56, endPoint x: 201, endPoint y: 77, distance: 21.3
click at [201, 56] on icon at bounding box center [200, 50] width 18 height 18
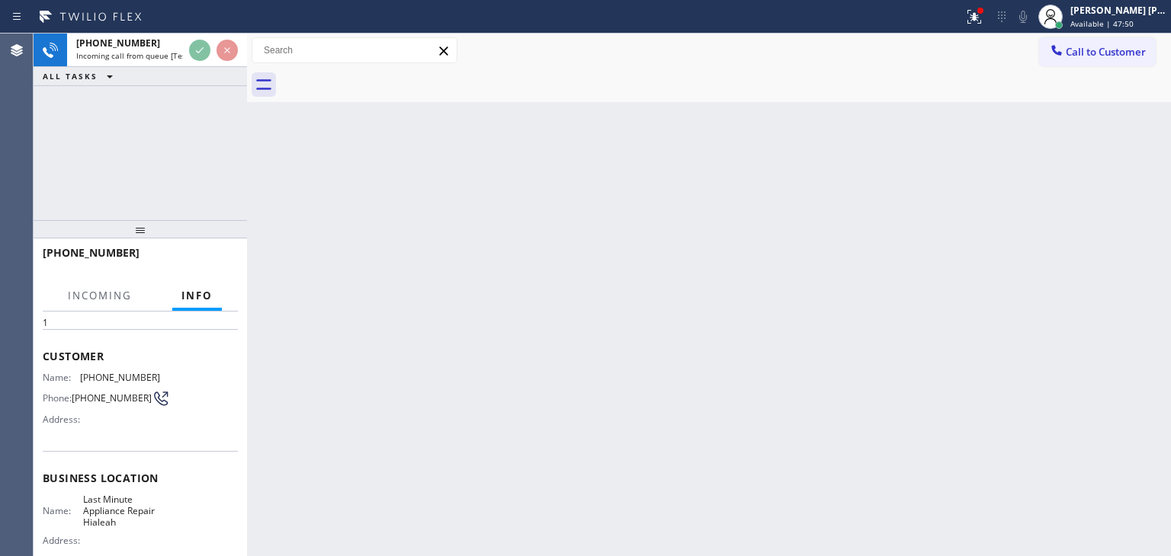
scroll to position [76, 0]
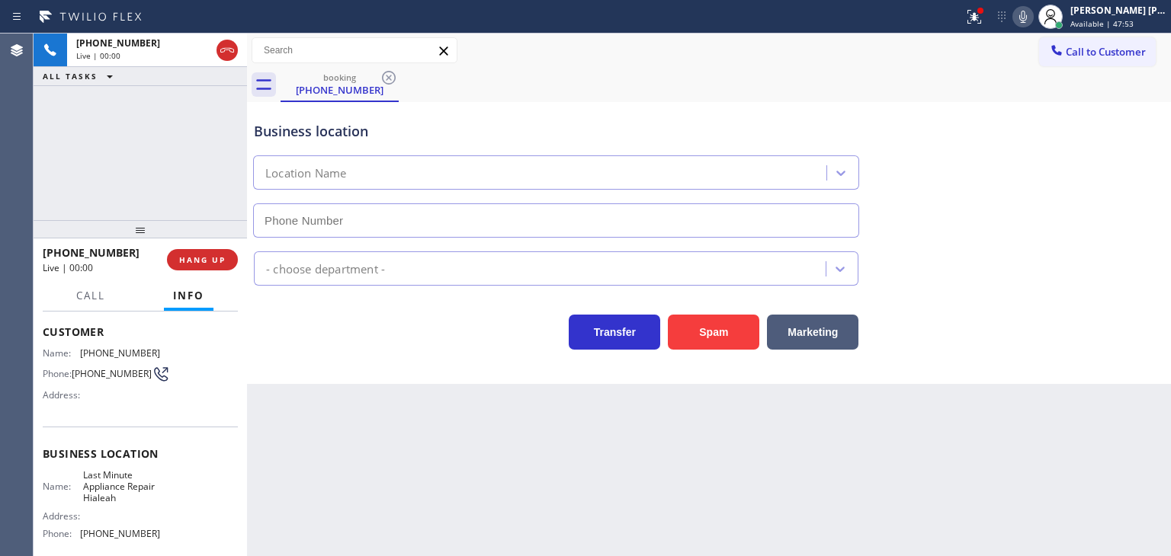
type input "(786) 305-6077"
click at [1032, 14] on icon at bounding box center [1023, 17] width 18 height 18
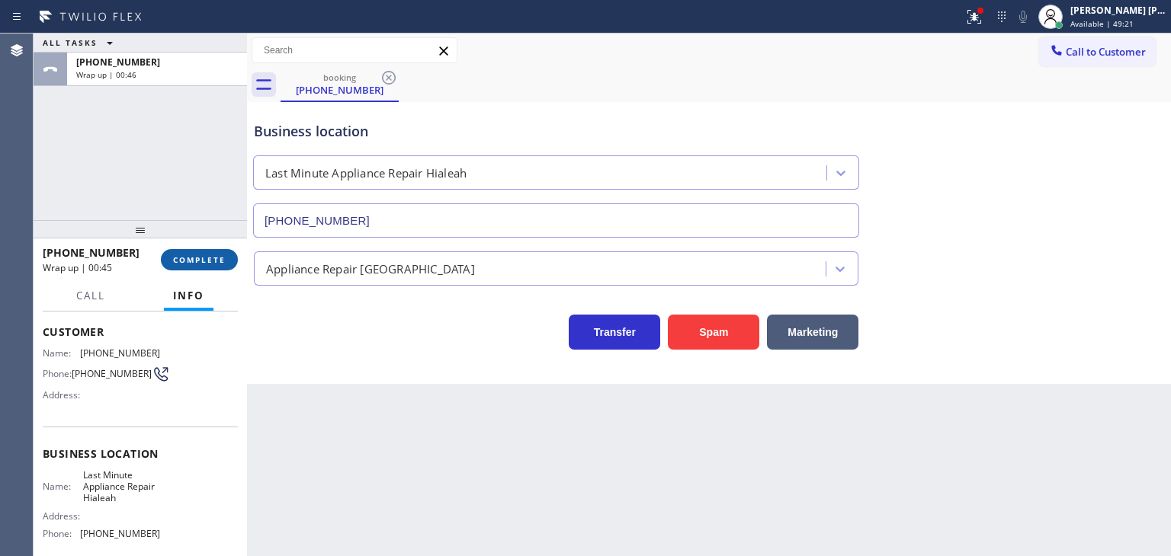
click at [197, 267] on button "COMPLETE" at bounding box center [199, 259] width 77 height 21
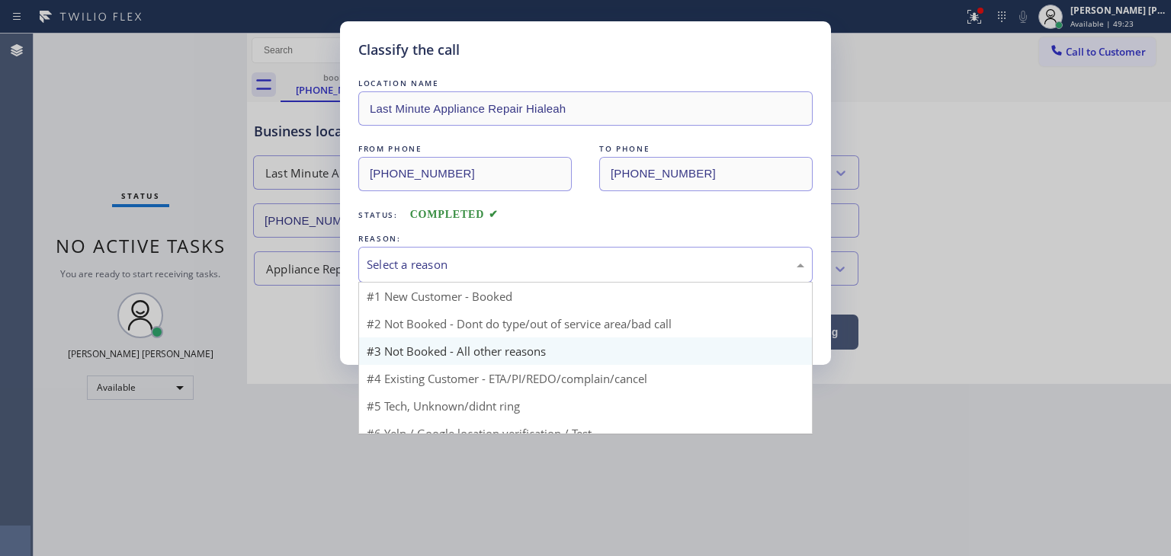
drag, startPoint x: 440, startPoint y: 251, endPoint x: 434, endPoint y: 315, distance: 64.2
click at [438, 253] on div "Select a reason" at bounding box center [585, 265] width 454 height 36
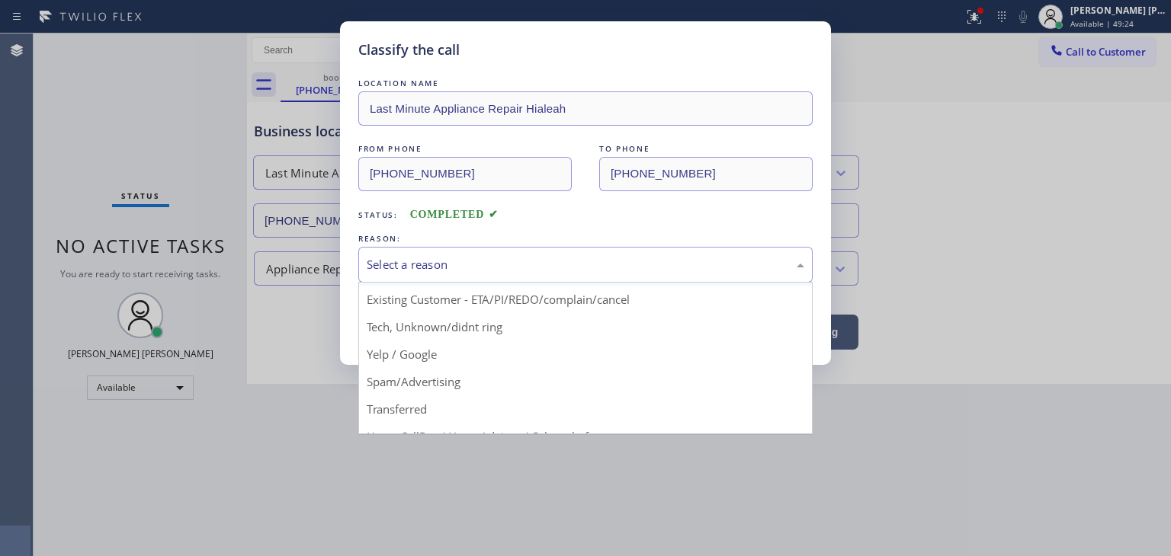
scroll to position [76, 0]
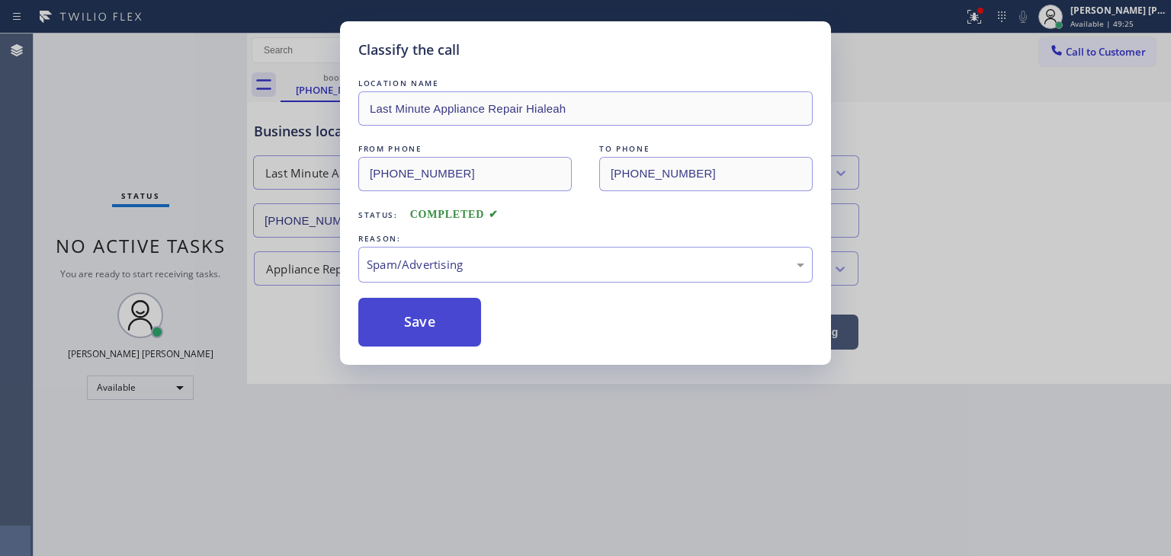
click at [419, 315] on button "Save" at bounding box center [419, 322] width 123 height 49
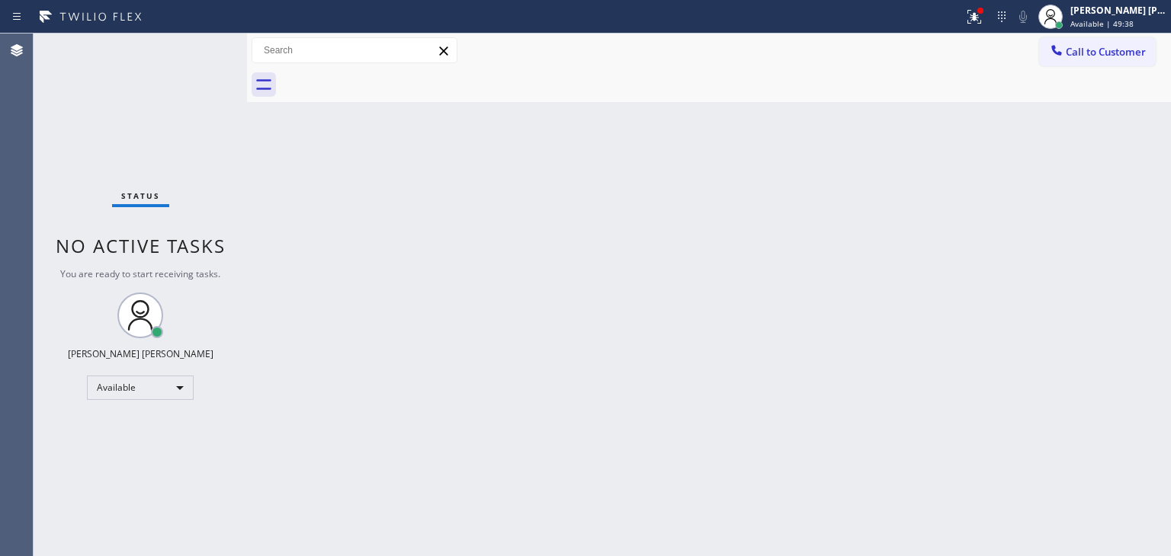
click at [197, 43] on div "Status No active tasks You are ready to start receiving tasks. [PERSON_NAME] [P…" at bounding box center [140, 295] width 213 height 523
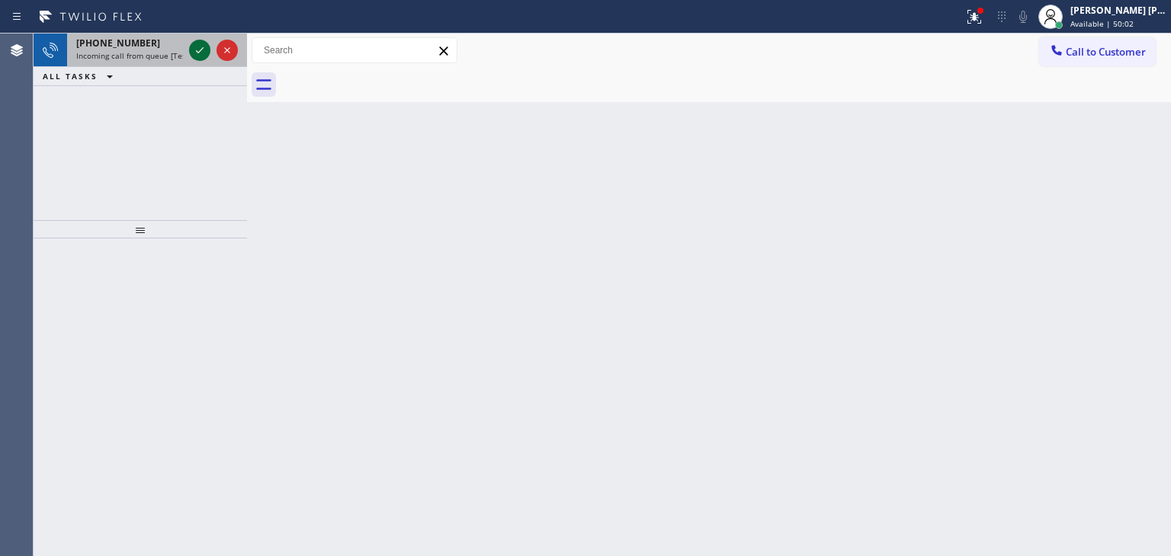
click at [197, 43] on icon at bounding box center [200, 50] width 18 height 18
click at [195, 54] on icon at bounding box center [200, 50] width 18 height 18
click at [201, 48] on icon at bounding box center [200, 50] width 18 height 18
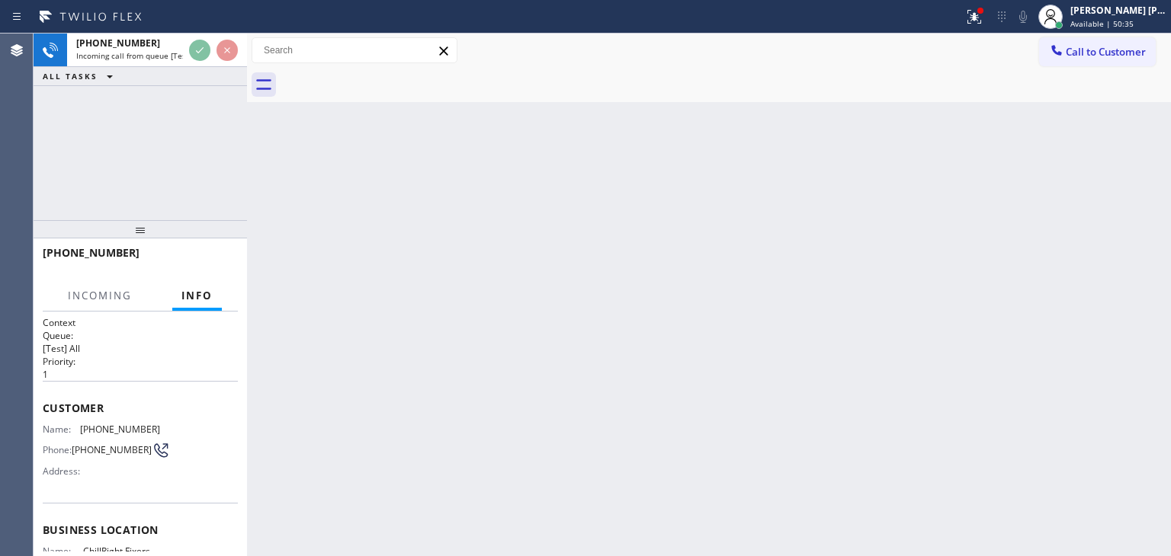
scroll to position [76, 0]
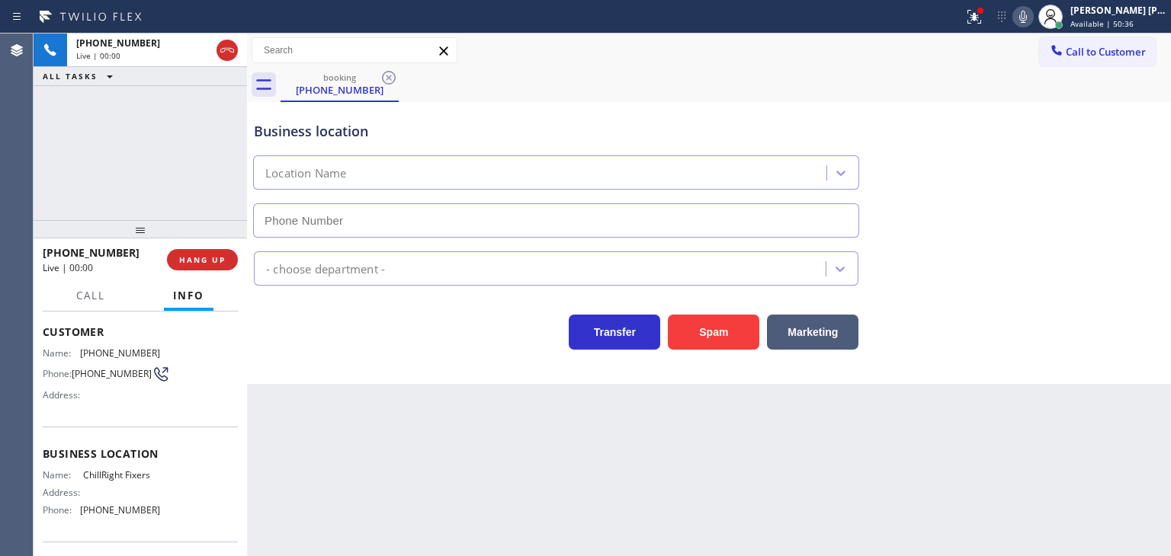
type input "(786) 981-6704"
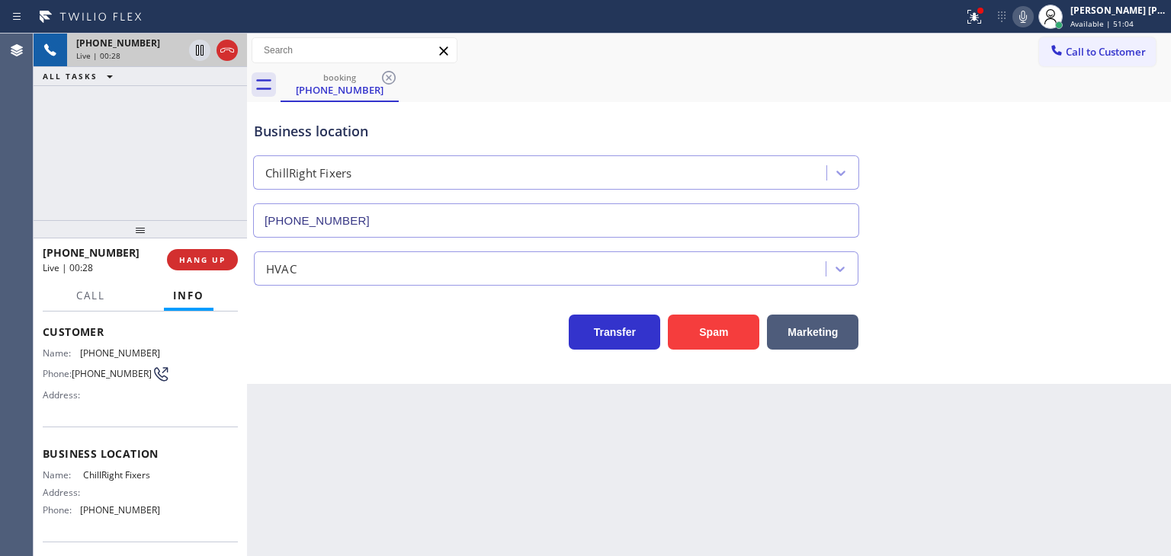
drag, startPoint x: 225, startPoint y: 48, endPoint x: 235, endPoint y: 46, distance: 10.0
click at [225, 48] on icon at bounding box center [227, 50] width 14 height 5
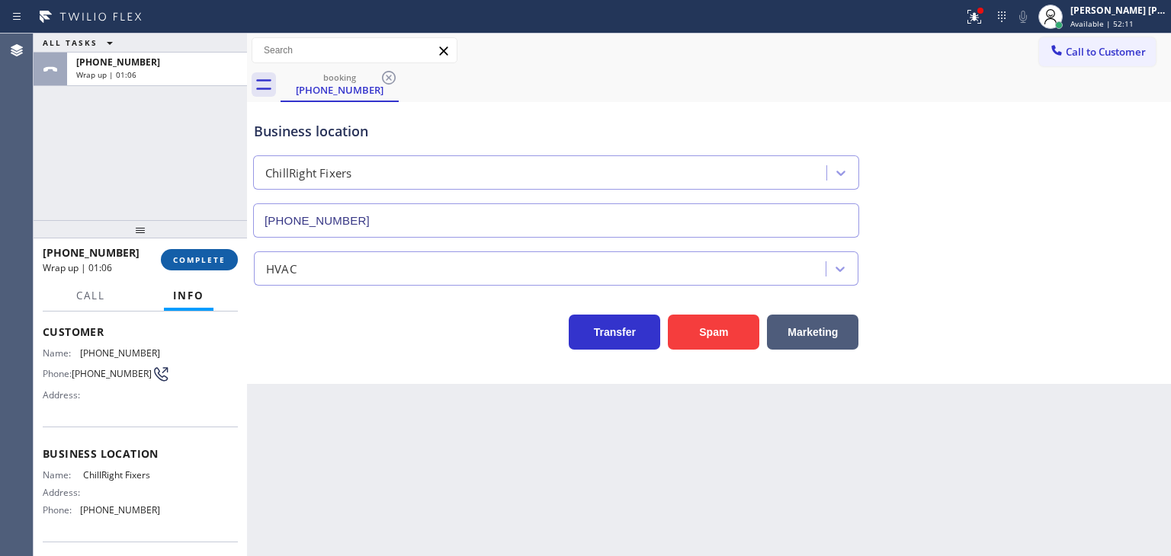
click at [224, 255] on span "COMPLETE" at bounding box center [199, 260] width 53 height 11
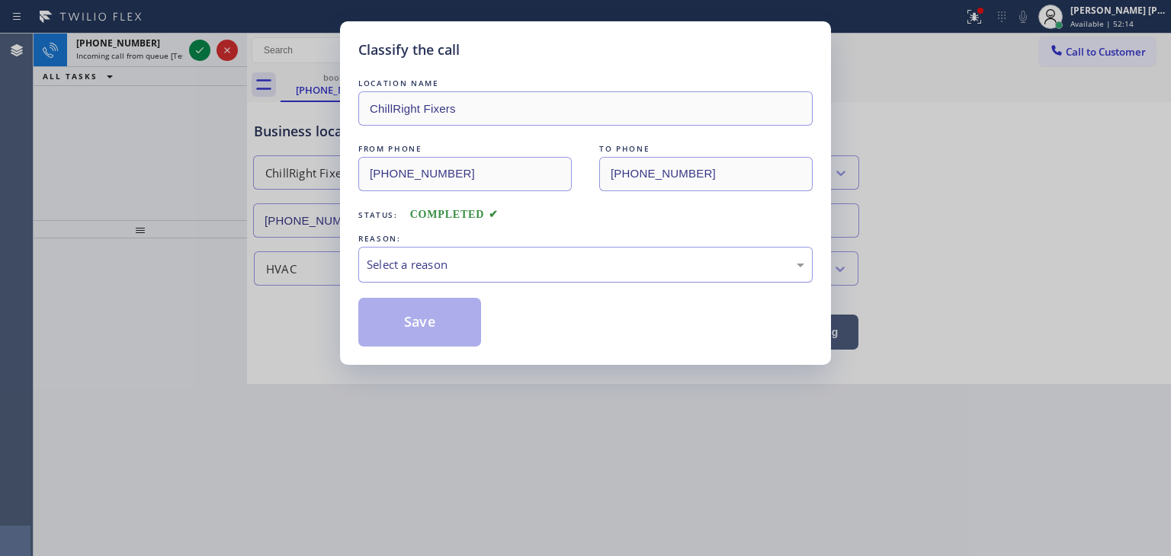
click at [427, 254] on div "Select a reason" at bounding box center [585, 265] width 454 height 36
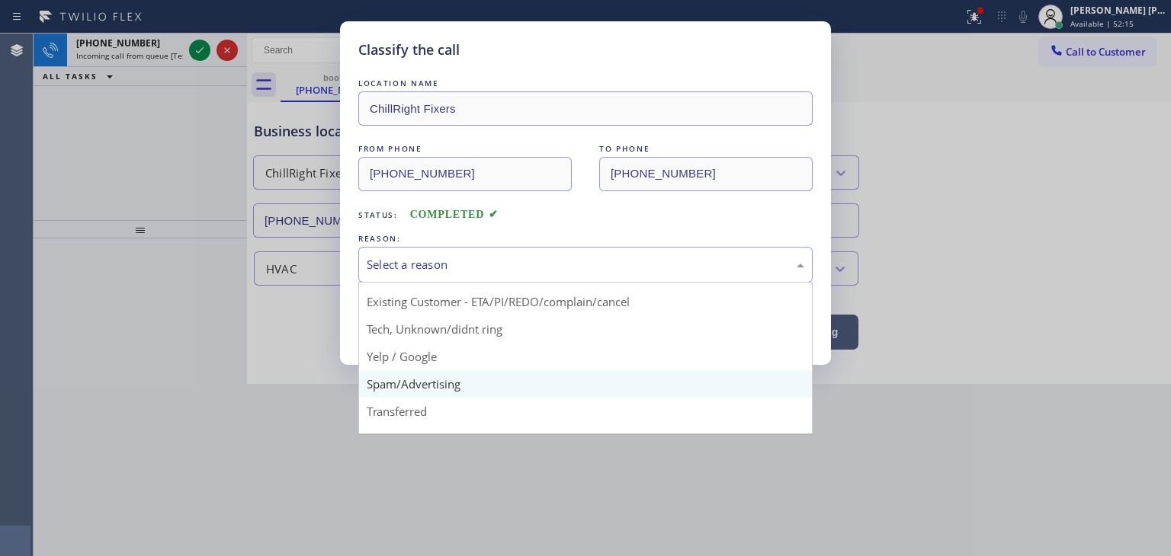
scroll to position [76, 0]
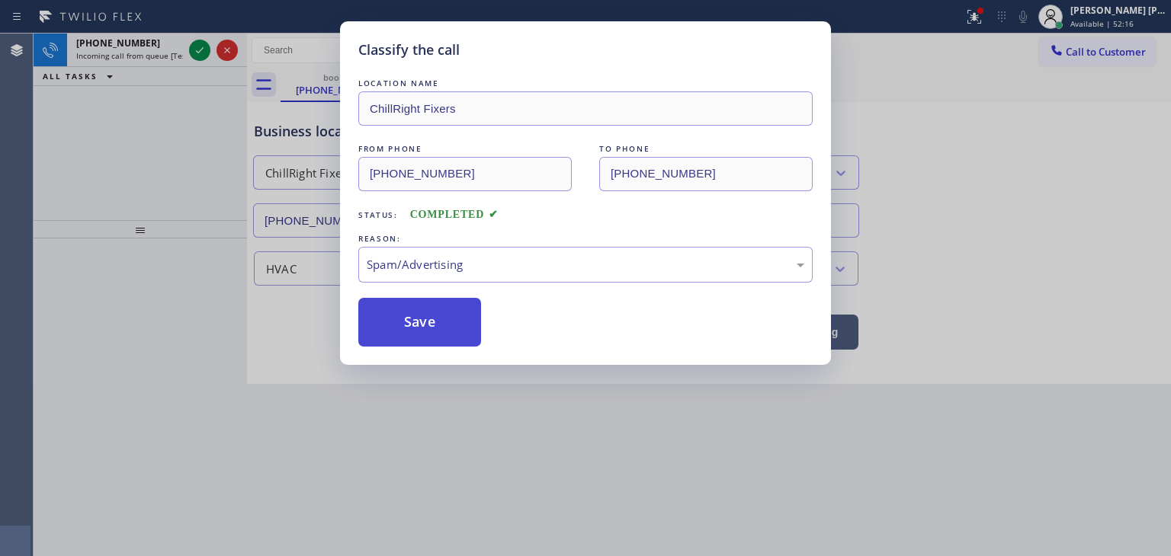
click at [428, 315] on button "Save" at bounding box center [419, 322] width 123 height 49
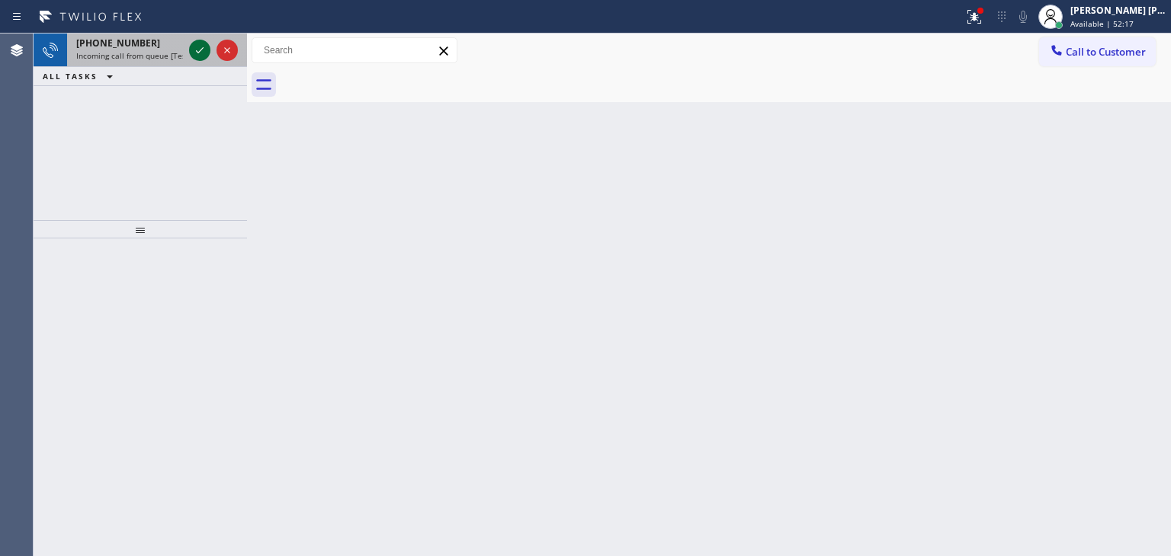
click at [204, 46] on icon at bounding box center [200, 50] width 18 height 18
click at [198, 50] on icon at bounding box center [200, 50] width 18 height 18
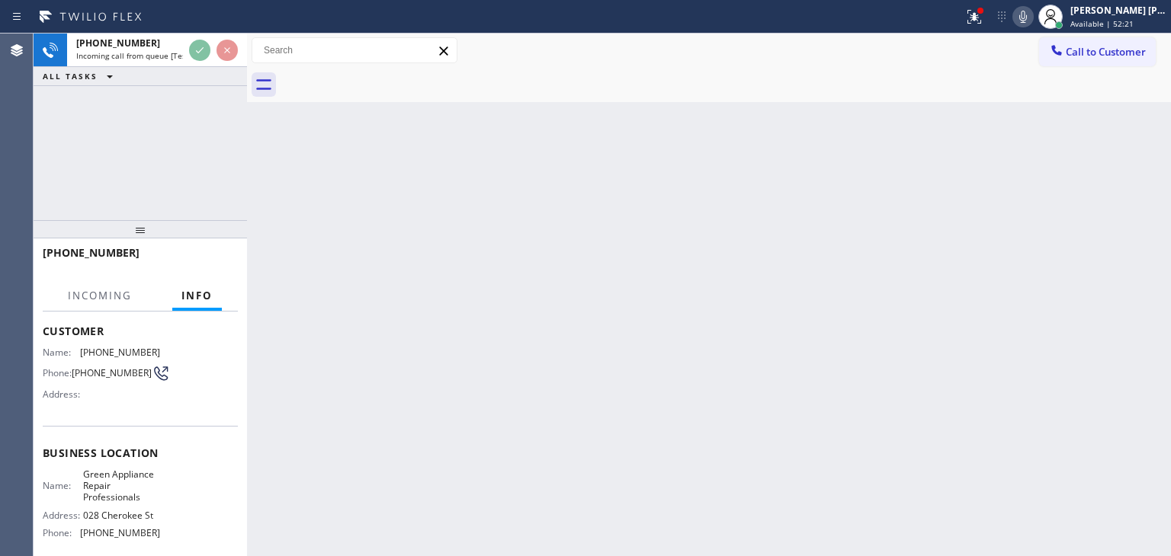
scroll to position [76, 0]
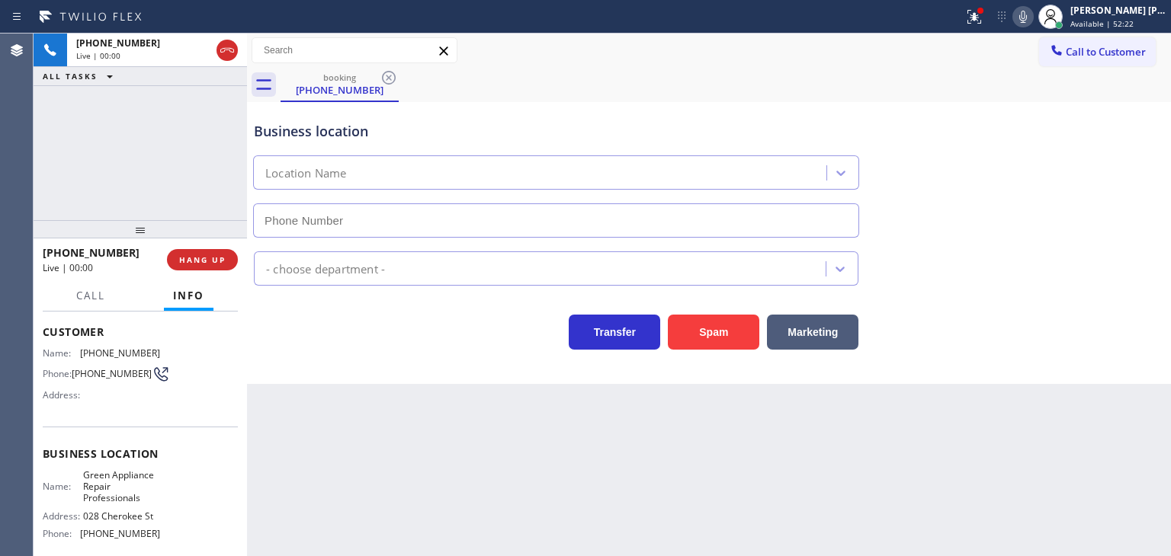
type input "(720) 580-6154"
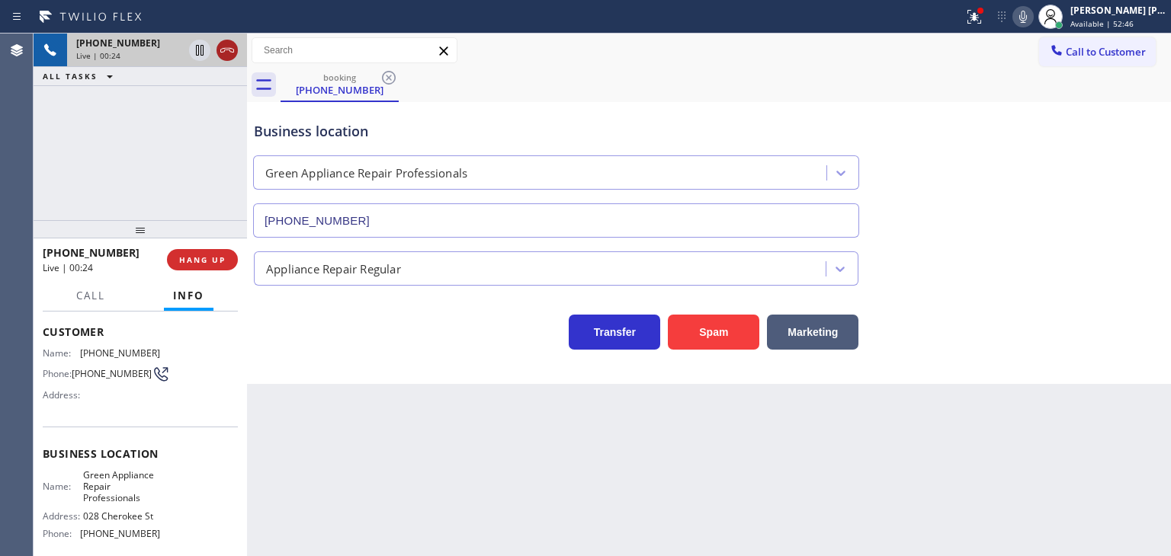
click at [223, 50] on icon at bounding box center [227, 50] width 18 height 18
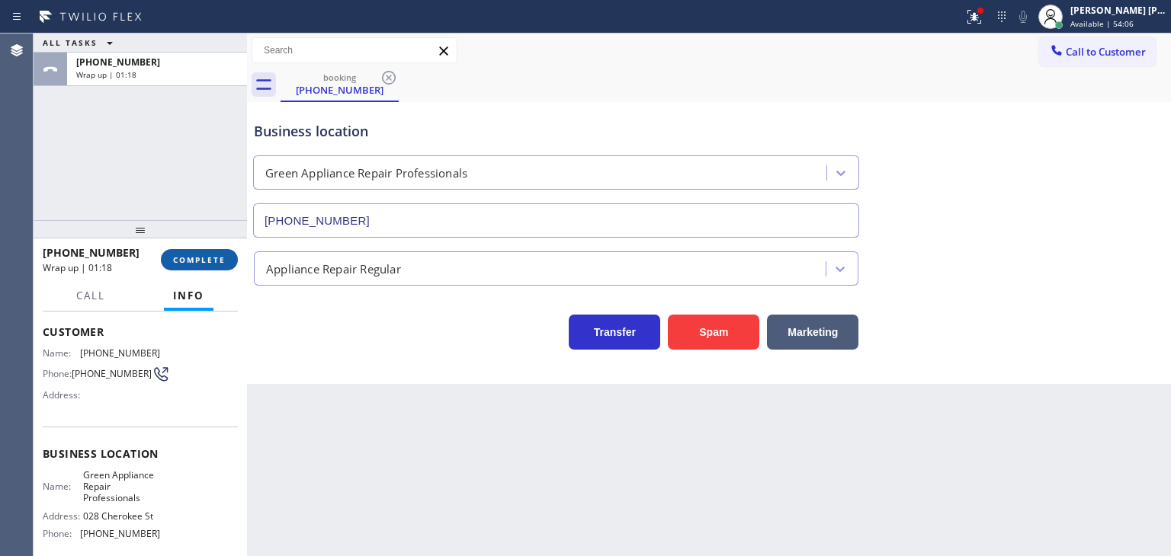
click at [191, 261] on span "COMPLETE" at bounding box center [199, 260] width 53 height 11
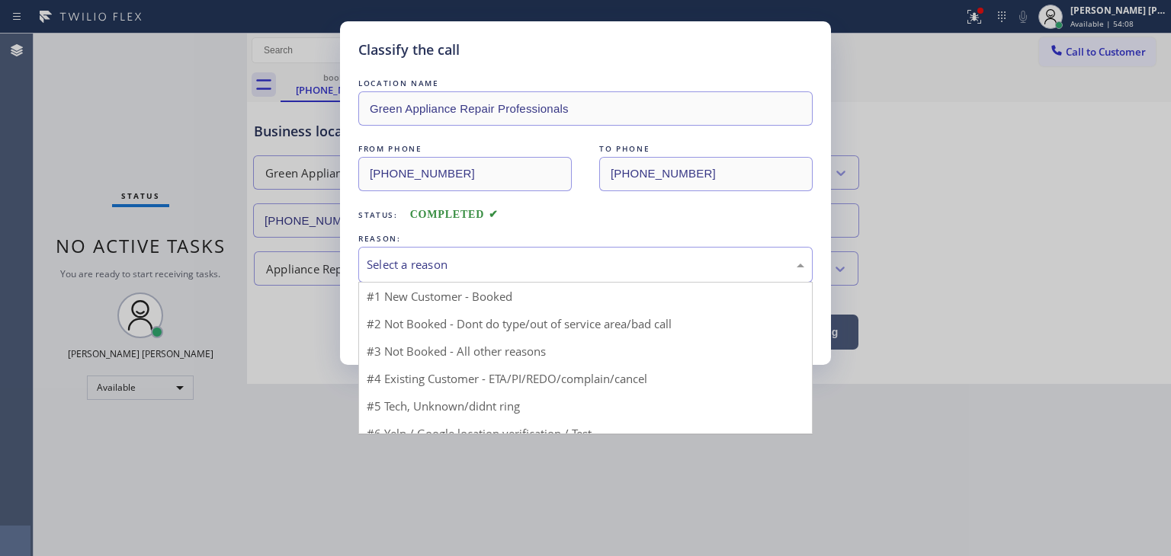
click at [425, 266] on div "Select a reason" at bounding box center [585, 265] width 437 height 18
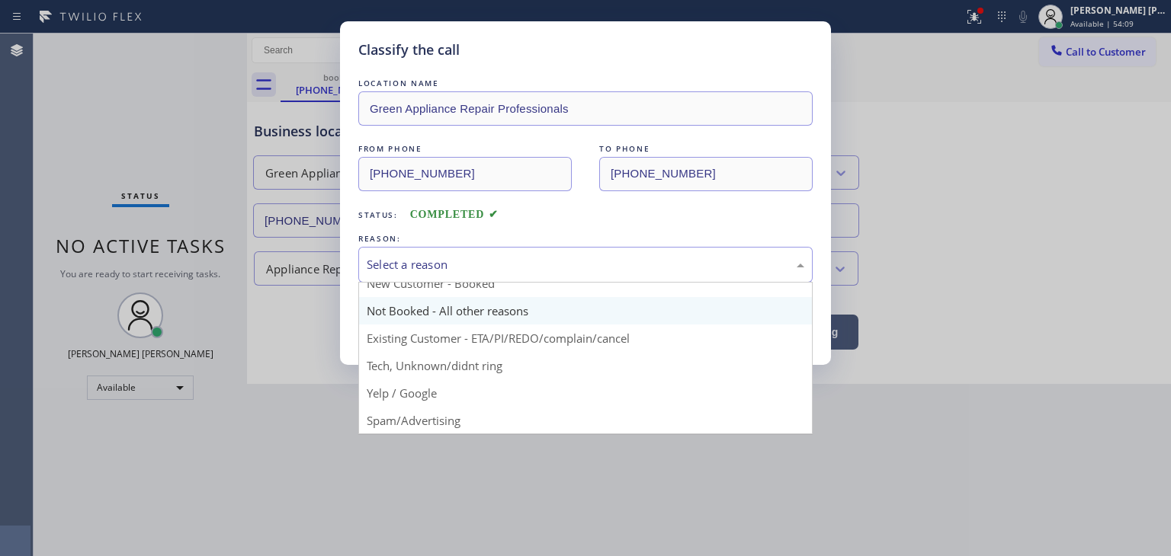
scroll to position [89, 0]
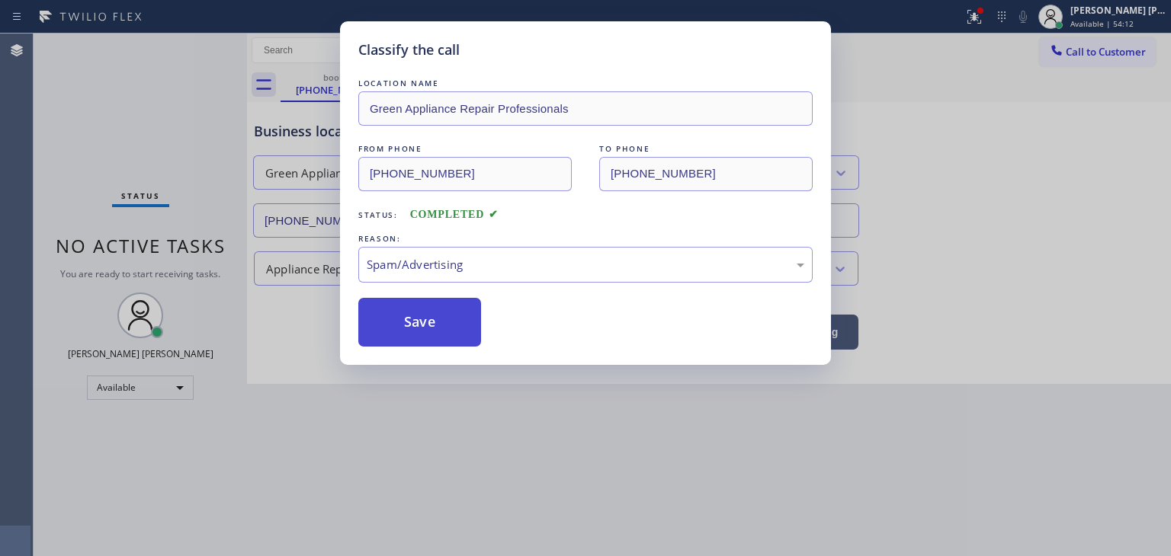
click at [418, 321] on button "Save" at bounding box center [419, 322] width 123 height 49
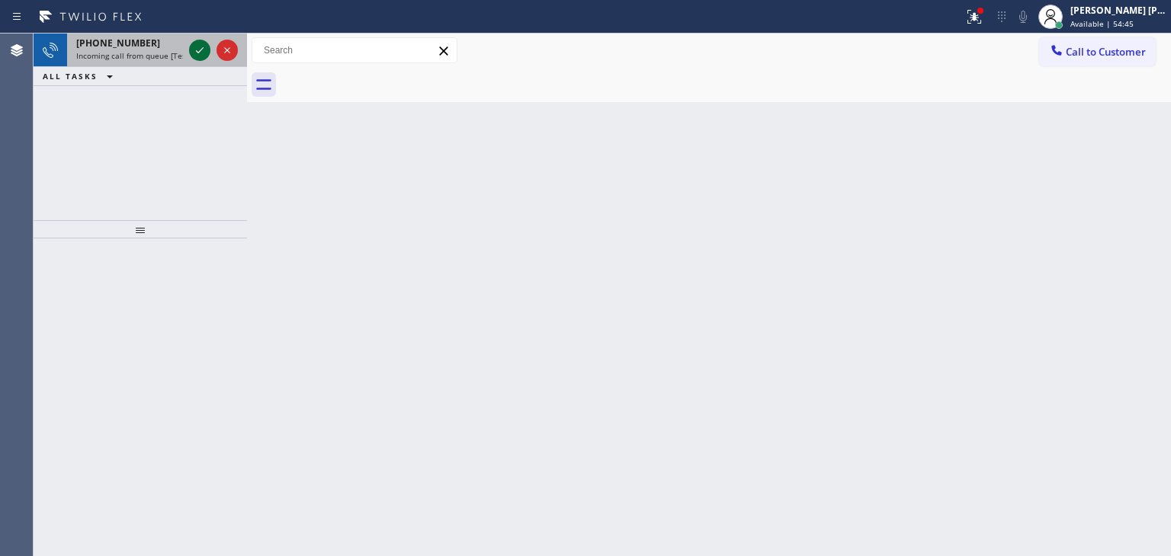
click at [201, 49] on icon at bounding box center [200, 50] width 8 height 6
click at [200, 45] on icon at bounding box center [200, 50] width 18 height 18
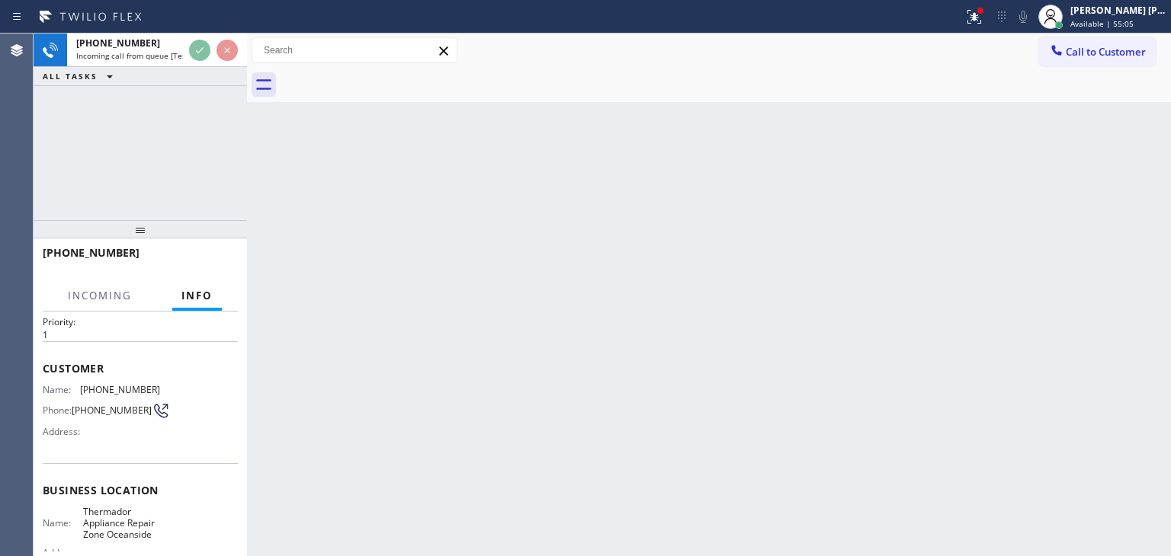
scroll to position [76, 0]
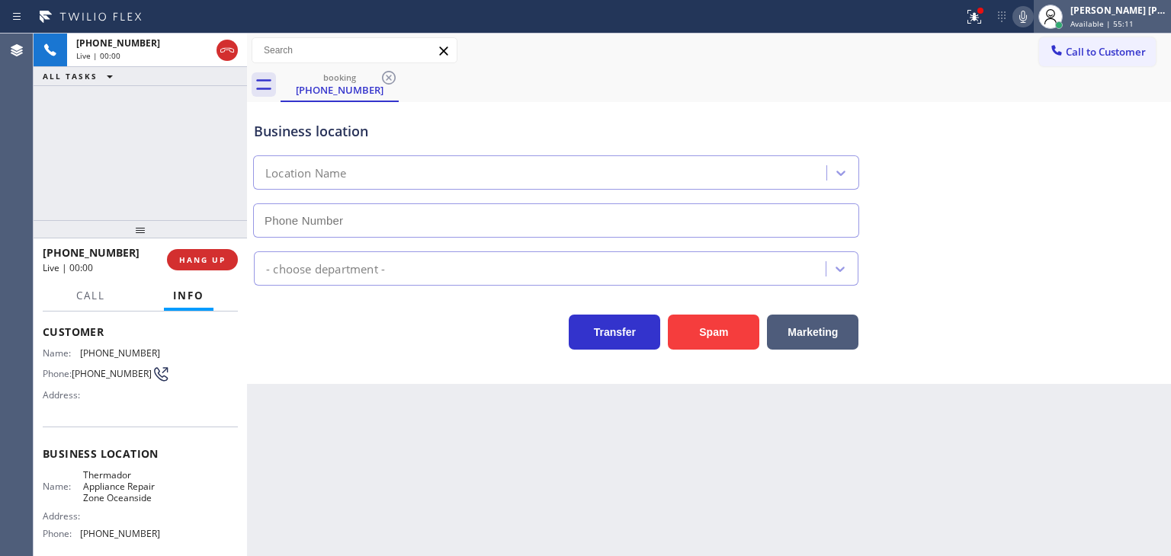
type input "(516) 588-8424"
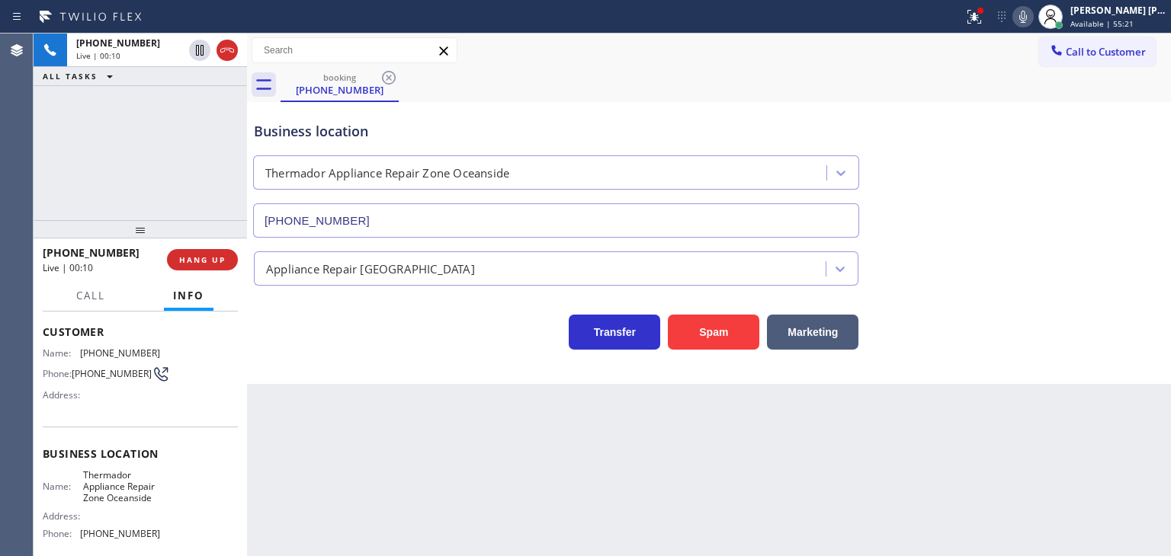
click at [1032, 18] on icon at bounding box center [1023, 17] width 18 height 18
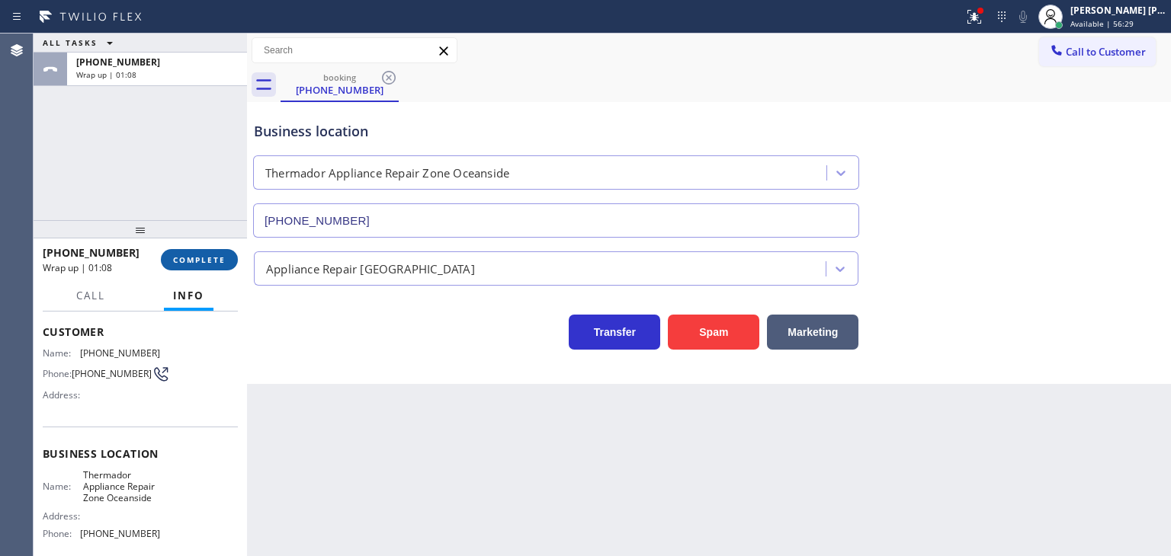
click at [187, 266] on button "COMPLETE" at bounding box center [199, 259] width 77 height 21
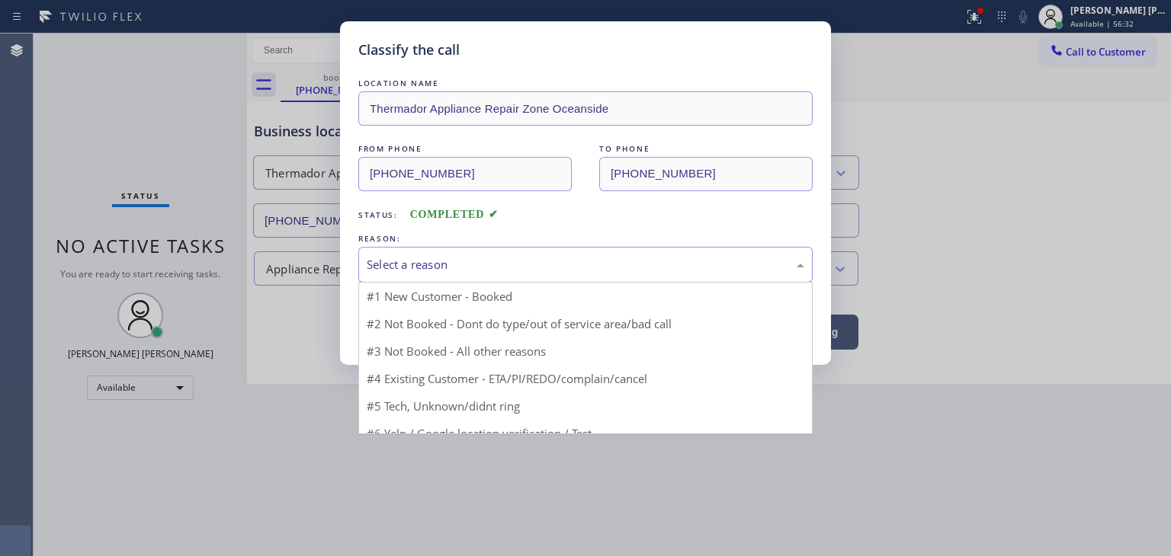
click at [502, 266] on div "Select a reason" at bounding box center [585, 265] width 437 height 18
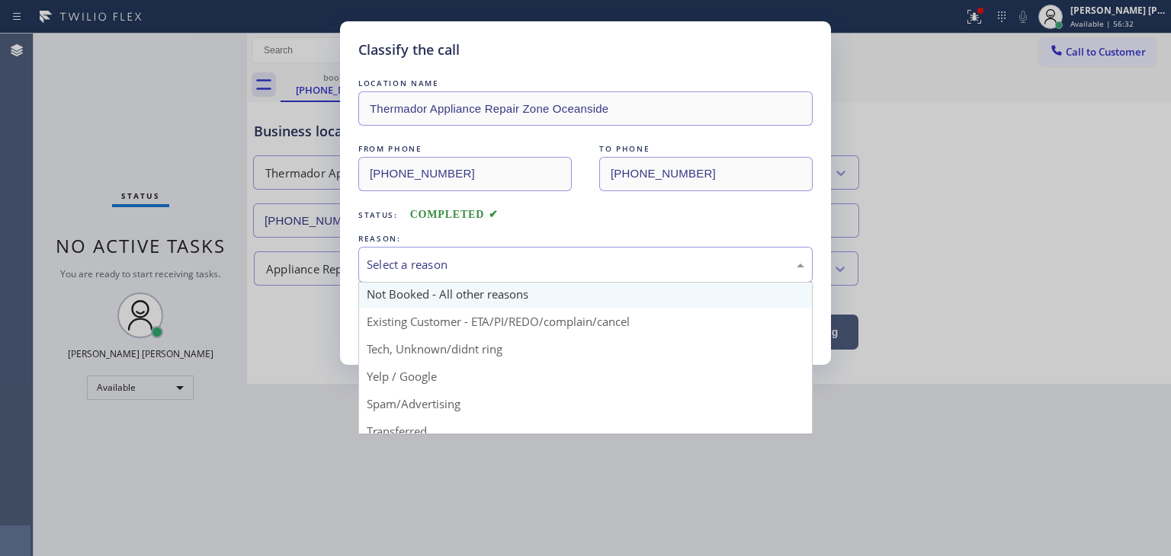
scroll to position [95, 0]
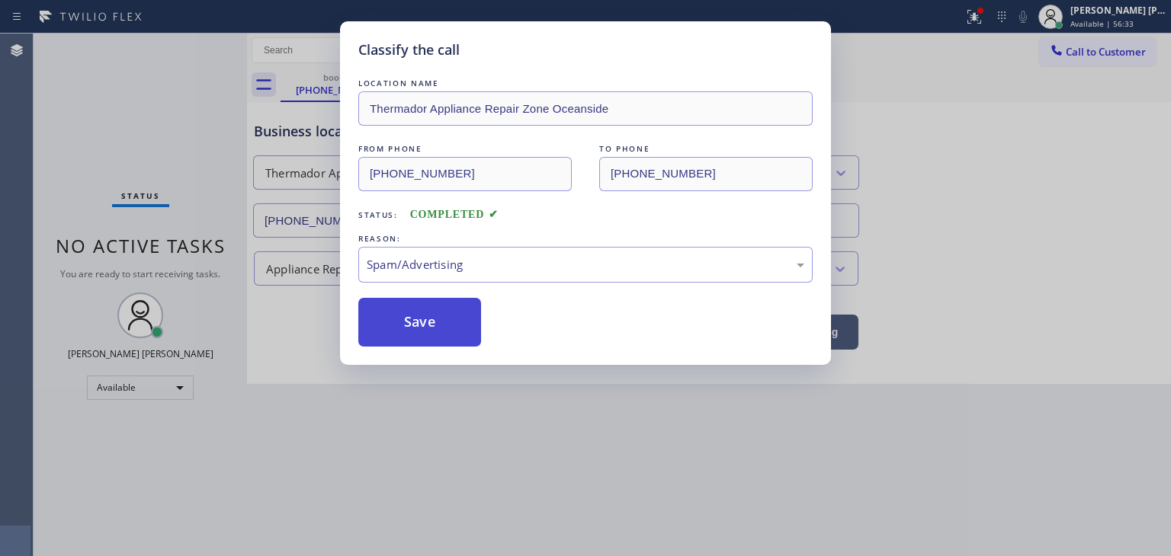
click at [430, 325] on button "Save" at bounding box center [419, 322] width 123 height 49
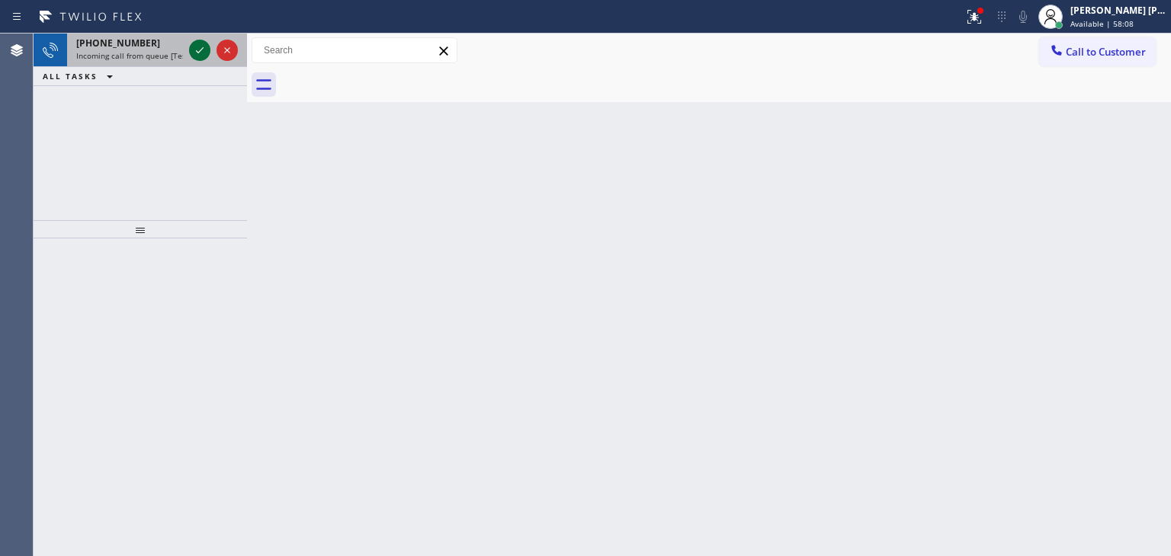
click at [200, 46] on icon at bounding box center [200, 50] width 18 height 18
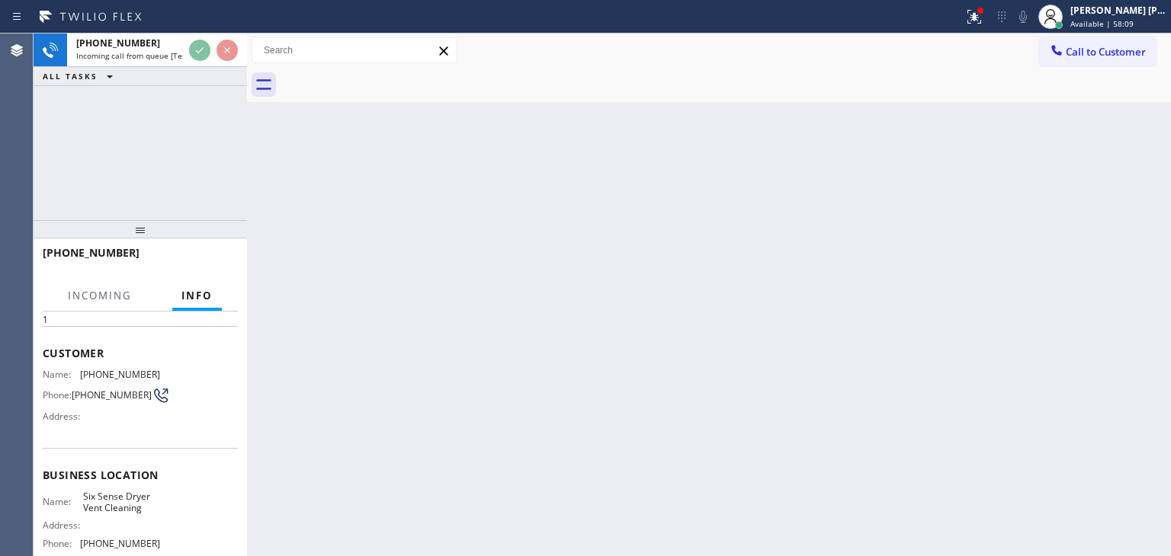
scroll to position [76, 0]
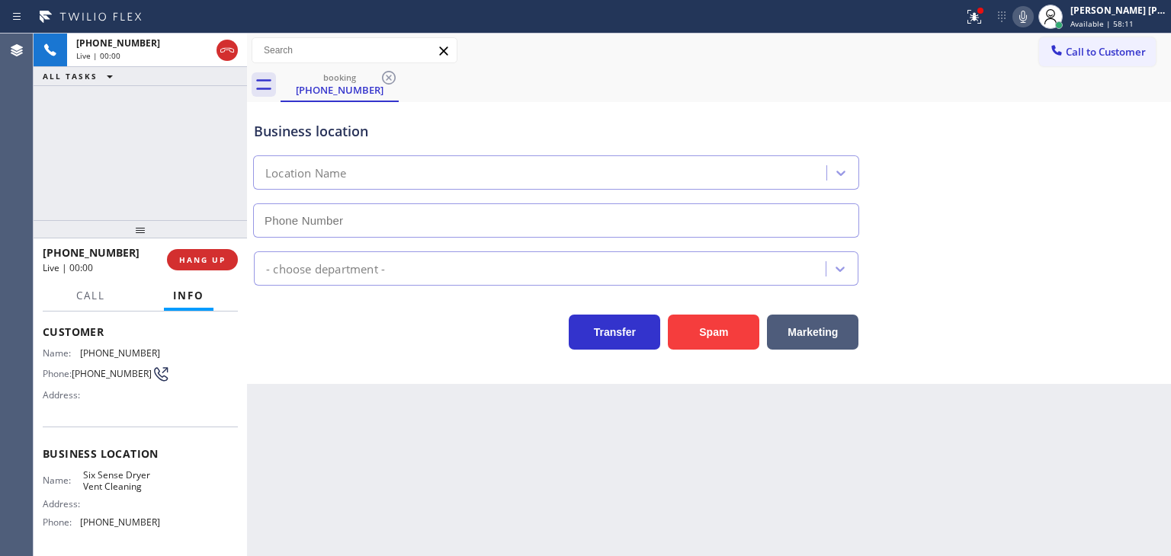
type input "(844) 201-9257"
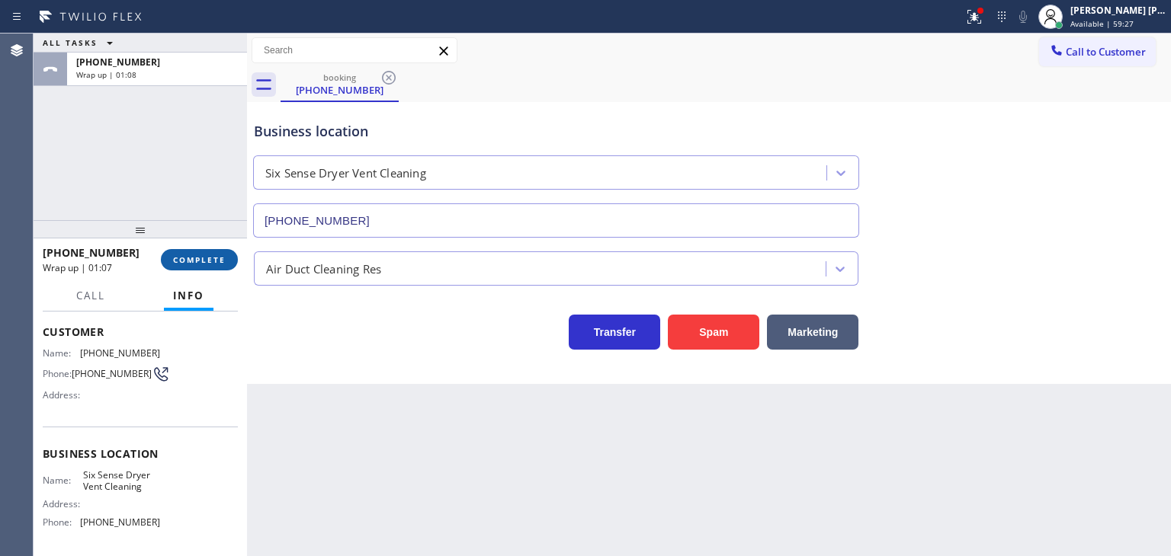
click at [225, 267] on button "COMPLETE" at bounding box center [199, 259] width 77 height 21
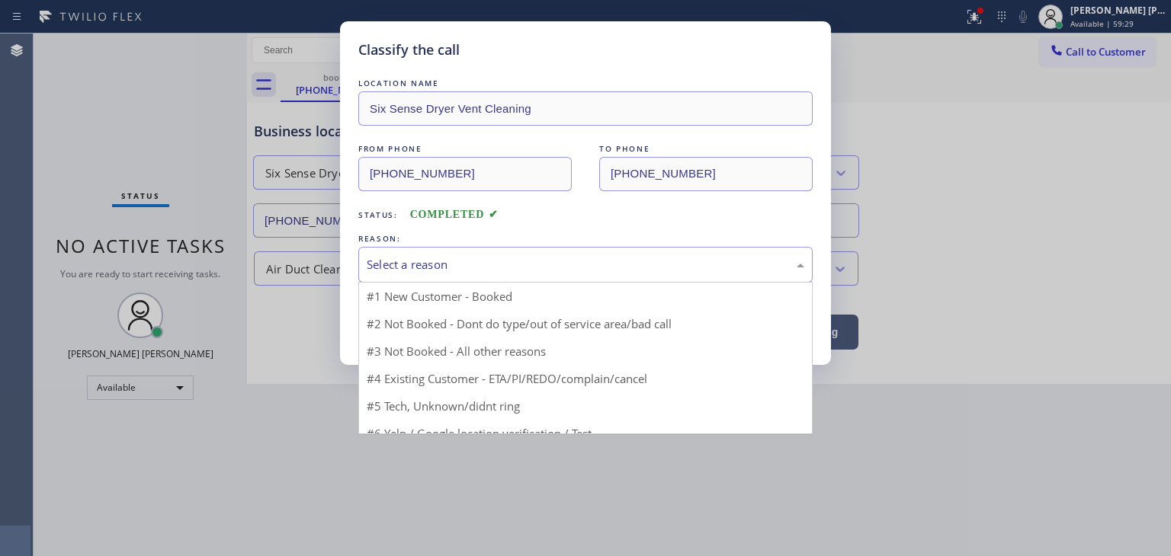
click at [443, 260] on div "Select a reason" at bounding box center [585, 265] width 437 height 18
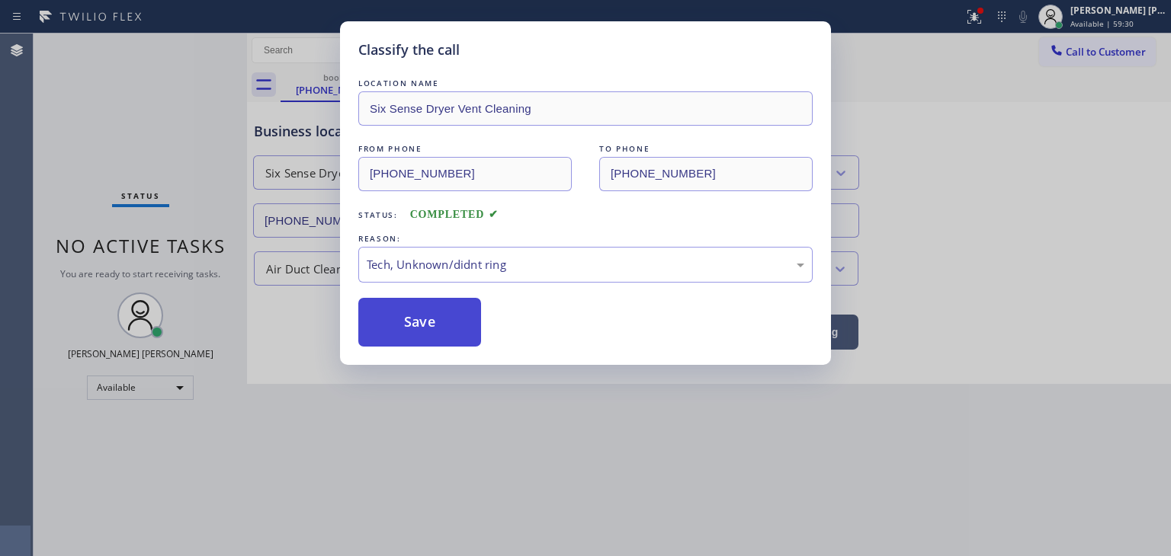
click at [427, 327] on button "Save" at bounding box center [419, 322] width 123 height 49
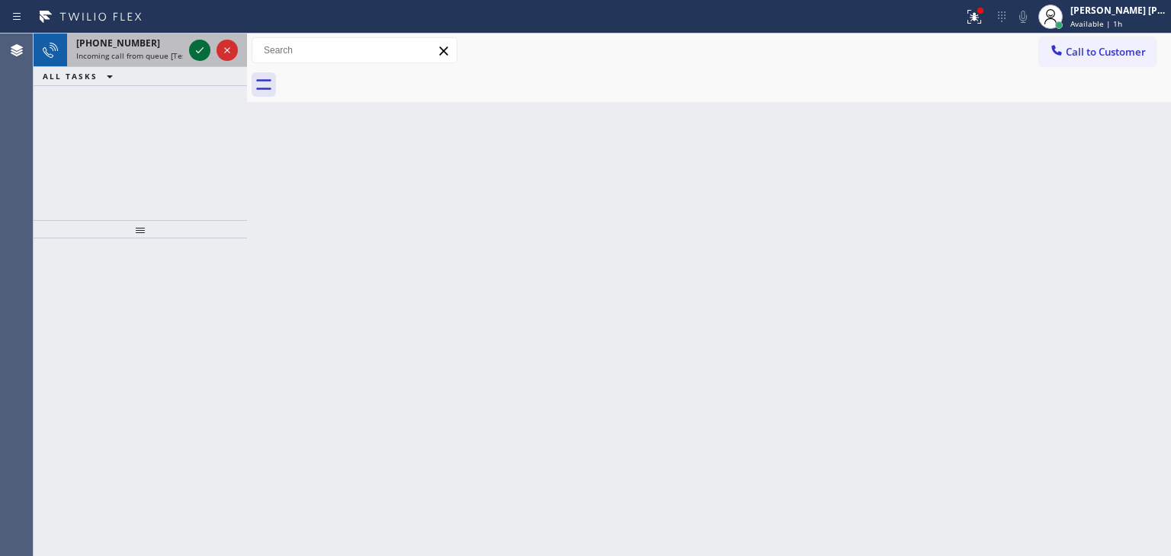
click at [199, 50] on icon at bounding box center [200, 50] width 18 height 18
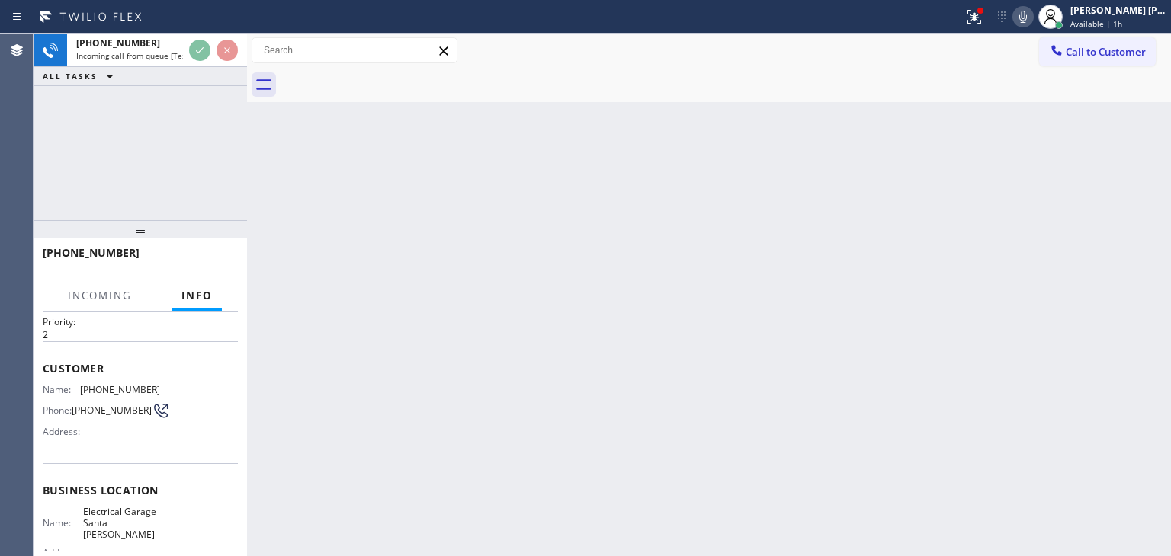
scroll to position [76, 0]
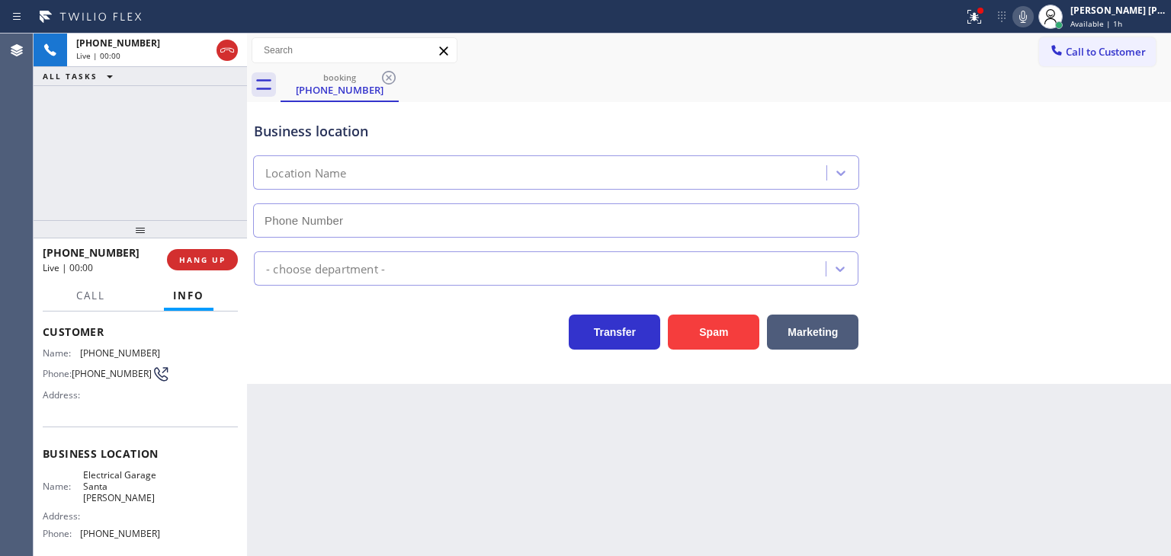
type input "(805) 360-3266"
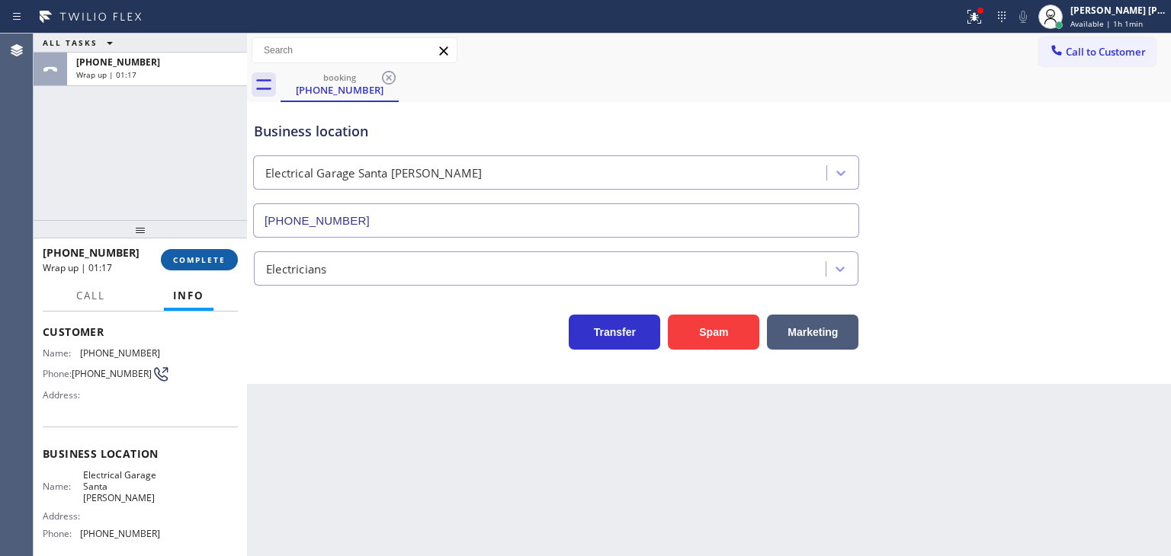
click at [204, 264] on span "COMPLETE" at bounding box center [199, 260] width 53 height 11
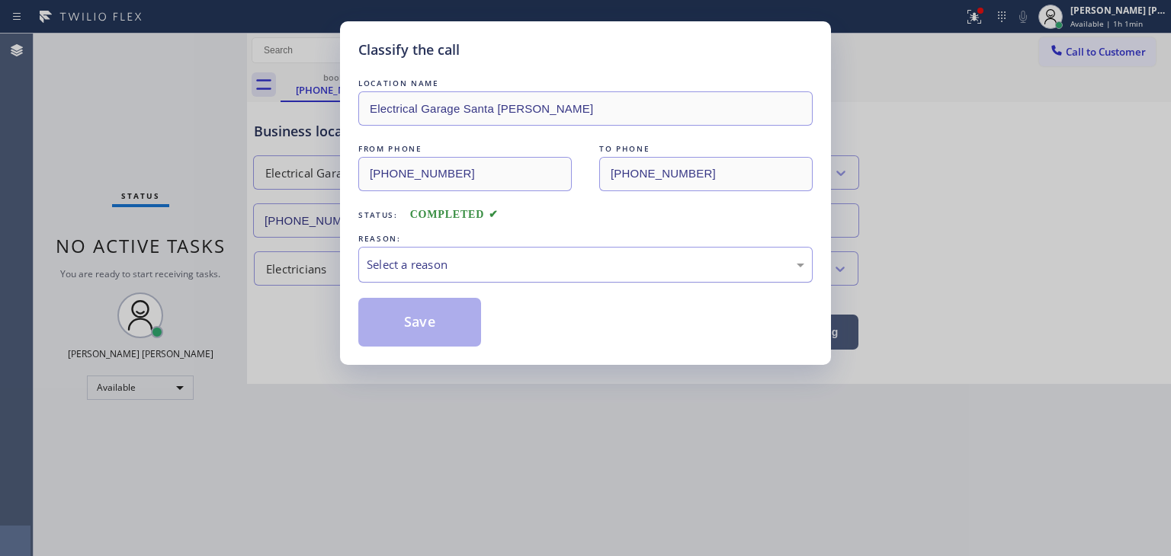
click at [466, 272] on div "Select a reason" at bounding box center [585, 265] width 437 height 18
click at [424, 320] on button "Save" at bounding box center [419, 322] width 123 height 49
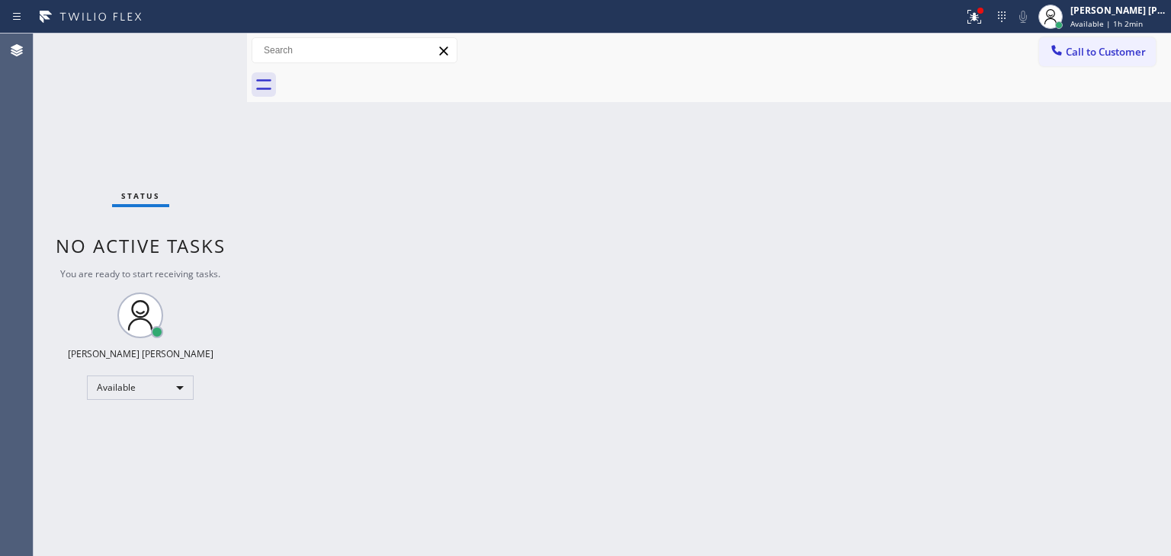
click at [201, 53] on div "Status No active tasks You are ready to start receiving tasks. [PERSON_NAME] [P…" at bounding box center [140, 295] width 213 height 523
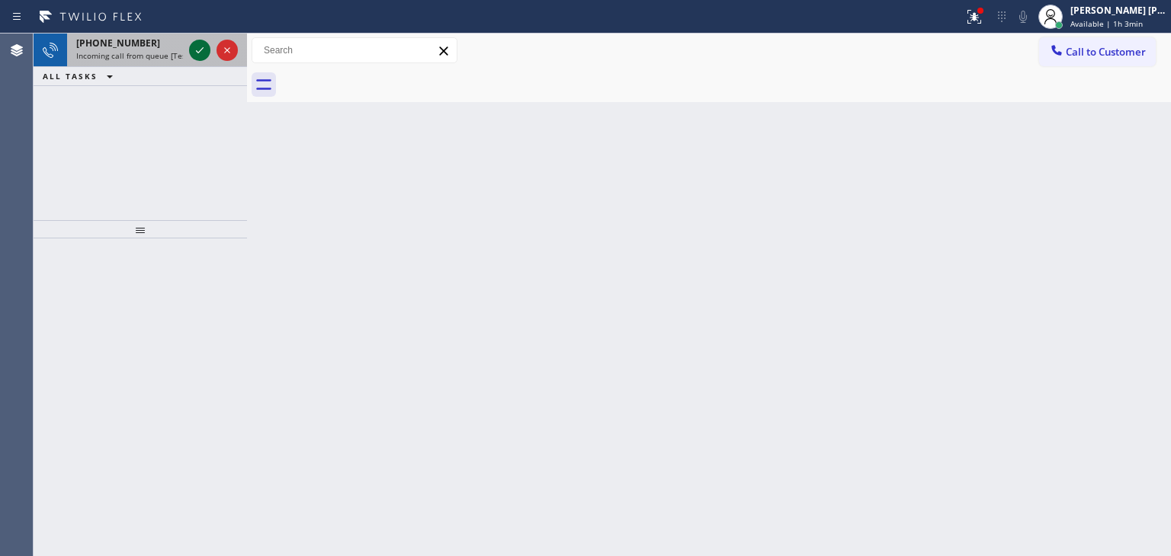
click at [201, 55] on icon at bounding box center [200, 50] width 18 height 18
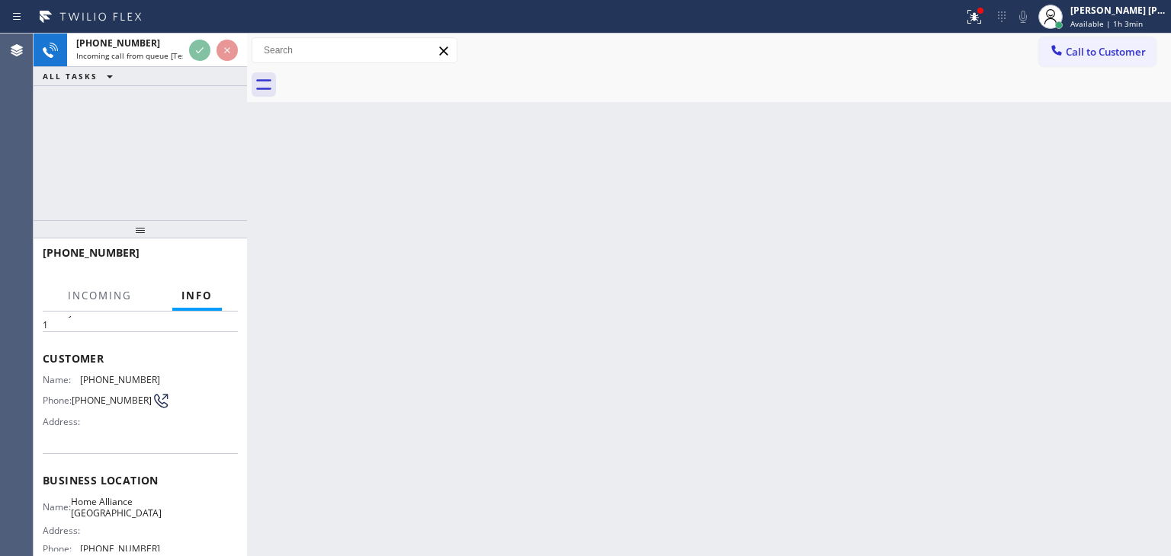
scroll to position [76, 0]
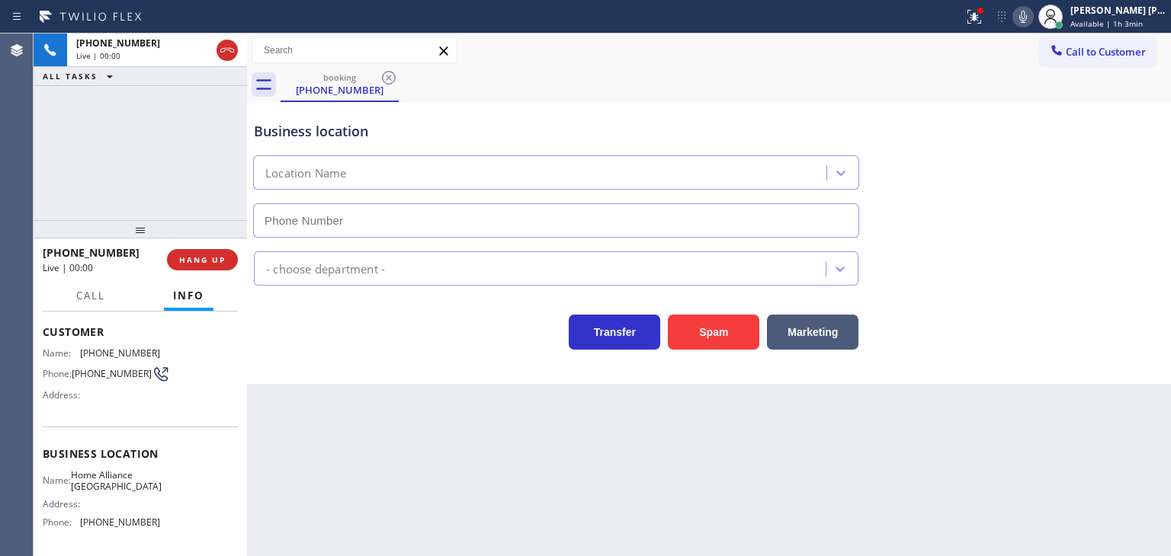
type input "[PHONE_NUMBER]"
click at [1032, 17] on icon at bounding box center [1023, 17] width 18 height 18
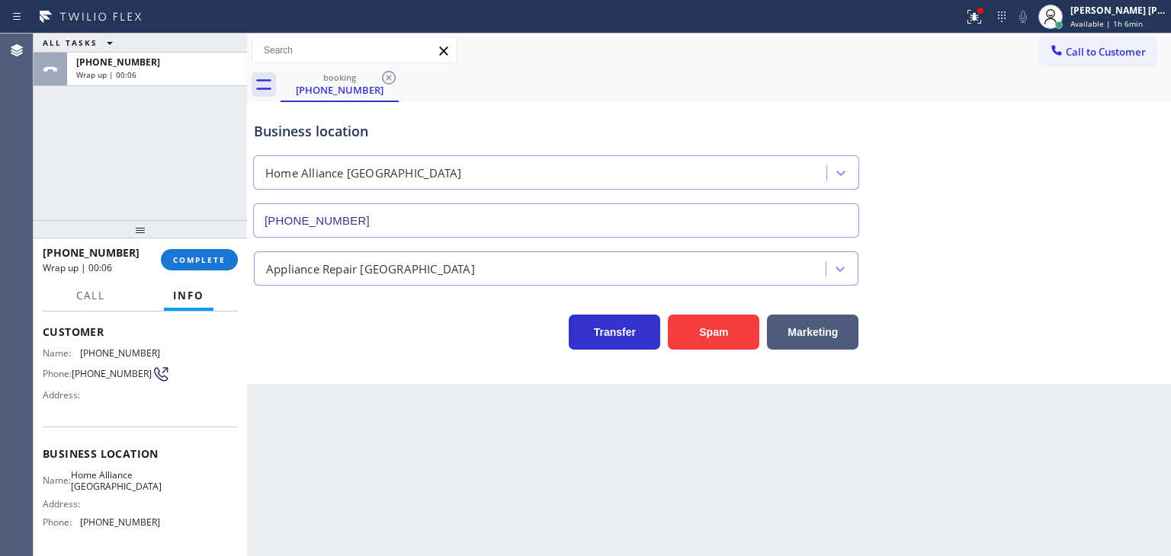
drag, startPoint x: 1078, startPoint y: 296, endPoint x: 1067, endPoint y: 286, distance: 15.1
click at [1078, 296] on div "Transfer Spam Marketing" at bounding box center [709, 318] width 916 height 64
drag, startPoint x: 128, startPoint y: 260, endPoint x: 56, endPoint y: 251, distance: 73.0
click at [56, 251] on div "+17246306429 Wrap up | 00:28" at bounding box center [102, 260] width 118 height 40
copy span "7246306429"
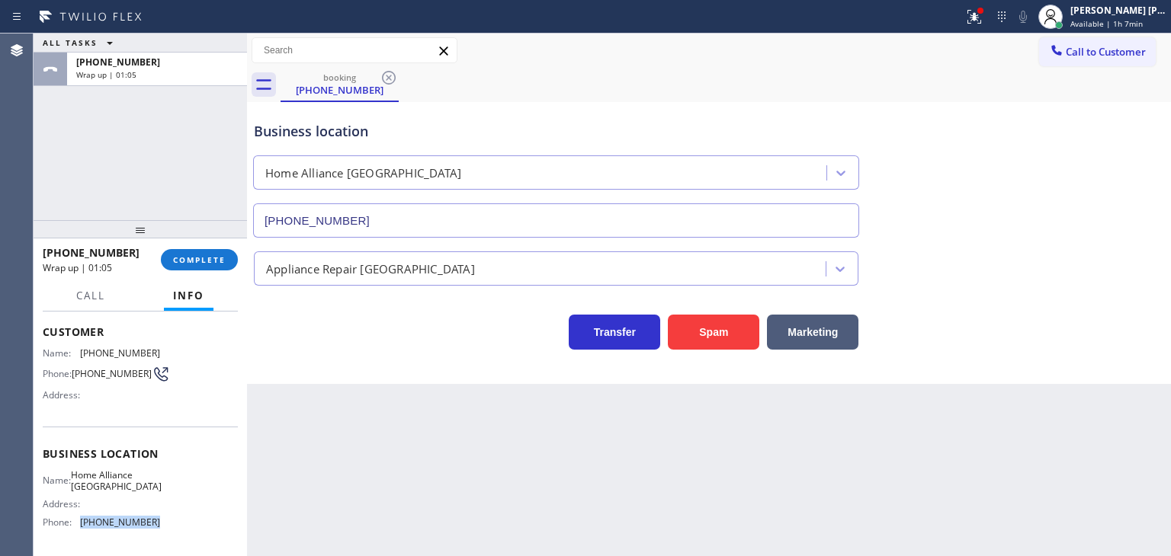
drag, startPoint x: 151, startPoint y: 530, endPoint x: 82, endPoint y: 521, distance: 69.2
click at [82, 521] on div "Name: Home Alliance Jacksonville Address: Phone: (904) 351-0757" at bounding box center [101, 502] width 117 height 66
copy span "[PHONE_NUMBER]"
drag, startPoint x: 1131, startPoint y: 19, endPoint x: 1080, endPoint y: 40, distance: 55.1
click at [1130, 19] on span "Available | 1h 7min" at bounding box center [1106, 23] width 72 height 11
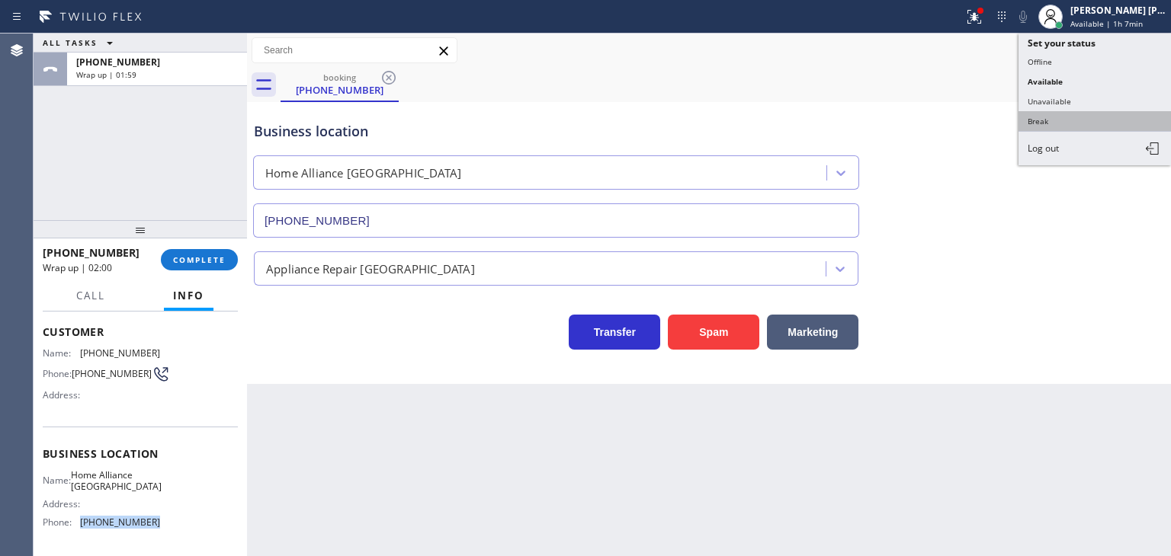
click at [1060, 117] on button "Break" at bounding box center [1094, 121] width 152 height 20
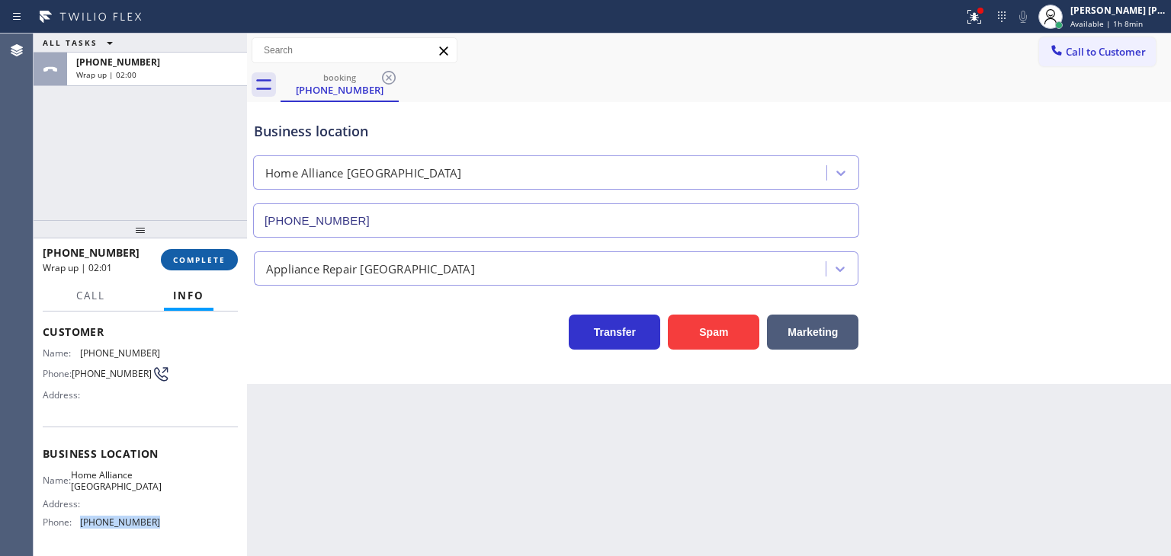
click at [213, 258] on span "COMPLETE" at bounding box center [199, 260] width 53 height 11
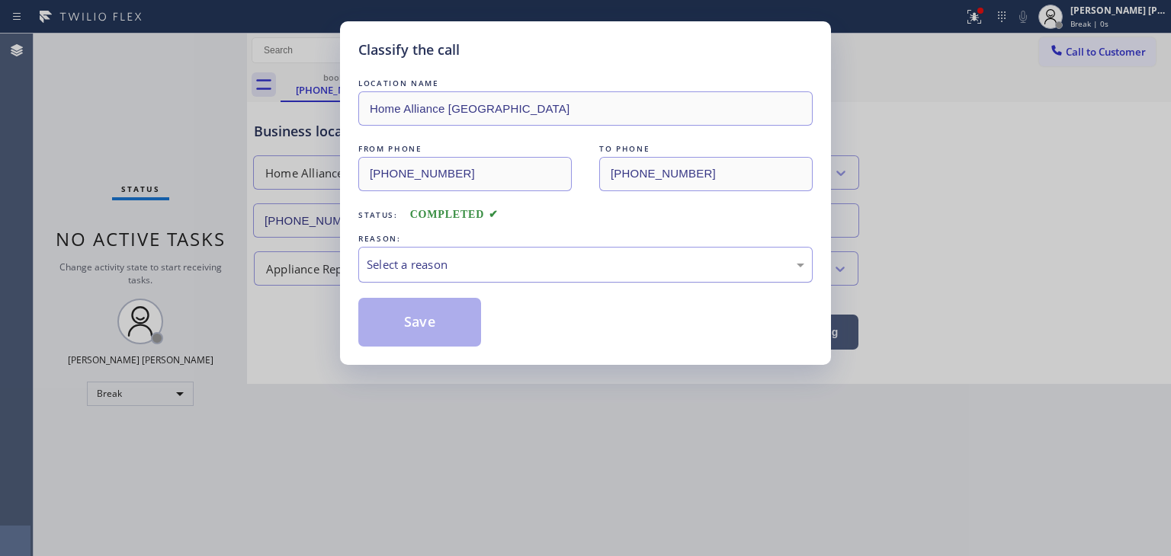
click at [439, 261] on div "Select a reason" at bounding box center [585, 265] width 437 height 18
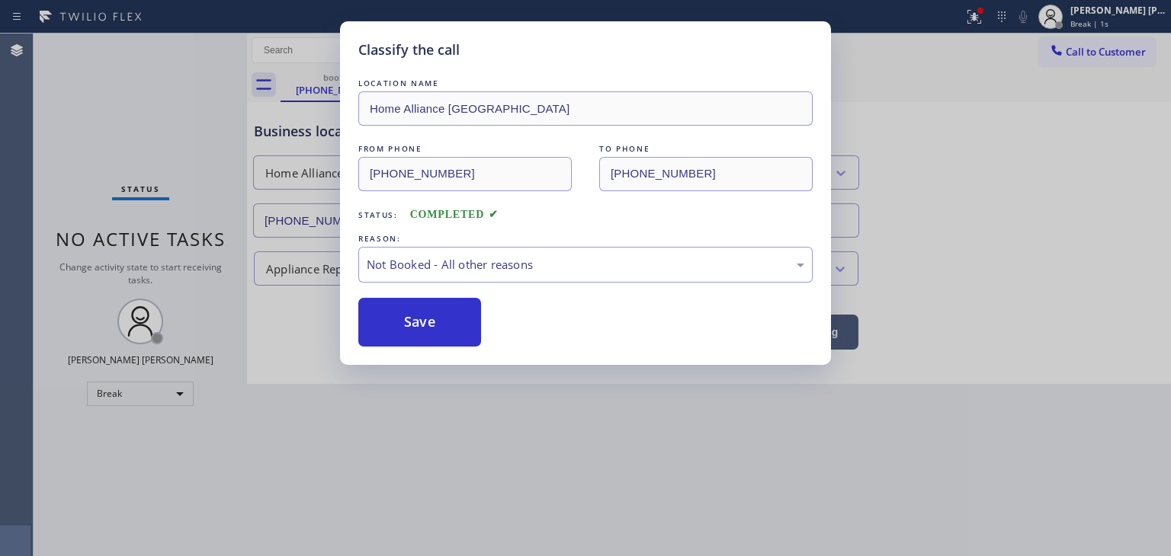
drag, startPoint x: 427, startPoint y: 319, endPoint x: 584, endPoint y: 326, distance: 157.2
click at [430, 324] on button "Save" at bounding box center [419, 322] width 123 height 49
